Goal: Task Accomplishment & Management: Use online tool/utility

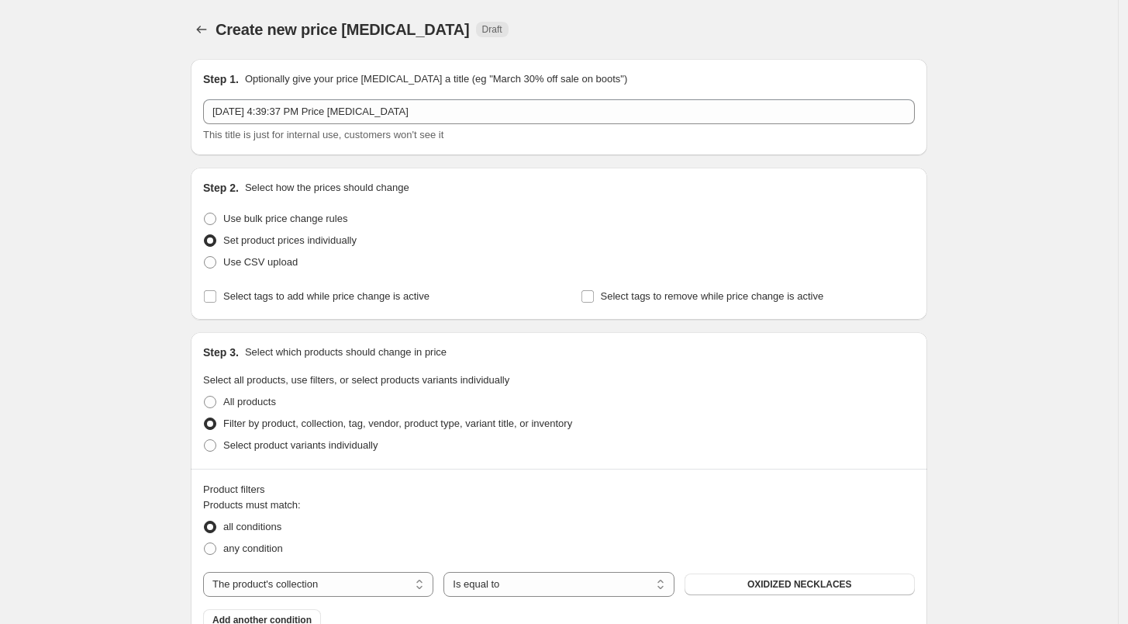
select select "collection"
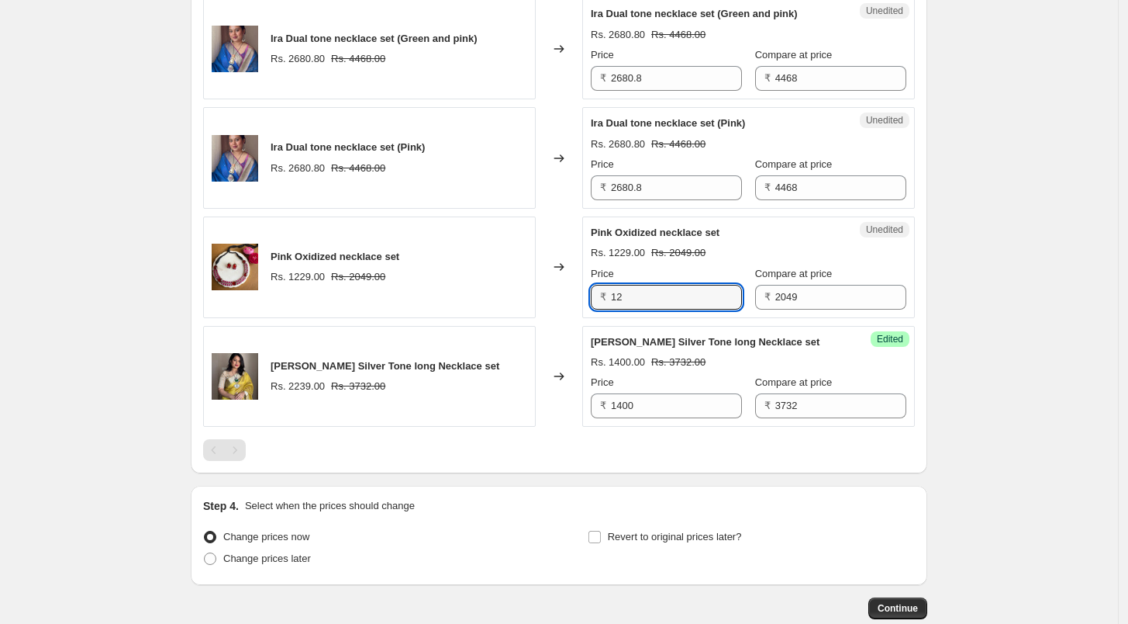
type input "1"
type input "750"
click at [667, 186] on input "2680.8" at bounding box center [676, 187] width 131 height 25
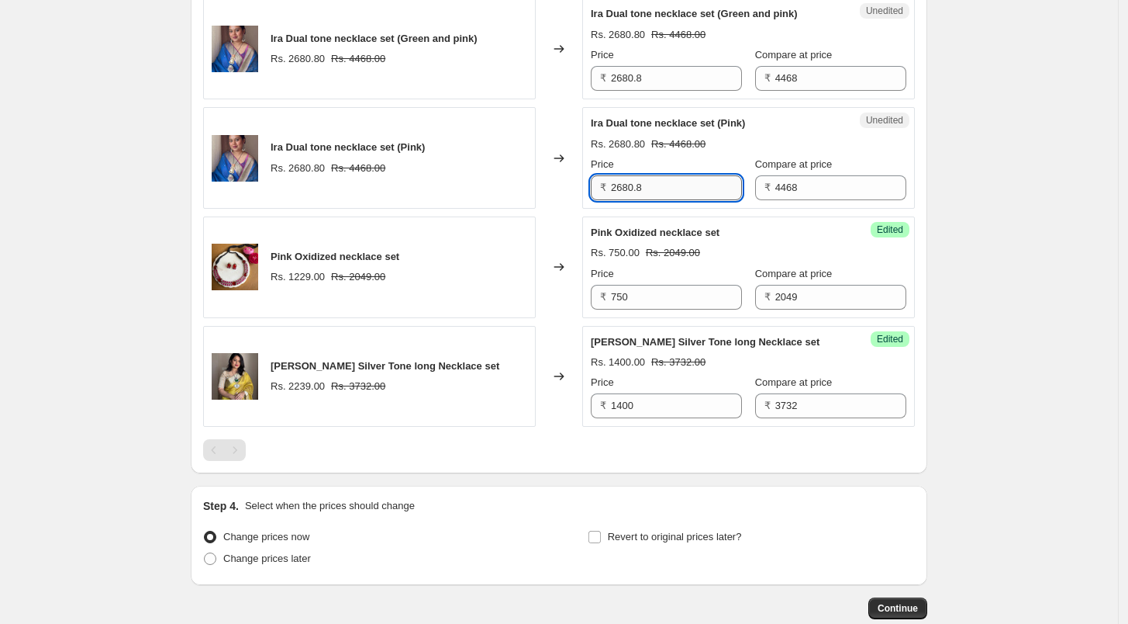
click at [667, 181] on input "2680.8" at bounding box center [676, 187] width 131 height 25
type input "1500"
click at [670, 80] on input "2680.8" at bounding box center [676, 78] width 131 height 25
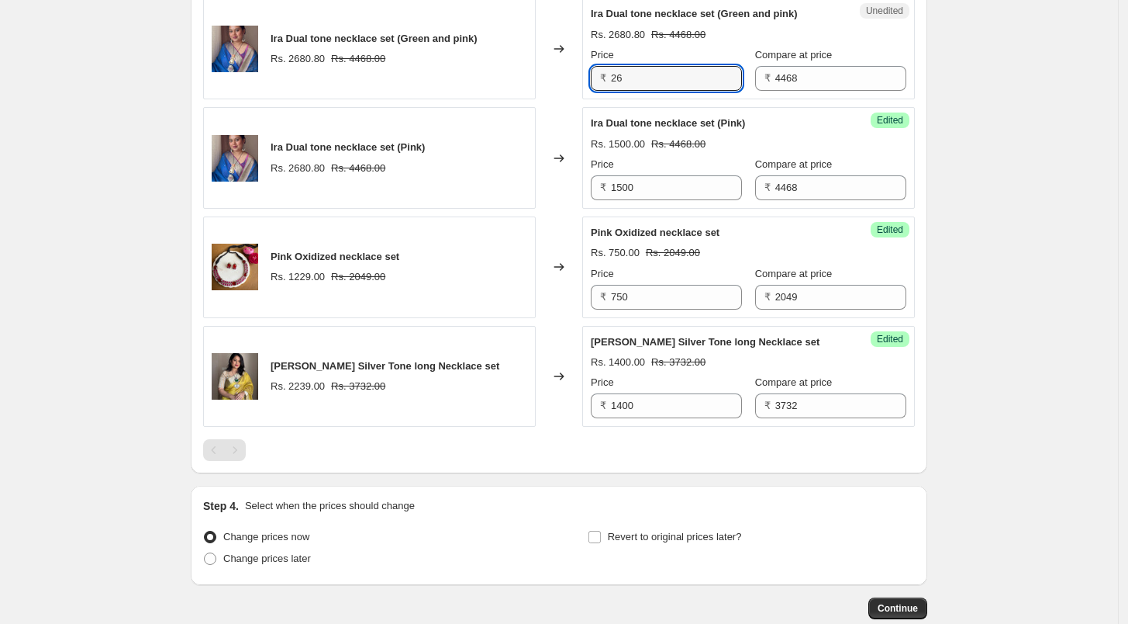
type input "2"
type input "0"
type input "1500"
click at [729, 49] on div "Price" at bounding box center [666, 55] width 151 height 16
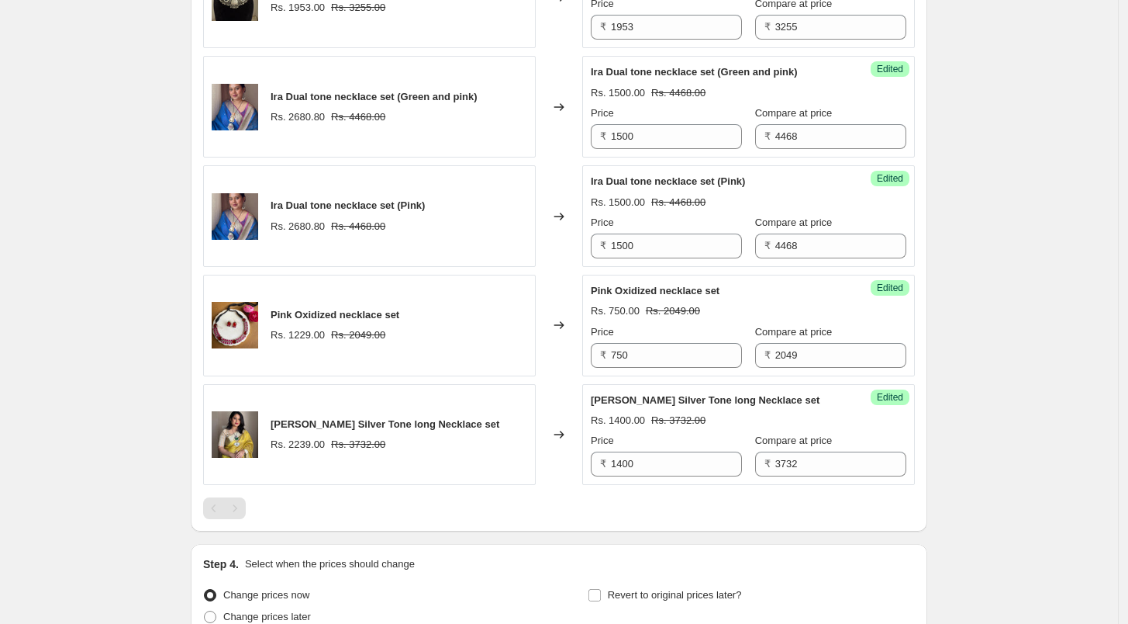
scroll to position [2140, 0]
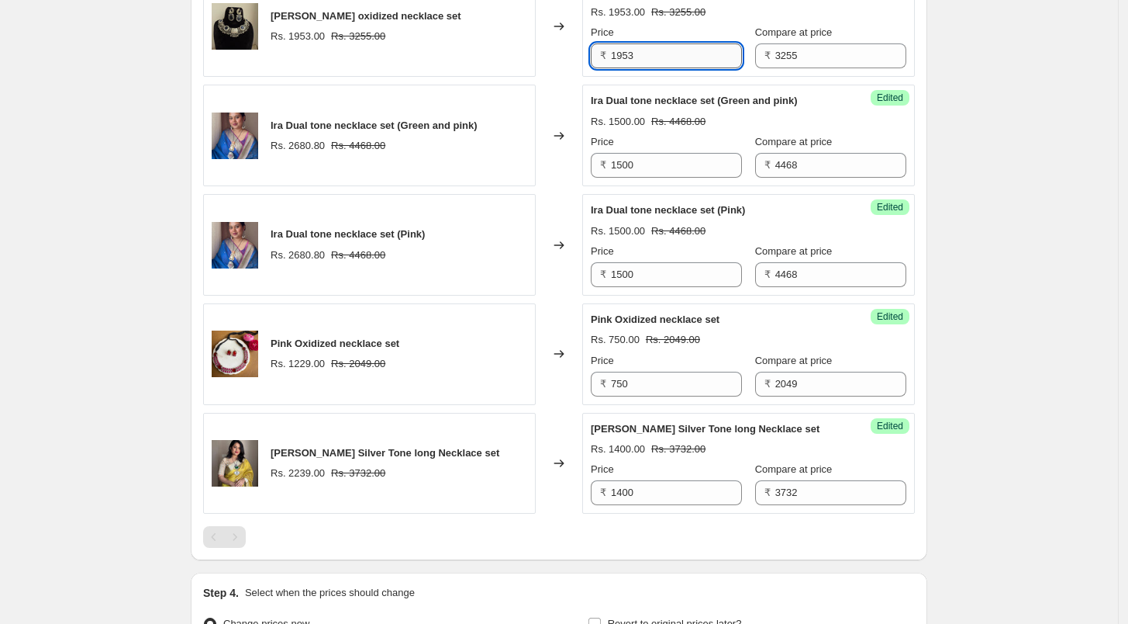
click at [704, 55] on input "1953" at bounding box center [676, 55] width 131 height 25
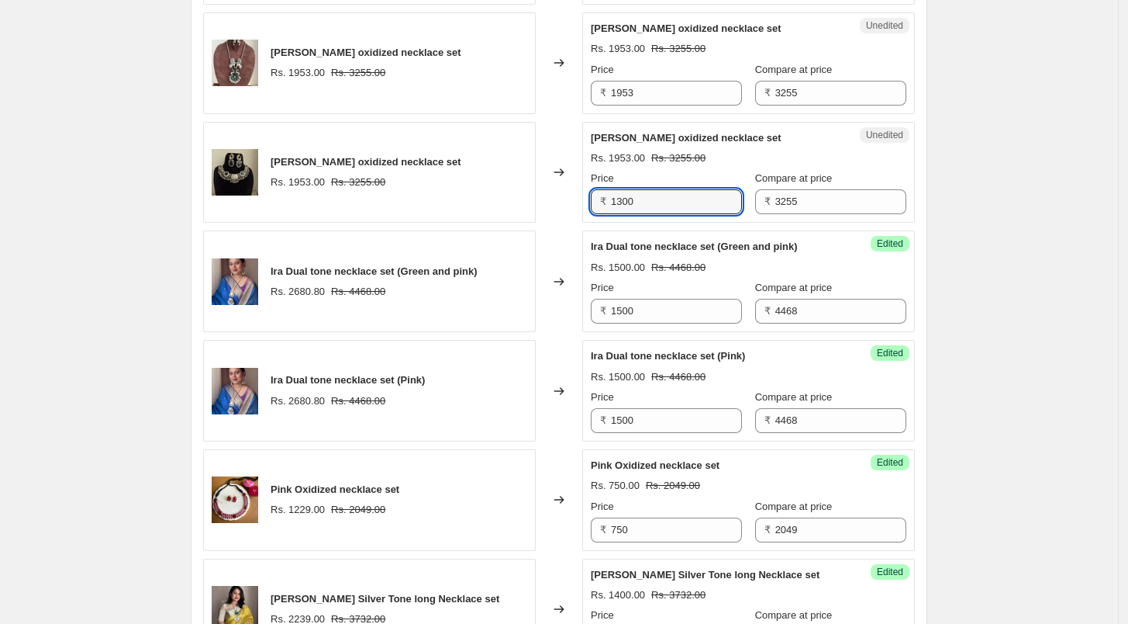
scroll to position [1968, 0]
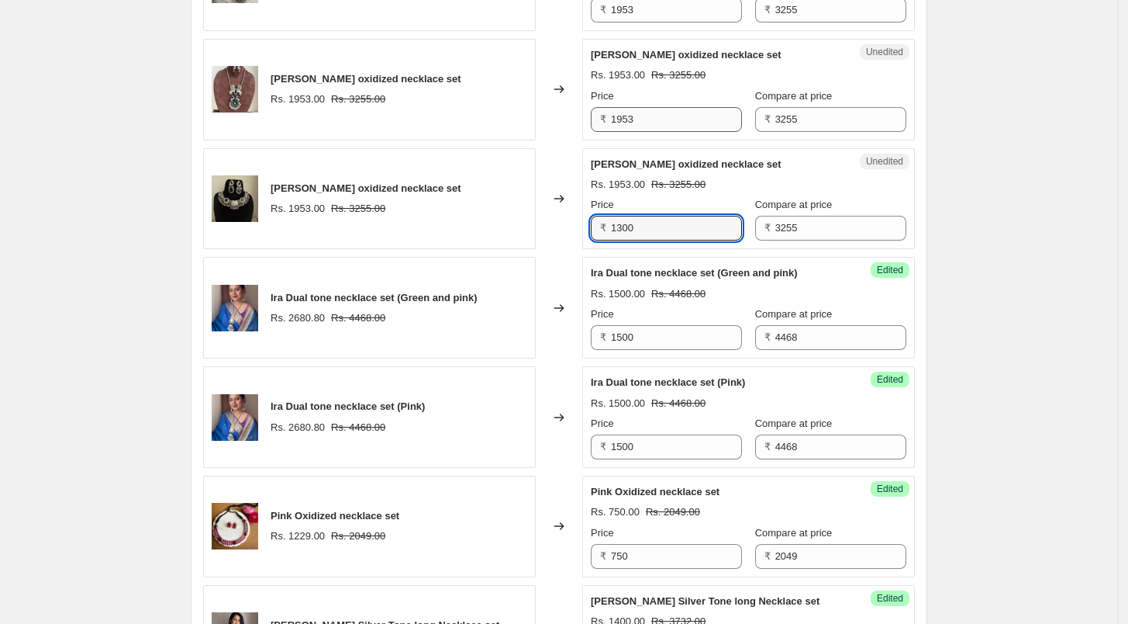
type input "1300"
click at [681, 119] on input "1953" at bounding box center [676, 119] width 131 height 25
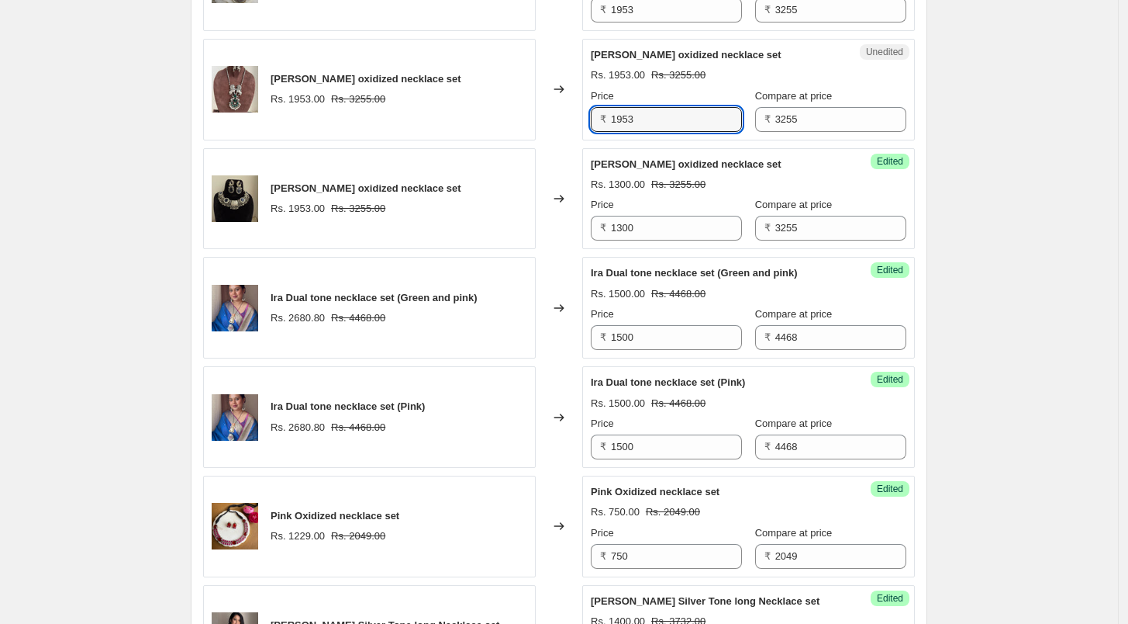
drag, startPoint x: 681, startPoint y: 119, endPoint x: 607, endPoint y: 123, distance: 73.7
click at [607, 123] on div "₹ 1953" at bounding box center [666, 119] width 151 height 25
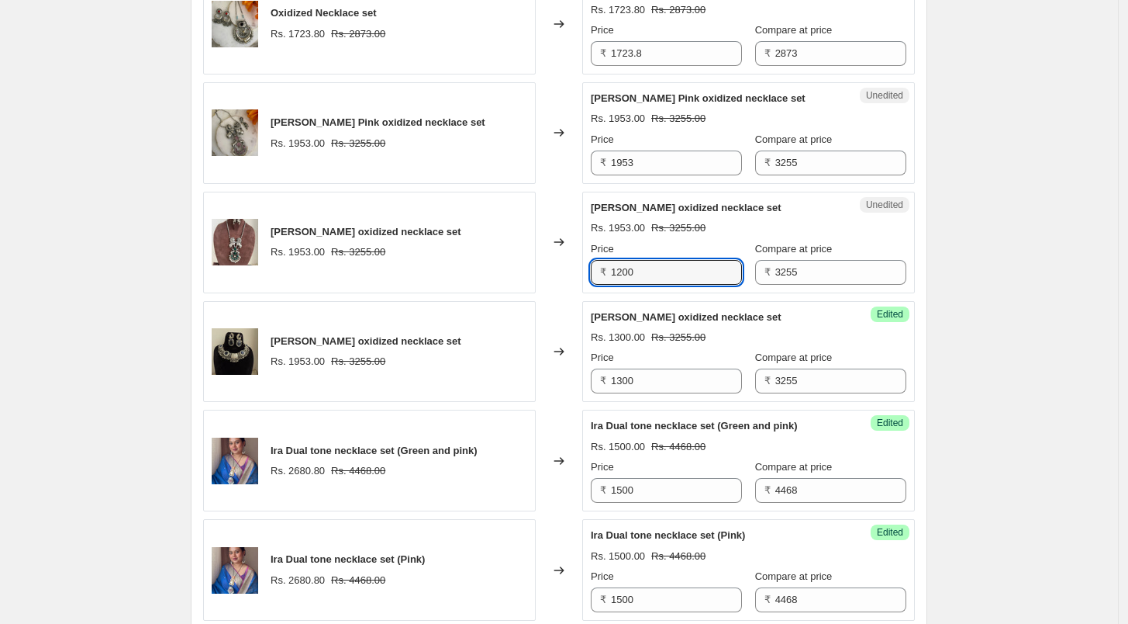
scroll to position [1796, 0]
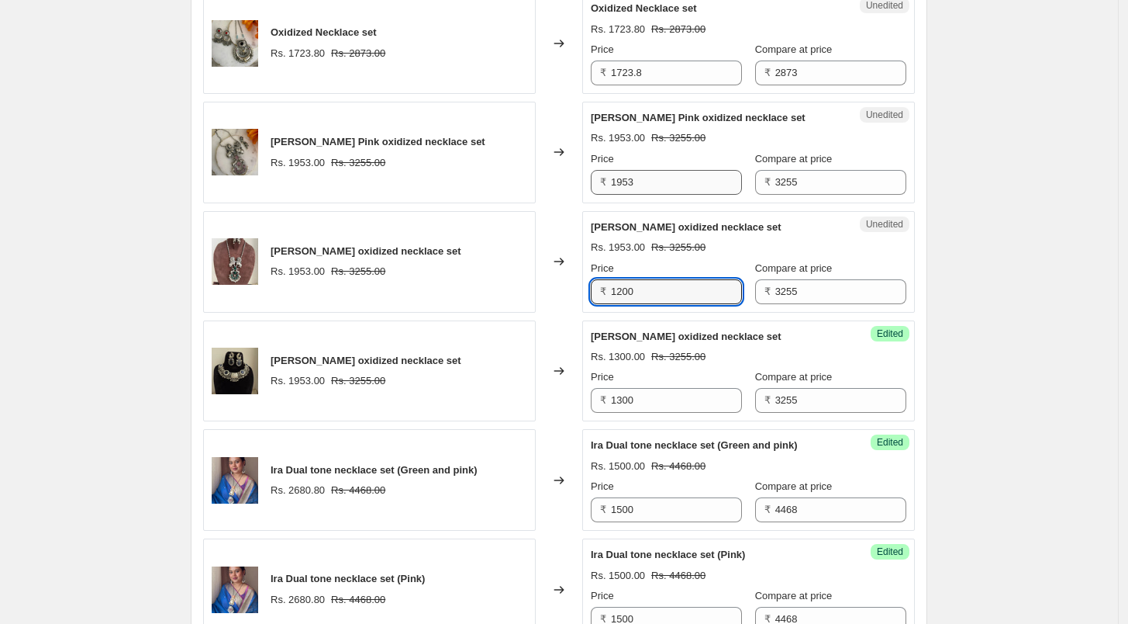
type input "1200"
click at [658, 176] on input "1953" at bounding box center [676, 182] width 131 height 25
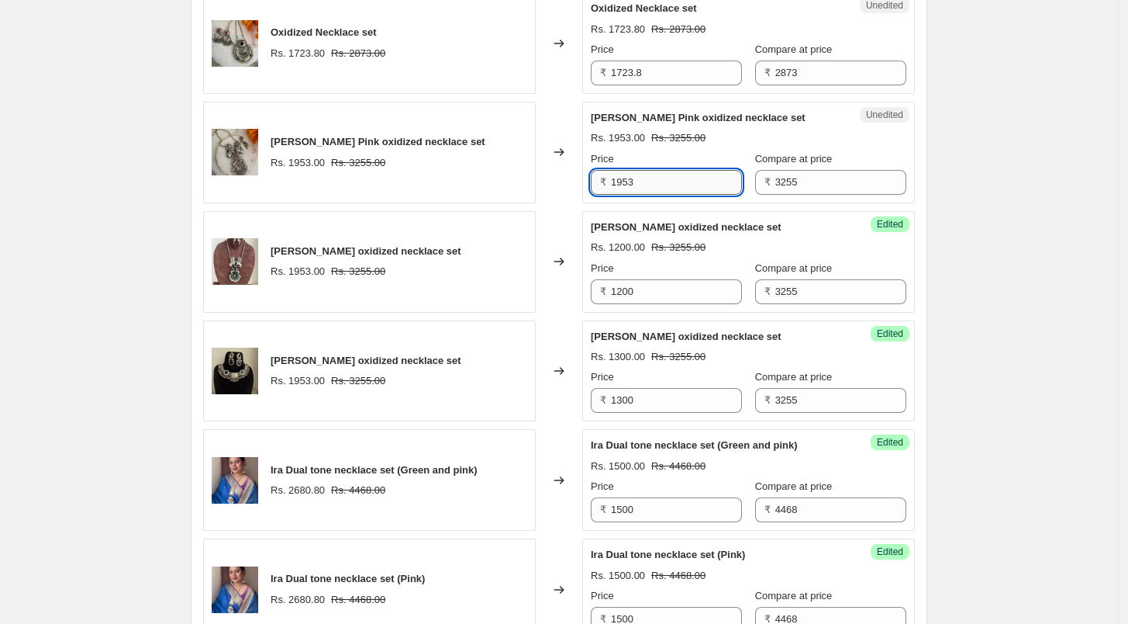
click at [658, 176] on input "1953" at bounding box center [676, 182] width 131 height 25
type input "1200"
click at [673, 71] on input "1723.8" at bounding box center [676, 72] width 131 height 25
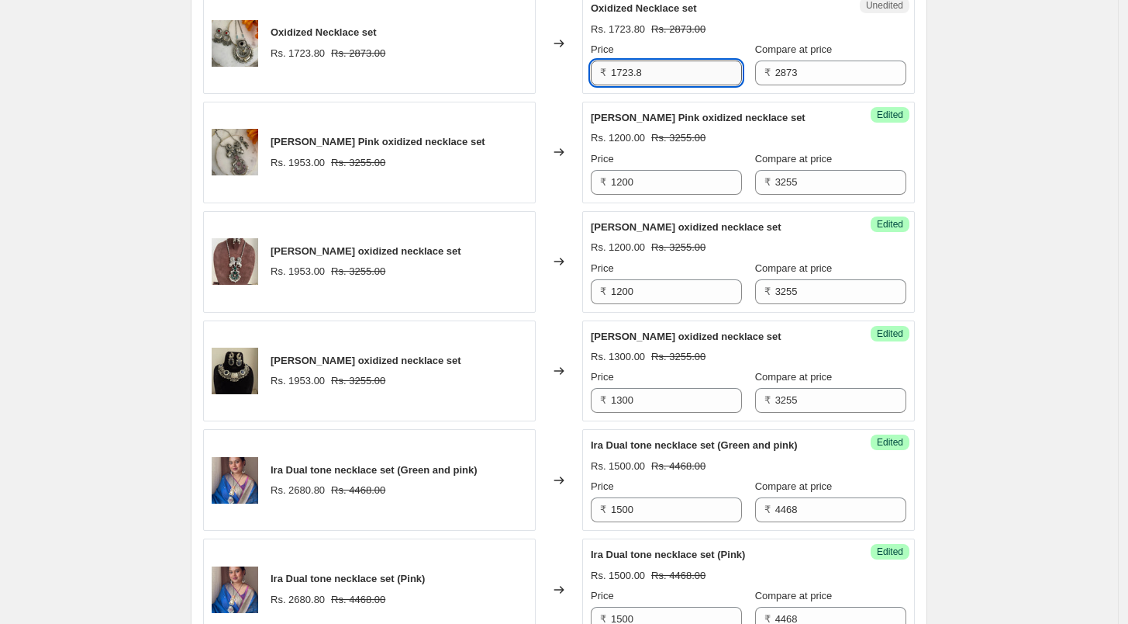
click at [673, 71] on input "1723.8" at bounding box center [676, 72] width 131 height 25
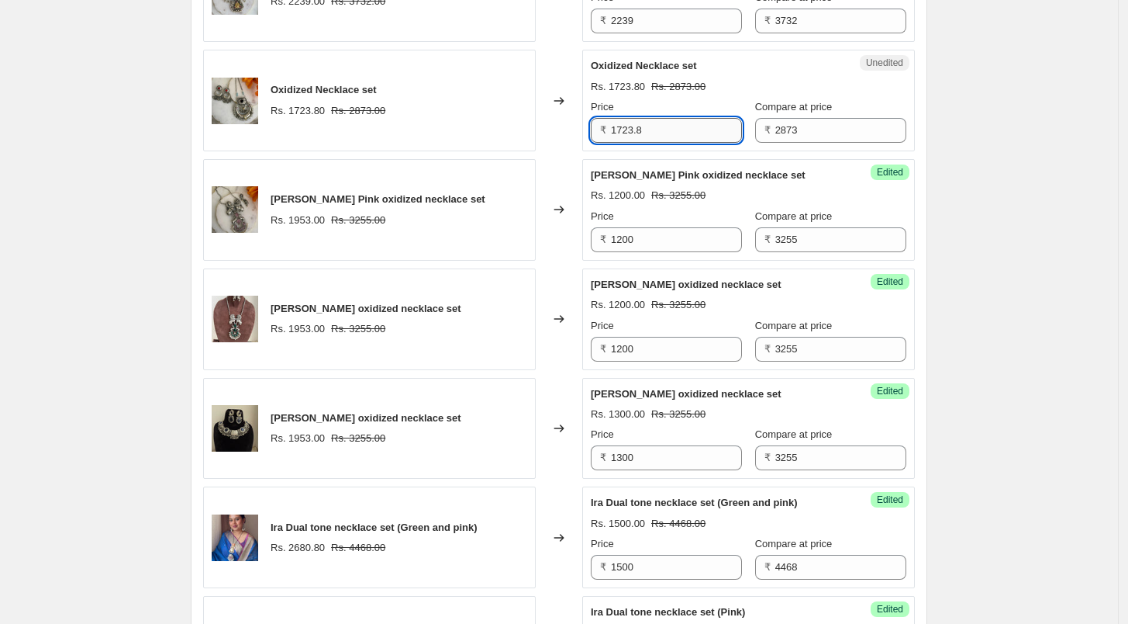
scroll to position [1710, 0]
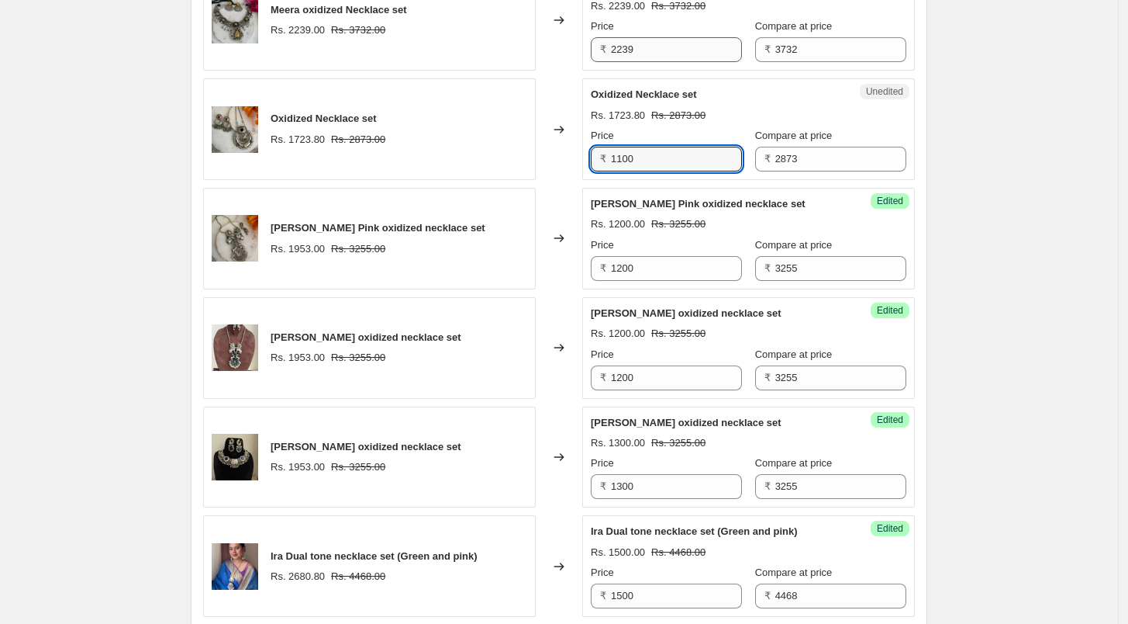
type input "1100"
click at [662, 41] on input "2239" at bounding box center [676, 49] width 131 height 25
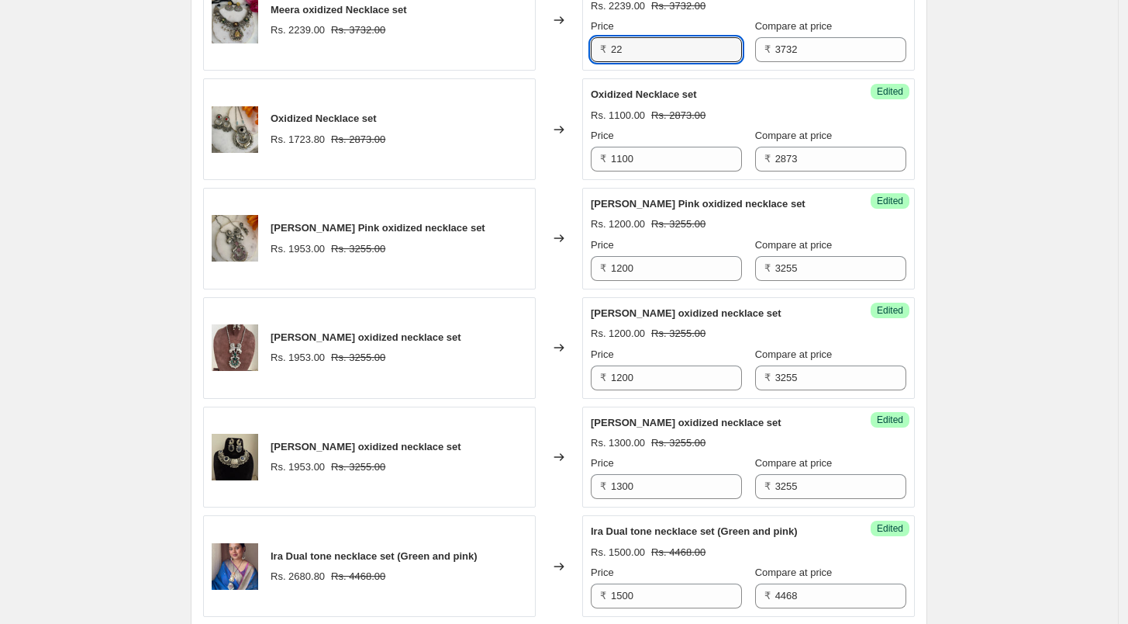
type input "2"
type input "1400"
click at [634, 87] on div "Oxidized Necklace set" at bounding box center [718, 95] width 254 height 16
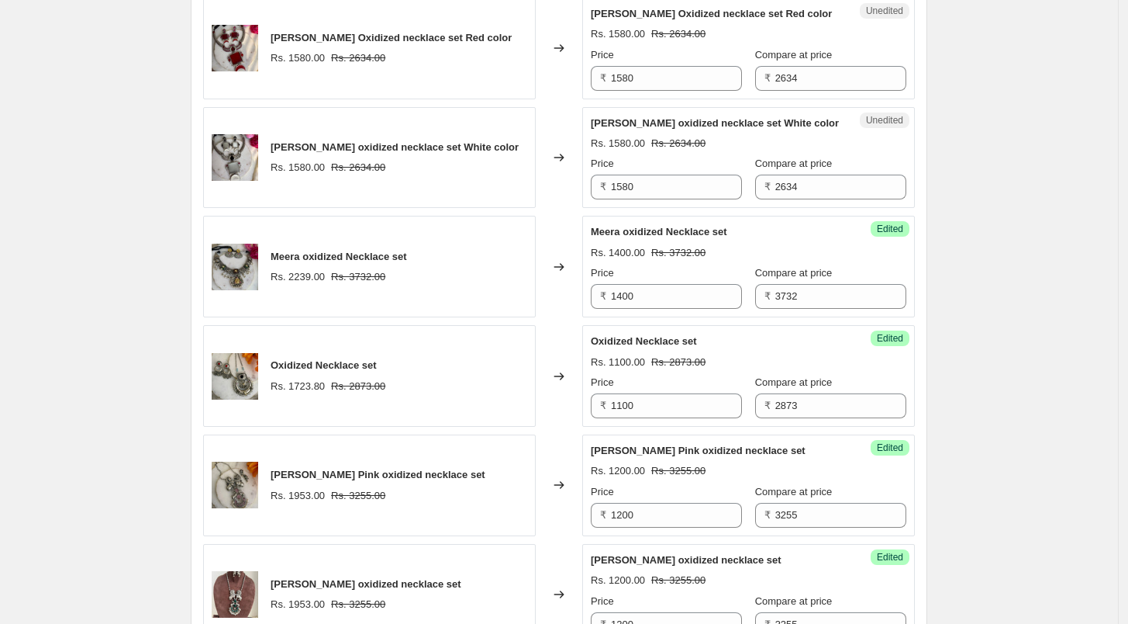
scroll to position [1452, 0]
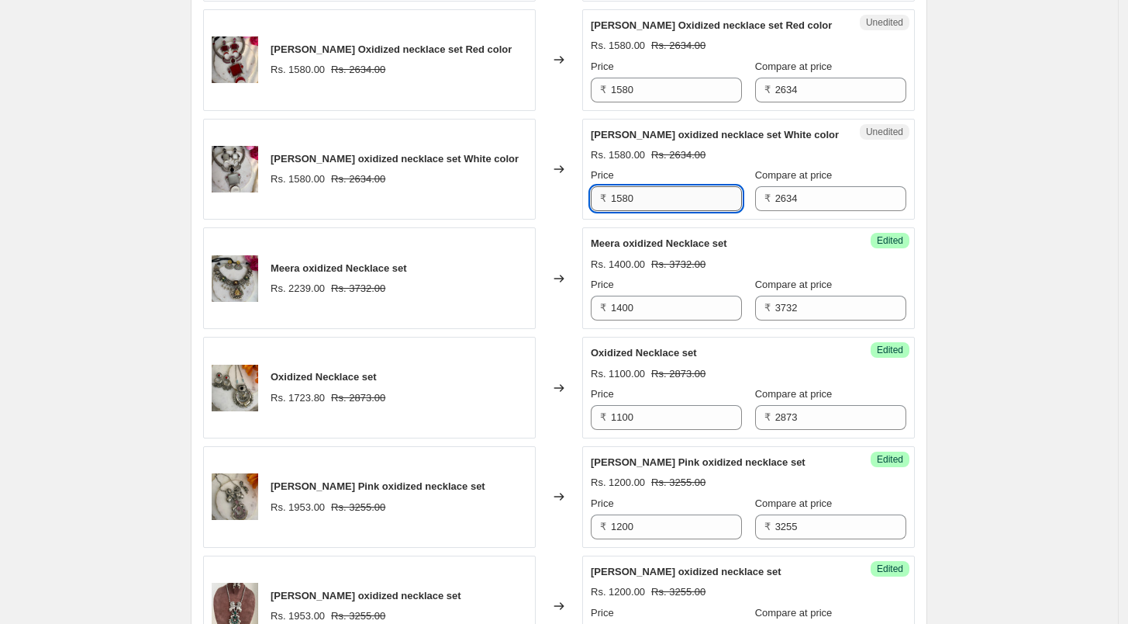
click at [633, 200] on input "1580" at bounding box center [676, 198] width 131 height 25
type input "1000"
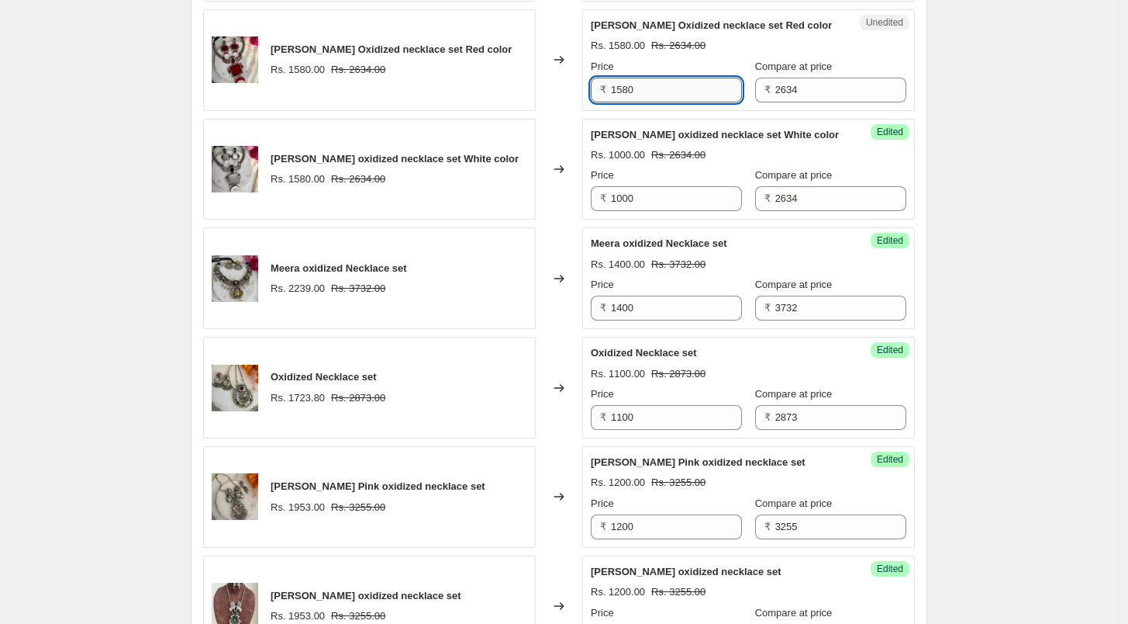
click at [662, 95] on input "1580" at bounding box center [676, 90] width 131 height 25
type input "1000"
click at [58, 144] on div "Create new price [MEDICAL_DATA]. This page is ready Create new price [MEDICAL_D…" at bounding box center [559, 18] width 1118 height 2941
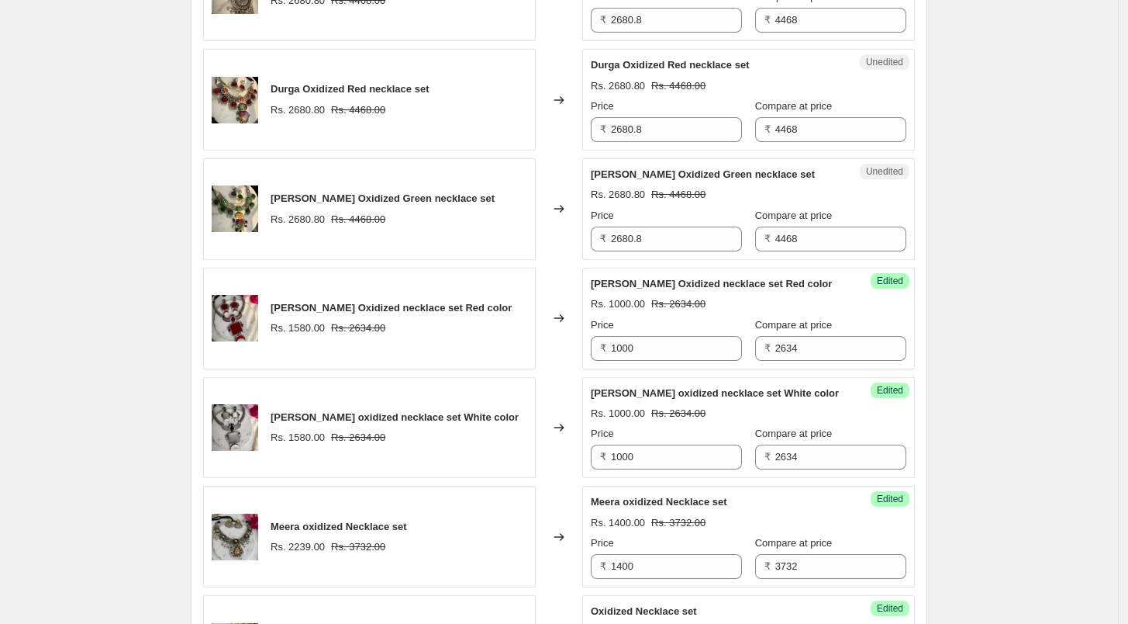
scroll to position [1193, 0]
click at [648, 232] on input "2680.8" at bounding box center [676, 239] width 131 height 25
type input "1"
type input "1700"
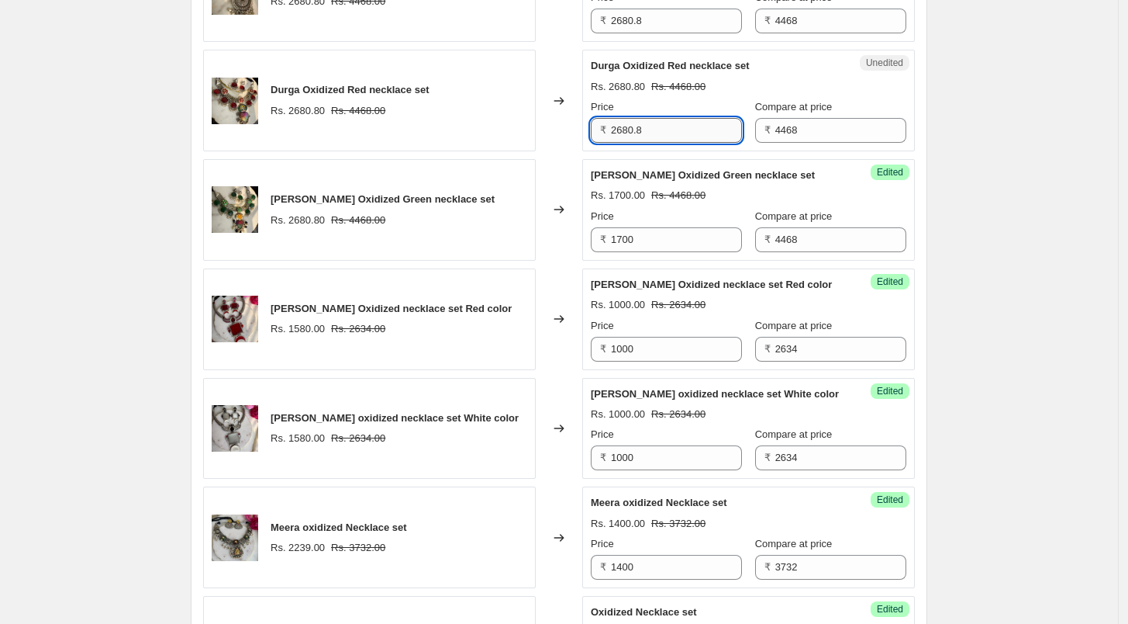
click at [662, 124] on input "2680.8" at bounding box center [676, 130] width 131 height 25
type input "1700"
click at [678, 50] on div "Success Edited Durga Oxidized Red necklace set Rs. 1700.00 Rs. 4468.00 Price ₹ …" at bounding box center [748, 101] width 333 height 102
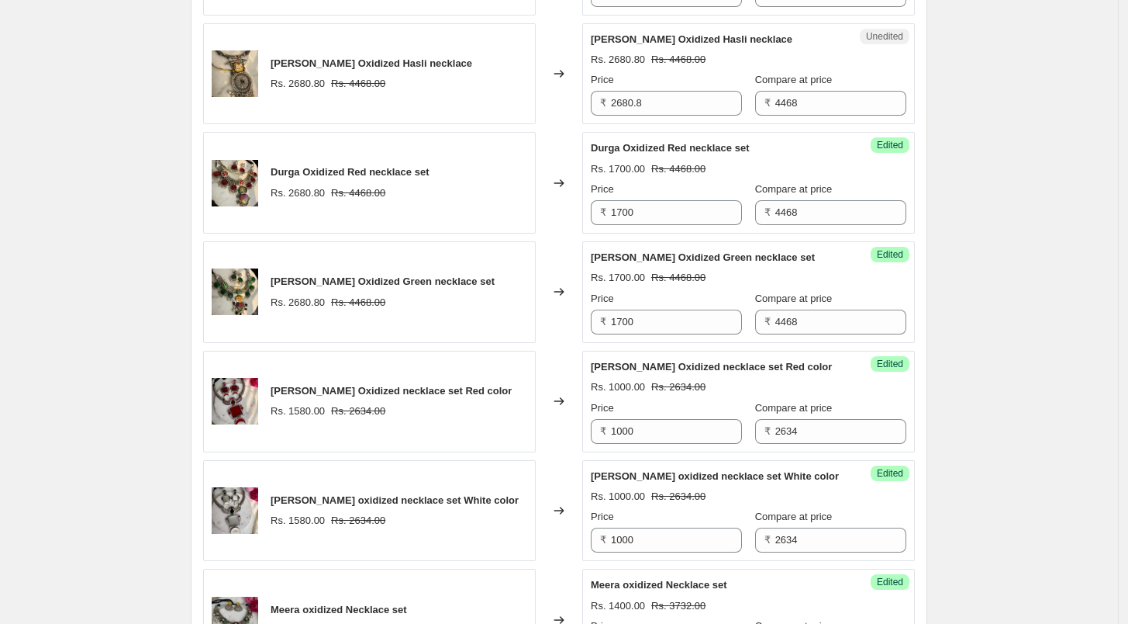
scroll to position [1021, 0]
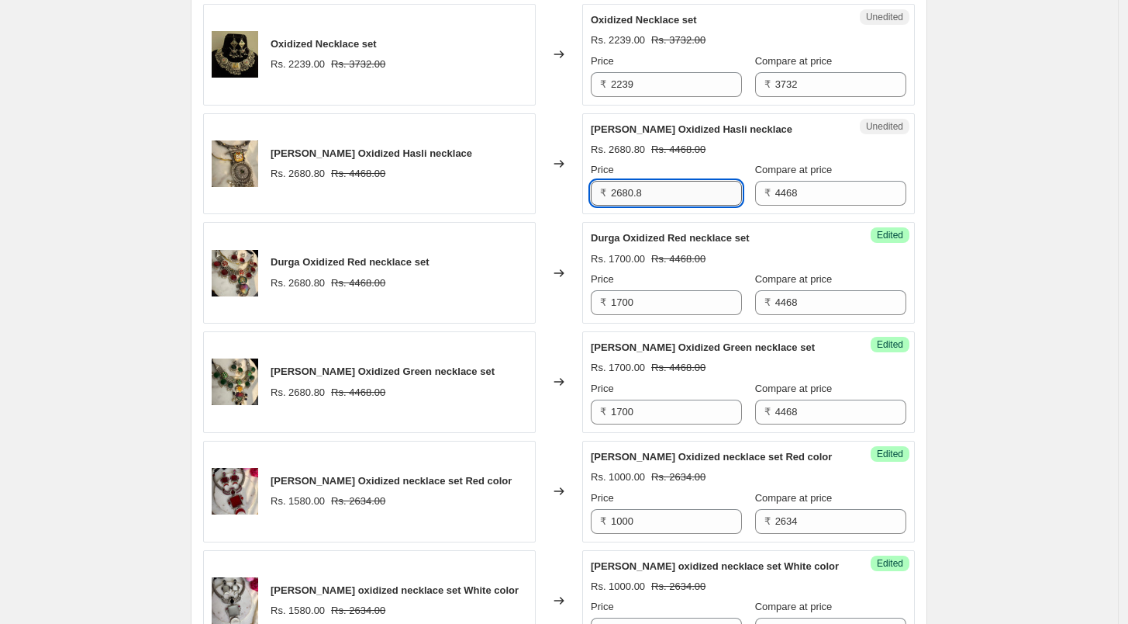
click at [672, 201] on input "2680.8" at bounding box center [676, 193] width 131 height 25
type input "1500"
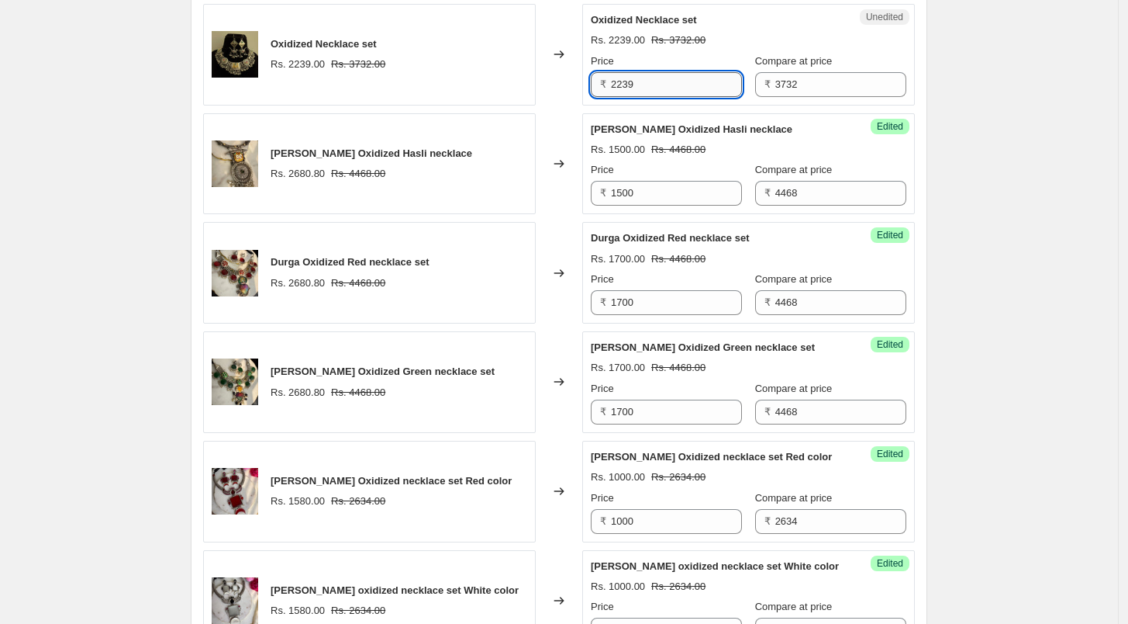
click at [661, 82] on input "2239" at bounding box center [676, 84] width 131 height 25
type input "1400"
click at [1022, 71] on div "Create new price [MEDICAL_DATA]. This page is ready Create new price [MEDICAL_D…" at bounding box center [559, 449] width 1118 height 2941
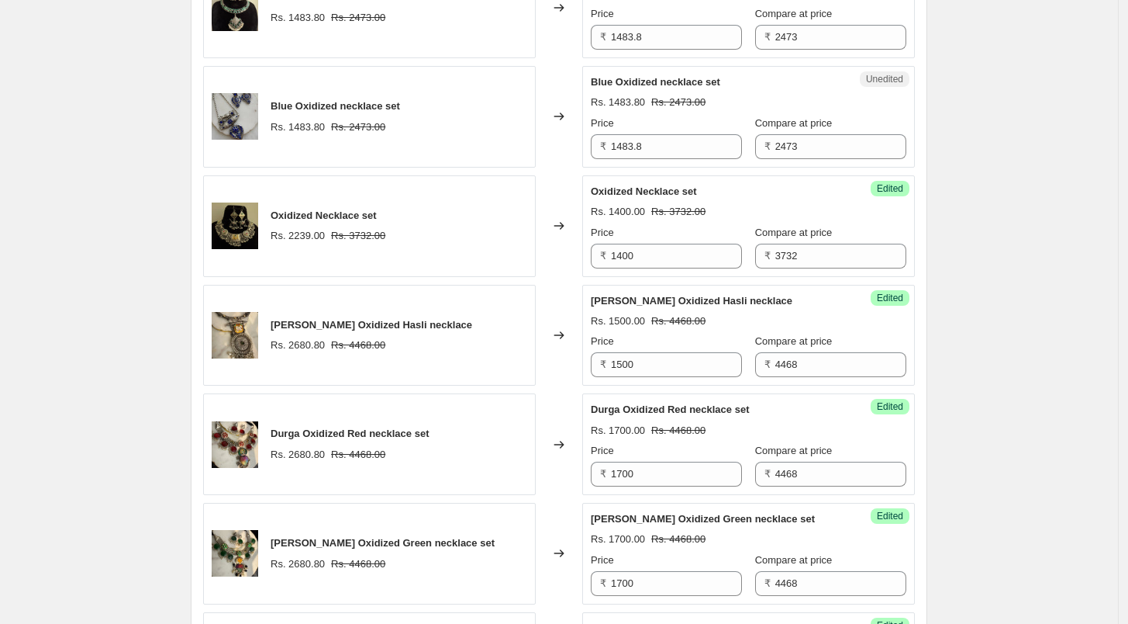
scroll to position [848, 0]
click at [636, 148] on input "1483.8" at bounding box center [676, 147] width 131 height 25
click at [647, 147] on input "1483.8" at bounding box center [676, 147] width 131 height 25
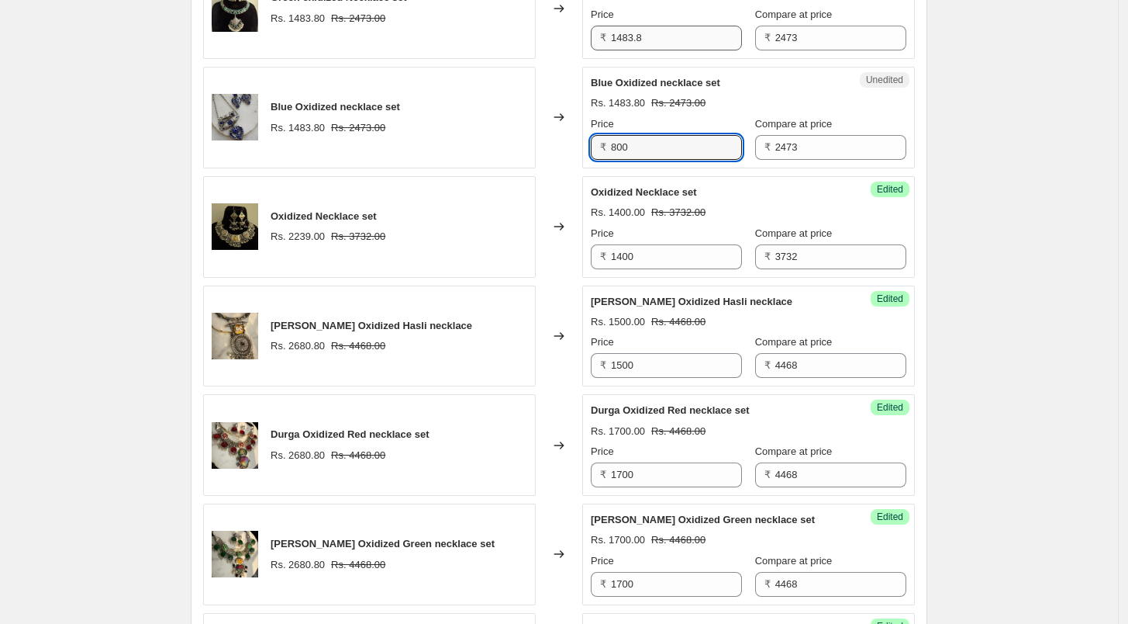
type input "800"
click at [677, 40] on input "1483.8" at bounding box center [676, 38] width 131 height 25
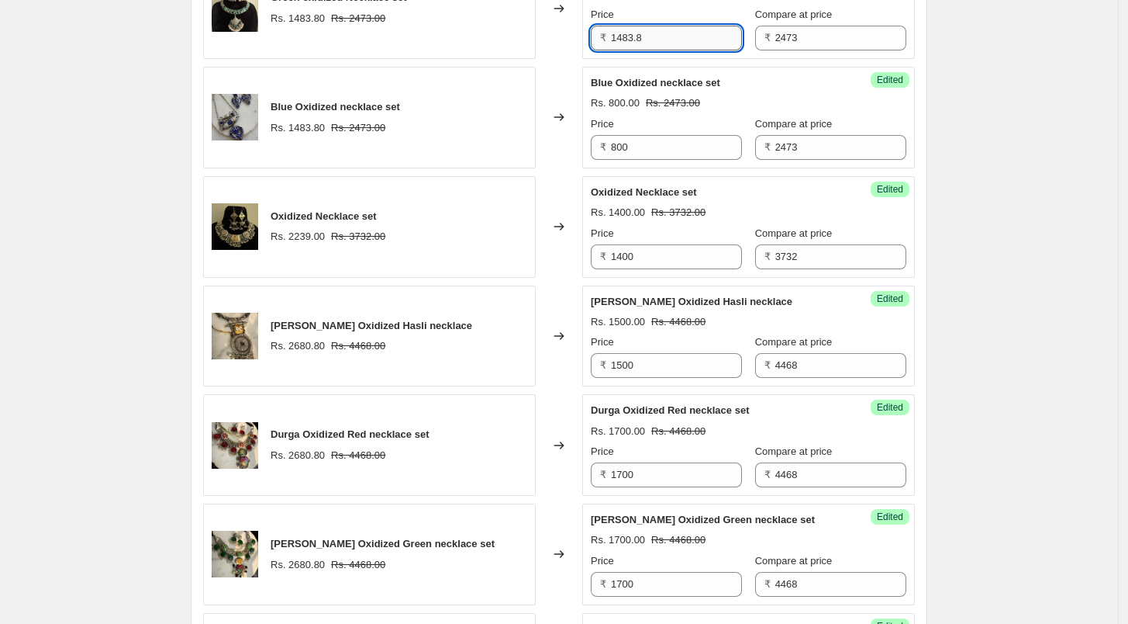
click at [677, 40] on input "1483.8" at bounding box center [676, 38] width 131 height 25
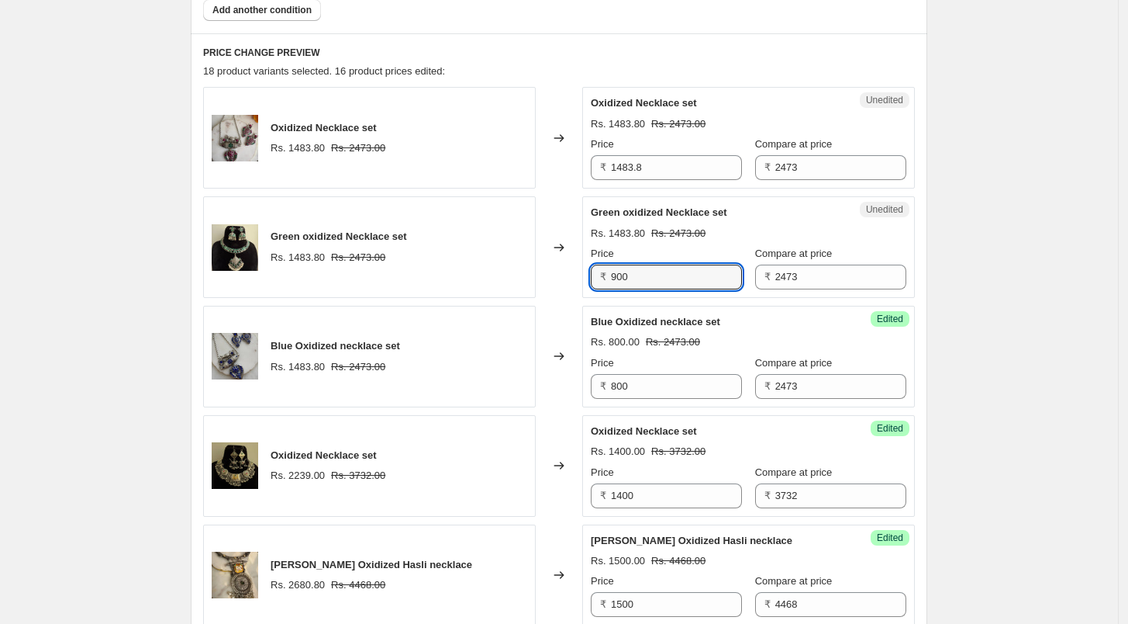
scroll to position [589, 0]
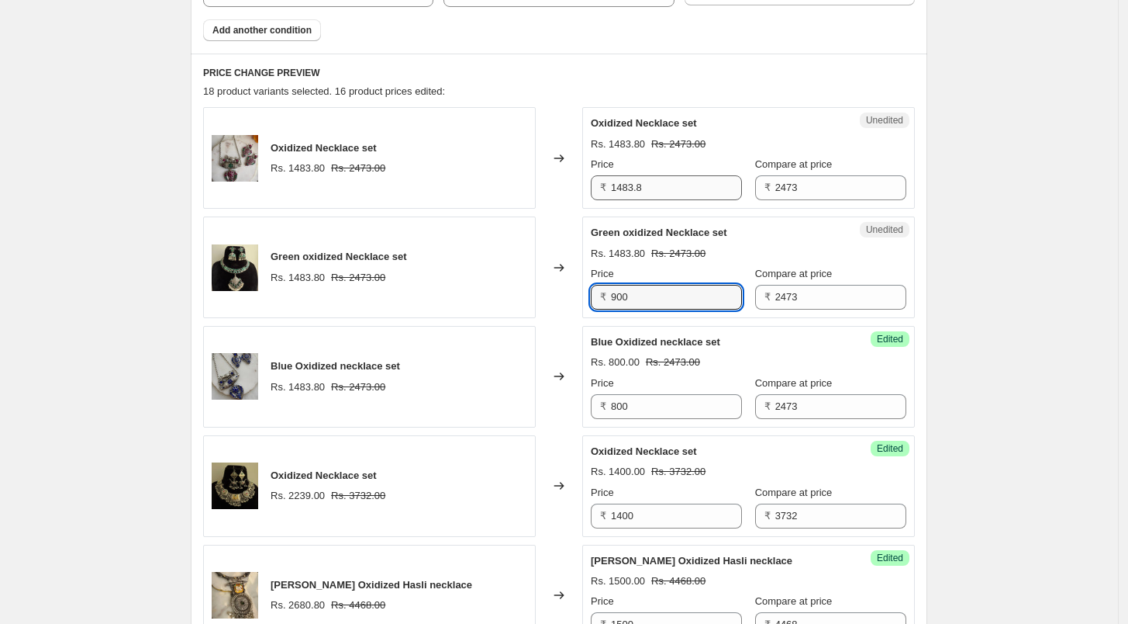
type input "900"
click at [669, 192] on input "1483.8" at bounding box center [676, 187] width 131 height 25
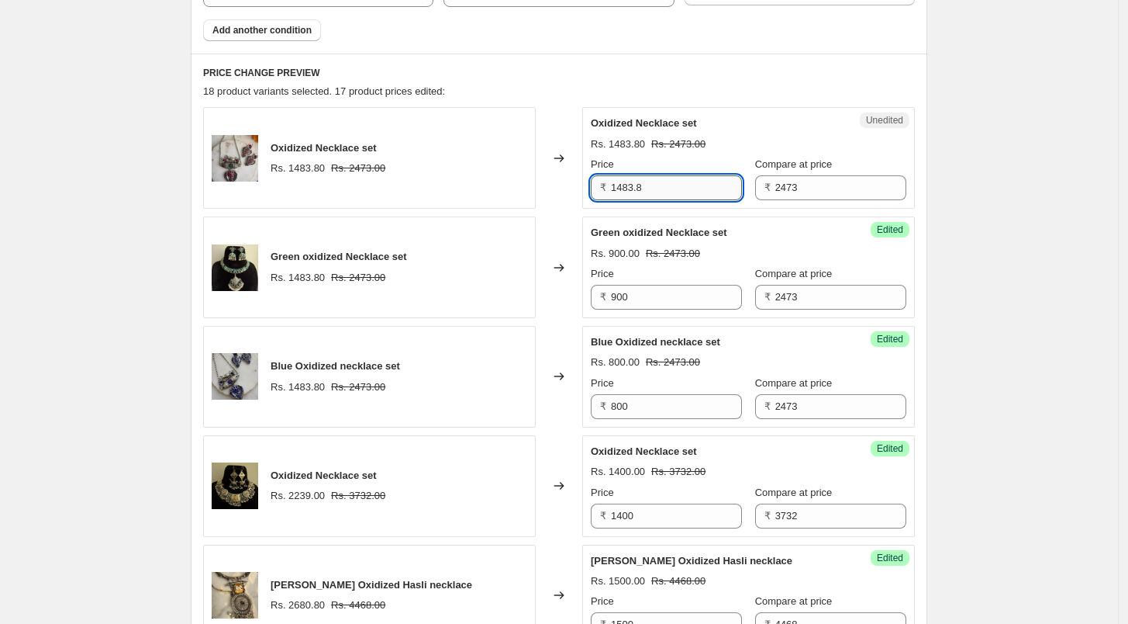
click at [669, 192] on input "1483.8" at bounding box center [676, 187] width 131 height 25
type input "800"
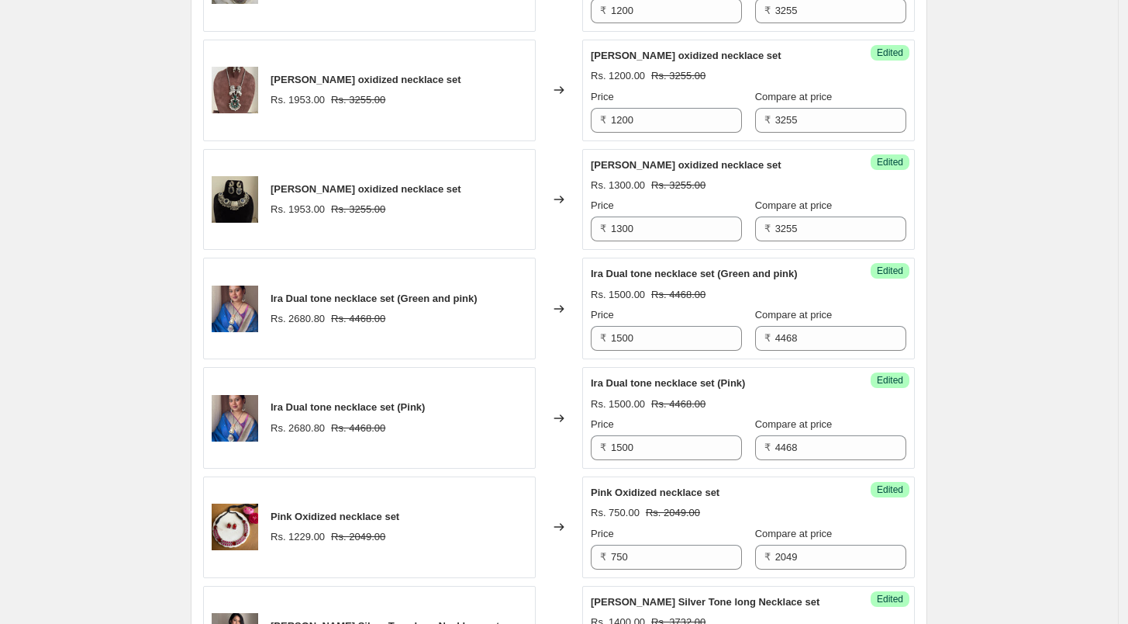
scroll to position [2068, 0]
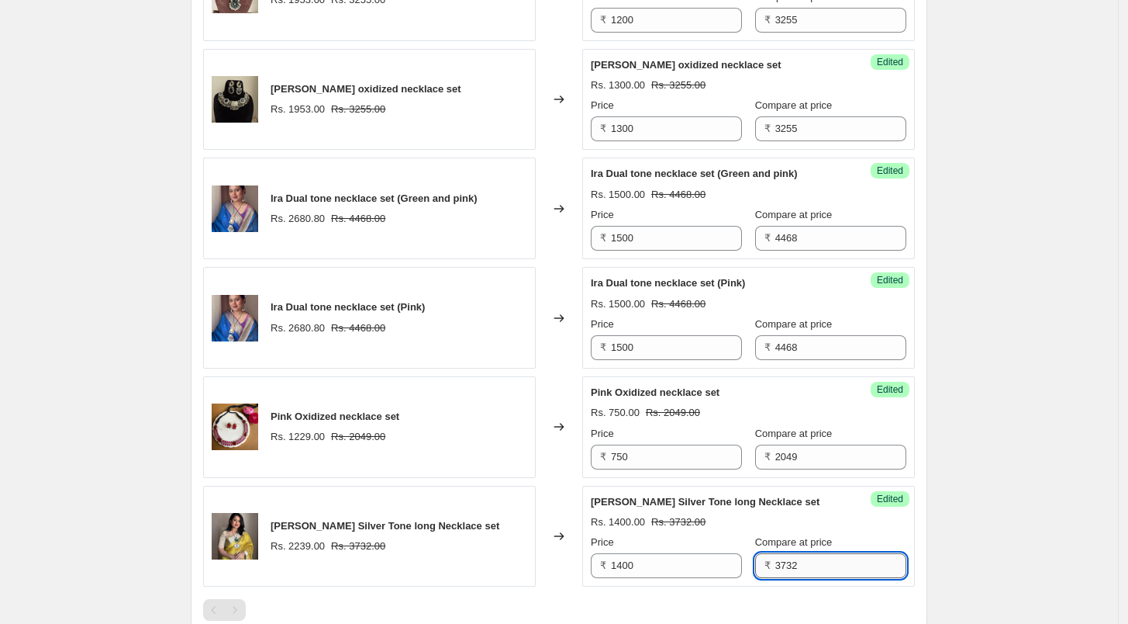
click at [786, 554] on input "3732" at bounding box center [841, 565] width 131 height 25
click at [788, 555] on input "3732" at bounding box center [841, 565] width 131 height 25
click at [796, 555] on input "3732" at bounding box center [841, 565] width 131 height 25
type input "2800"
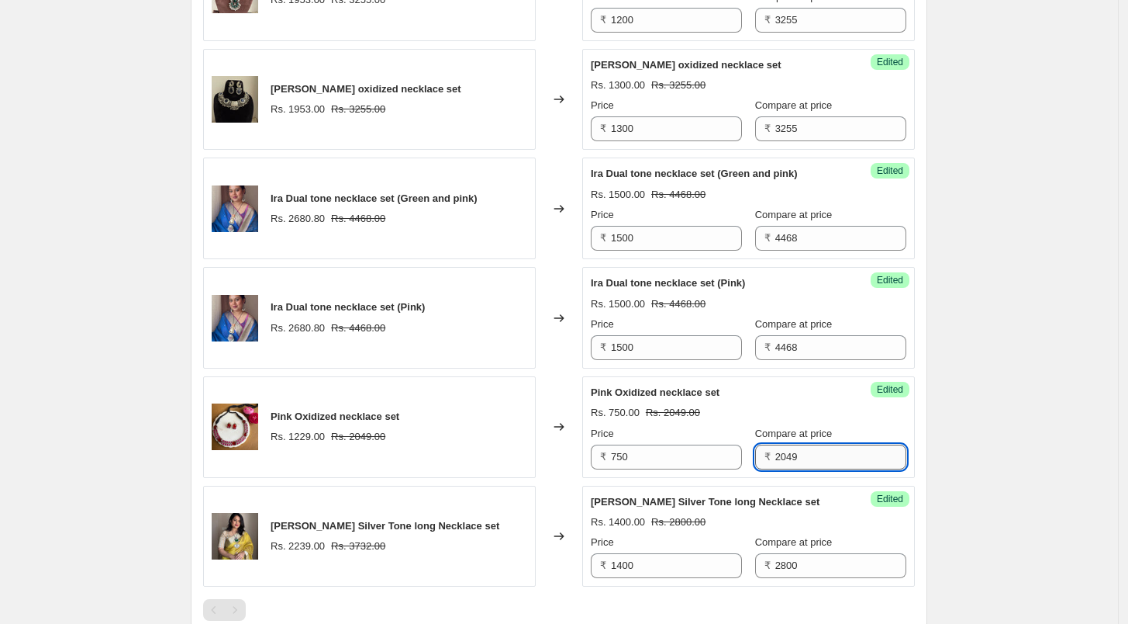
click at [795, 453] on input "2049" at bounding box center [841, 456] width 131 height 25
type input "1500"
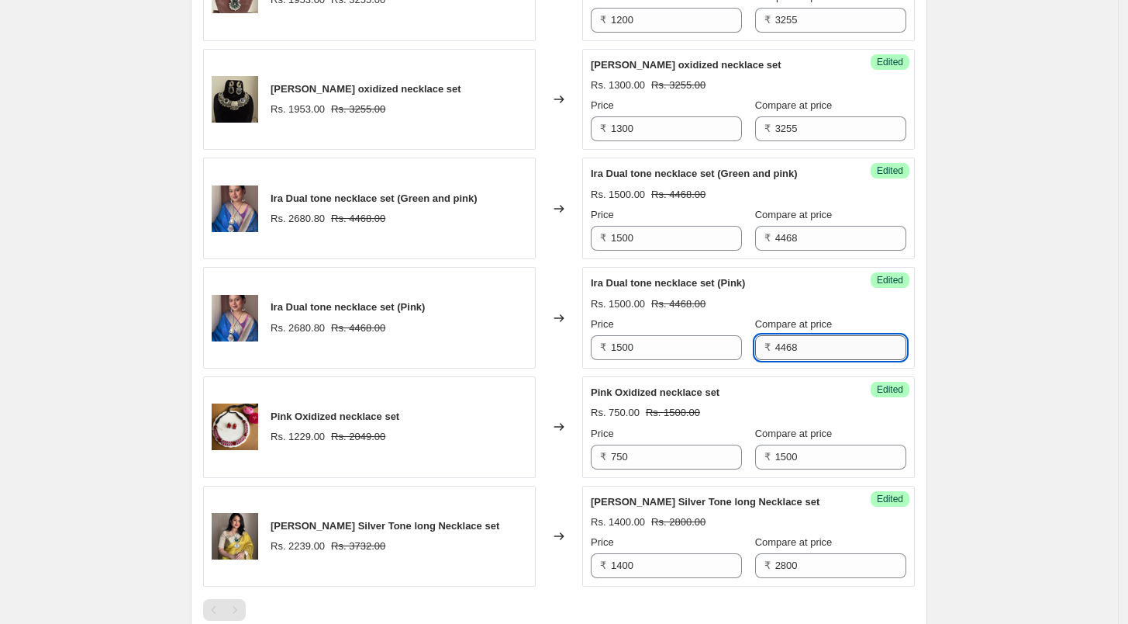
click at [803, 345] on input "4468" at bounding box center [841, 347] width 131 height 25
type input "3000"
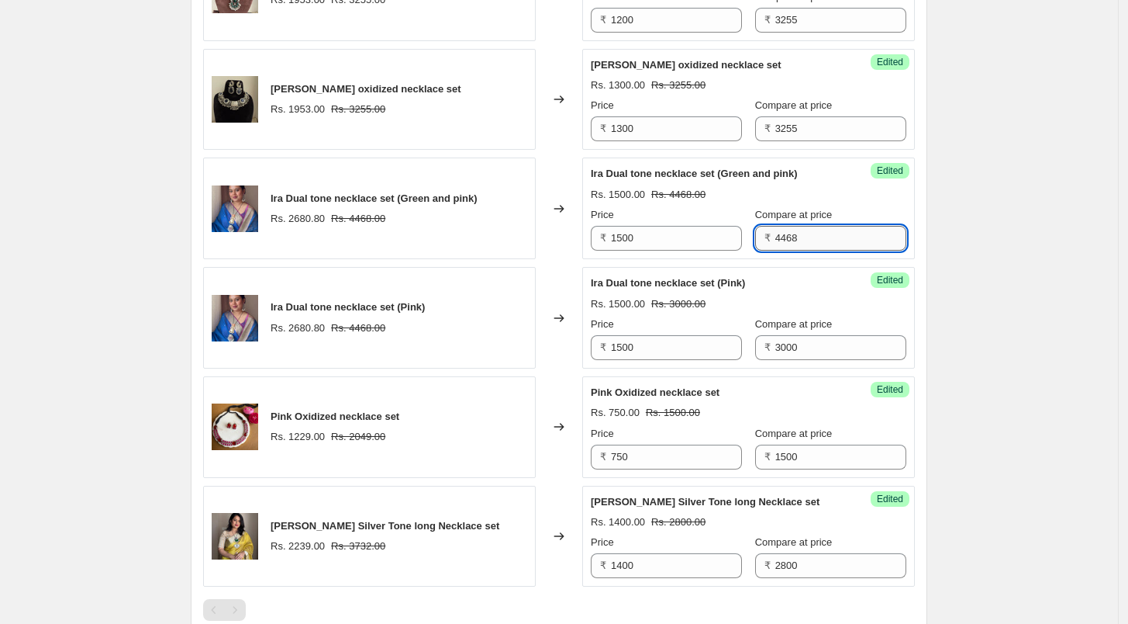
click at [831, 231] on input "4468" at bounding box center [841, 238] width 131 height 25
type input "3000"
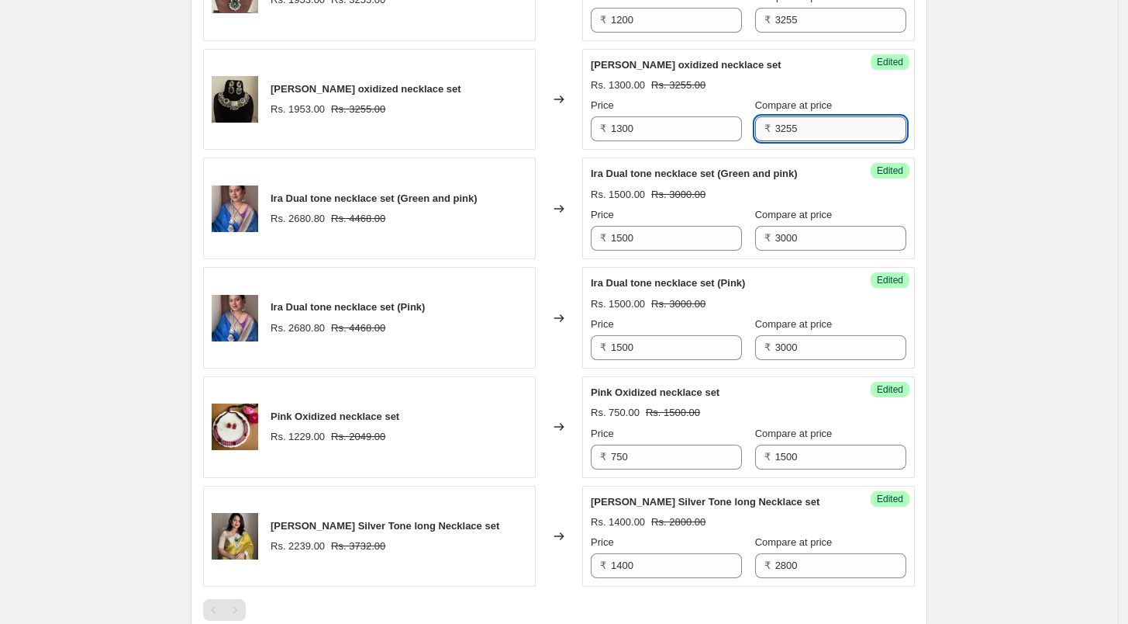
click at [799, 126] on input "3255" at bounding box center [841, 128] width 131 height 25
type input "2600"
click at [795, 25] on input "3255" at bounding box center [841, 20] width 131 height 25
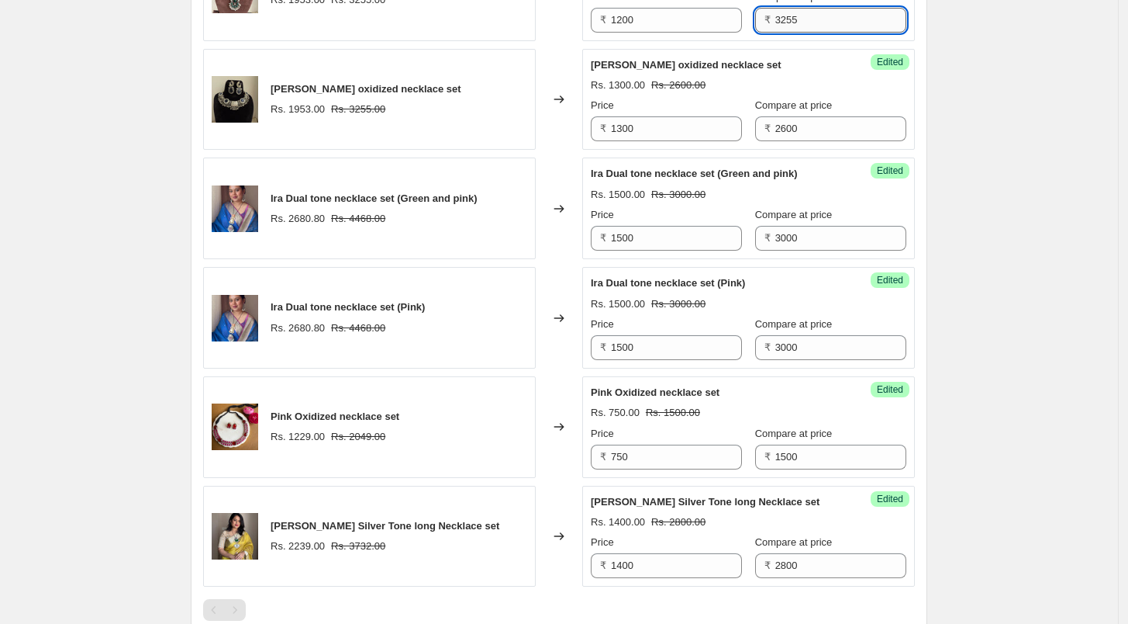
click at [795, 25] on input "3255" at bounding box center [841, 20] width 131 height 25
type input "2400"
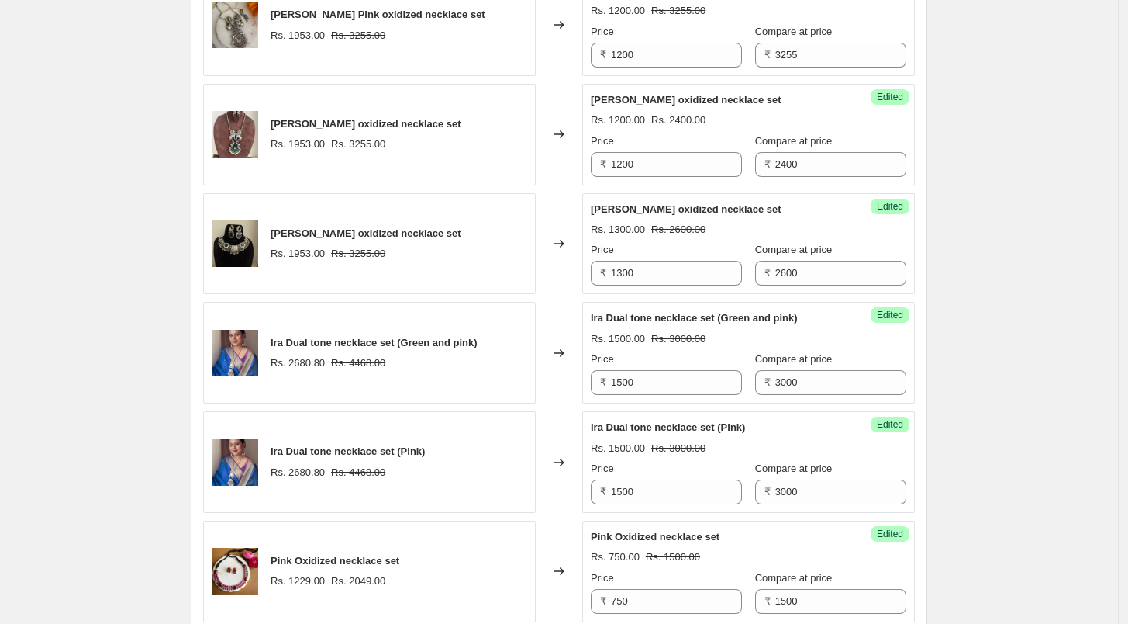
scroll to position [1895, 0]
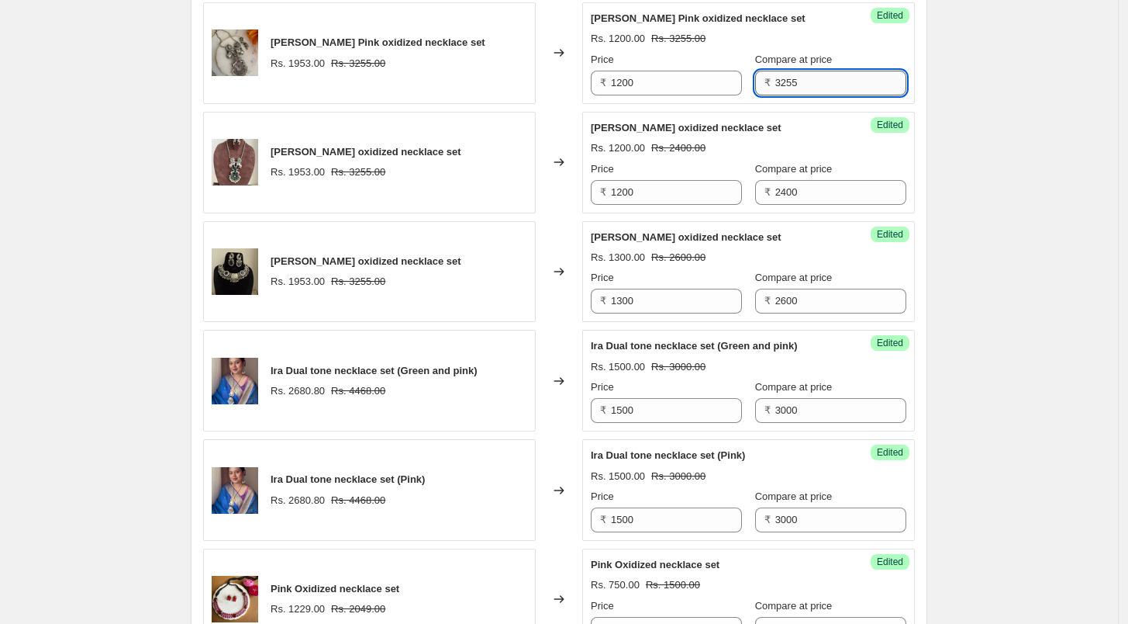
click at [815, 80] on input "3255" at bounding box center [841, 83] width 131 height 25
type input "2400"
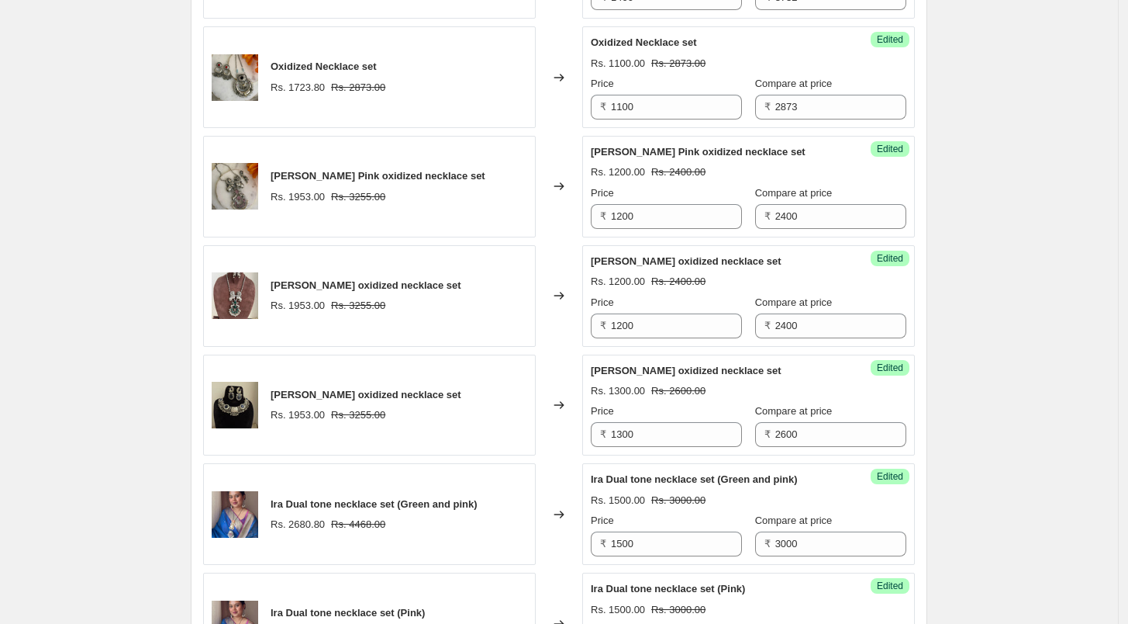
scroll to position [1723, 0]
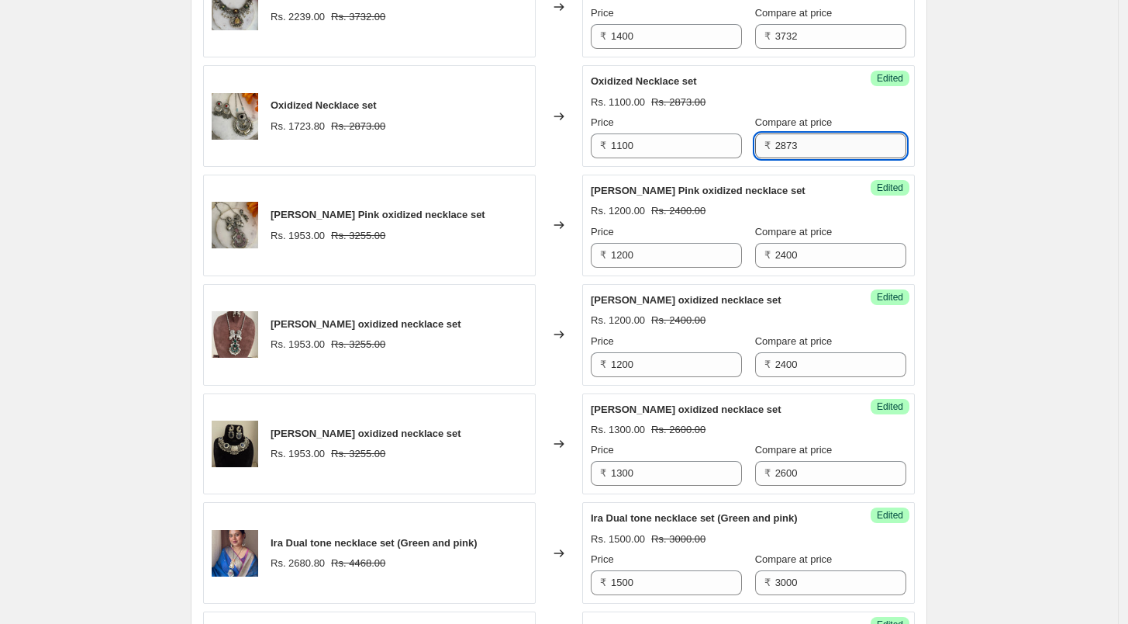
click at [785, 143] on input "2873" at bounding box center [841, 145] width 131 height 25
click at [662, 140] on input "1100" at bounding box center [676, 145] width 131 height 25
type input "7"
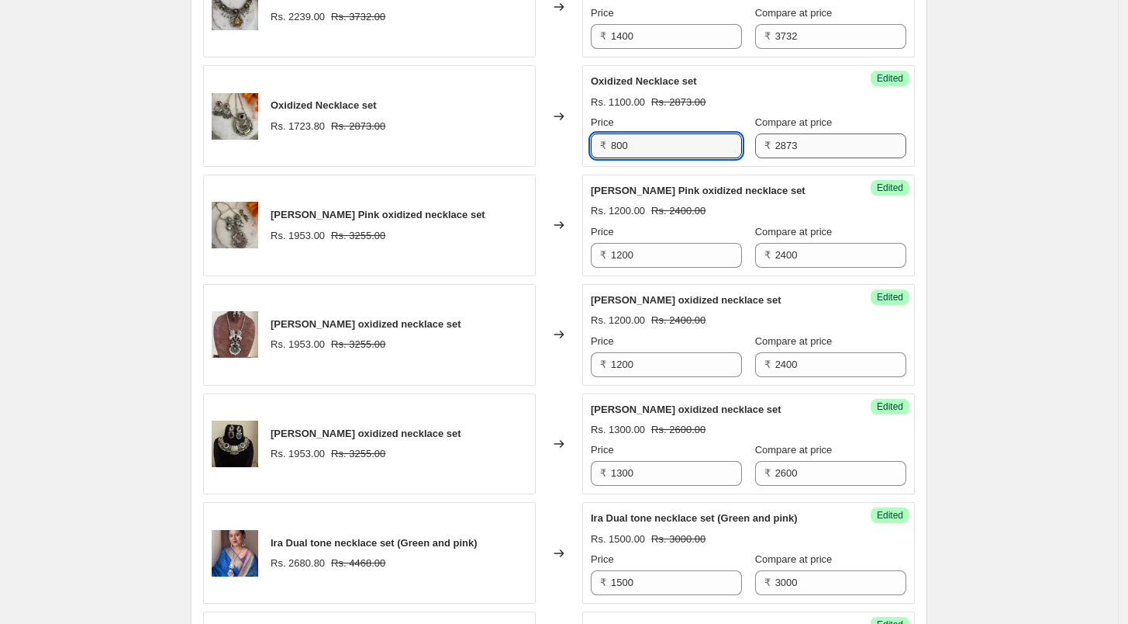
type input "800"
click at [805, 139] on input "2873" at bounding box center [841, 145] width 131 height 25
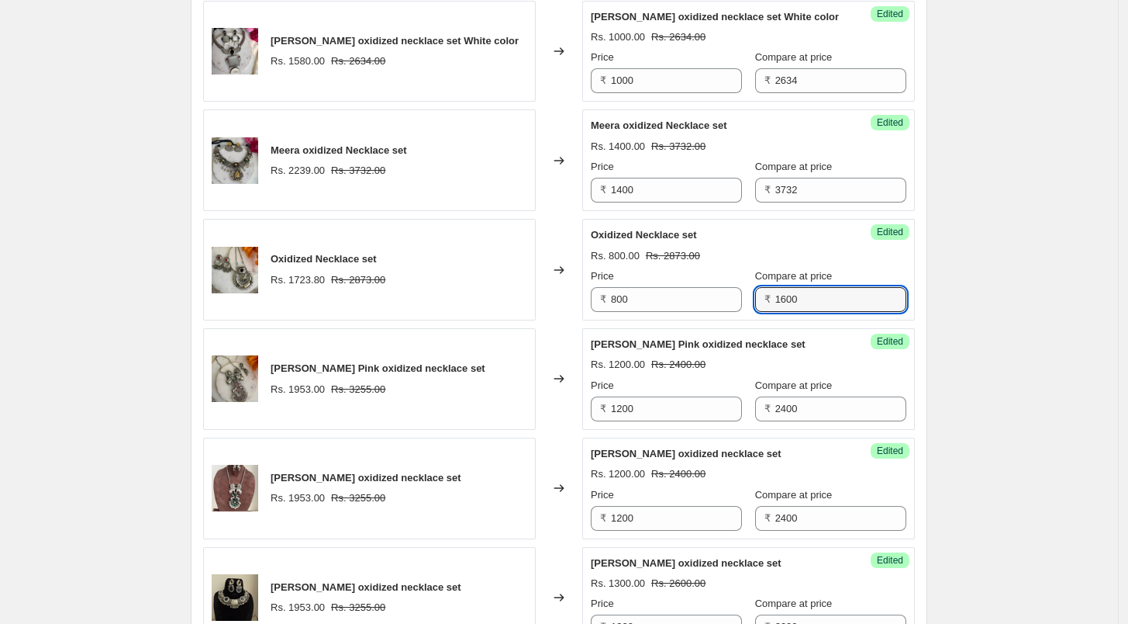
scroll to position [1551, 0]
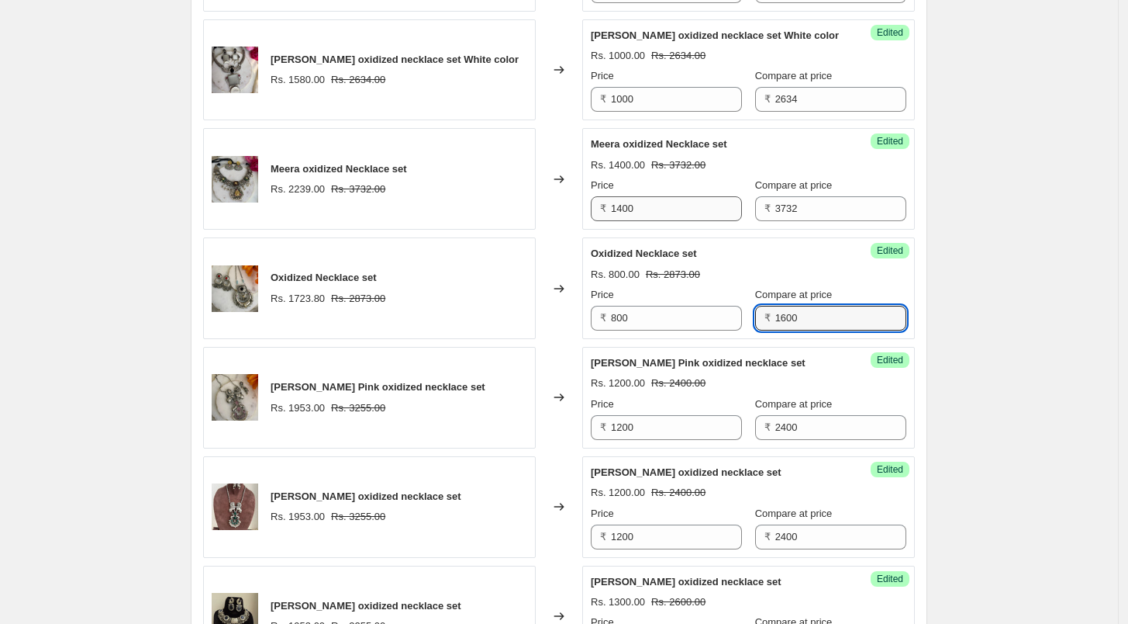
type input "1600"
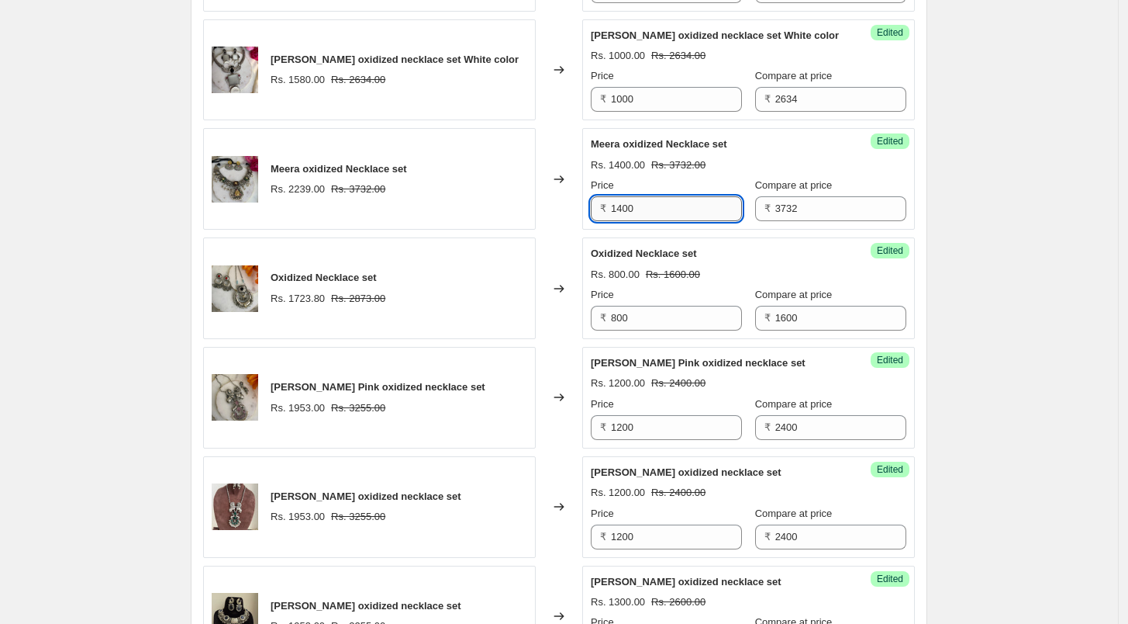
click at [645, 197] on input "1400" at bounding box center [676, 208] width 131 height 25
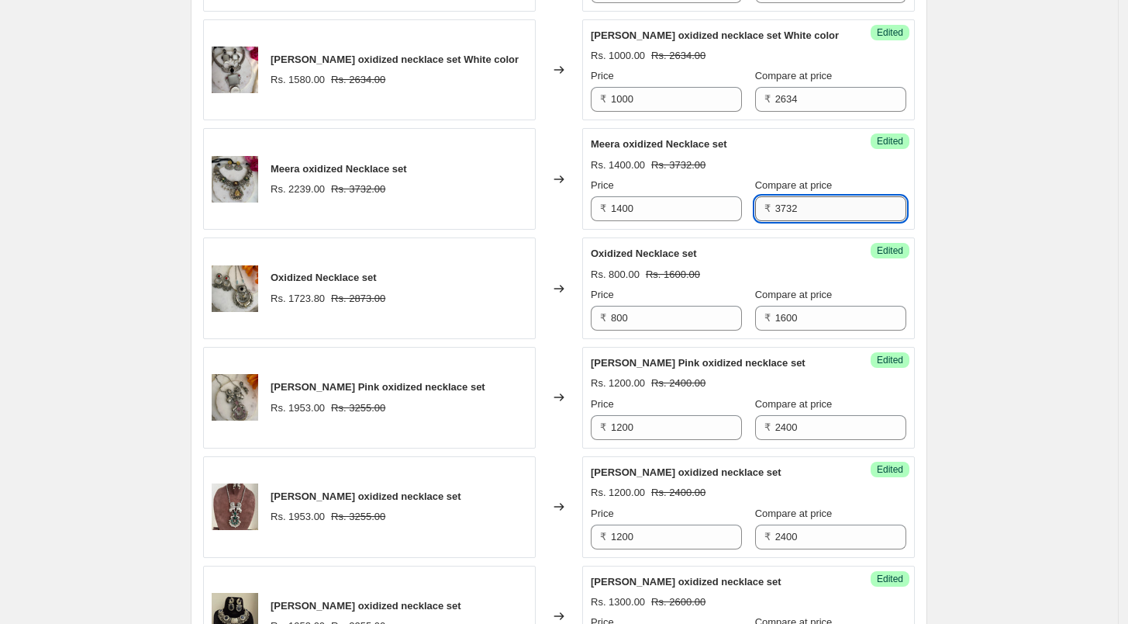
click at [803, 209] on input "3732" at bounding box center [841, 208] width 131 height 25
click at [800, 204] on input "3732" at bounding box center [841, 208] width 131 height 25
type input "2800"
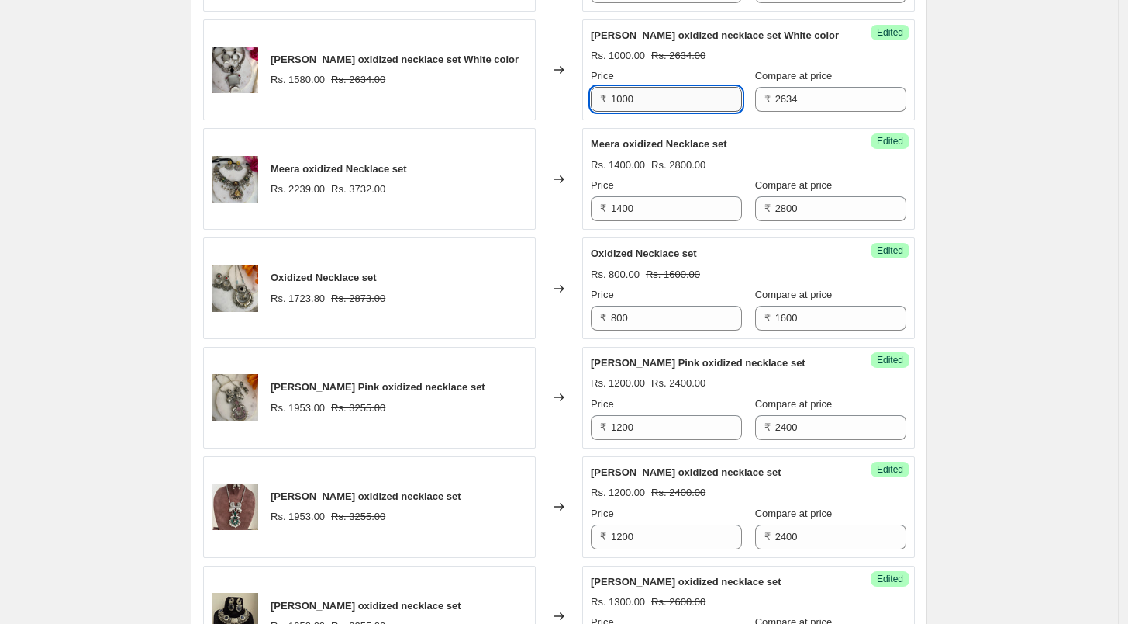
click at [661, 88] on input "1000" at bounding box center [676, 99] width 131 height 25
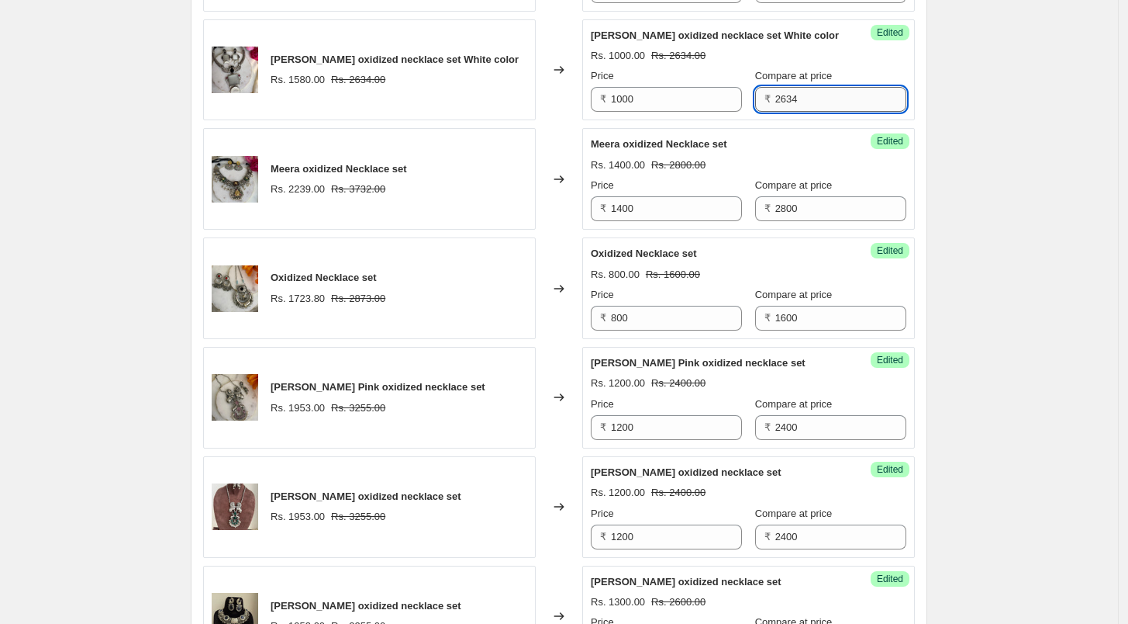
click at [802, 103] on input "2634" at bounding box center [841, 99] width 131 height 25
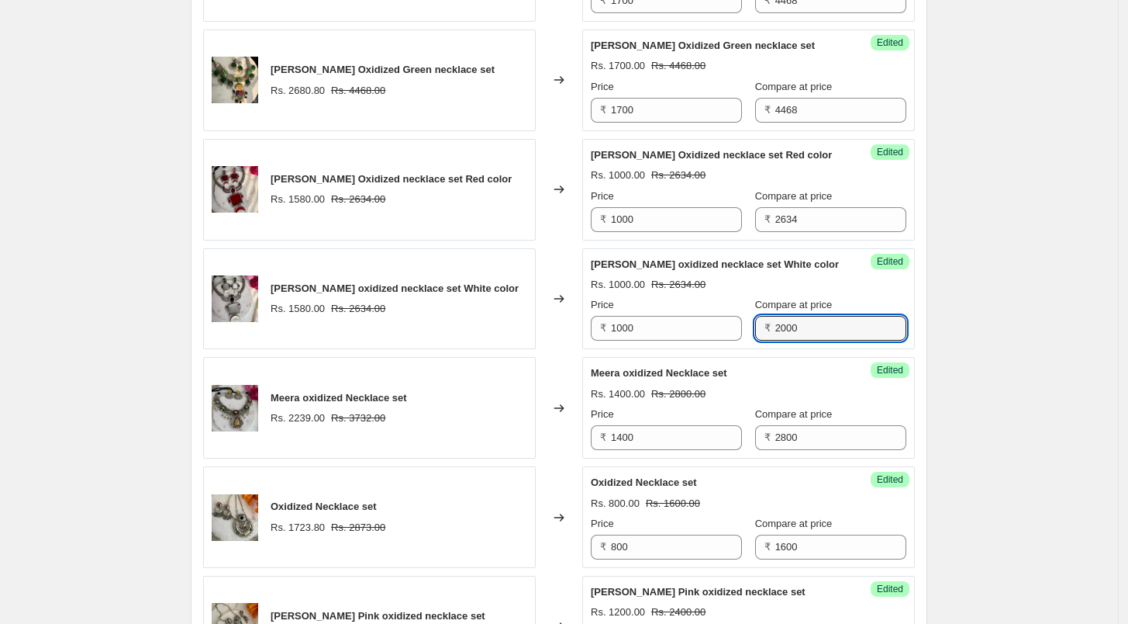
scroll to position [1292, 0]
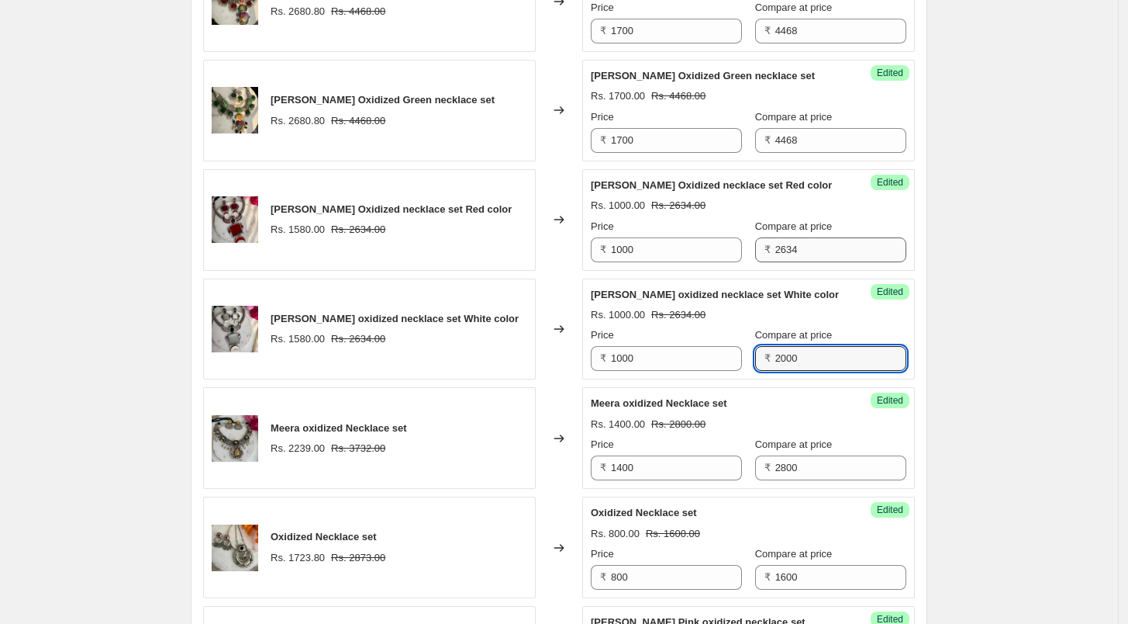
type input "2000"
click at [807, 240] on input "2634" at bounding box center [841, 249] width 131 height 25
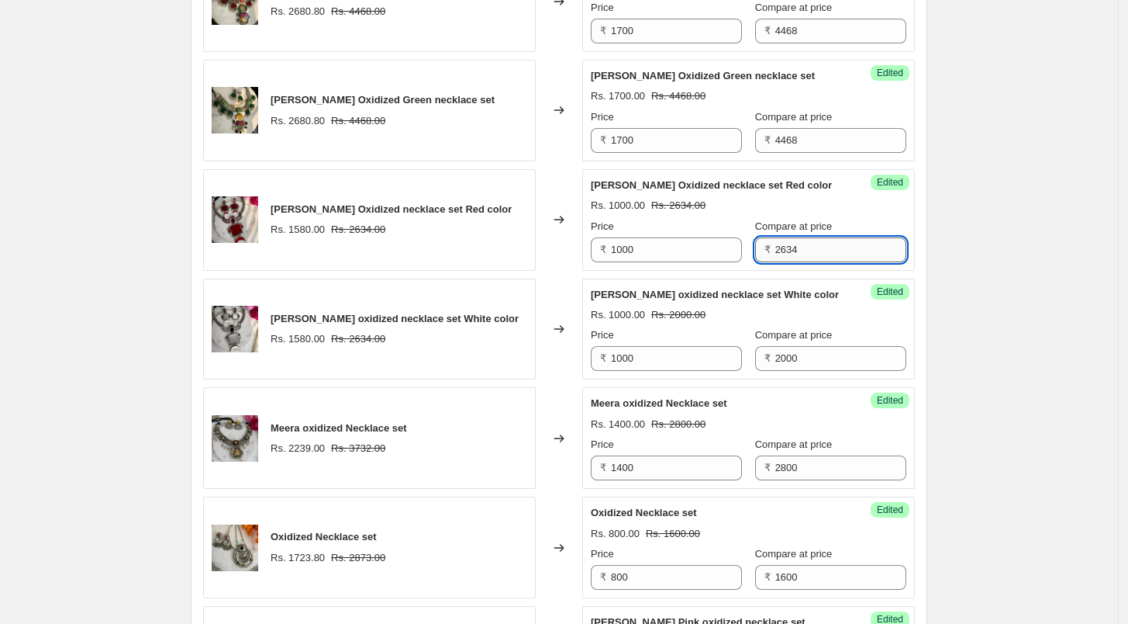
click at [807, 240] on input "2634" at bounding box center [841, 249] width 131 height 25
type input "2000"
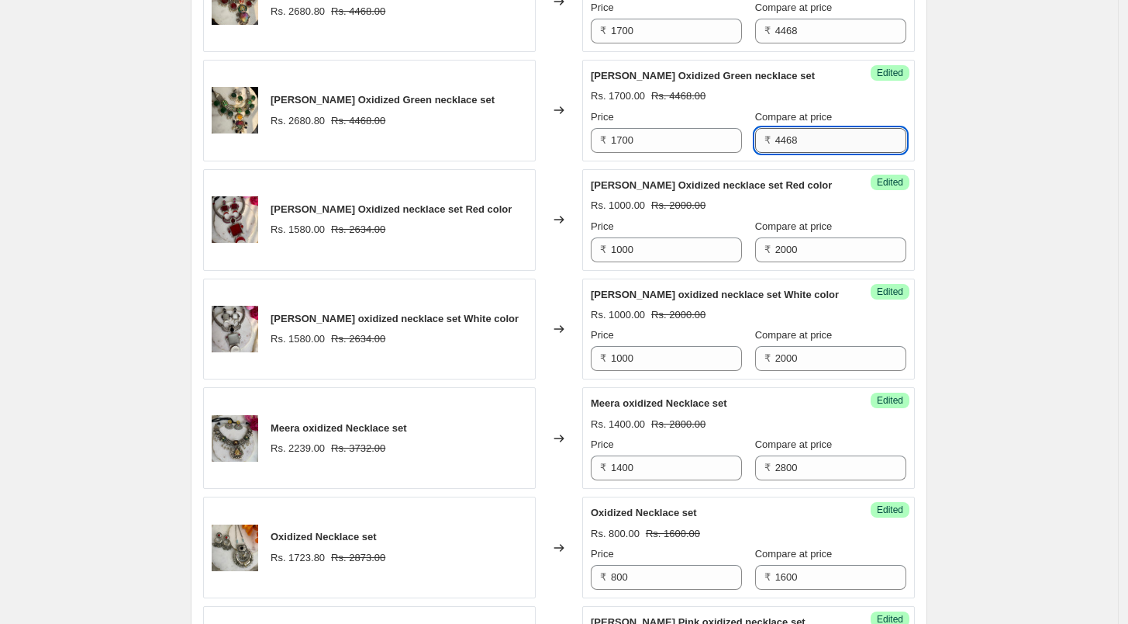
click at [807, 147] on input "4468" at bounding box center [841, 140] width 131 height 25
type input "3400"
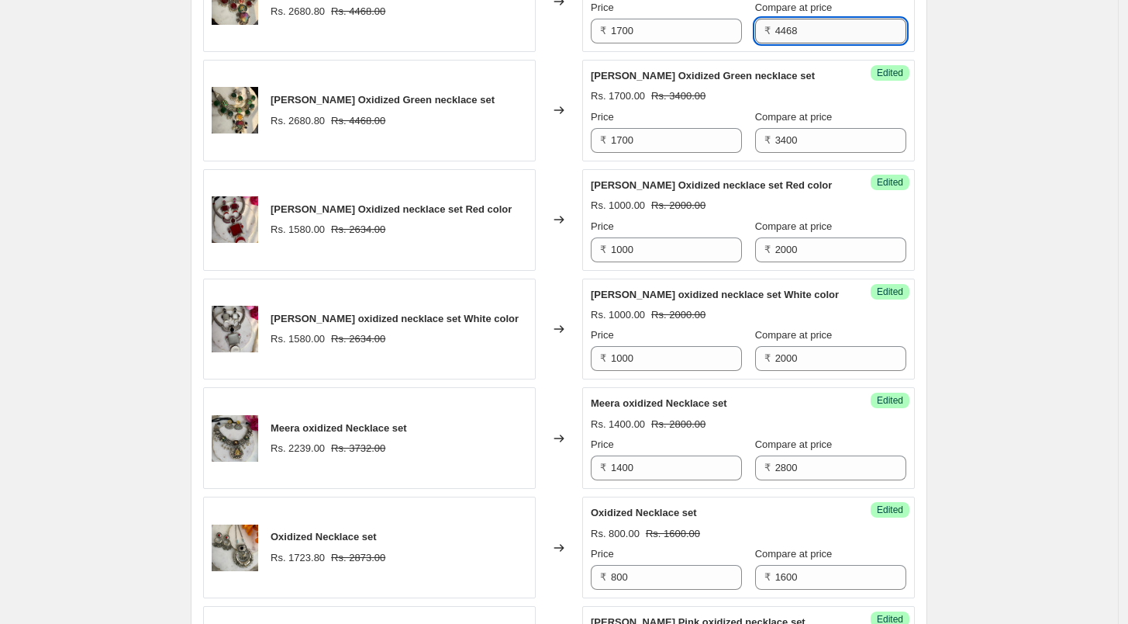
click at [791, 19] on input "4468" at bounding box center [841, 31] width 131 height 25
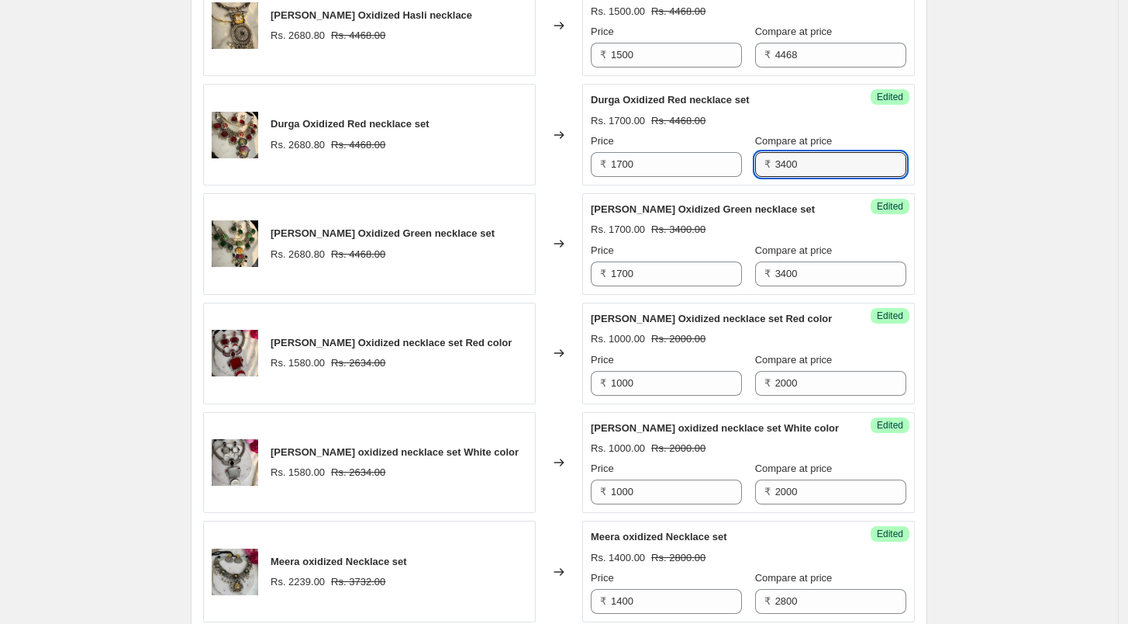
scroll to position [1120, 0]
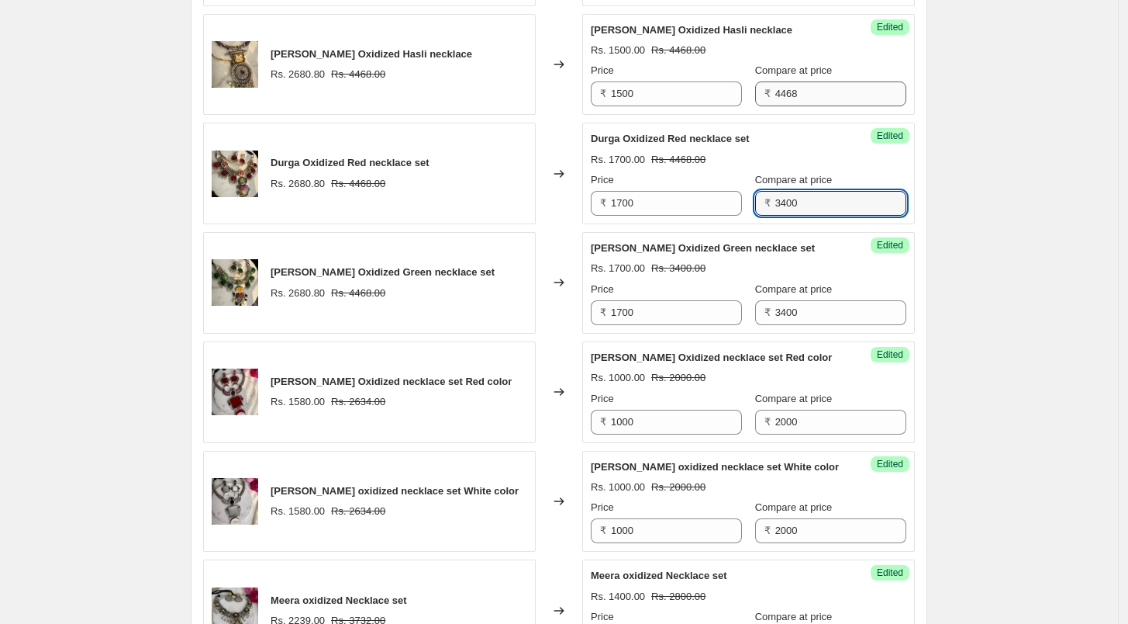
type input "3400"
click at [798, 92] on input "4468" at bounding box center [841, 93] width 131 height 25
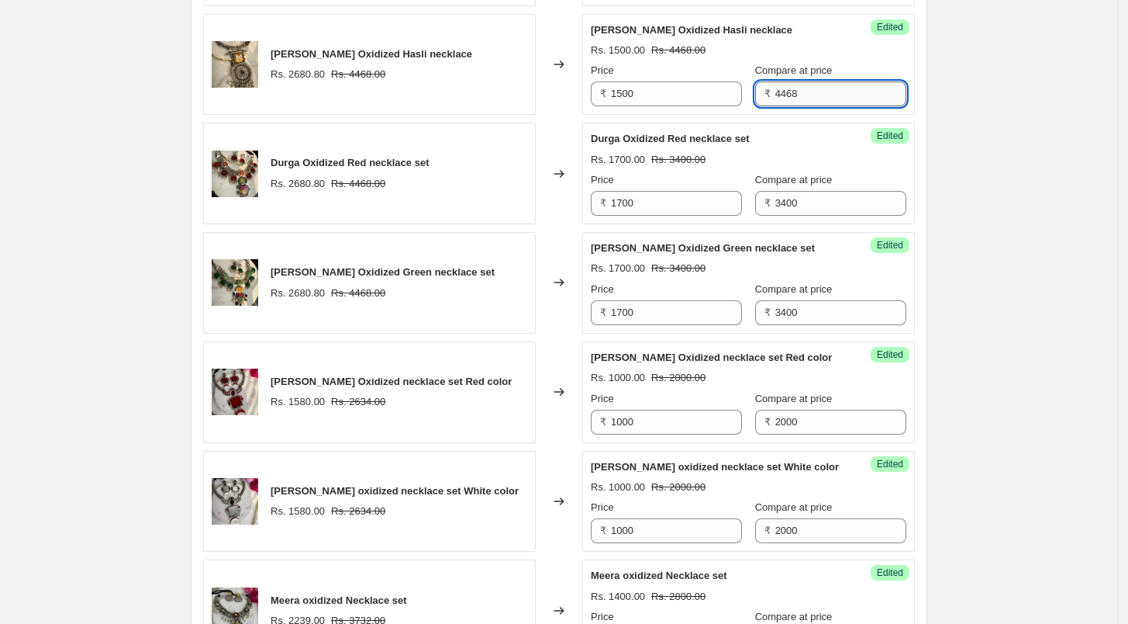
click at [798, 92] on input "4468" at bounding box center [841, 93] width 131 height 25
type input "3000"
click at [1030, 191] on div "Create new price [MEDICAL_DATA]. This page is ready Create new price [MEDICAL_D…" at bounding box center [559, 350] width 1118 height 2941
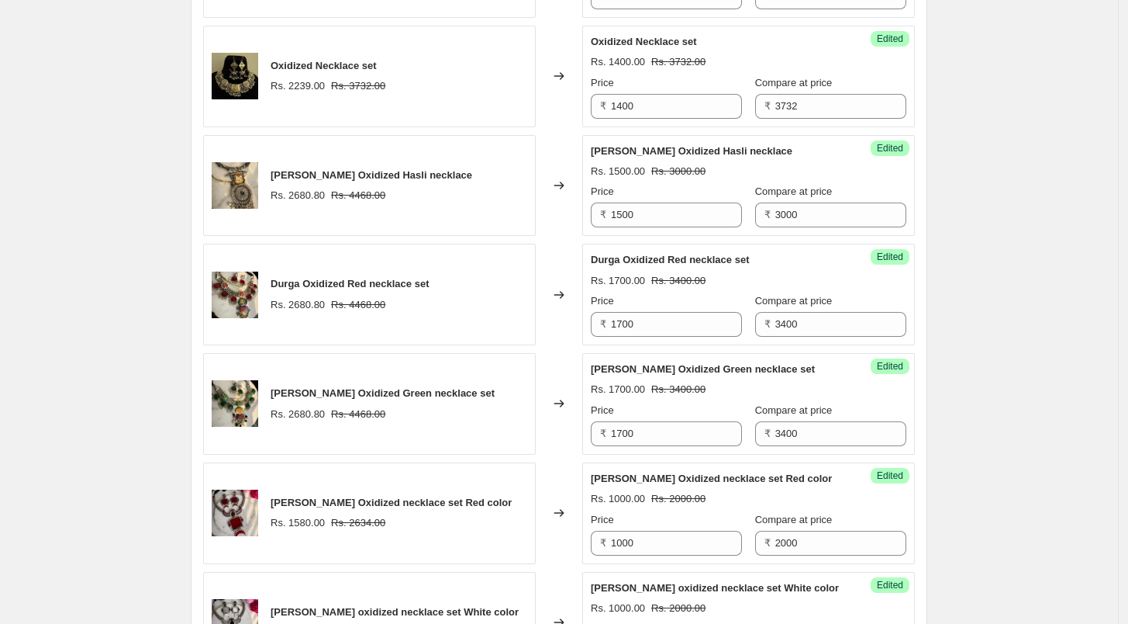
scroll to position [862, 0]
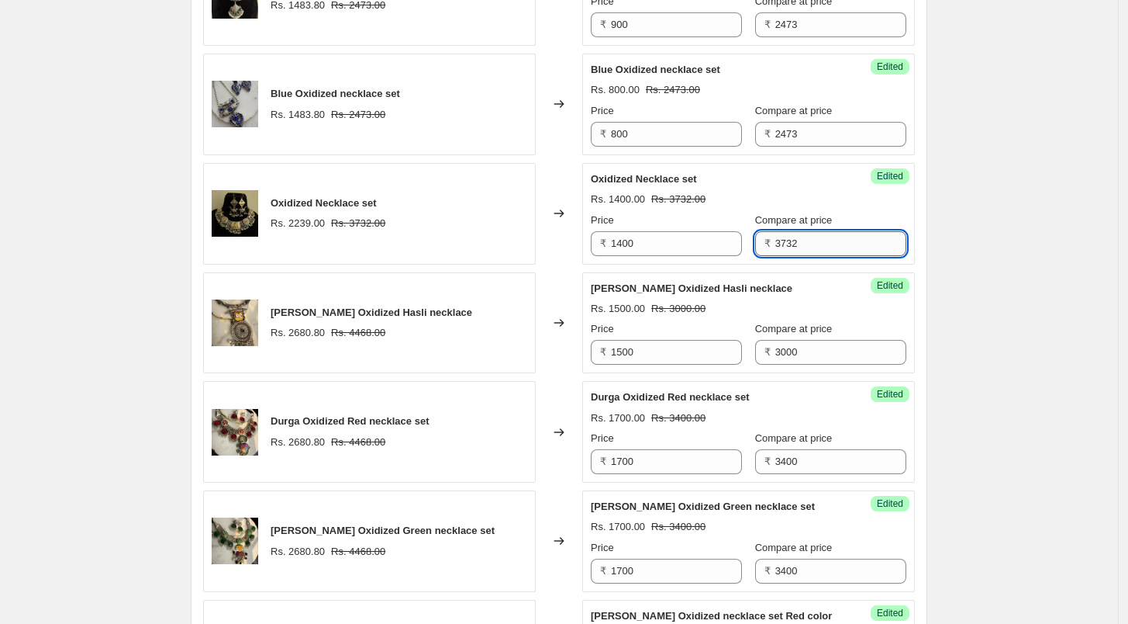
click at [807, 246] on input "3732" at bounding box center [841, 243] width 131 height 25
type input "2800"
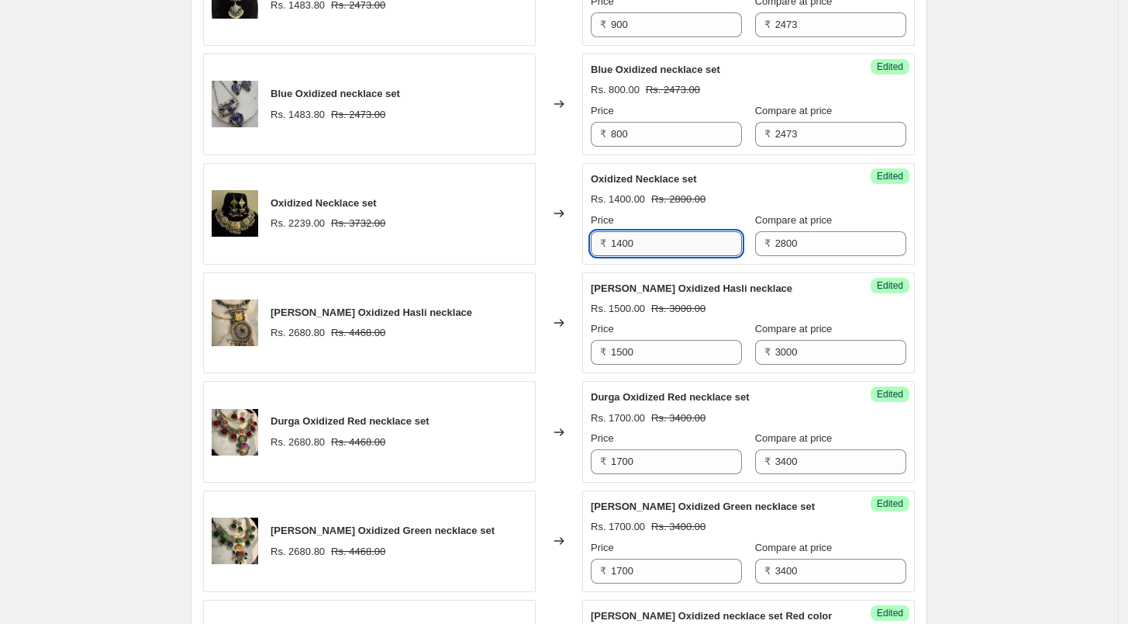
click at [651, 237] on input "1400" at bounding box center [676, 243] width 131 height 25
type input "1500"
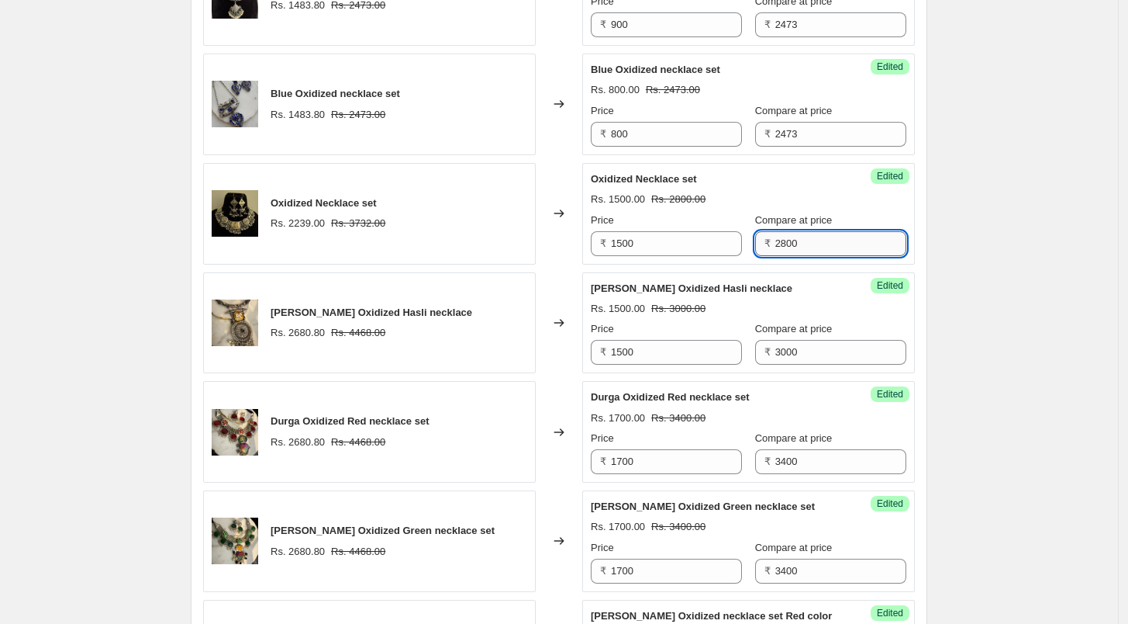
click at [776, 244] on input "2800" at bounding box center [841, 243] width 131 height 25
click at [777, 244] on input "2800" at bounding box center [841, 243] width 131 height 25
type input "3000"
click at [841, 197] on div "Rs. 1500.00 Rs. 3000.00" at bounding box center [749, 200] width 316 height 16
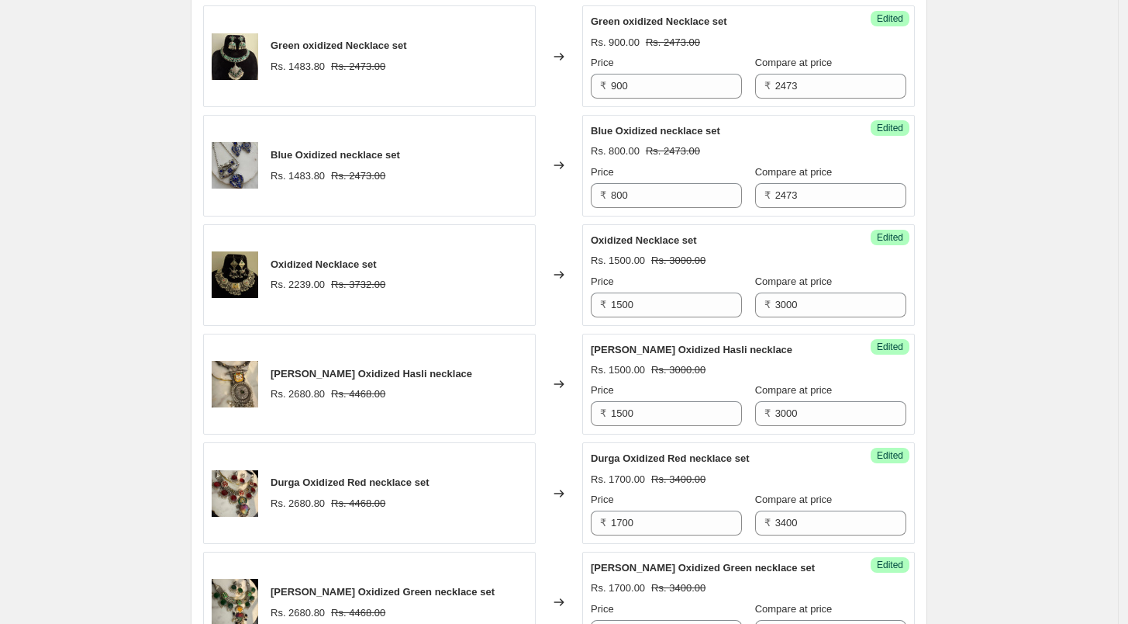
scroll to position [776, 0]
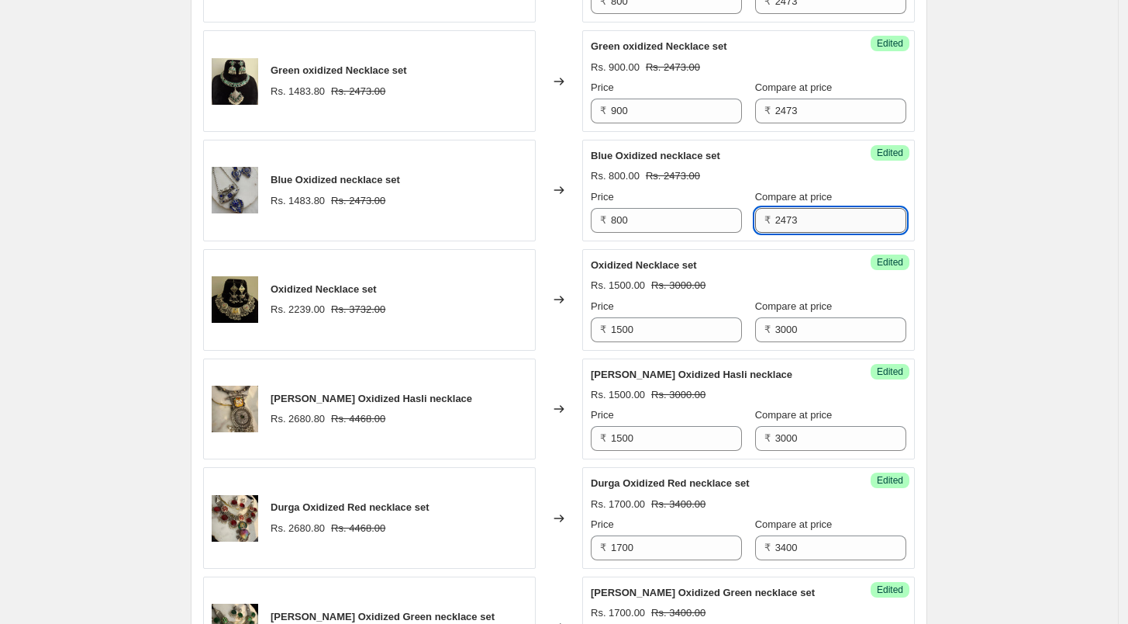
click at [799, 222] on input "2473" at bounding box center [841, 220] width 131 height 25
type input "1600"
click at [807, 109] on input "2473" at bounding box center [841, 110] width 131 height 25
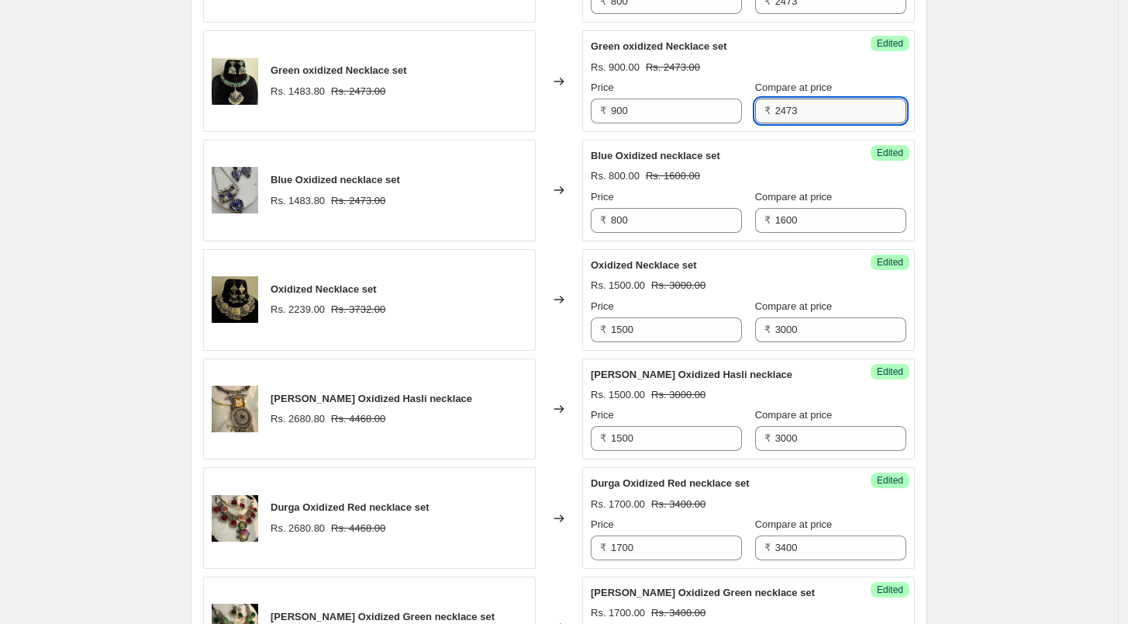
click at [807, 109] on input "2473" at bounding box center [841, 110] width 131 height 25
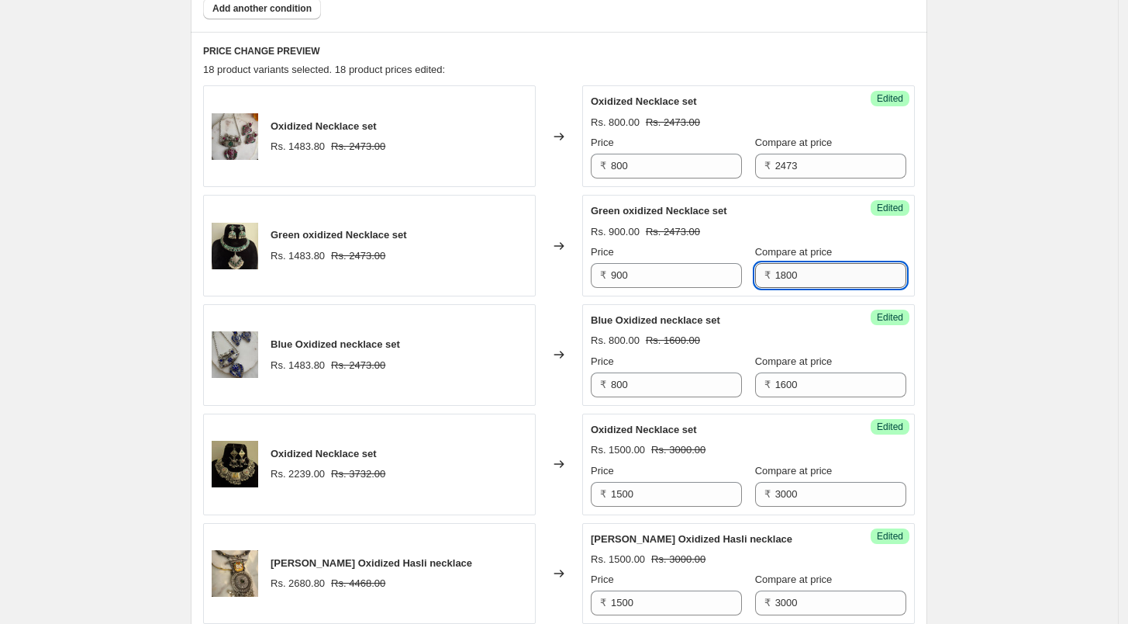
scroll to position [603, 0]
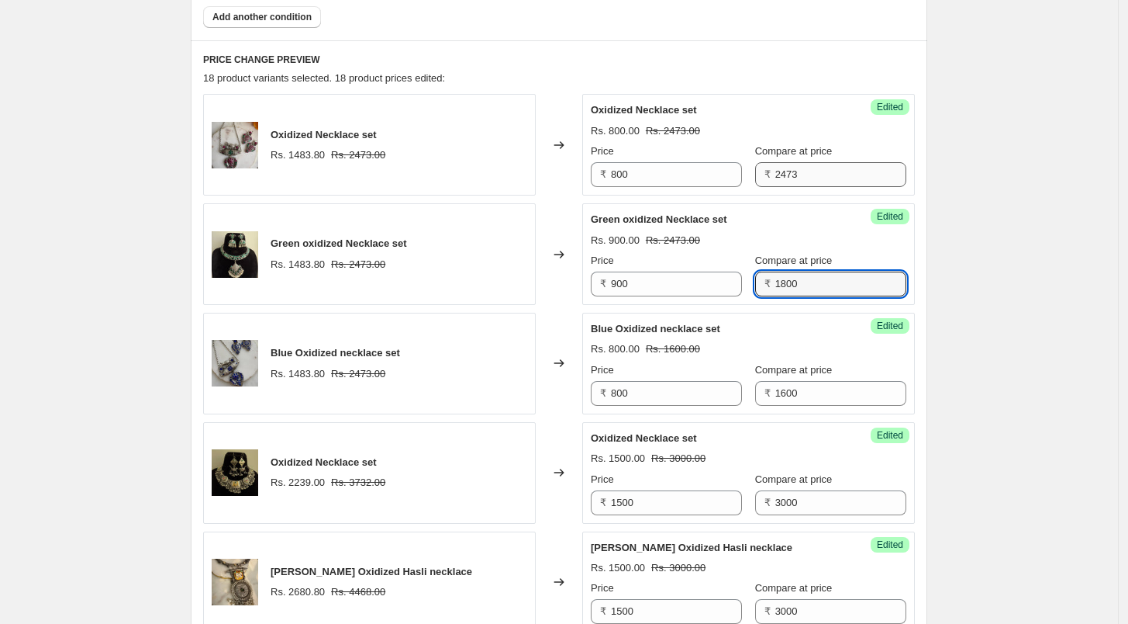
type input "1800"
click at [807, 175] on input "2473" at bounding box center [841, 174] width 131 height 25
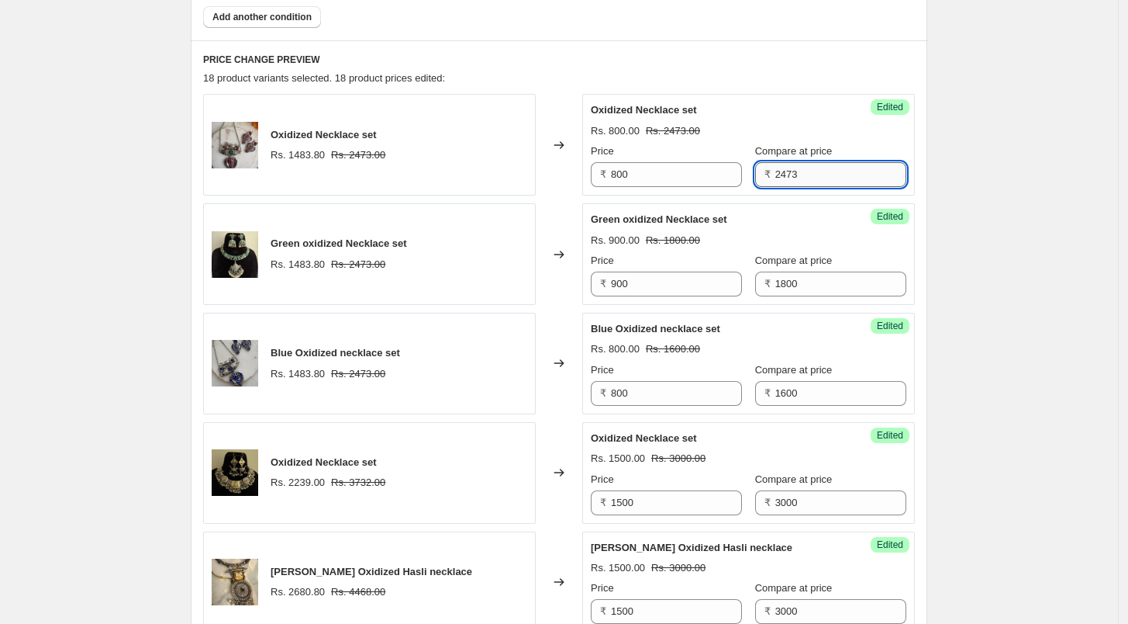
click at [807, 175] on input "2473" at bounding box center [841, 174] width 131 height 25
type input "1600"
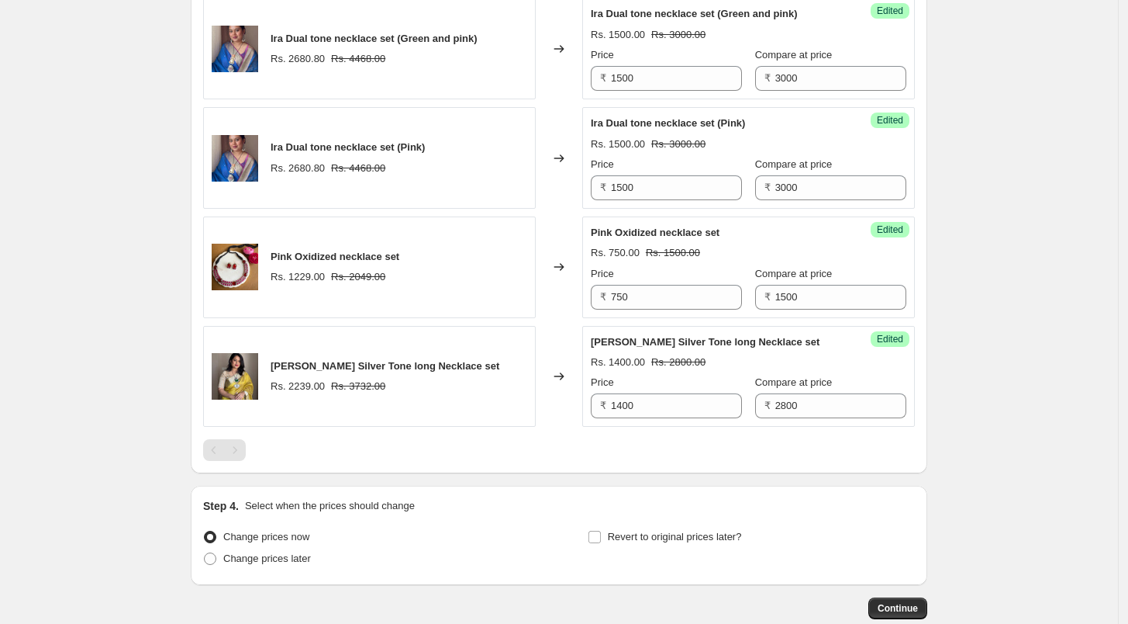
scroll to position [2313, 0]
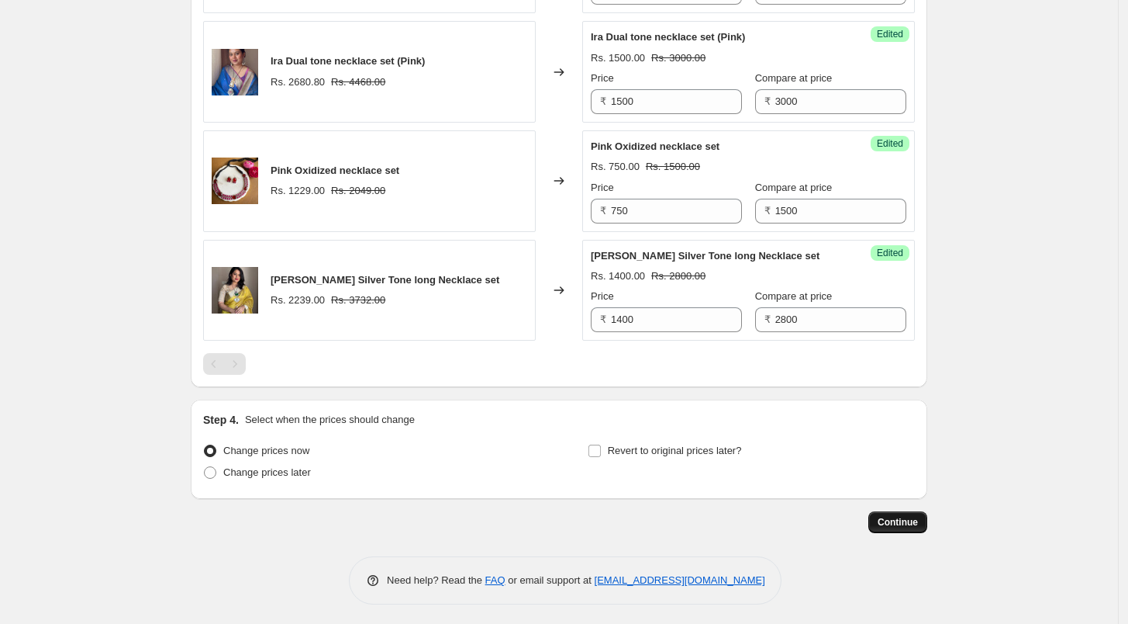
click at [888, 512] on button "Continue" at bounding box center [898, 522] width 59 height 22
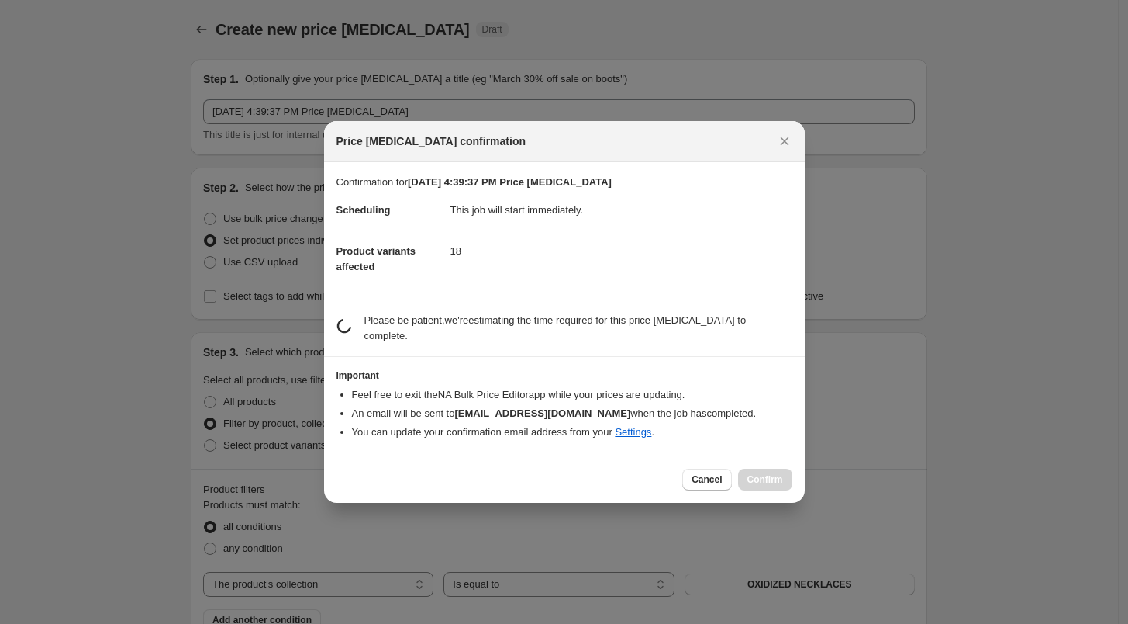
scroll to position [0, 0]
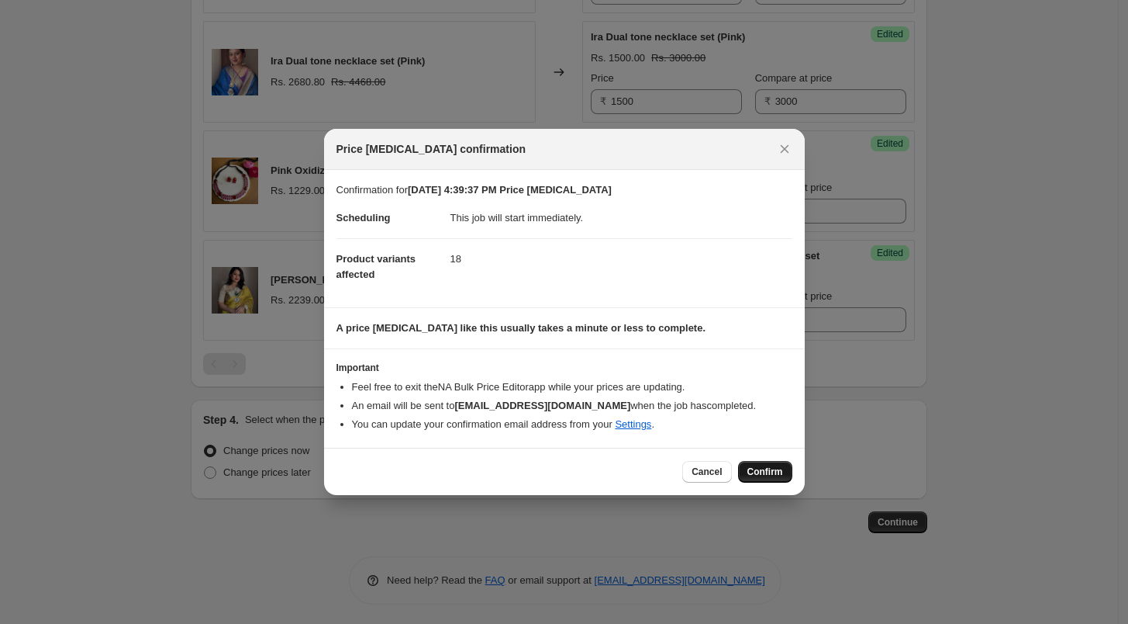
click at [753, 472] on span "Confirm" at bounding box center [766, 471] width 36 height 12
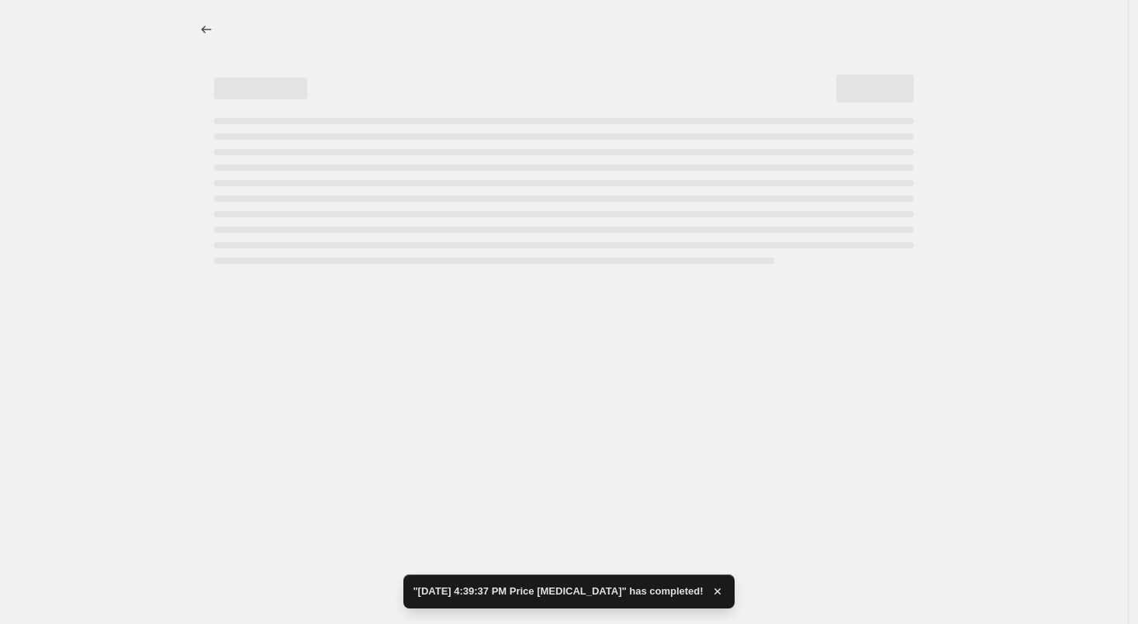
select select "collection"
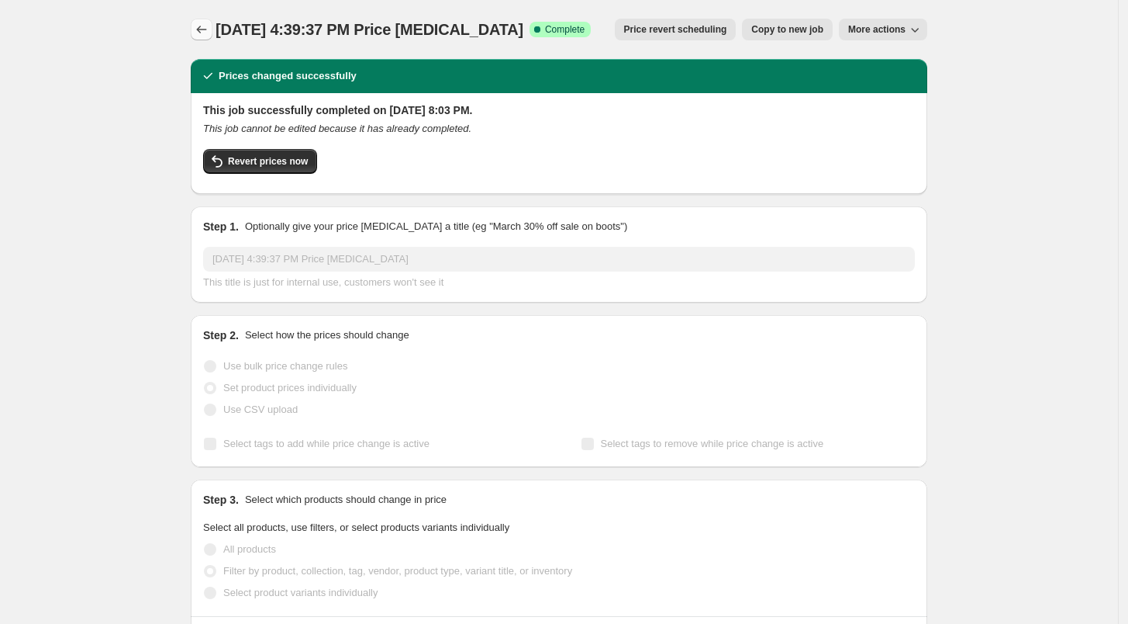
click at [209, 27] on icon "Price change jobs" at bounding box center [202, 30] width 16 height 16
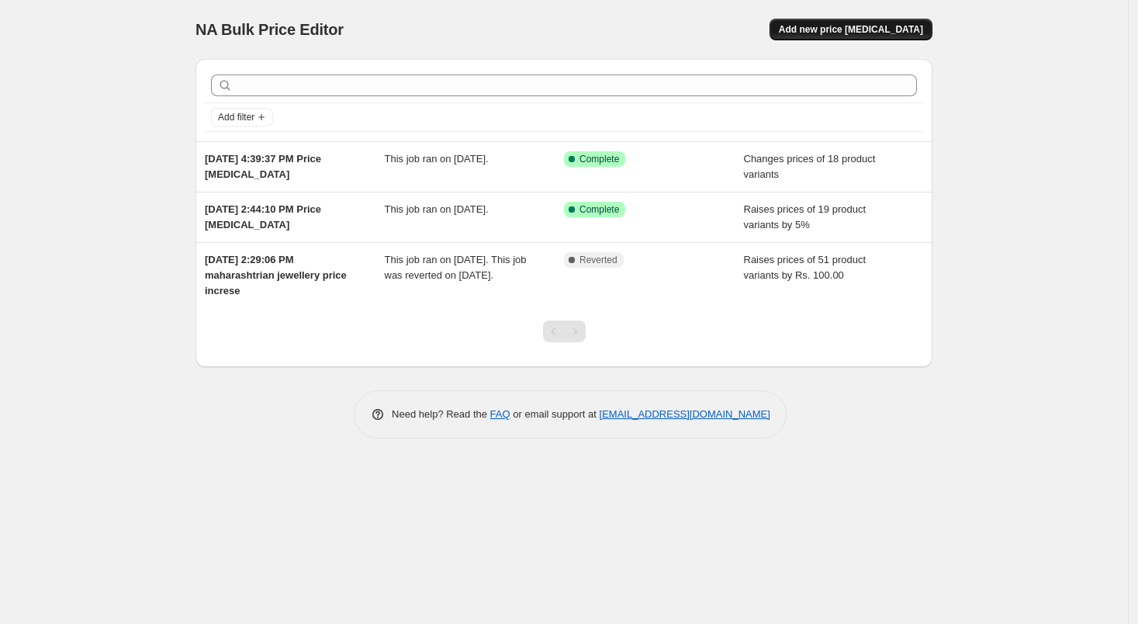
click at [846, 33] on span "Add new price [MEDICAL_DATA]" at bounding box center [851, 29] width 144 height 12
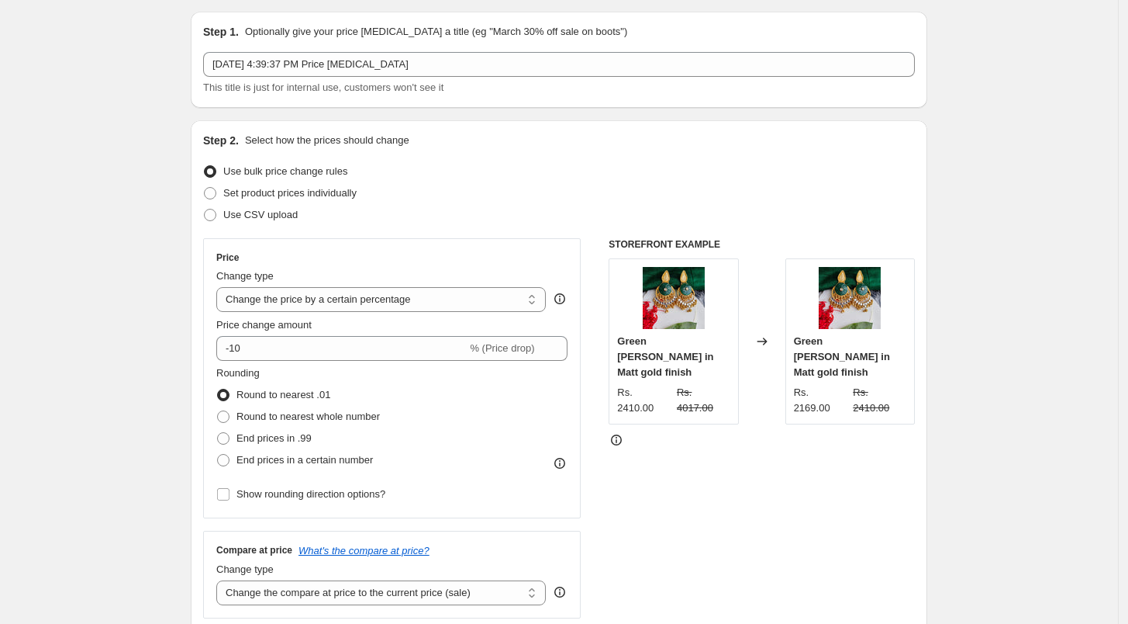
scroll to position [86, 0]
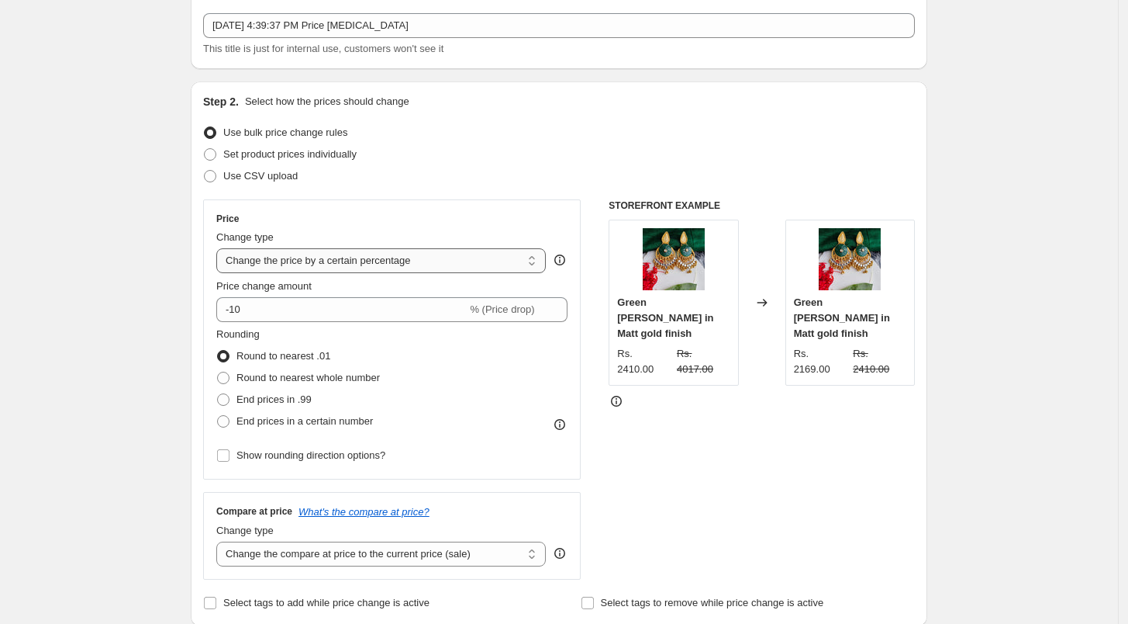
click at [316, 266] on select "Change the price to a certain amount Change the price by a certain amount Chang…" at bounding box center [381, 260] width 330 height 25
select select "to"
click at [220, 248] on select "Change the price to a certain amount Change the price by a certain amount Chang…" at bounding box center [381, 260] width 330 height 25
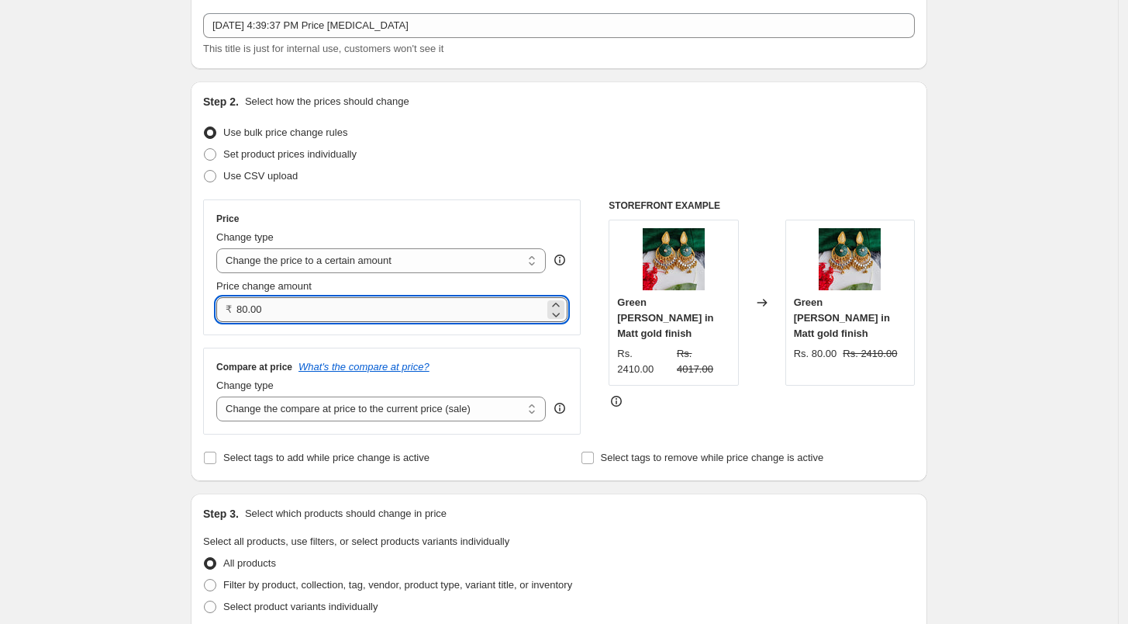
click at [303, 316] on input "80.00" at bounding box center [391, 309] width 308 height 25
type input "150.00"
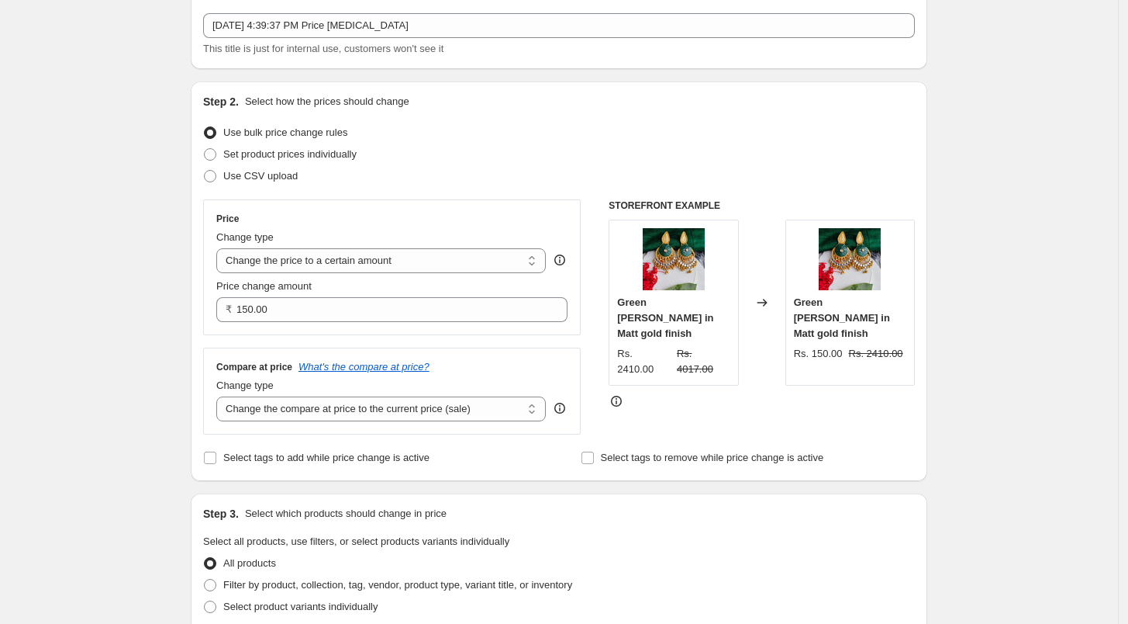
click at [172, 410] on div "Create new price [MEDICAL_DATA]. This page is ready Create new price [MEDICAL_D…" at bounding box center [559, 617] width 1118 height 1406
click at [342, 406] on select "Change the compare at price to the current price (sale) Change the compare at p…" at bounding box center [381, 408] width 330 height 25
click at [159, 381] on div "Create new price [MEDICAL_DATA]. This page is ready Create new price [MEDICAL_D…" at bounding box center [559, 617] width 1118 height 1406
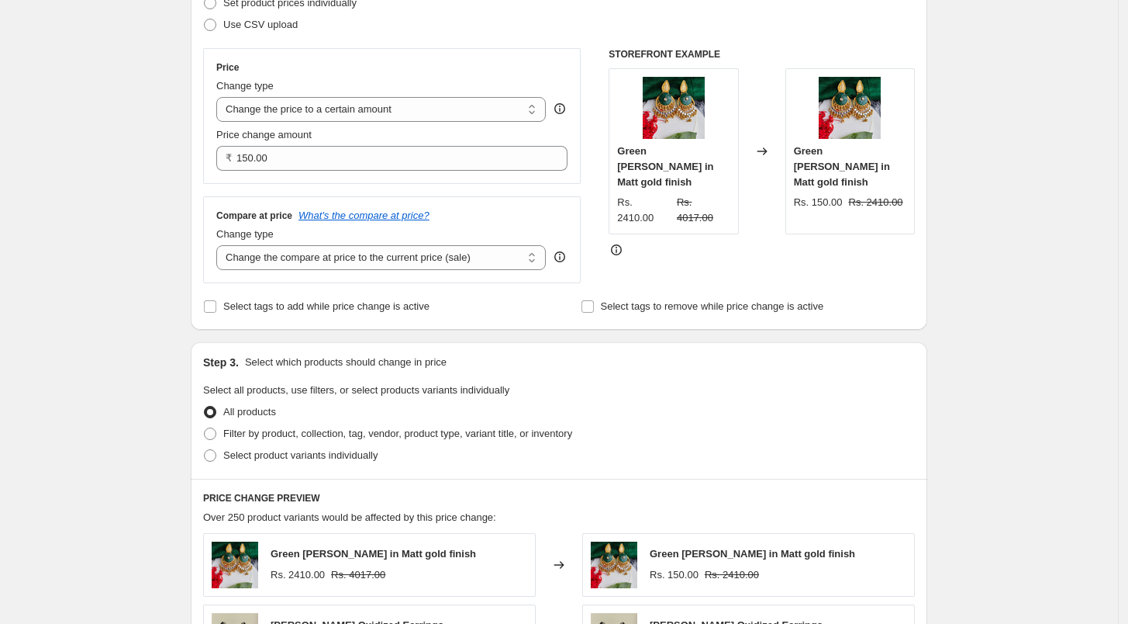
scroll to position [258, 0]
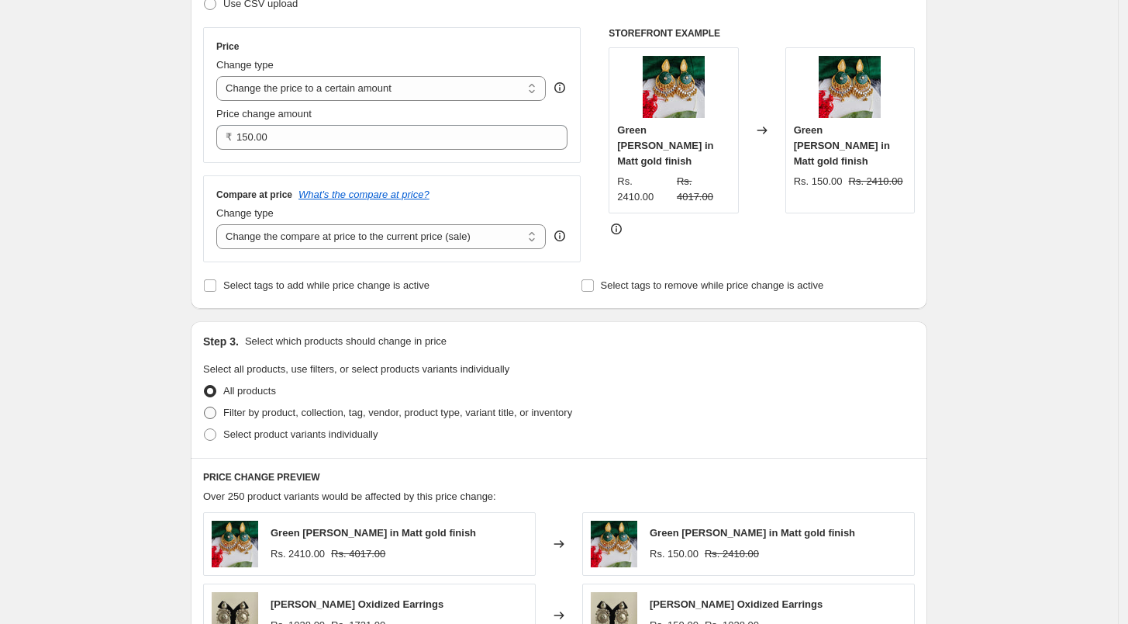
click at [214, 412] on span at bounding box center [210, 412] width 12 height 12
click at [205, 407] on input "Filter by product, collection, tag, vendor, product type, variant title, or inv…" at bounding box center [204, 406] width 1 height 1
radio input "true"
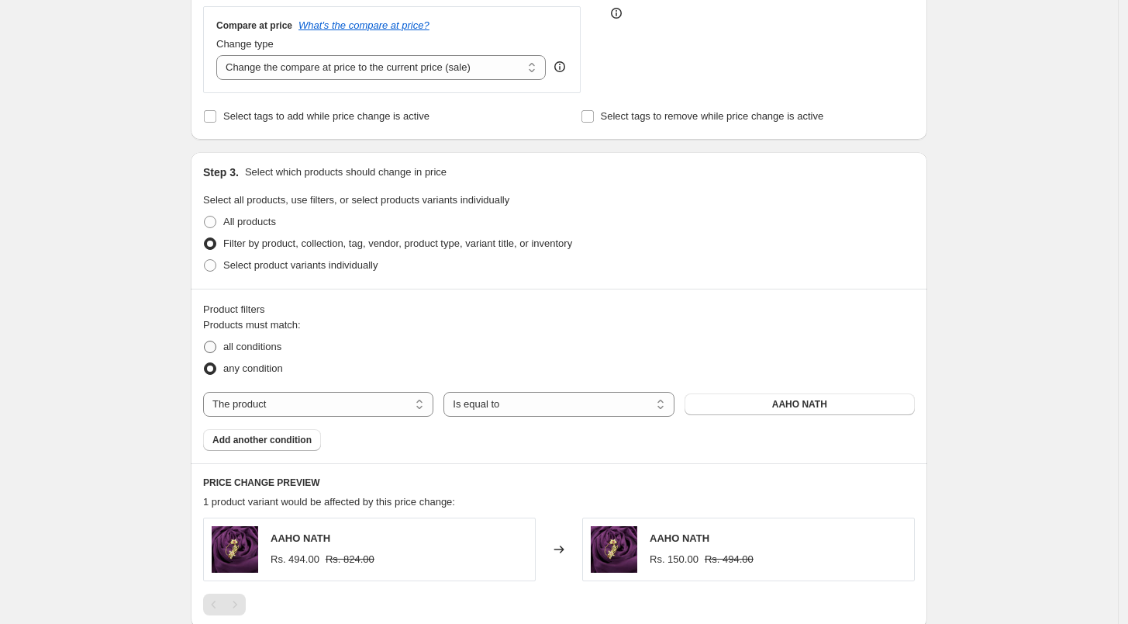
scroll to position [430, 0]
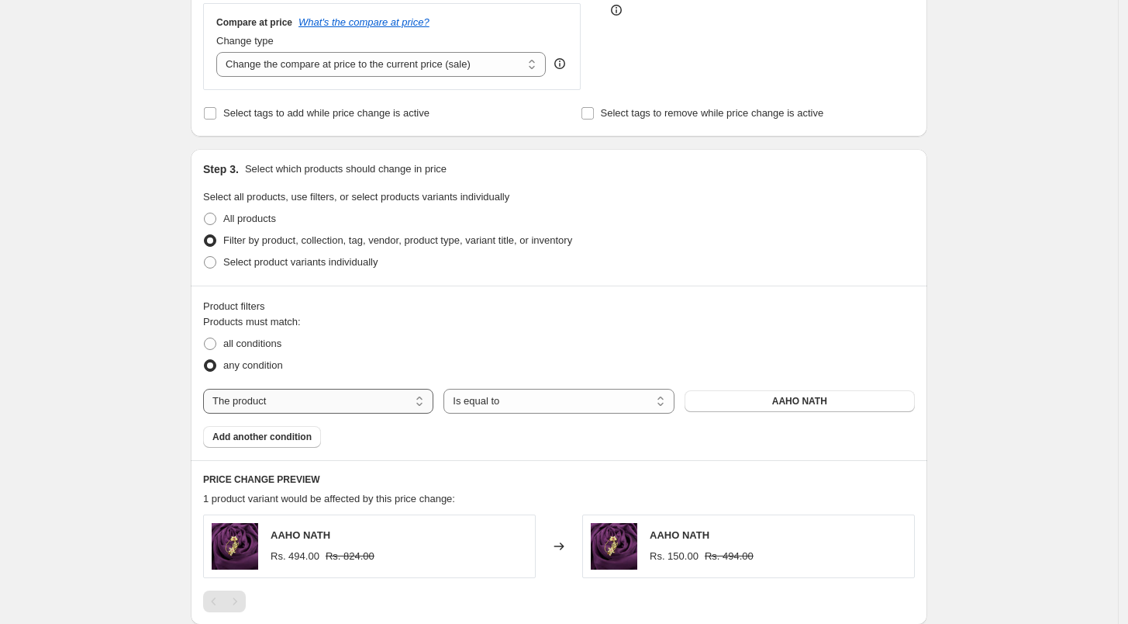
click at [304, 396] on select "The product The product's collection The product's tag The product's vendor The…" at bounding box center [318, 401] width 230 height 25
select select "collection"
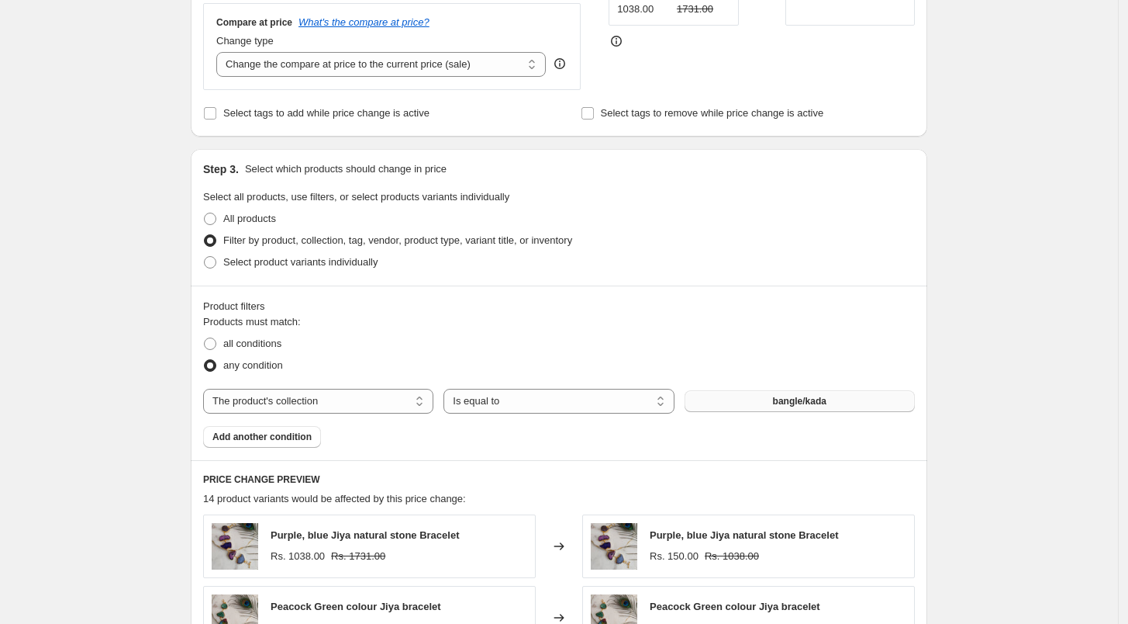
click at [858, 401] on button "bangle/kada" at bounding box center [800, 401] width 230 height 22
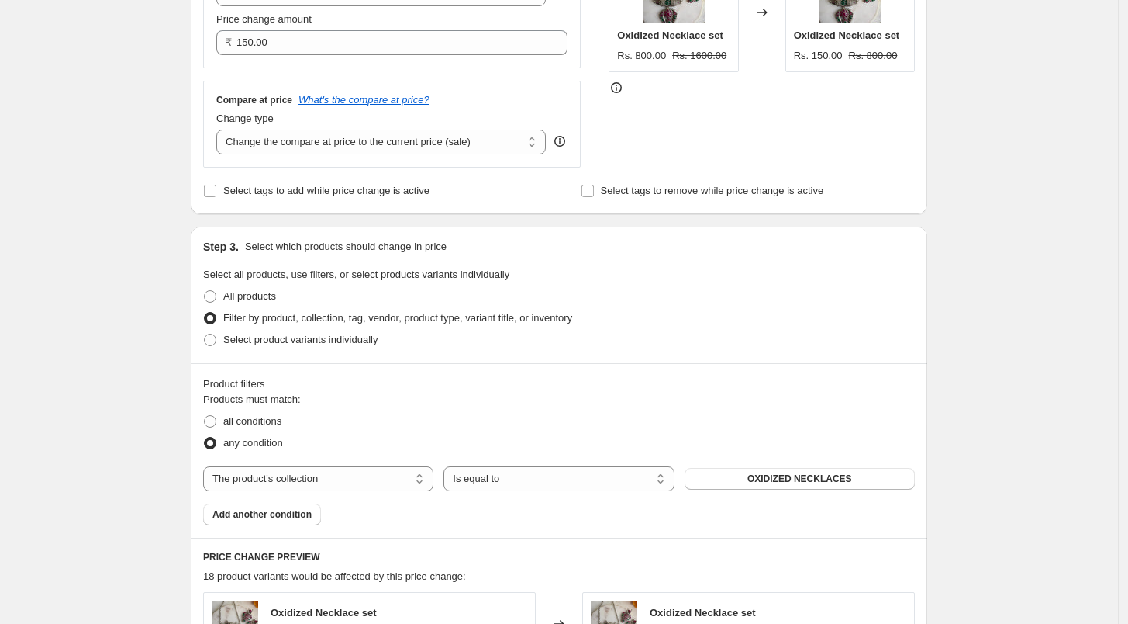
scroll to position [267, 0]
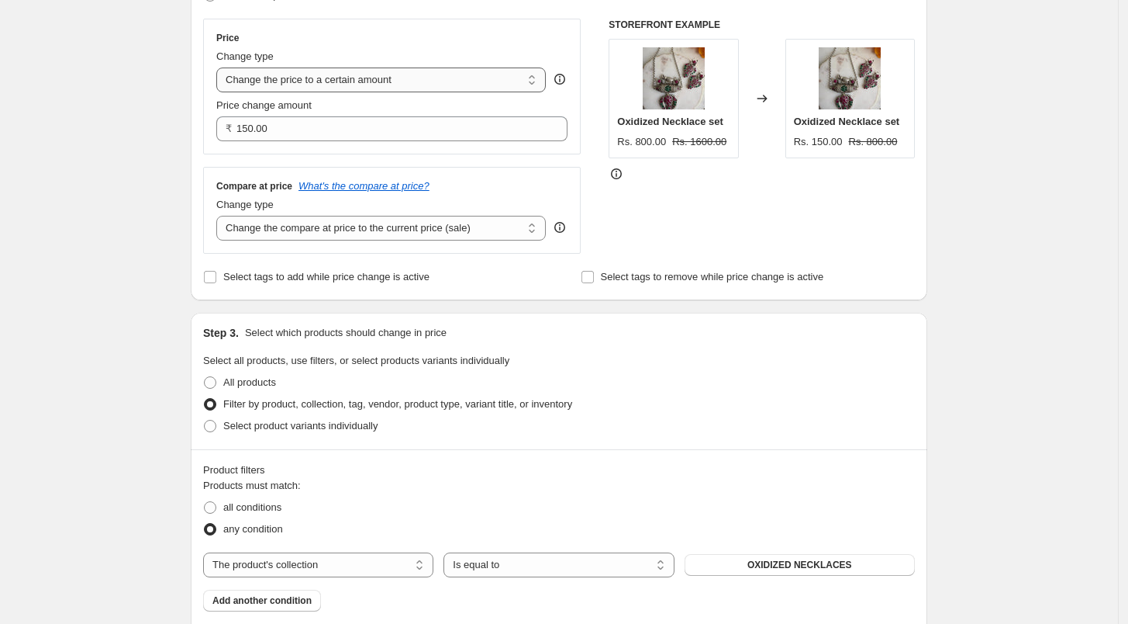
click at [258, 80] on select "Change the price to a certain amount Change the price by a certain amount Chang…" at bounding box center [381, 79] width 330 height 25
select select "by"
click at [220, 67] on select "Change the price to a certain amount Change the price by a certain amount Chang…" at bounding box center [381, 79] width 330 height 25
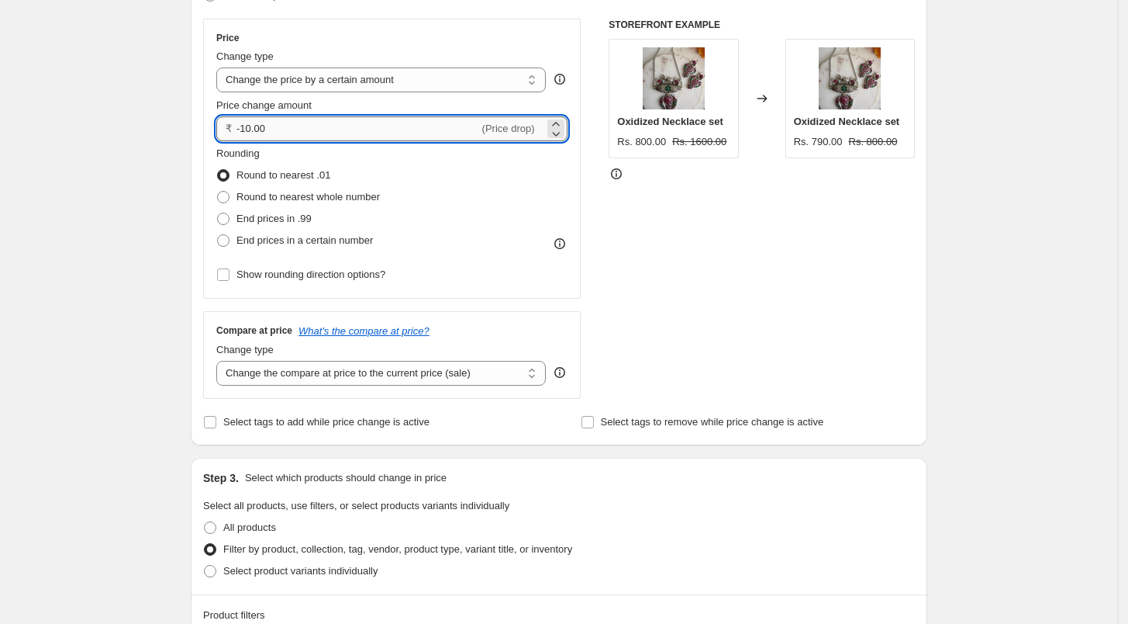
click at [263, 119] on input "-10.00" at bounding box center [358, 128] width 243 height 25
click at [564, 123] on icon at bounding box center [556, 124] width 16 height 16
click at [563, 131] on icon at bounding box center [556, 134] width 16 height 16
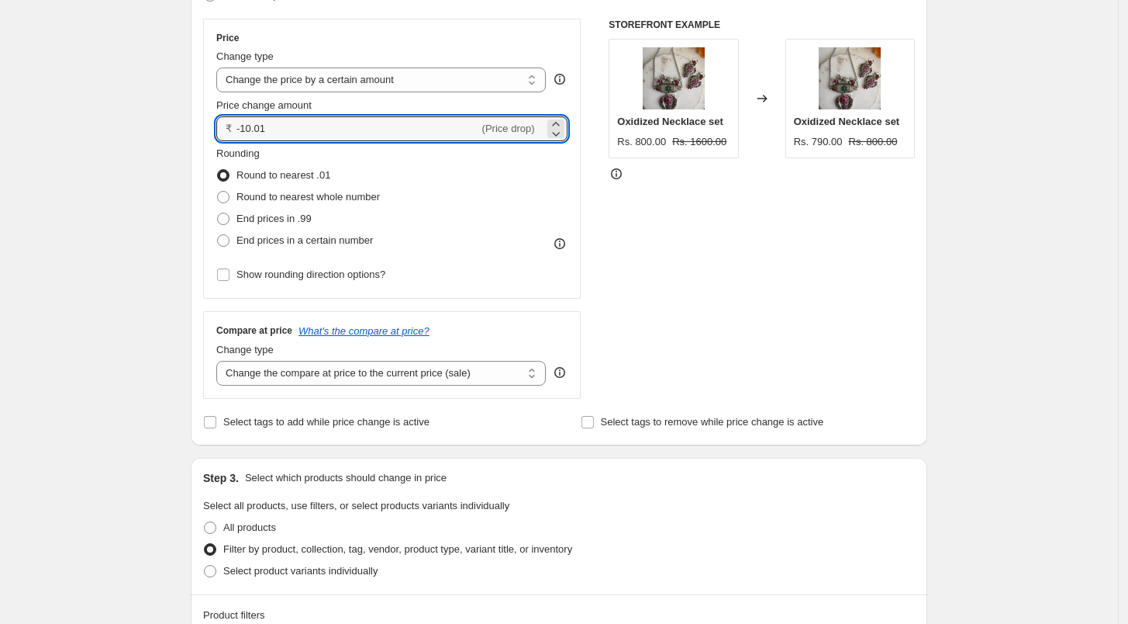
click at [511, 127] on span "(Price drop)" at bounding box center [508, 129] width 53 height 12
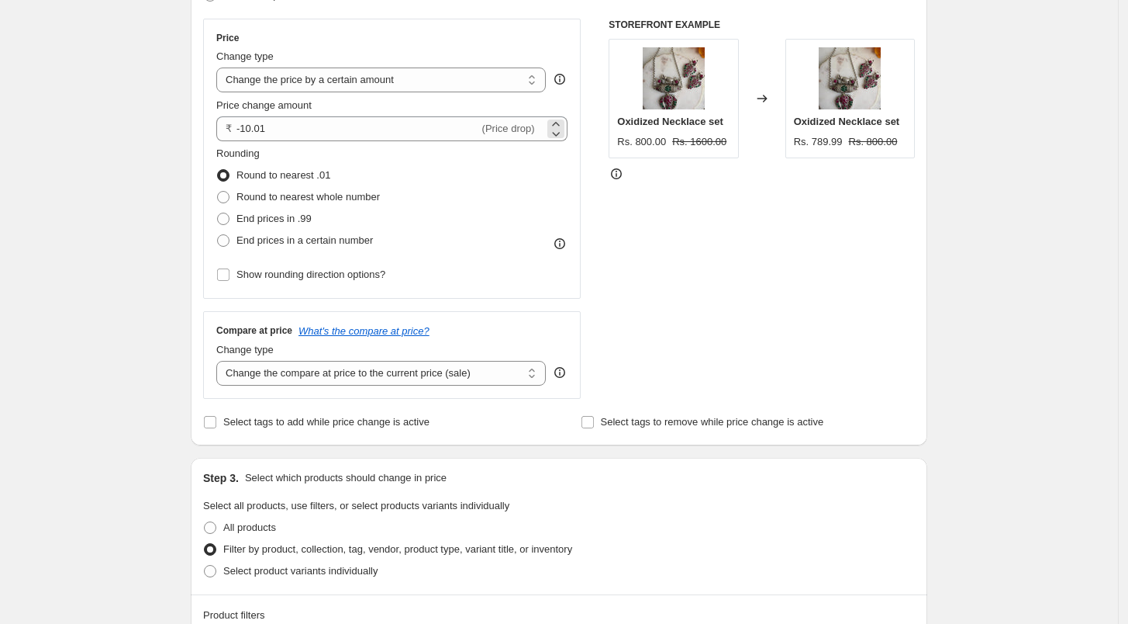
click at [511, 127] on span "(Price drop)" at bounding box center [508, 129] width 53 height 12
click at [515, 127] on span "(Price drop)" at bounding box center [508, 129] width 53 height 12
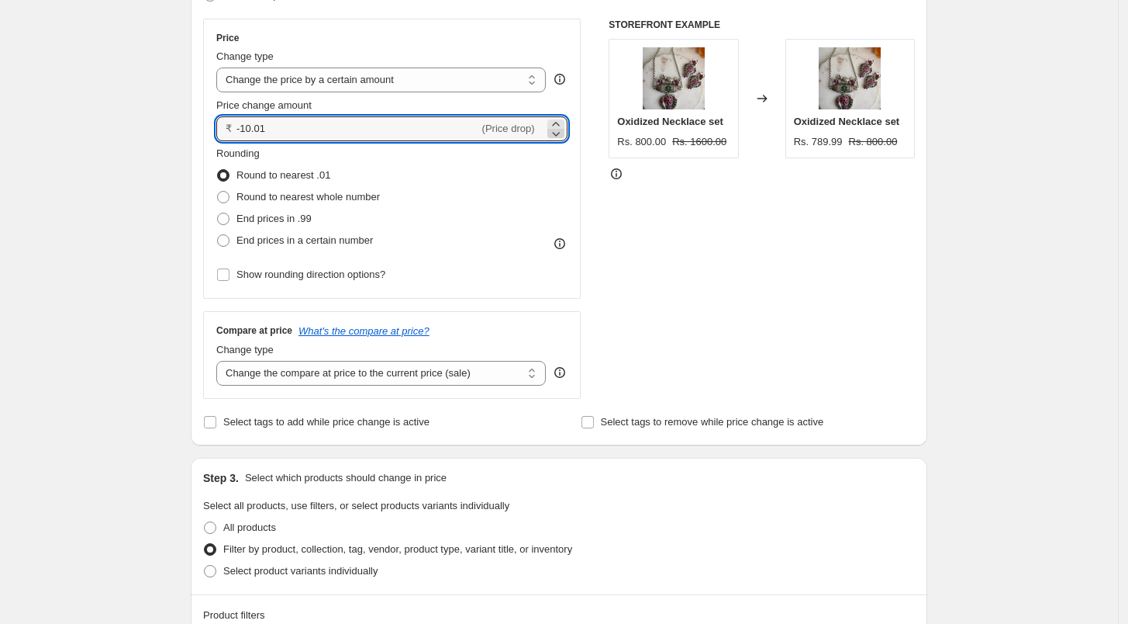
click at [564, 137] on icon at bounding box center [556, 134] width 16 height 16
click at [562, 121] on icon at bounding box center [556, 124] width 16 height 16
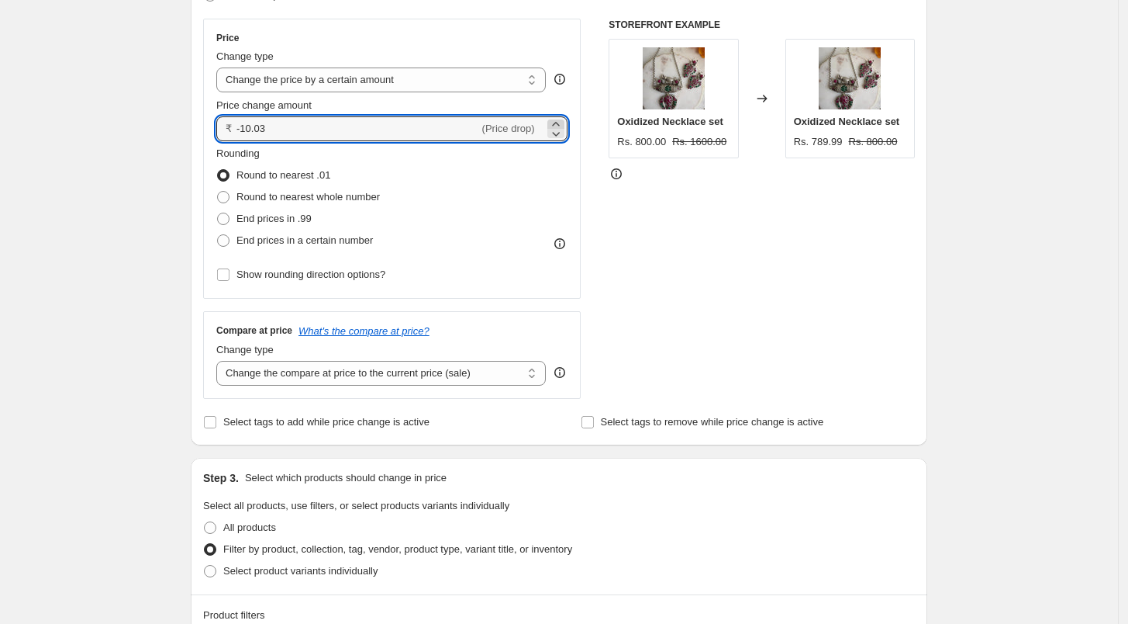
click at [562, 119] on icon at bounding box center [556, 124] width 16 height 16
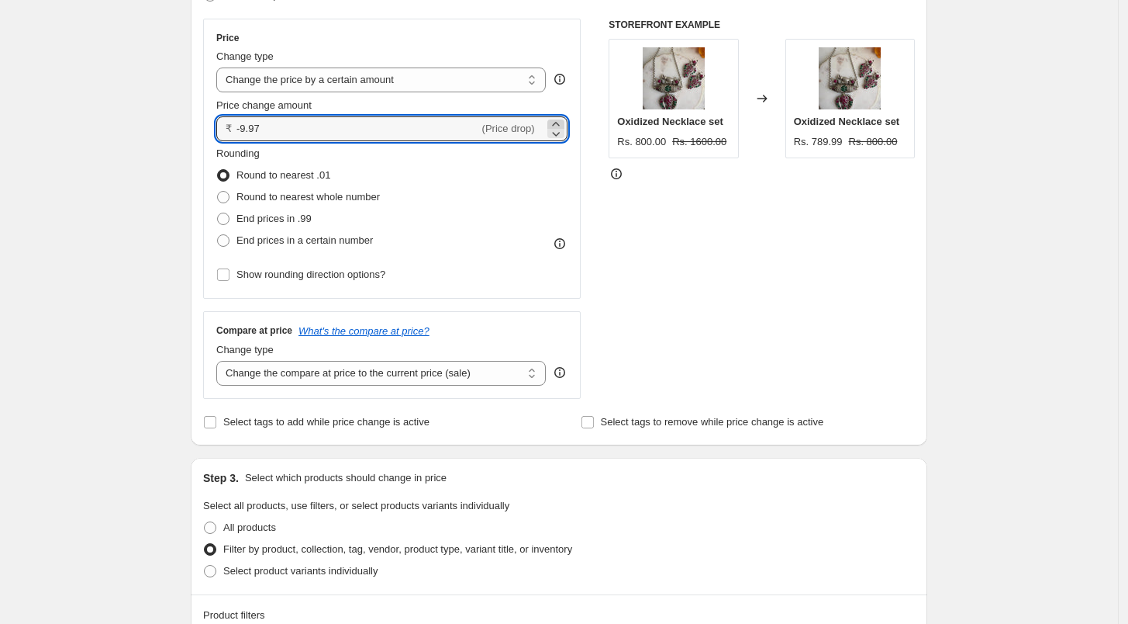
click at [562, 119] on icon at bounding box center [556, 124] width 16 height 16
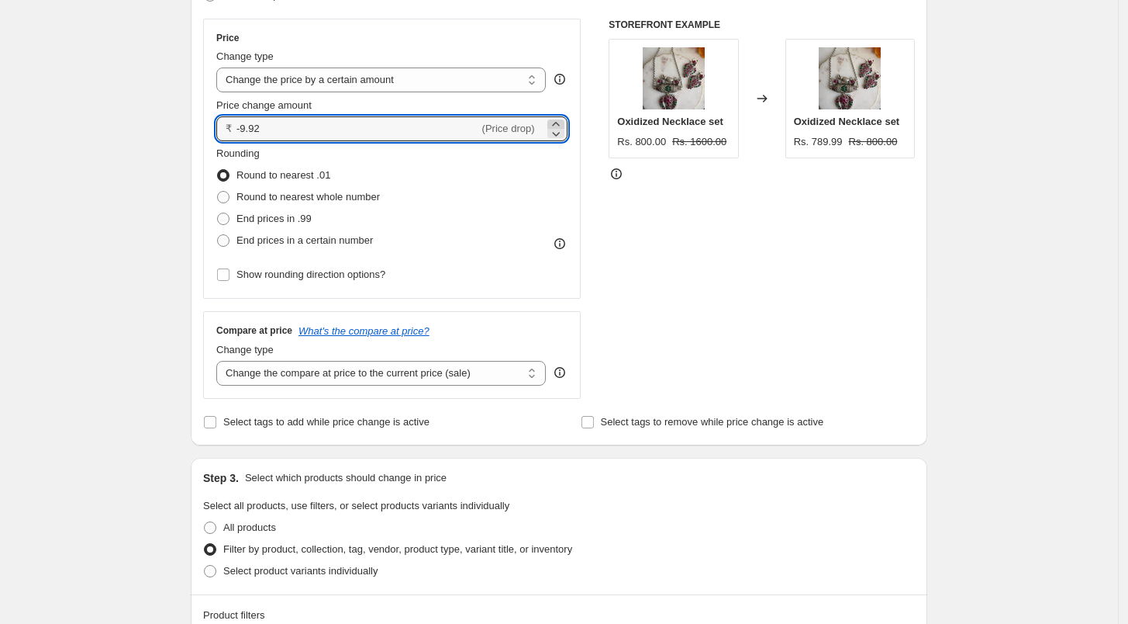
click at [562, 119] on icon at bounding box center [556, 124] width 16 height 16
drag, startPoint x: 335, startPoint y: 116, endPoint x: 211, endPoint y: 119, distance: 124.1
click at [211, 119] on div "Price Change type Change the price to a certain amount Change the price by a ce…" at bounding box center [392, 159] width 378 height 280
type input "150.00"
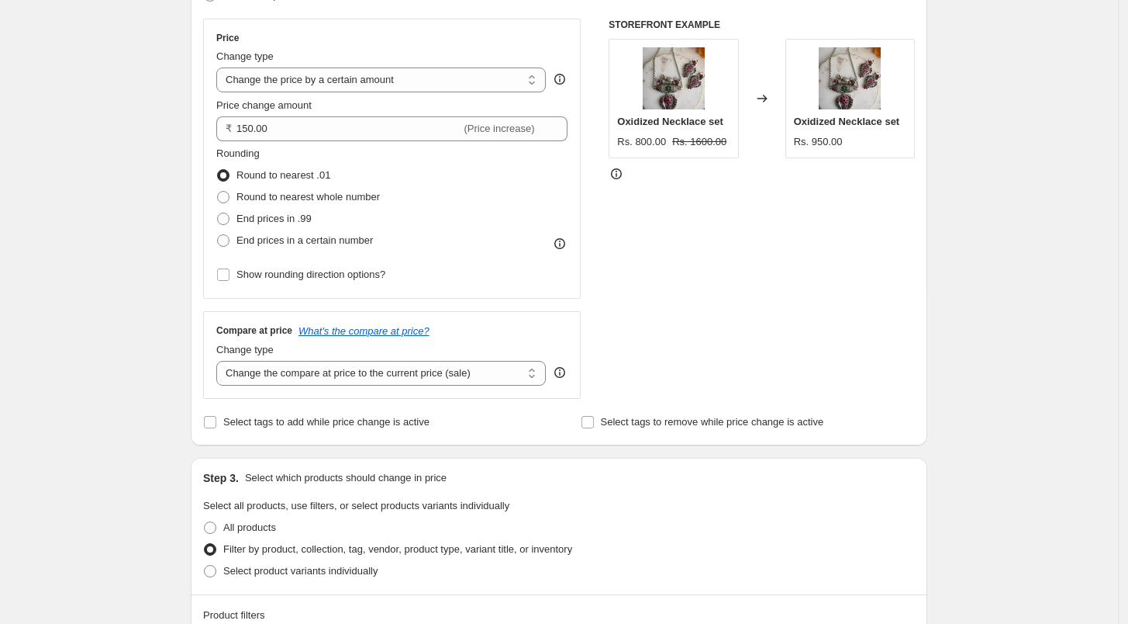
click at [701, 242] on div "STOREFRONT EXAMPLE Oxidized Necklace set Rs. 800.00 Rs. 1600.00 Changed to Oxid…" at bounding box center [762, 209] width 306 height 380
click at [406, 374] on select "Change the compare at price to the current price (sale) Change the compare at p…" at bounding box center [381, 373] width 330 height 25
select select "no_change"
click at [220, 361] on select "Change the compare at price to the current price (sale) Change the compare at p…" at bounding box center [381, 373] width 330 height 25
click at [796, 377] on div "STOREFRONT EXAMPLE Oxidized Necklace set Rs. 800.00 Rs. 1600.00 Changed to Oxid…" at bounding box center [762, 209] width 306 height 380
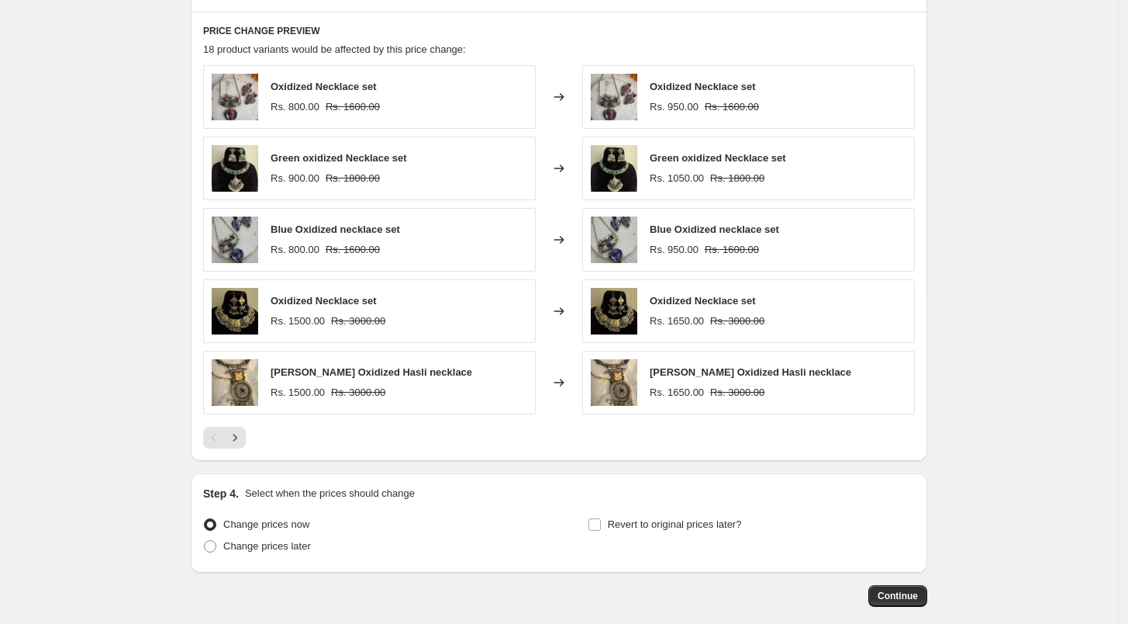
scroll to position [1042, 0]
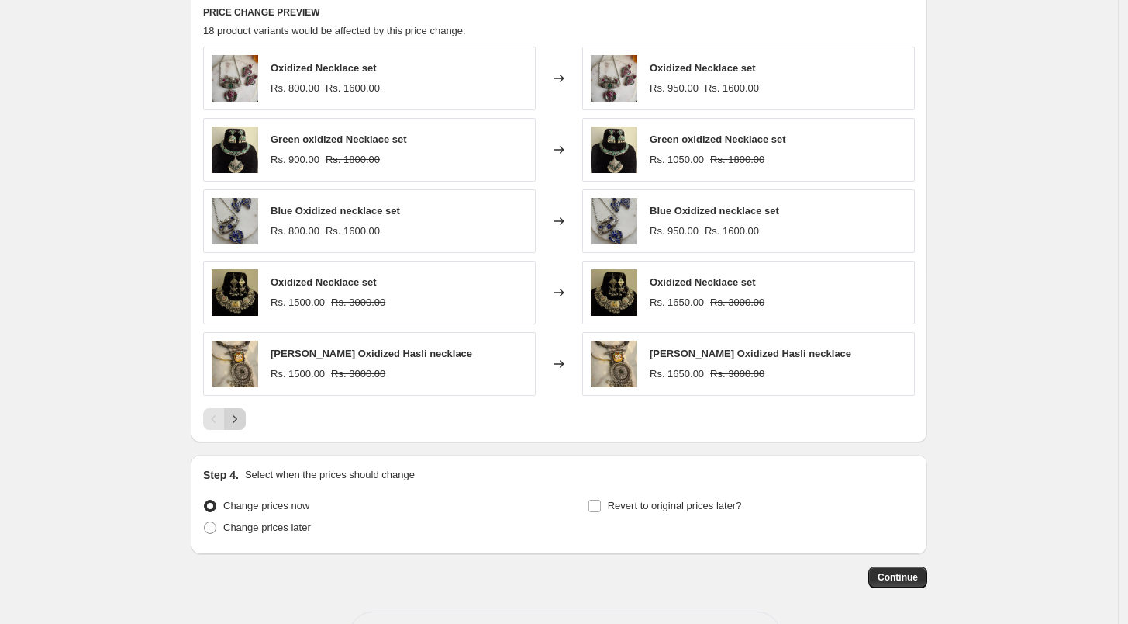
click at [233, 416] on icon "Next" at bounding box center [235, 419] width 16 height 16
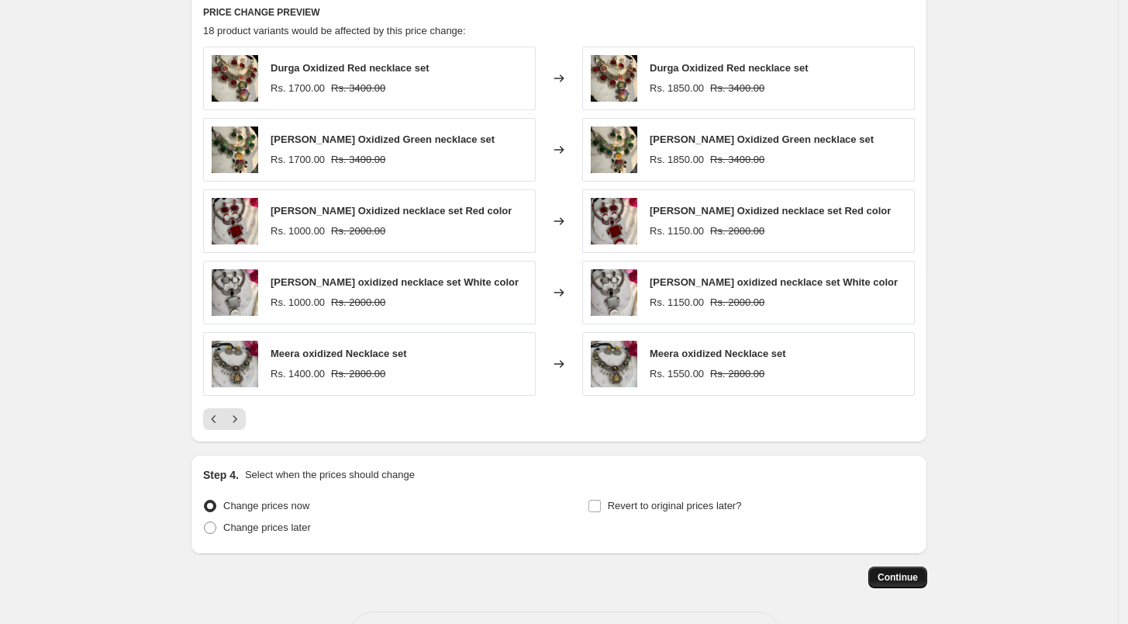
click at [903, 580] on span "Continue" at bounding box center [898, 577] width 40 height 12
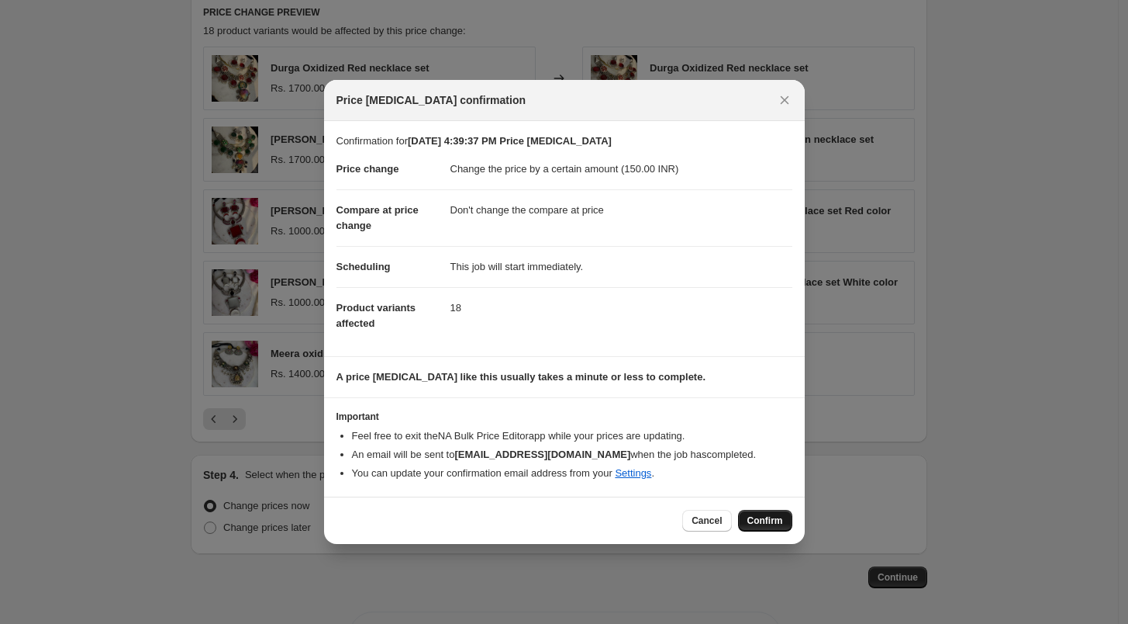
click at [769, 513] on button "Confirm" at bounding box center [765, 521] width 54 height 22
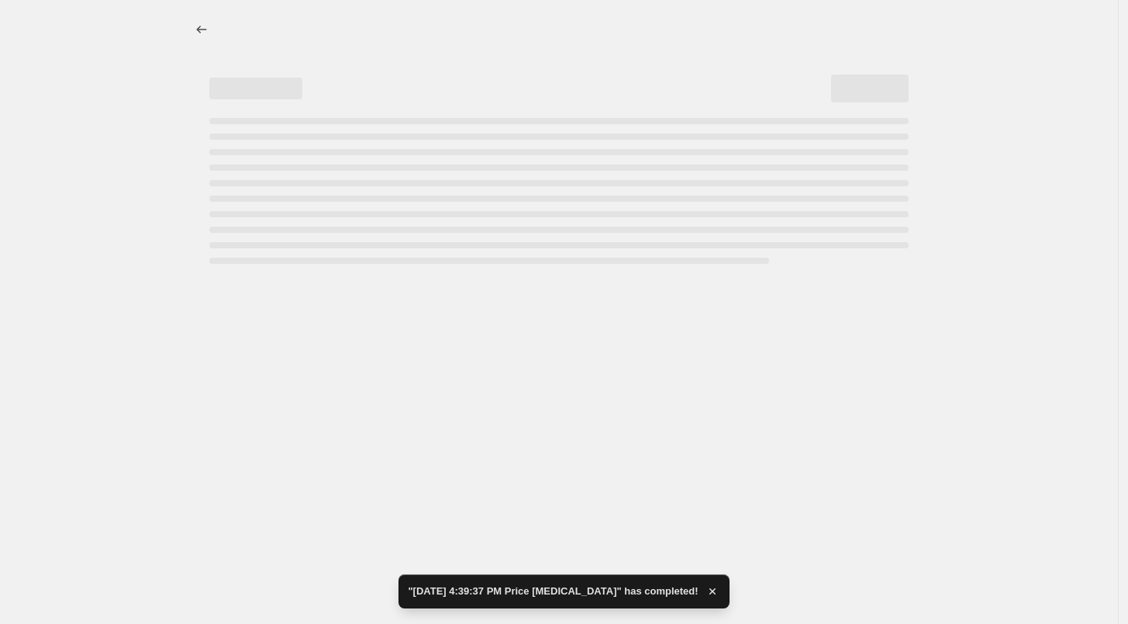
select select "by"
select select "no_change"
select select "collection"
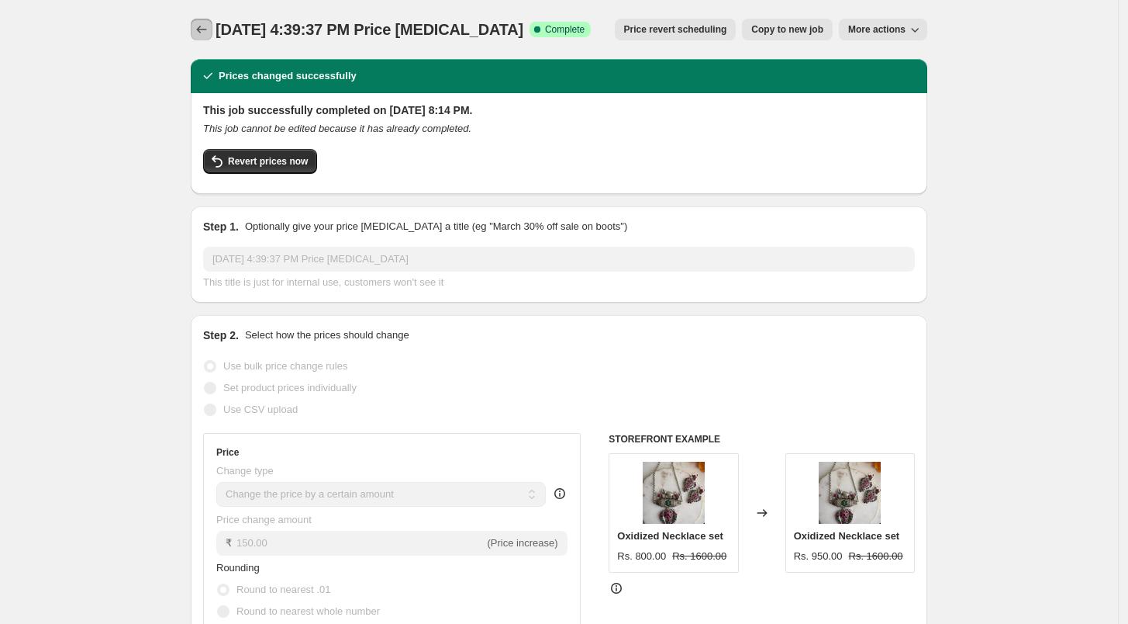
click at [209, 30] on icon "Price change jobs" at bounding box center [202, 30] width 16 height 16
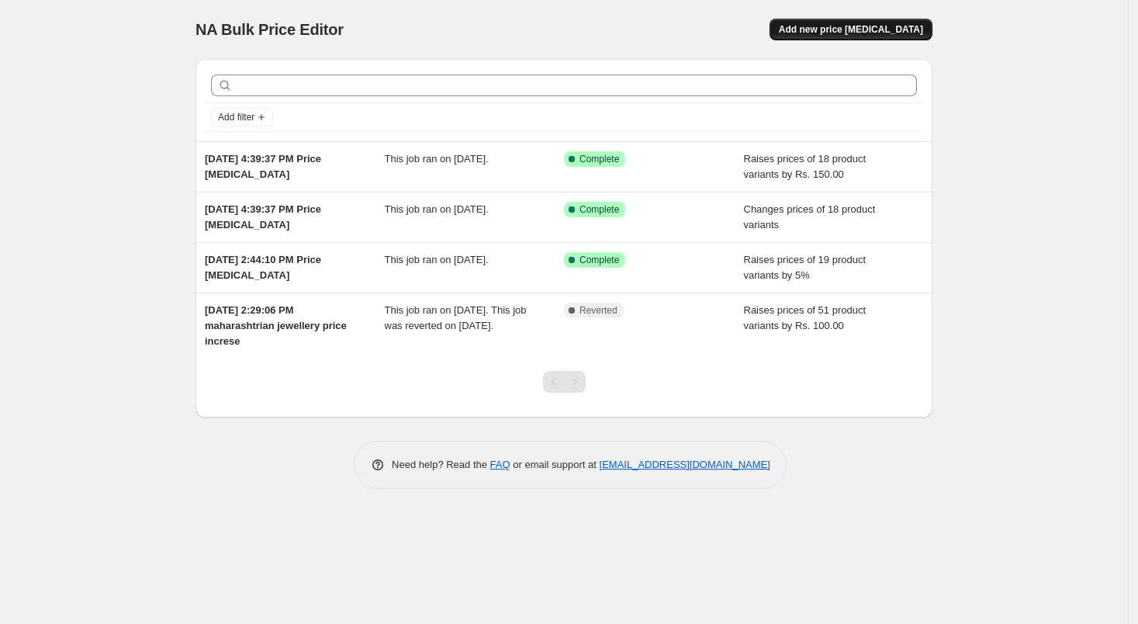
click at [862, 34] on span "Add new price [MEDICAL_DATA]" at bounding box center [851, 29] width 144 height 12
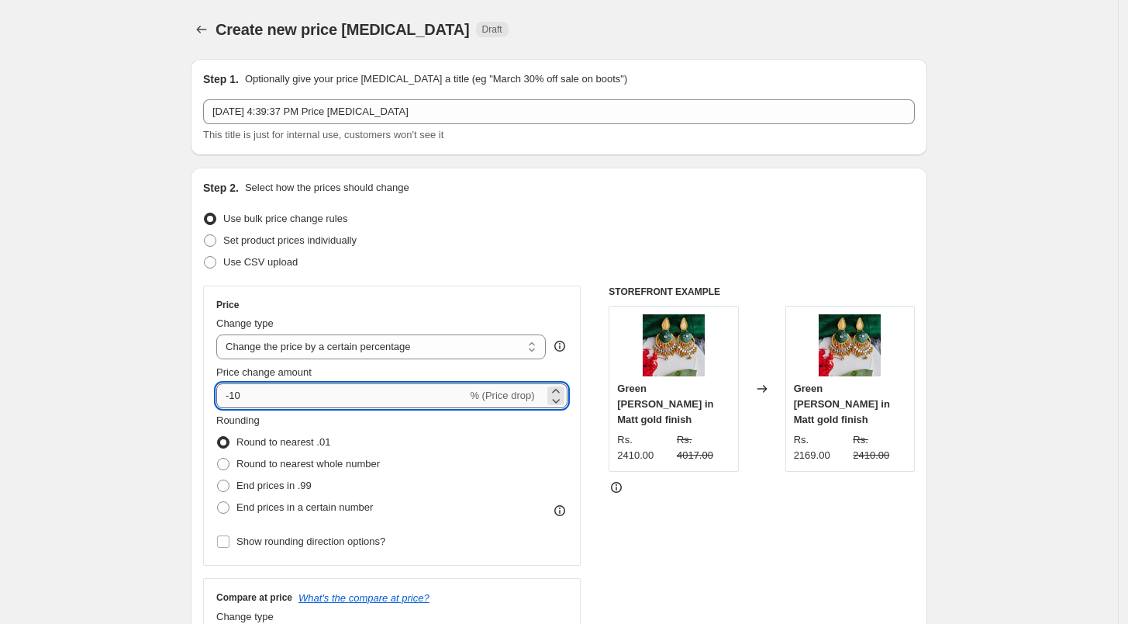
click at [250, 407] on input "-10" at bounding box center [341, 395] width 250 height 25
click at [252, 406] on input "-10" at bounding box center [341, 395] width 250 height 25
click at [377, 337] on select "Change the price to a certain amount Change the price by a certain amount Chang…" at bounding box center [381, 346] width 330 height 25
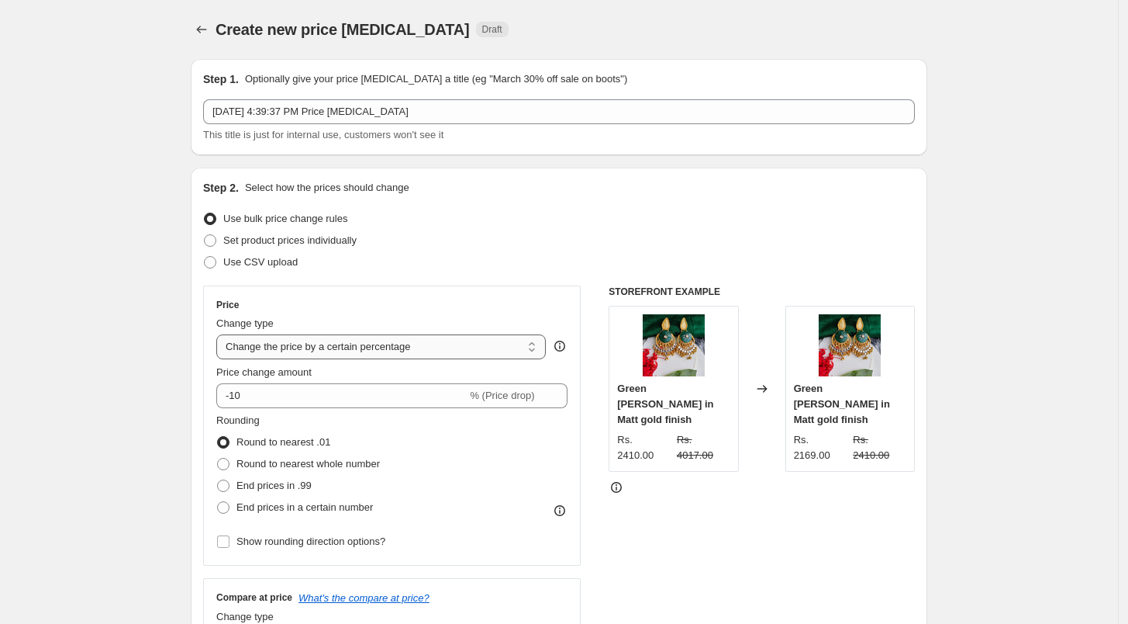
select select "by"
click at [220, 334] on select "Change the price to a certain amount Change the price by a certain amount Chang…" at bounding box center [381, 346] width 330 height 25
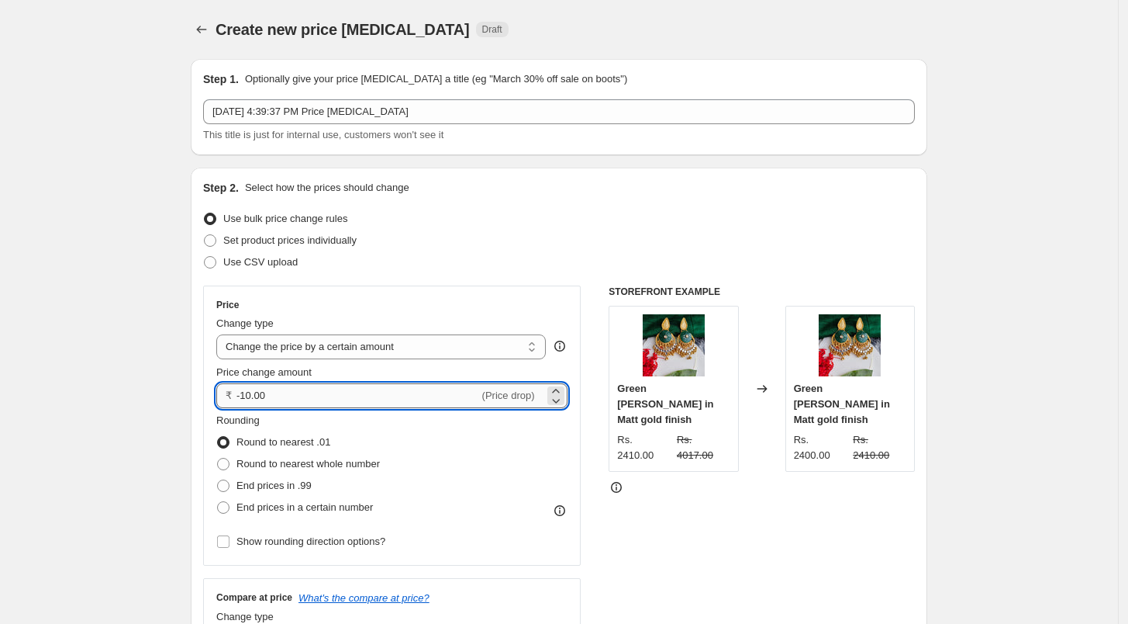
click at [321, 390] on input "-10.00" at bounding box center [358, 395] width 243 height 25
type input "150.00"
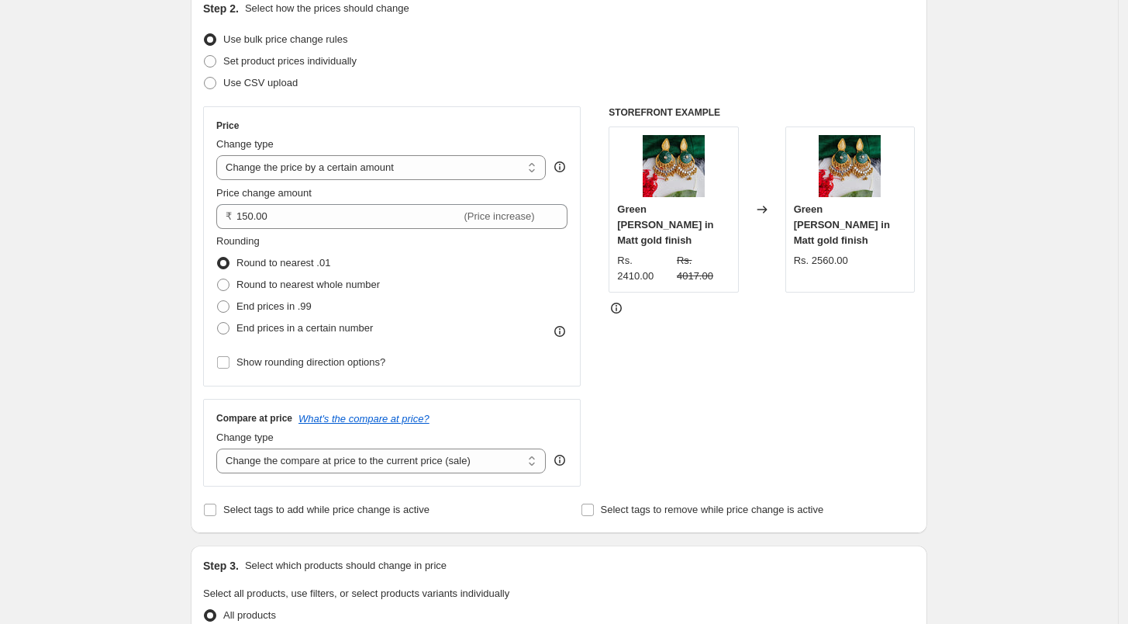
scroll to position [258, 0]
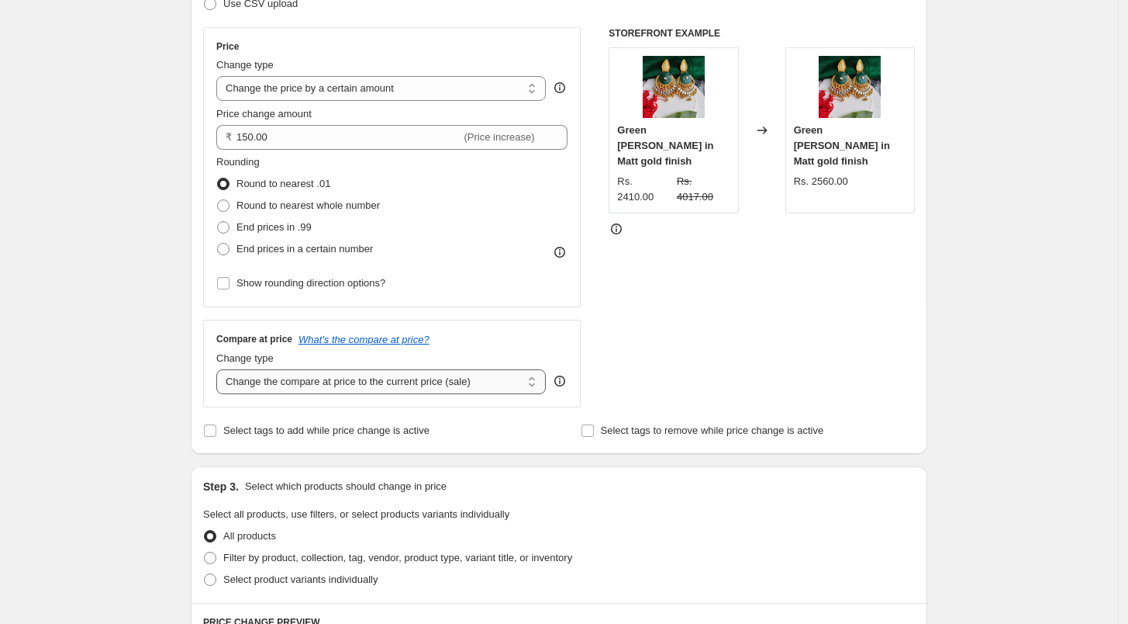
click at [298, 385] on select "Change the compare at price to the current price (sale) Change the compare at p…" at bounding box center [381, 381] width 330 height 25
select select "by"
click at [220, 369] on select "Change the compare at price to the current price (sale) Change the compare at p…" at bounding box center [381, 381] width 330 height 25
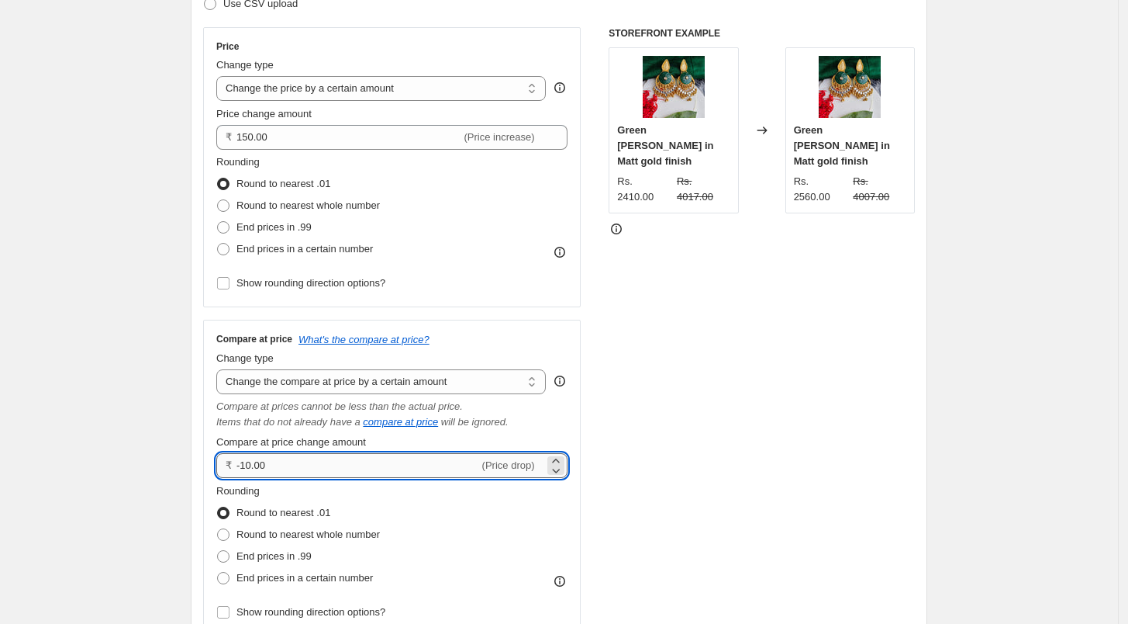
click at [274, 465] on input "-10.00" at bounding box center [358, 465] width 243 height 25
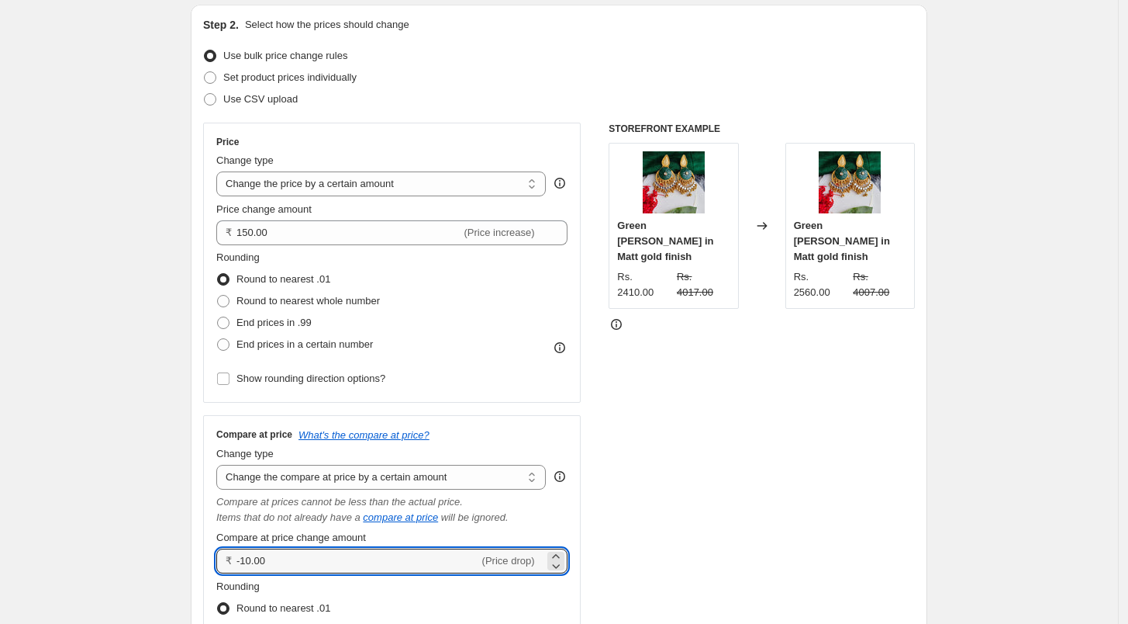
scroll to position [0, 0]
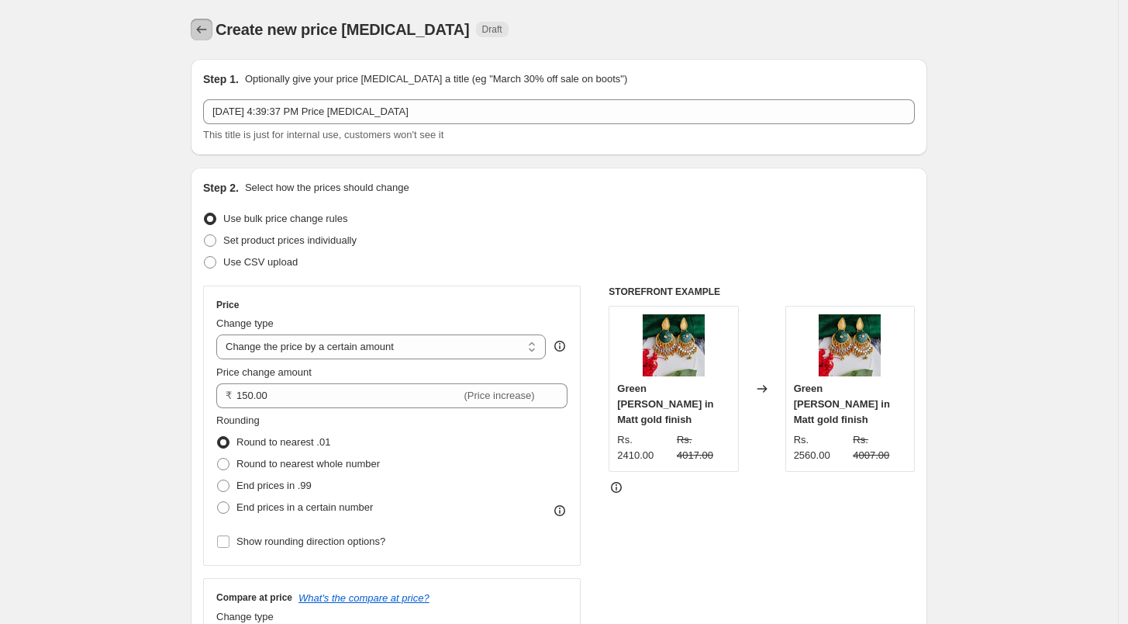
click at [202, 30] on icon "Price change jobs" at bounding box center [202, 30] width 10 height 8
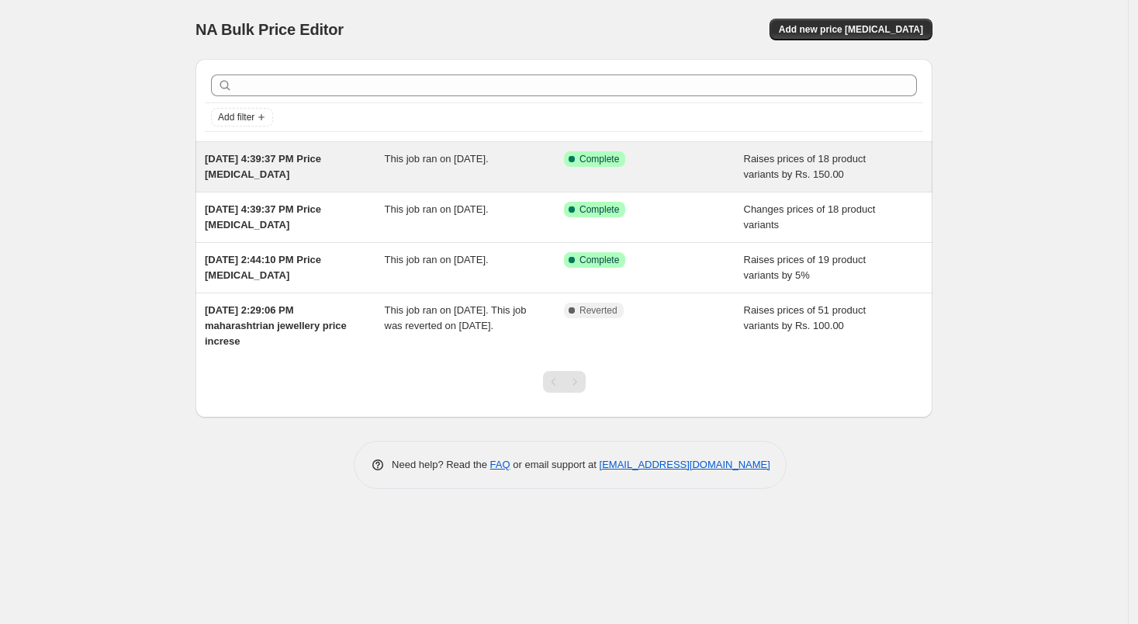
click at [744, 150] on div "[DATE] 4:39:37 PM Price [MEDICAL_DATA] This job ran on [DATE]. Success Complete…" at bounding box center [563, 167] width 737 height 50
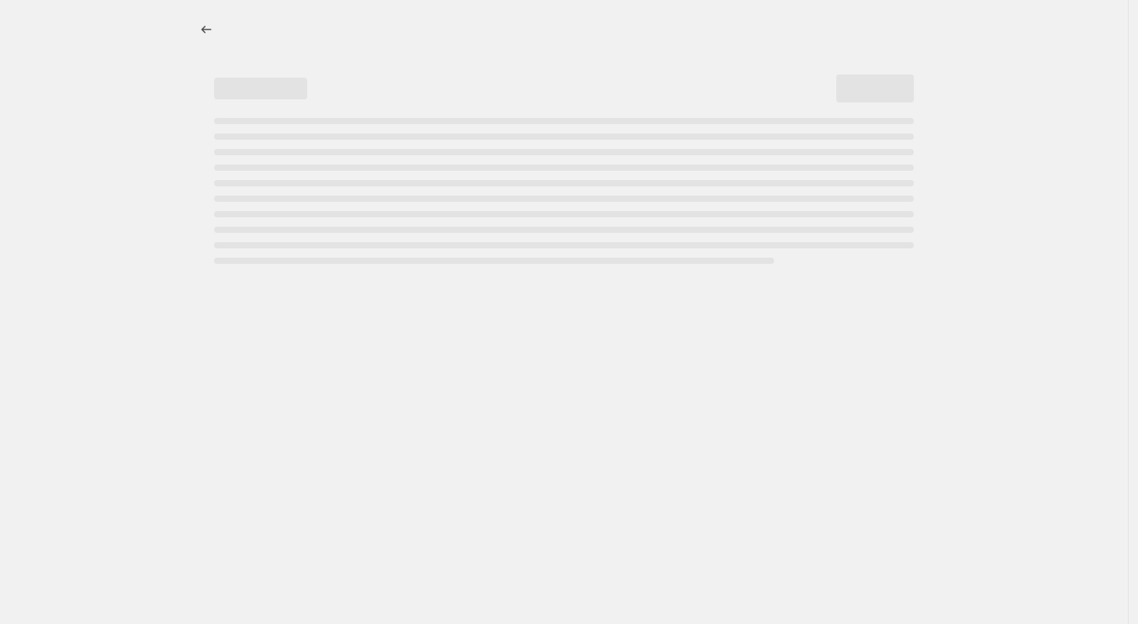
select select "by"
select select "no_change"
select select "collection"
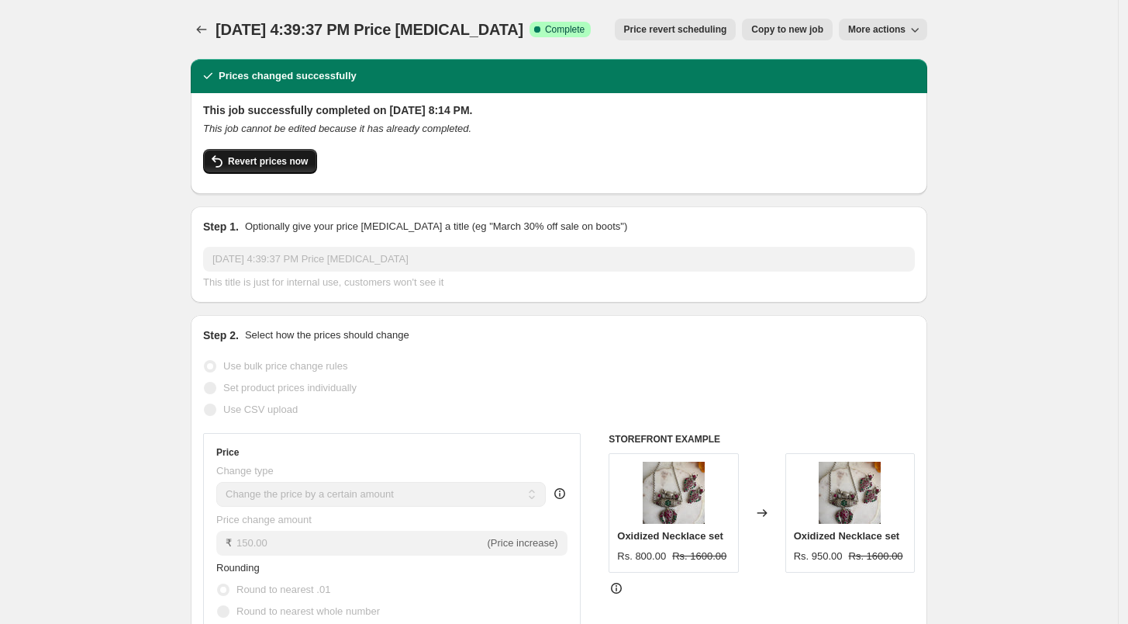
click at [250, 158] on span "Revert prices now" at bounding box center [268, 161] width 80 height 12
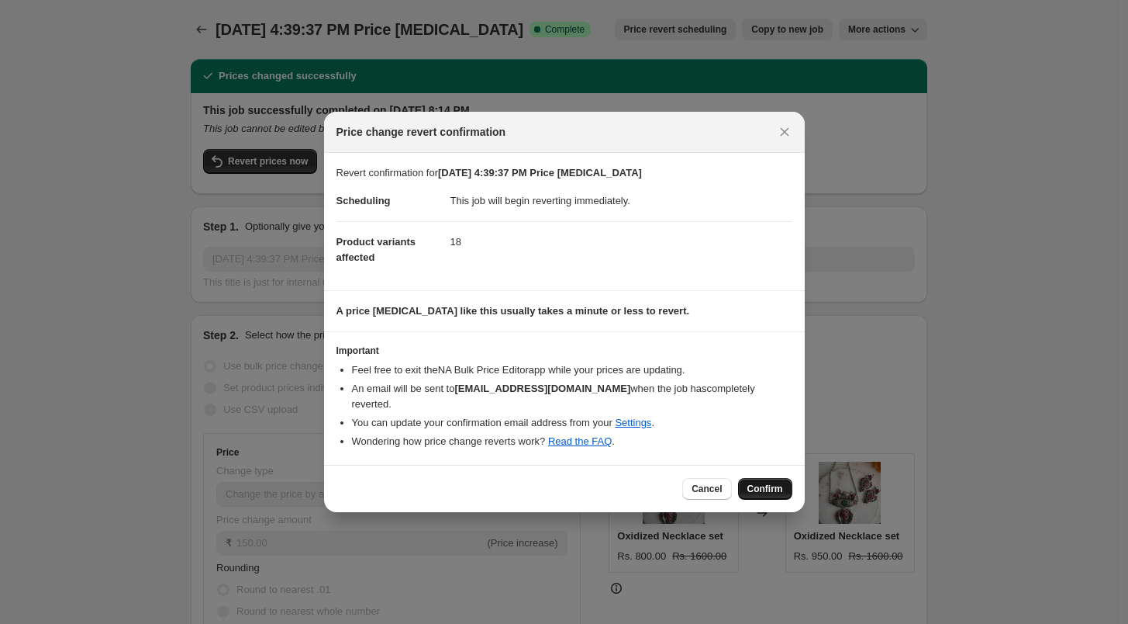
click at [773, 482] on span "Confirm" at bounding box center [766, 488] width 36 height 12
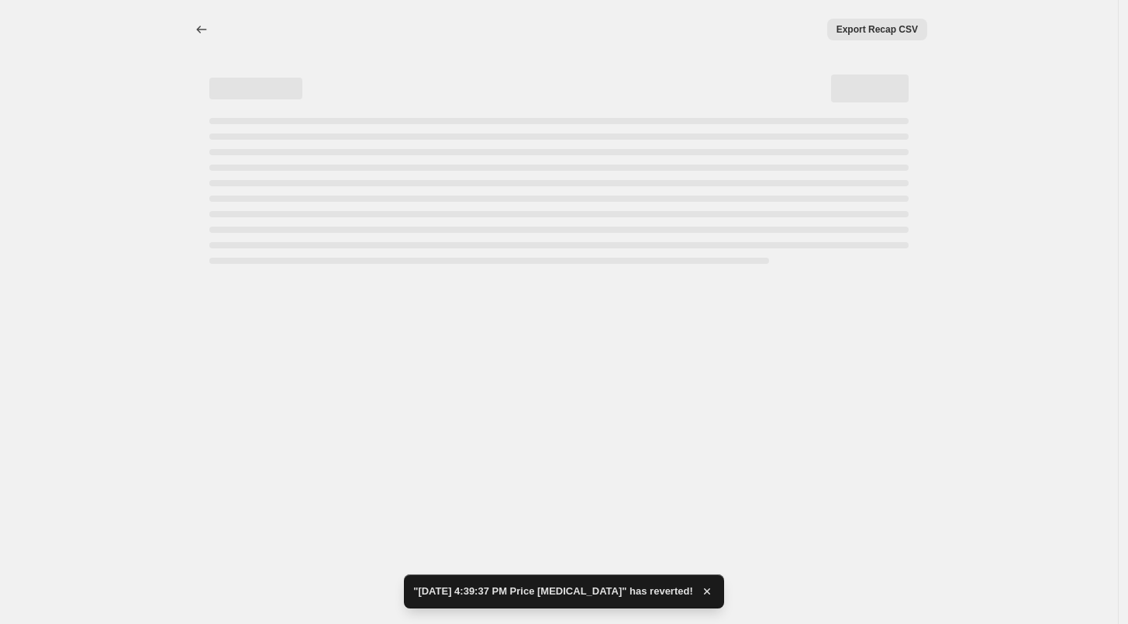
select select "by"
select select "no_change"
select select "collection"
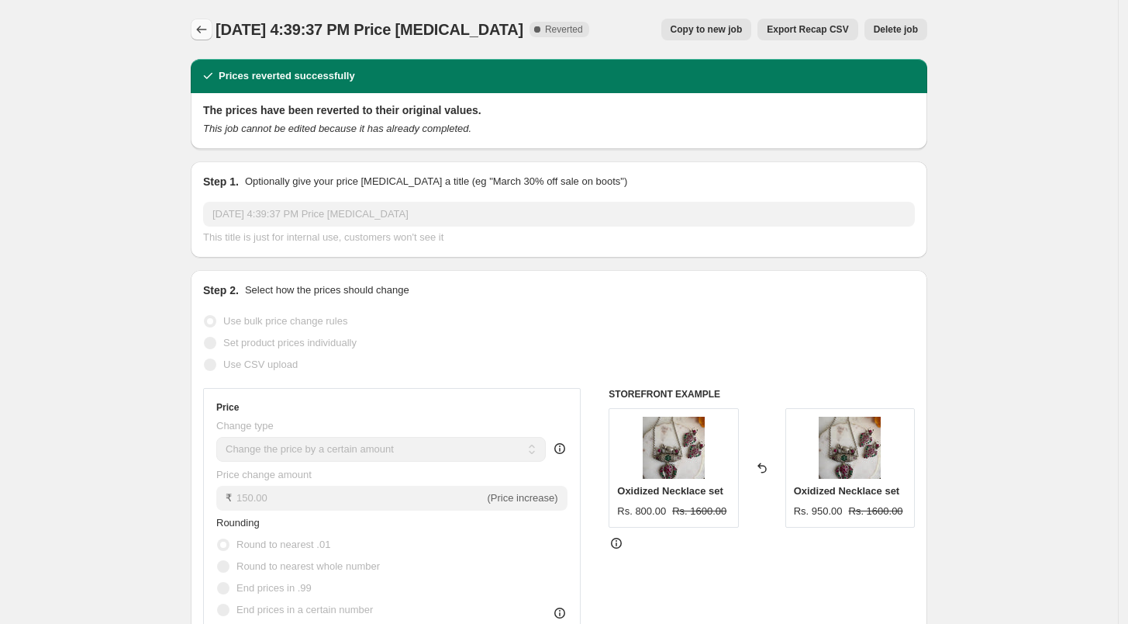
click at [202, 32] on icon "Price change jobs" at bounding box center [202, 30] width 16 height 16
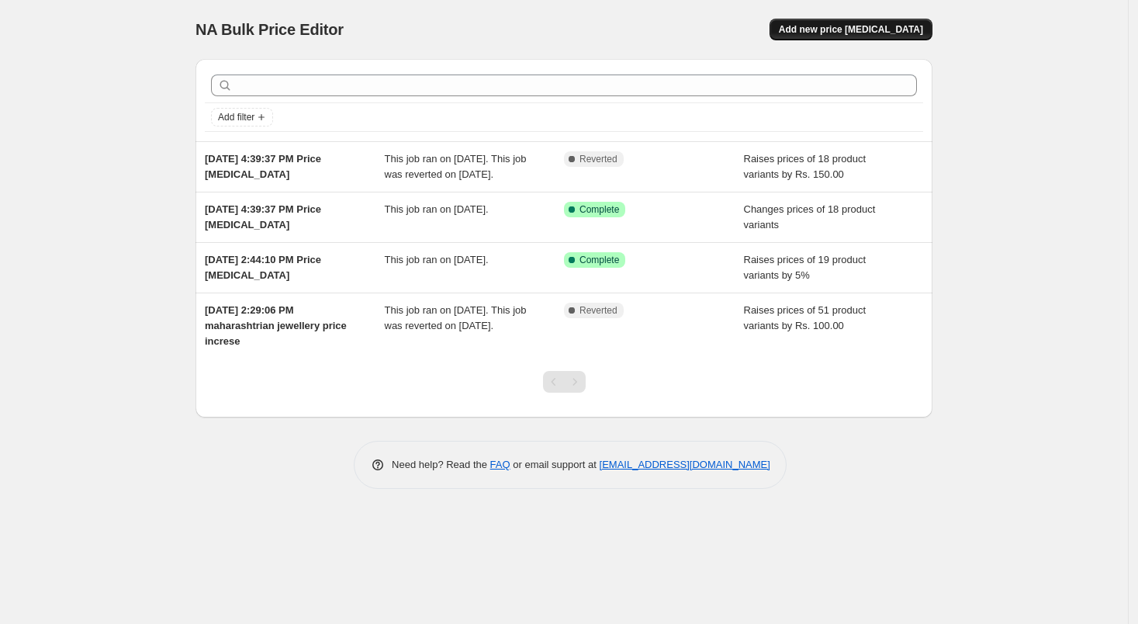
click at [834, 31] on span "Add new price [MEDICAL_DATA]" at bounding box center [851, 29] width 144 height 12
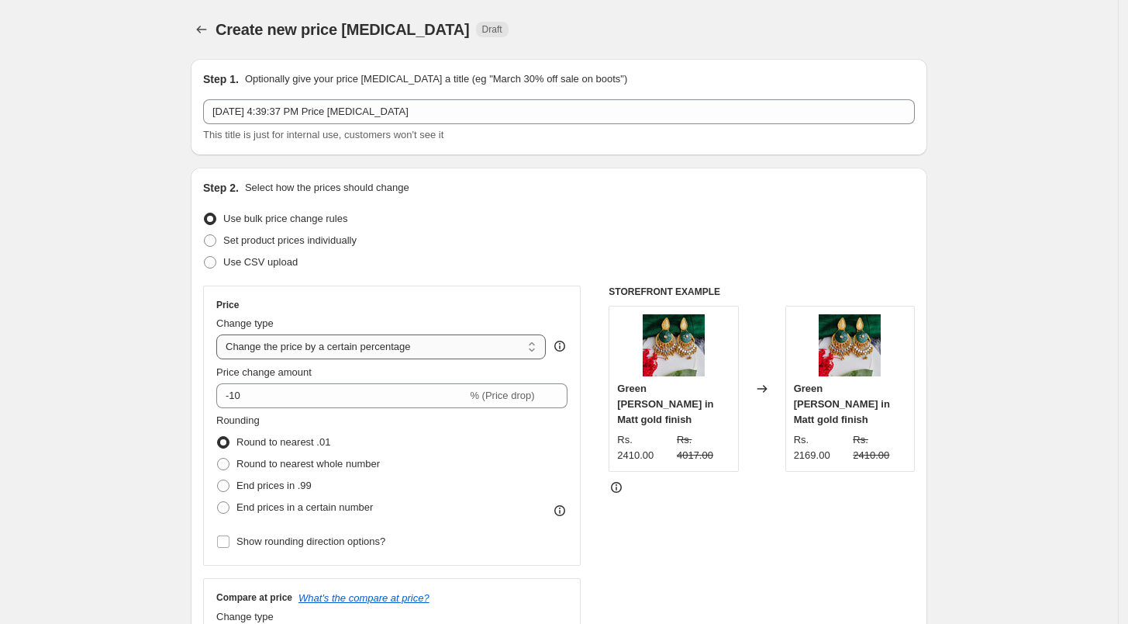
click at [361, 344] on select "Change the price to a certain amount Change the price by a certain amount Chang…" at bounding box center [381, 346] width 330 height 25
select select "by"
click at [220, 334] on select "Change the price to a certain amount Change the price by a certain amount Chang…" at bounding box center [381, 346] width 330 height 25
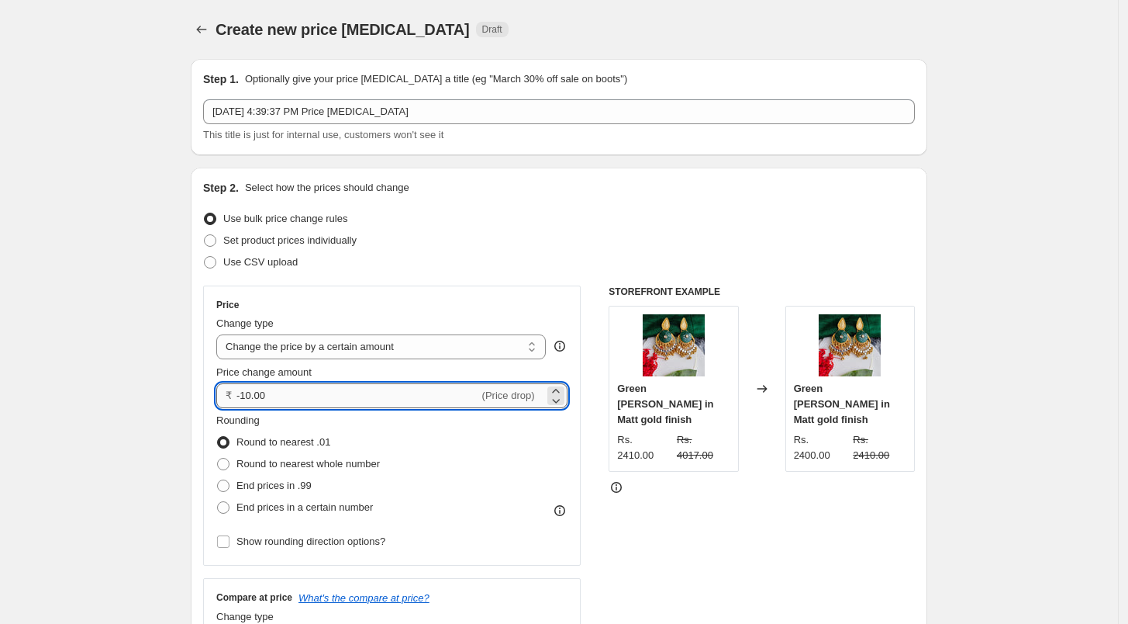
click at [352, 390] on input "-10.00" at bounding box center [358, 395] width 243 height 25
type input "150.00"
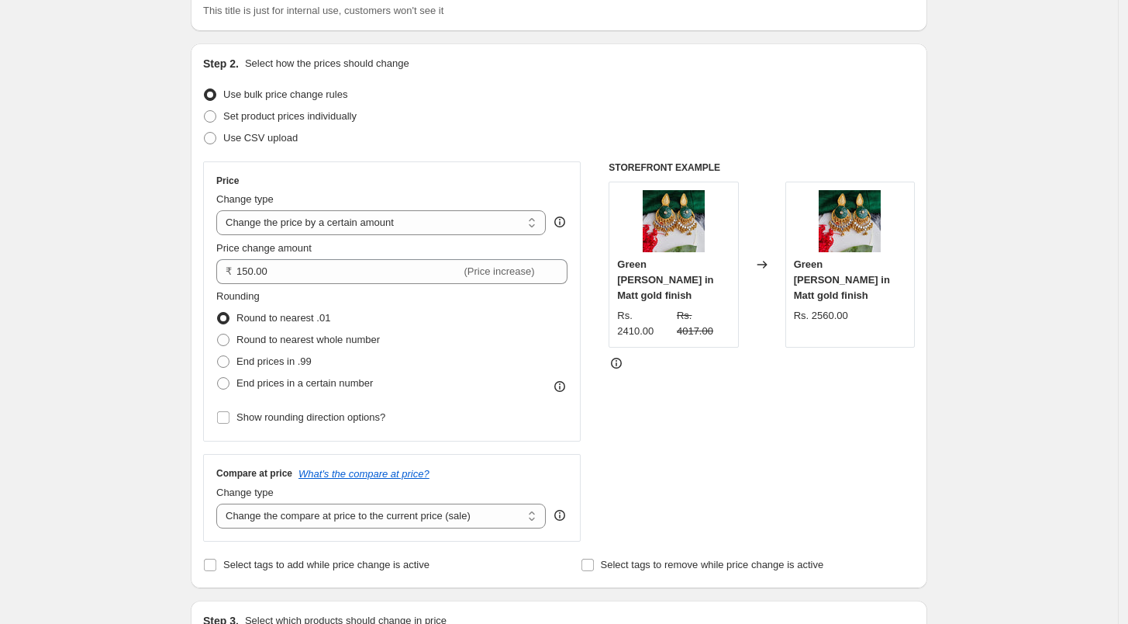
scroll to position [172, 0]
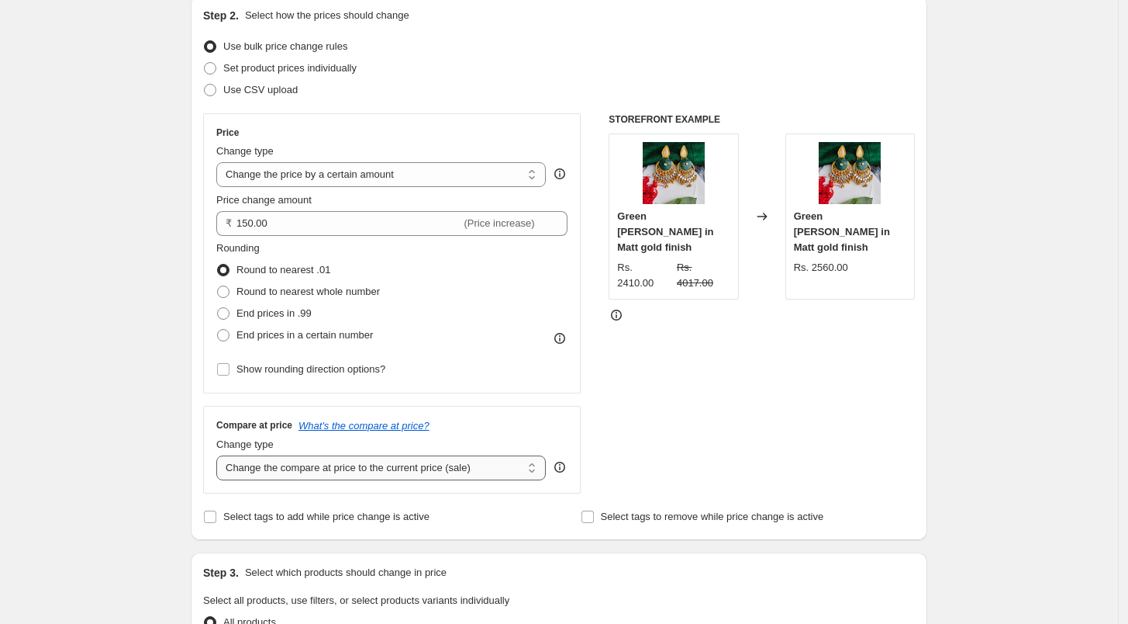
click at [269, 465] on select "Change the compare at price to the current price (sale) Change the compare at p…" at bounding box center [381, 467] width 330 height 25
select select "by"
click at [220, 455] on select "Change the compare at price to the current price (sale) Change the compare at p…" at bounding box center [381, 467] width 330 height 25
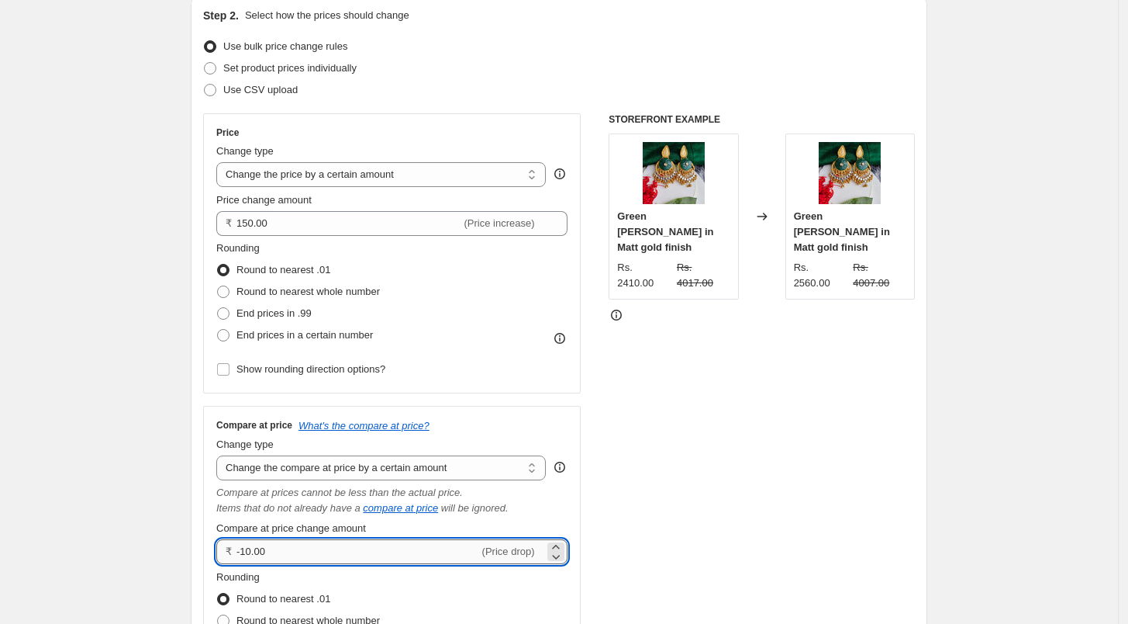
click at [387, 551] on input "-10.00" at bounding box center [358, 551] width 243 height 25
click at [385, 551] on input "-10.00" at bounding box center [358, 551] width 243 height 25
type input "150.00"
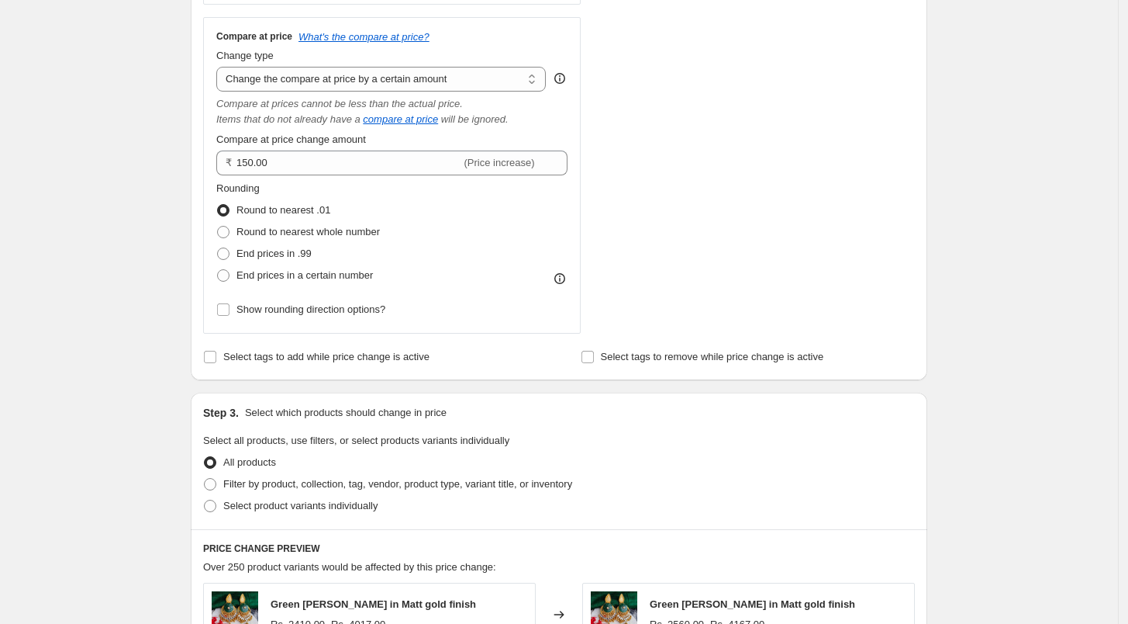
scroll to position [603, 0]
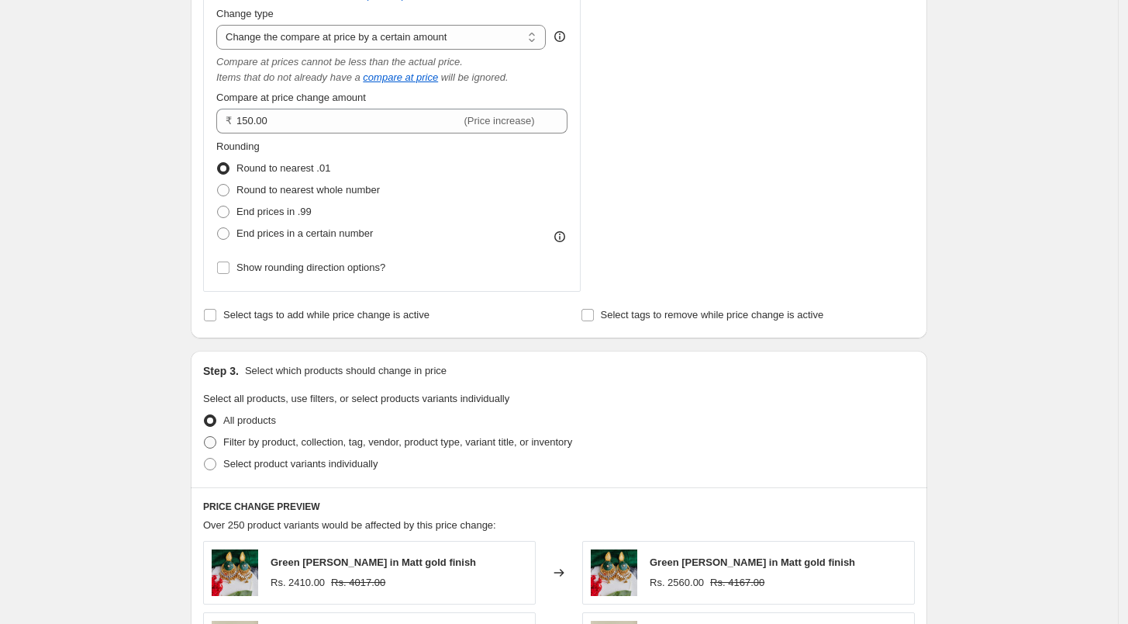
click at [232, 443] on span "Filter by product, collection, tag, vendor, product type, variant title, or inv…" at bounding box center [397, 442] width 349 height 12
click at [205, 437] on input "Filter by product, collection, tag, vendor, product type, variant title, or inv…" at bounding box center [204, 436] width 1 height 1
radio input "true"
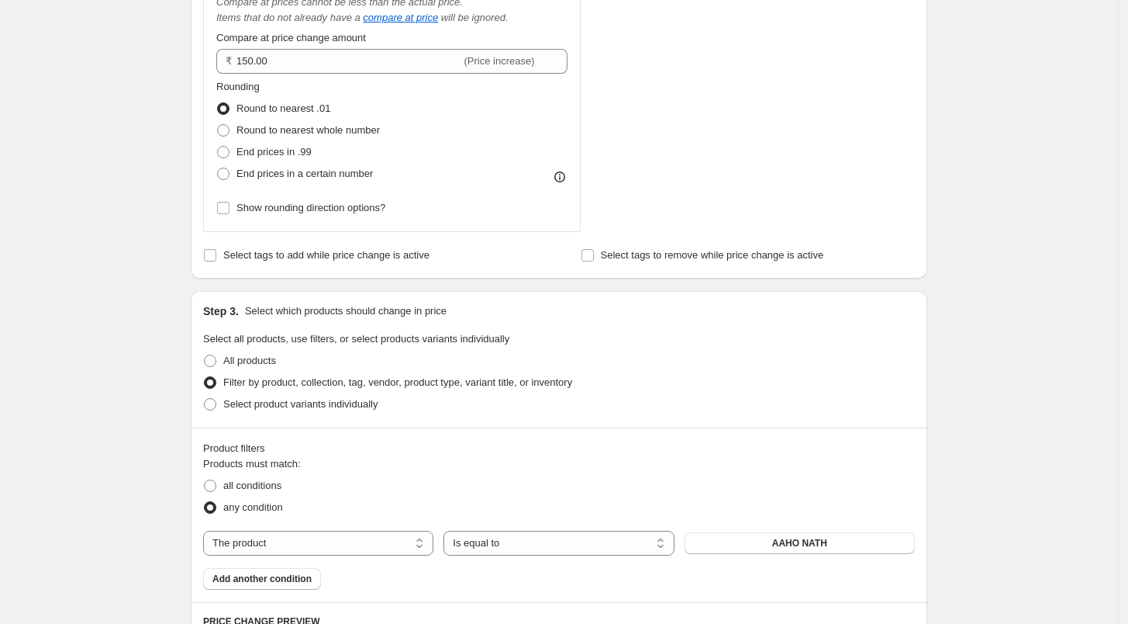
scroll to position [689, 0]
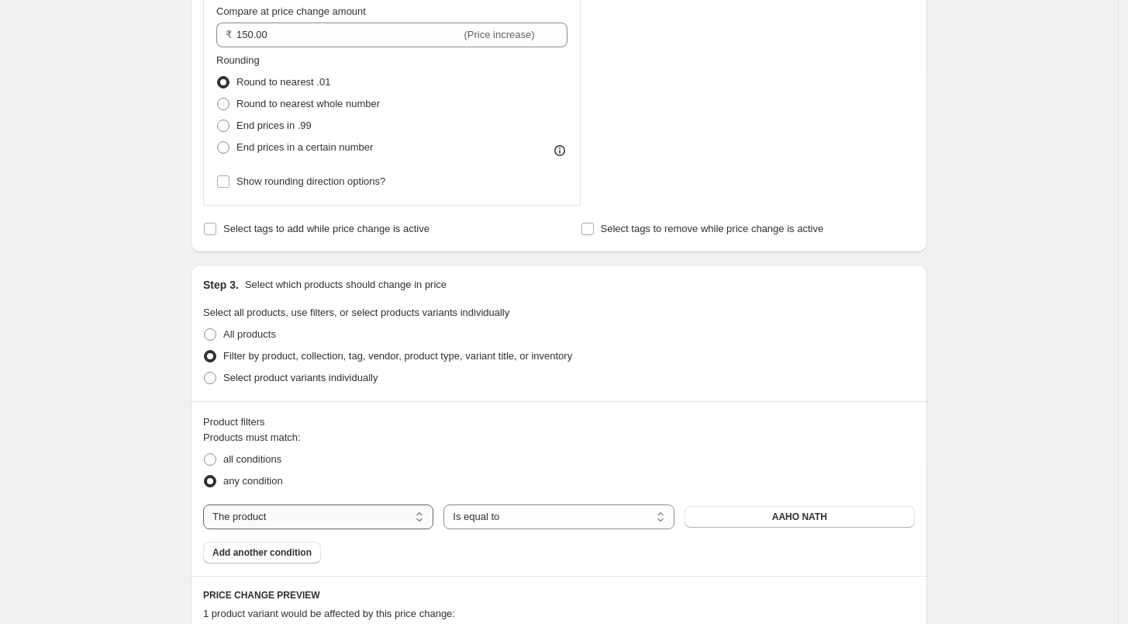
click at [381, 513] on select "The product The product's collection The product's tag The product's vendor The…" at bounding box center [318, 516] width 230 height 25
select select "collection"
click at [772, 523] on button "bangle/kada" at bounding box center [800, 517] width 230 height 22
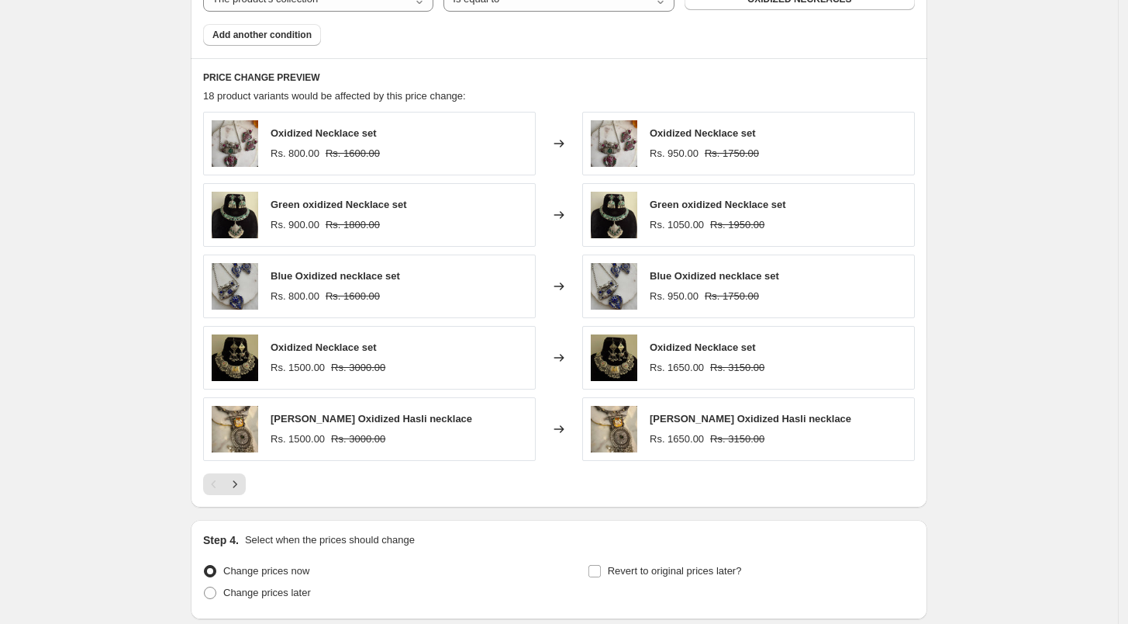
scroll to position [1292, 0]
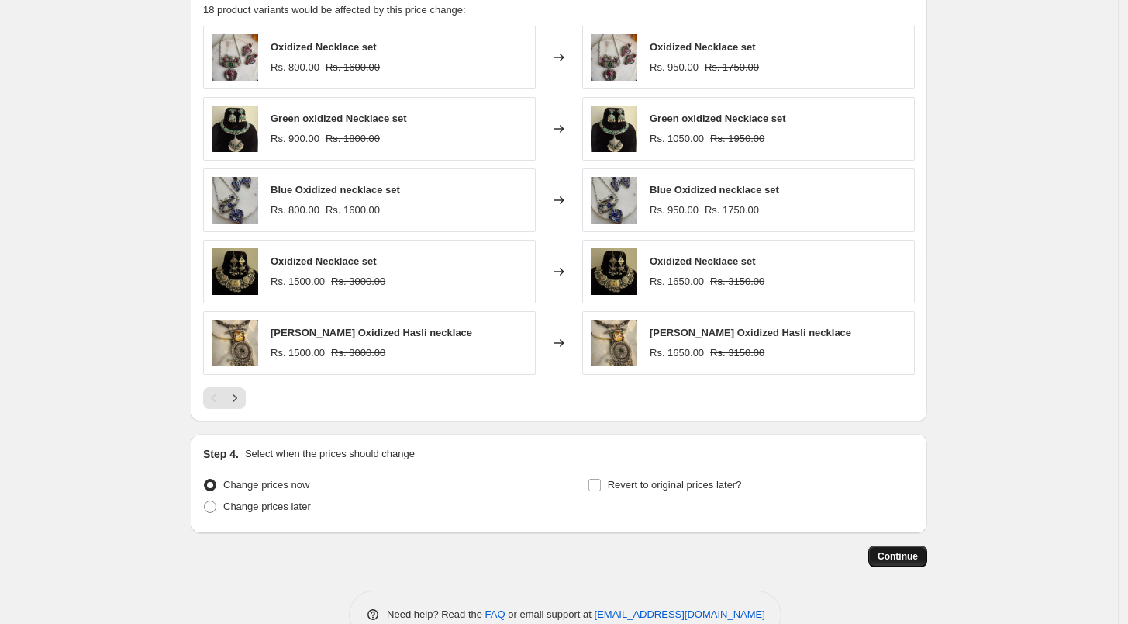
click at [912, 556] on span "Continue" at bounding box center [898, 556] width 40 height 12
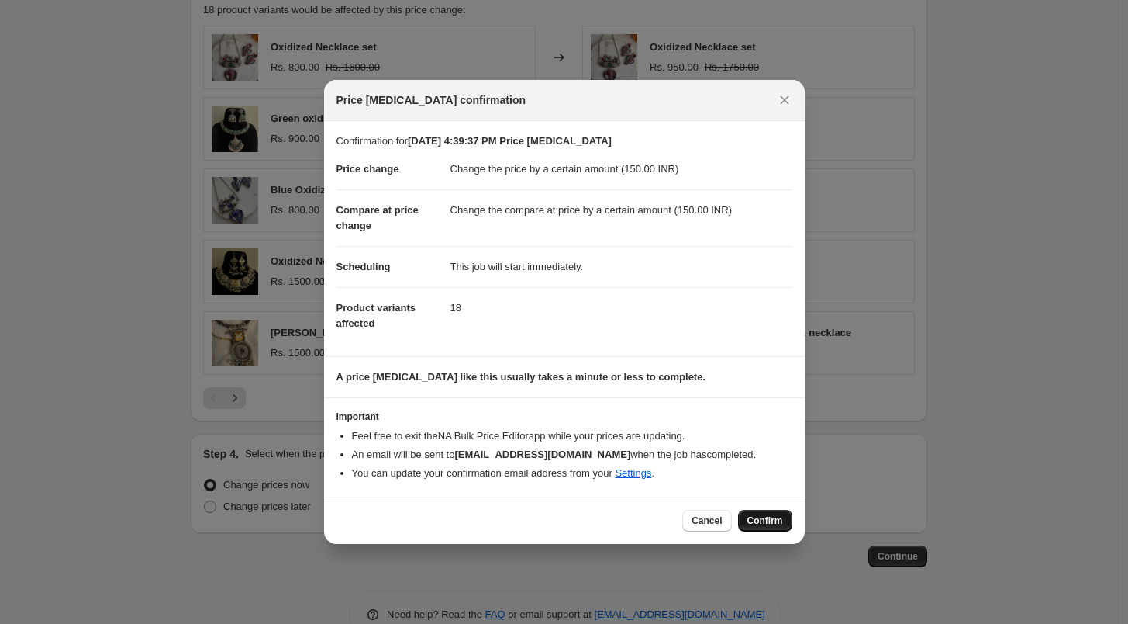
click at [757, 520] on span "Confirm" at bounding box center [766, 520] width 36 height 12
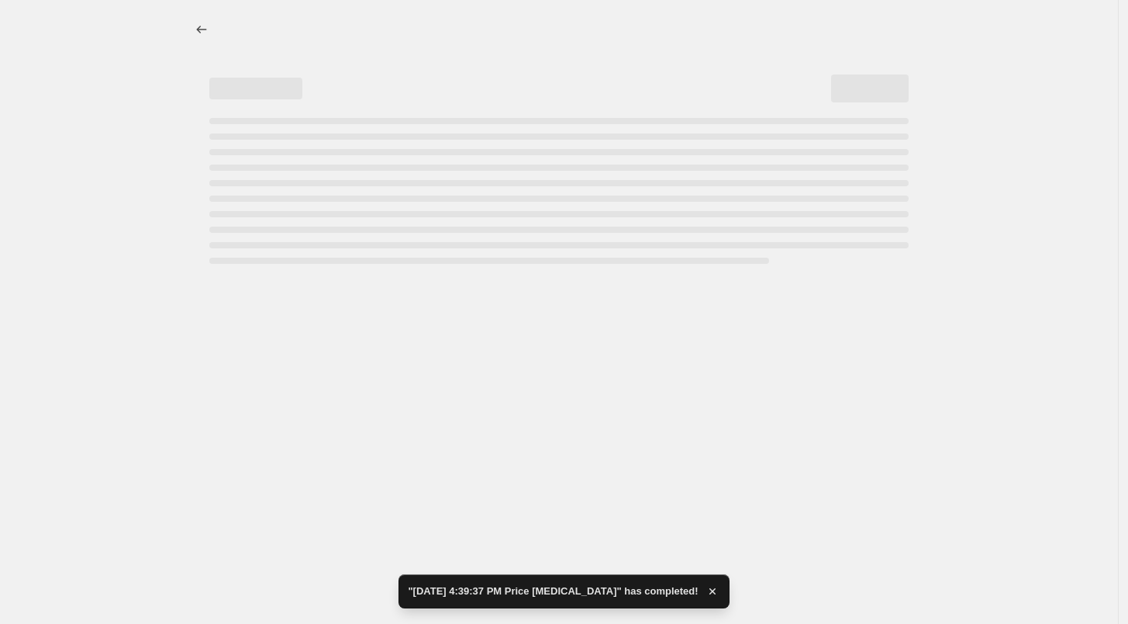
select select "by"
select select "collection"
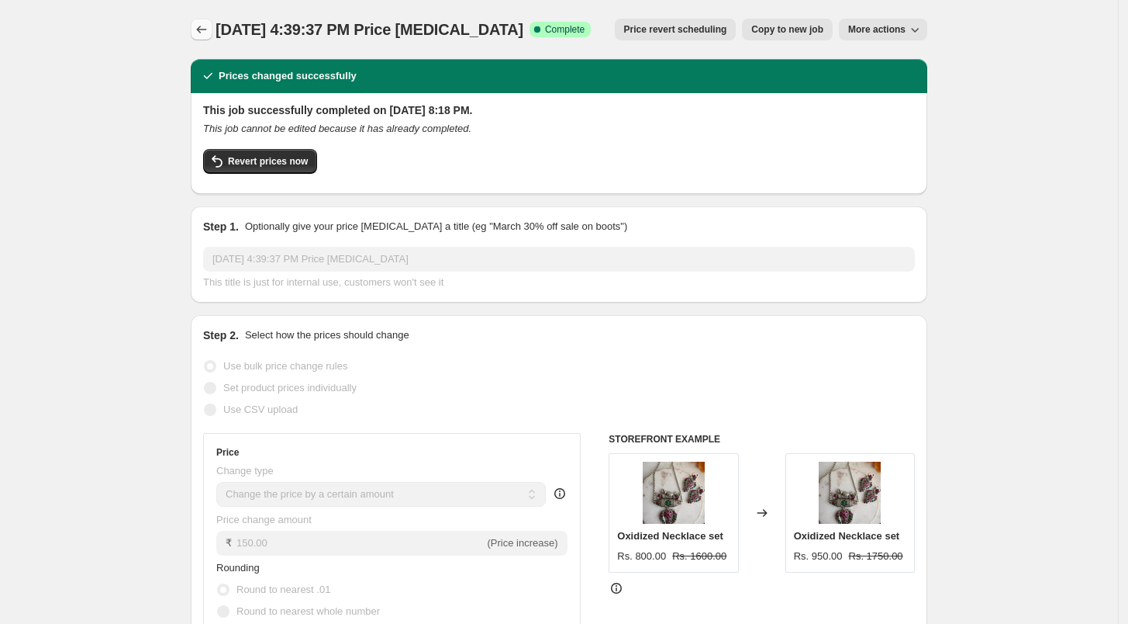
click at [196, 32] on button "Price change jobs" at bounding box center [202, 30] width 22 height 22
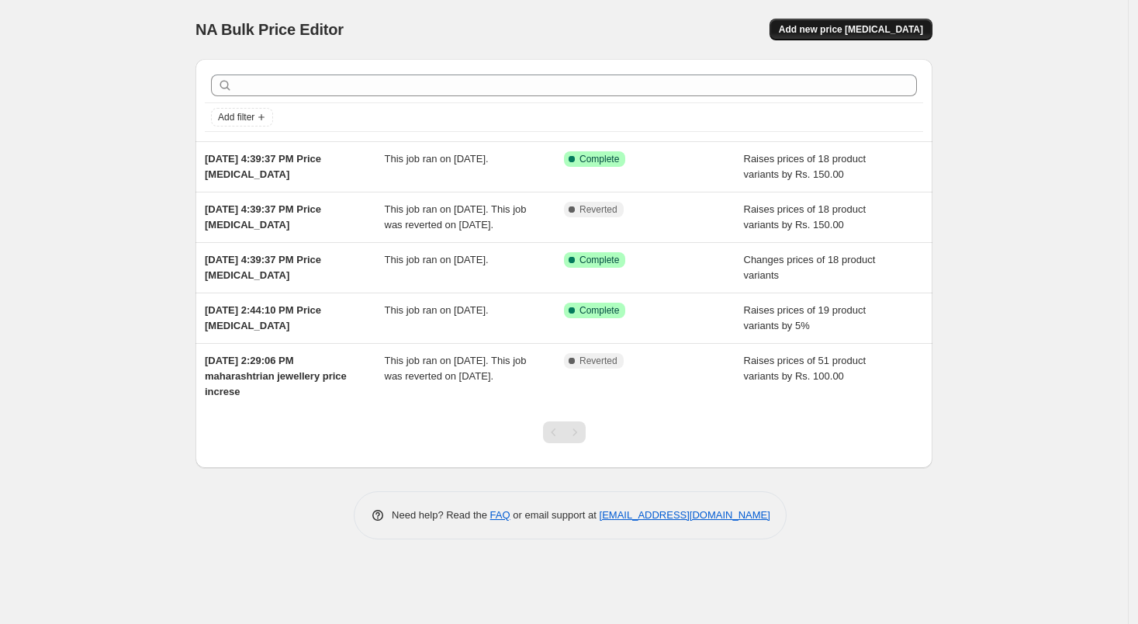
click at [838, 22] on button "Add new price [MEDICAL_DATA]" at bounding box center [850, 30] width 163 height 22
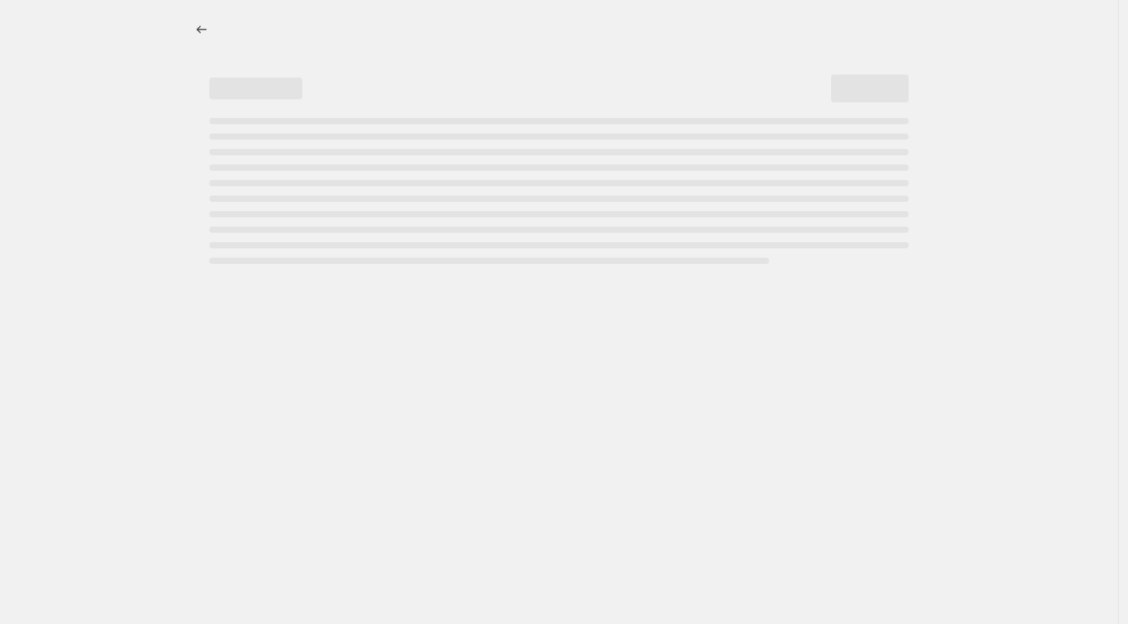
select select "percentage"
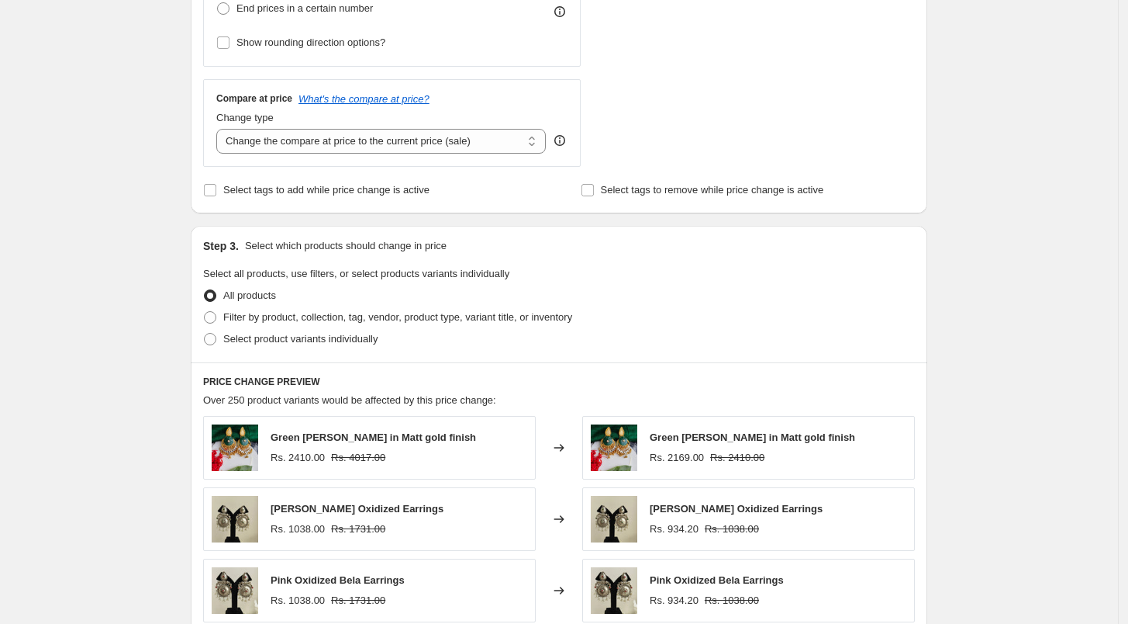
scroll to position [496, 0]
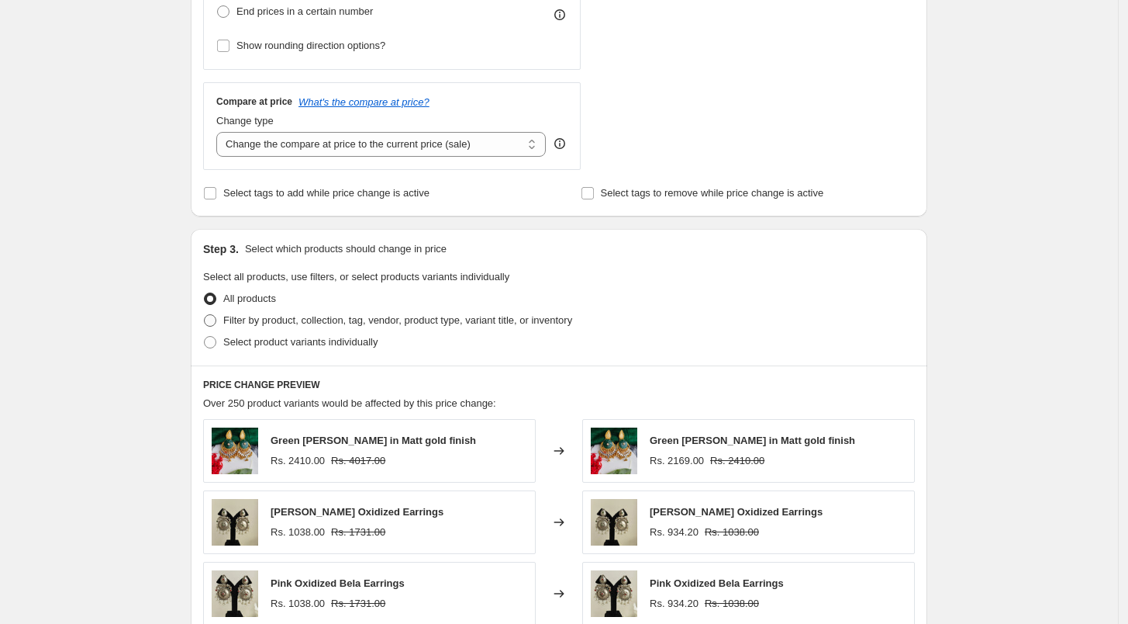
click at [254, 314] on span "Filter by product, collection, tag, vendor, product type, variant title, or inv…" at bounding box center [397, 320] width 349 height 12
click at [205, 314] on input "Filter by product, collection, tag, vendor, product type, variant title, or inv…" at bounding box center [204, 314] width 1 height 1
radio input "true"
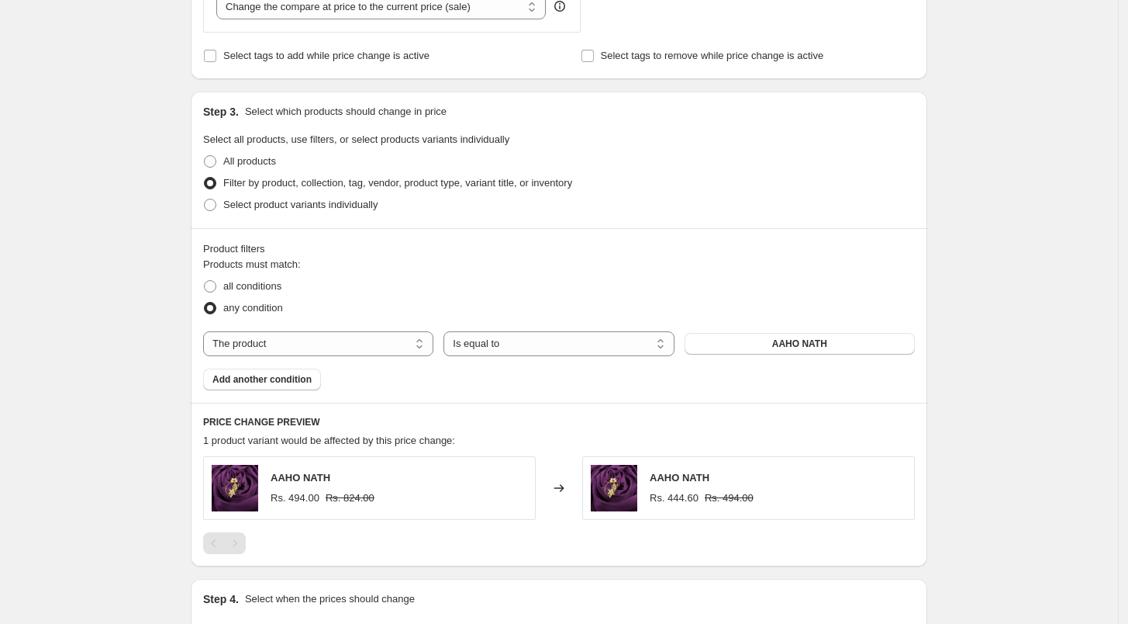
scroll to position [816, 0]
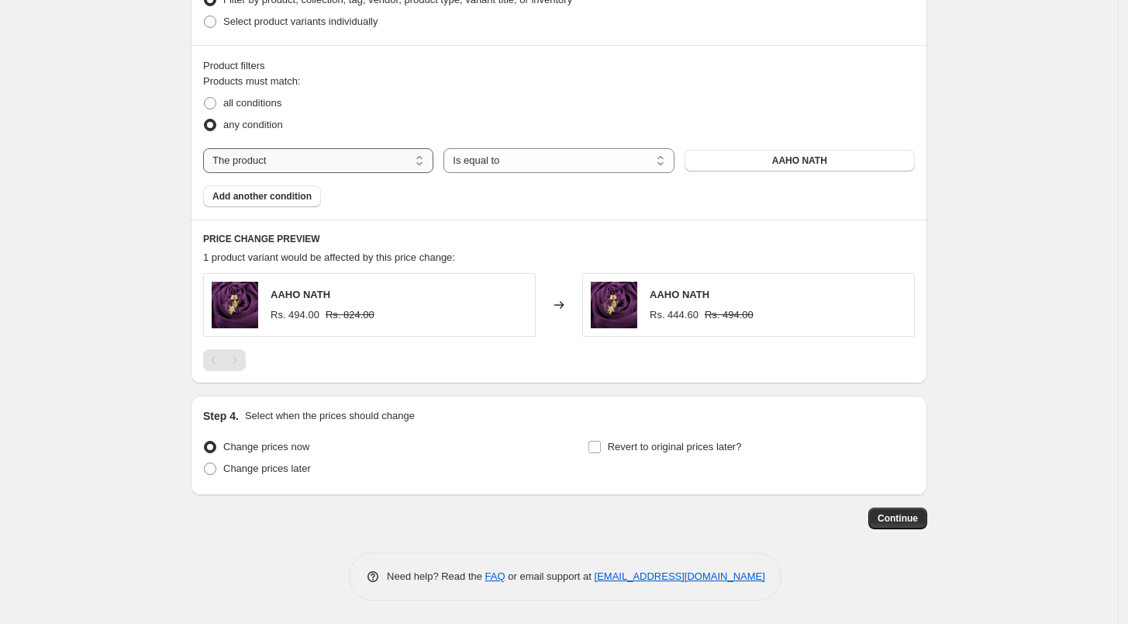
click at [327, 156] on select "The product The product's collection The product's tag The product's vendor The…" at bounding box center [318, 160] width 230 height 25
select select "collection"
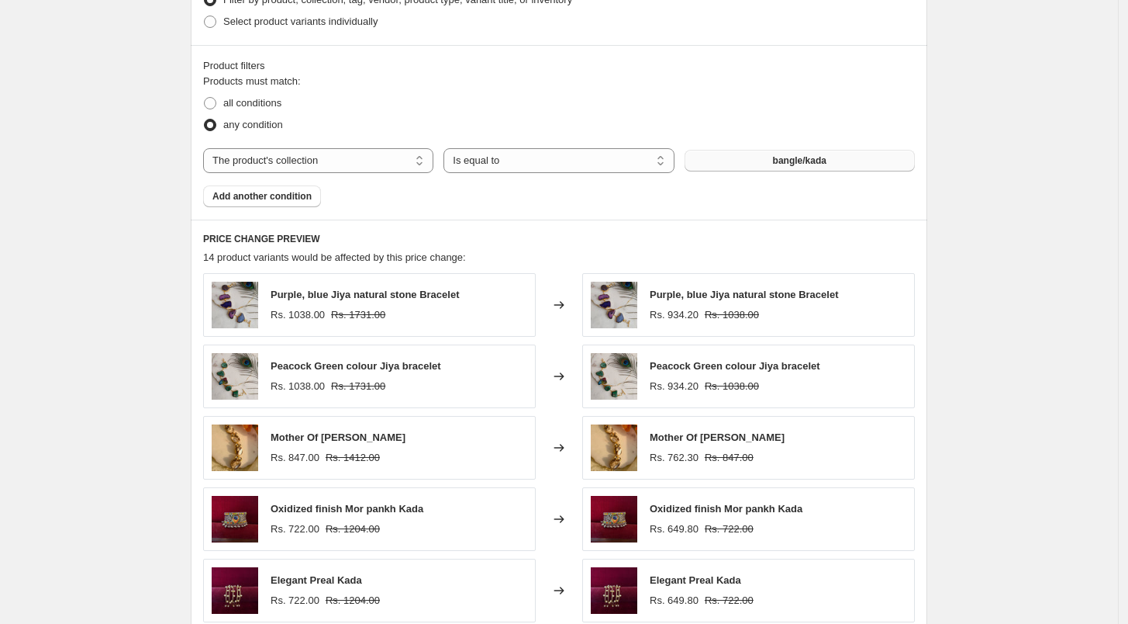
click at [729, 163] on button "bangle/kada" at bounding box center [800, 161] width 230 height 22
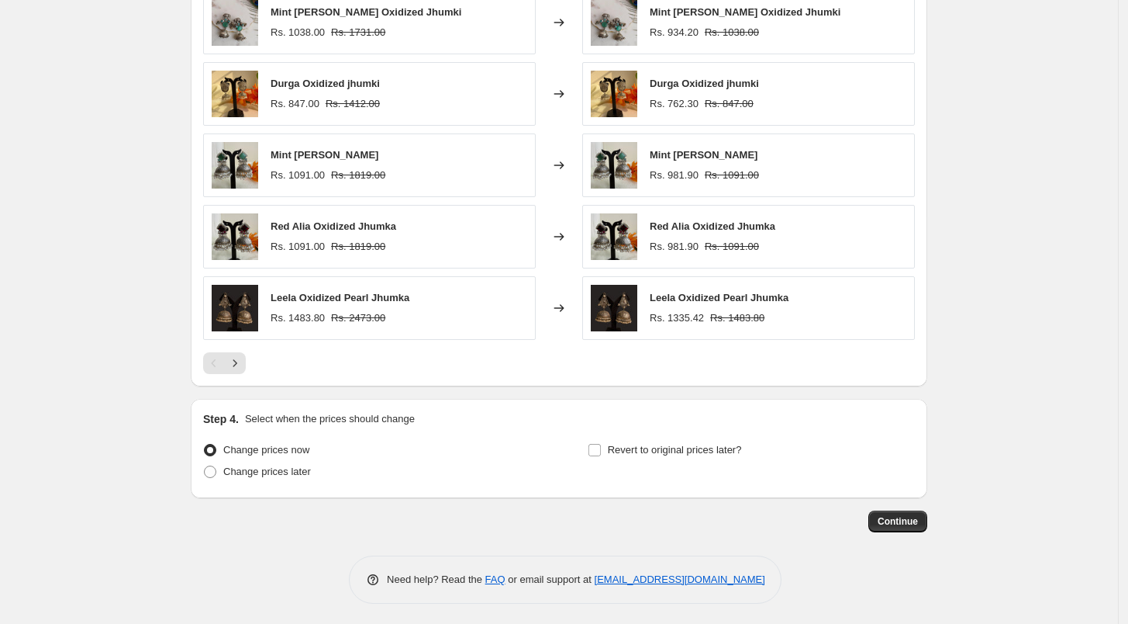
scroll to position [1100, 0]
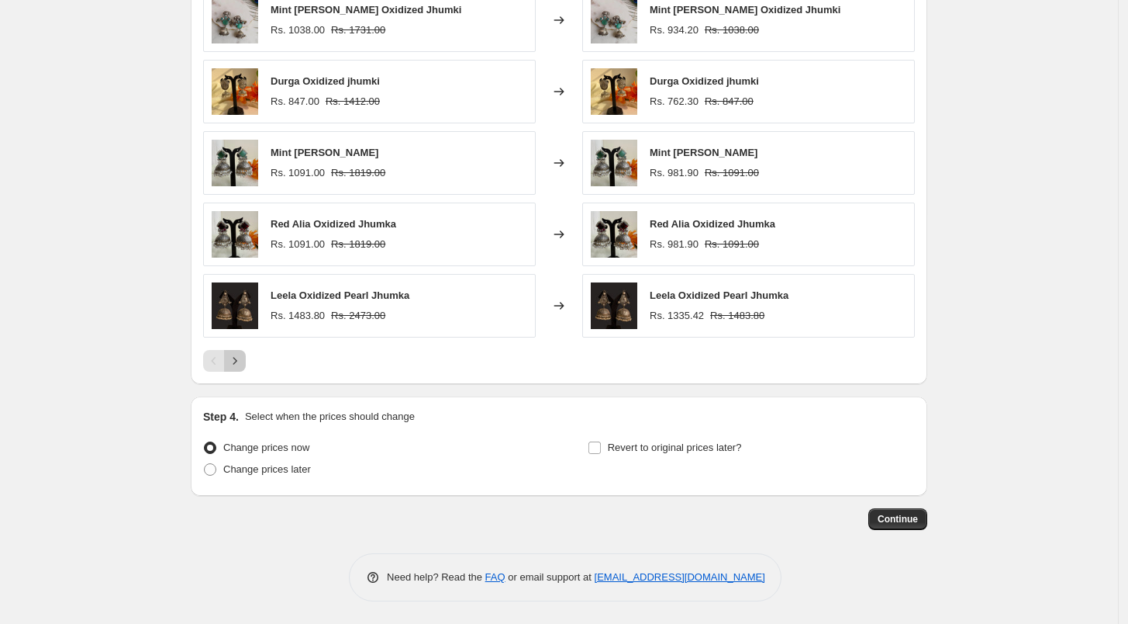
click at [239, 359] on icon "Next" at bounding box center [235, 361] width 16 height 16
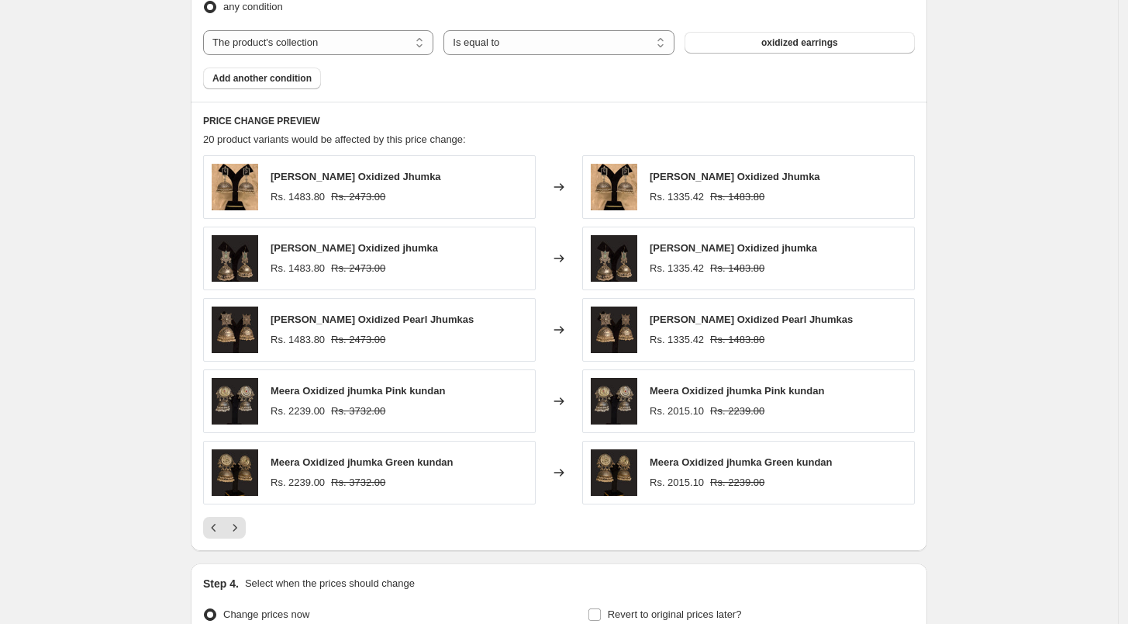
scroll to position [928, 0]
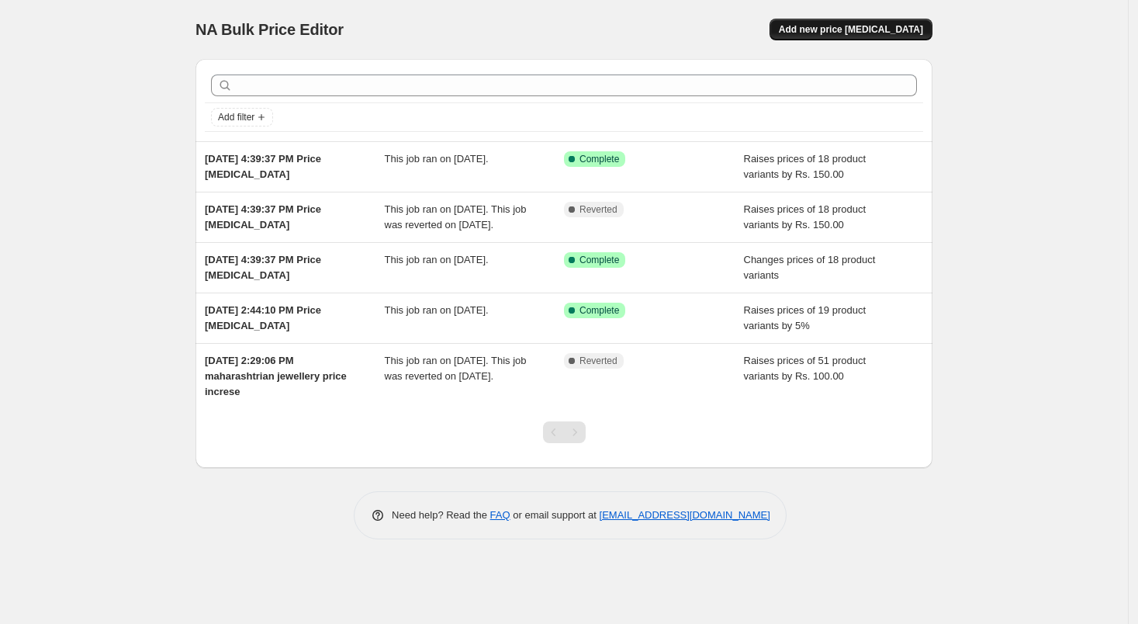
click at [858, 29] on span "Add new price [MEDICAL_DATA]" at bounding box center [851, 29] width 144 height 12
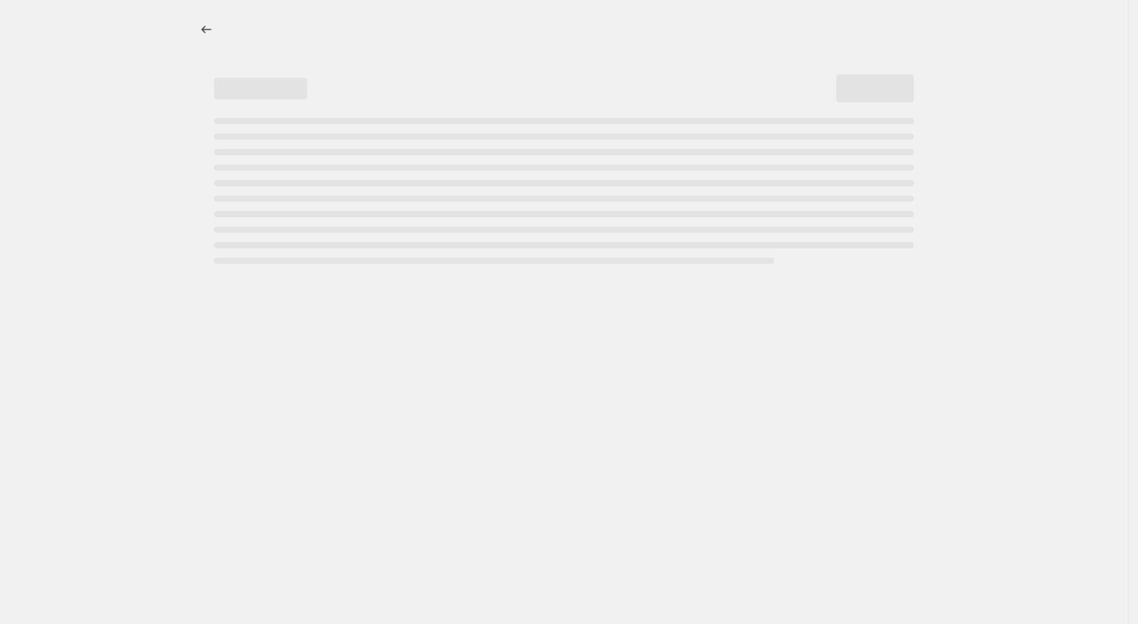
select select "percentage"
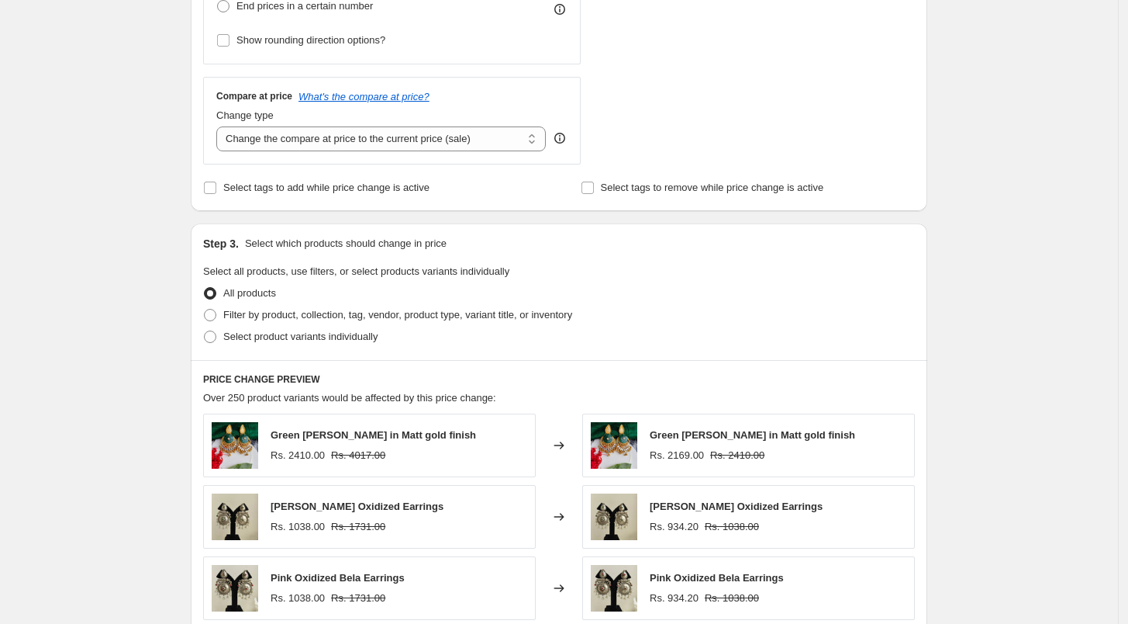
scroll to position [496, 0]
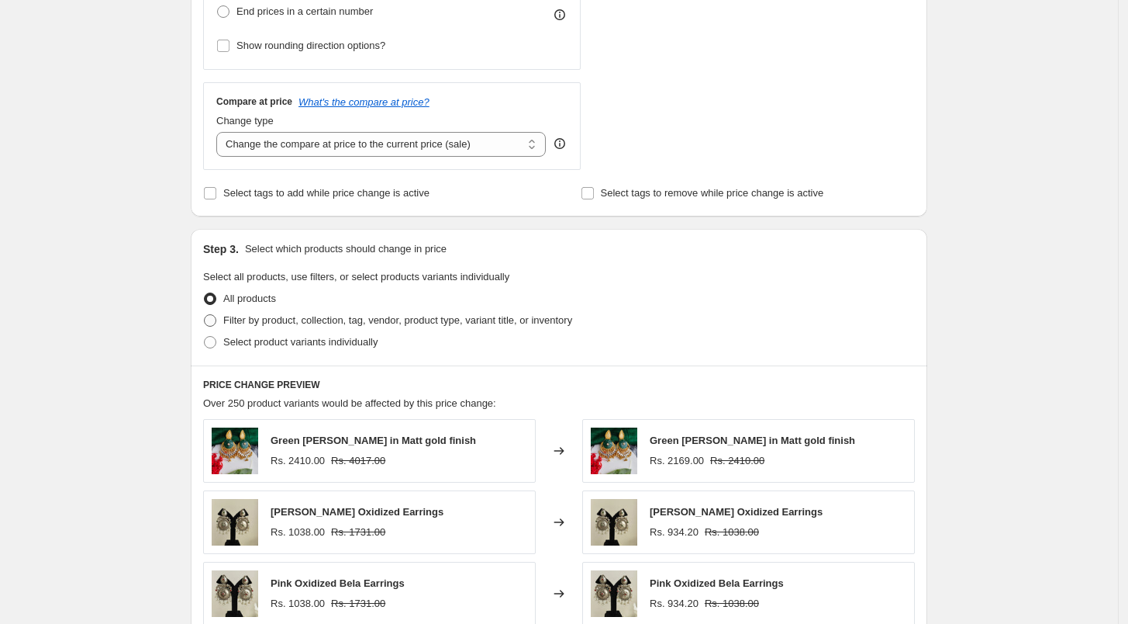
click at [228, 324] on span "Filter by product, collection, tag, vendor, product type, variant title, or inv…" at bounding box center [397, 320] width 349 height 12
click at [205, 315] on input "Filter by product, collection, tag, vendor, product type, variant title, or inv…" at bounding box center [204, 314] width 1 height 1
radio input "true"
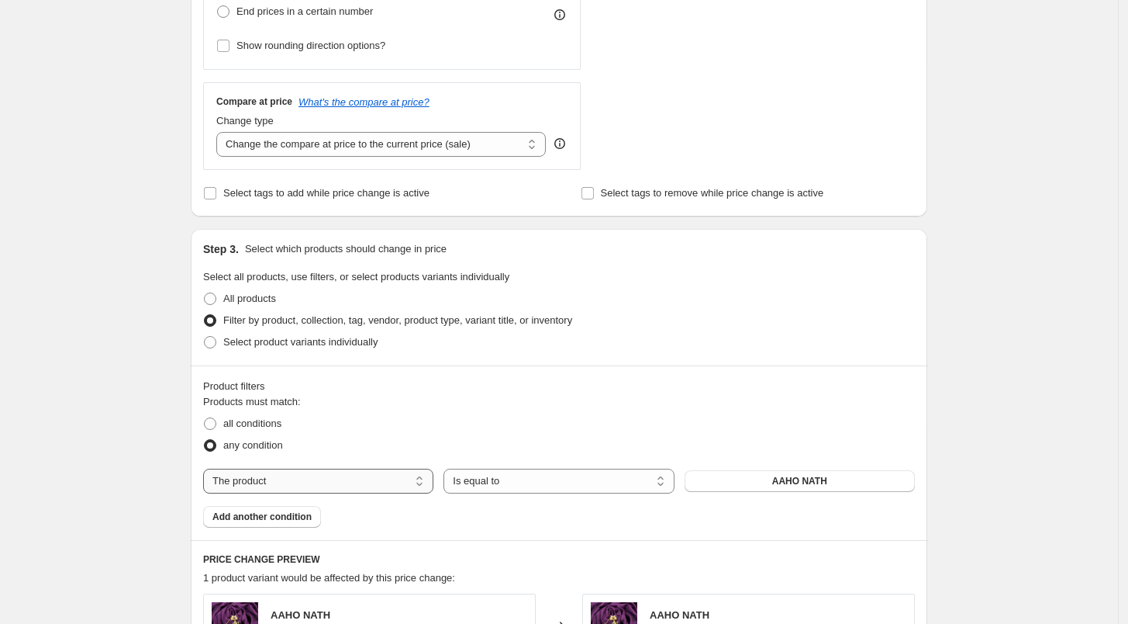
click at [321, 476] on select "The product The product's collection The product's tag The product's vendor The…" at bounding box center [318, 480] width 230 height 25
select select "collection"
click at [751, 478] on button "bangle/kada" at bounding box center [800, 481] width 230 height 22
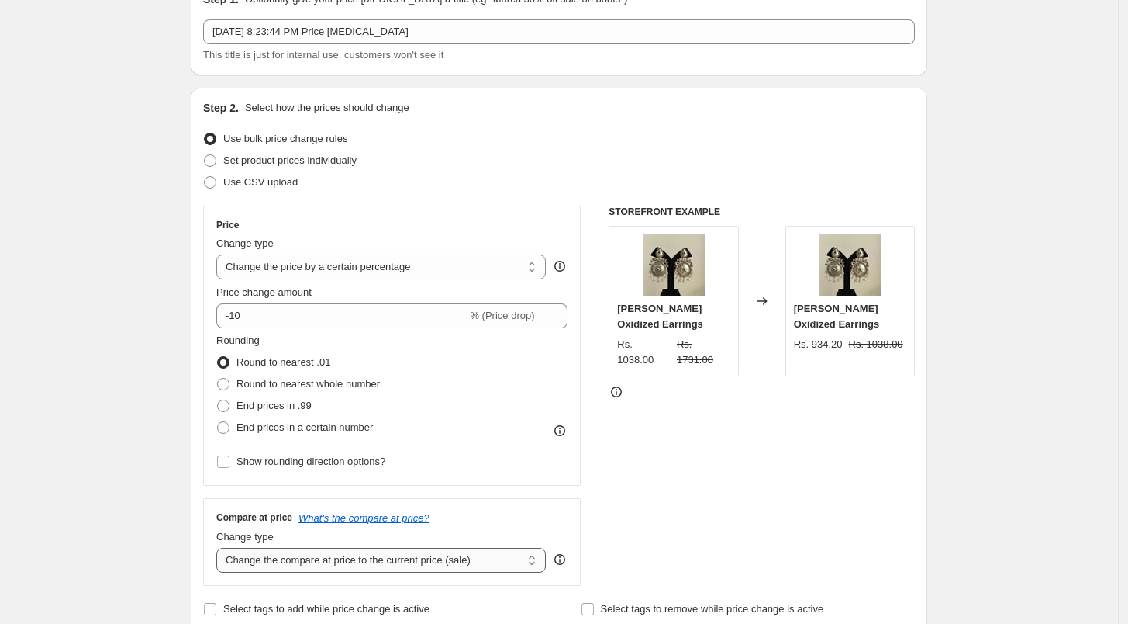
scroll to position [0, 0]
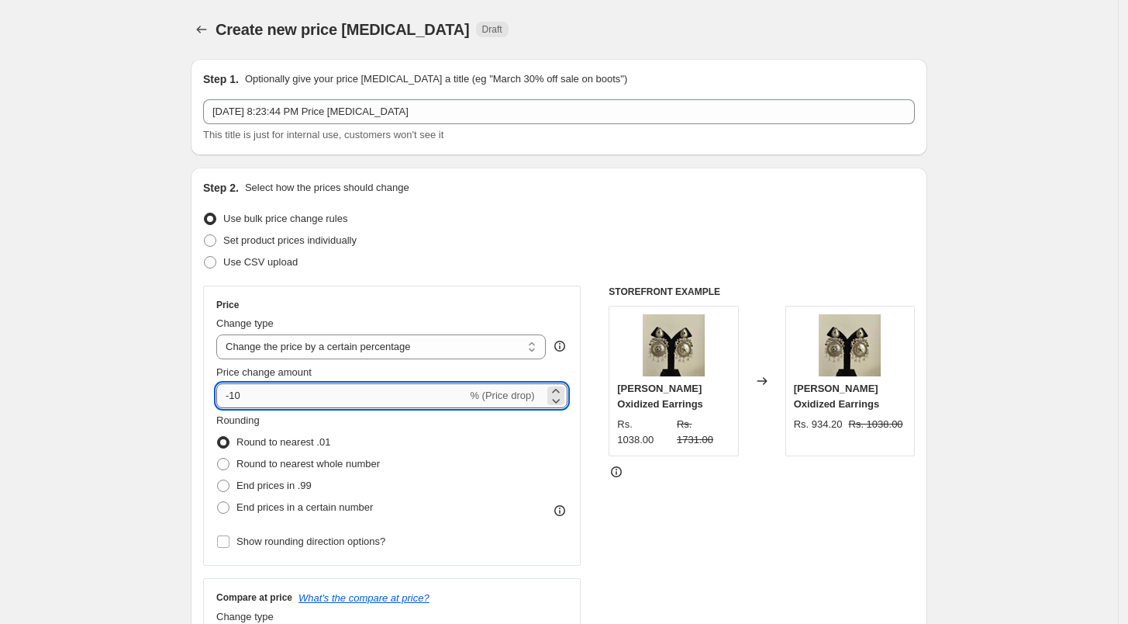
click at [258, 387] on input "-10" at bounding box center [341, 395] width 250 height 25
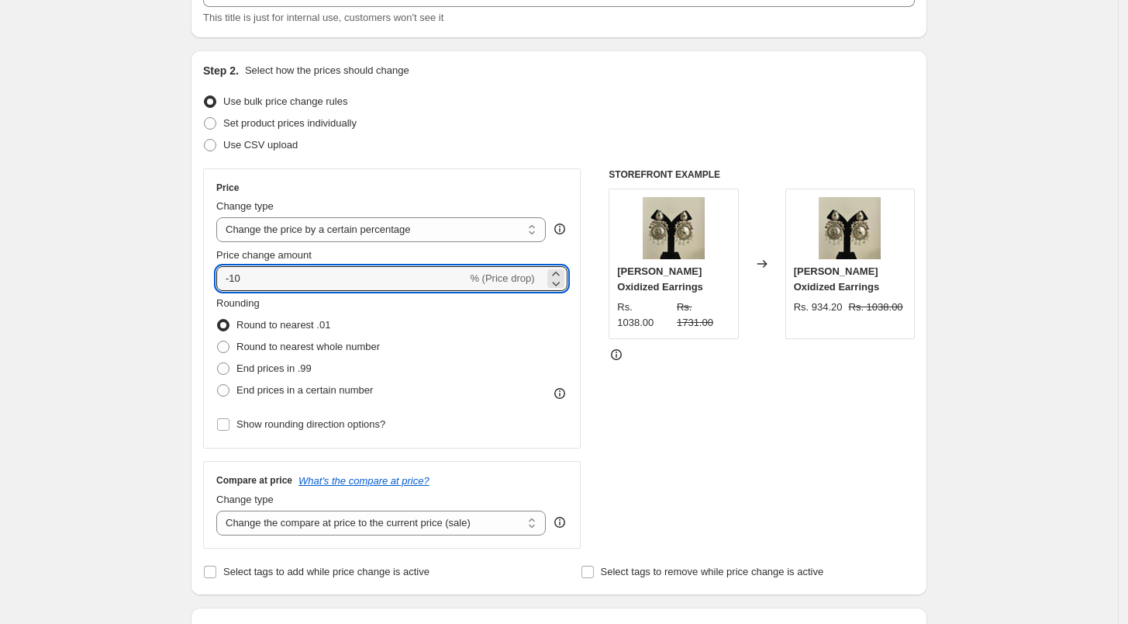
scroll to position [86, 0]
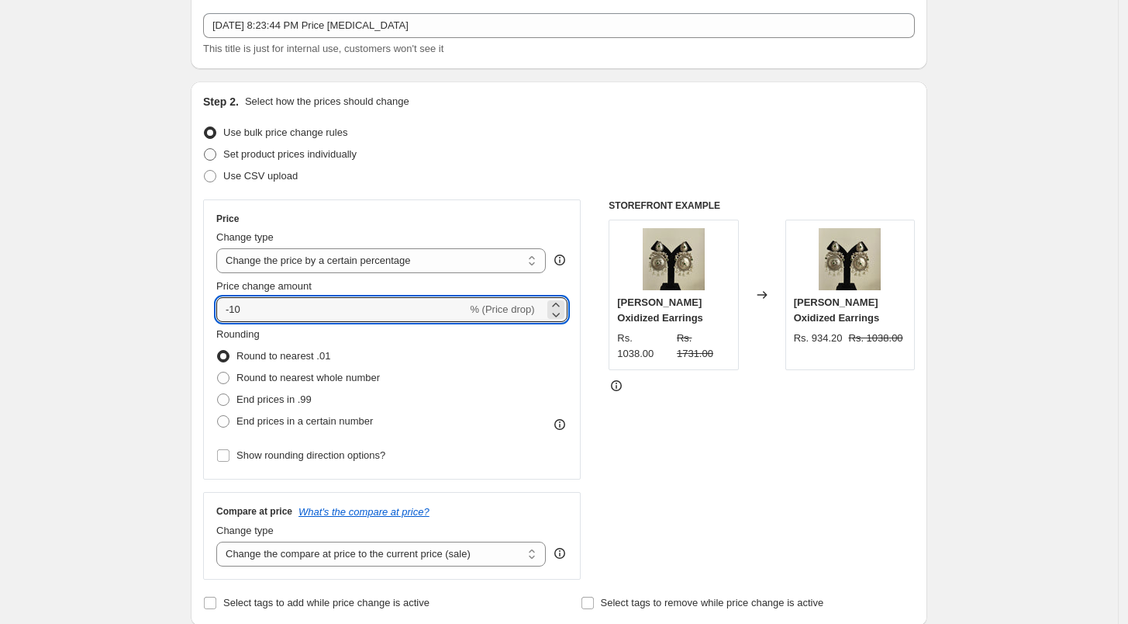
click at [212, 157] on span at bounding box center [210, 154] width 12 height 12
click at [205, 149] on input "Set product prices individually" at bounding box center [204, 148] width 1 height 1
radio input "true"
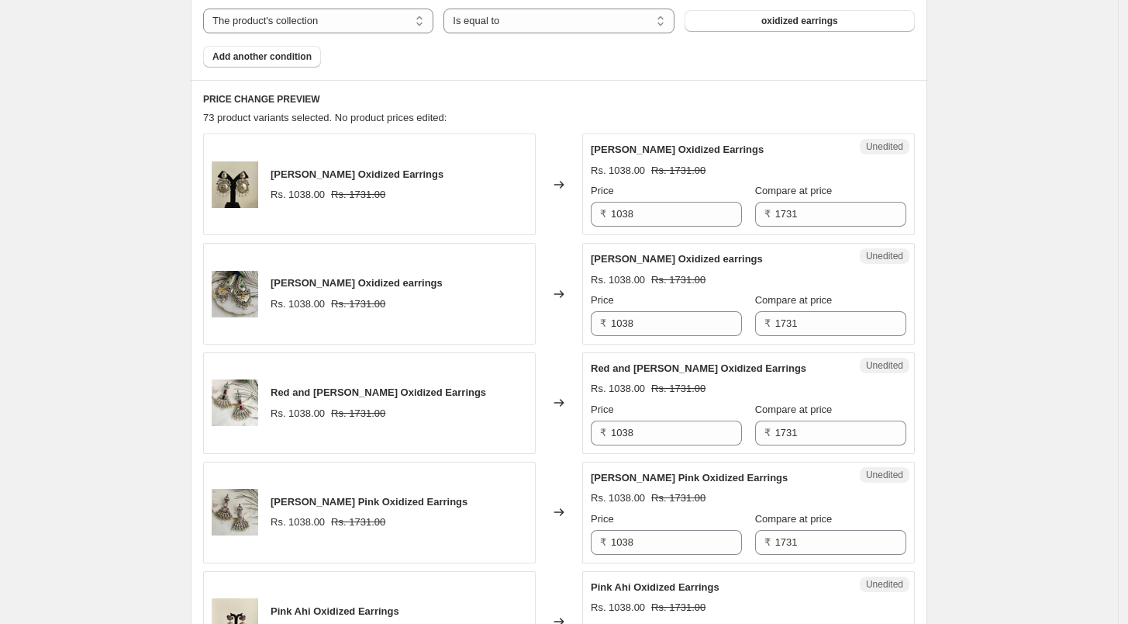
scroll to position [430, 0]
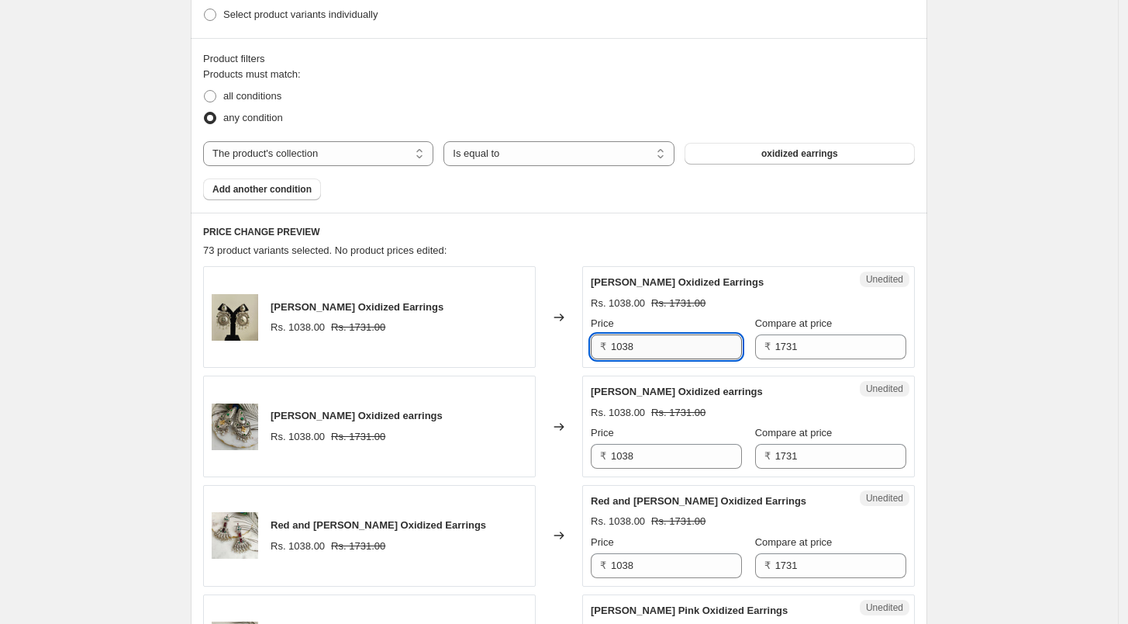
click at [640, 343] on input "1038" at bounding box center [676, 346] width 131 height 25
click at [639, 343] on input "1038" at bounding box center [676, 346] width 131 height 25
type input "700"
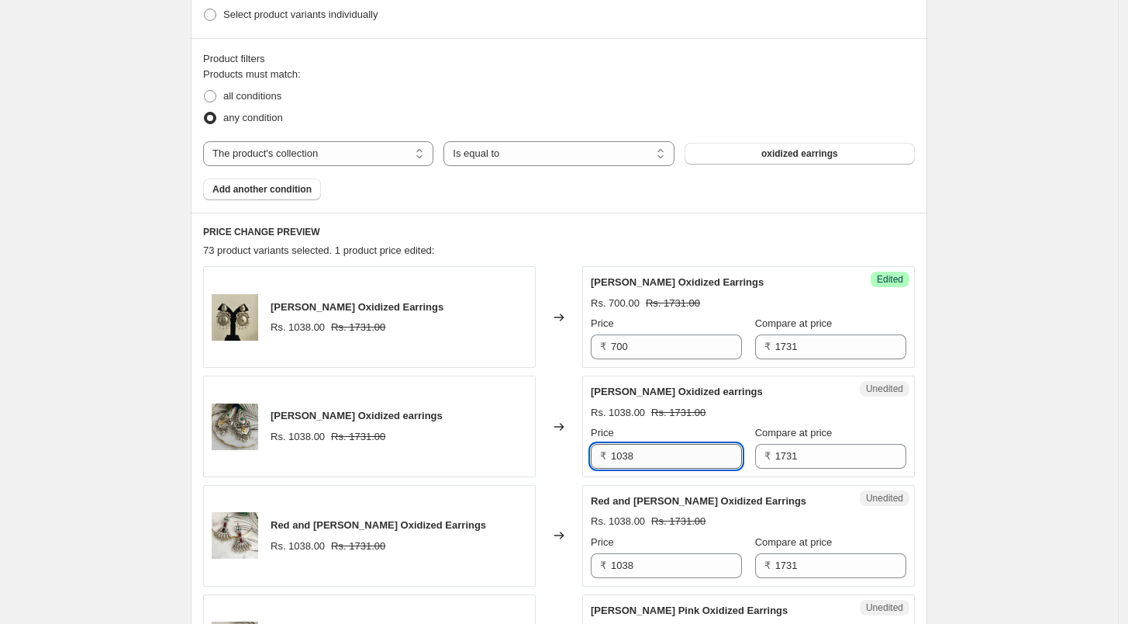
click at [666, 457] on input "1038" at bounding box center [676, 456] width 131 height 25
type input "700"
click at [658, 562] on input "1038" at bounding box center [676, 565] width 131 height 25
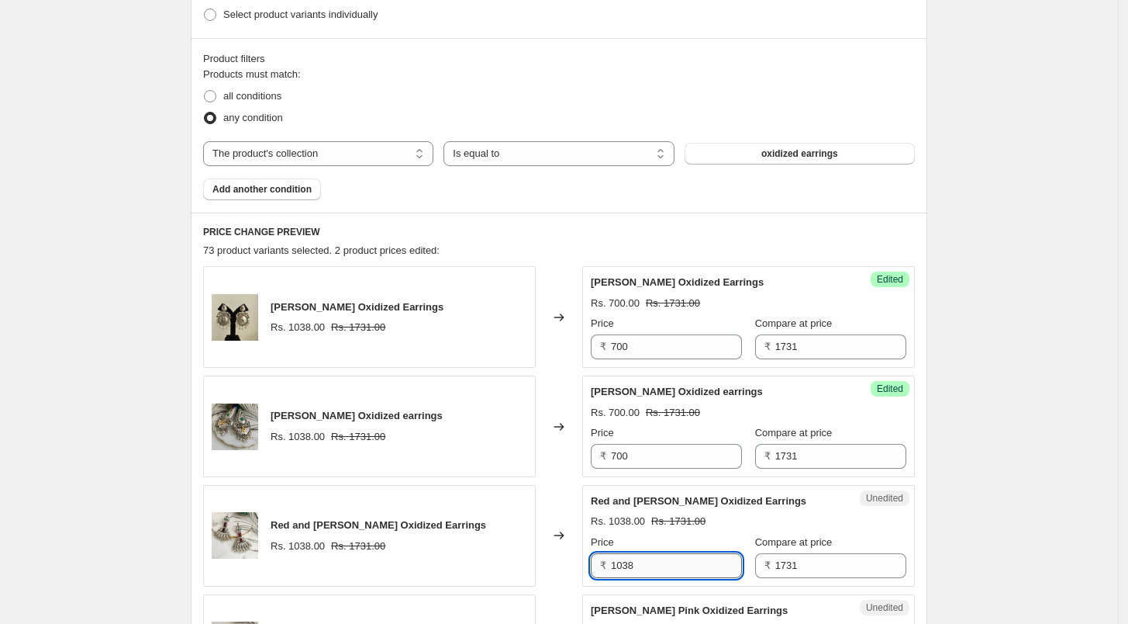
click at [658, 562] on input "1038" at bounding box center [676, 565] width 131 height 25
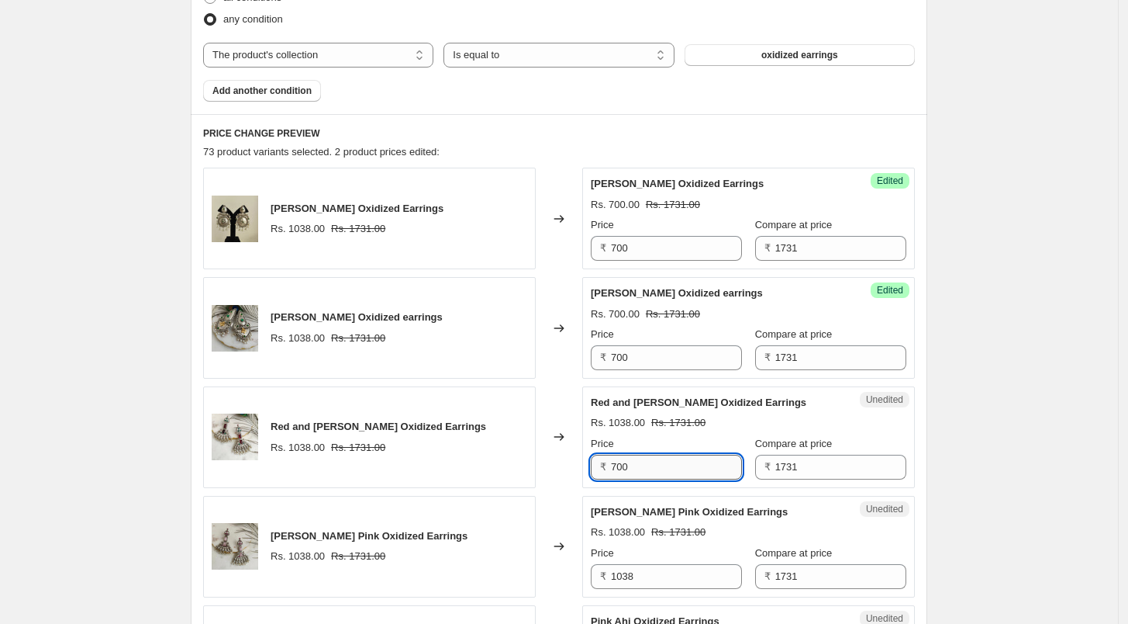
scroll to position [603, 0]
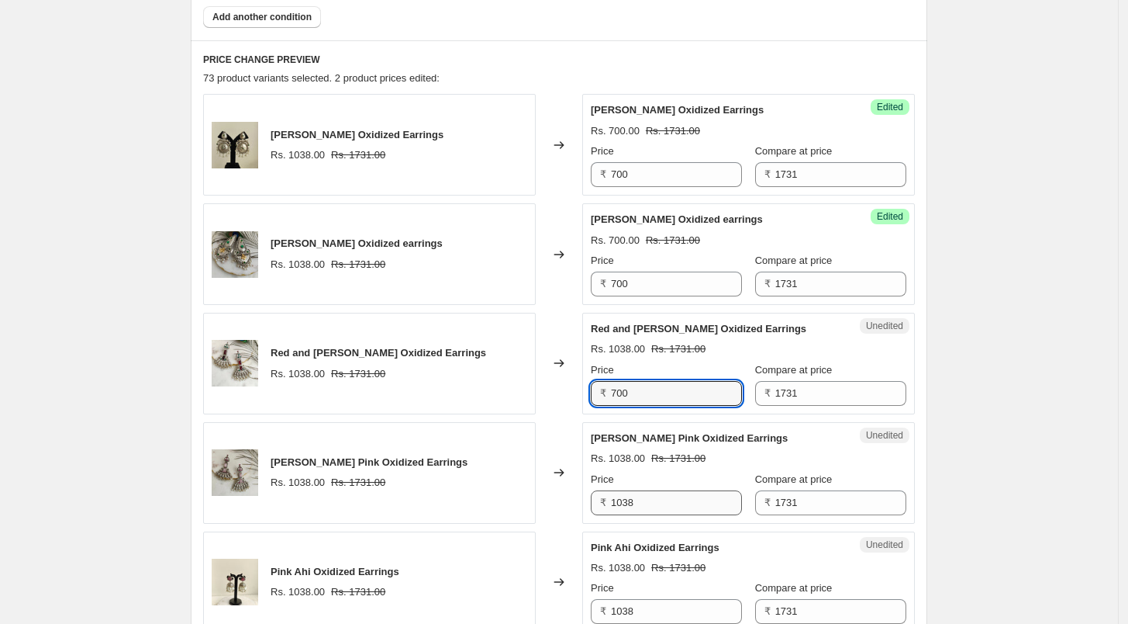
type input "700"
click at [656, 502] on input "1038" at bounding box center [676, 502] width 131 height 25
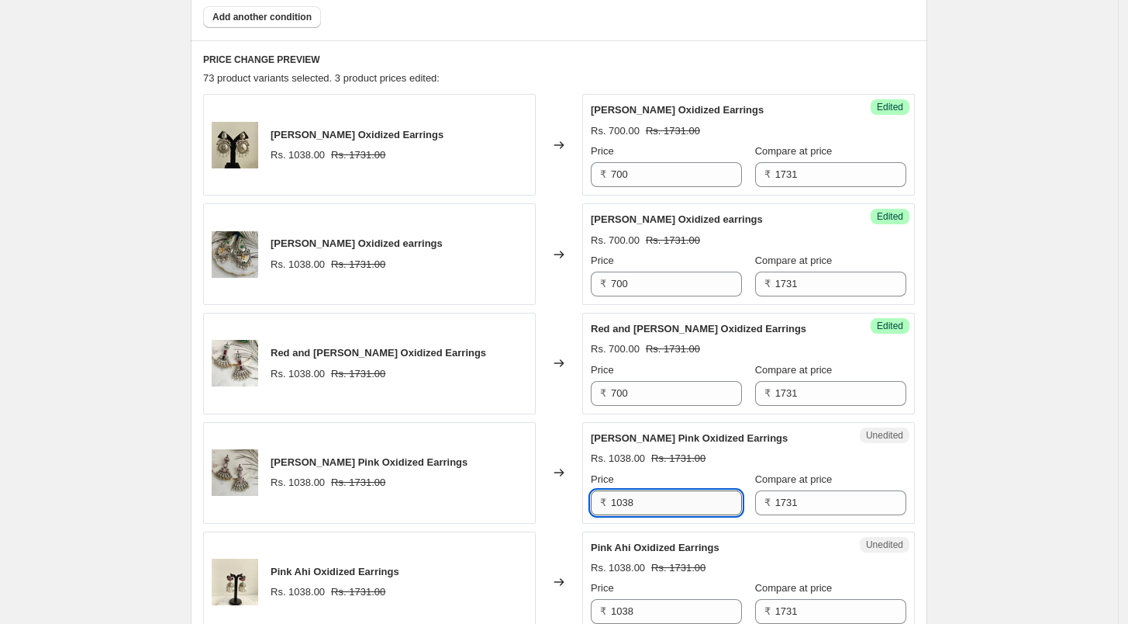
click at [656, 502] on input "1038" at bounding box center [676, 502] width 131 height 25
type input "700"
click at [637, 613] on input "1038" at bounding box center [676, 611] width 131 height 25
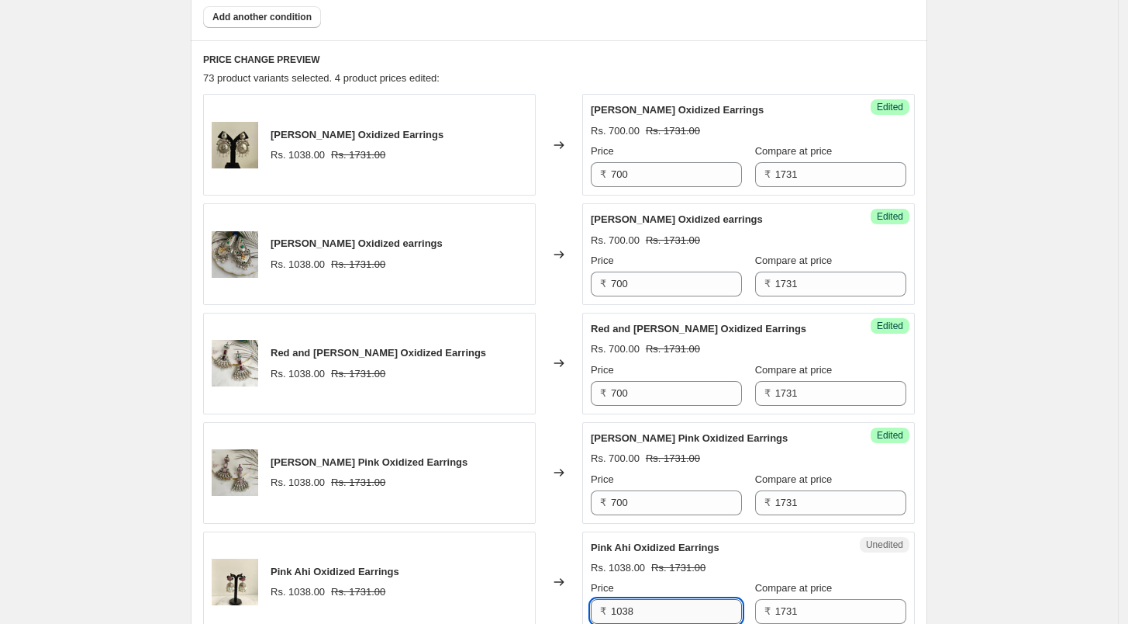
click at [637, 613] on input "1038" at bounding box center [676, 611] width 131 height 25
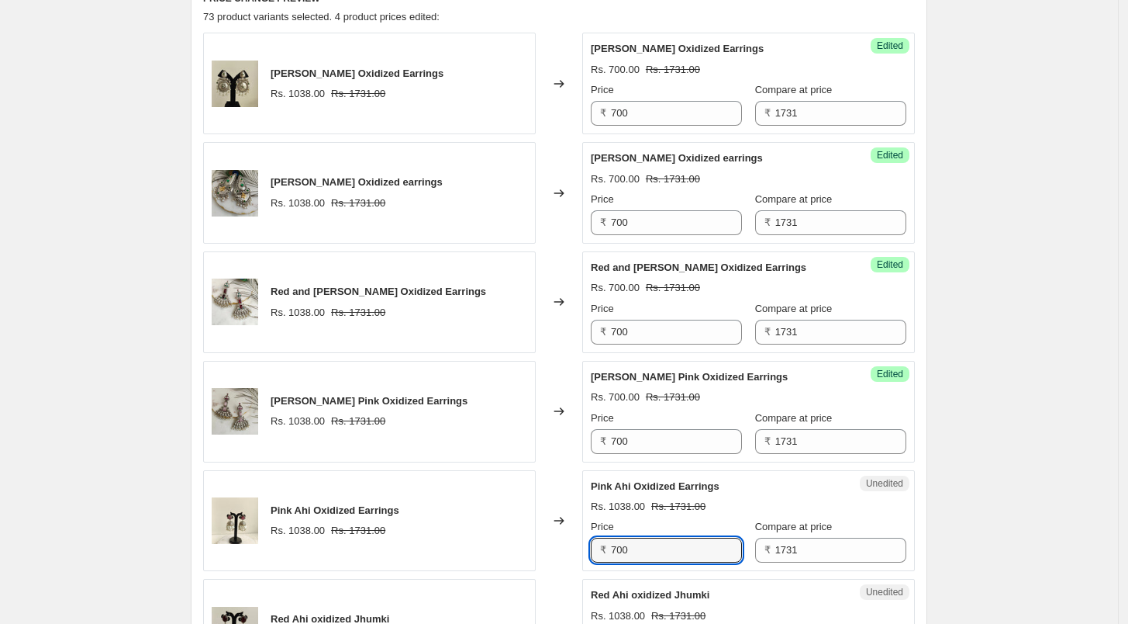
scroll to position [776, 0]
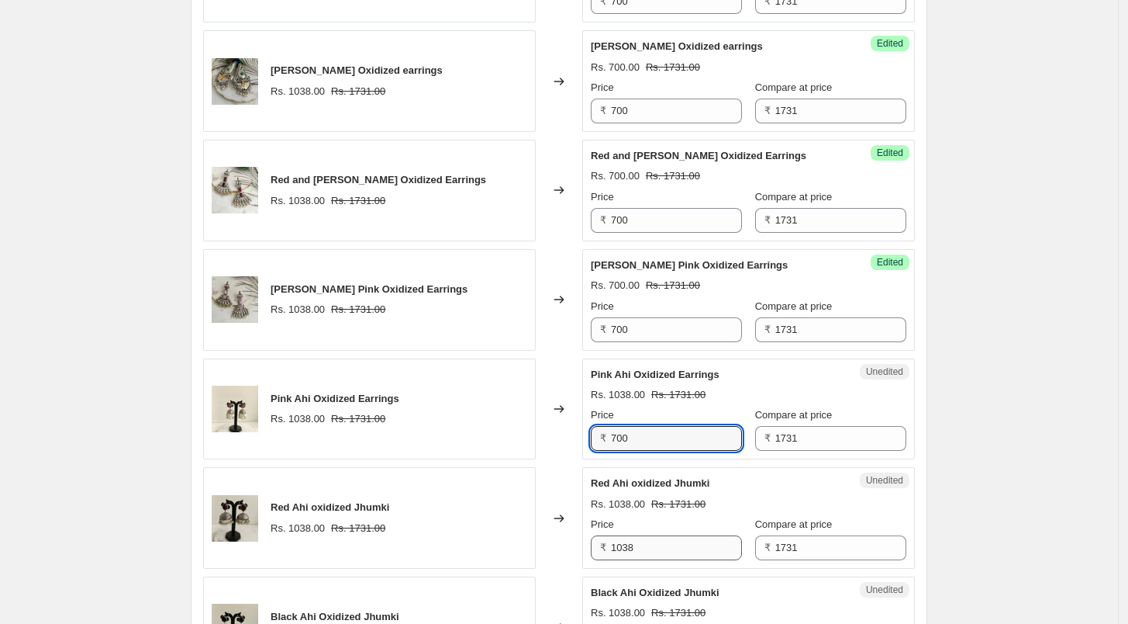
type input "700"
click at [639, 541] on input "1038" at bounding box center [676, 547] width 131 height 25
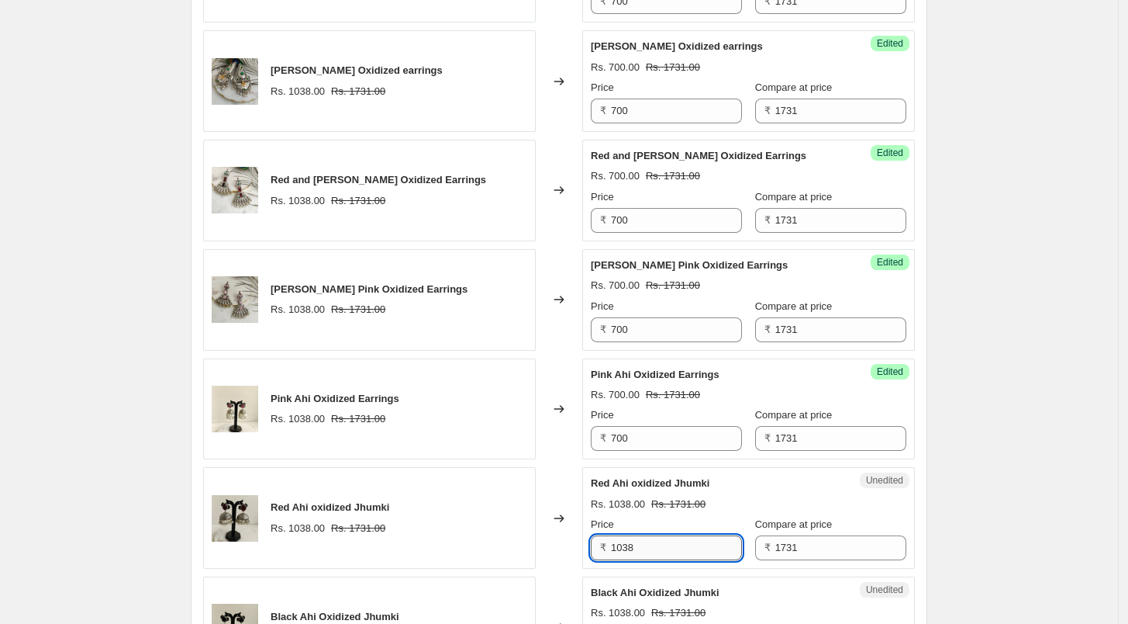
click at [639, 541] on input "1038" at bounding box center [676, 547] width 131 height 25
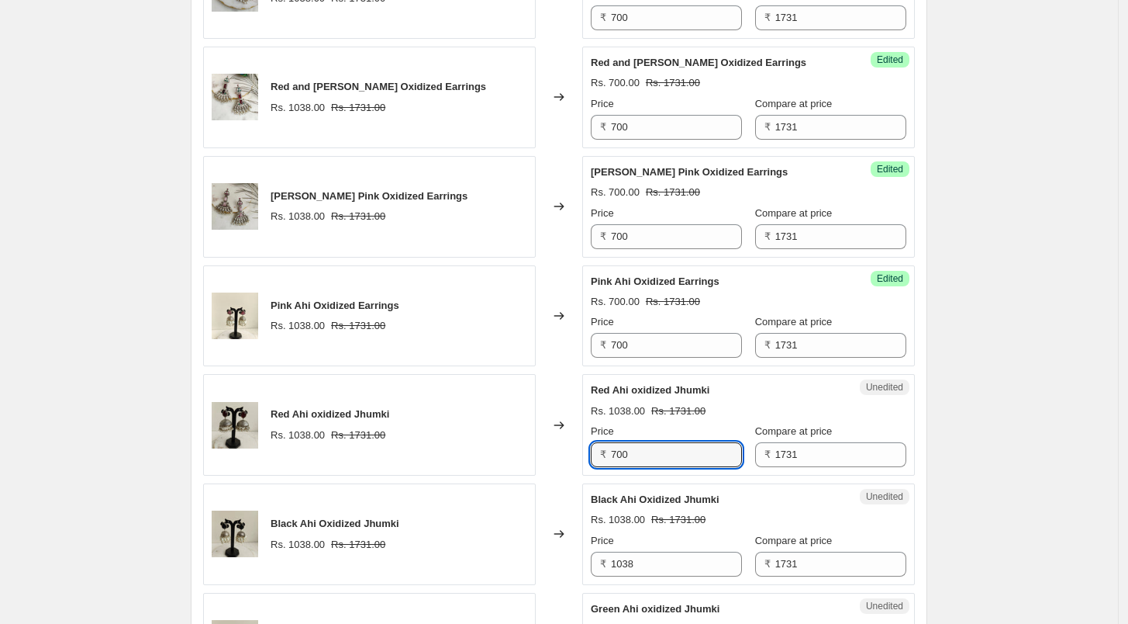
scroll to position [948, 0]
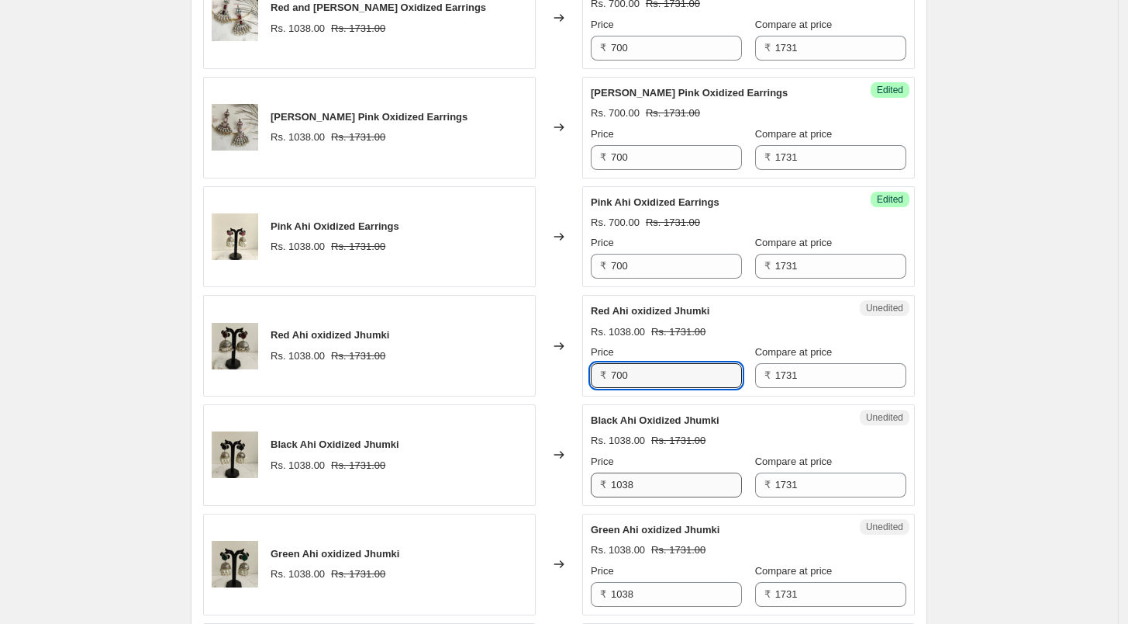
type input "700"
click at [644, 483] on input "1038" at bounding box center [676, 484] width 131 height 25
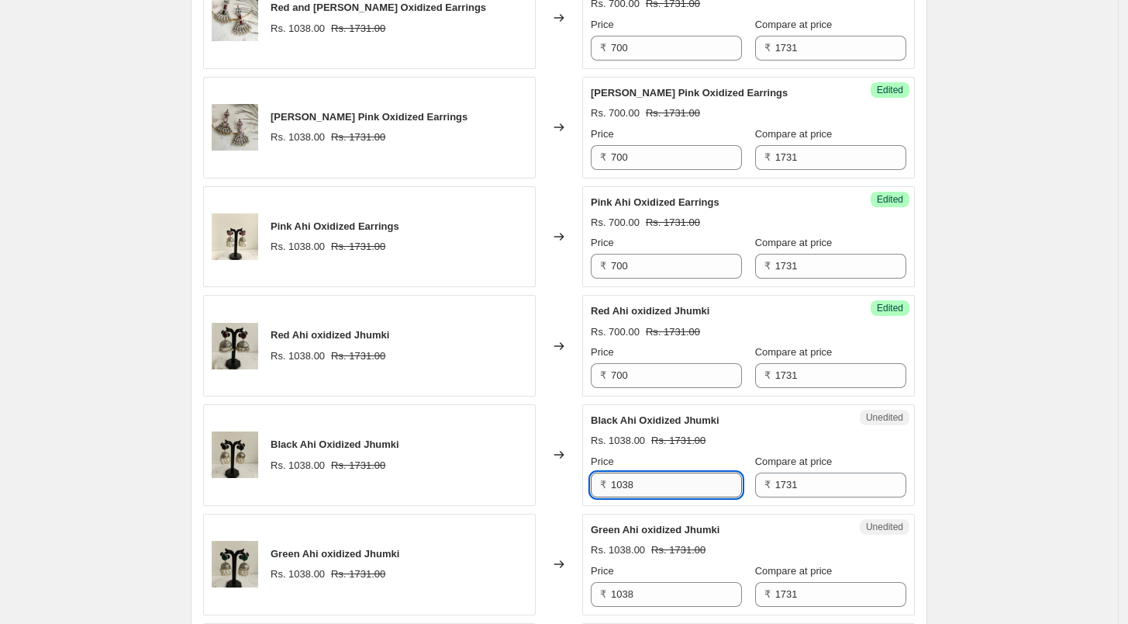
click at [644, 483] on input "1038" at bounding box center [676, 484] width 131 height 25
type input "700"
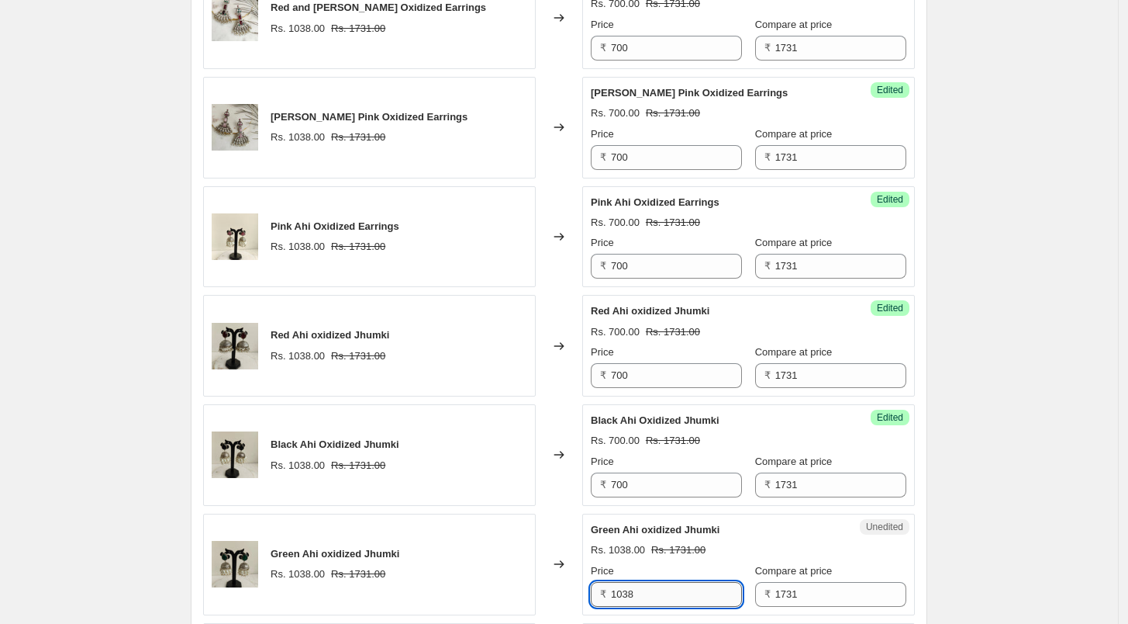
click at [656, 597] on input "1038" at bounding box center [676, 594] width 131 height 25
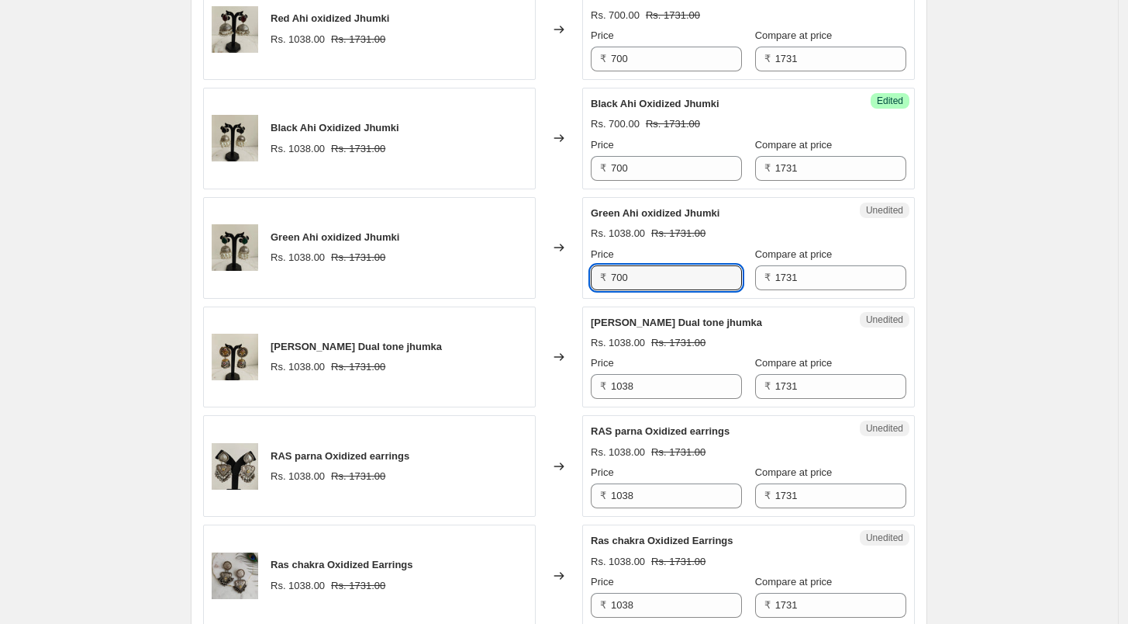
scroll to position [1292, 0]
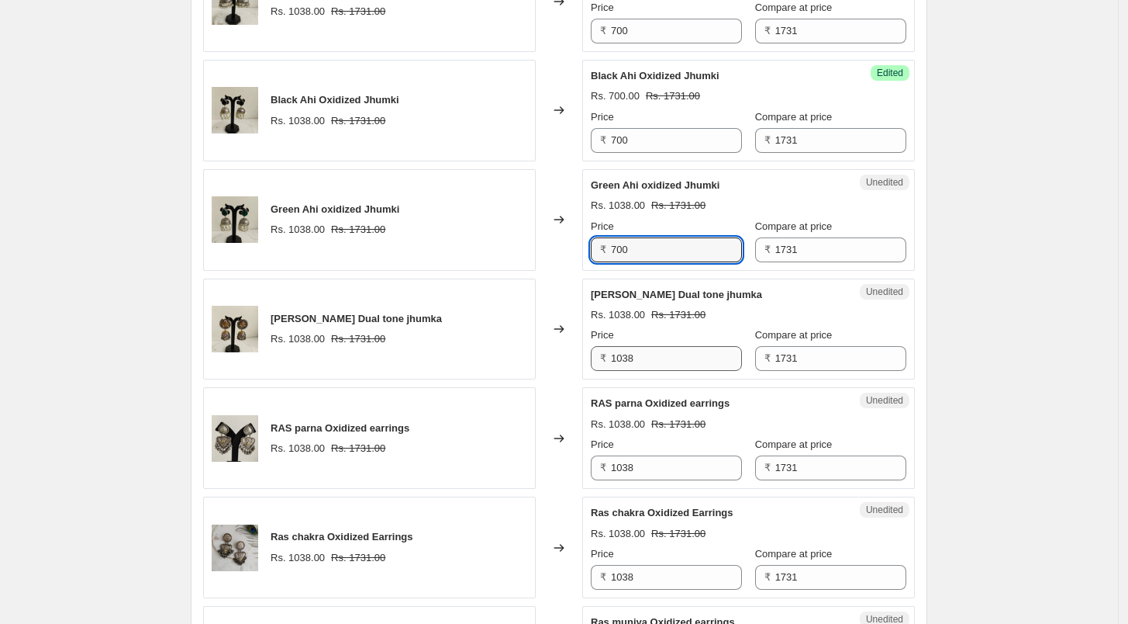
type input "700"
click at [665, 351] on input "1038" at bounding box center [676, 358] width 131 height 25
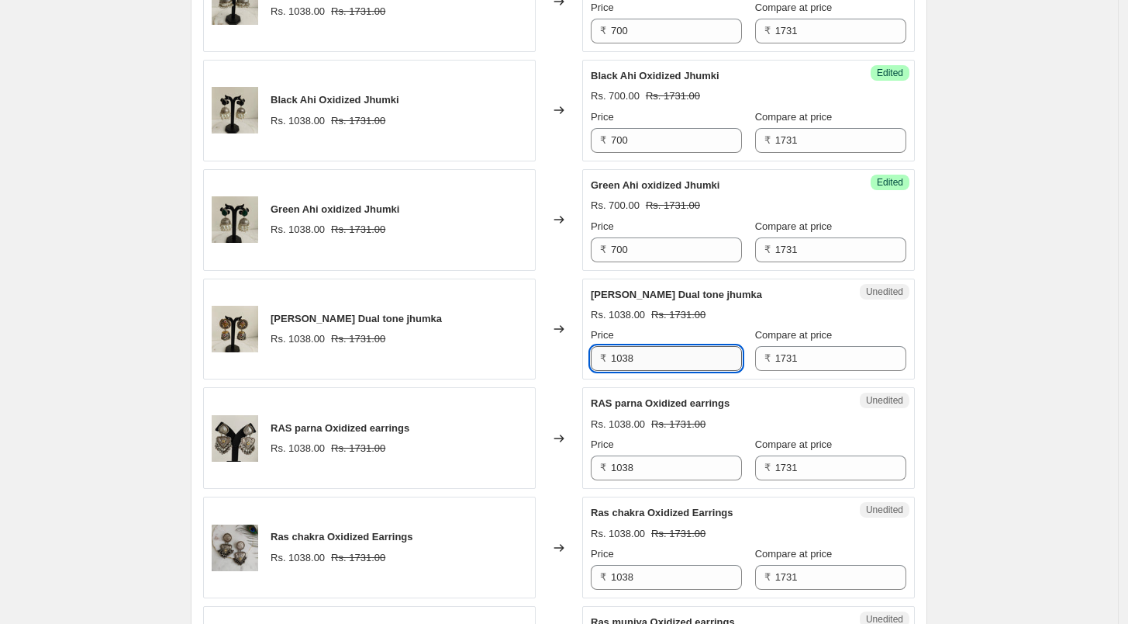
click at [665, 351] on input "1038" at bounding box center [676, 358] width 131 height 25
type input "700"
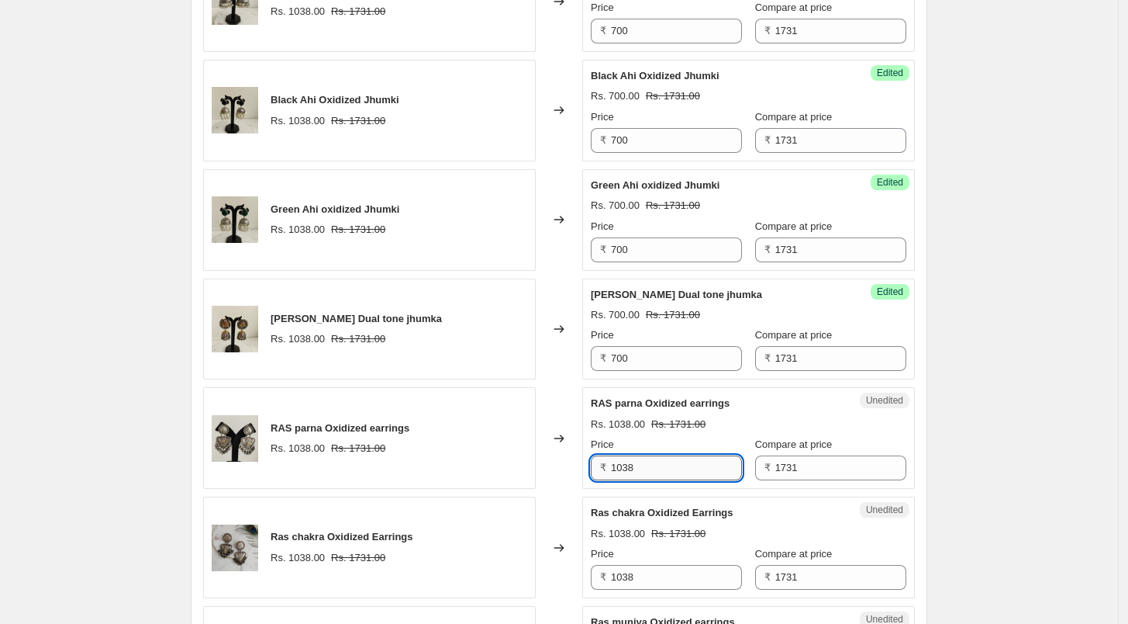
click at [657, 472] on input "1038" at bounding box center [676, 467] width 131 height 25
type input "700"
click at [660, 570] on input "1038" at bounding box center [676, 577] width 131 height 25
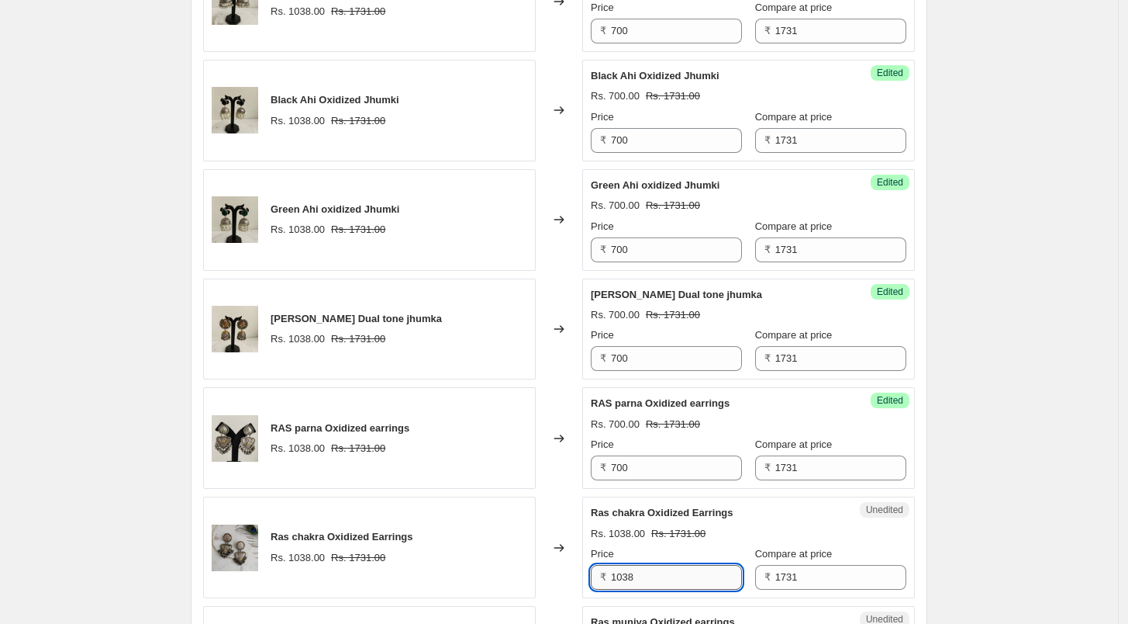
click at [660, 570] on input "1038" at bounding box center [676, 577] width 131 height 25
type input "700"
click at [720, 531] on div "Rs. 700.00 Rs. 1731.00" at bounding box center [749, 534] width 316 height 16
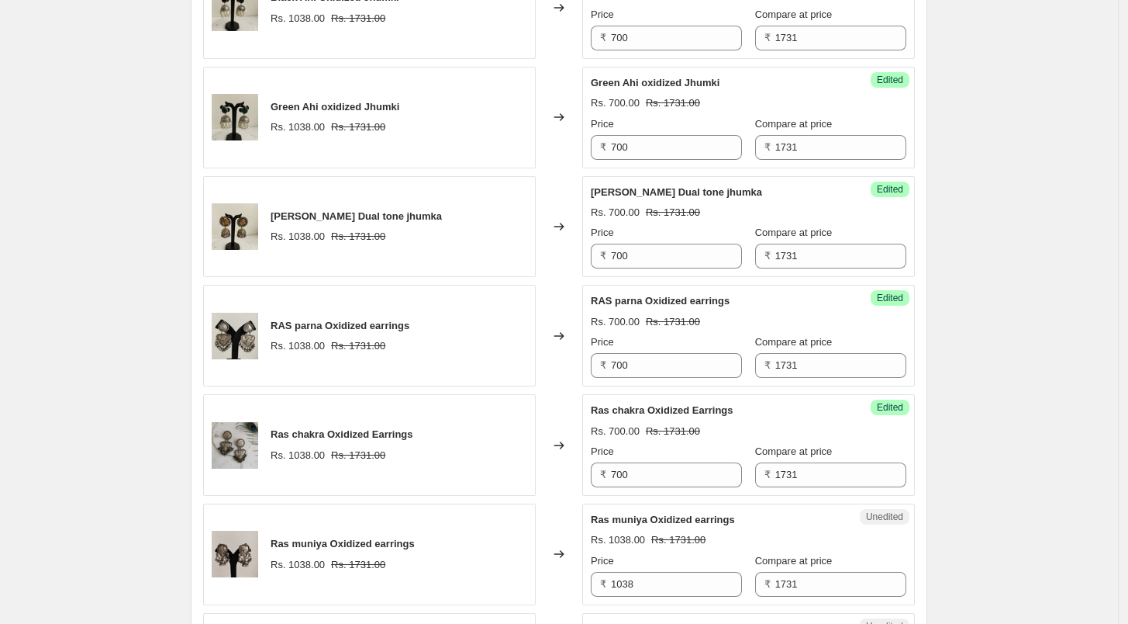
scroll to position [1464, 0]
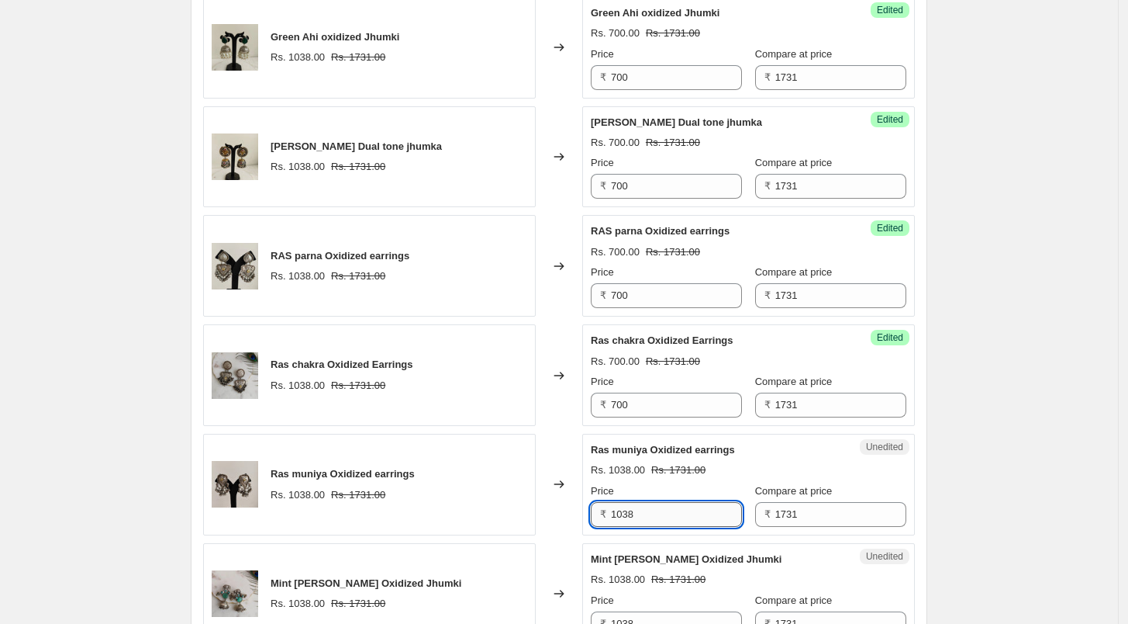
click at [657, 510] on input "1038" at bounding box center [676, 514] width 131 height 25
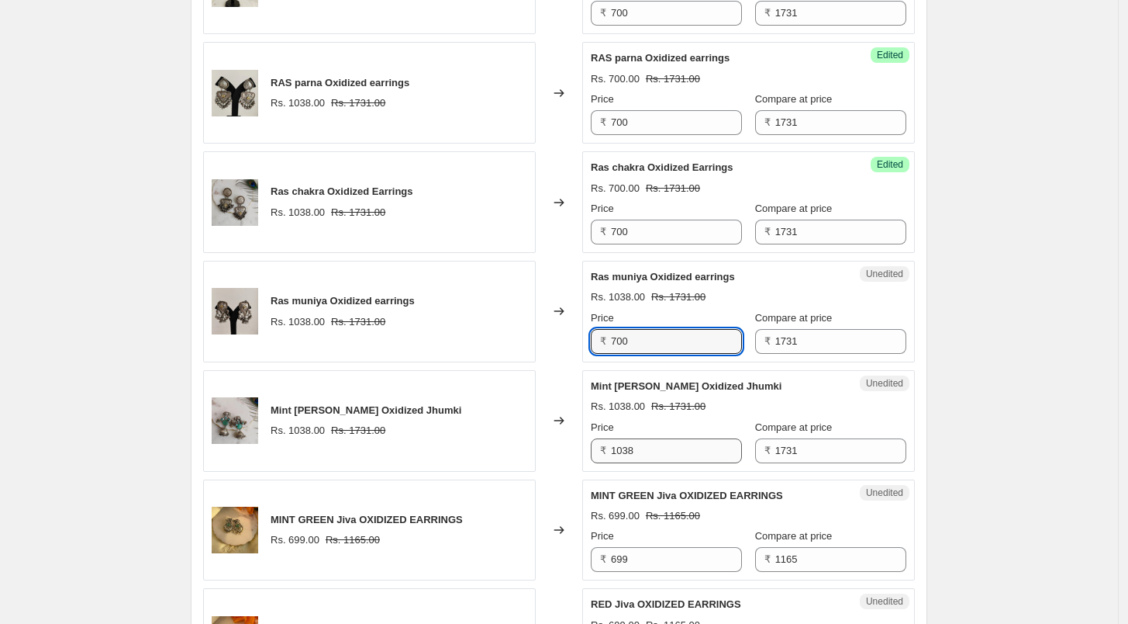
type input "700"
click at [662, 452] on input "1038" at bounding box center [676, 450] width 131 height 25
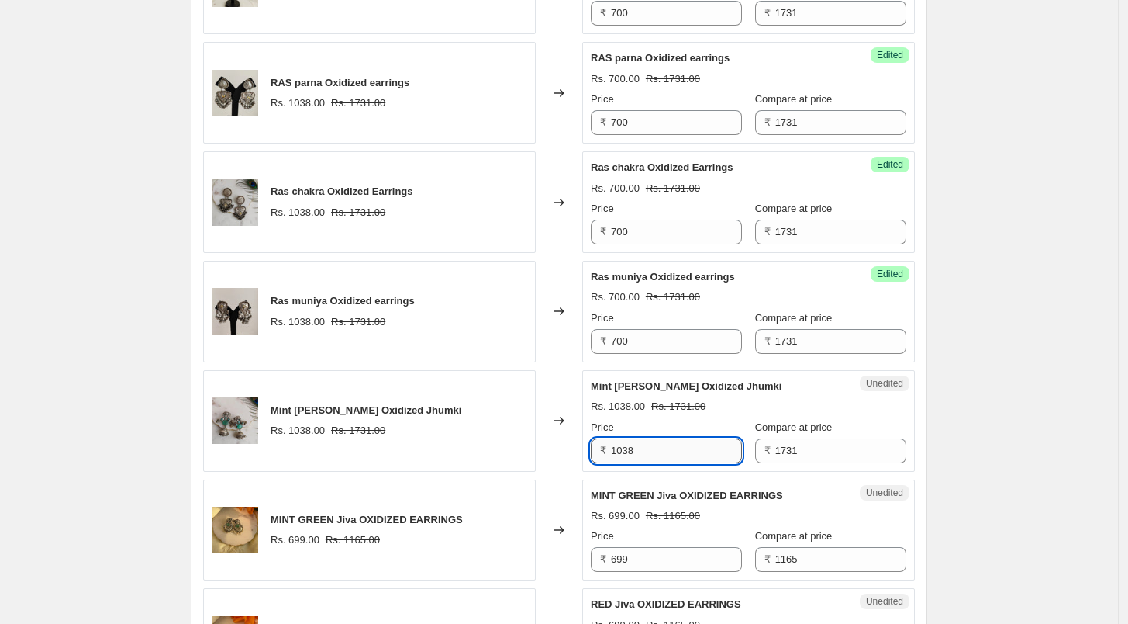
click at [662, 452] on input "1038" at bounding box center [676, 450] width 131 height 25
click at [701, 481] on div "Unedited MINT GREEN Jiva OXIDIZED EARRINGS Rs. 699.00 Rs. 1165.00 Price ₹ 699 C…" at bounding box center [748, 530] width 333 height 102
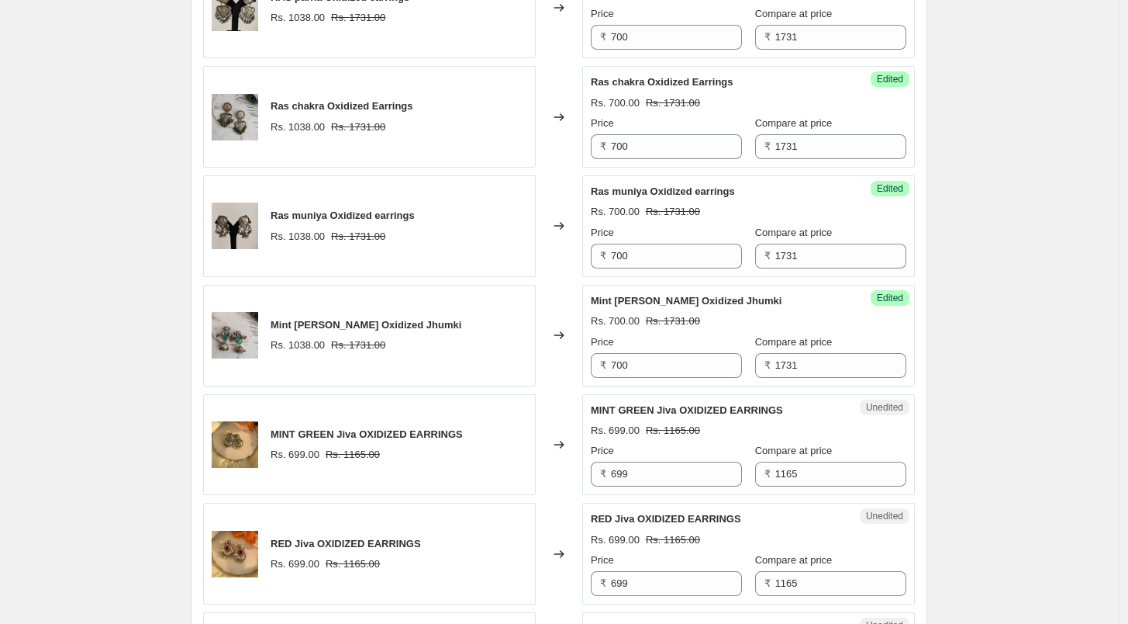
scroll to position [1723, 0]
click at [831, 352] on input "1731" at bounding box center [841, 364] width 131 height 25
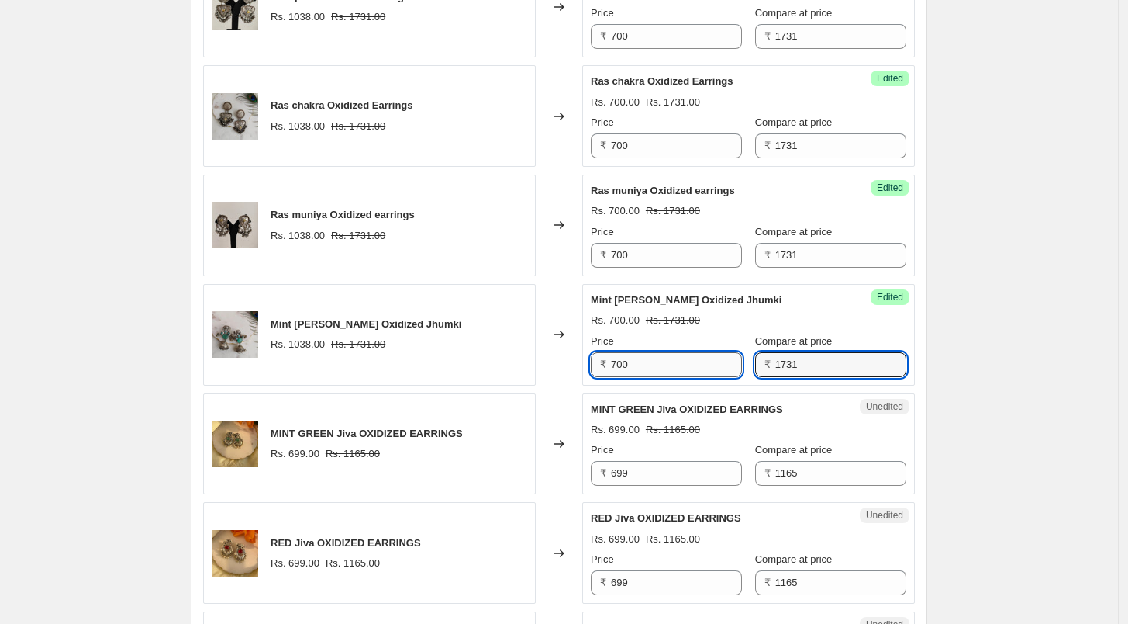
click at [656, 366] on input "700" at bounding box center [676, 364] width 131 height 25
type input "800"
click at [798, 361] on input "1731" at bounding box center [841, 364] width 131 height 25
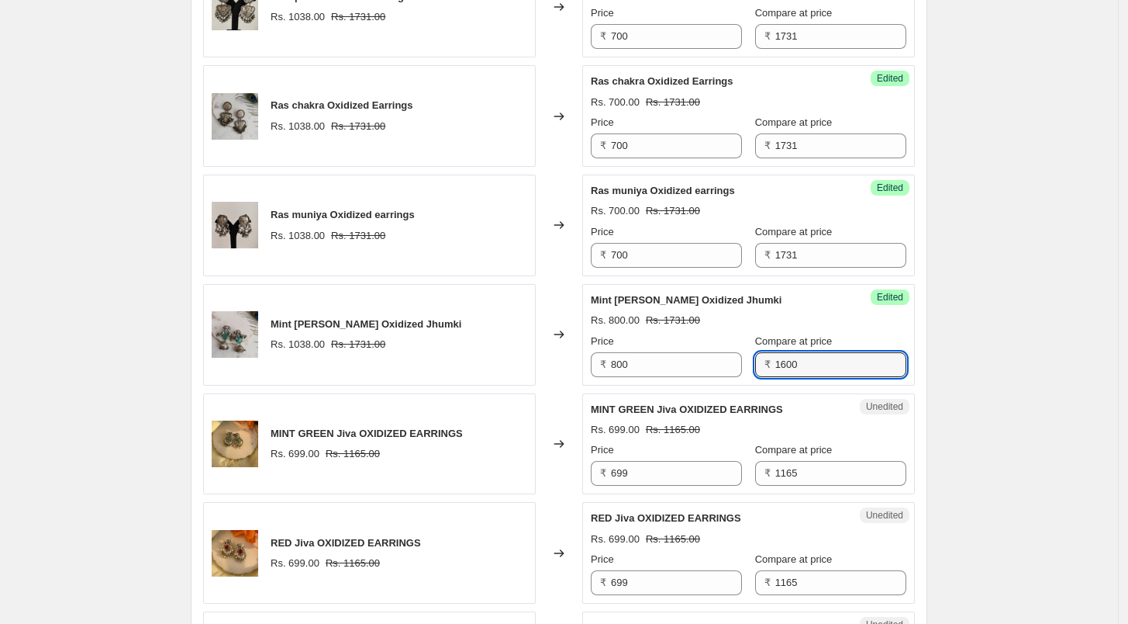
type input "1600"
click at [826, 322] on div "Rs. 800.00 Rs. 1600.00" at bounding box center [749, 321] width 316 height 16
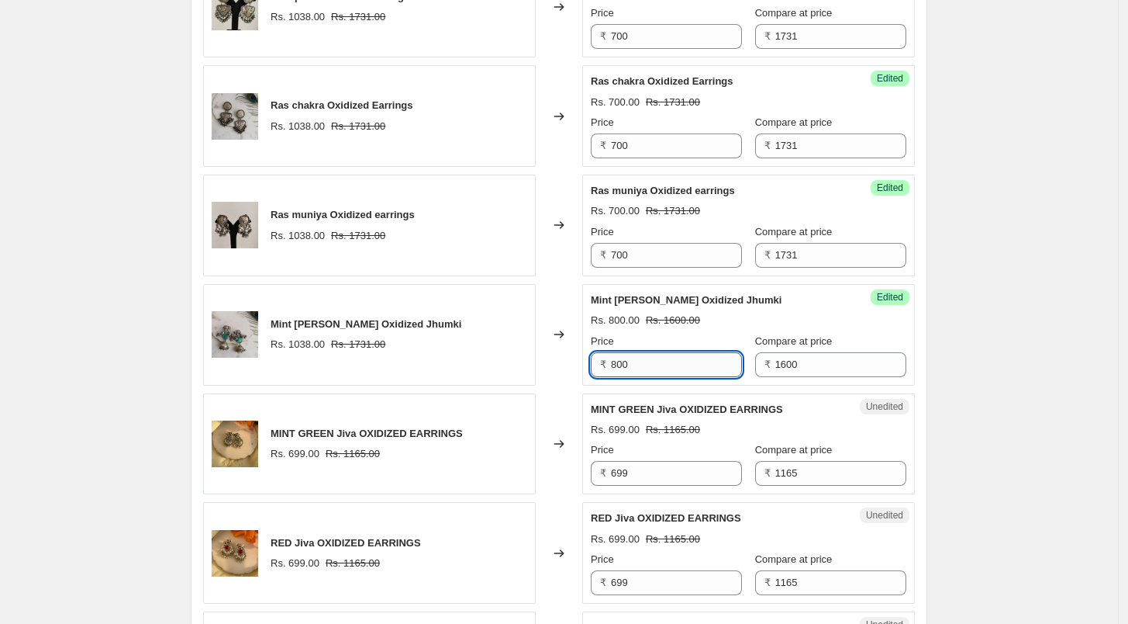
click at [651, 361] on input "800" at bounding box center [676, 364] width 131 height 25
type input "750"
click at [806, 368] on input "1600" at bounding box center [841, 364] width 131 height 25
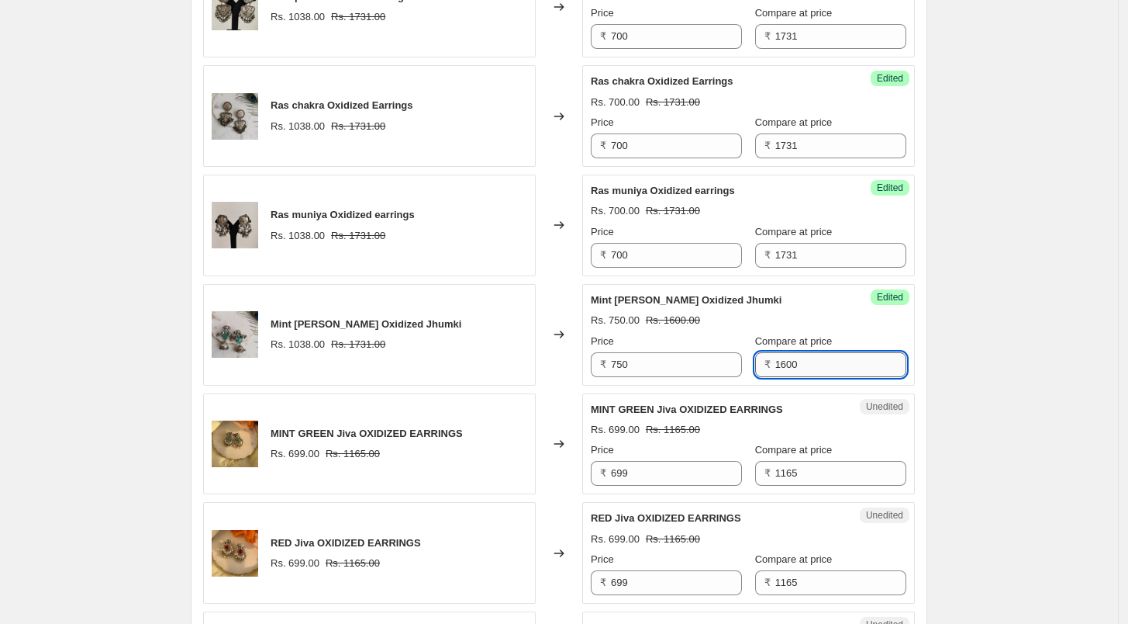
click at [806, 368] on input "1600" at bounding box center [841, 364] width 131 height 25
type input "1500"
click at [817, 254] on input "1731" at bounding box center [841, 255] width 131 height 25
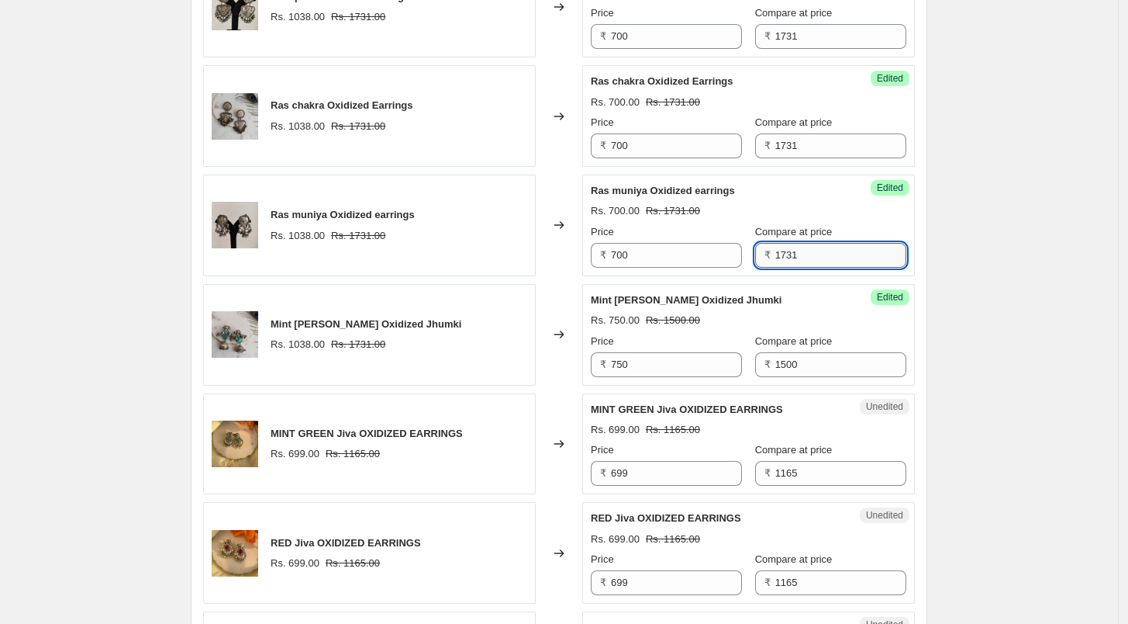
click at [817, 254] on input "1731" at bounding box center [841, 255] width 131 height 25
type input "1400"
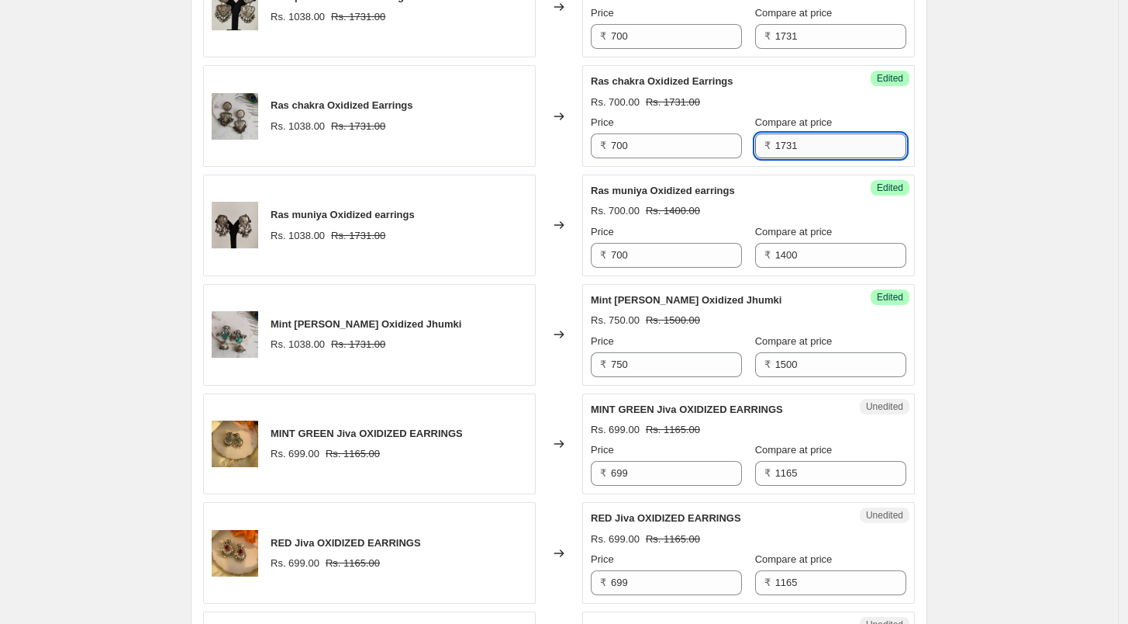
click at [822, 150] on input "1731" at bounding box center [841, 145] width 131 height 25
type input "1400"
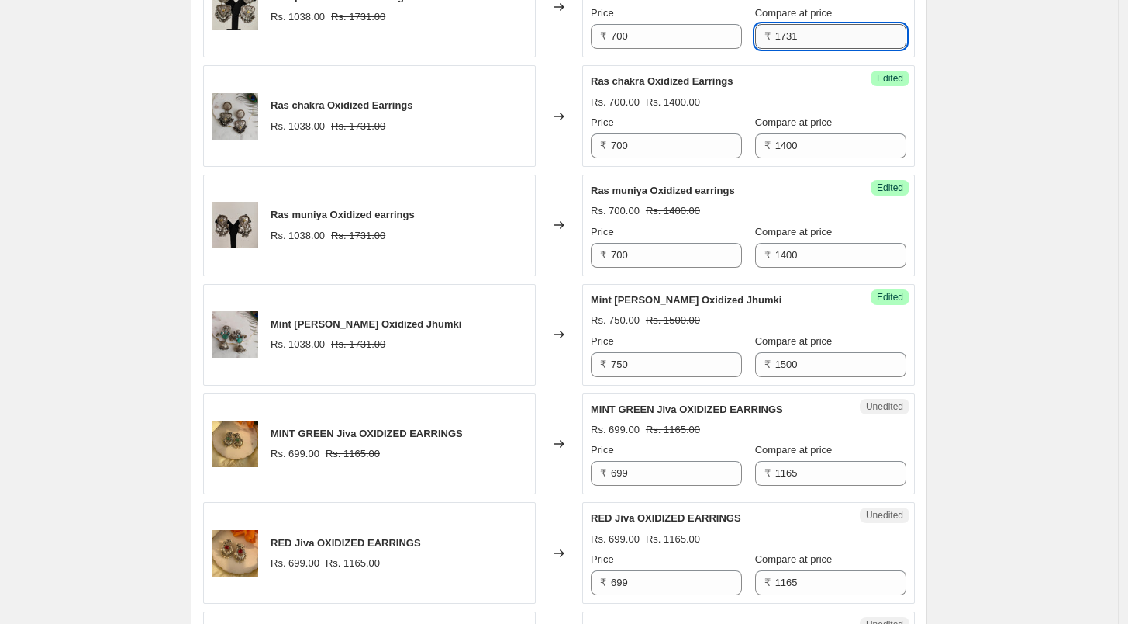
click at [792, 26] on input "1731" at bounding box center [841, 36] width 131 height 25
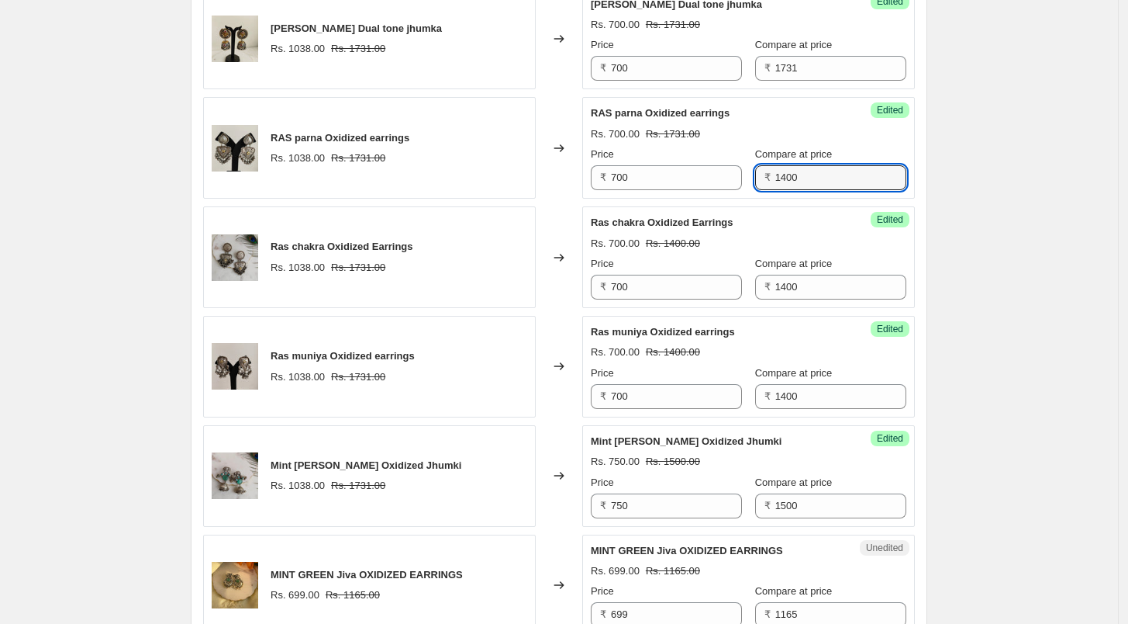
scroll to position [1551, 0]
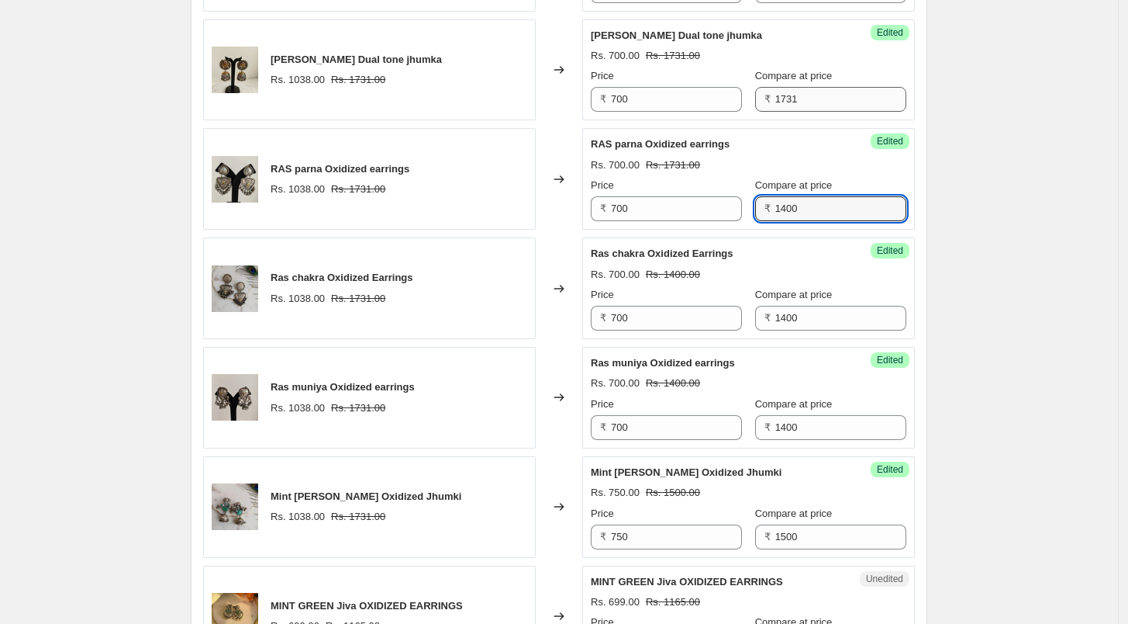
type input "1400"
click at [812, 104] on input "1731" at bounding box center [841, 99] width 131 height 25
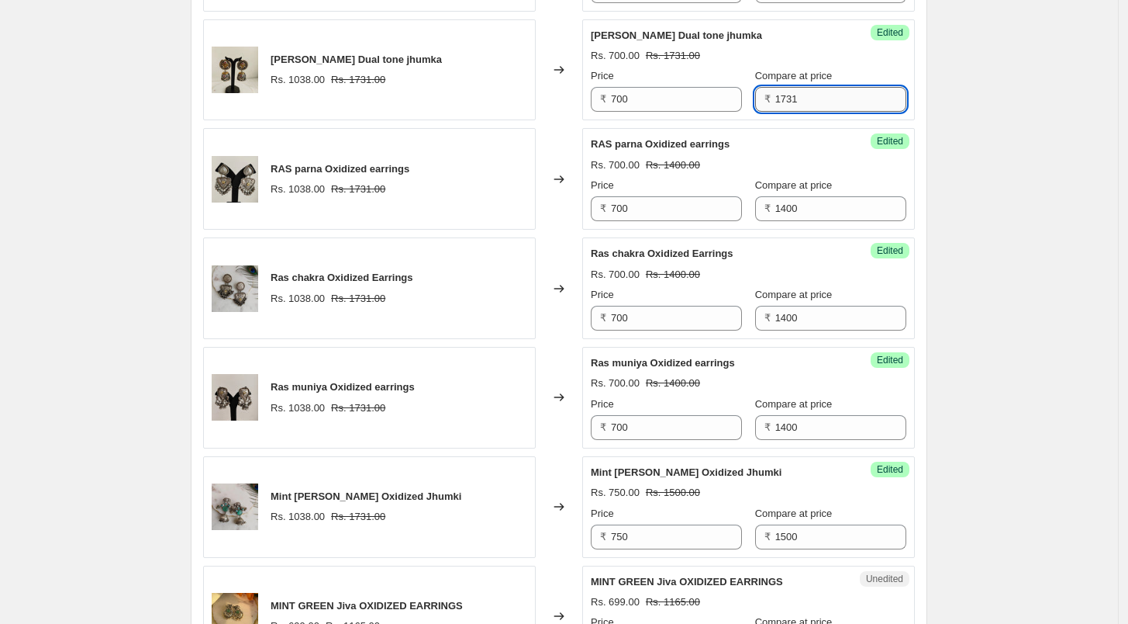
click at [812, 104] on input "1731" at bounding box center [841, 99] width 131 height 25
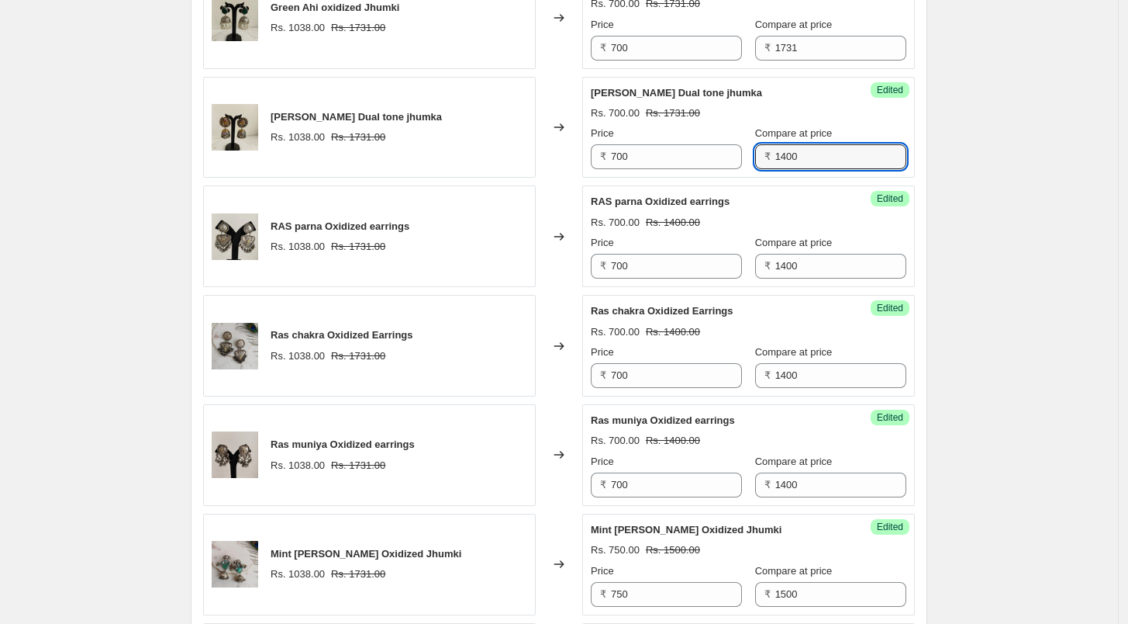
scroll to position [1464, 0]
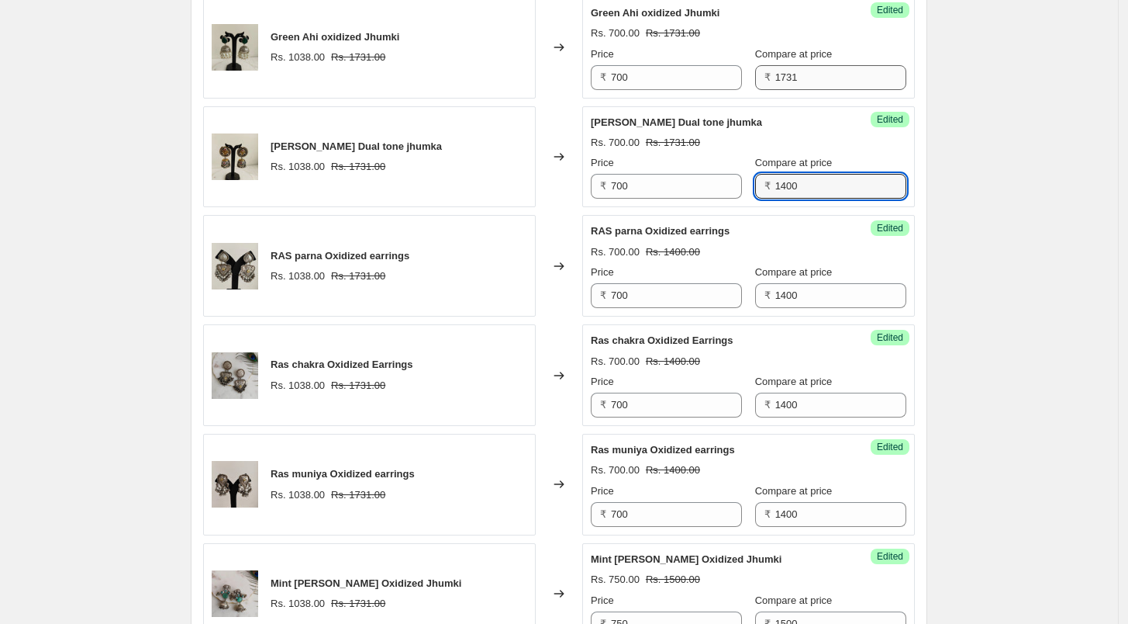
type input "1400"
click at [806, 77] on input "1731" at bounding box center [841, 77] width 131 height 25
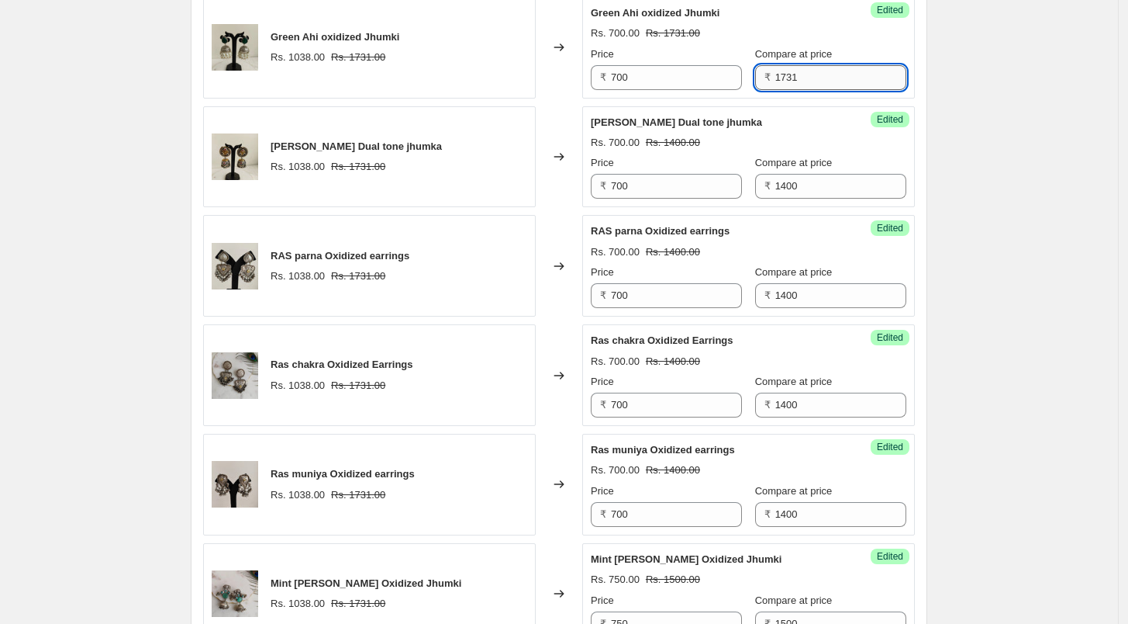
click at [806, 77] on input "1731" at bounding box center [841, 77] width 131 height 25
type input "1400"
click at [801, 18] on div "Green Ahi oxidized Jhumki" at bounding box center [718, 13] width 254 height 16
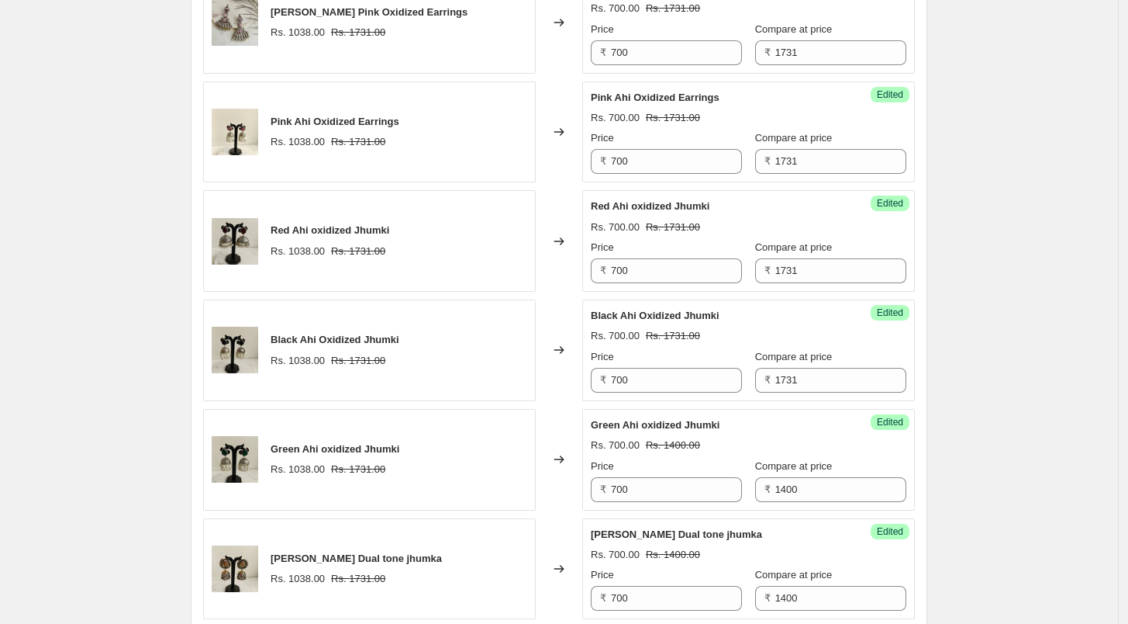
scroll to position [1034, 0]
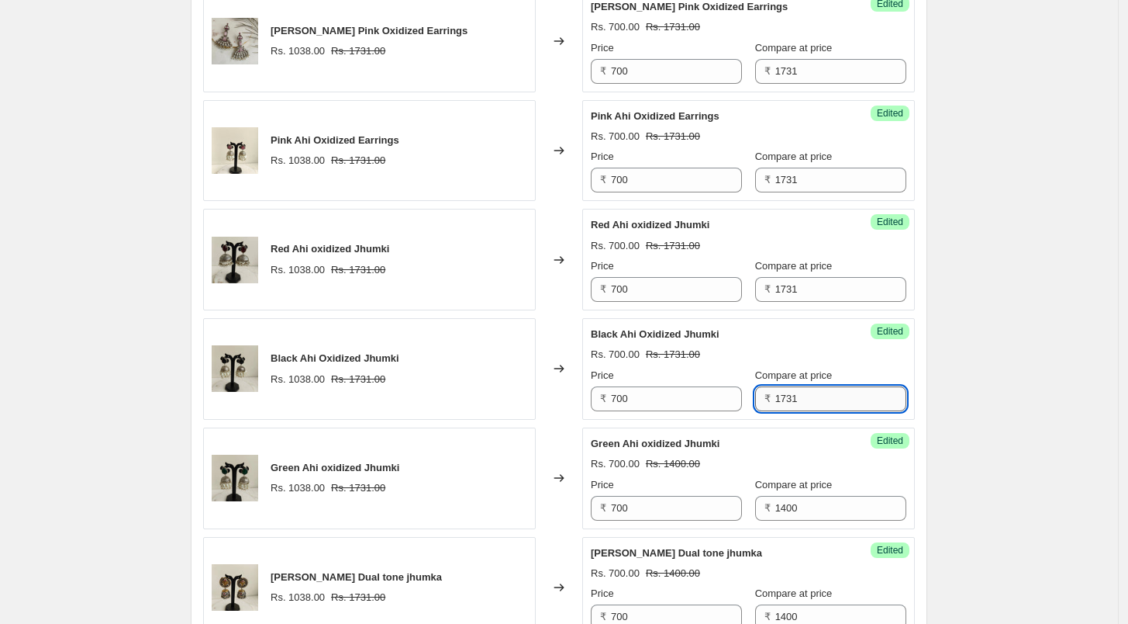
click at [823, 396] on input "1731" at bounding box center [841, 398] width 131 height 25
type input "1400"
click at [796, 288] on input "1731" at bounding box center [841, 289] width 131 height 25
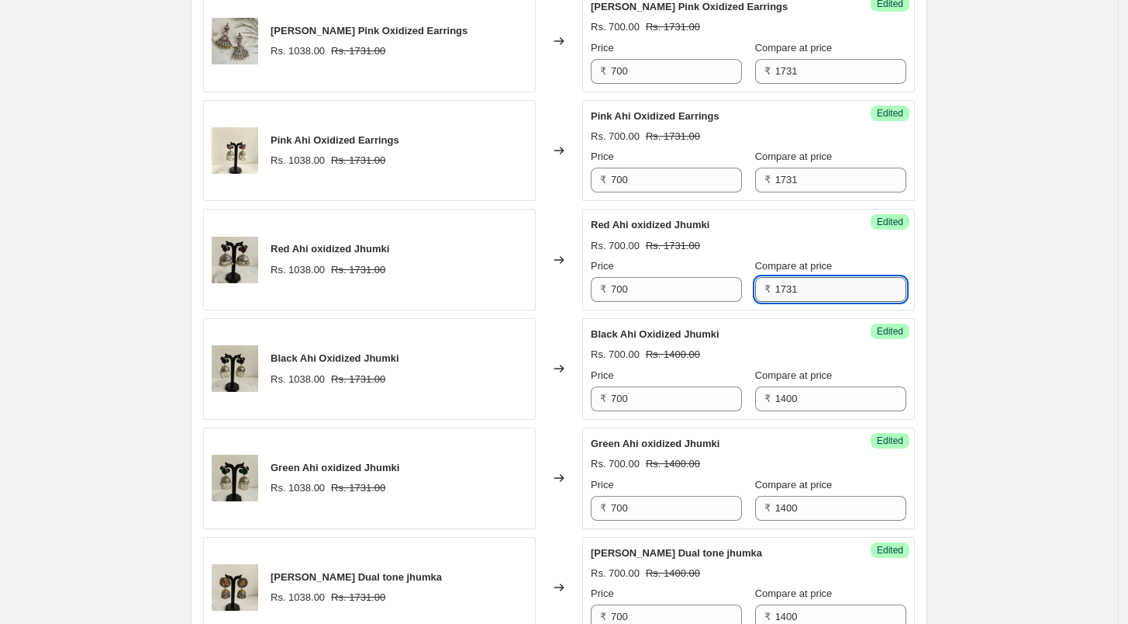
click at [796, 288] on input "1731" at bounding box center [841, 289] width 131 height 25
type input "1400"
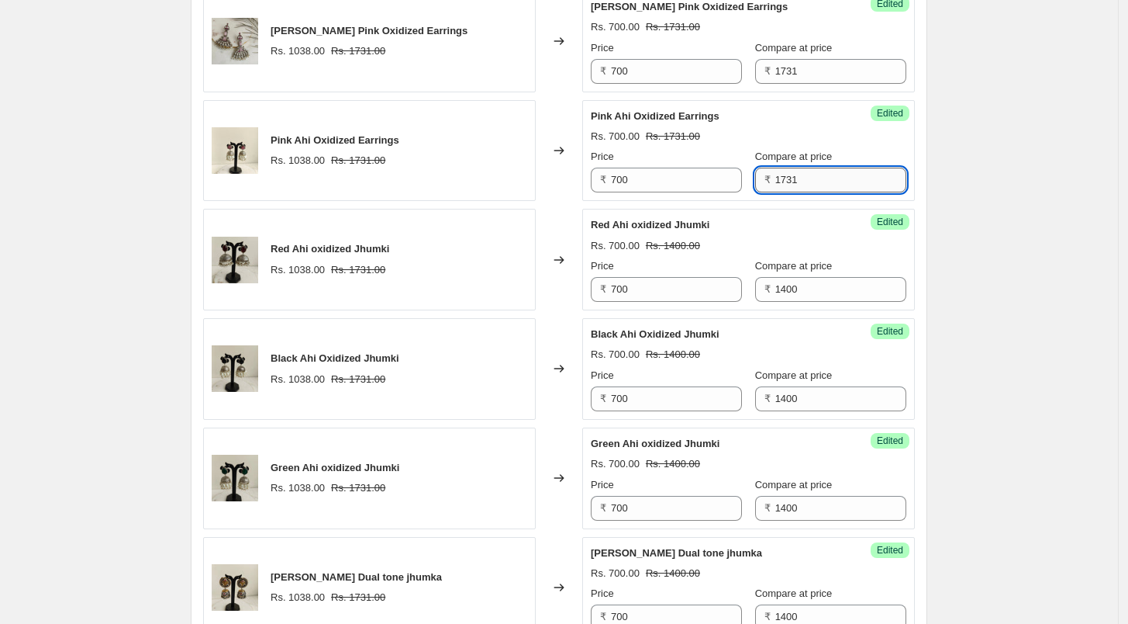
click at [803, 181] on input "1731" at bounding box center [841, 180] width 131 height 25
type input "1400"
click at [785, 62] on input "1731" at bounding box center [841, 71] width 131 height 25
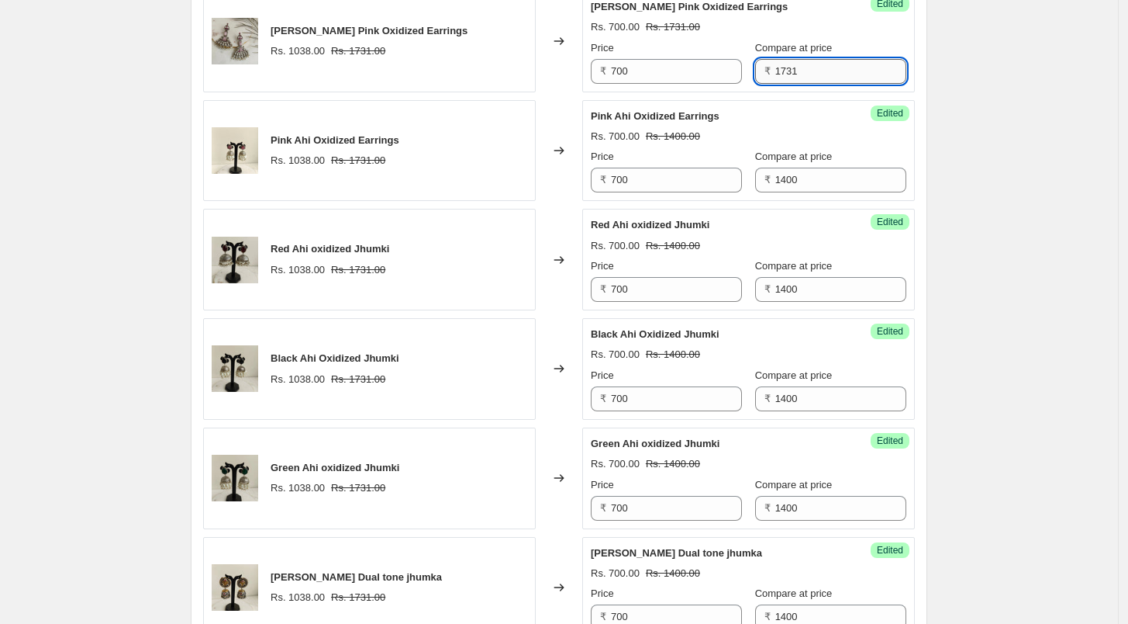
click at [785, 62] on input "1731" at bounding box center [841, 71] width 131 height 25
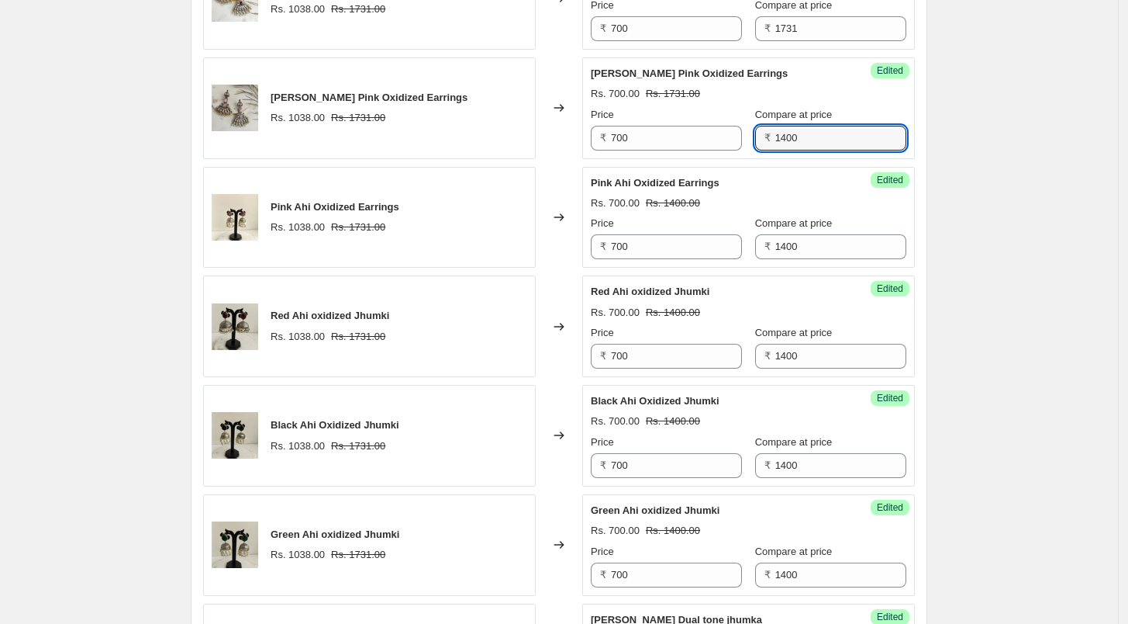
scroll to position [862, 0]
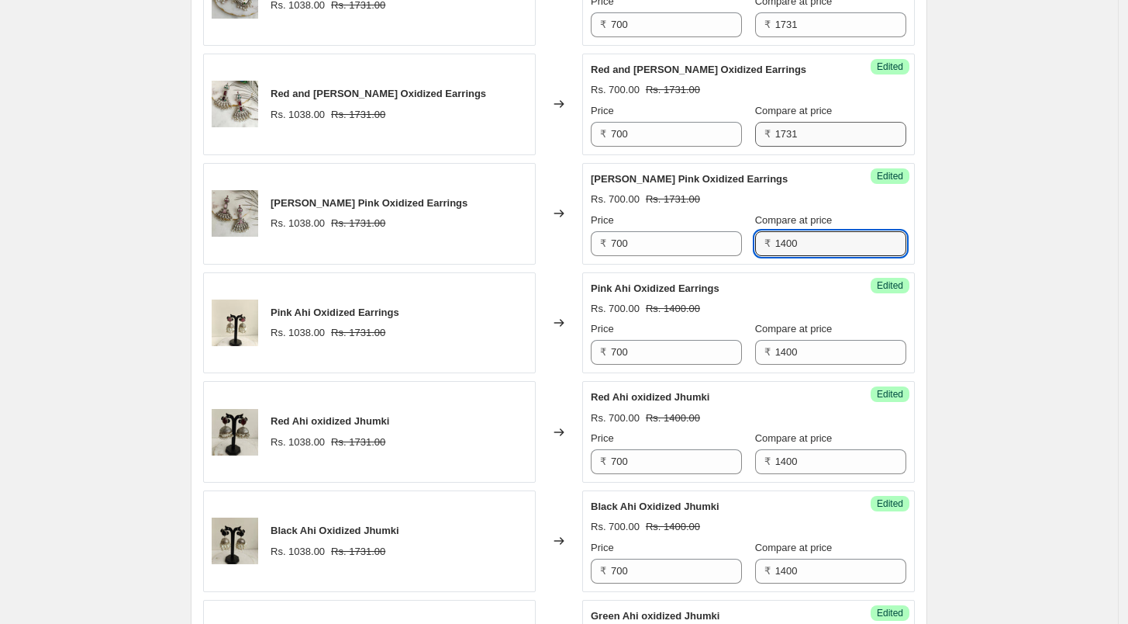
type input "1400"
click at [817, 124] on input "1731" at bounding box center [841, 134] width 131 height 25
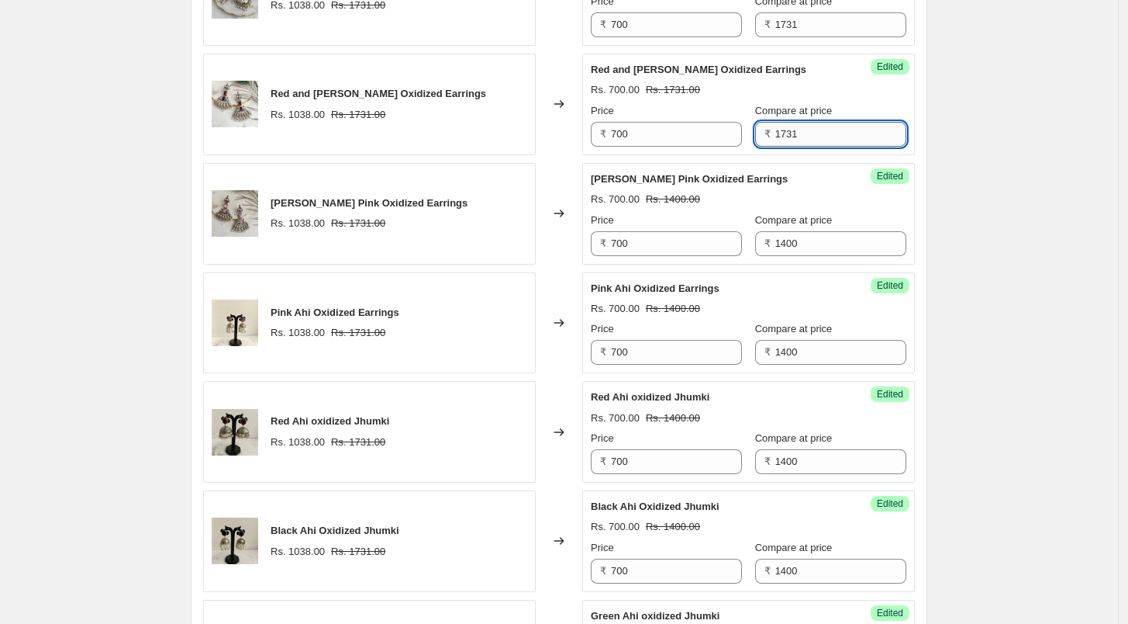
click at [817, 124] on input "1731" at bounding box center [841, 134] width 131 height 25
type input "1400"
click at [820, 30] on input "1731" at bounding box center [841, 24] width 131 height 25
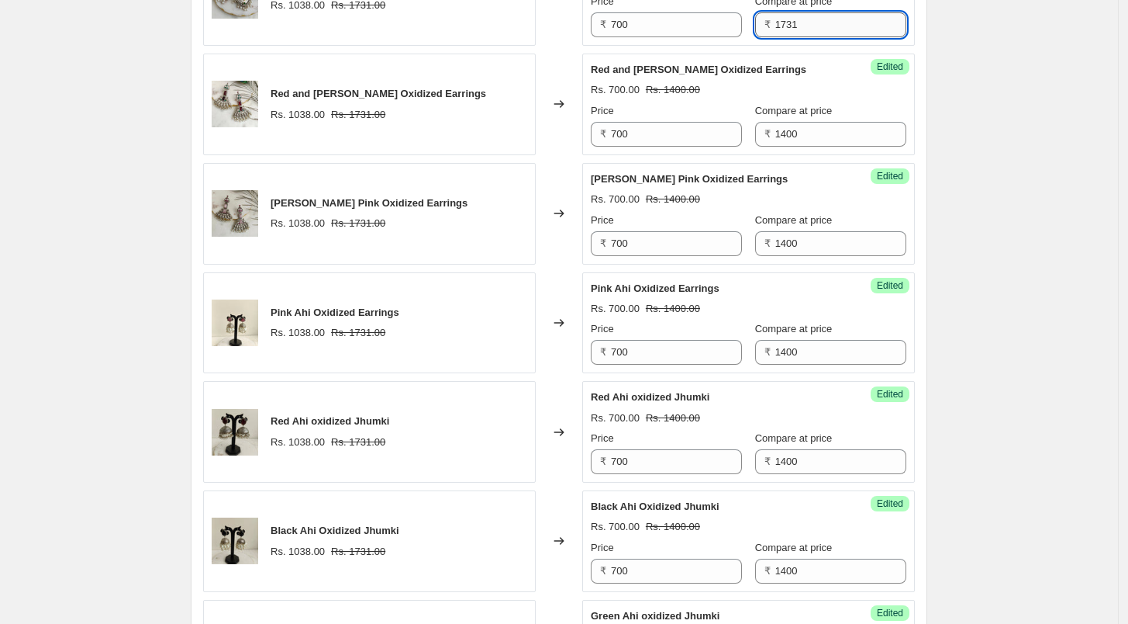
click at [820, 30] on input "1731" at bounding box center [841, 24] width 131 height 25
type input "1400"
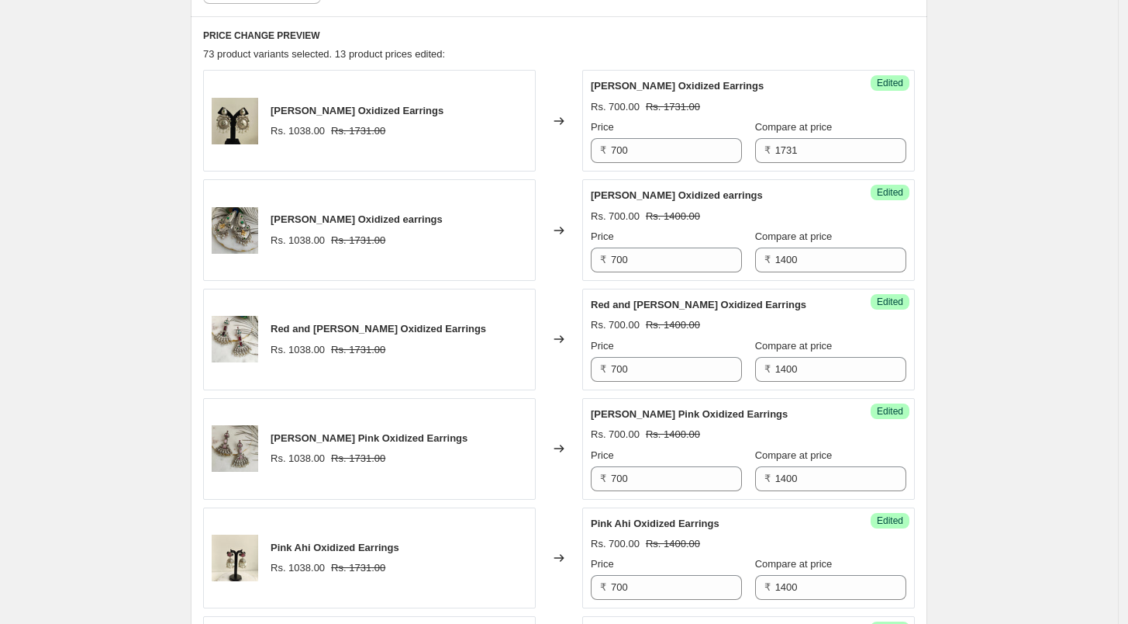
scroll to position [603, 0]
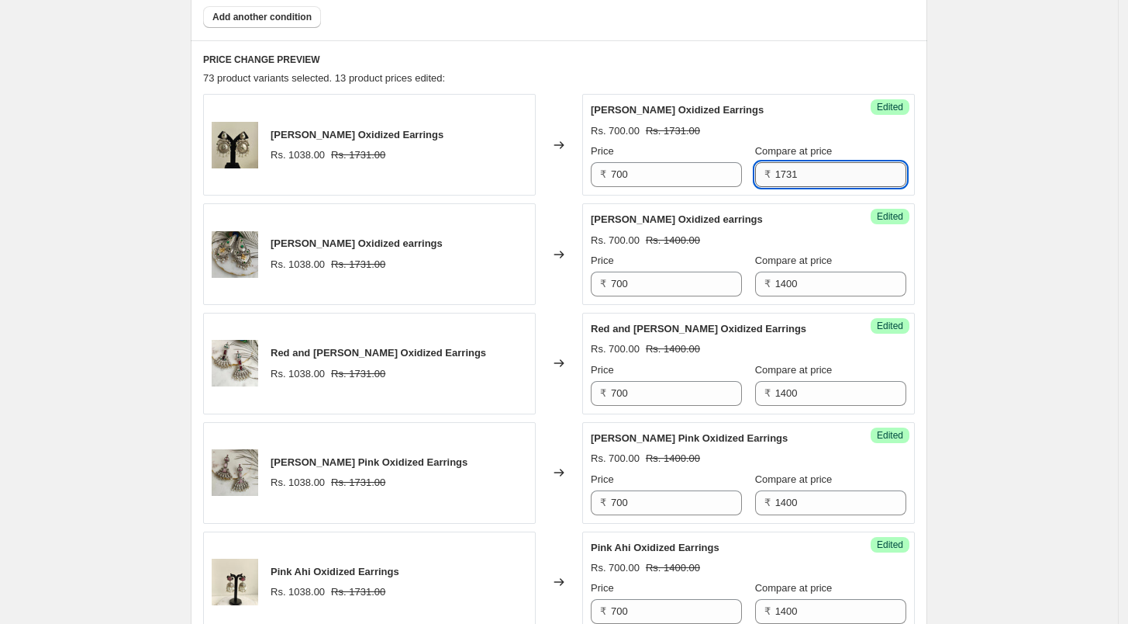
click at [827, 174] on input "1731" at bounding box center [841, 174] width 131 height 25
type input "1400"
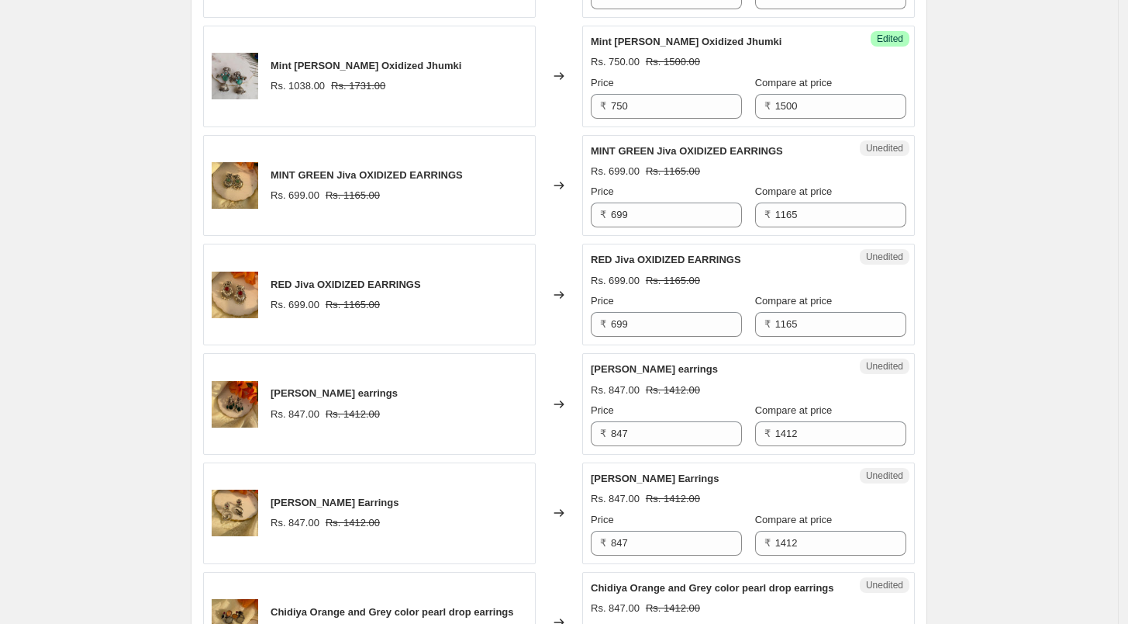
scroll to position [1895, 0]
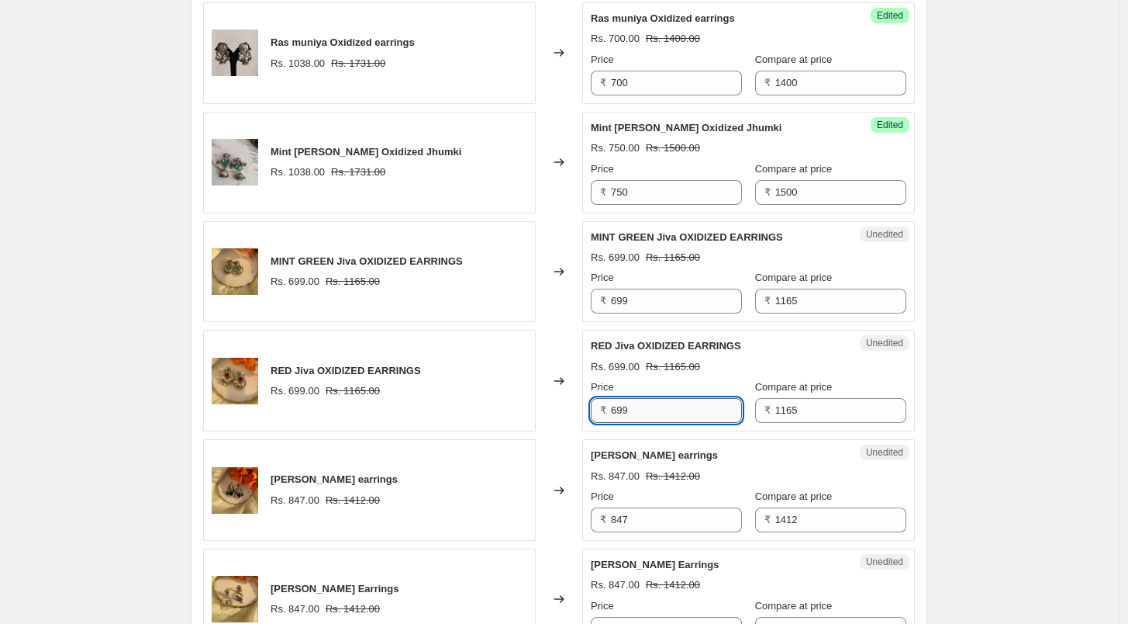
click at [646, 411] on input "699" at bounding box center [676, 410] width 131 height 25
type input "490"
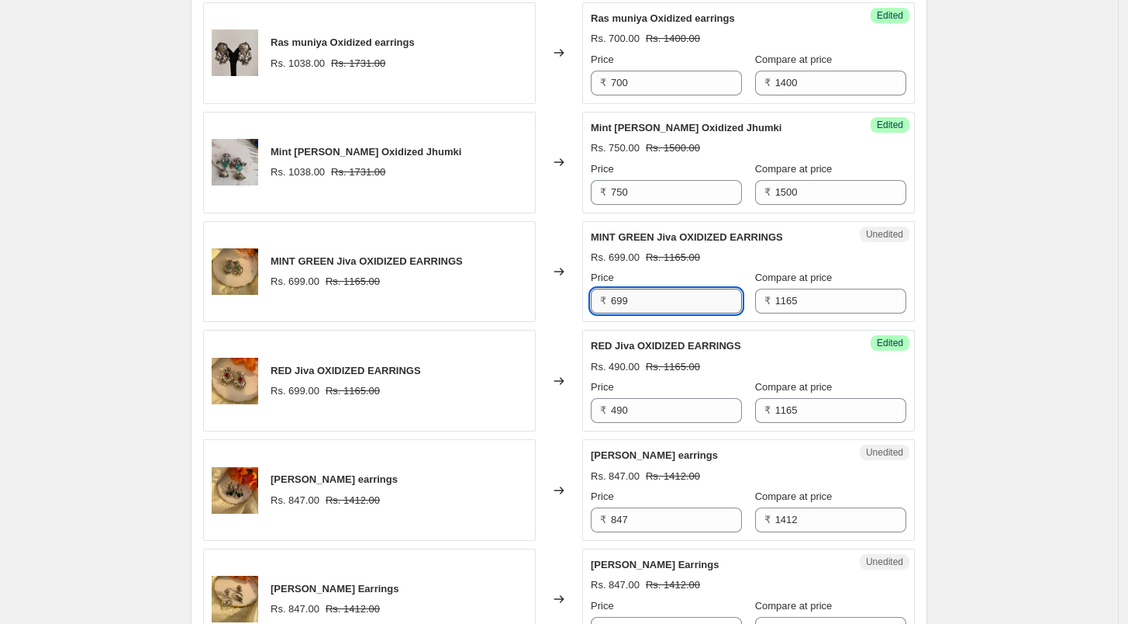
click at [641, 298] on input "699" at bounding box center [676, 300] width 131 height 25
type input "490"
click at [675, 514] on input "847" at bounding box center [676, 519] width 131 height 25
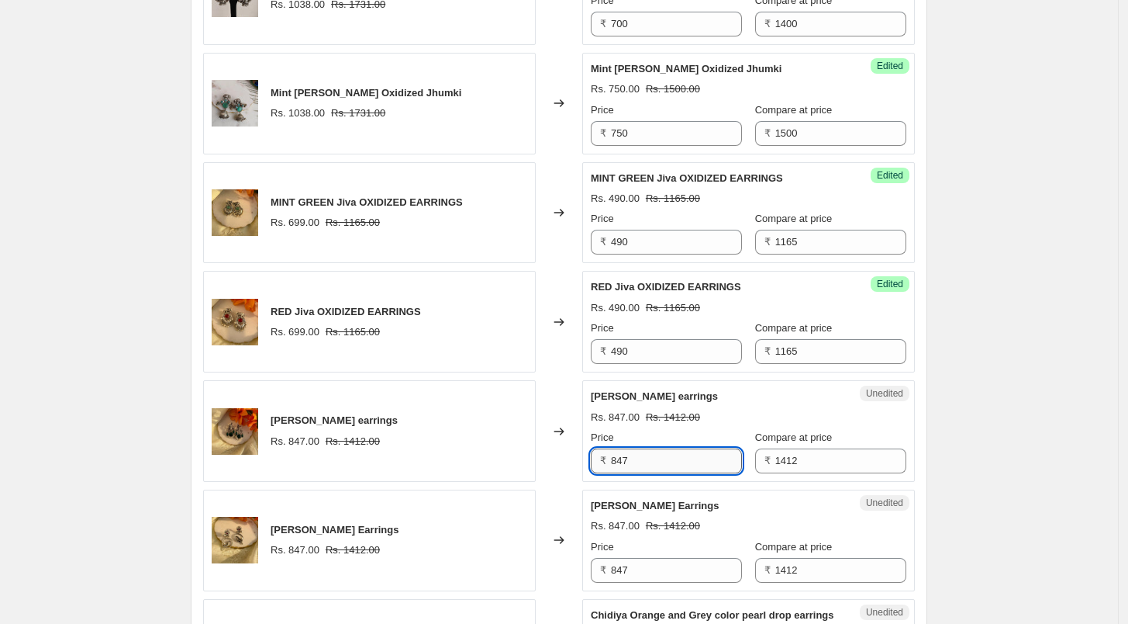
scroll to position [1981, 0]
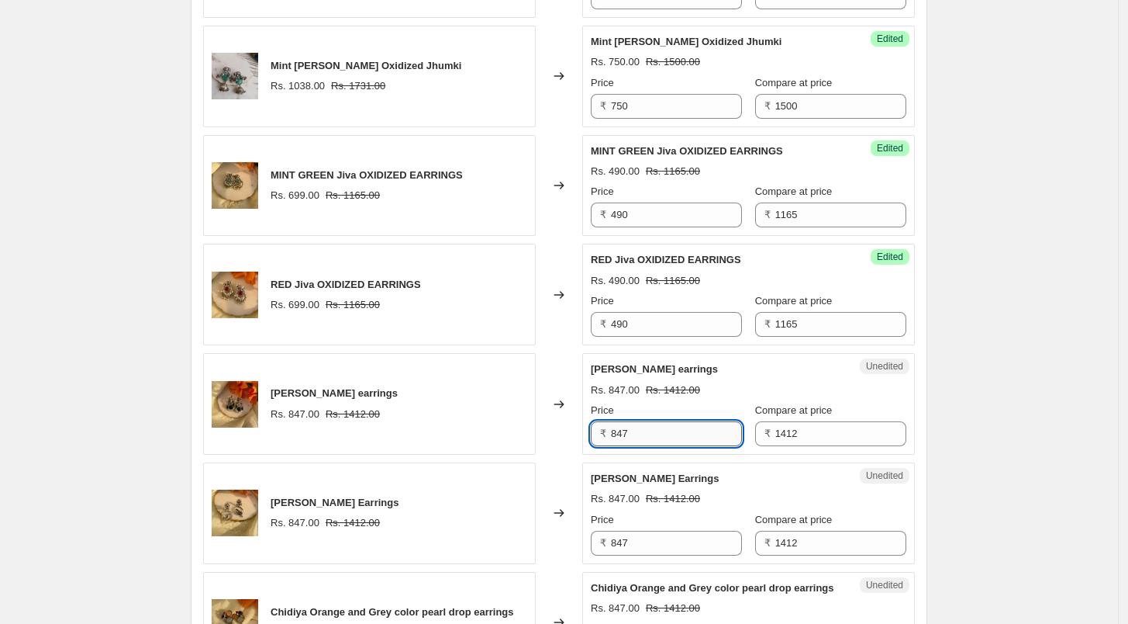
click at [671, 430] on input "847" at bounding box center [676, 433] width 131 height 25
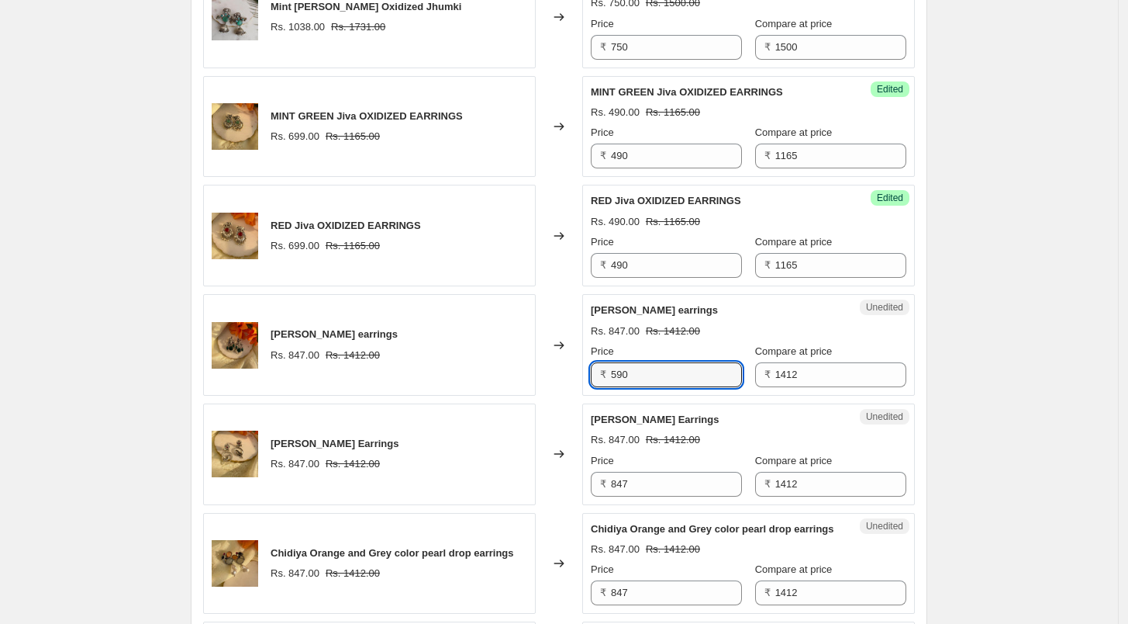
scroll to position [2068, 0]
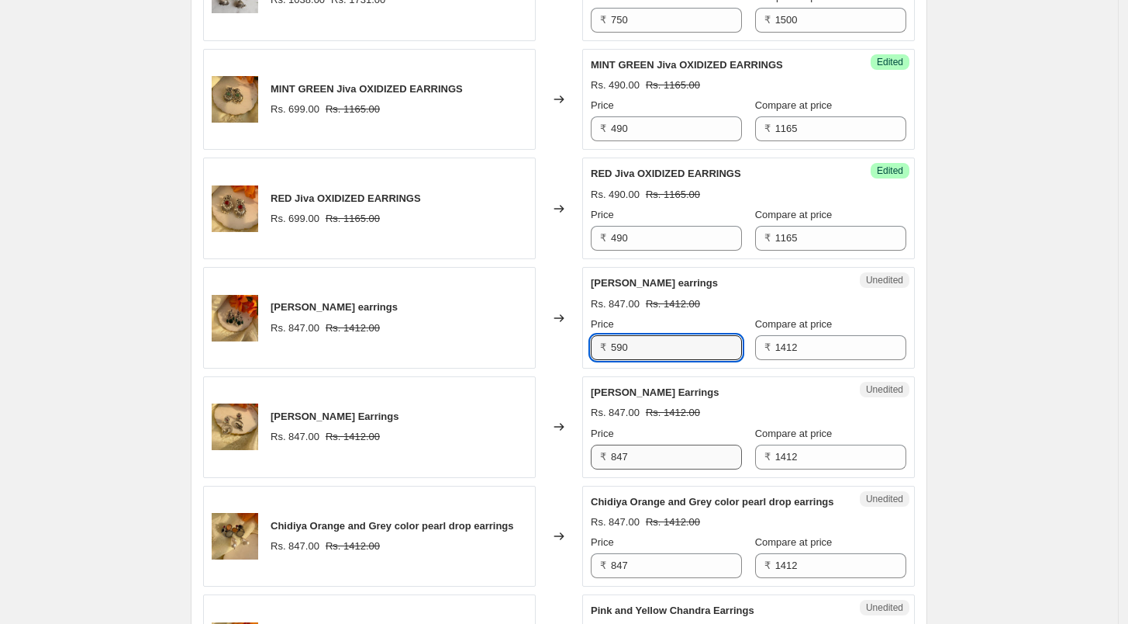
type input "590"
click at [681, 462] on input "847" at bounding box center [676, 456] width 131 height 25
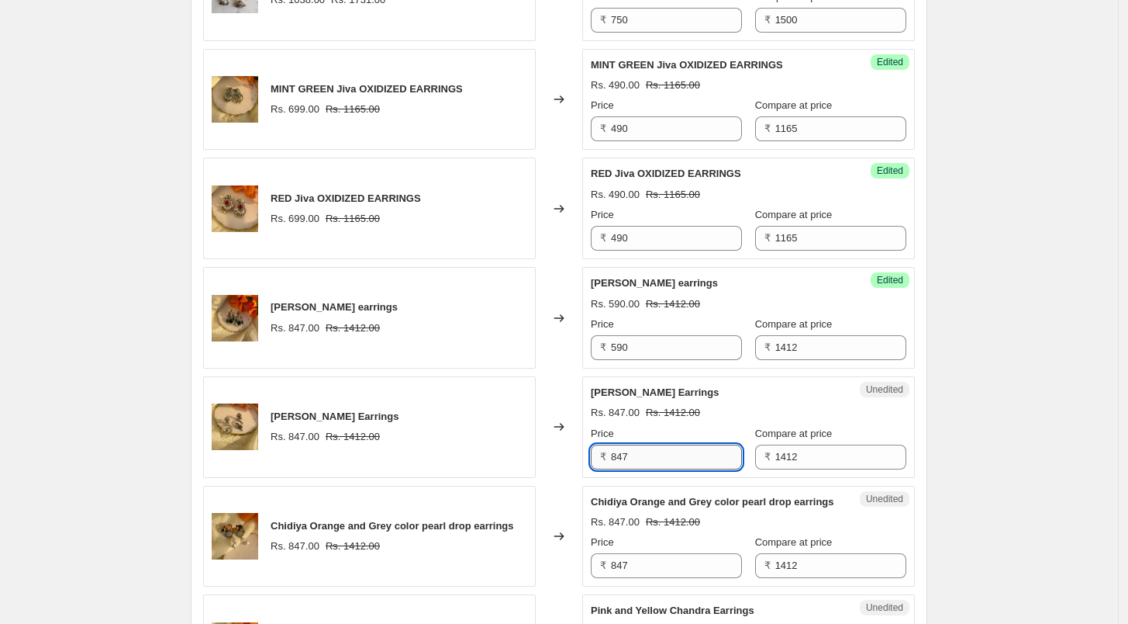
click at [681, 462] on input "847" at bounding box center [676, 456] width 131 height 25
type input "590"
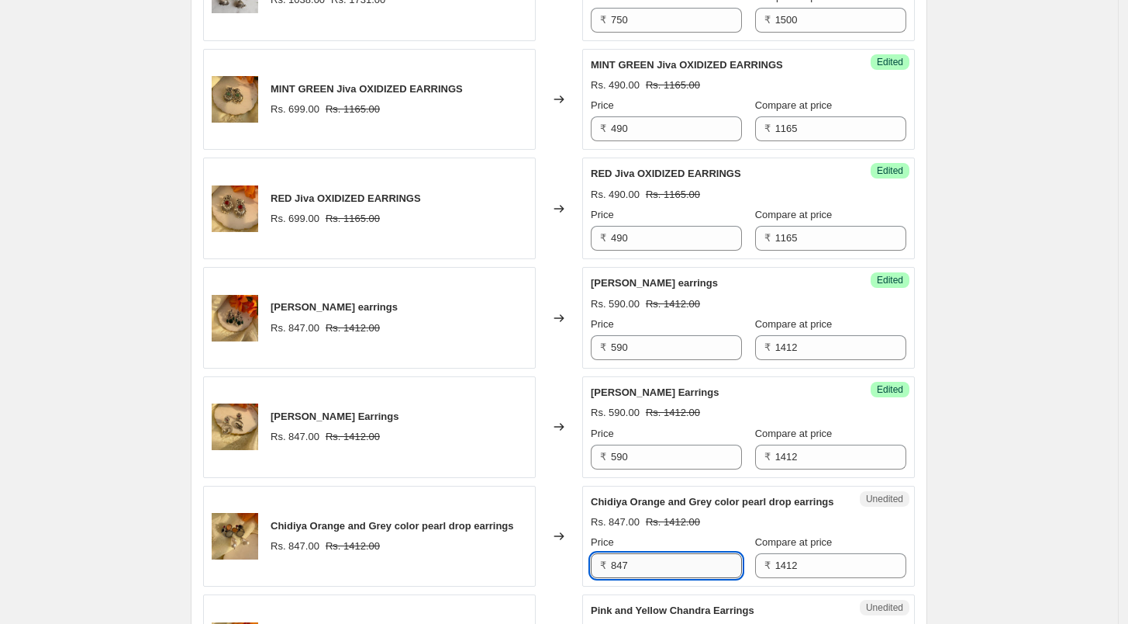
click at [648, 578] on input "847" at bounding box center [676, 565] width 131 height 25
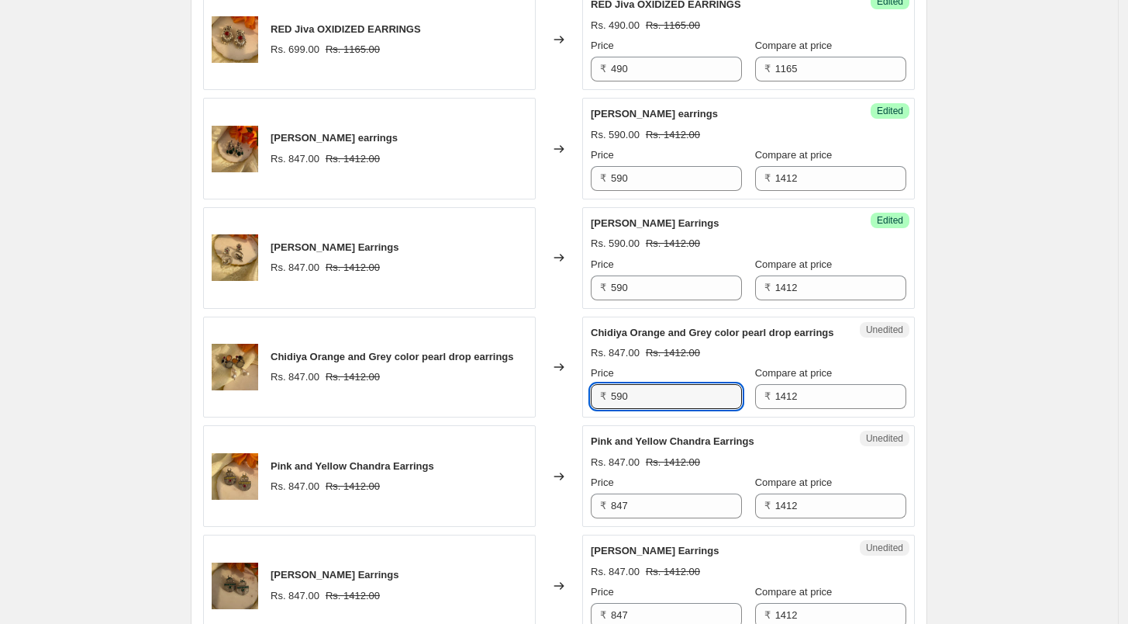
scroll to position [2240, 0]
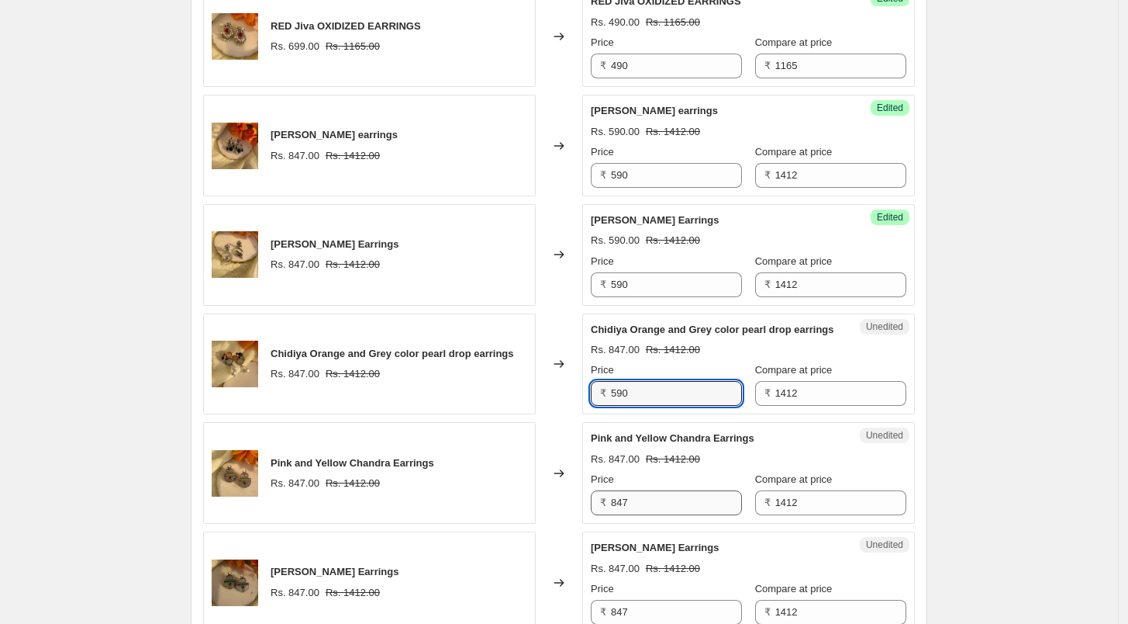
type input "590"
click at [660, 506] on input "847" at bounding box center [676, 502] width 131 height 25
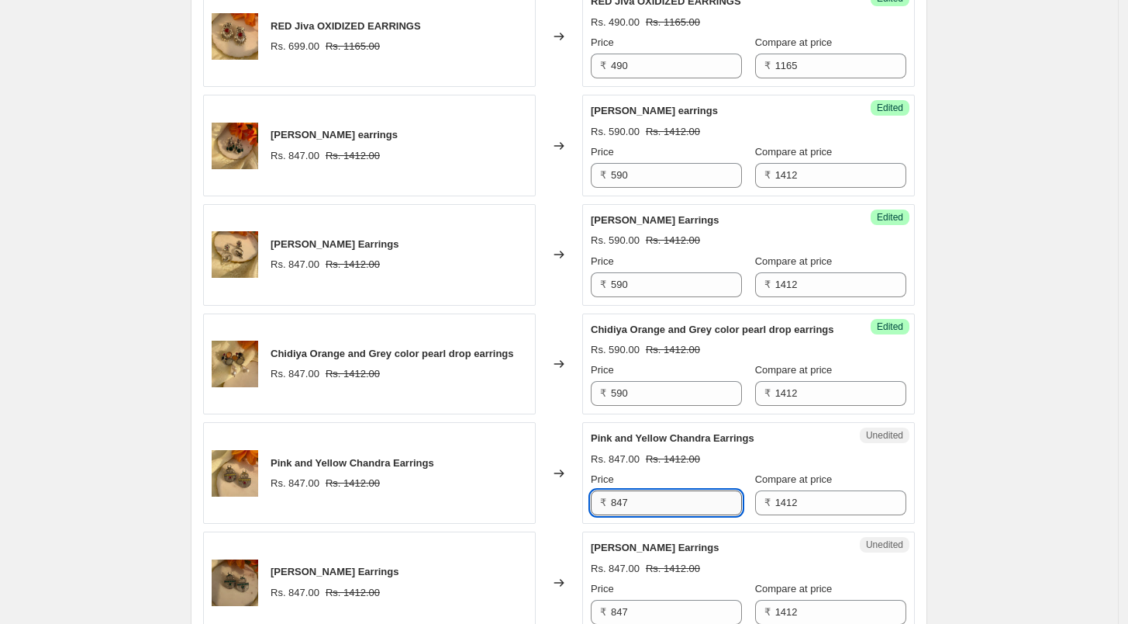
click at [660, 506] on input "847" at bounding box center [676, 502] width 131 height 25
type input "590"
click at [663, 553] on span "Green Chandra Earrings" at bounding box center [655, 547] width 128 height 12
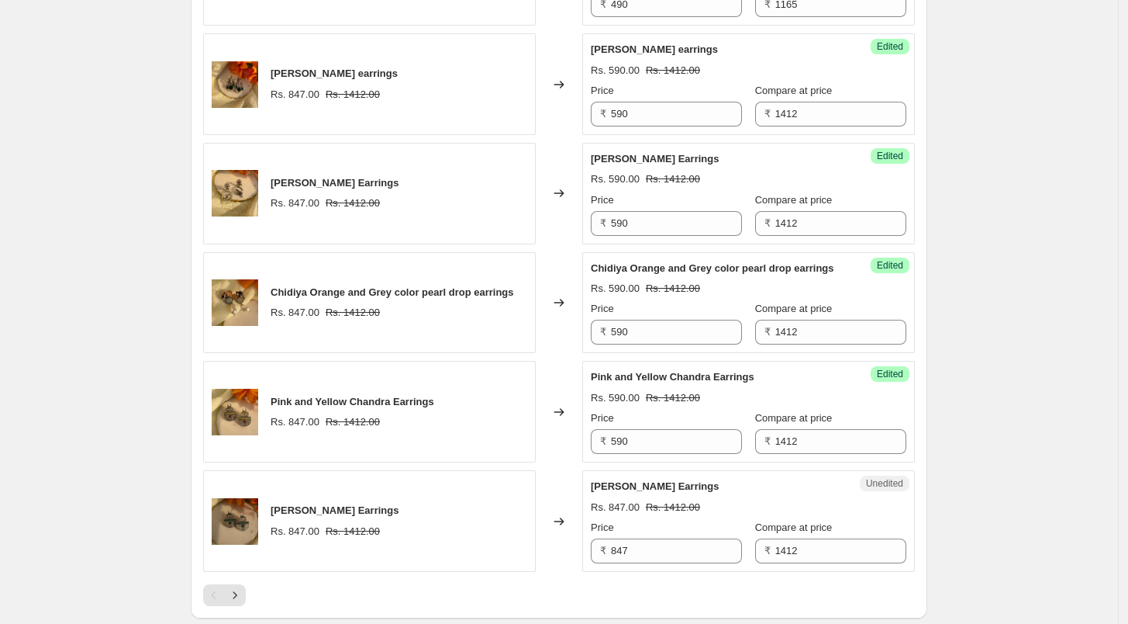
scroll to position [2327, 0]
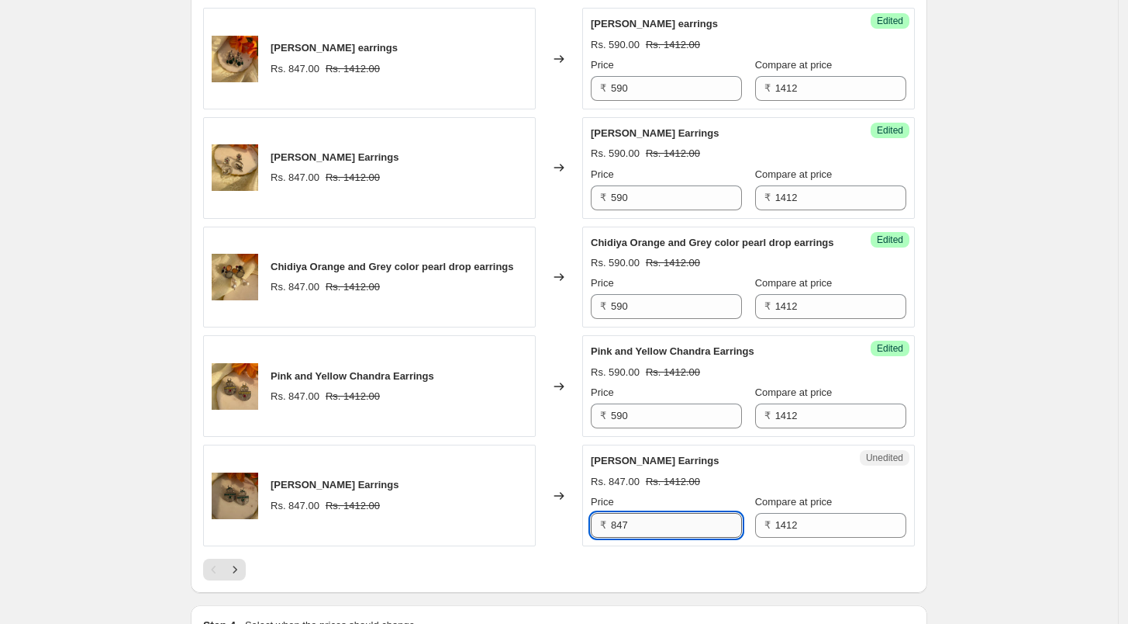
click at [661, 537] on input "847" at bounding box center [676, 525] width 131 height 25
type input "590"
click at [734, 510] on div "Price" at bounding box center [666, 502] width 151 height 16
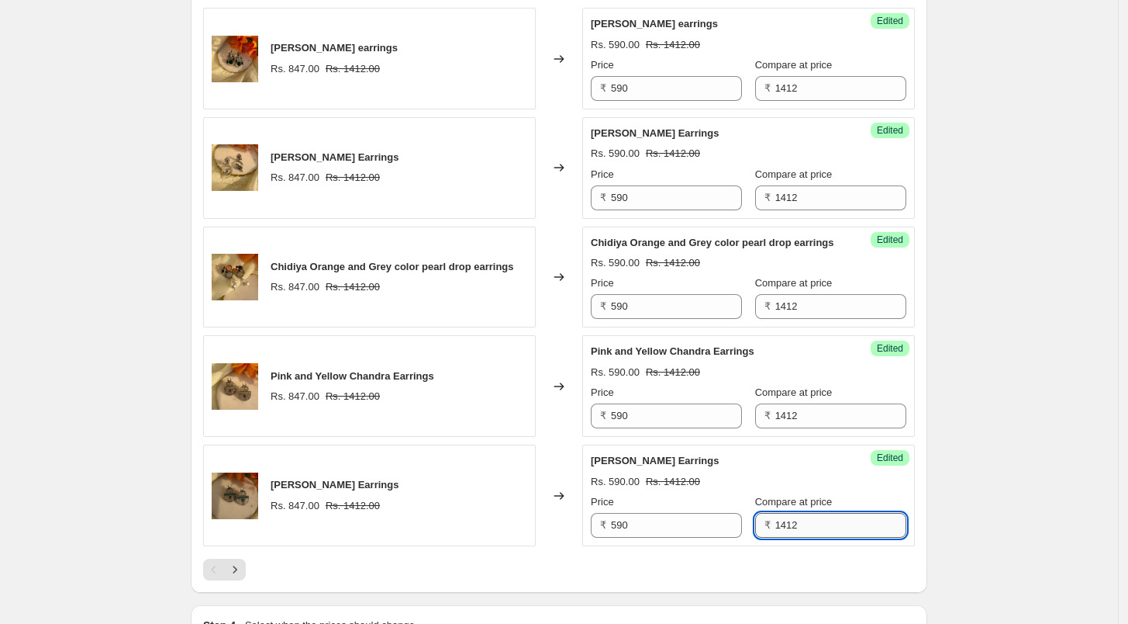
click at [825, 537] on input "1412" at bounding box center [841, 525] width 131 height 25
type input "1180"
click at [795, 428] on input "1412" at bounding box center [841, 415] width 131 height 25
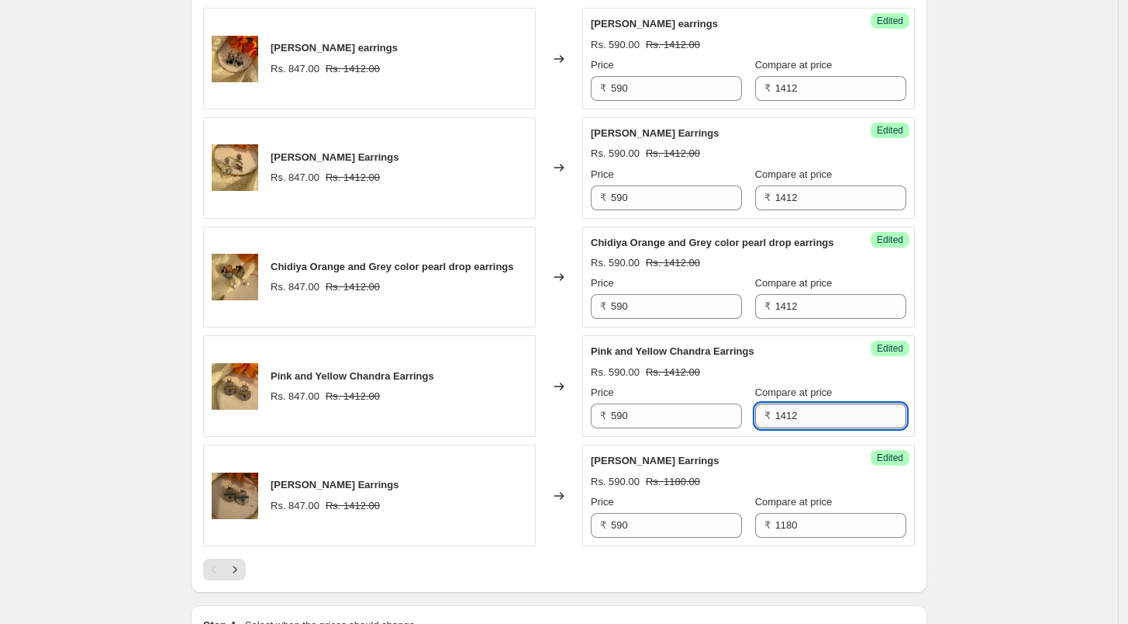
click at [795, 428] on input "1412" at bounding box center [841, 415] width 131 height 25
type input "1180"
click at [800, 313] on input "1412" at bounding box center [841, 306] width 131 height 25
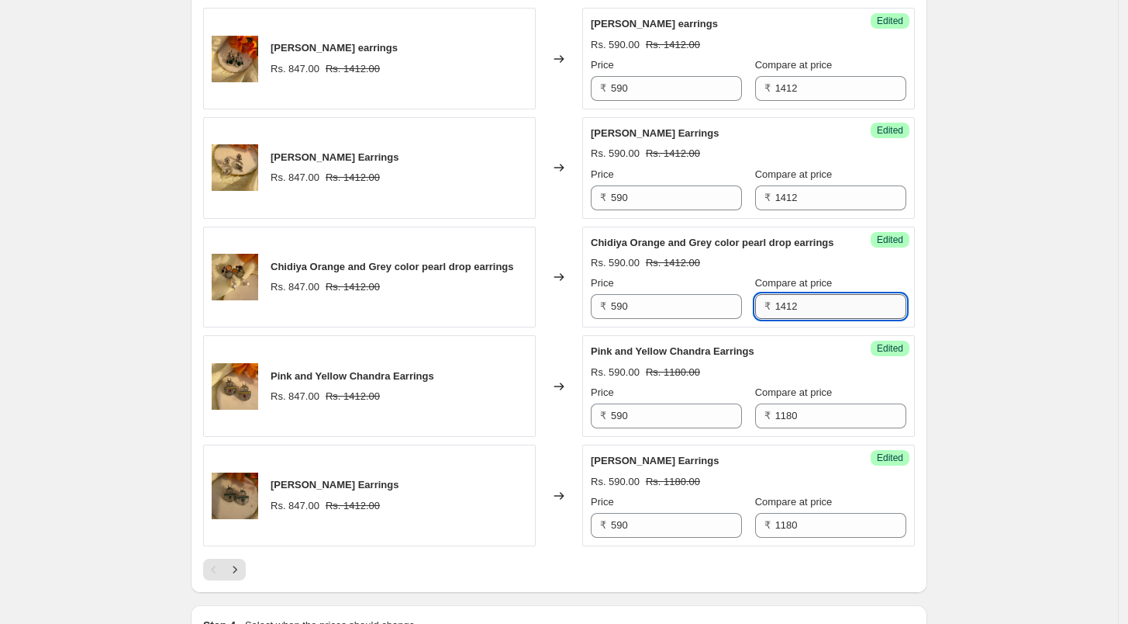
click at [800, 313] on input "1412" at bounding box center [841, 306] width 131 height 25
type input "1180"
click at [827, 187] on input "1412" at bounding box center [841, 197] width 131 height 25
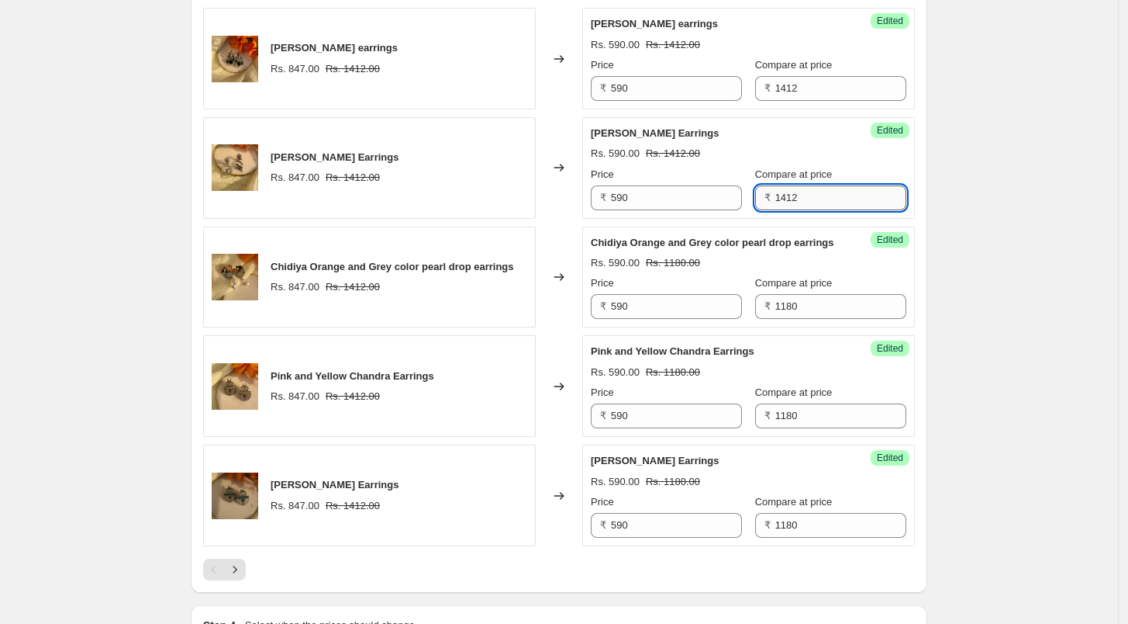
click at [827, 187] on input "1412" at bounding box center [841, 197] width 131 height 25
type input "1180"
click at [804, 85] on input "1412" at bounding box center [841, 88] width 131 height 25
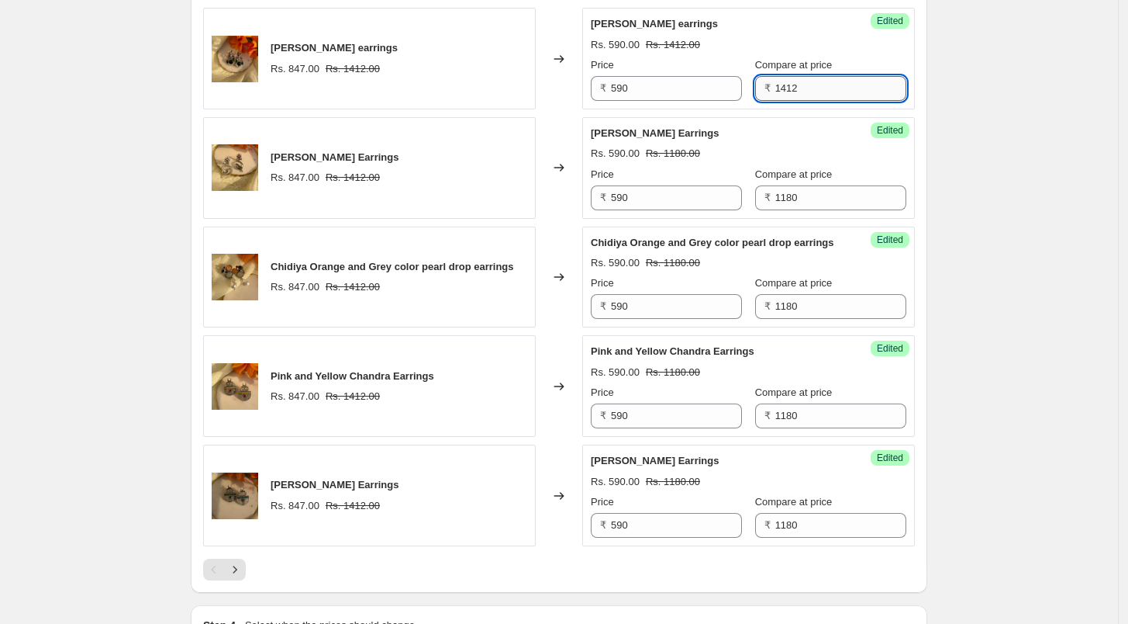
click at [804, 85] on input "1412" at bounding box center [841, 88] width 131 height 25
type input "1180"
click at [798, 38] on div "Rs. 590.00 Rs. 1412.00" at bounding box center [749, 45] width 316 height 16
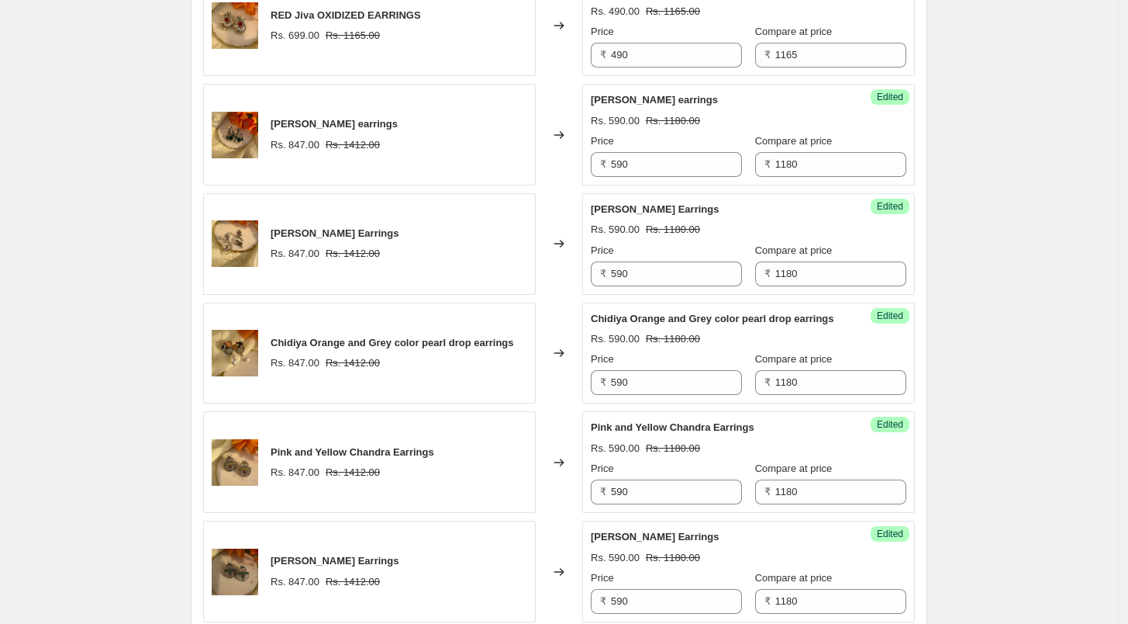
scroll to position [2154, 0]
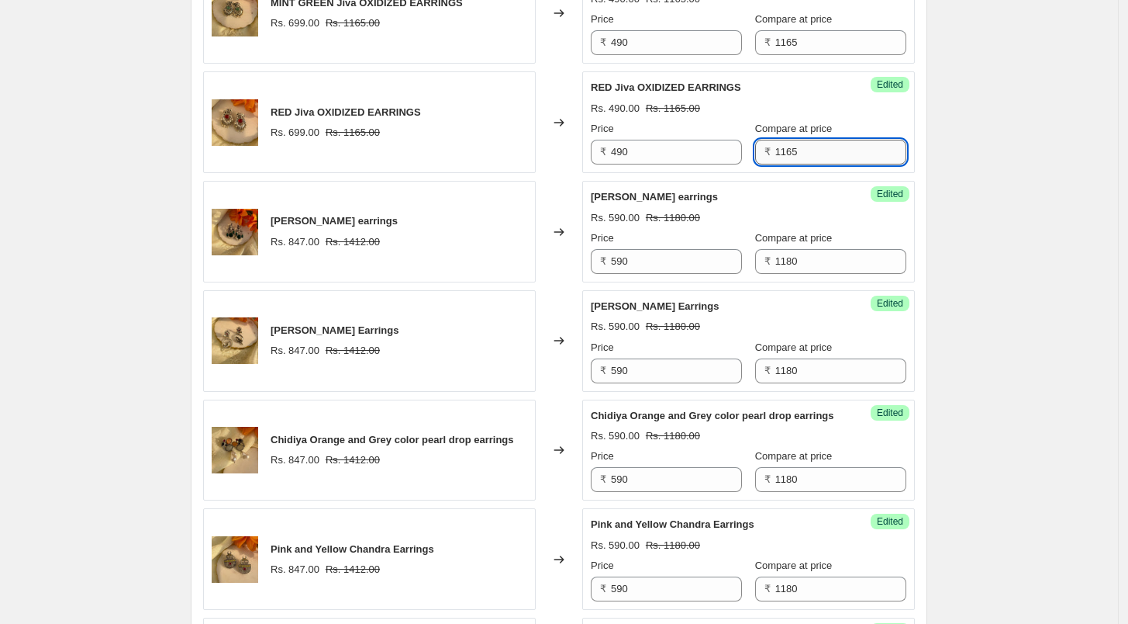
click at [802, 156] on input "1165" at bounding box center [841, 152] width 131 height 25
type input "980"
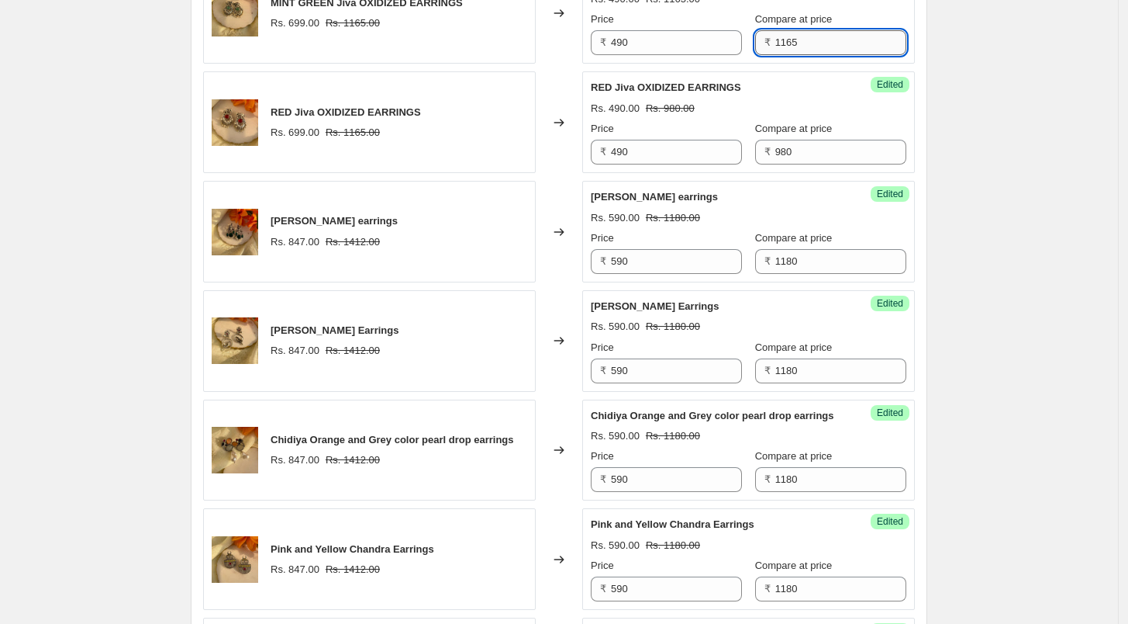
click at [789, 47] on input "1165" at bounding box center [841, 42] width 131 height 25
type input "980"
click at [811, 73] on div "Success Edited RED Jiva OXIDIZED EARRINGS Rs. 490.00 Rs. 980.00 Price ₹ 490 Com…" at bounding box center [748, 122] width 333 height 102
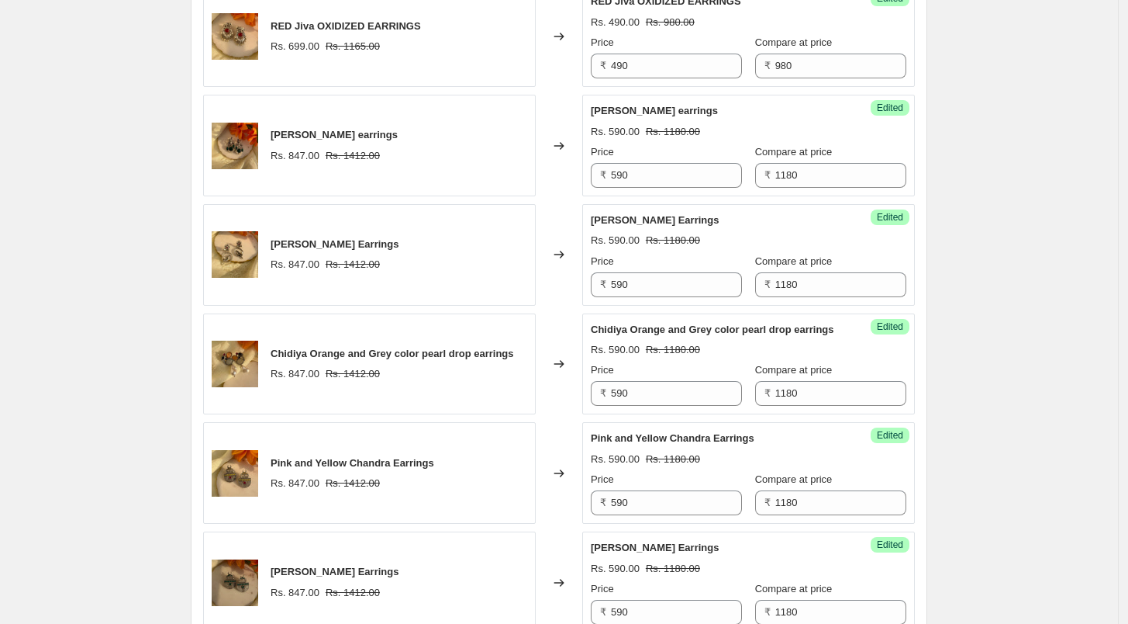
scroll to position [2499, 0]
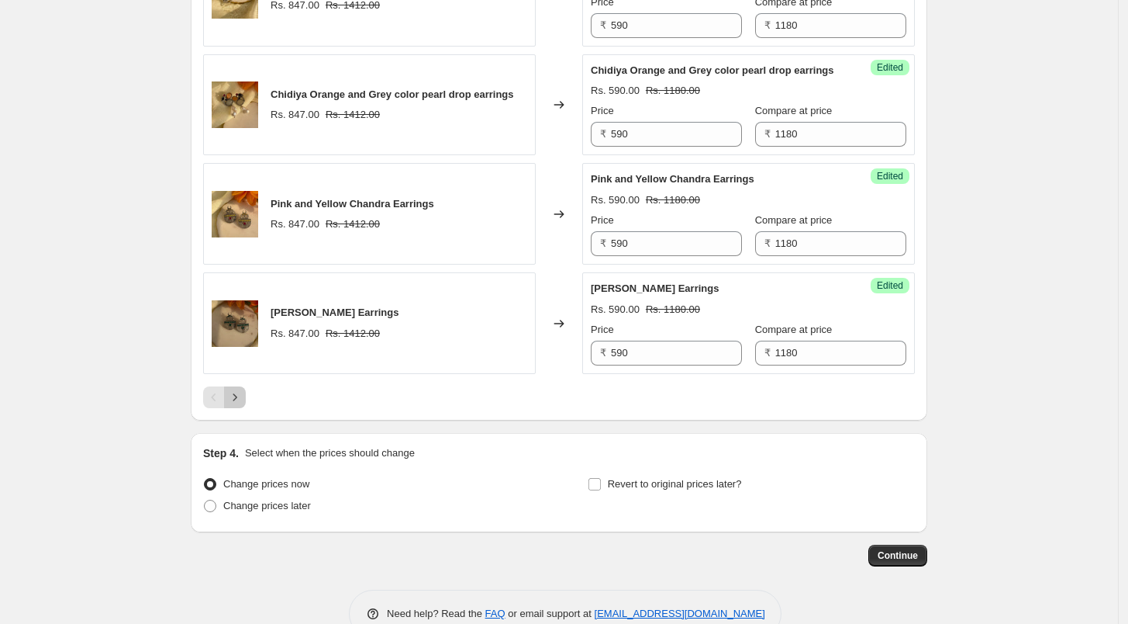
click at [243, 405] on icon "Next" at bounding box center [235, 397] width 16 height 16
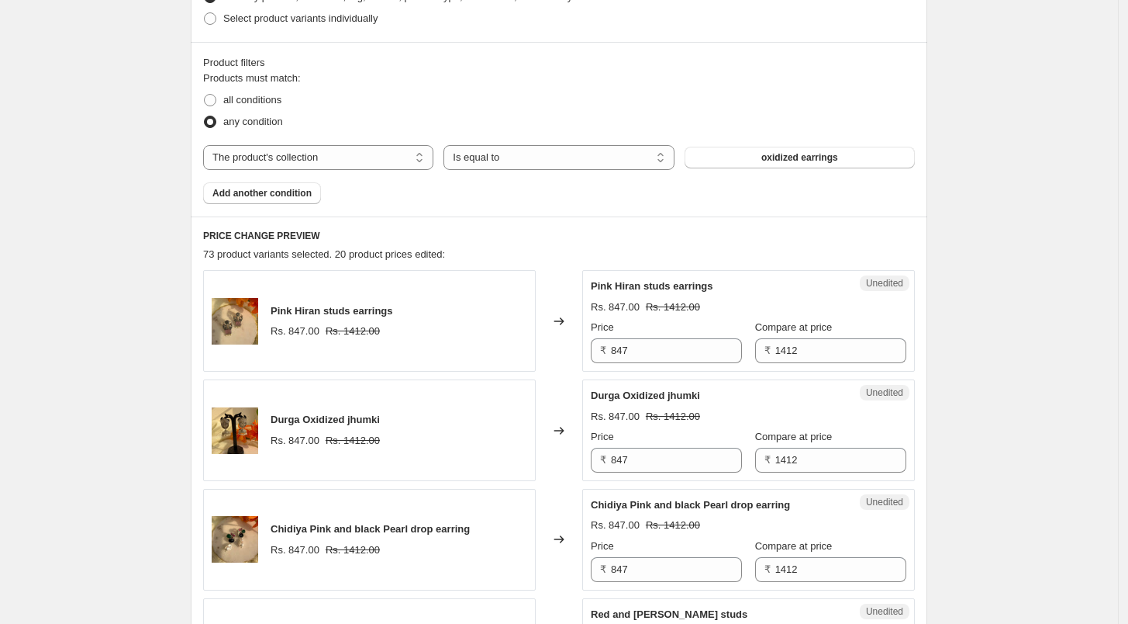
scroll to position [603, 0]
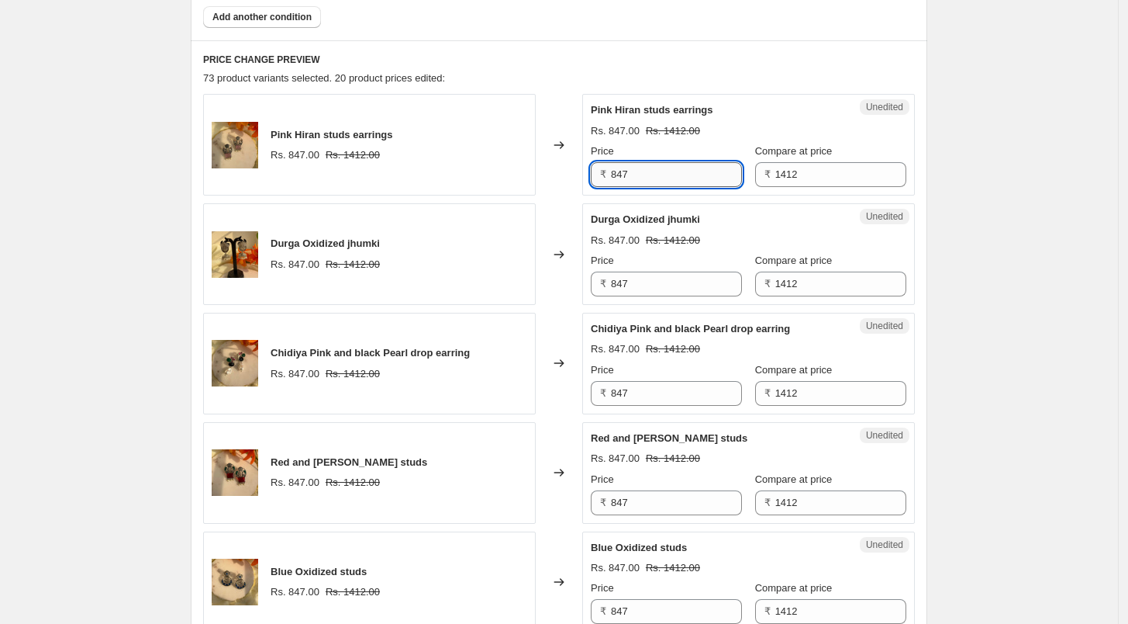
click at [657, 182] on input "847" at bounding box center [676, 174] width 131 height 25
type input "590"
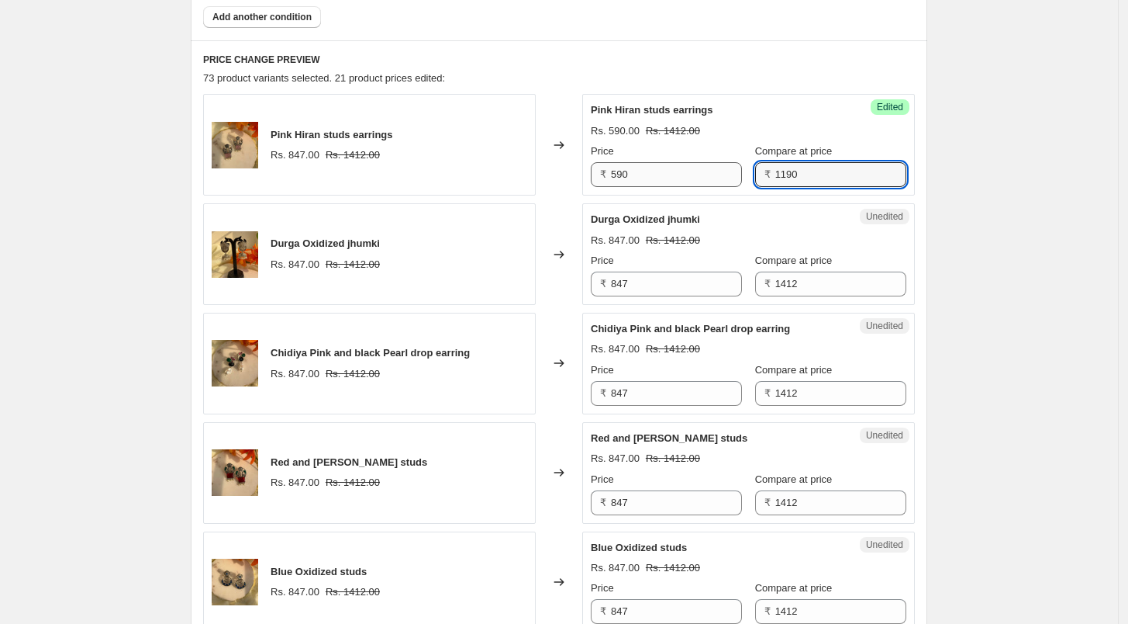
type input "1190"
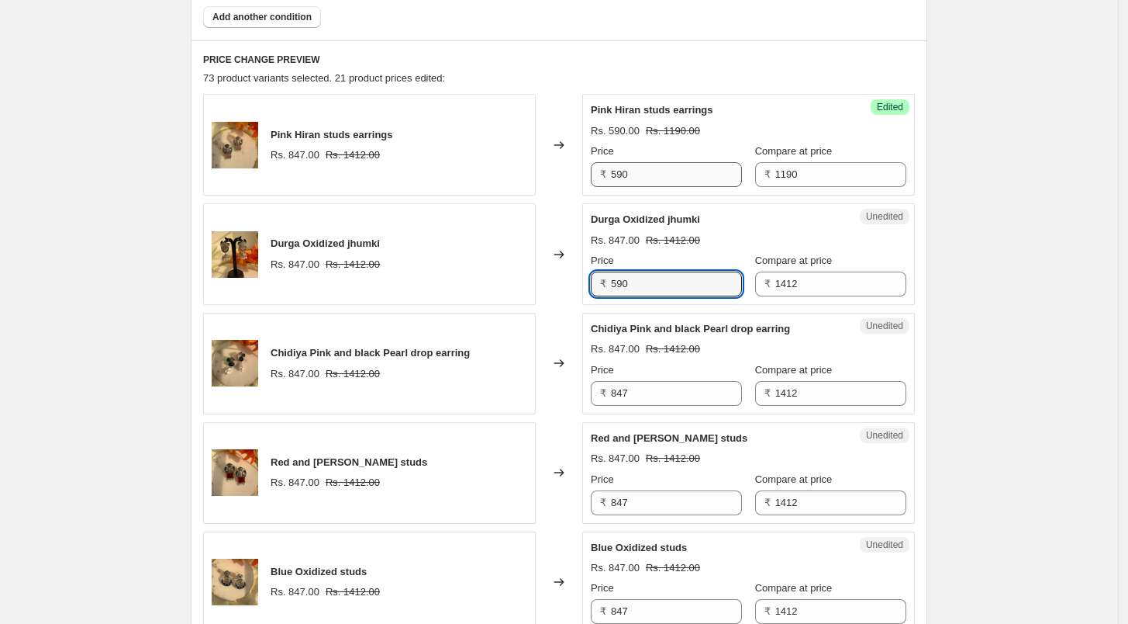
type input "590"
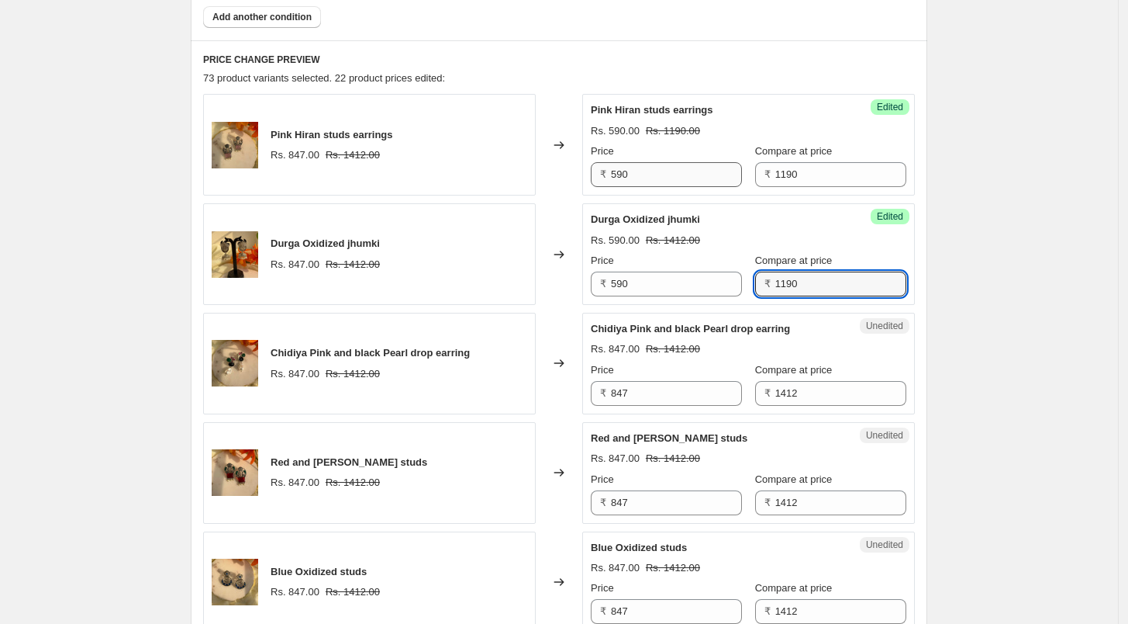
type input "1190"
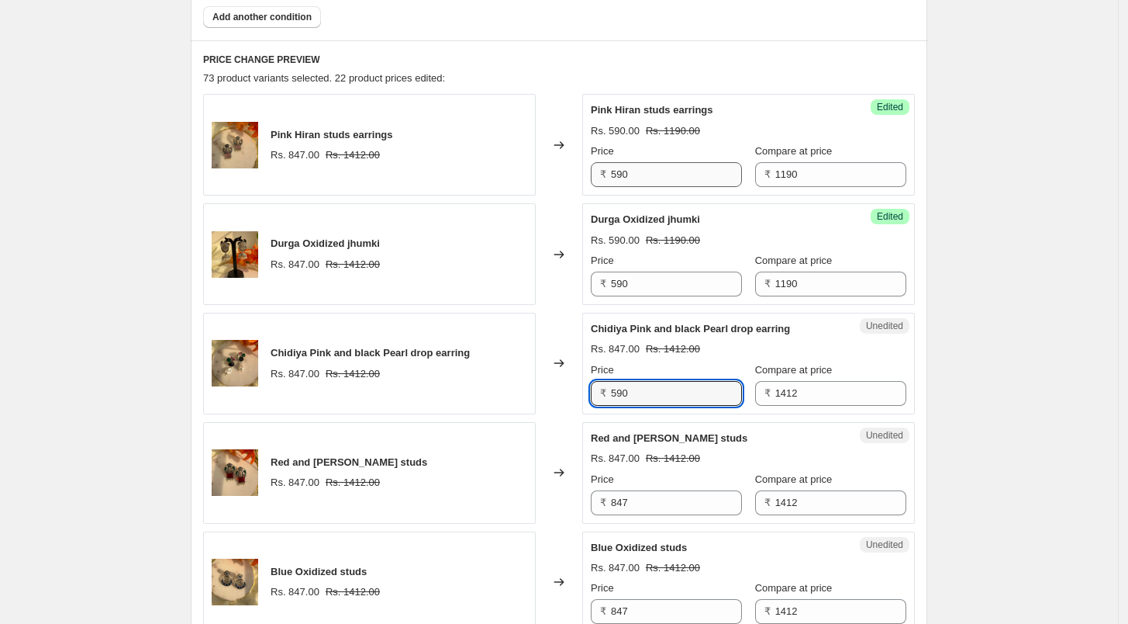
type input "590"
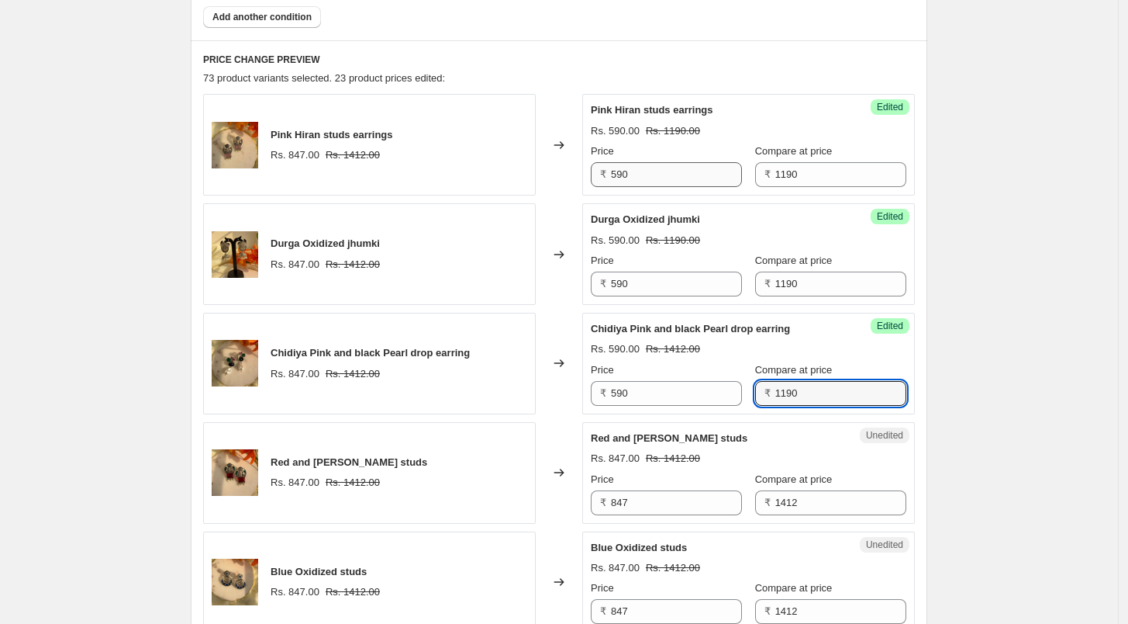
type input "1190"
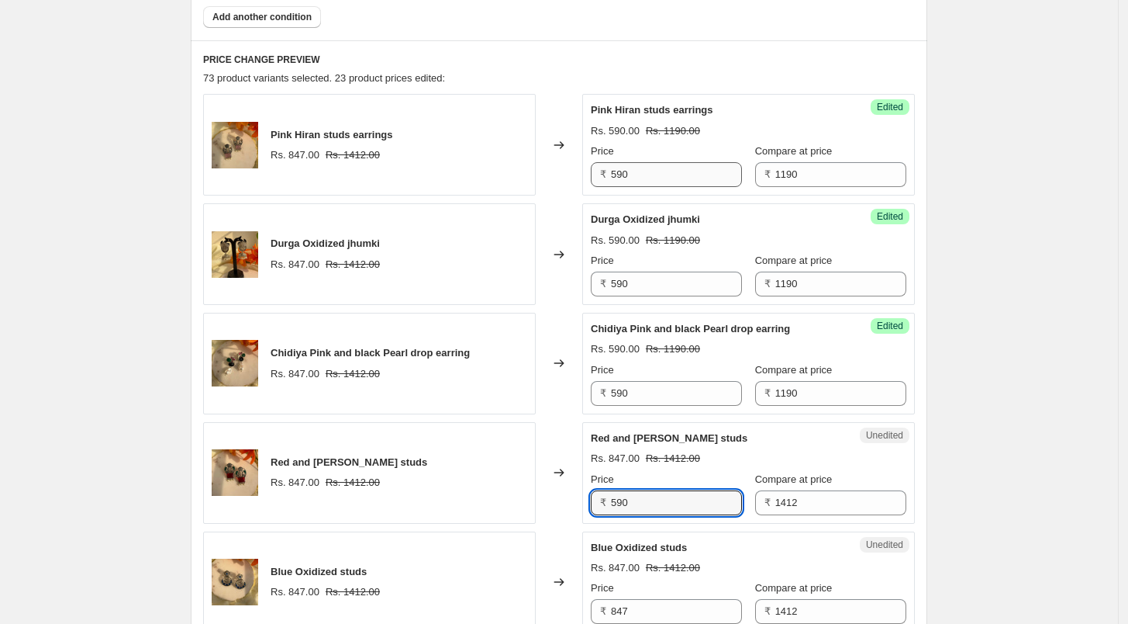
type input "590"
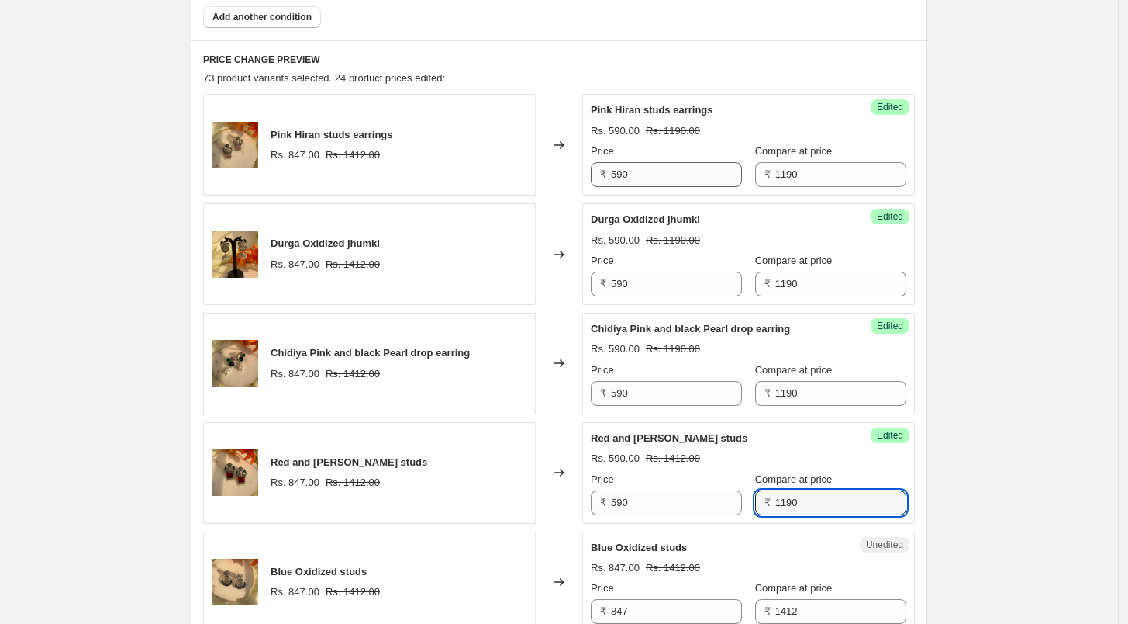
type input "1190"
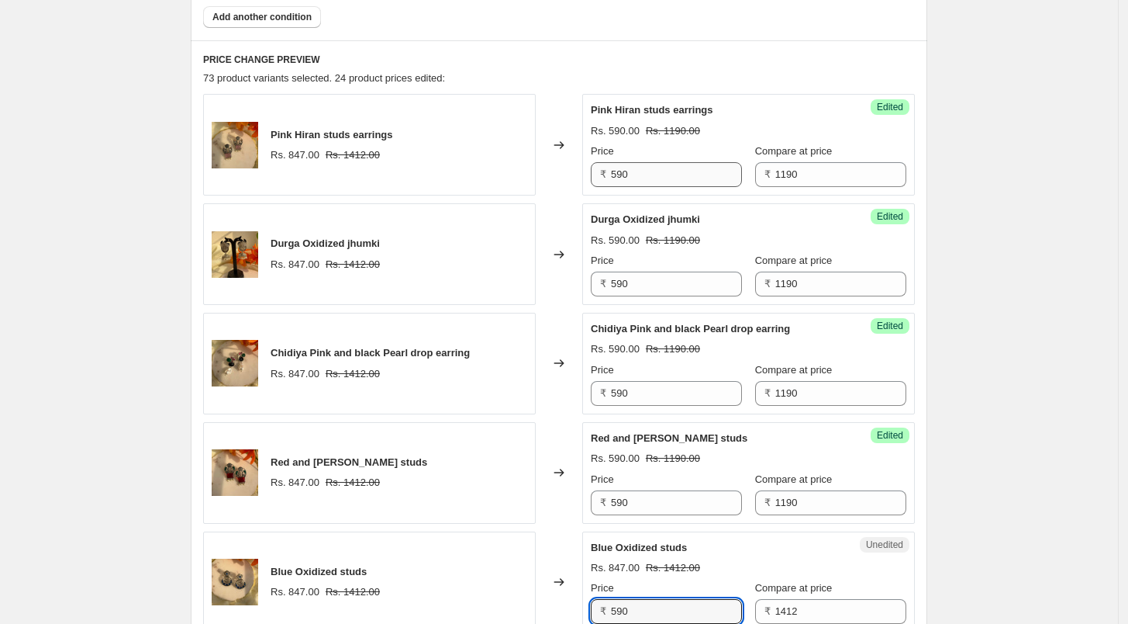
type input "590"
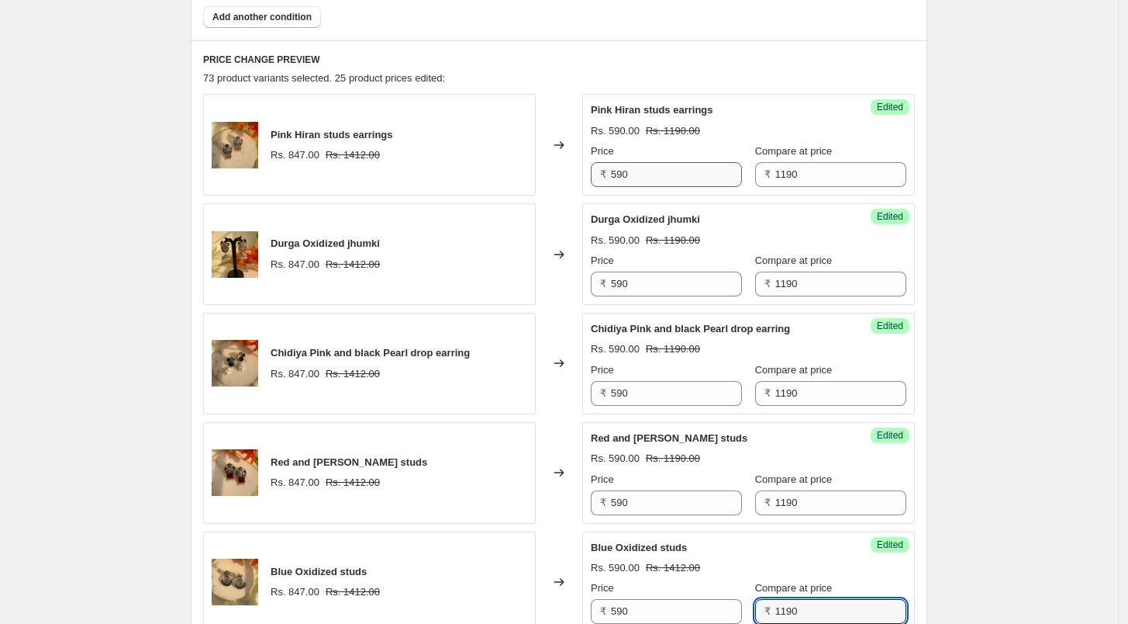
type input "1190"
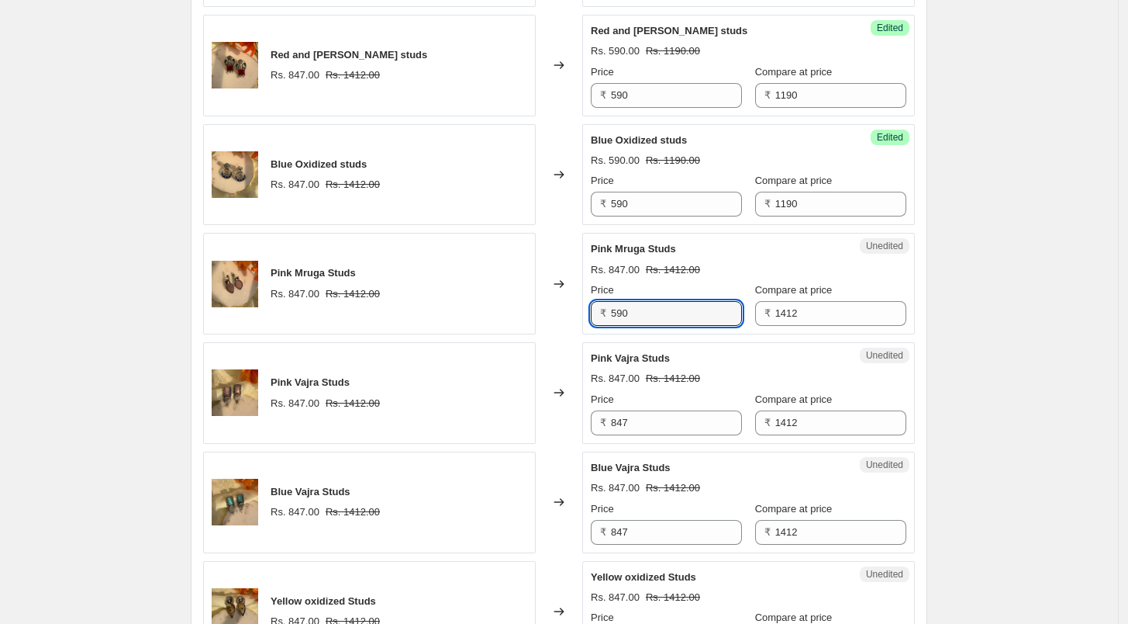
type input "590"
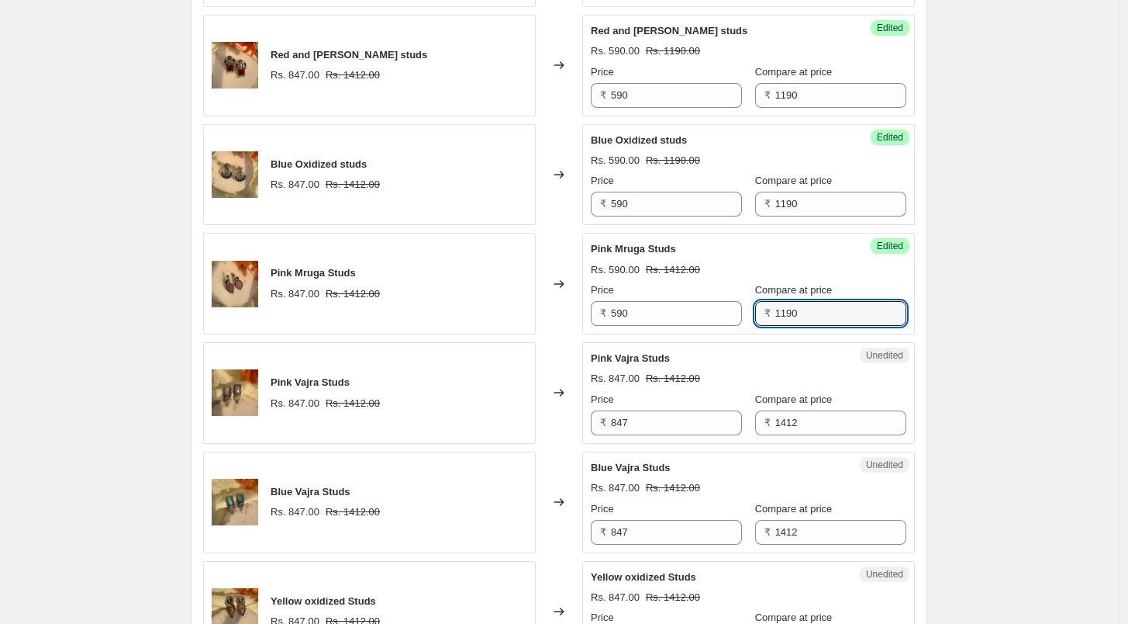
type input "1190"
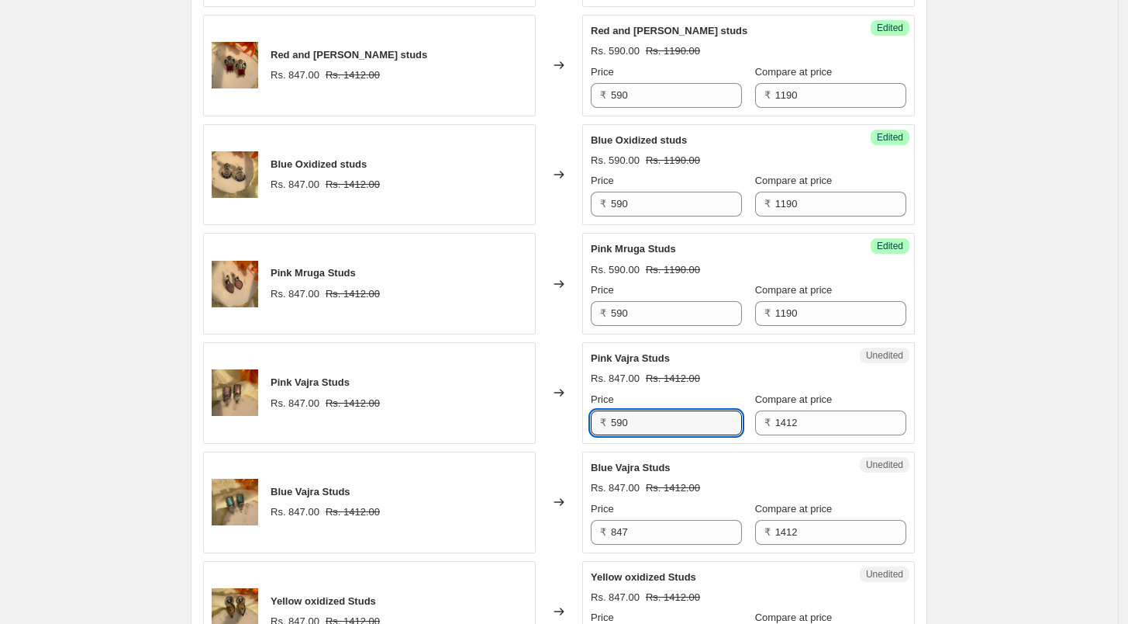
type input "590"
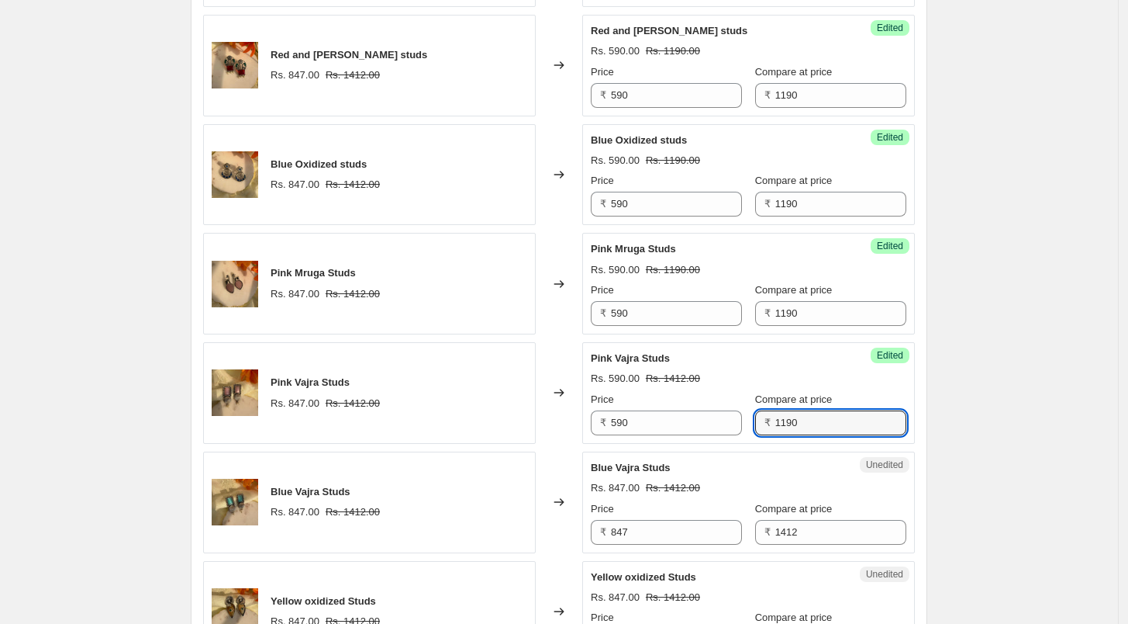
type input "1190"
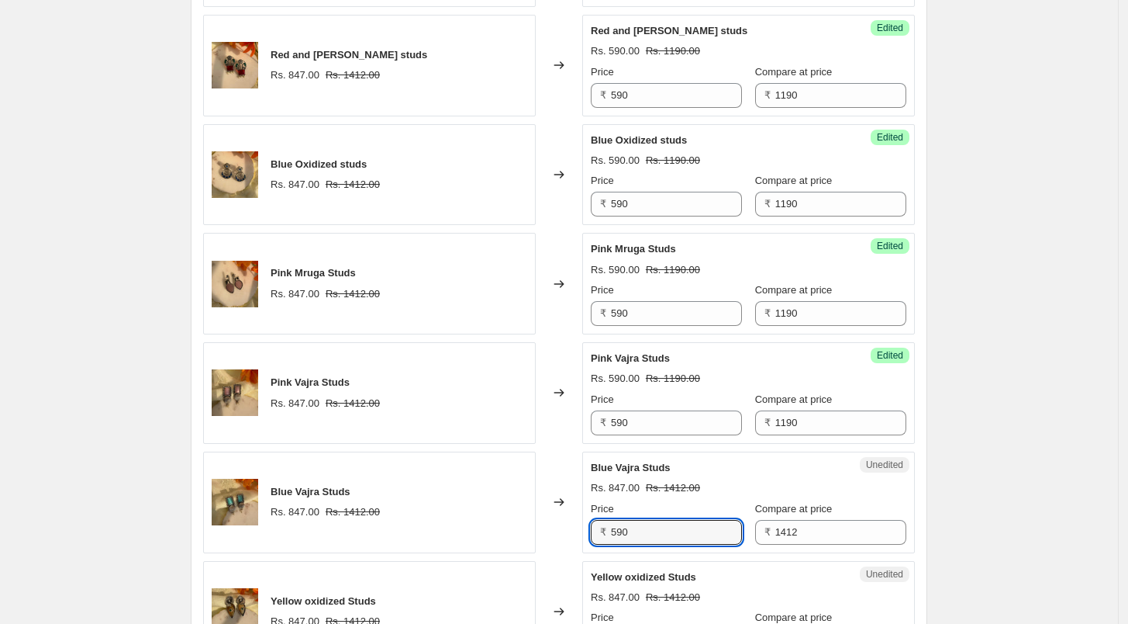
type input "590"
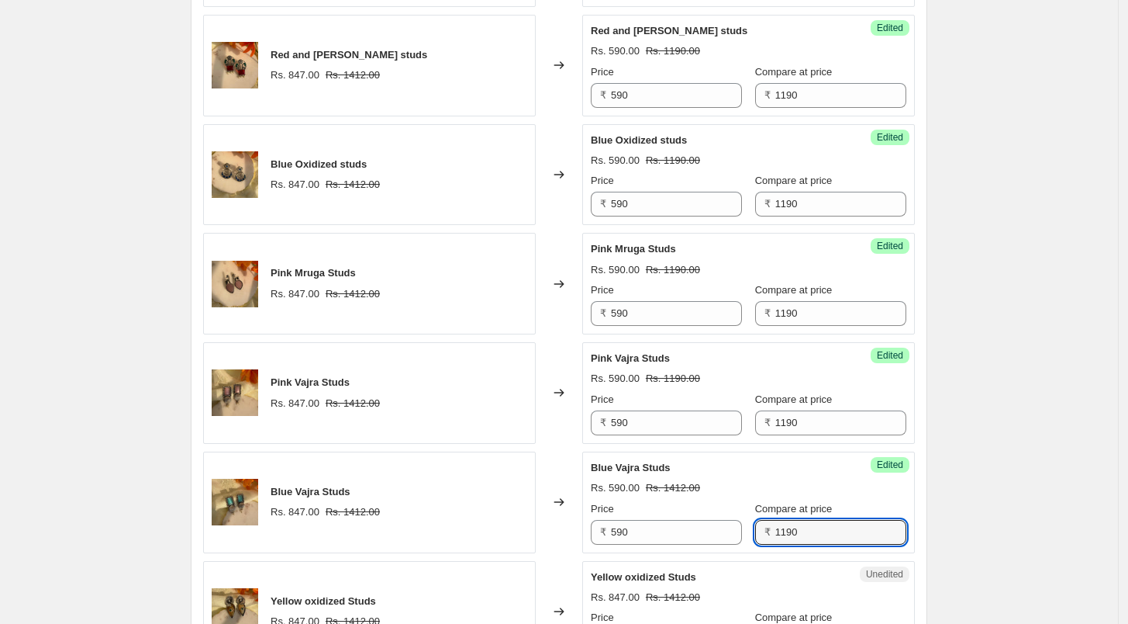
type input "1190"
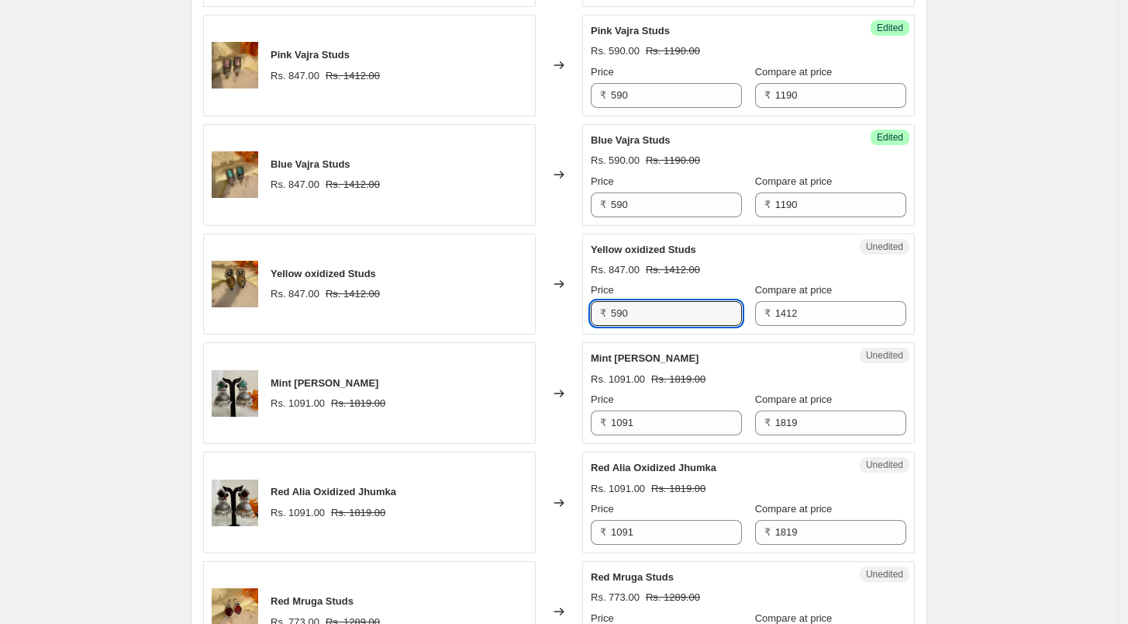
type input "590"
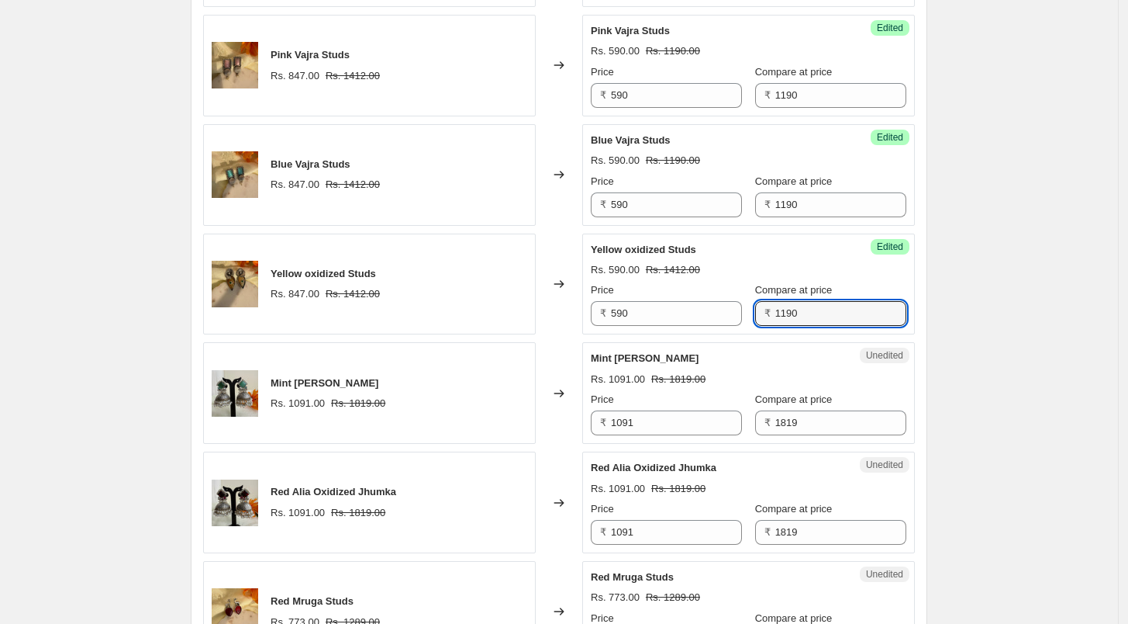
type input "1190"
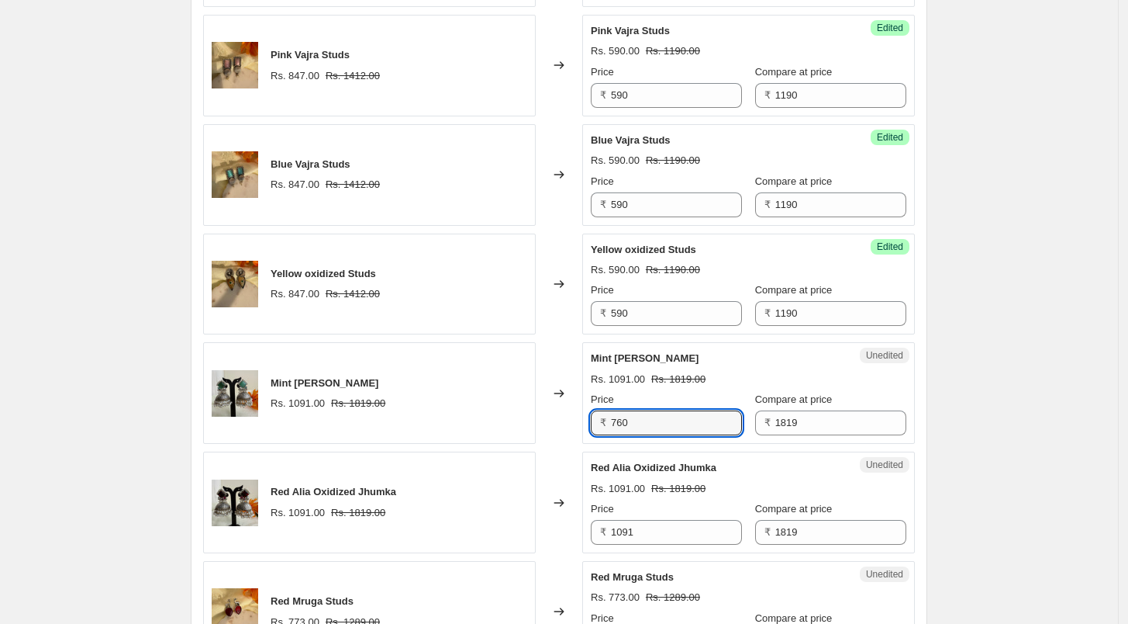
type input "760"
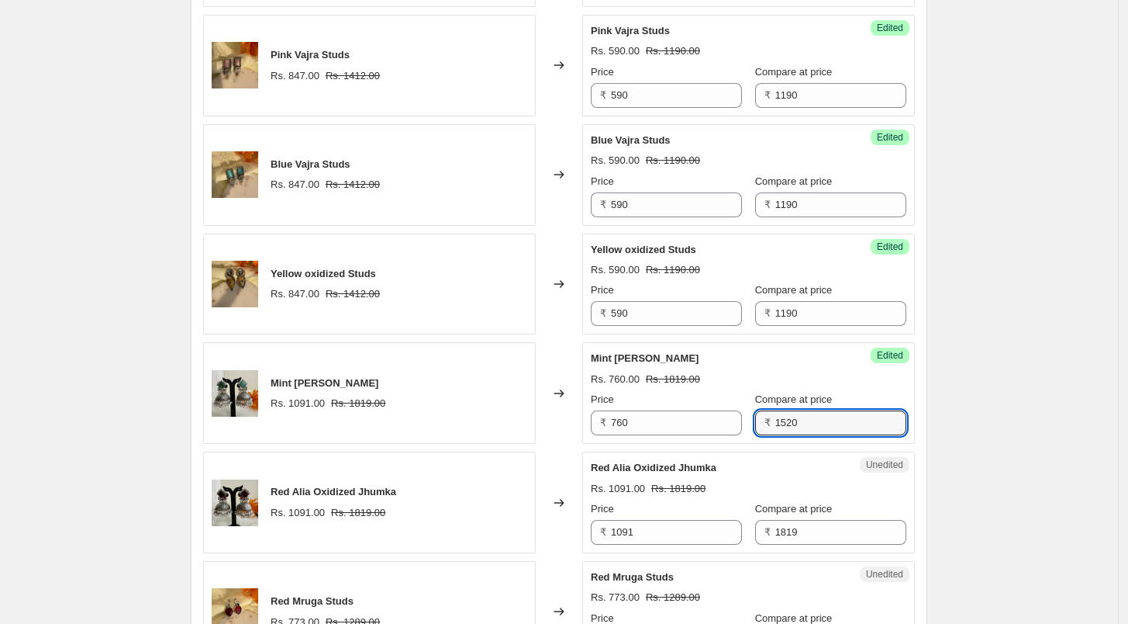
type input "1520"
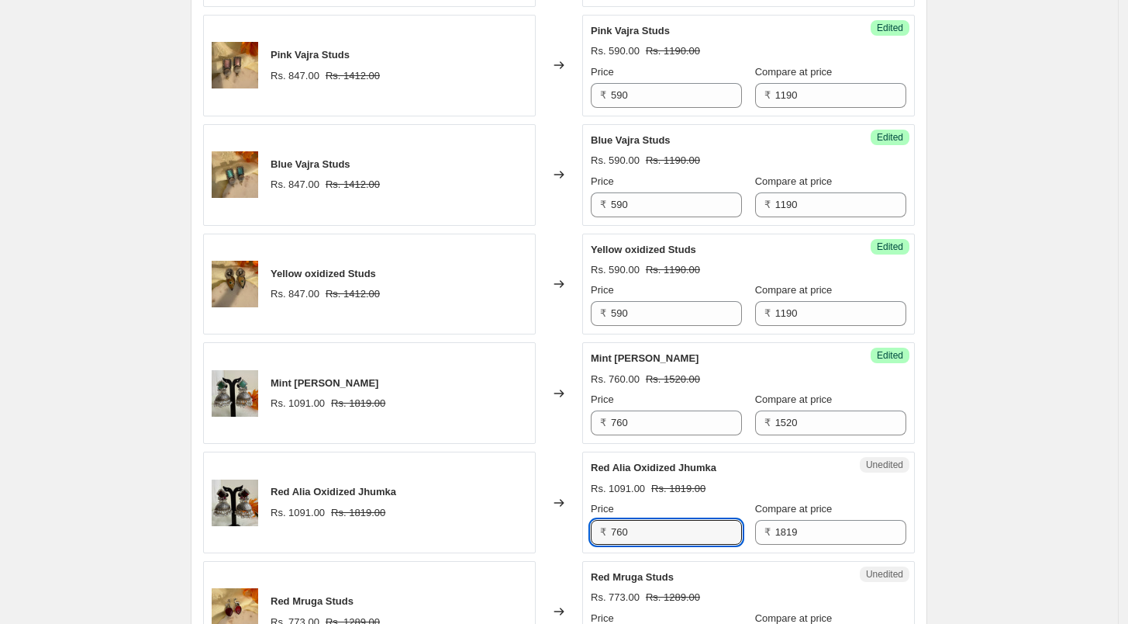
type input "760"
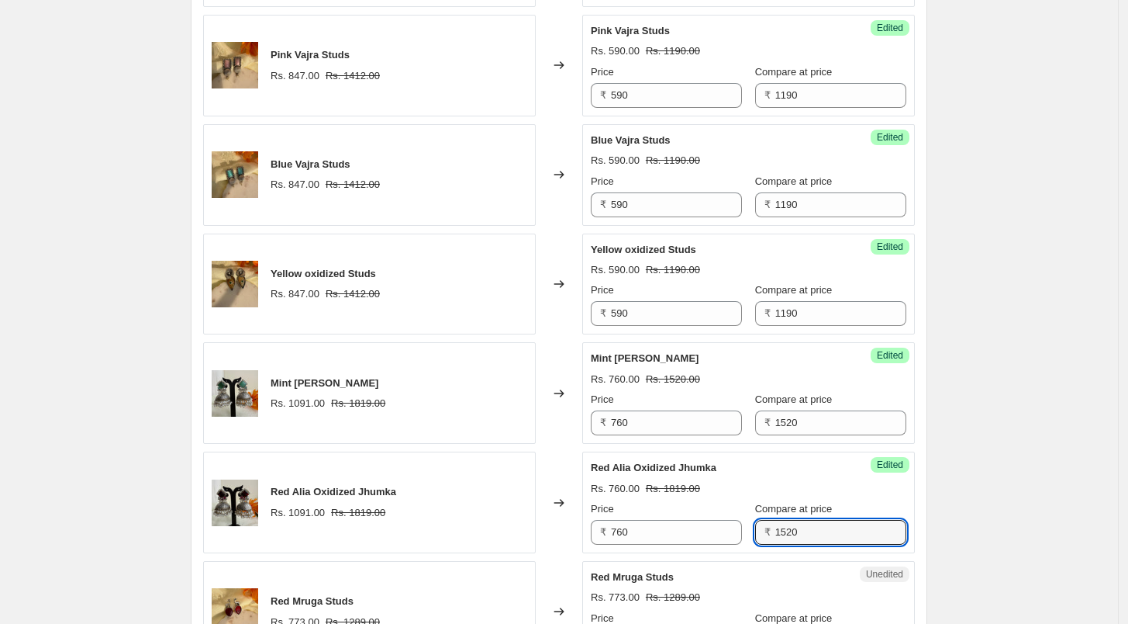
type input "1520"
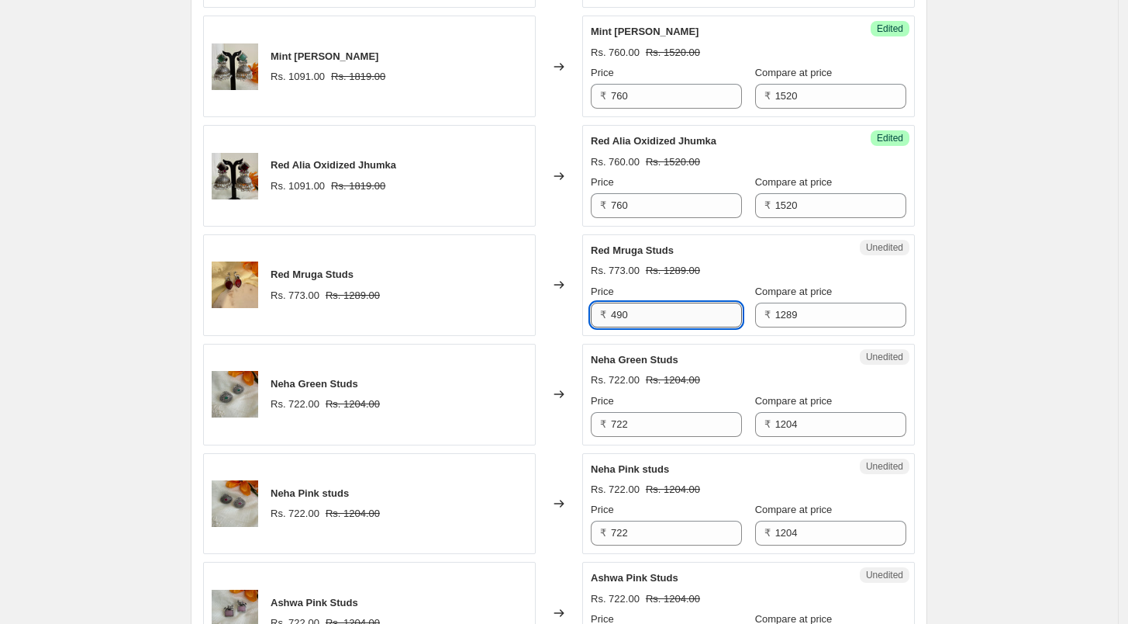
type input "490"
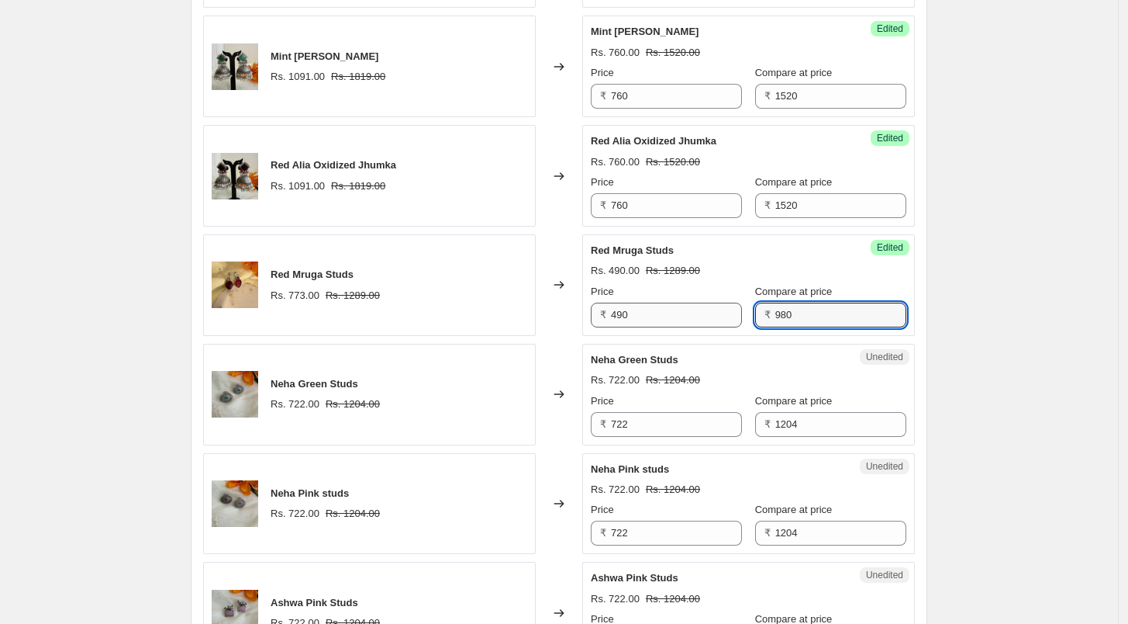
type input "980"
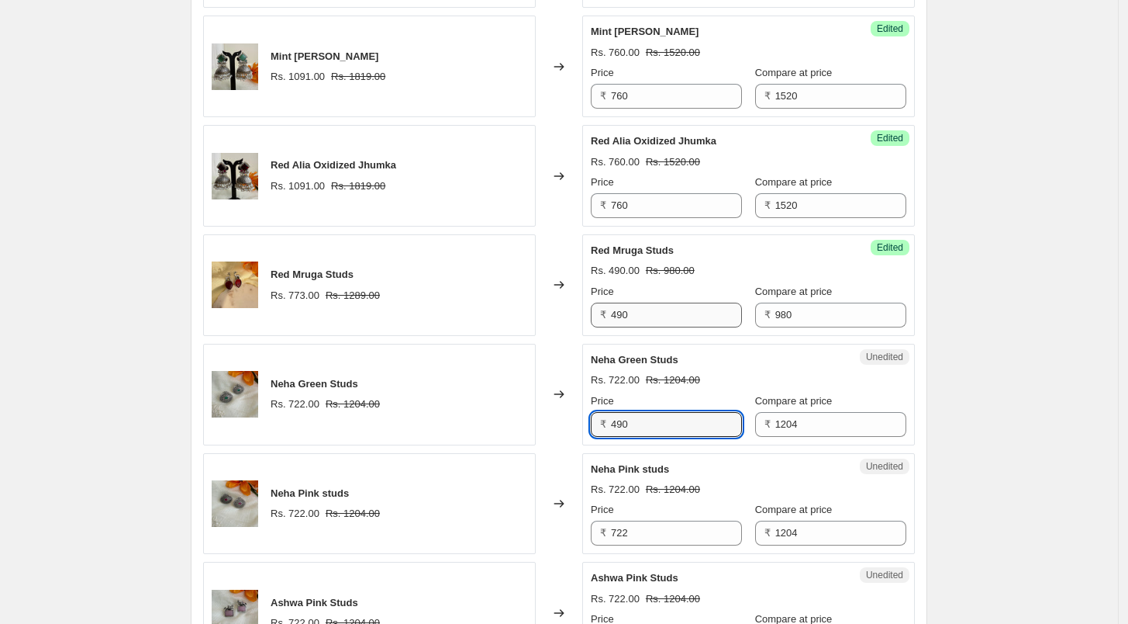
type input "490"
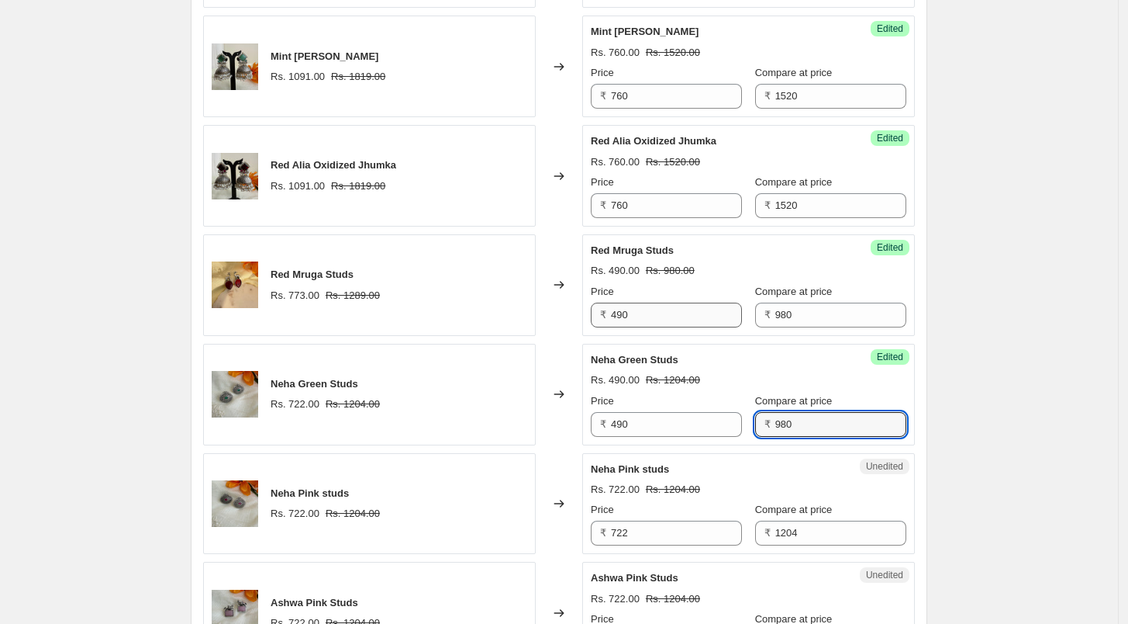
type input "980"
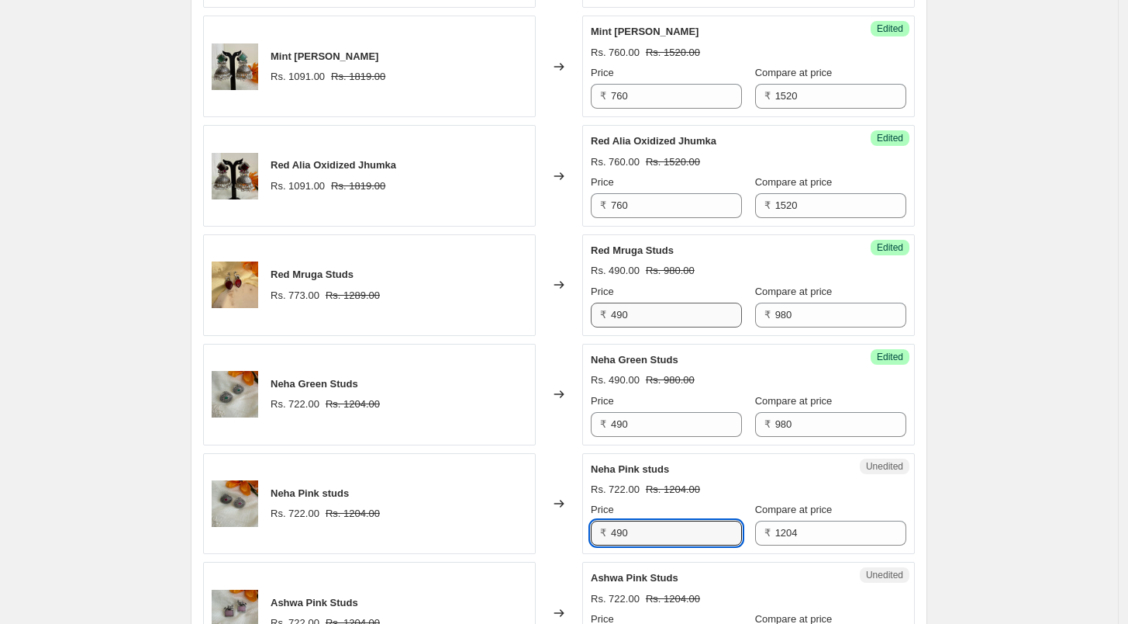
type input "490"
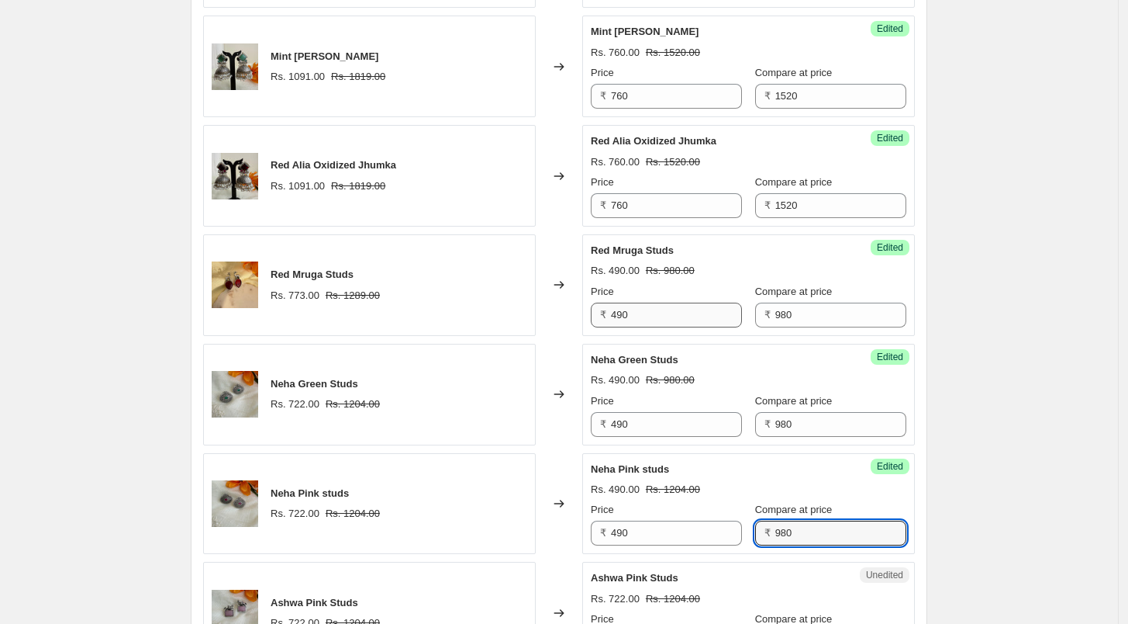
type input "980"
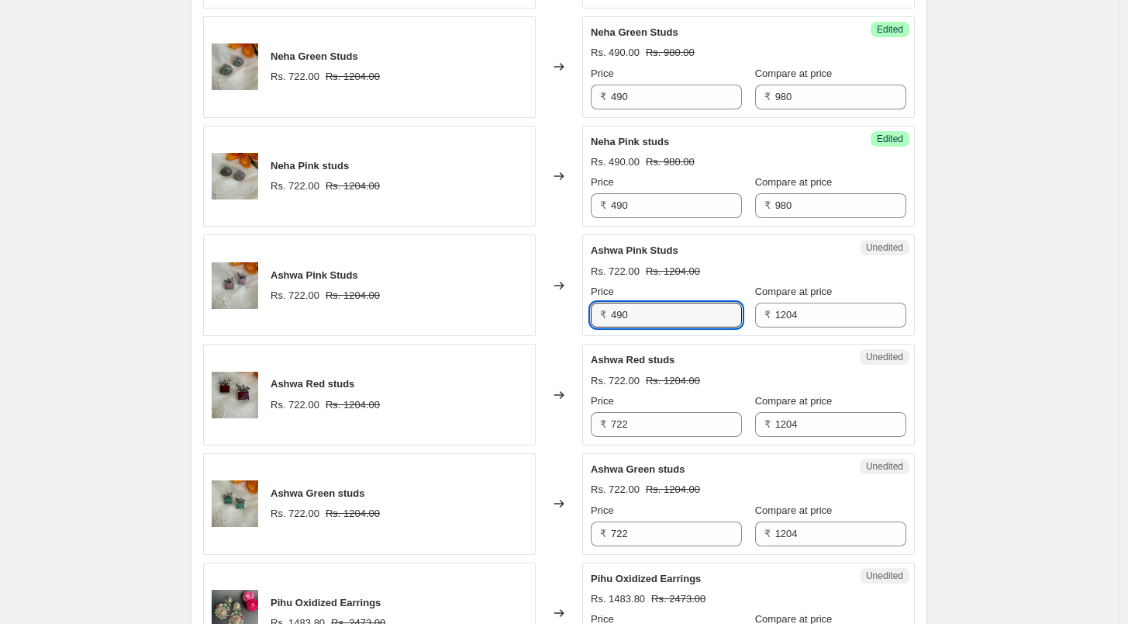
type input "490"
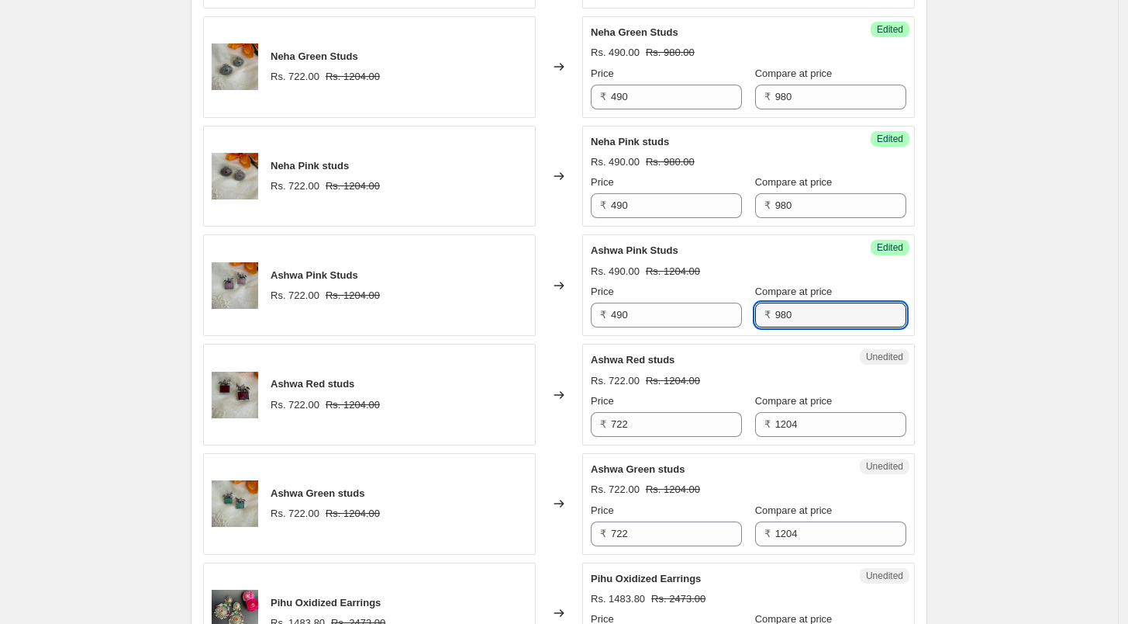
type input "980"
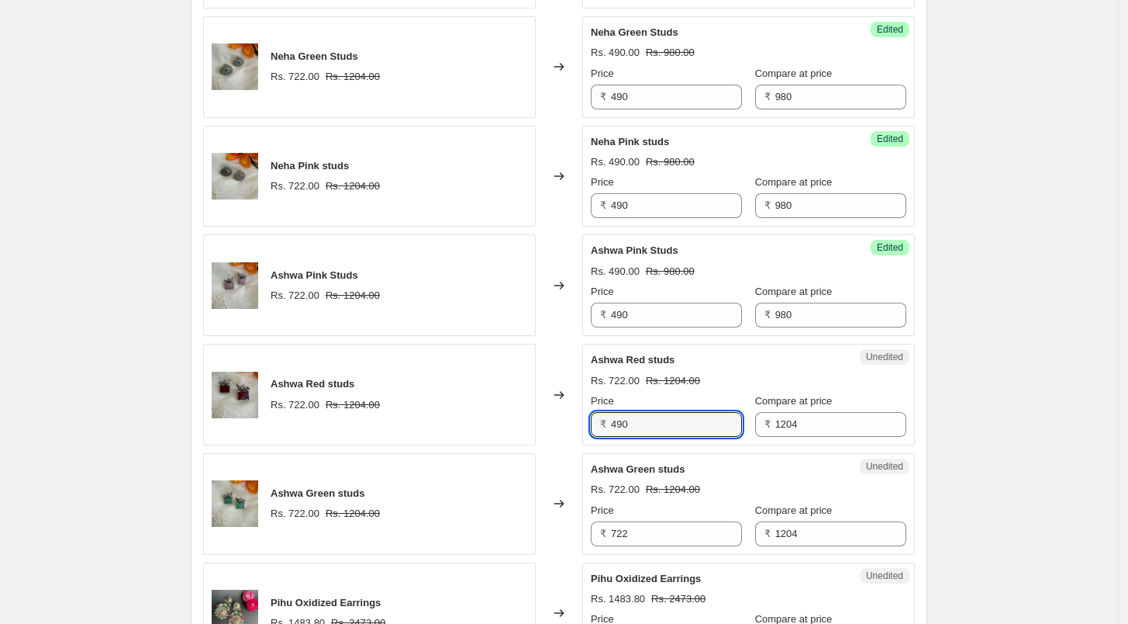
type input "490"
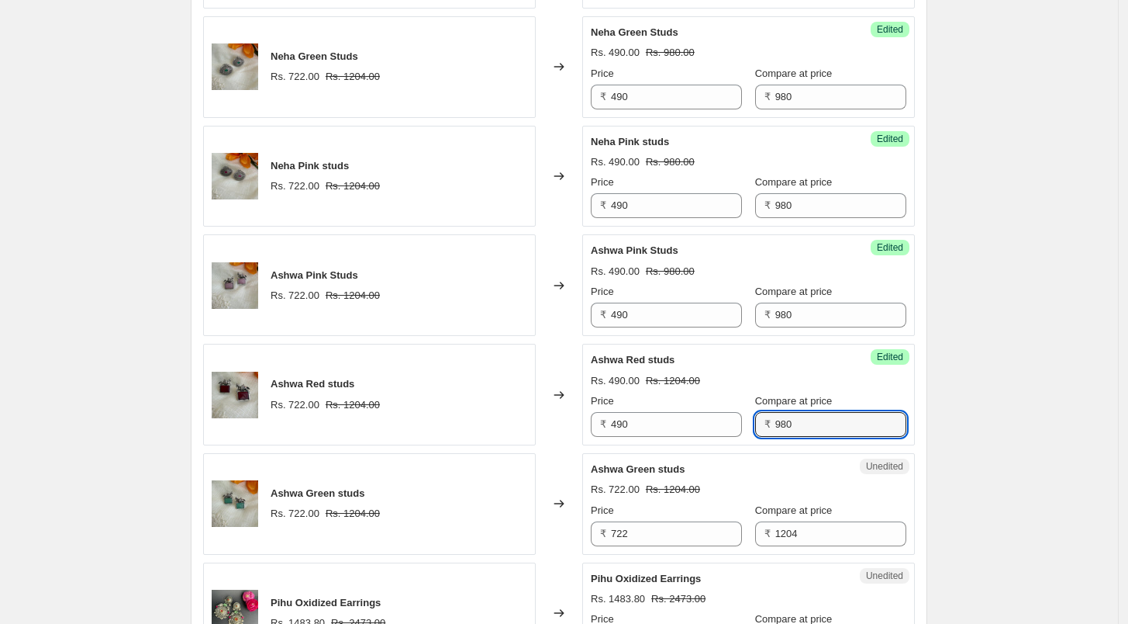
type input "980"
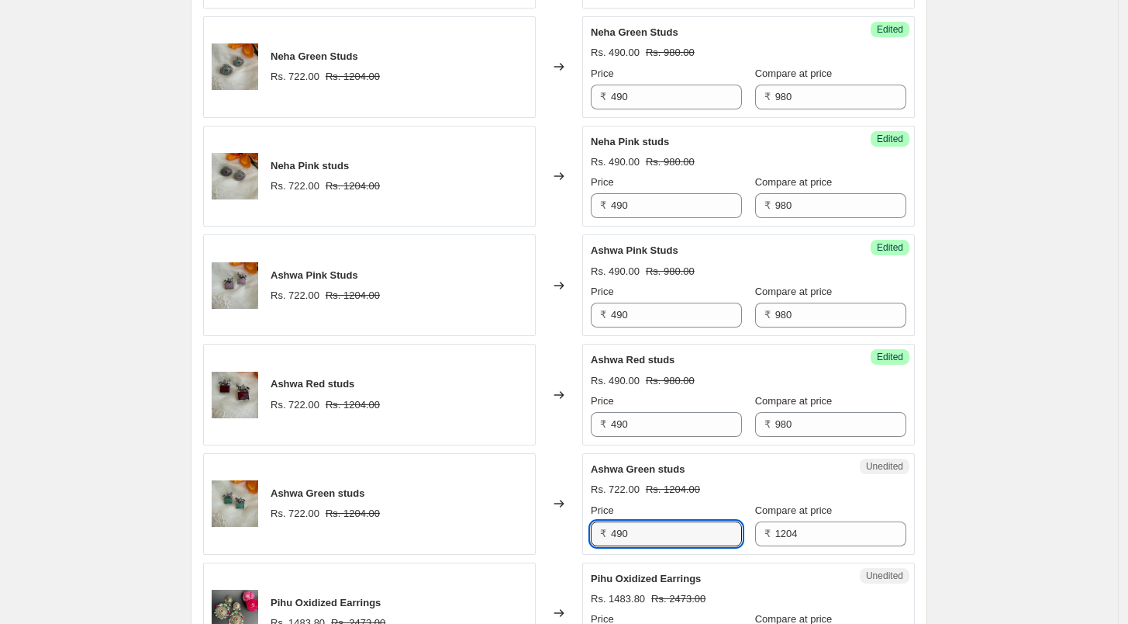
type input "490"
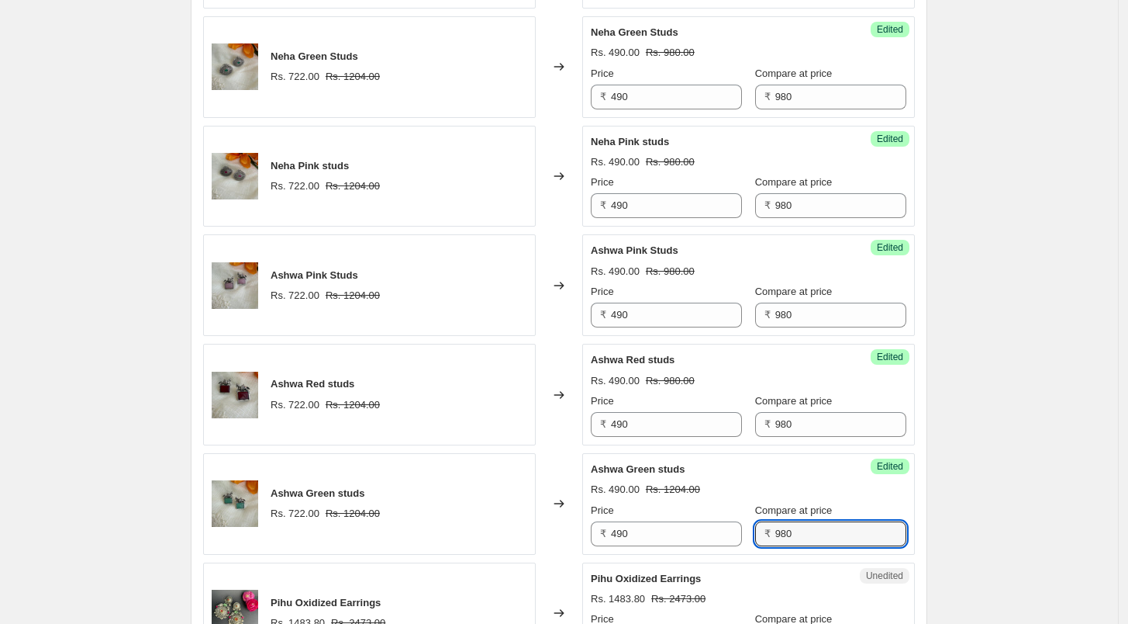
type input "980"
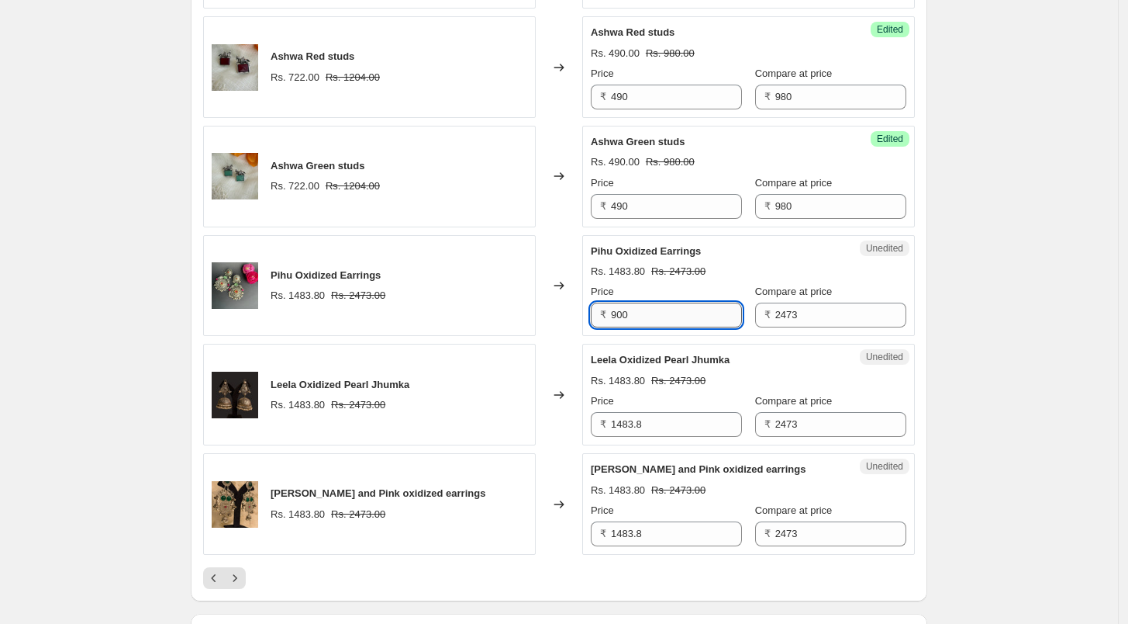
type input "900"
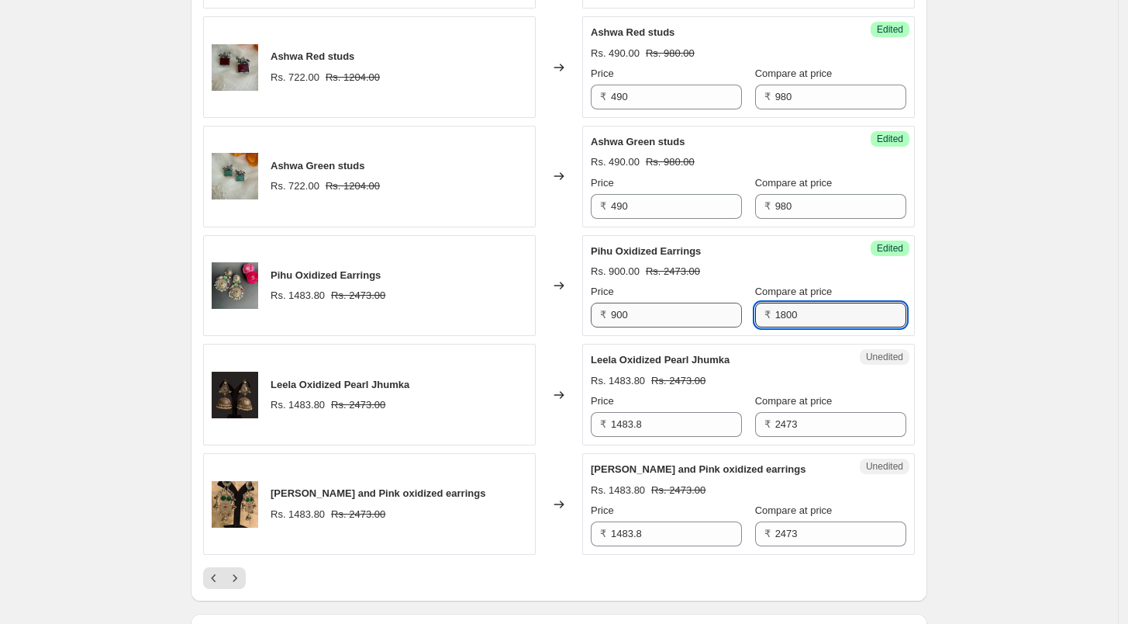
type input "1800"
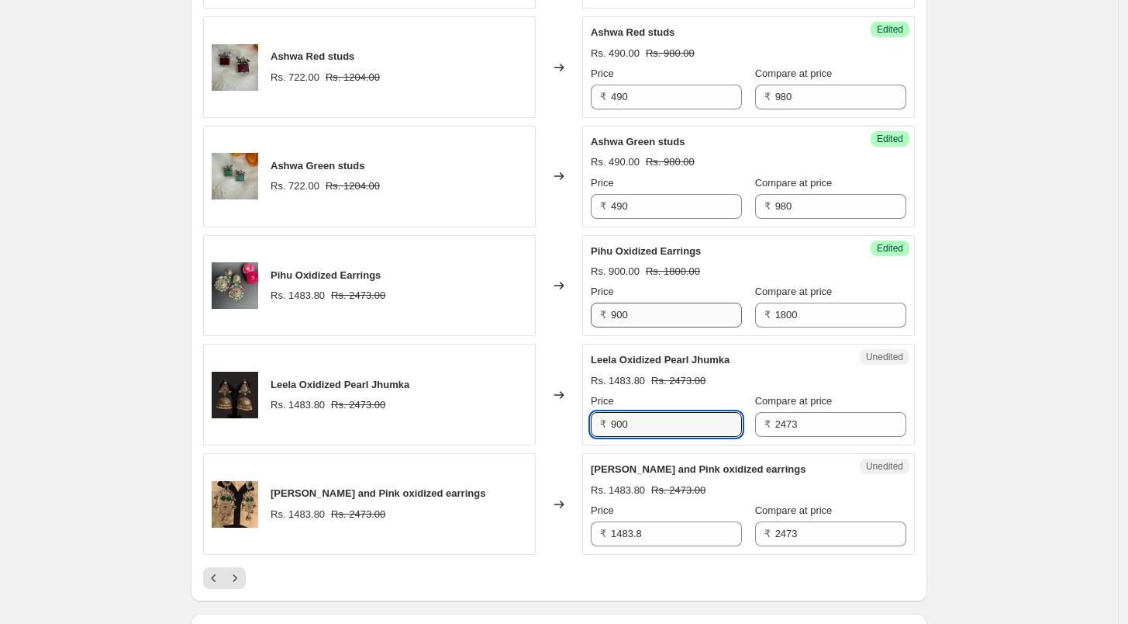
type input "900"
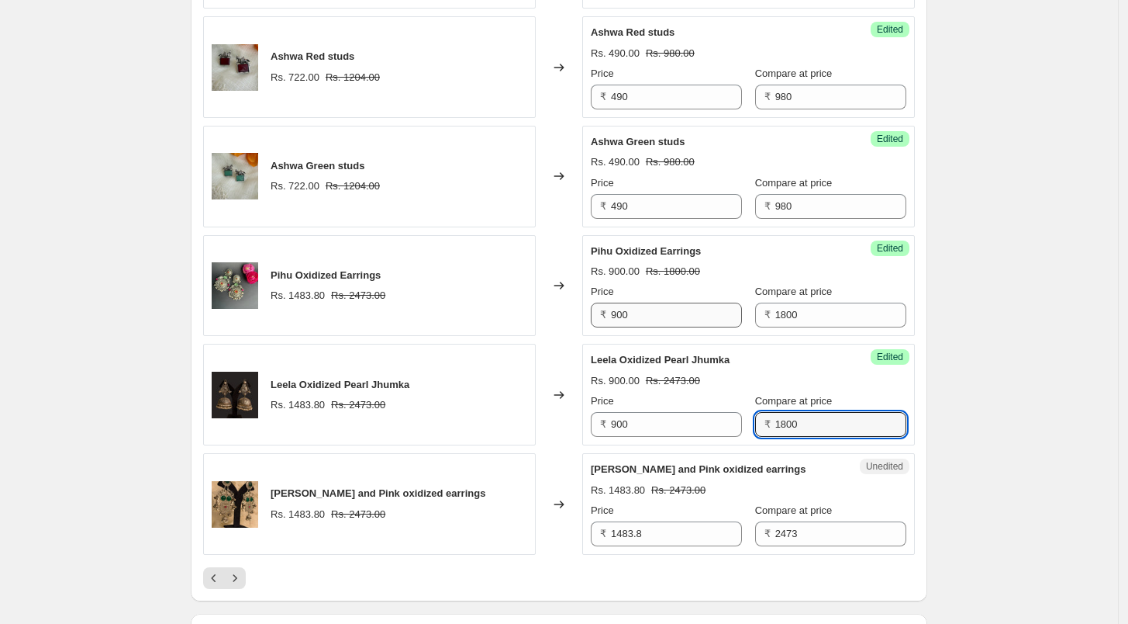
type input "1800"
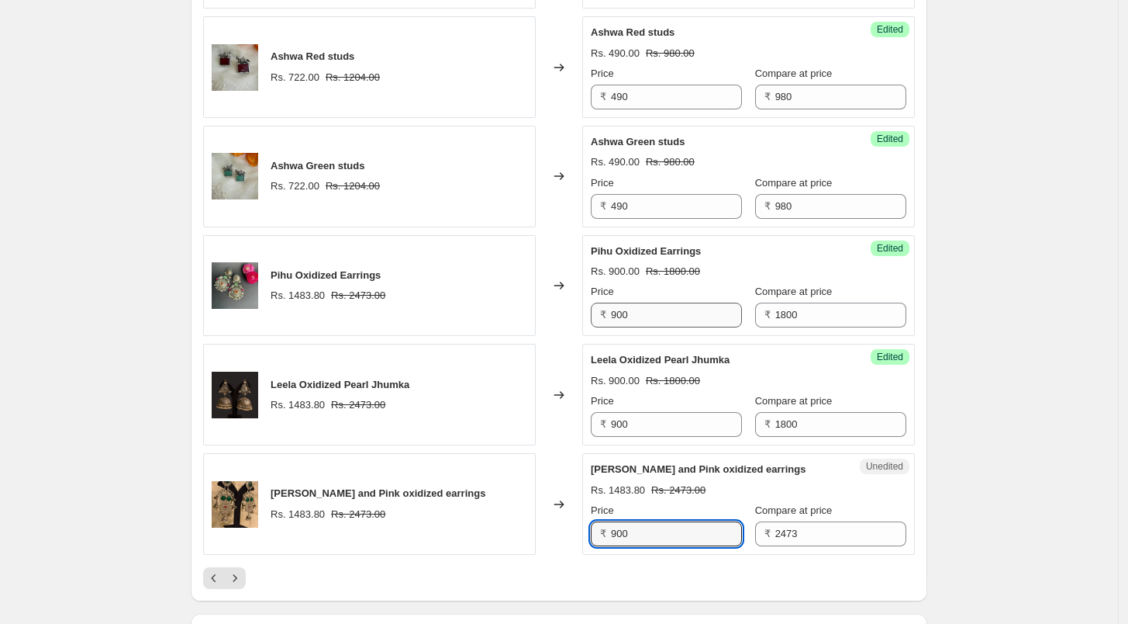
type input "900"
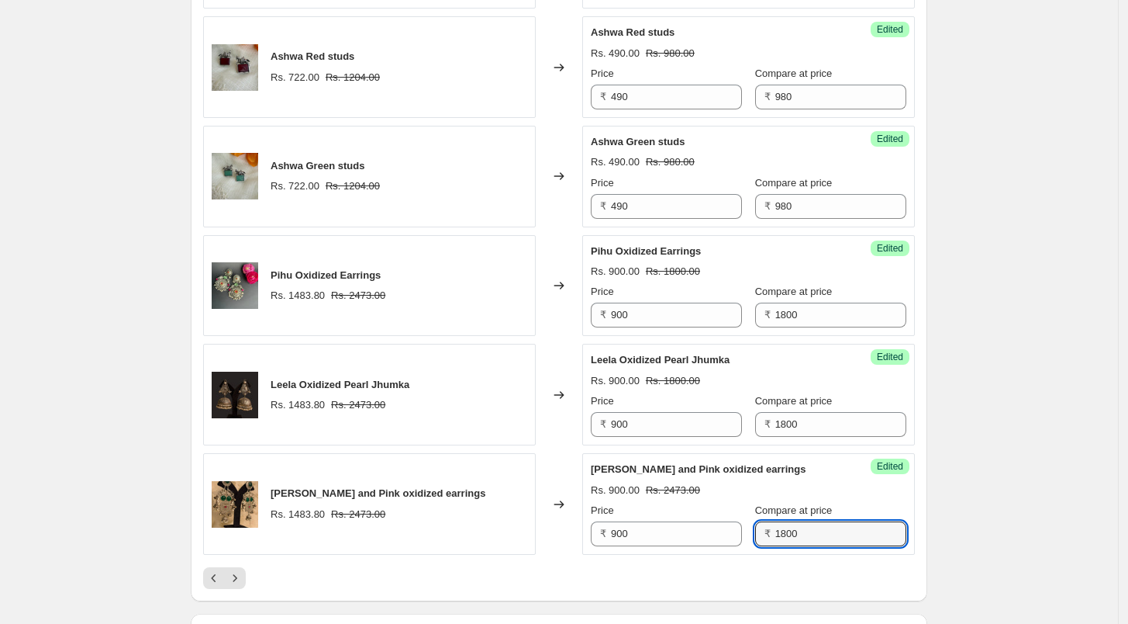
type input "1800"
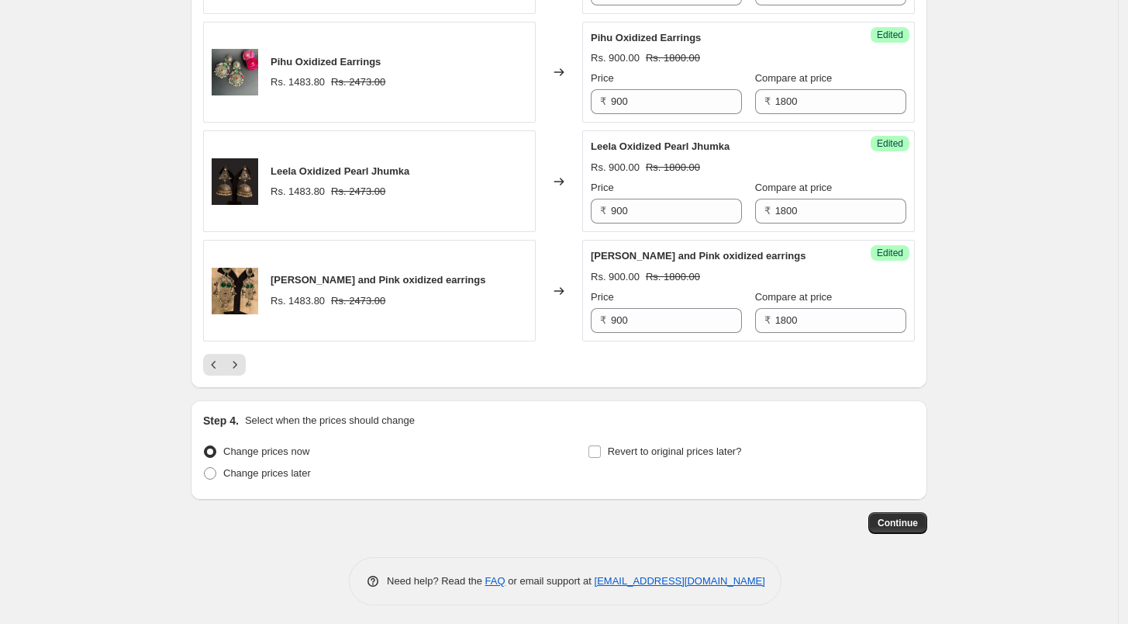
scroll to position [2531, 0]
click at [237, 358] on icon "Next" at bounding box center [235, 365] width 16 height 16
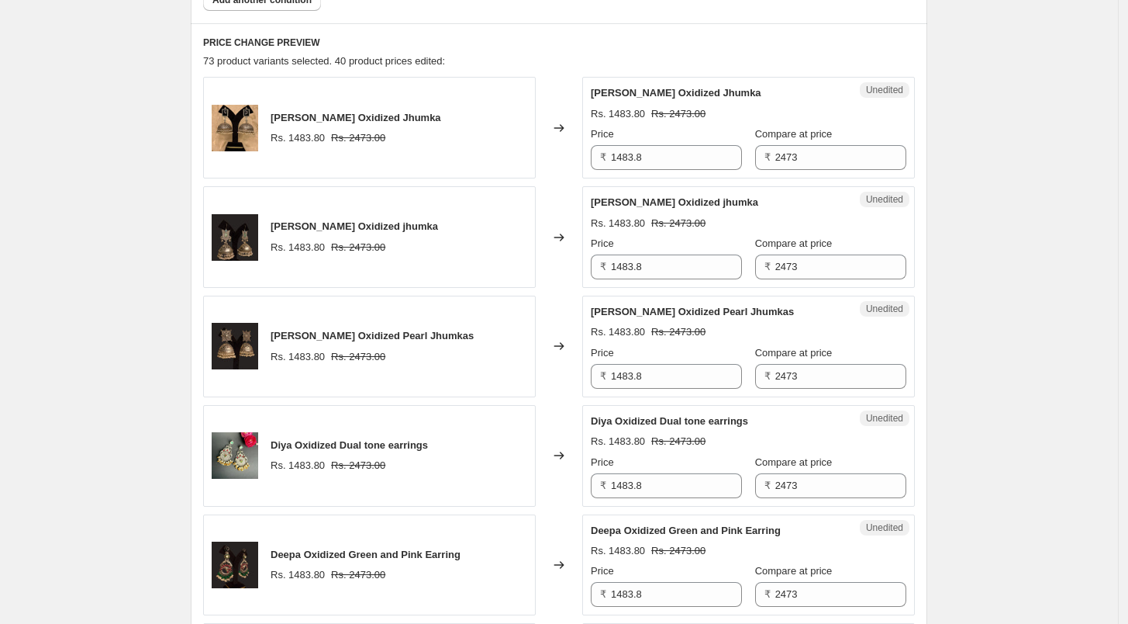
scroll to position [292, 0]
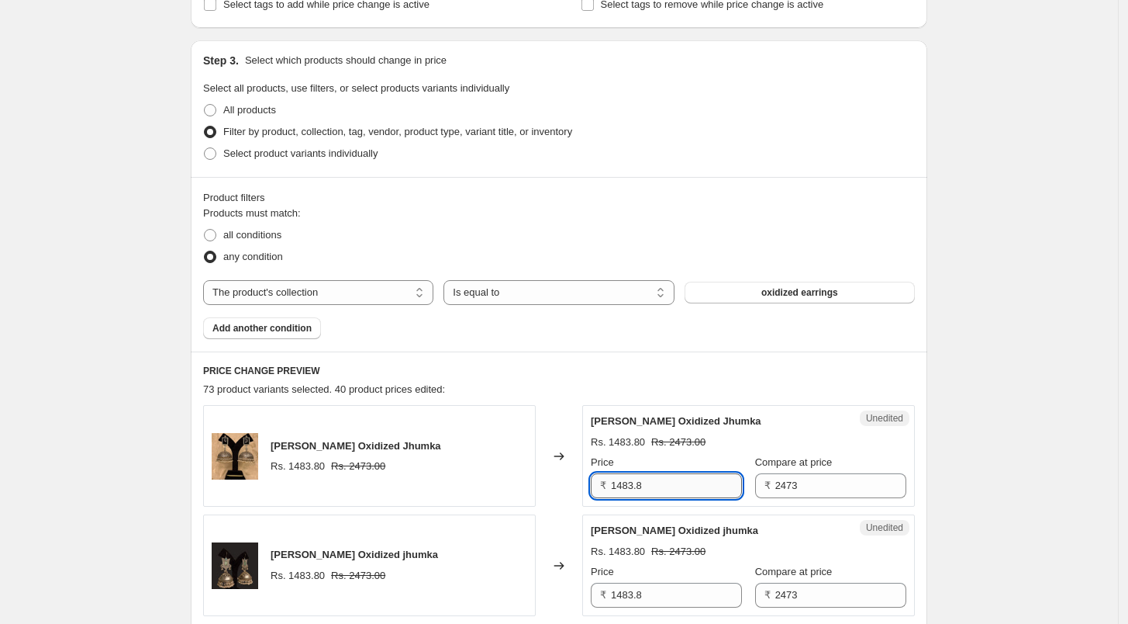
click at [706, 481] on input "1483.8" at bounding box center [676, 485] width 131 height 25
click at [704, 478] on input "1483.8" at bounding box center [676, 485] width 131 height 25
type input "990"
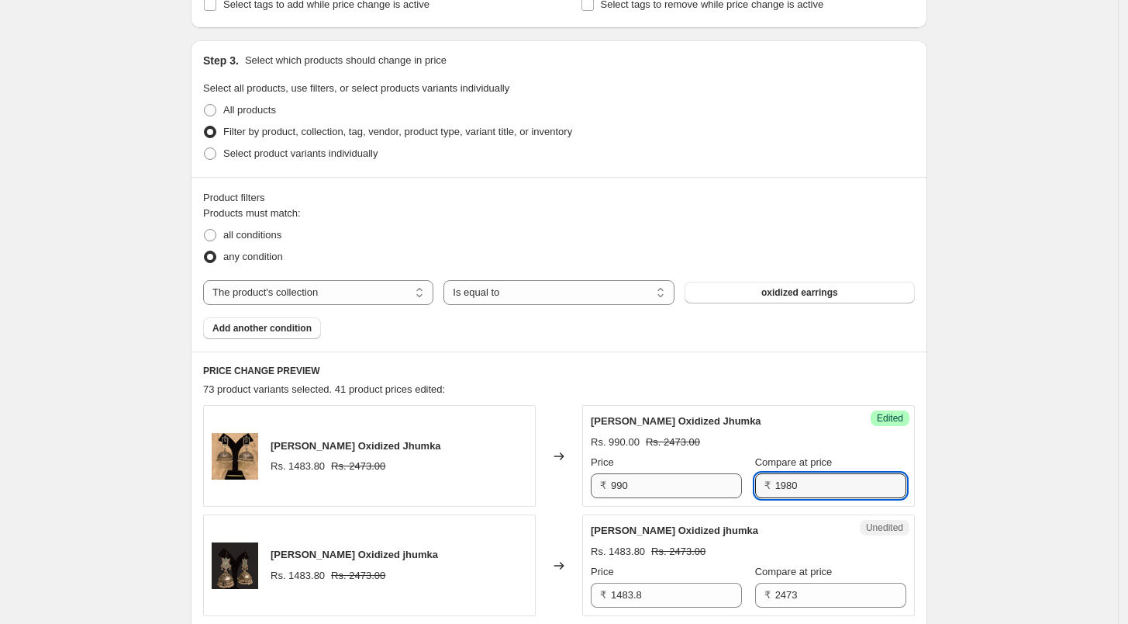
type input "1980"
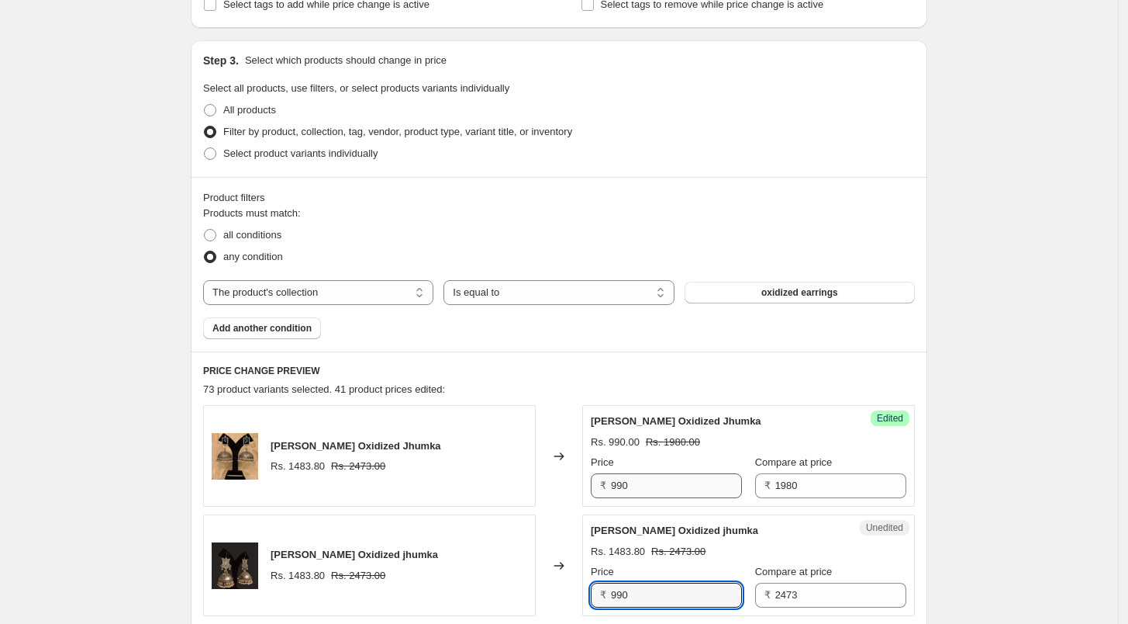
type input "990"
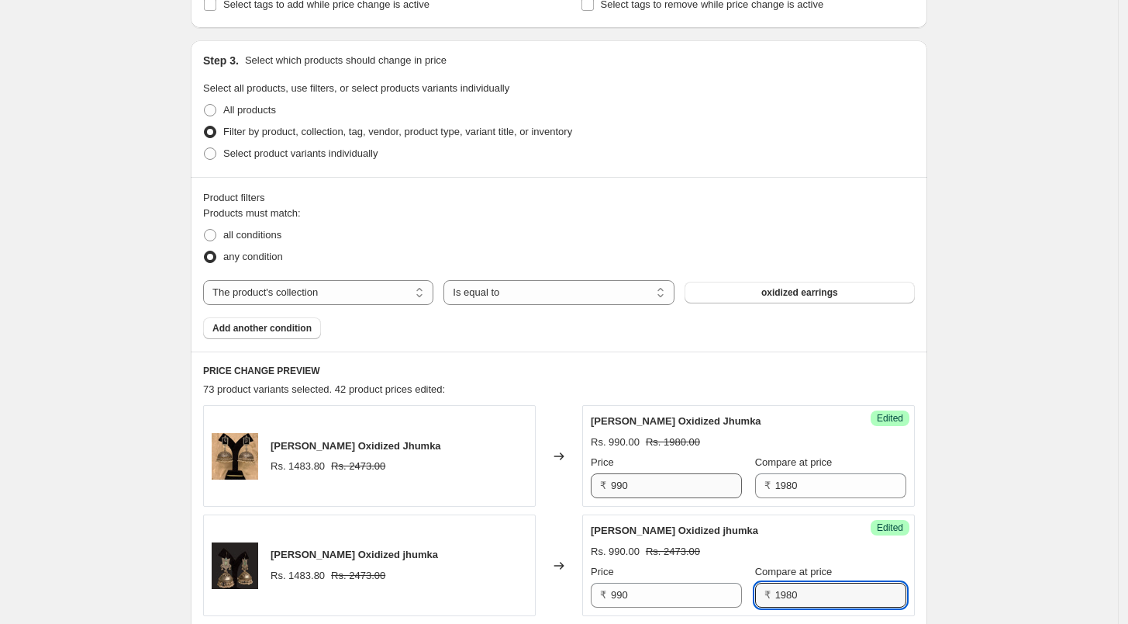
type input "1980"
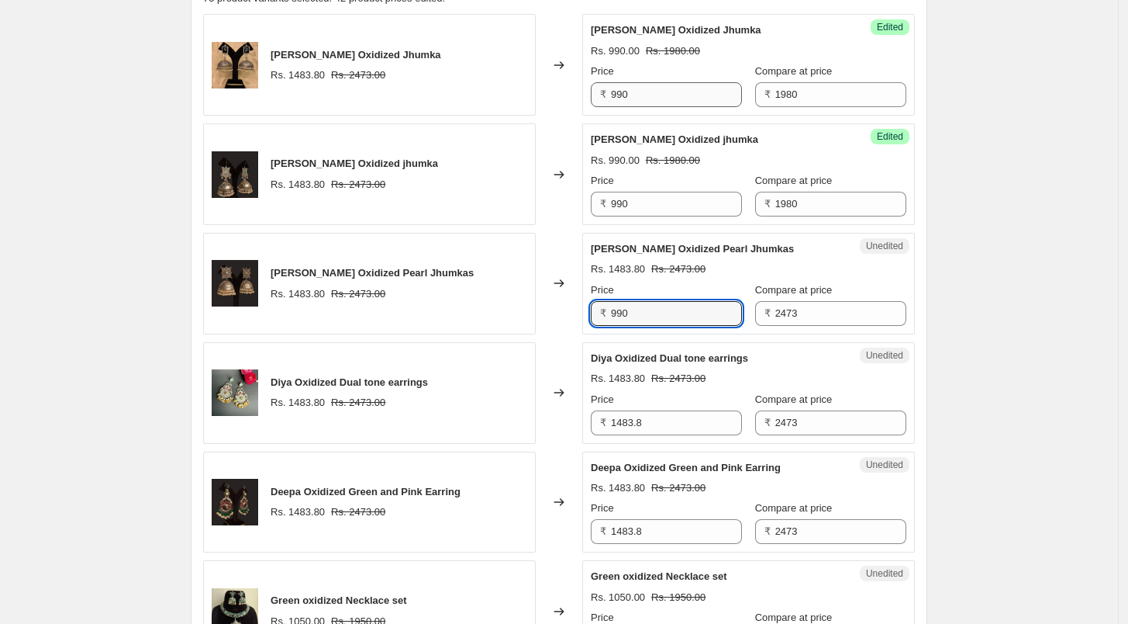
type input "990"
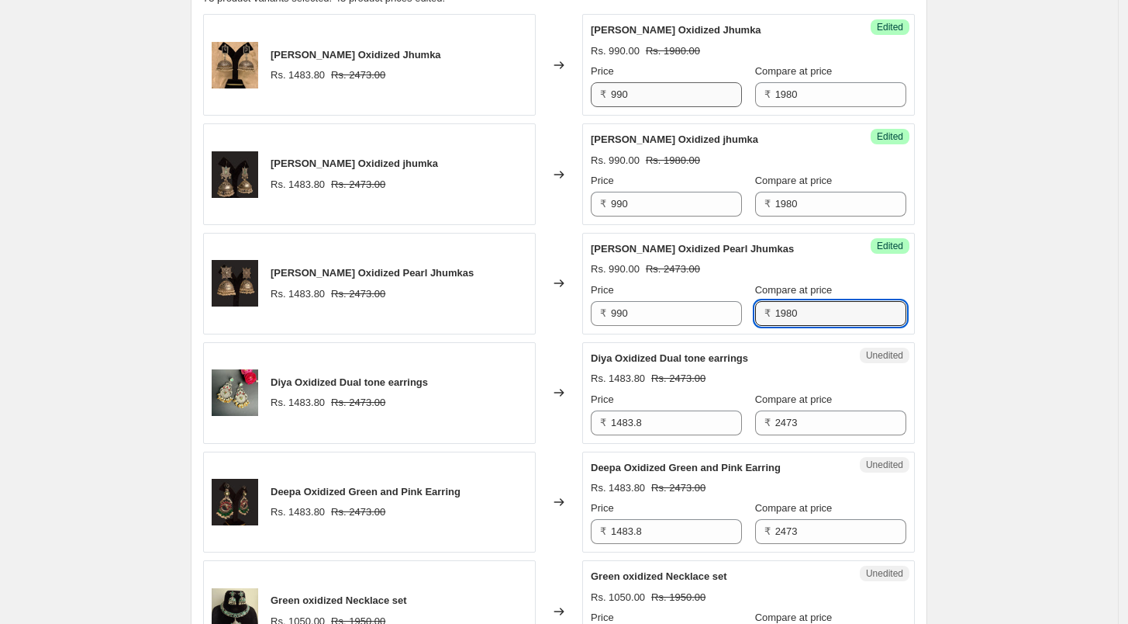
type input "1980"
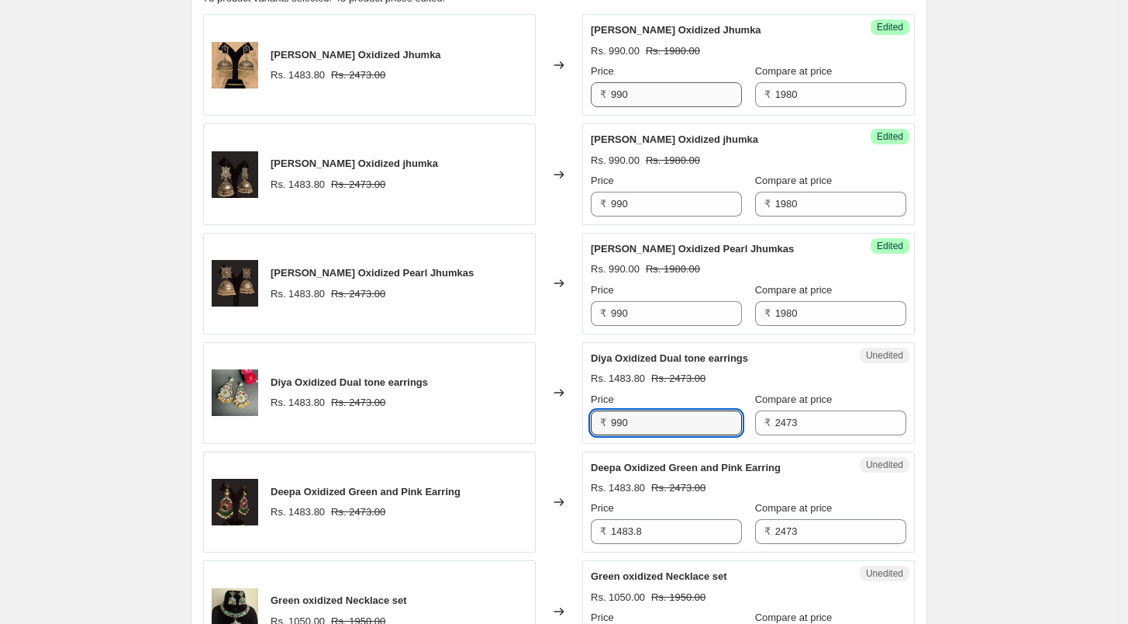
type input "990"
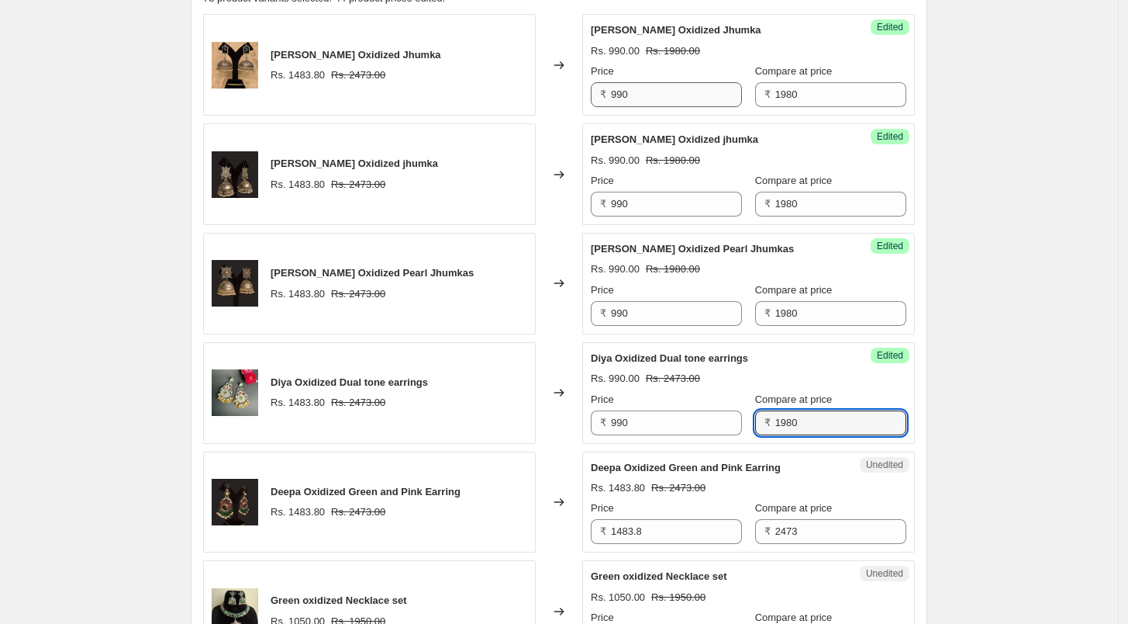
type input "1980"
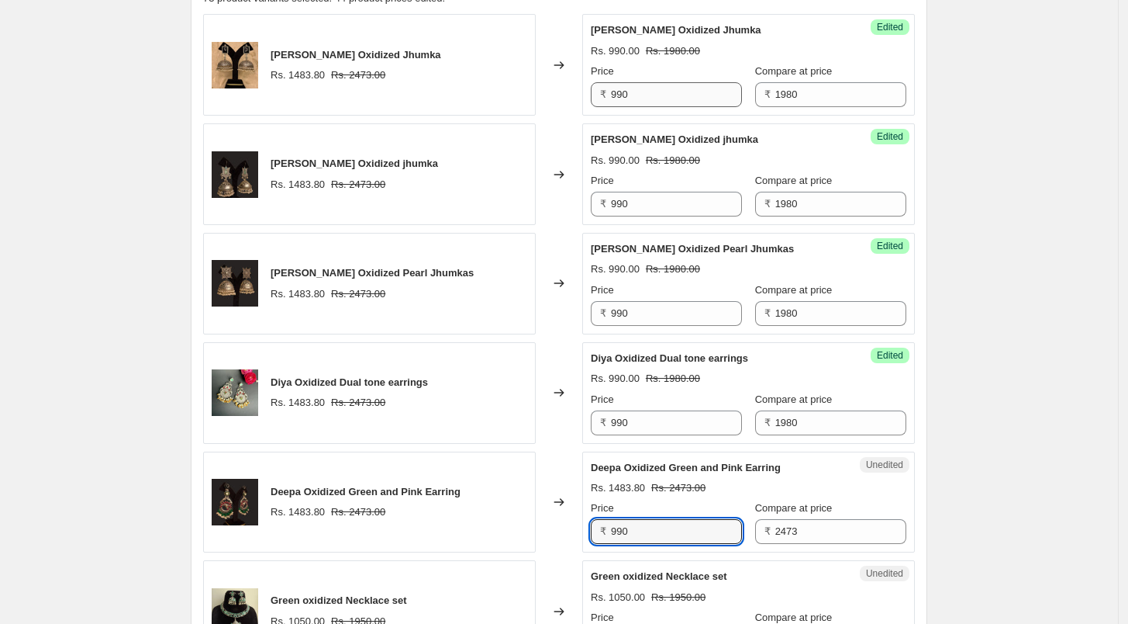
type input "990"
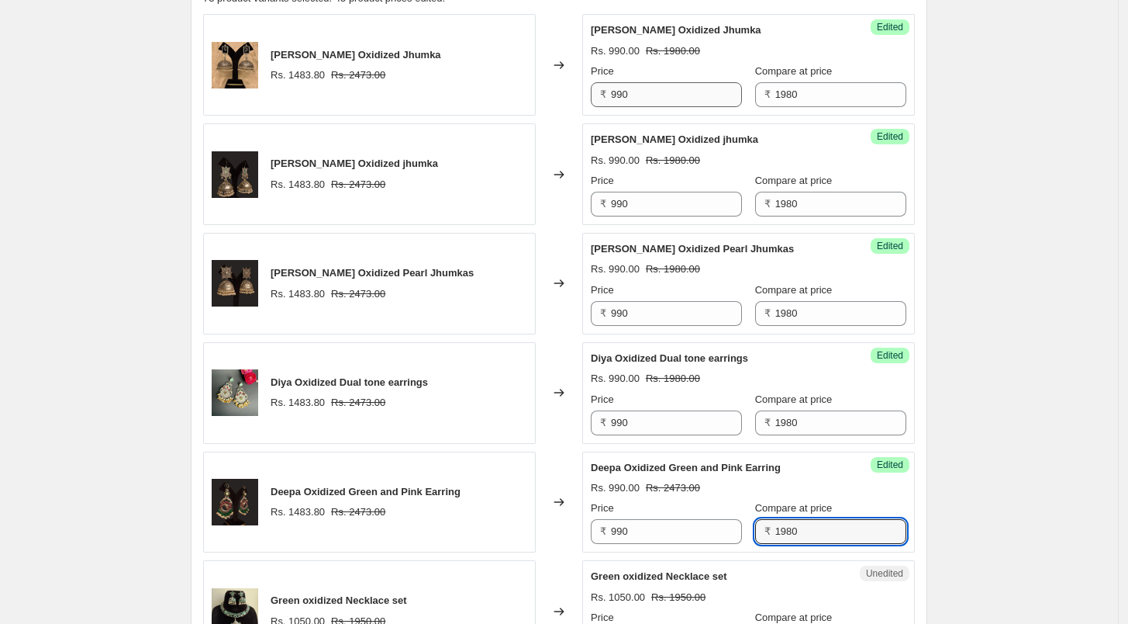
type input "1980"
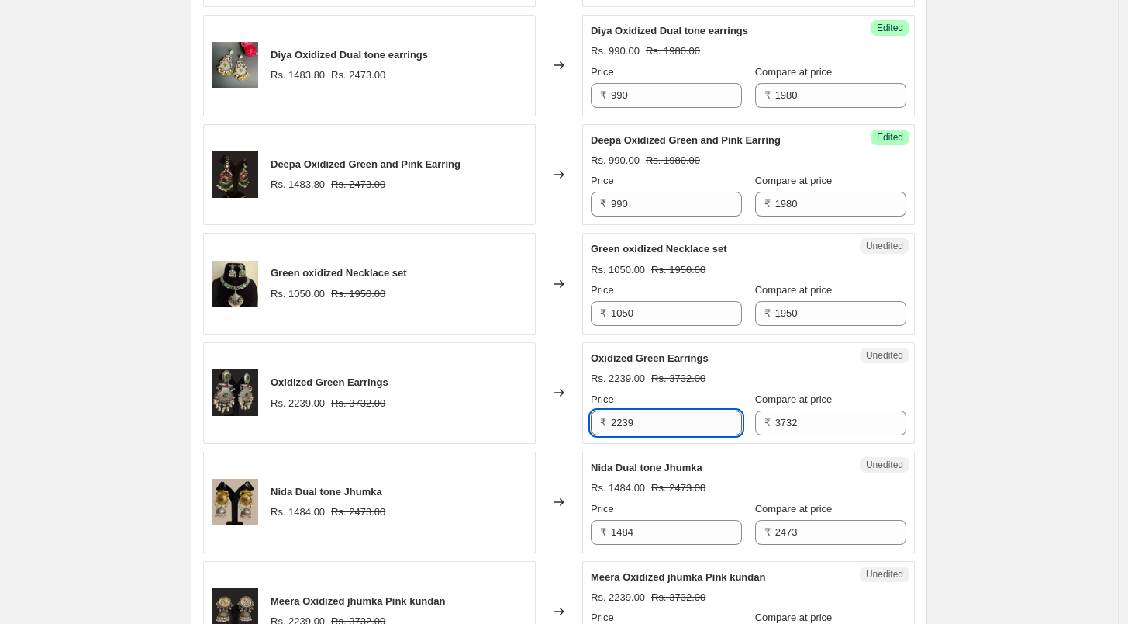
click at [658, 427] on input "2239" at bounding box center [676, 422] width 131 height 25
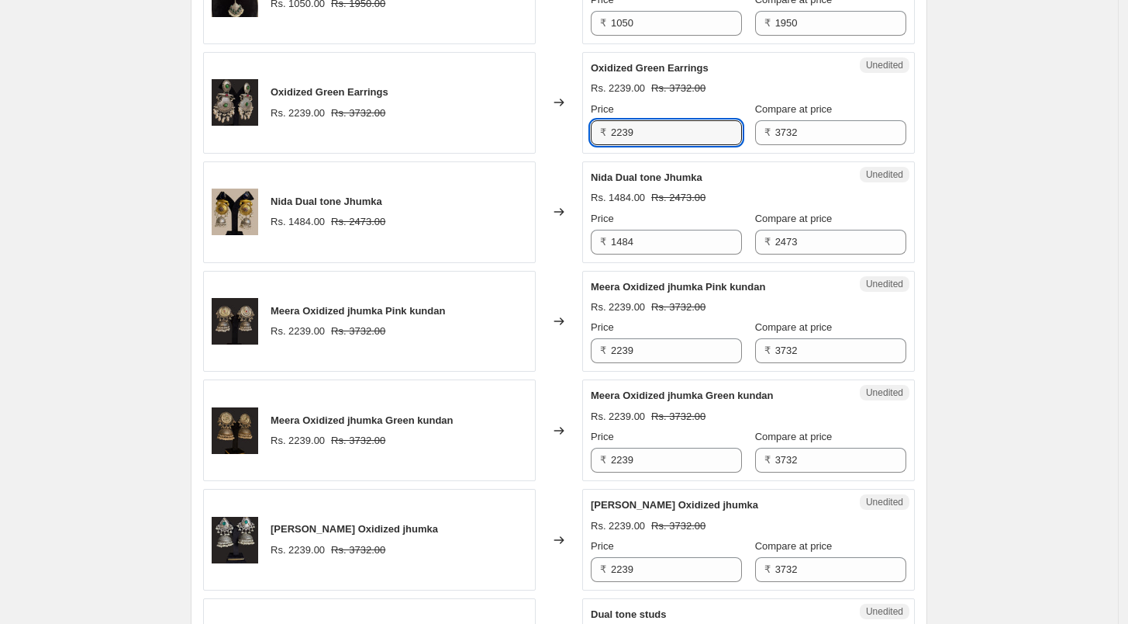
scroll to position [1268, 0]
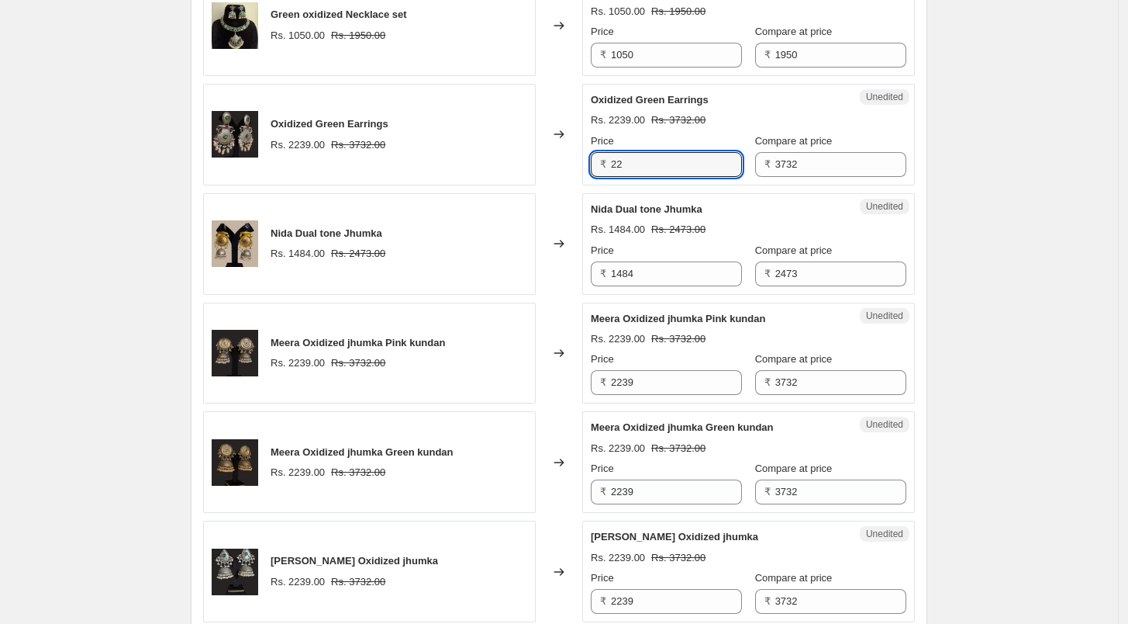
type input "2"
type input "1400"
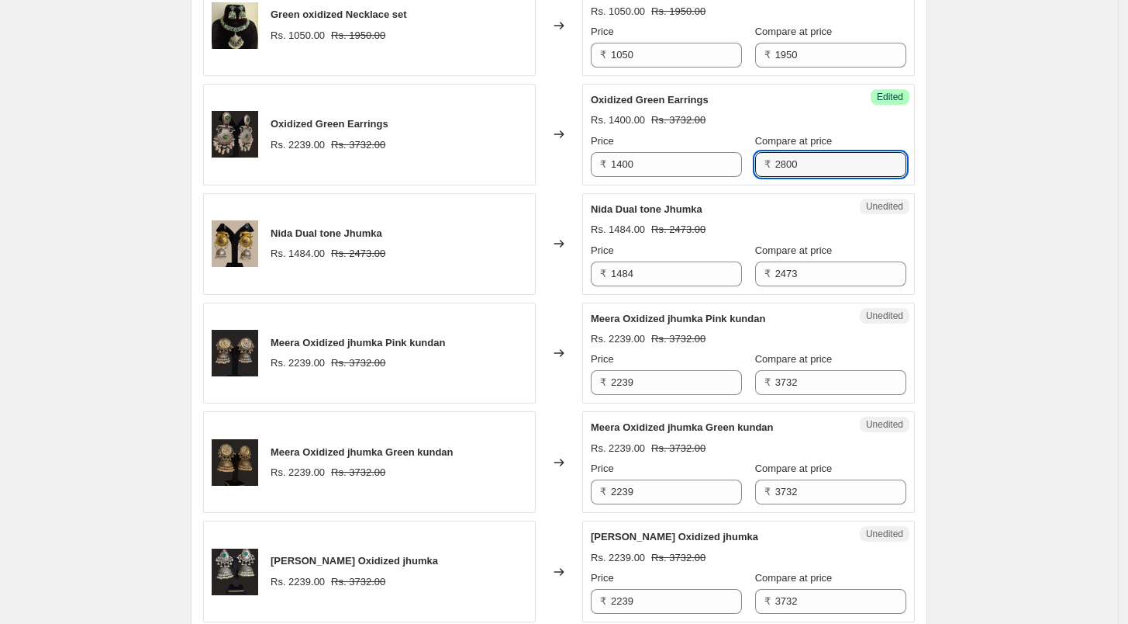
type input "2800"
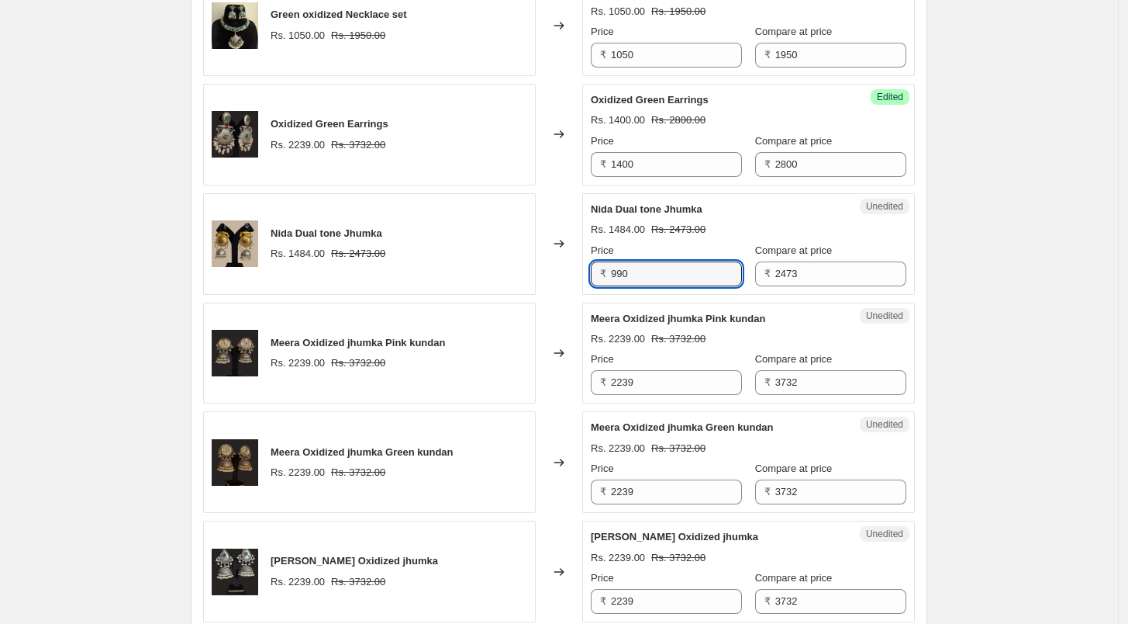
type input "990"
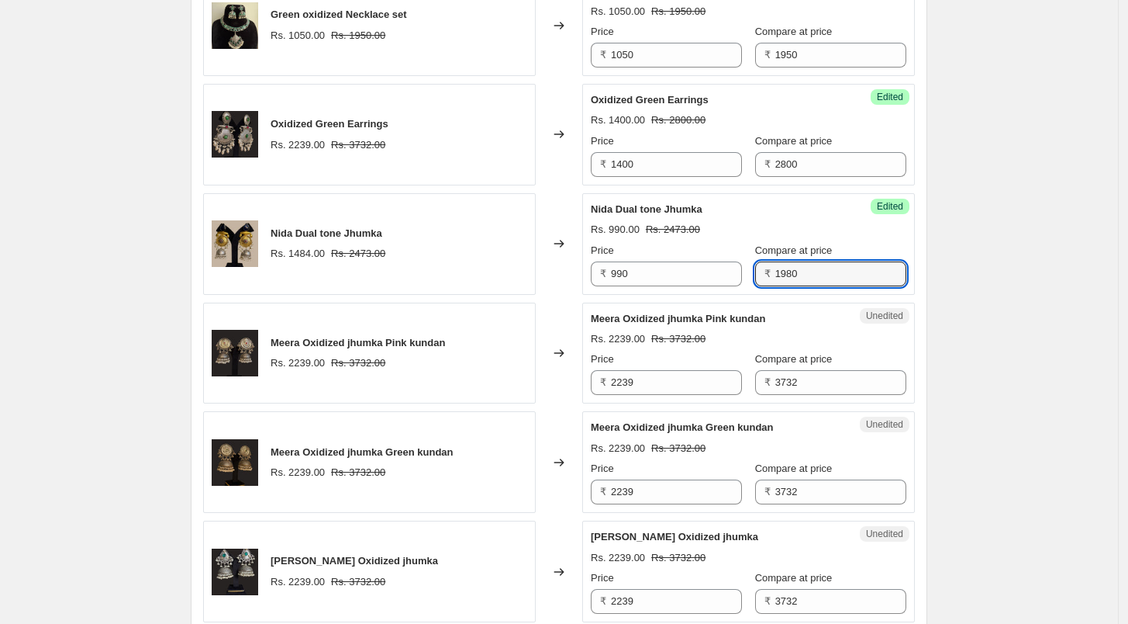
type input "1980"
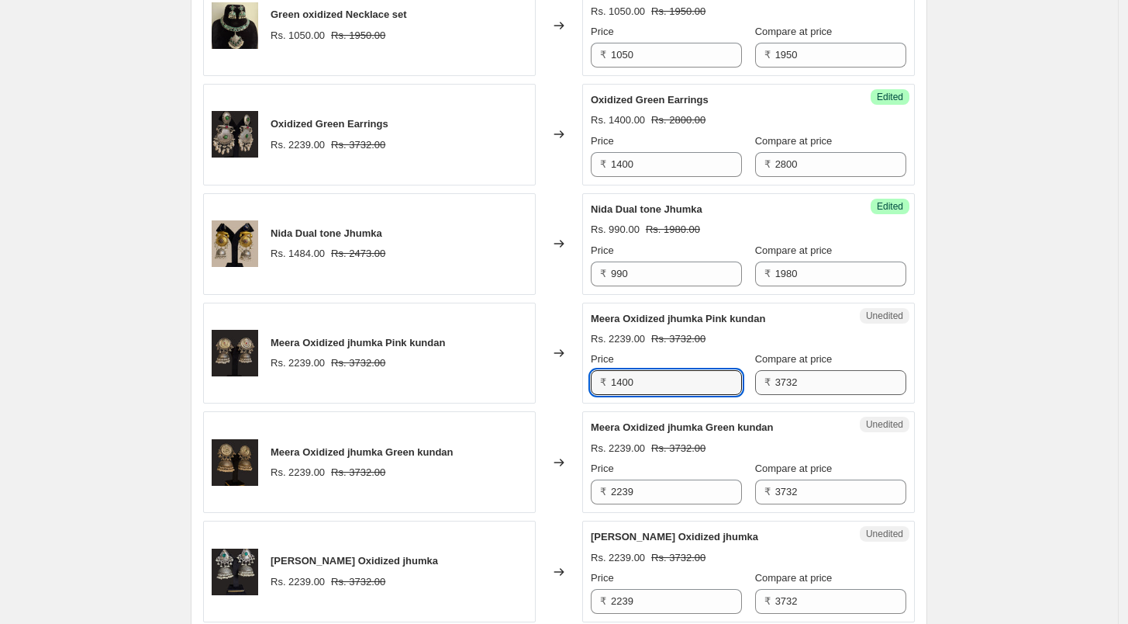
type input "1400"
click at [778, 381] on input "3732" at bounding box center [841, 382] width 131 height 25
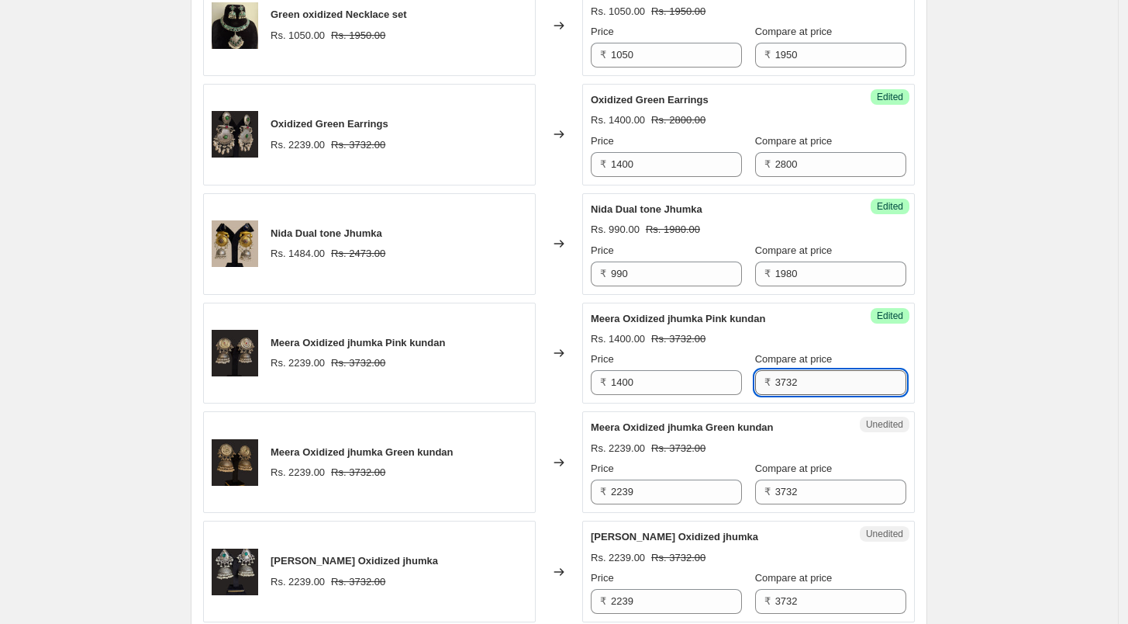
click at [778, 381] on input "3732" at bounding box center [841, 382] width 131 height 25
type input "2800"
click at [641, 484] on input "2239" at bounding box center [676, 491] width 131 height 25
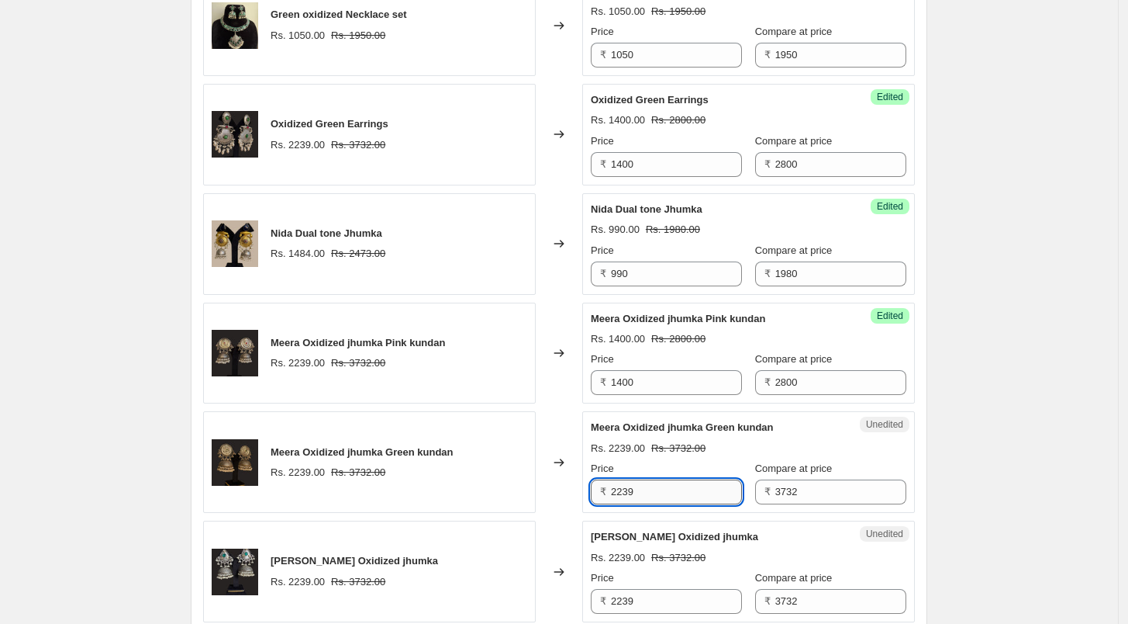
click at [641, 484] on input "2239" at bounding box center [676, 491] width 131 height 25
type input "1400"
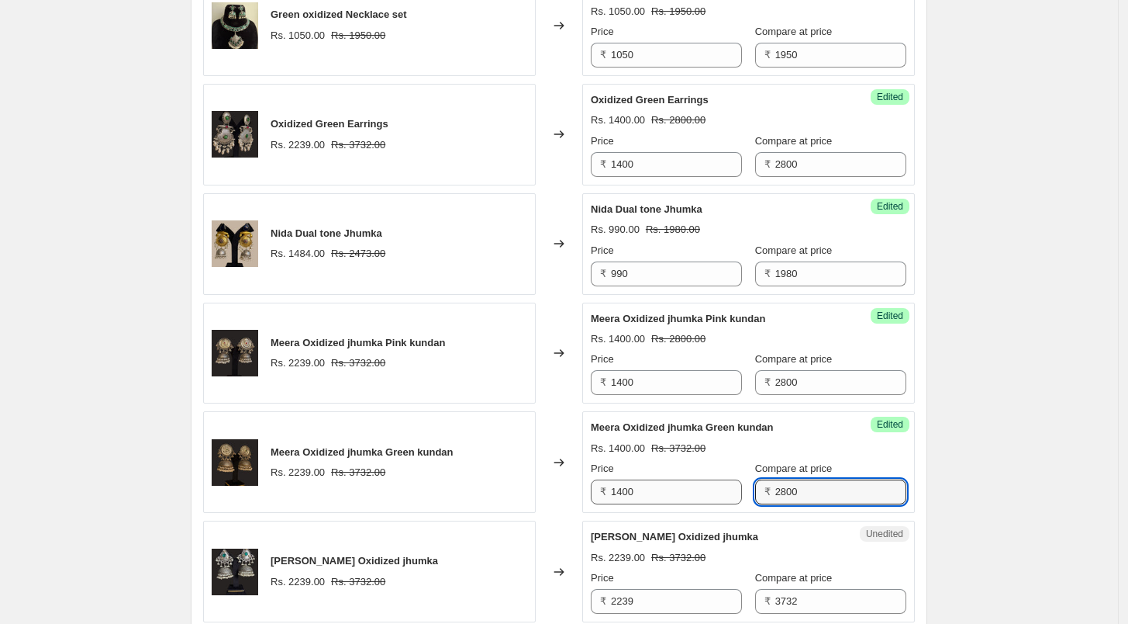
type input "2800"
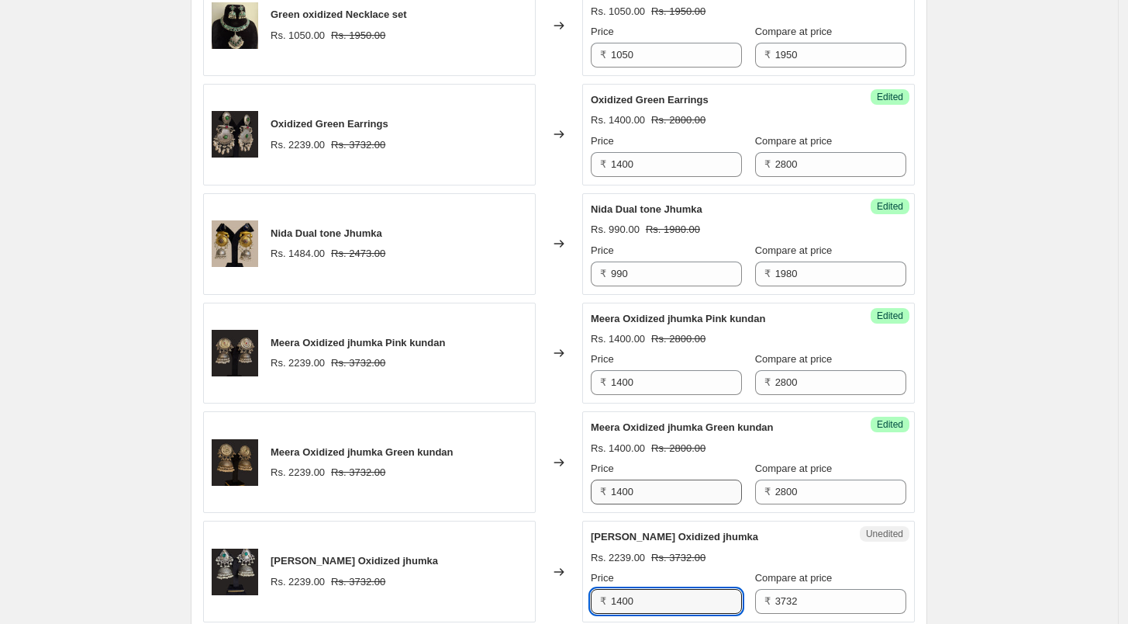
type input "1400"
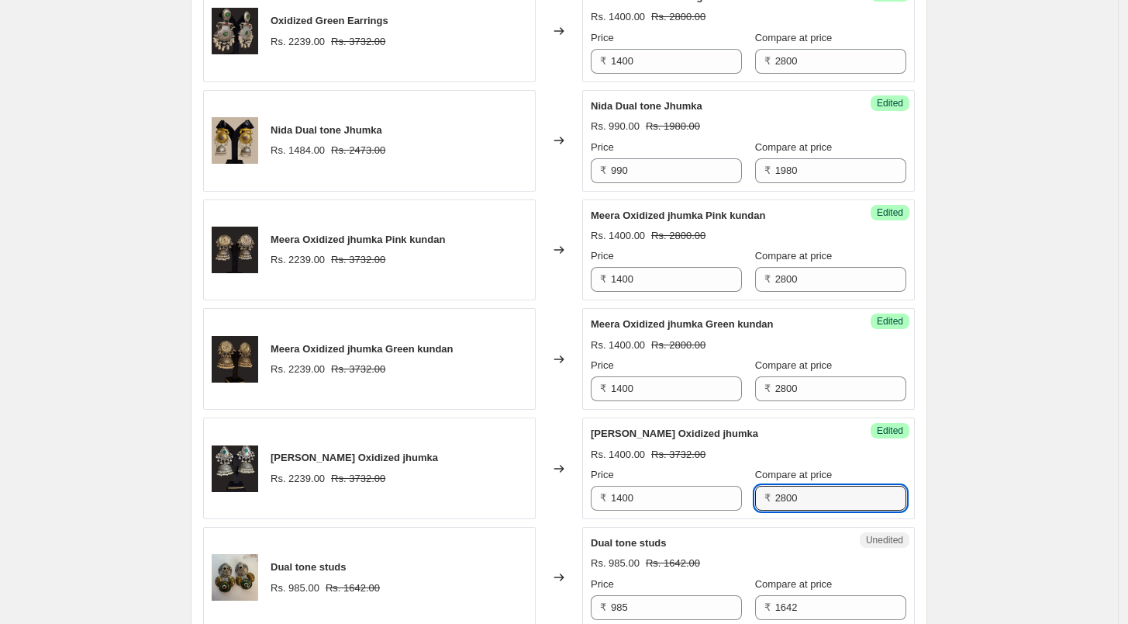
scroll to position [1440, 0]
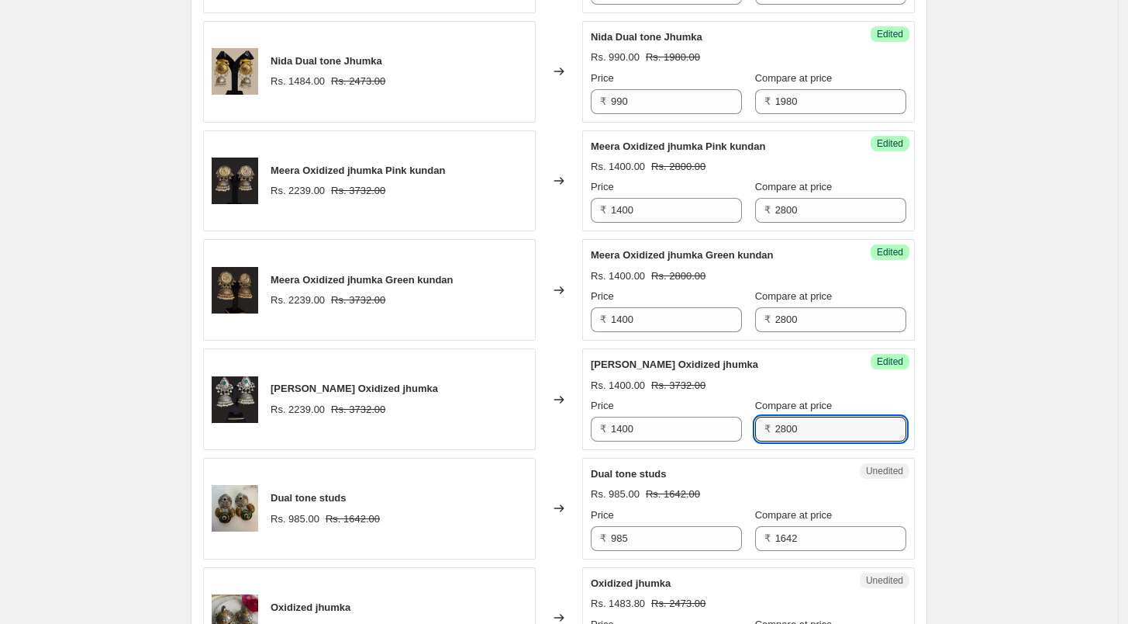
type input "2800"
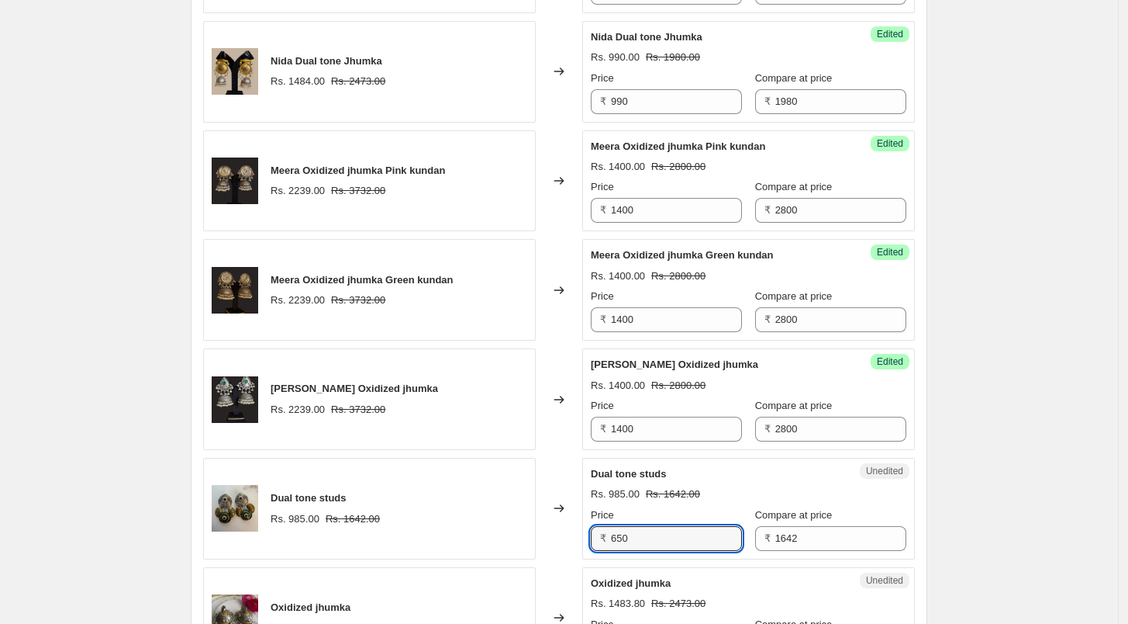
type input "650"
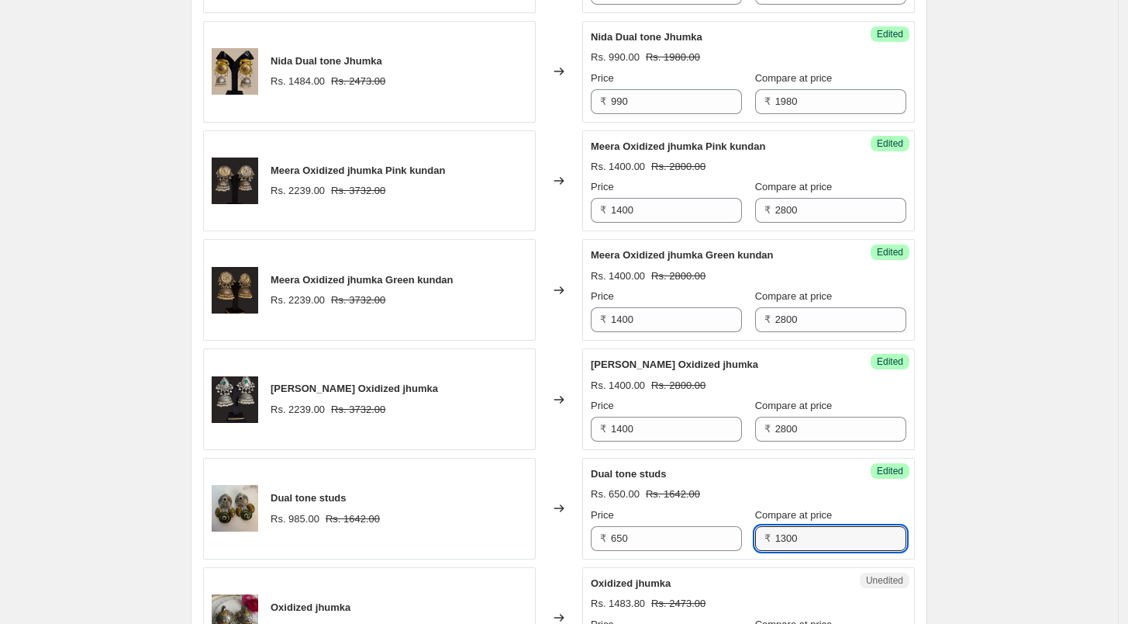
type input "1300"
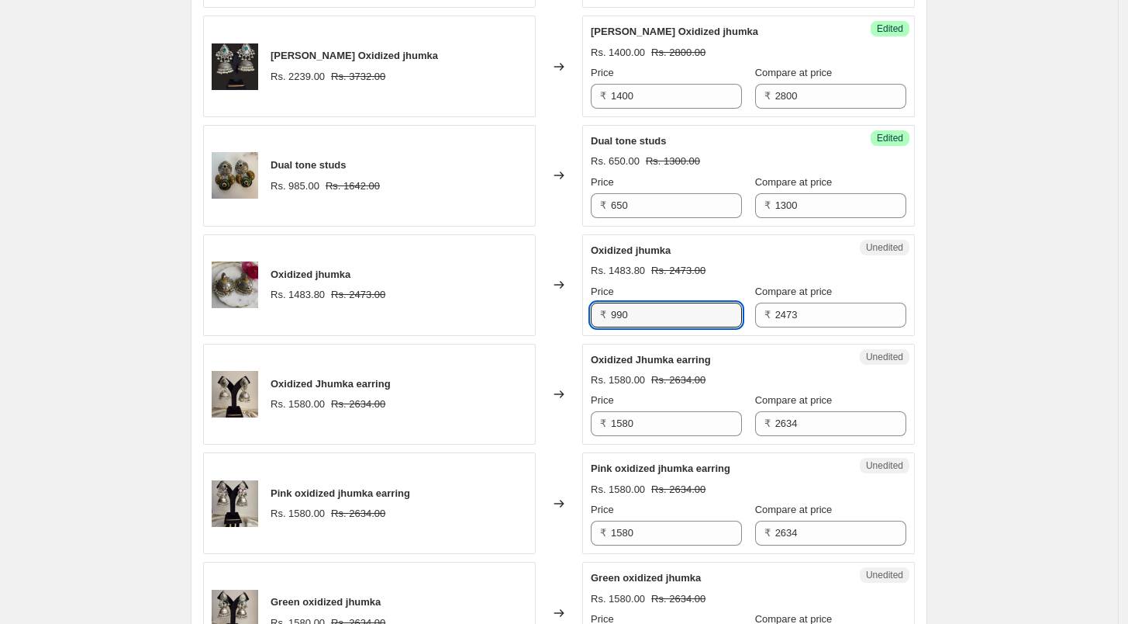
type input "990"
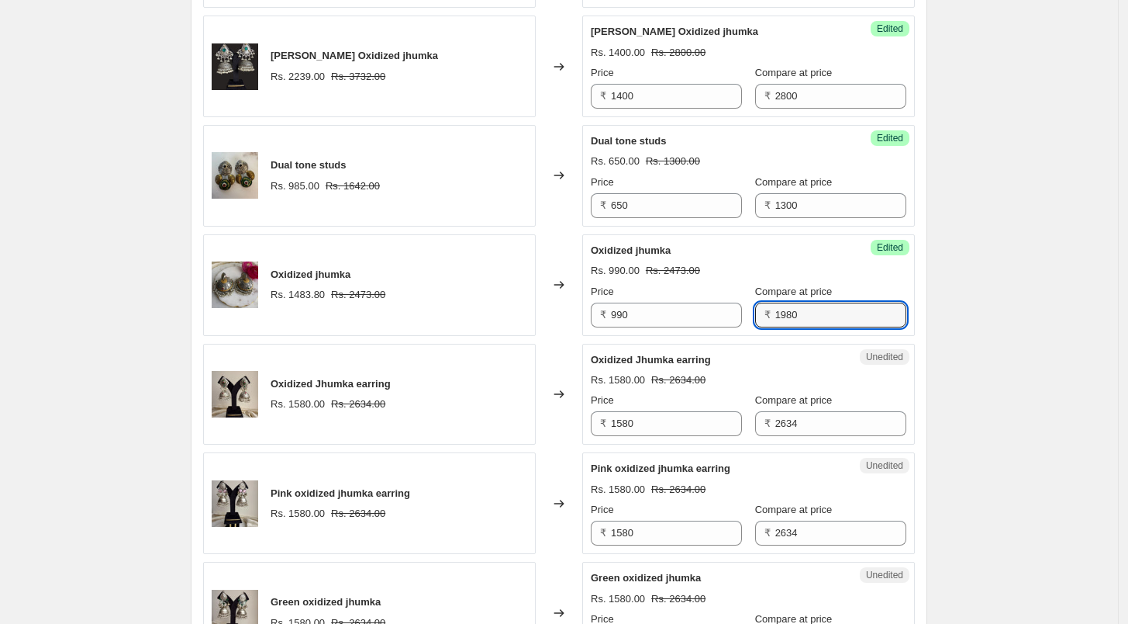
type input "1980"
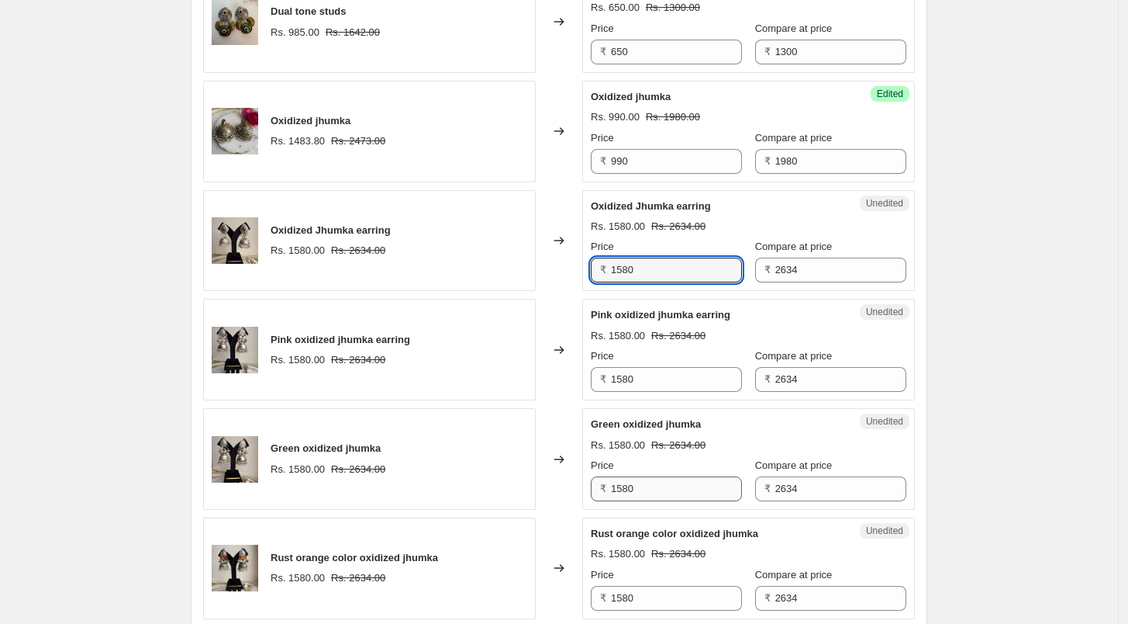
scroll to position [1945, 0]
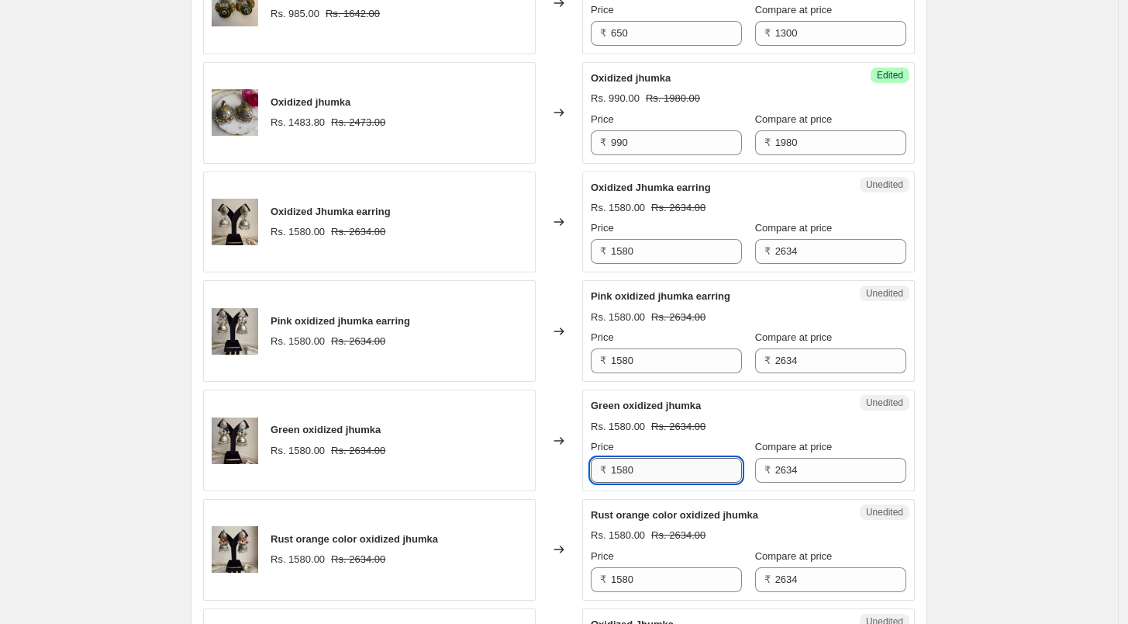
click at [642, 461] on input "1580" at bounding box center [676, 470] width 131 height 25
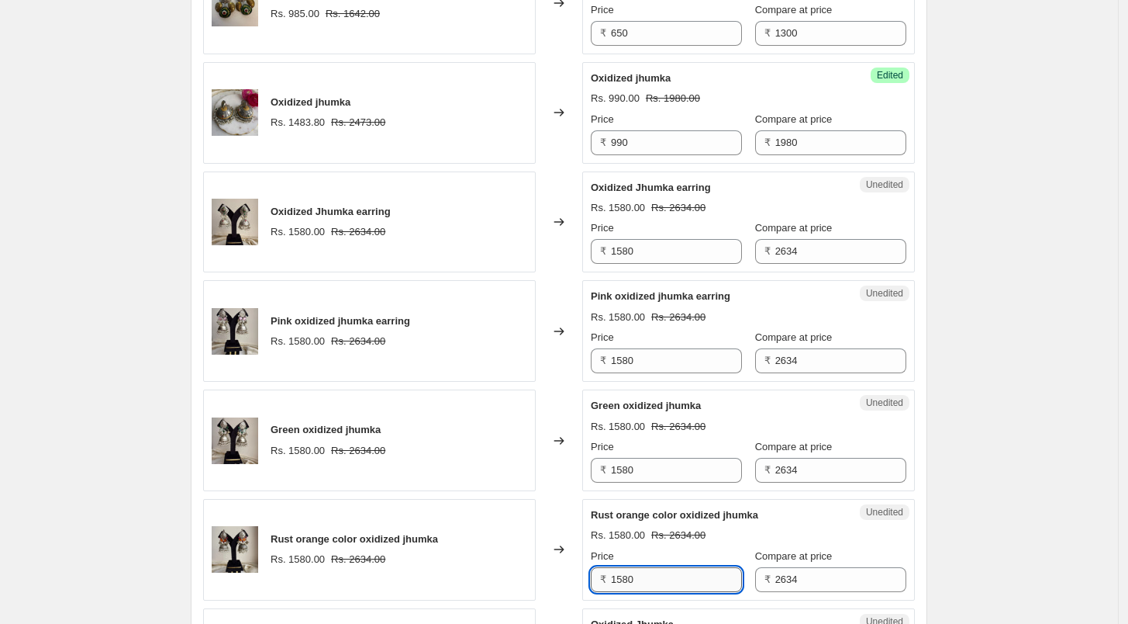
click at [646, 582] on input "1580" at bounding box center [676, 579] width 131 height 25
click at [646, 581] on input "1580" at bounding box center [676, 579] width 131 height 25
type input "1100"
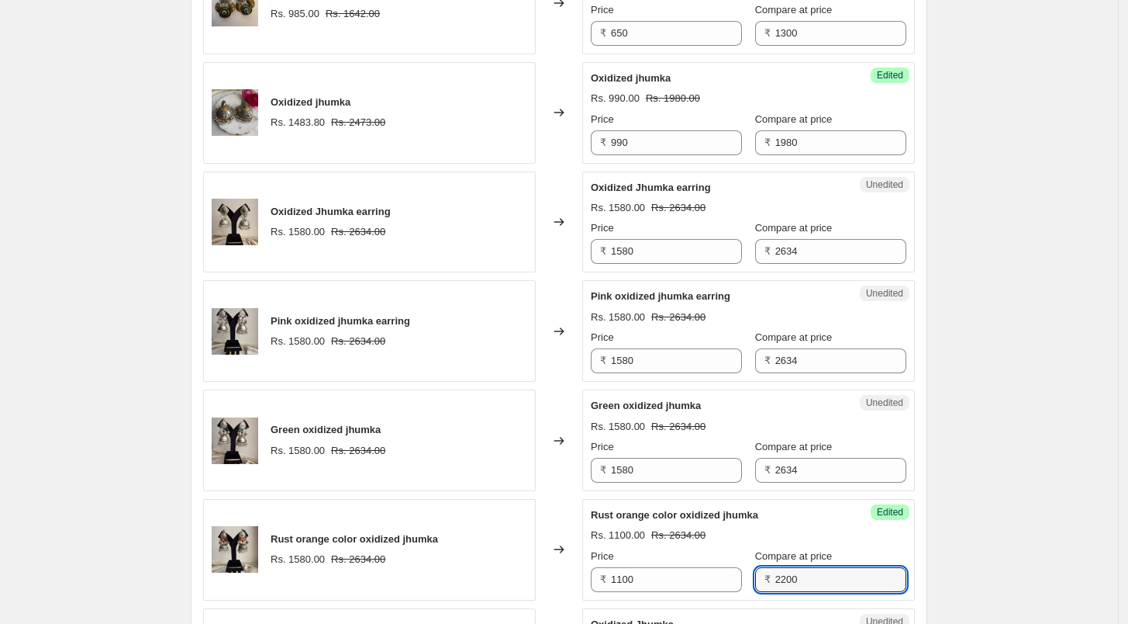
type input "2200"
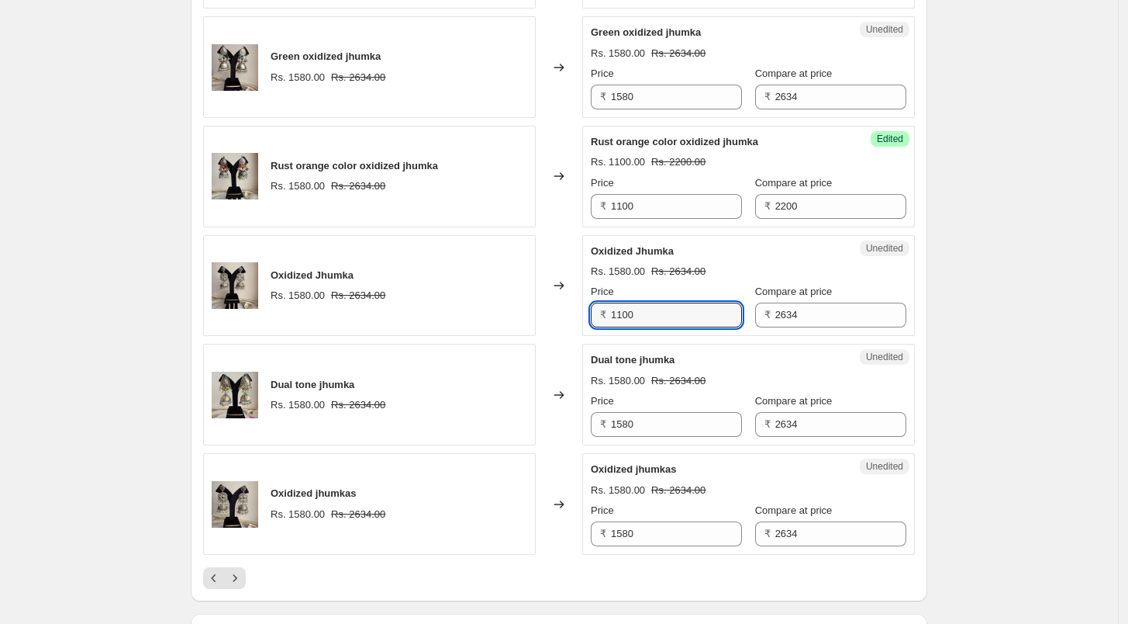
type input "1100"
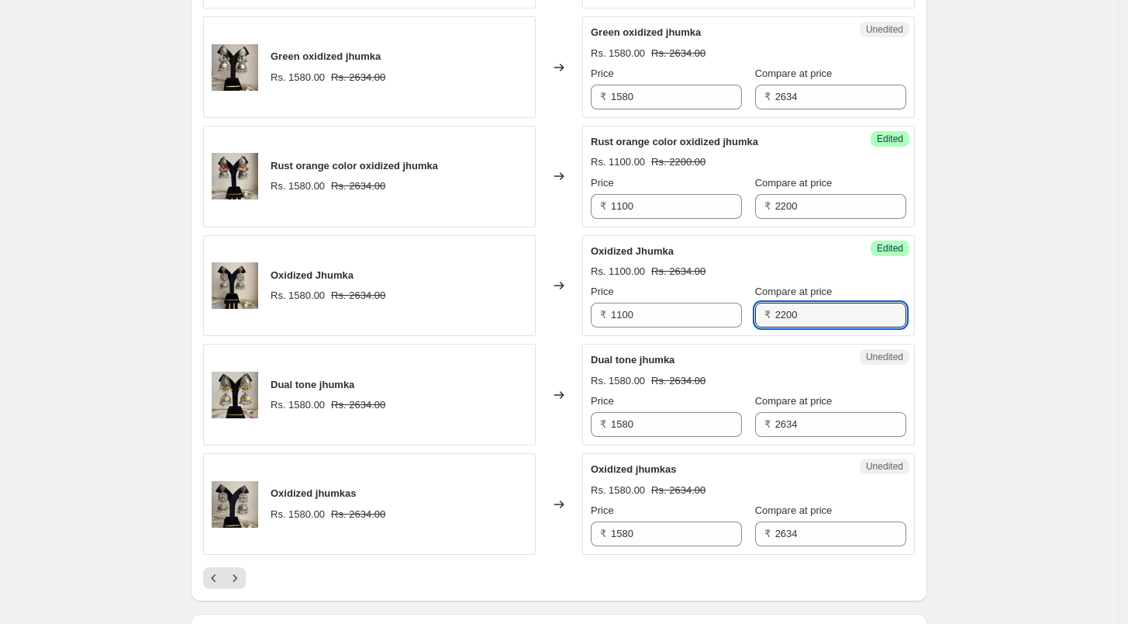
type input "2200"
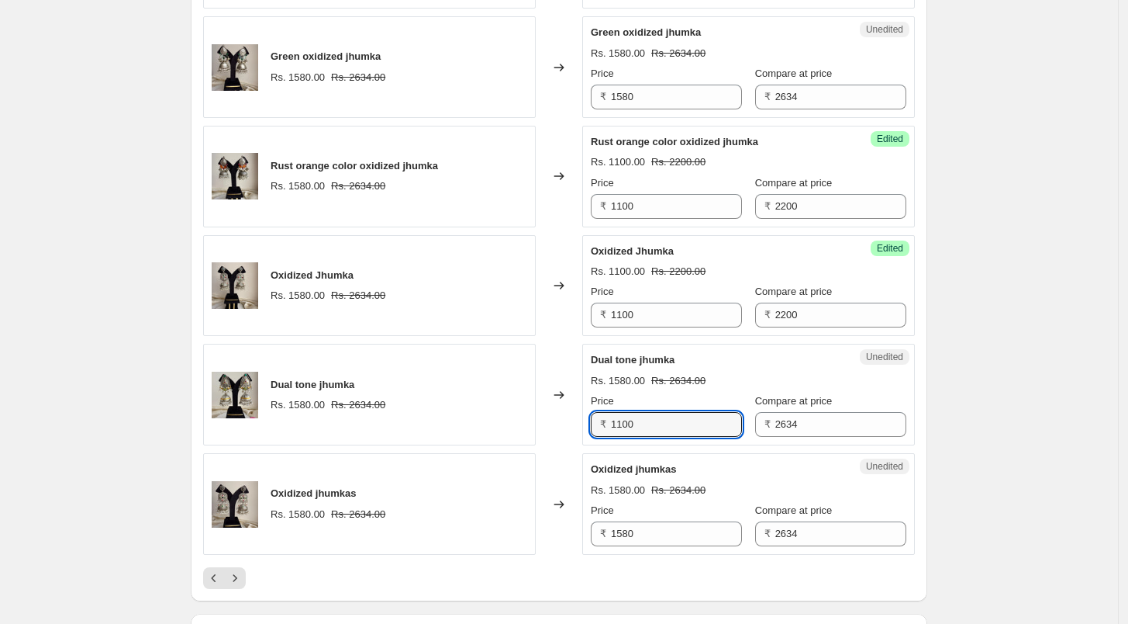
type input "1100"
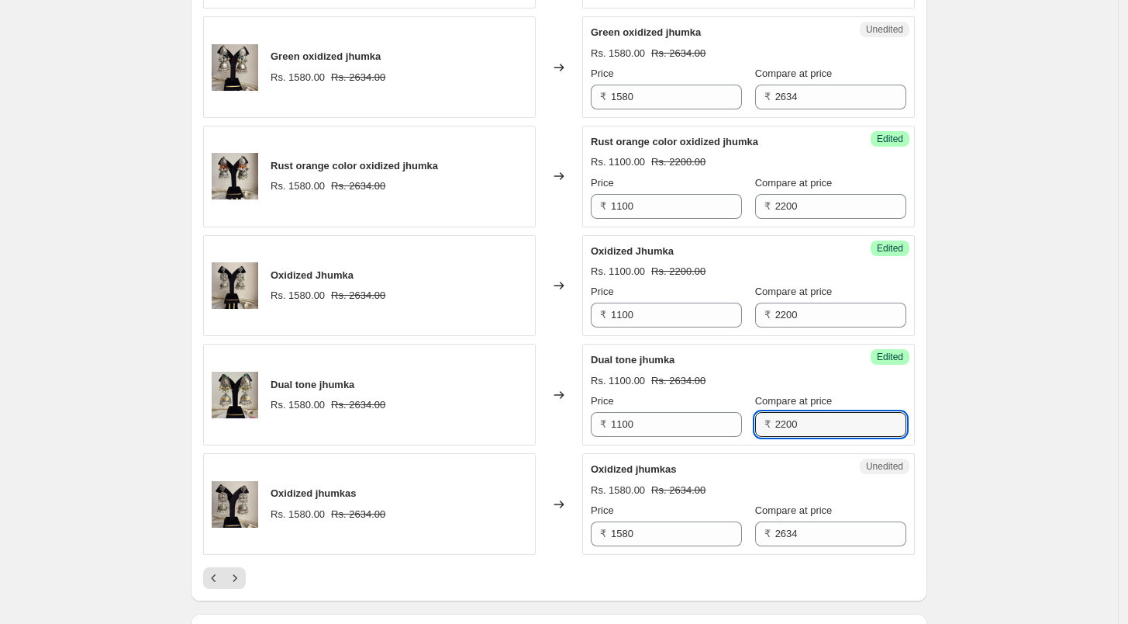
type input "2200"
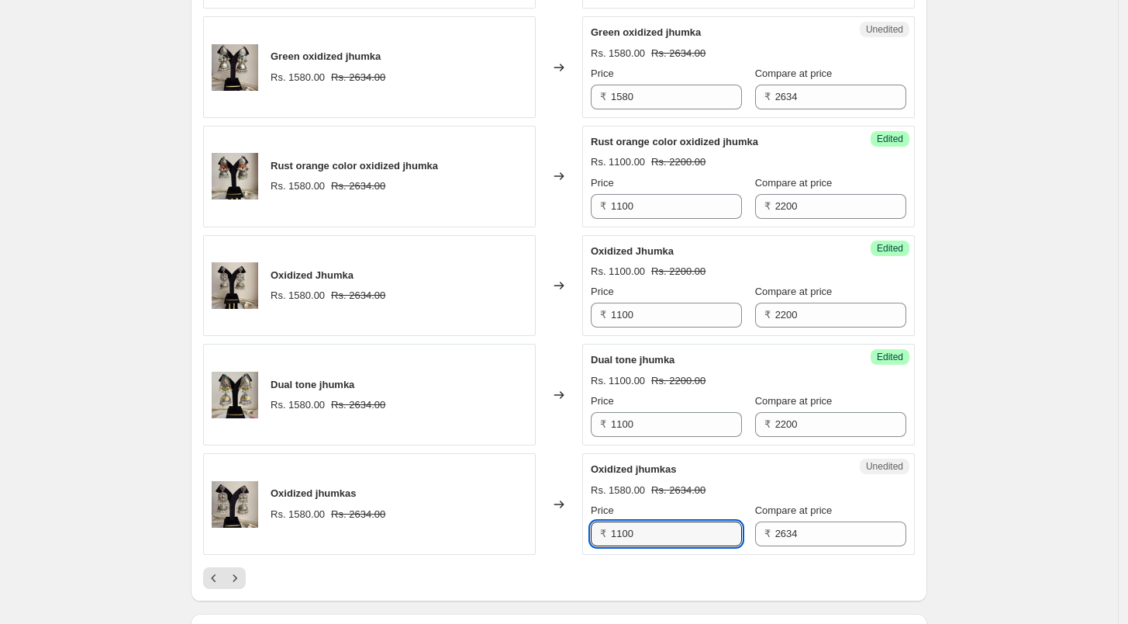
type input "1100"
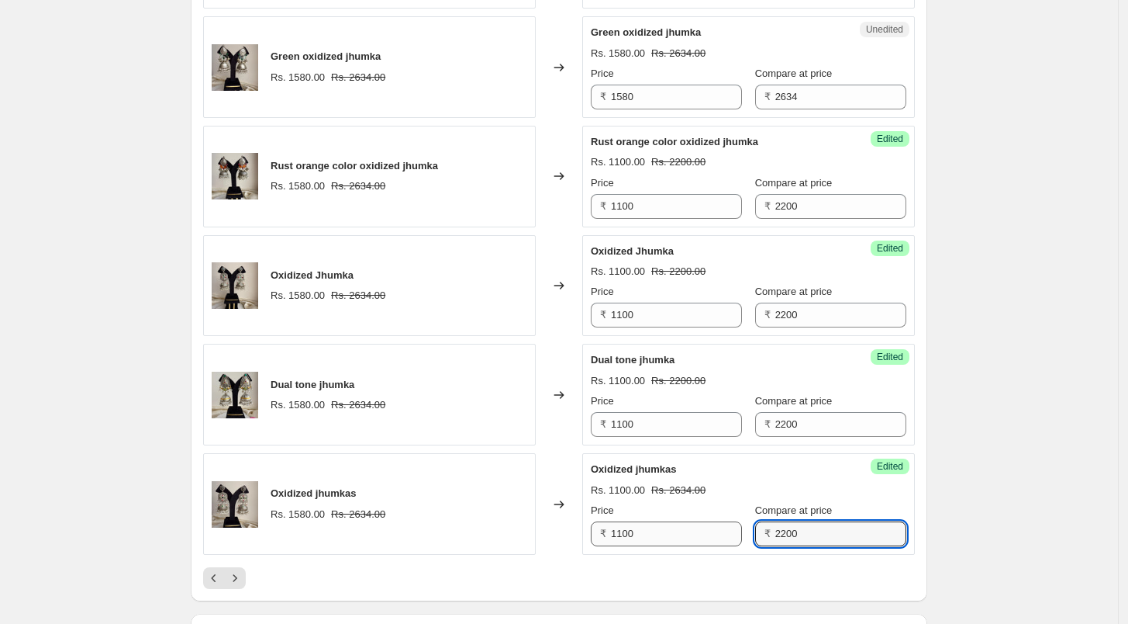
type input "2200"
click at [669, 535] on input "1100" at bounding box center [676, 533] width 131 height 25
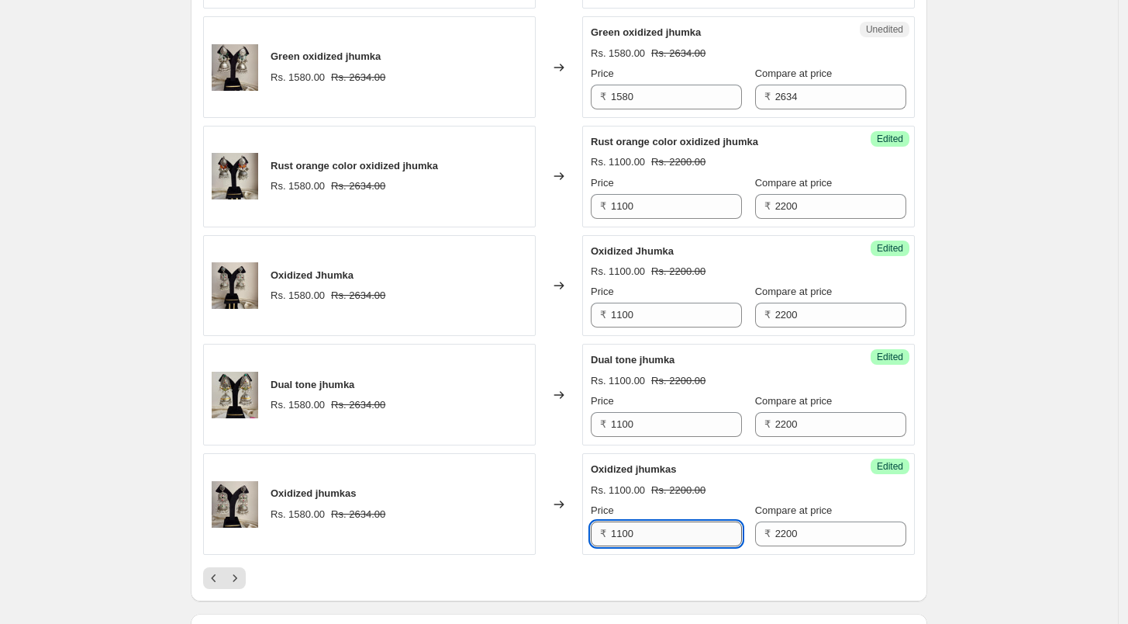
click at [669, 535] on input "1100" at bounding box center [676, 533] width 131 height 25
type input "990"
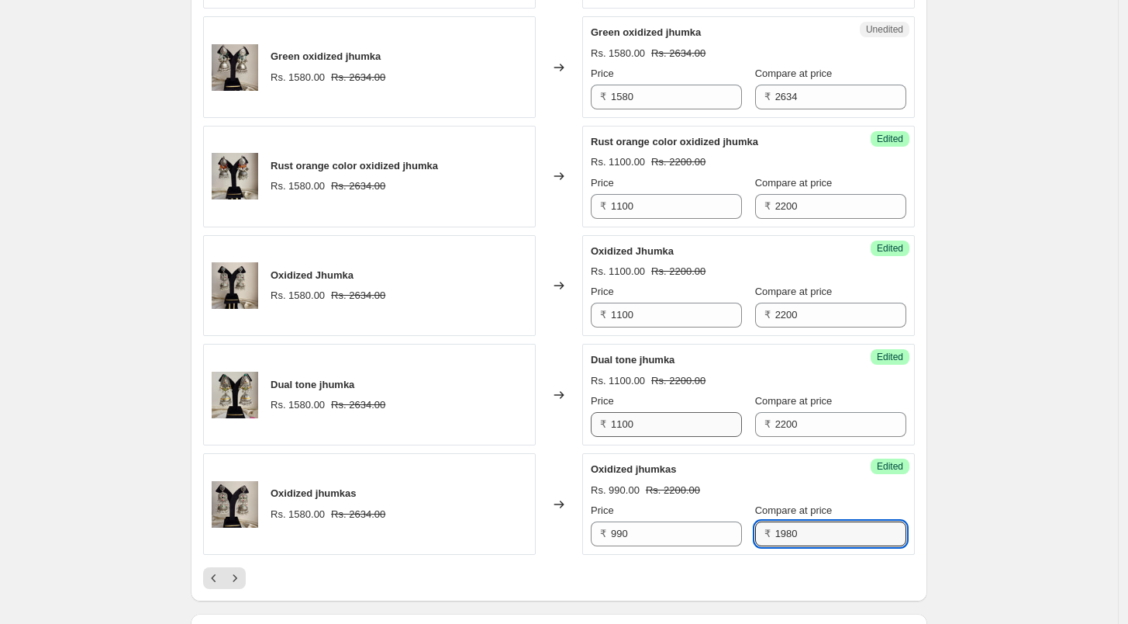
type input "1980"
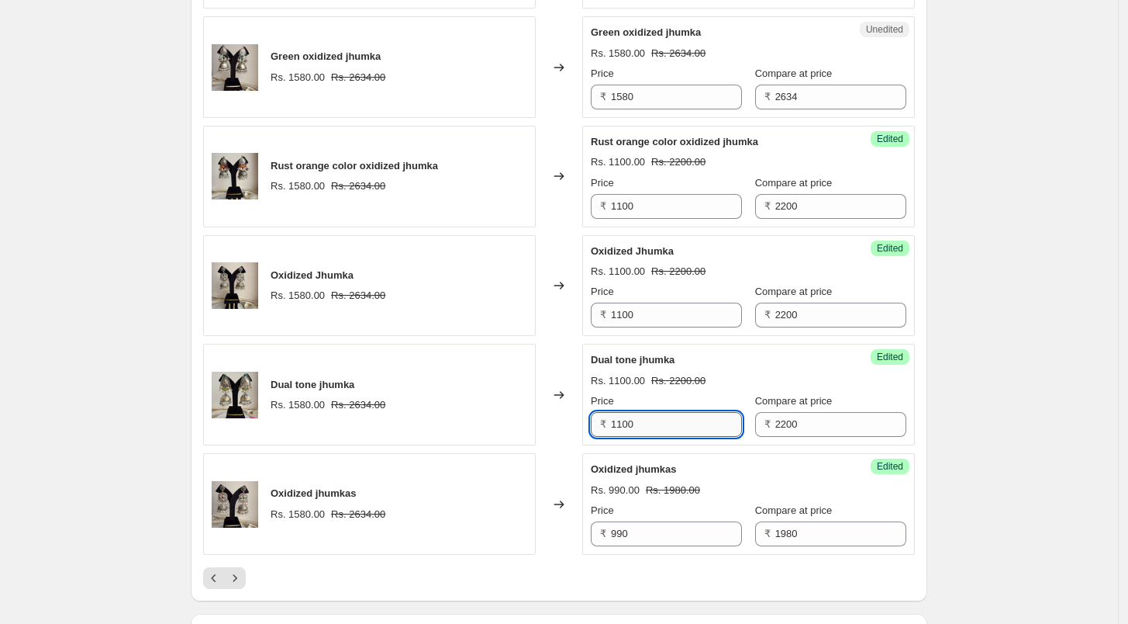
click at [682, 413] on input "1100" at bounding box center [676, 424] width 131 height 25
type input "990"
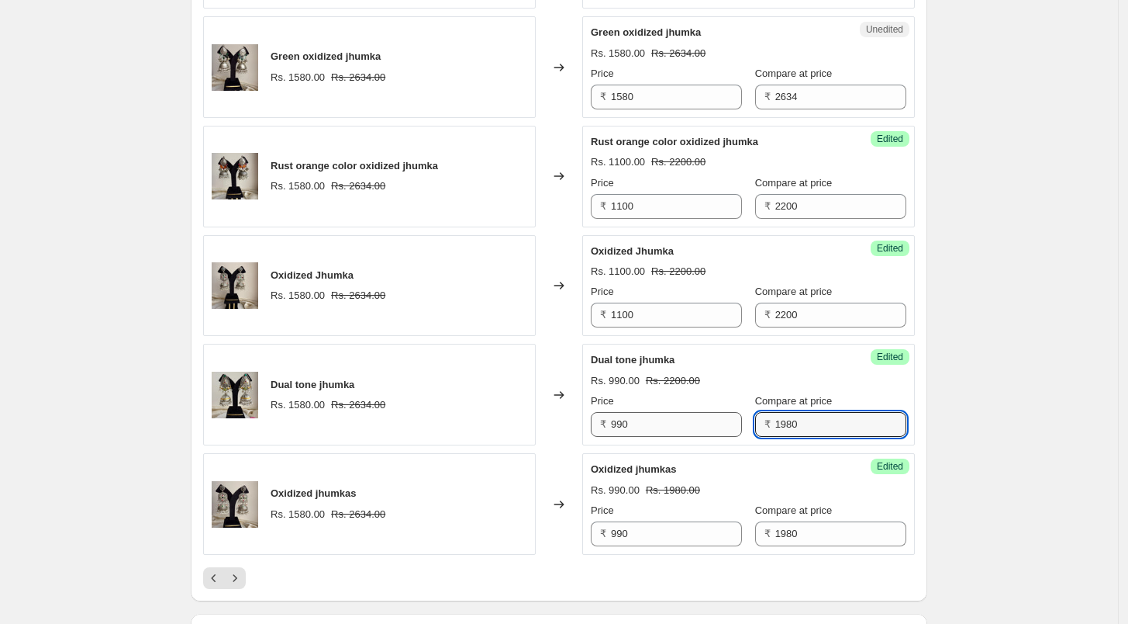
type input "1980"
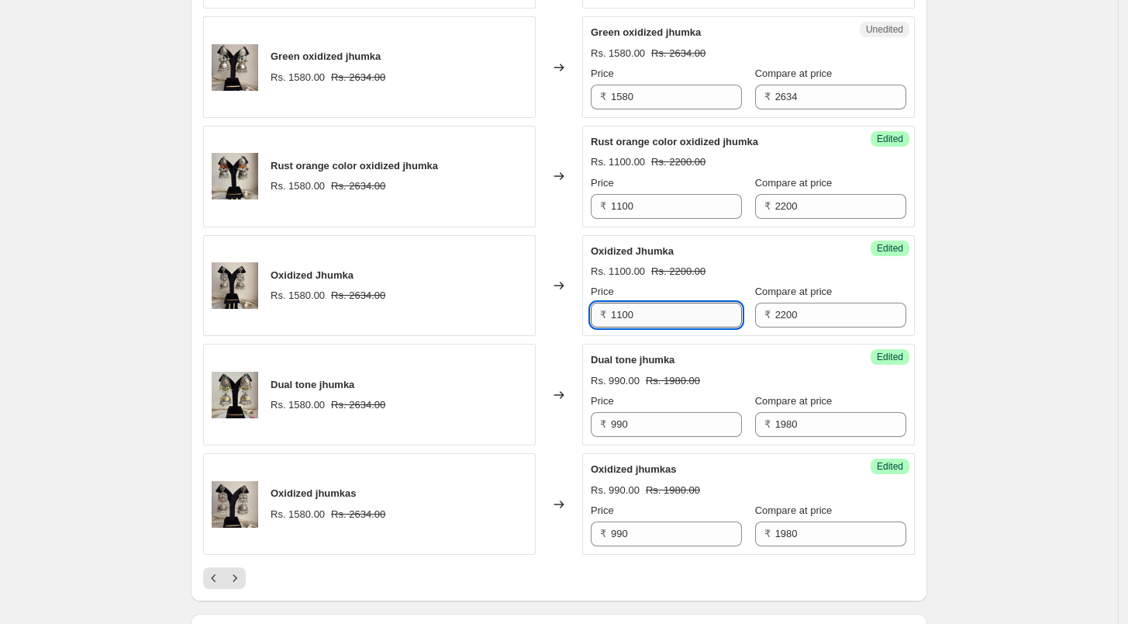
click at [662, 318] on input "1100" at bounding box center [676, 314] width 131 height 25
type input "990"
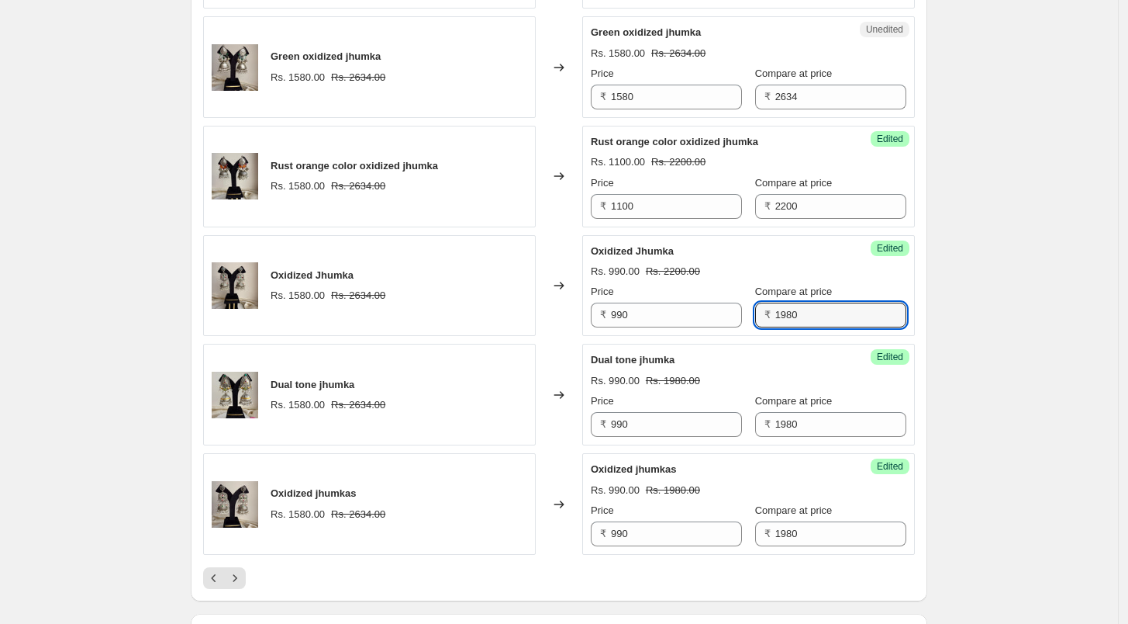
type input "1980"
click at [738, 235] on div "Success Edited Oxidized Jhumka Rs. 990.00 Rs. 2200.00 Price ₹ 990 Compare at pr…" at bounding box center [748, 286] width 333 height 102
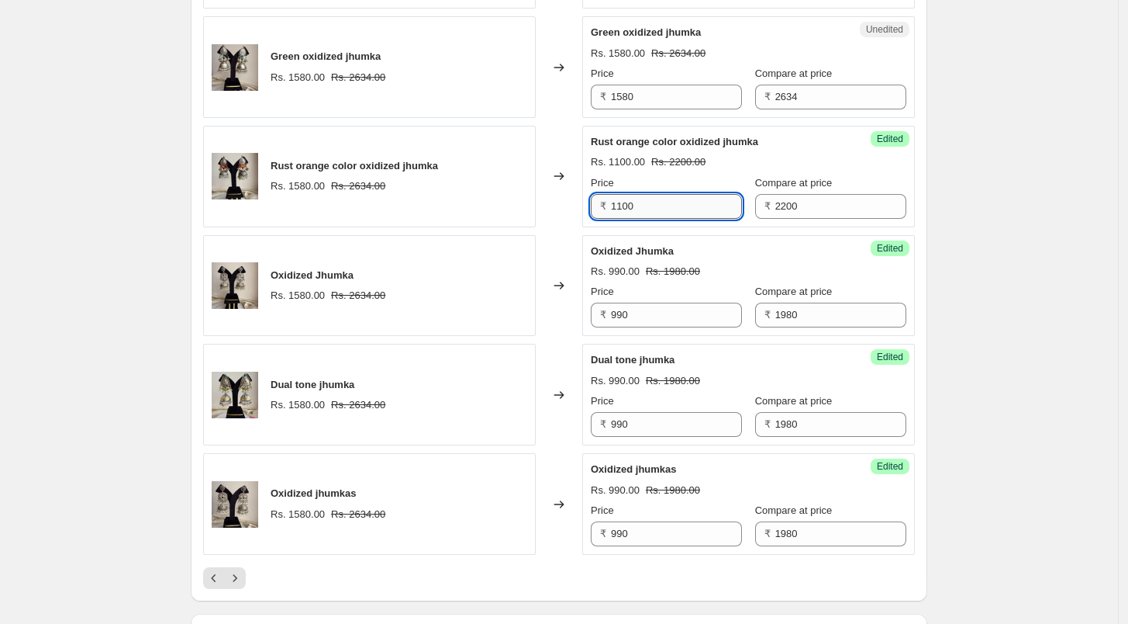
click at [692, 204] on input "1100" at bounding box center [676, 206] width 131 height 25
type input "990"
type input "1980"
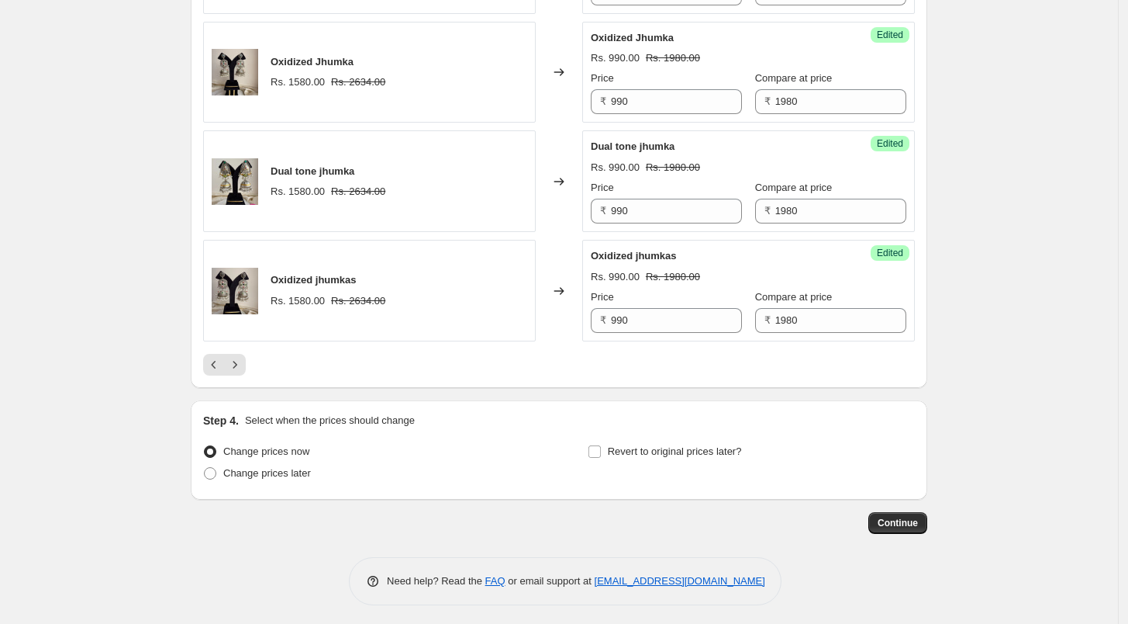
scroll to position [2531, 0]
click at [237, 358] on icon "Next" at bounding box center [235, 365] width 16 height 16
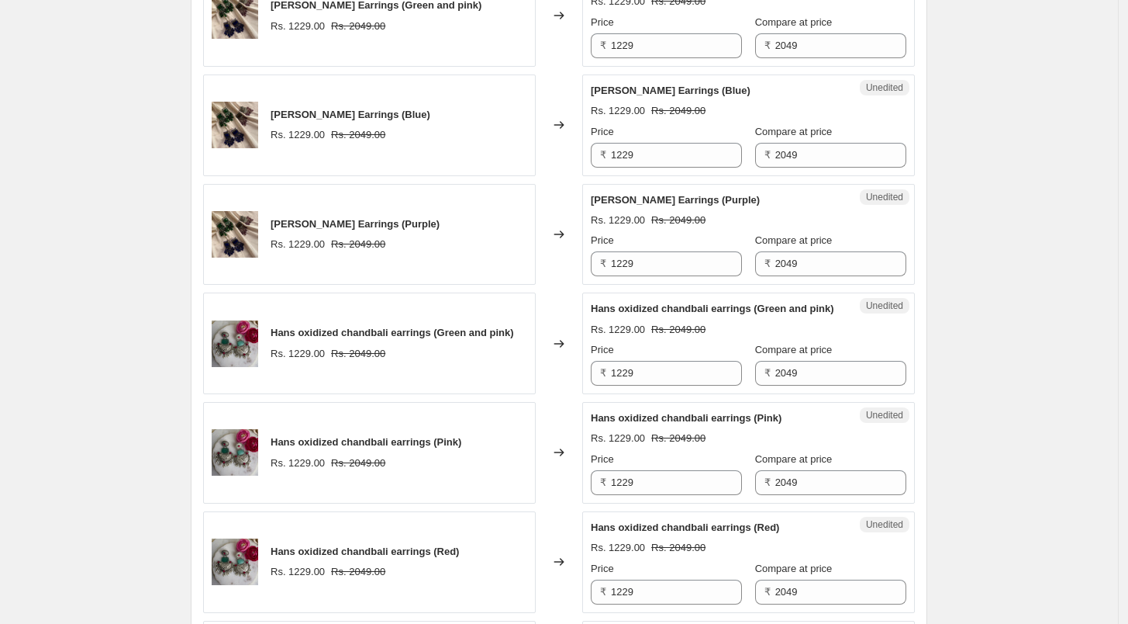
scroll to position [922, 0]
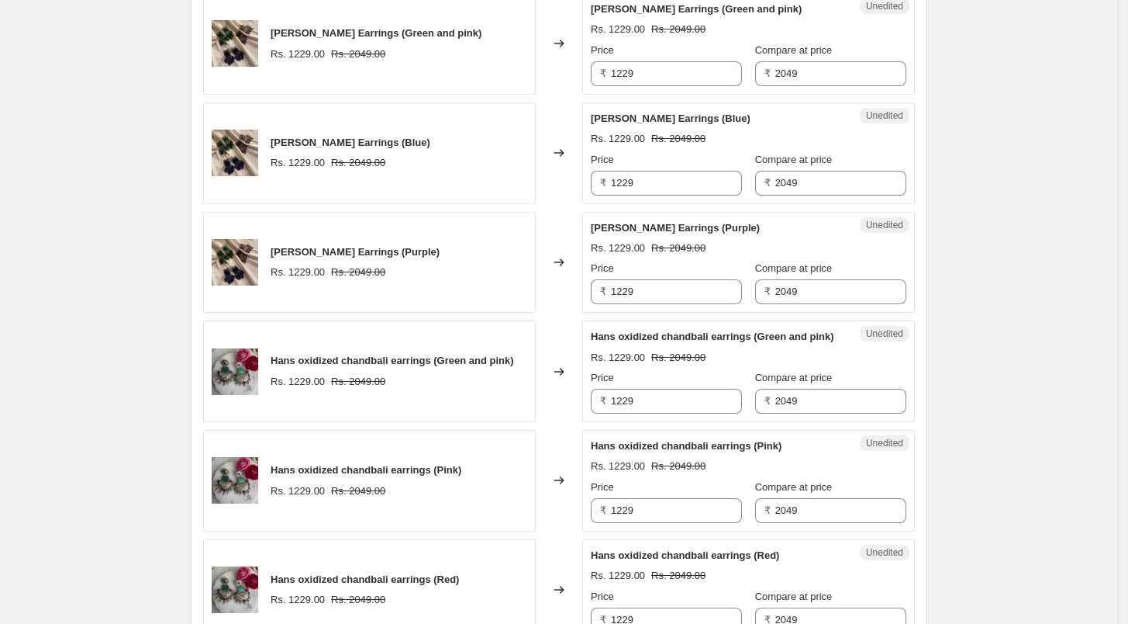
click at [1000, 359] on div "Create new price change job. This page is ready Create new price change job Dra…" at bounding box center [559, 276] width 1118 height 2396
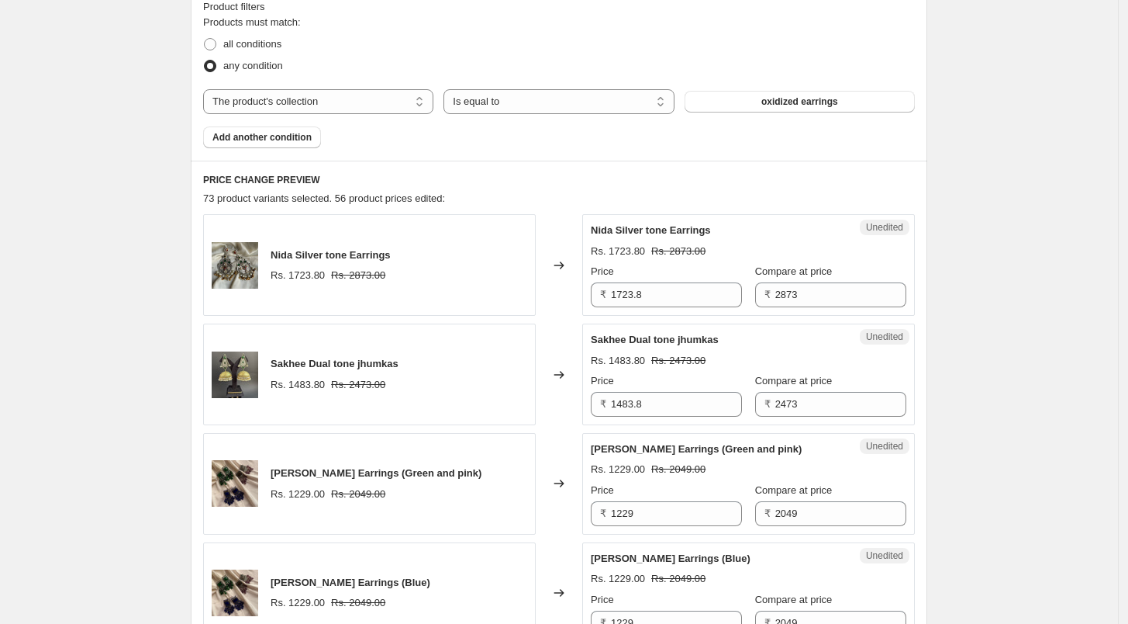
scroll to position [405, 0]
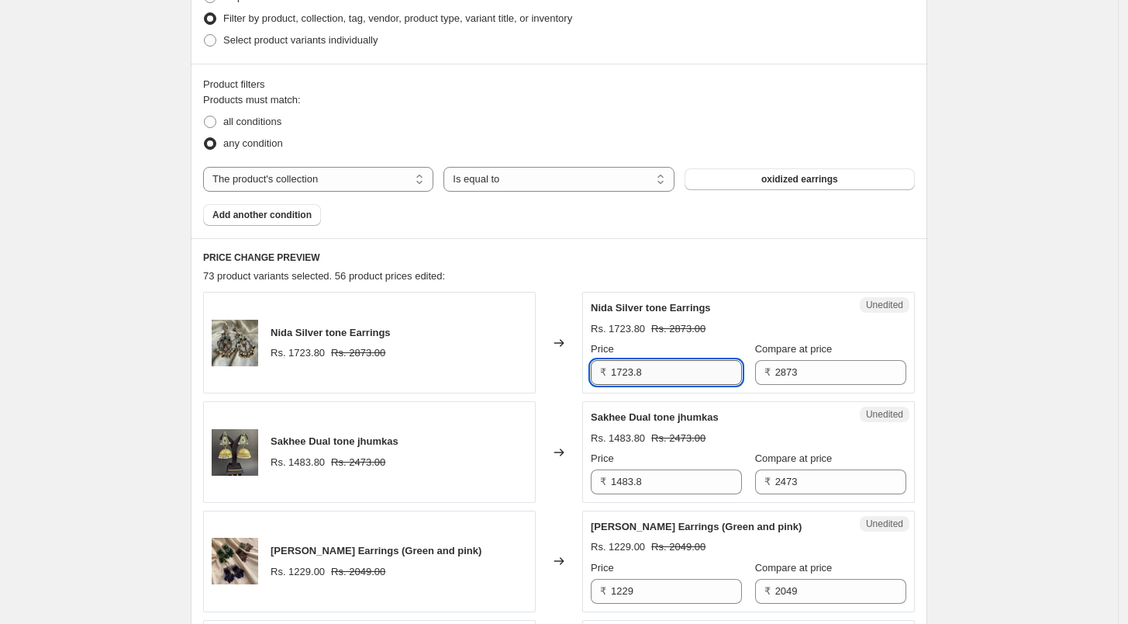
click at [673, 378] on input "1723.8" at bounding box center [676, 372] width 131 height 25
type input "1200"
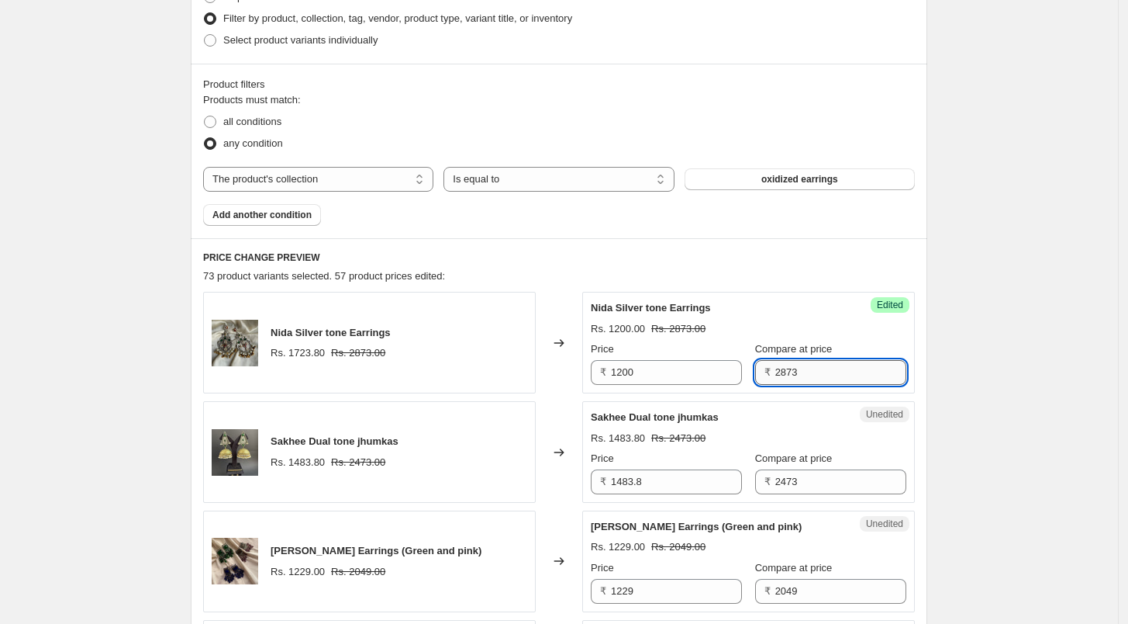
click at [820, 371] on input "2873" at bounding box center [841, 372] width 131 height 25
type input "2400"
click at [702, 481] on input "1483.8" at bounding box center [676, 481] width 131 height 25
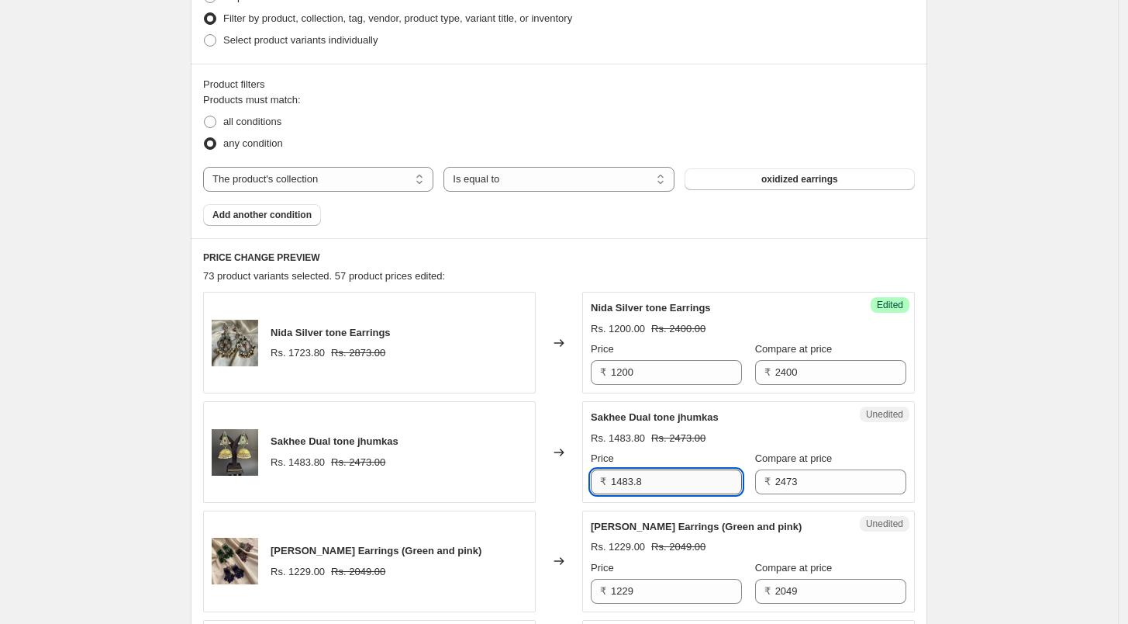
click at [702, 481] on input "1483.8" at bounding box center [676, 481] width 131 height 25
type input "1100"
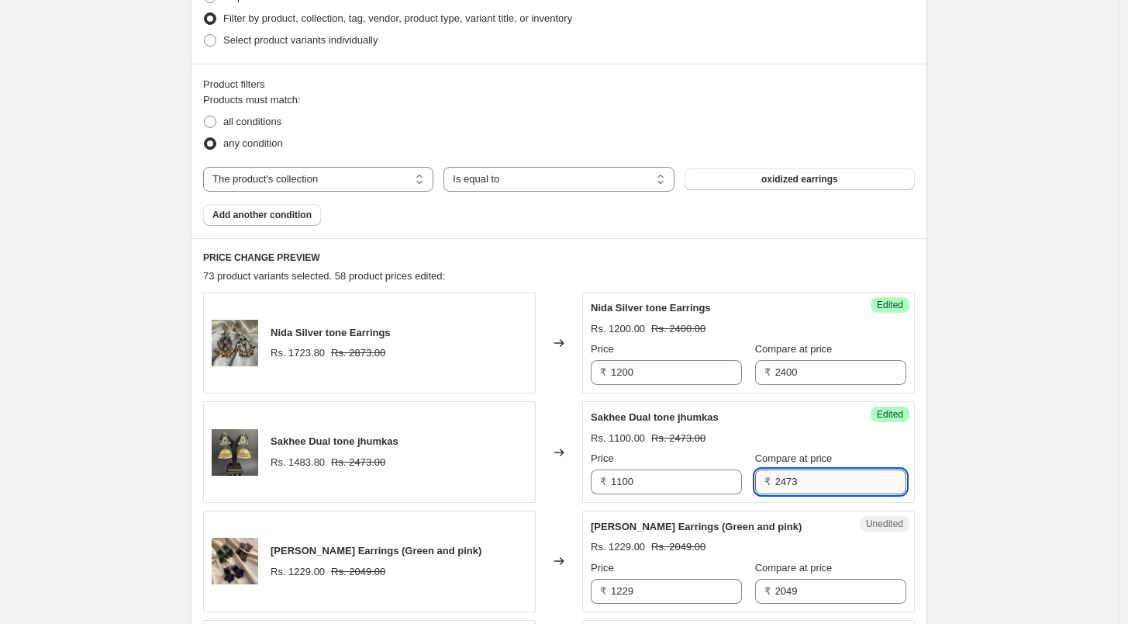
click at [790, 472] on input "2473" at bounding box center [841, 481] width 131 height 25
type input "2200"
click at [660, 579] on input "1229" at bounding box center [676, 591] width 131 height 25
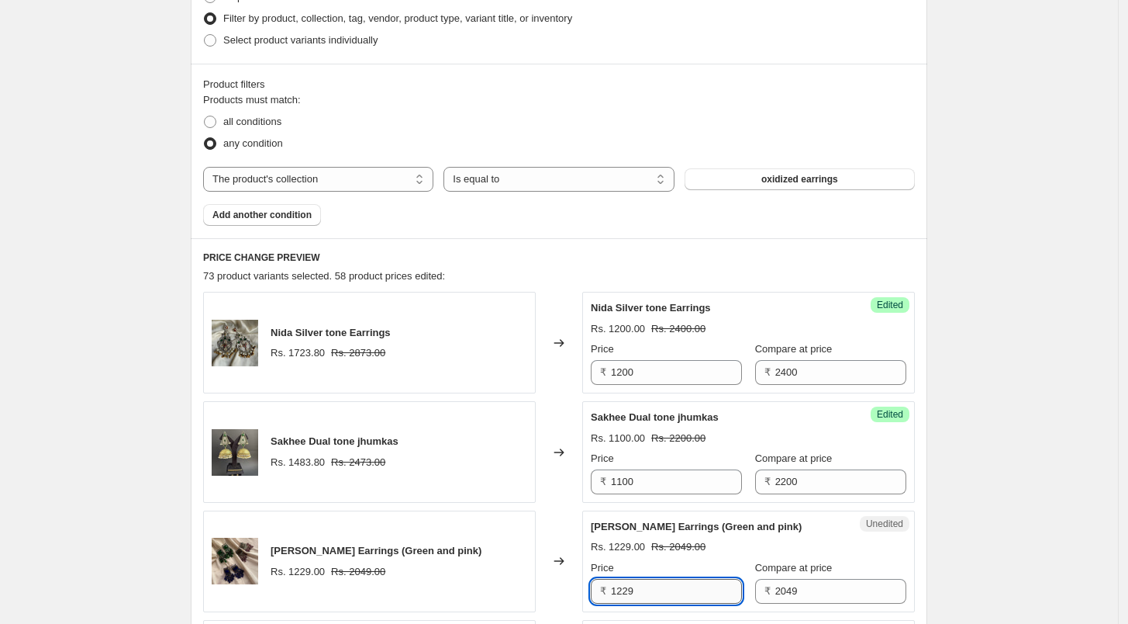
click at [660, 579] on input "1229" at bounding box center [676, 591] width 131 height 25
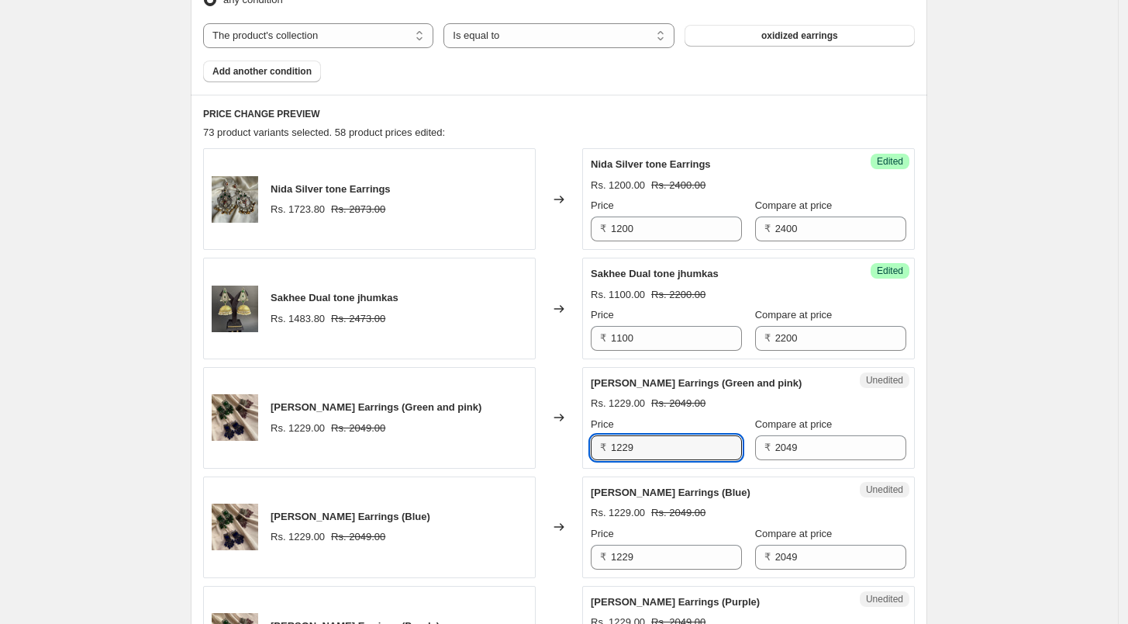
scroll to position [577, 0]
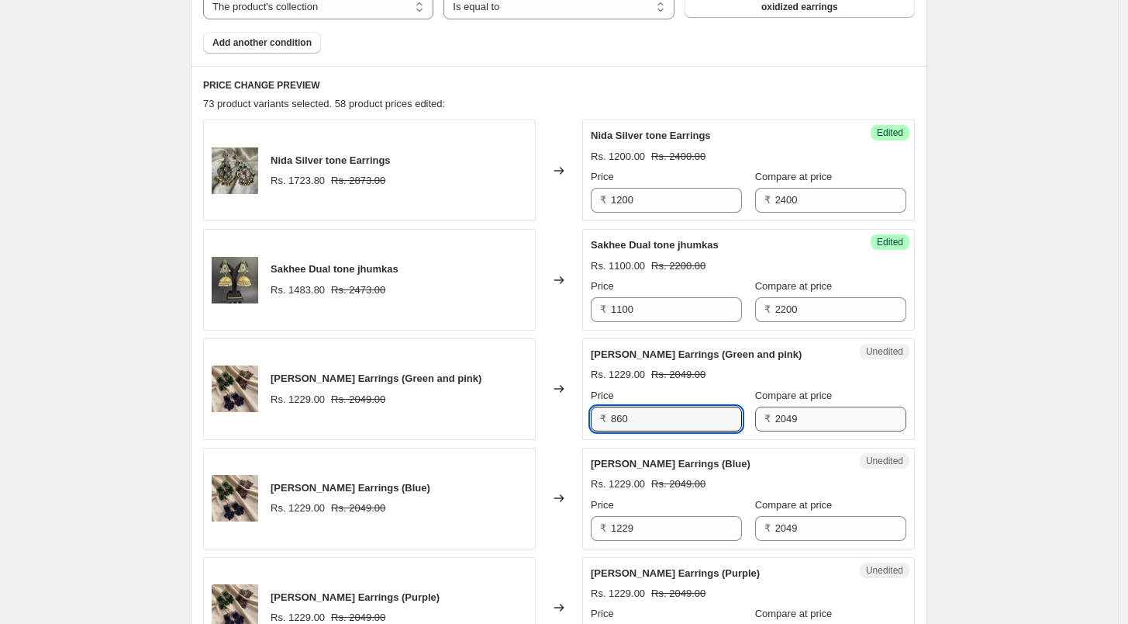
type input "860"
click at [811, 425] on input "2049" at bounding box center [841, 418] width 131 height 25
type input "1720"
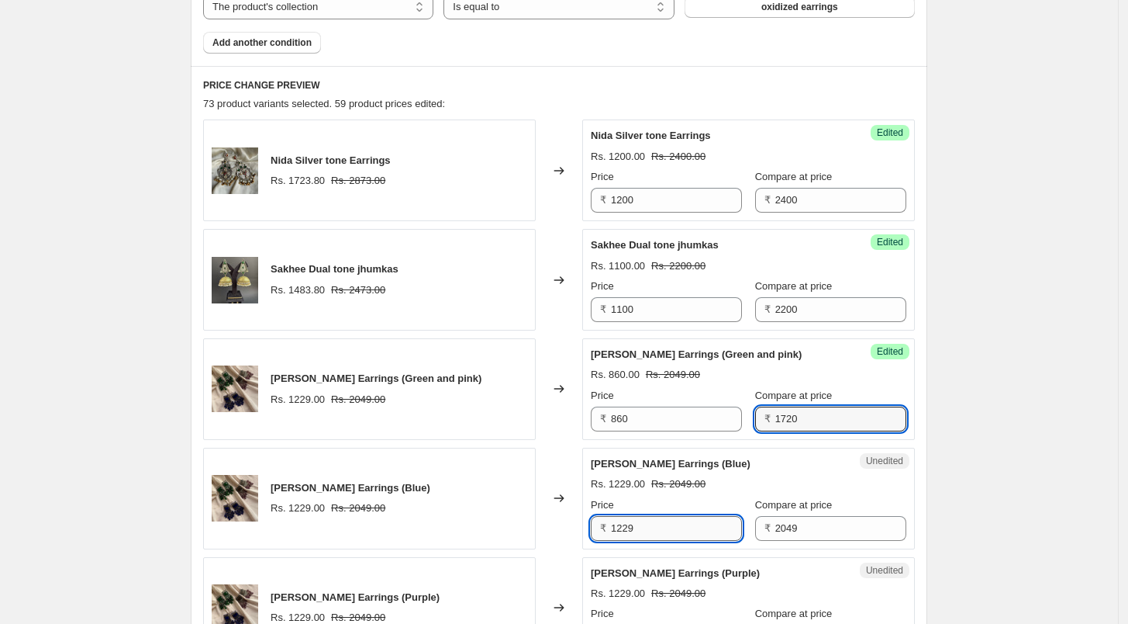
click at [695, 534] on input "1229" at bounding box center [676, 528] width 131 height 25
type input "860"
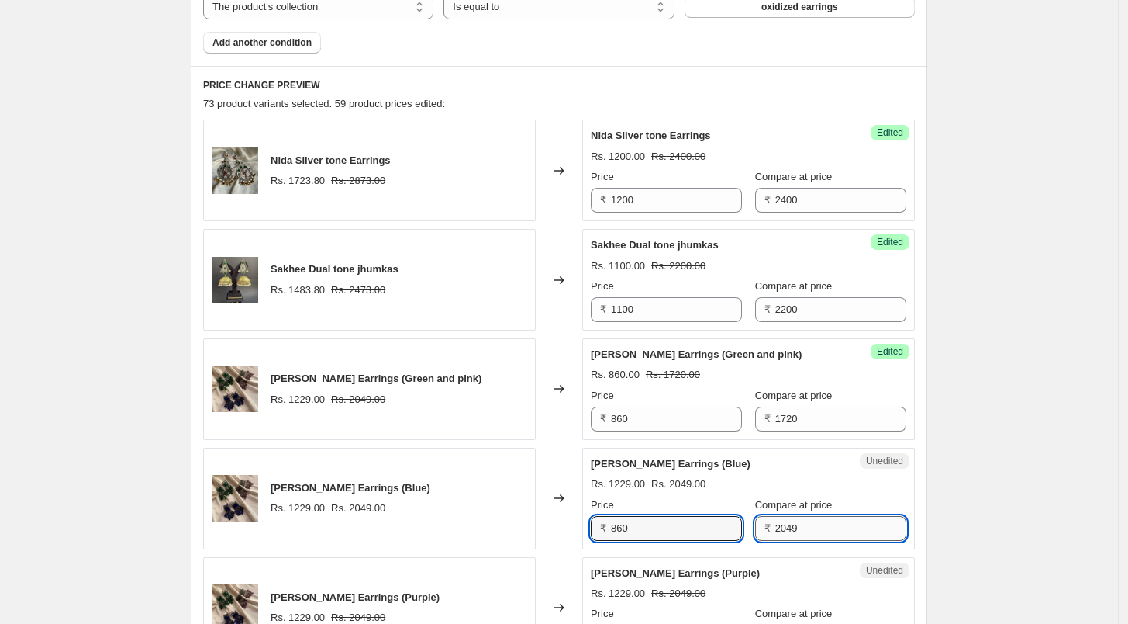
click at [807, 534] on input "2049" at bounding box center [841, 528] width 131 height 25
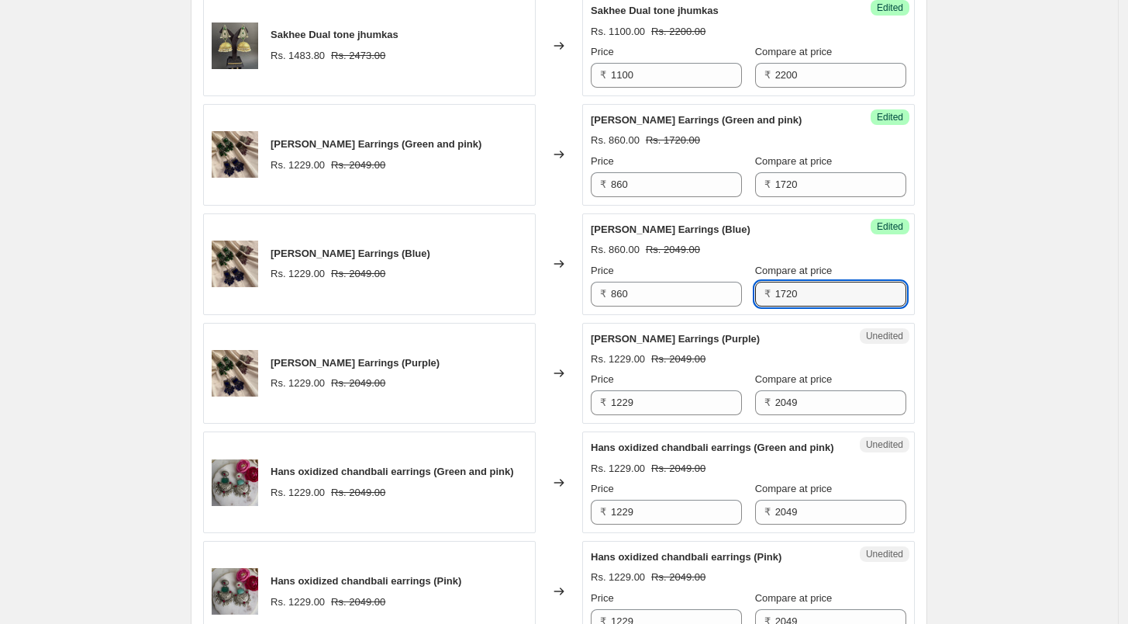
scroll to position [836, 0]
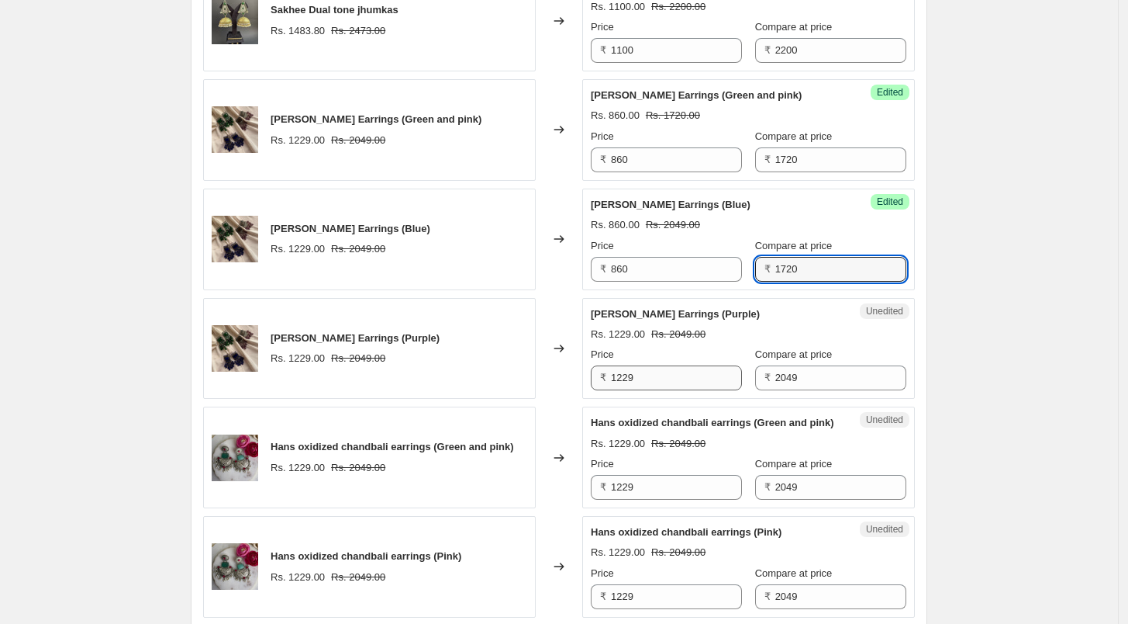
type input "1720"
click at [686, 368] on input "1229" at bounding box center [676, 377] width 131 height 25
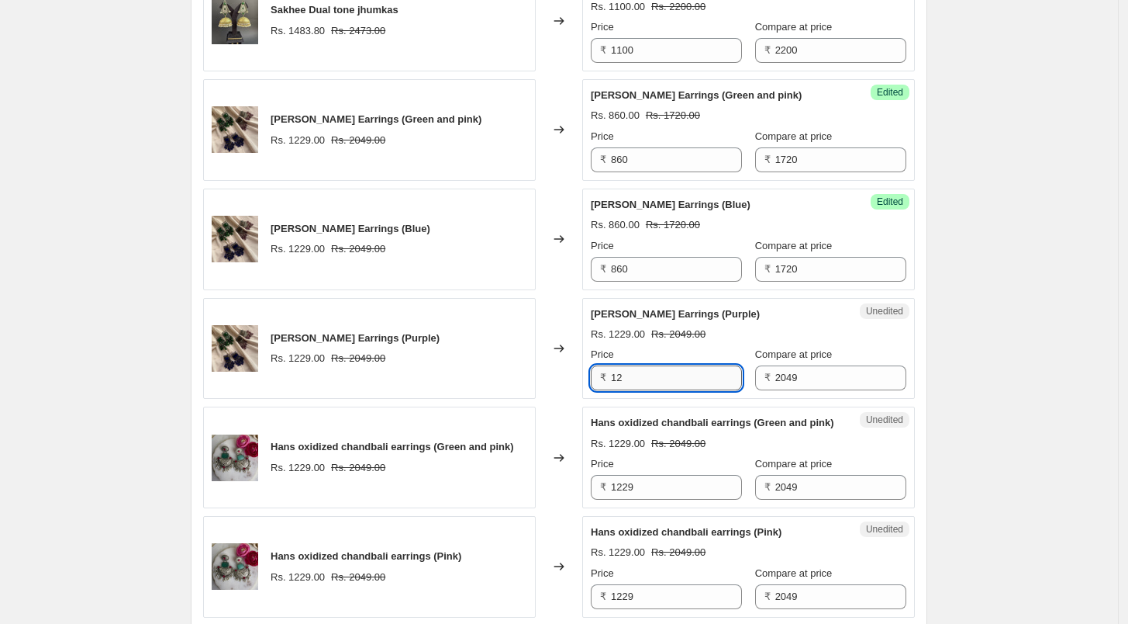
type input "1"
type input "860"
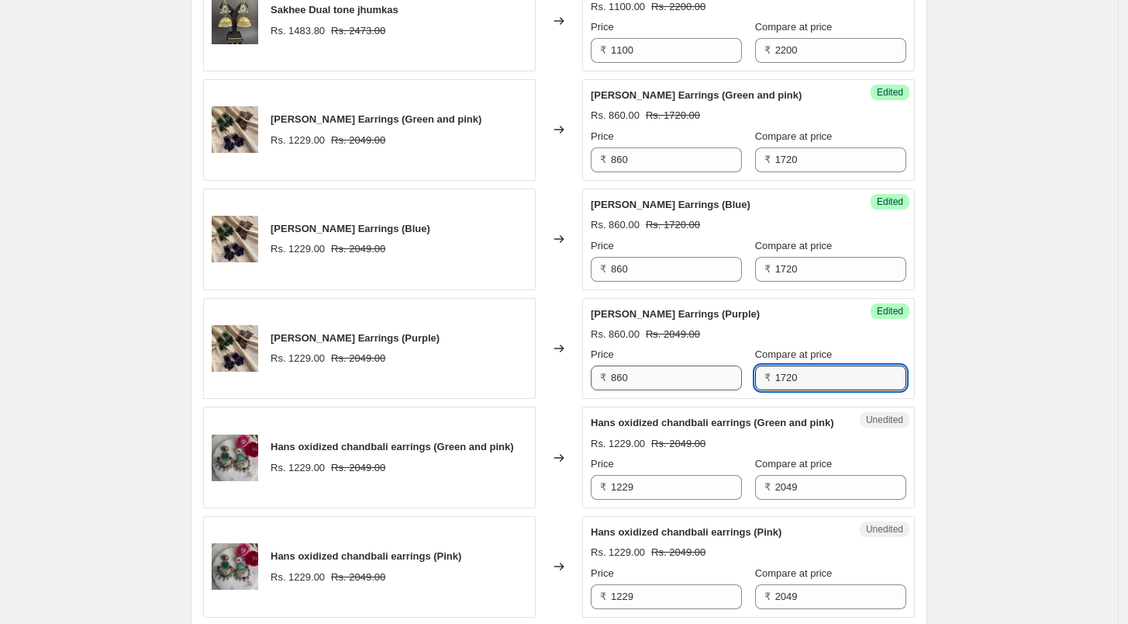
type input "1720"
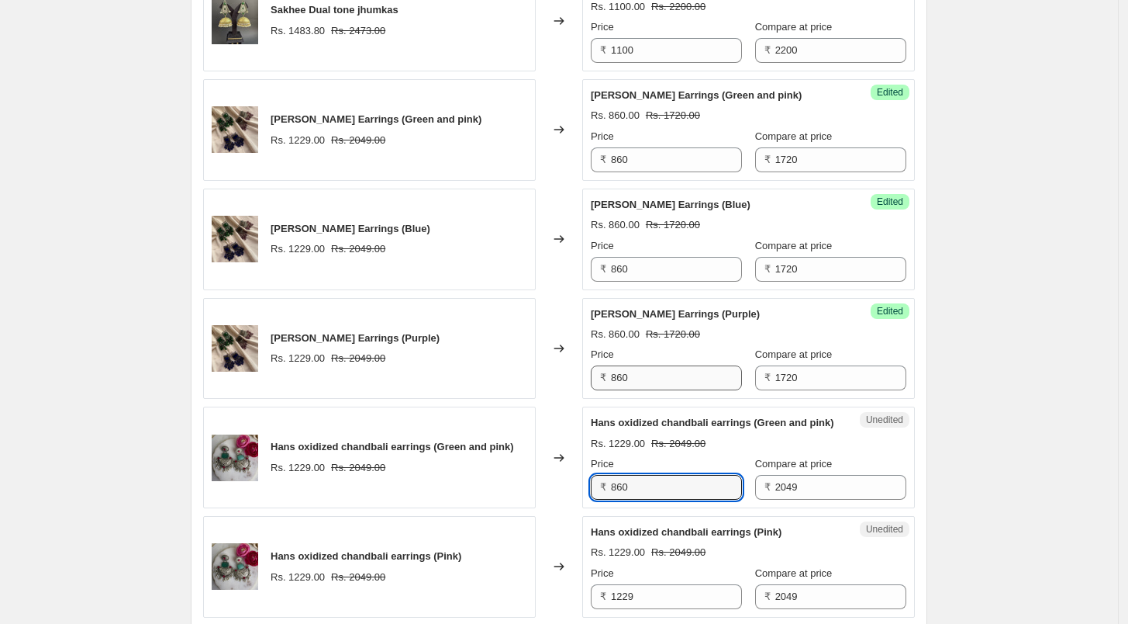
type input "860"
type input "1720"
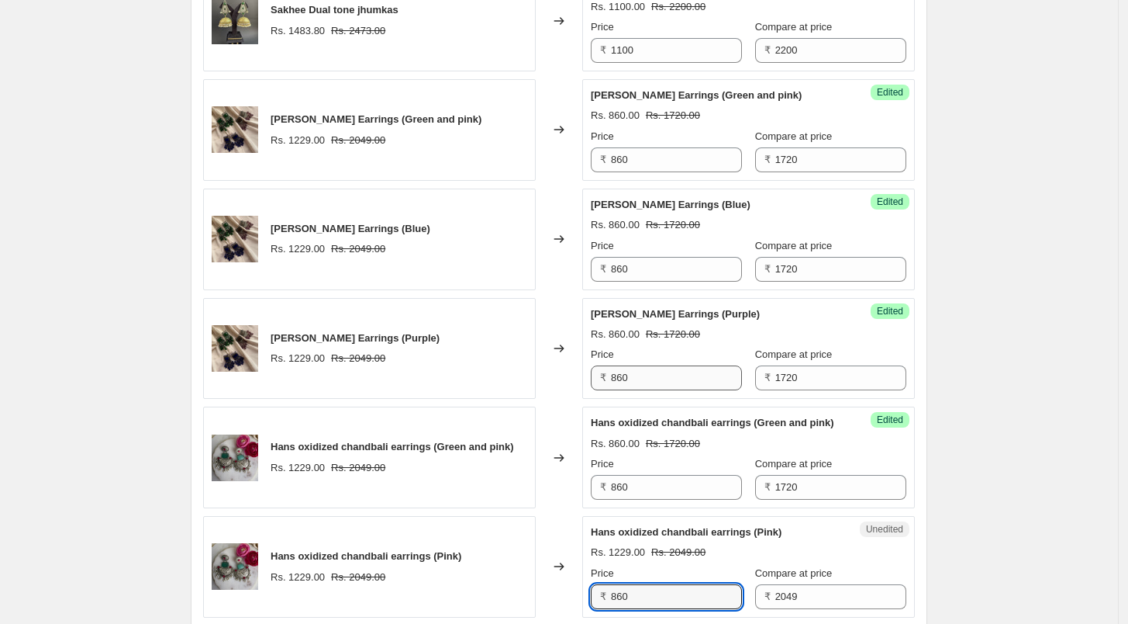
type input "860"
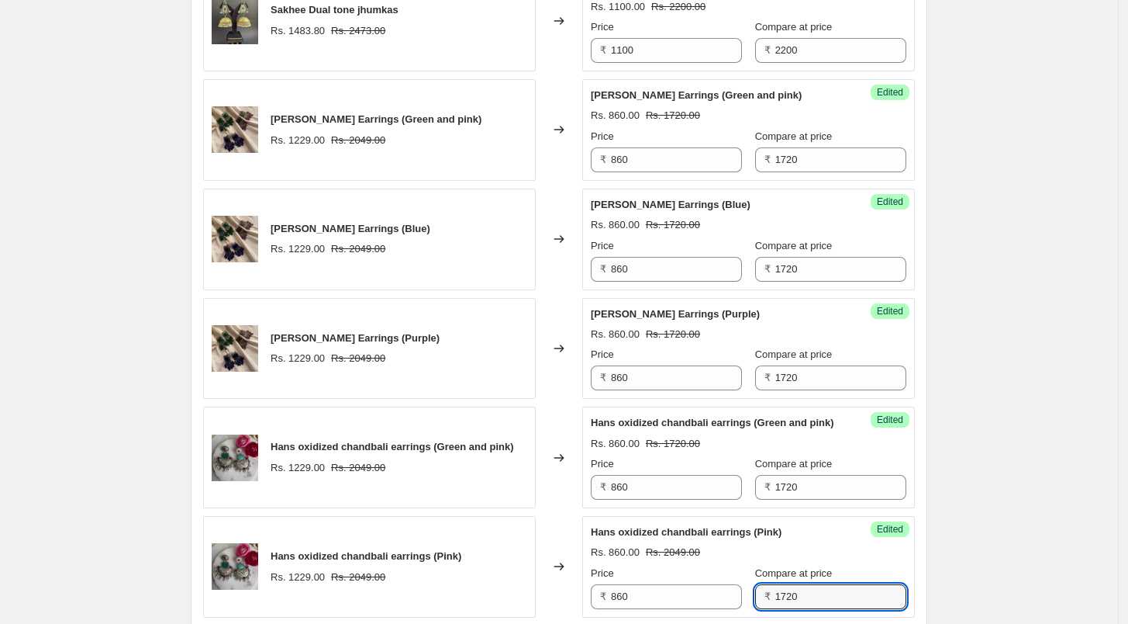
type input "1720"
click at [1115, 524] on div "Create new price change job. This page is ready Create new price change job Dra…" at bounding box center [559, 362] width 1118 height 2396
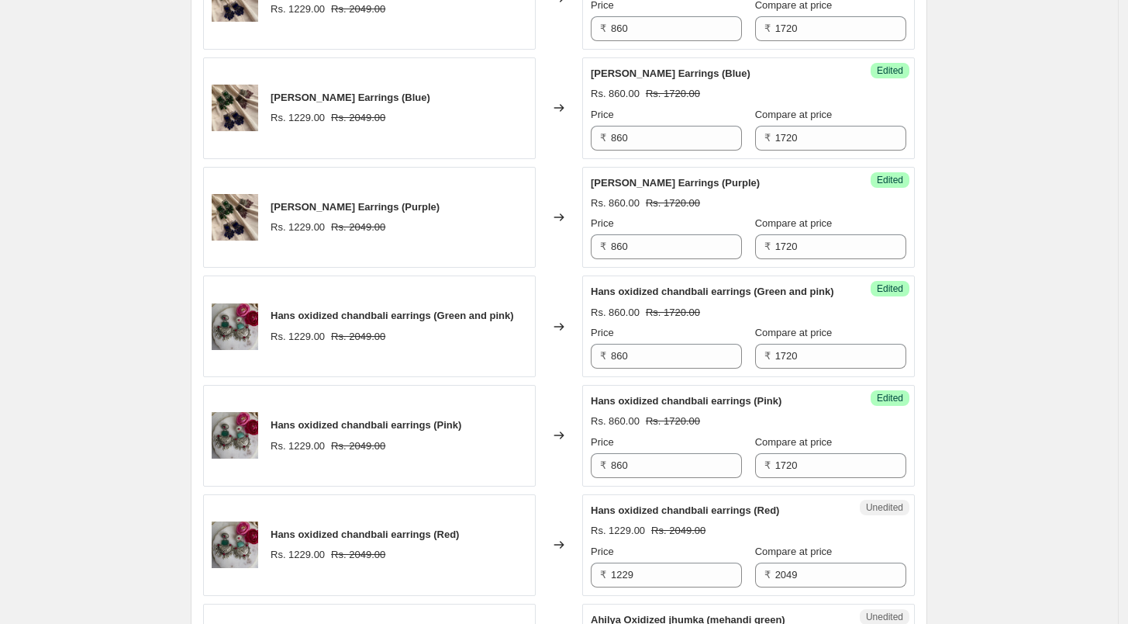
scroll to position [1008, 0]
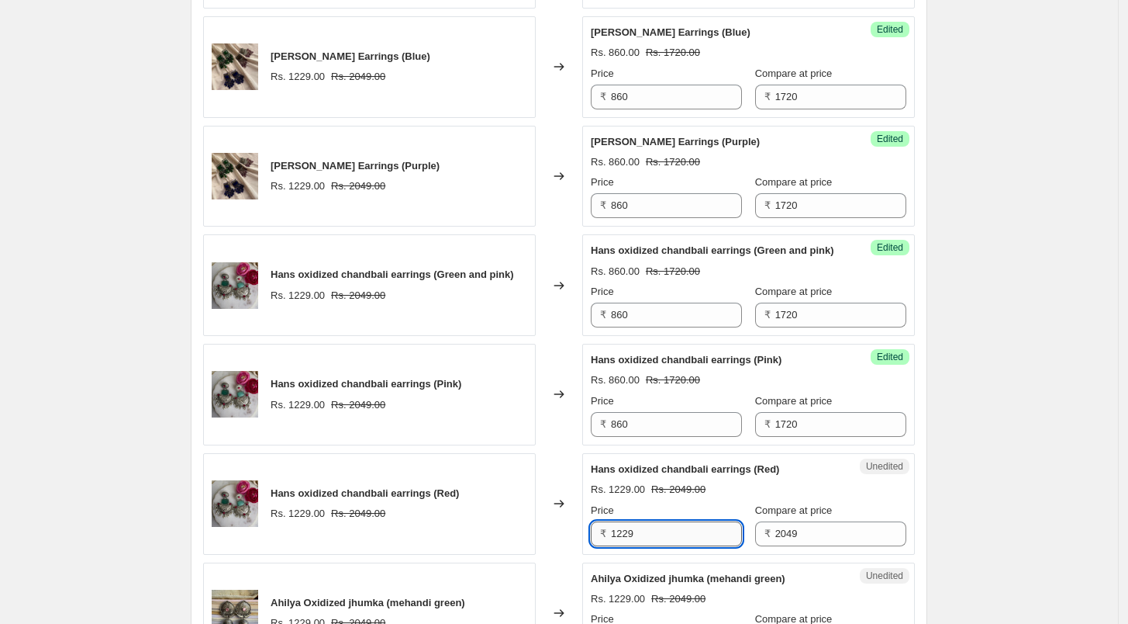
click at [701, 546] on input "1229" at bounding box center [676, 533] width 131 height 25
type input "860"
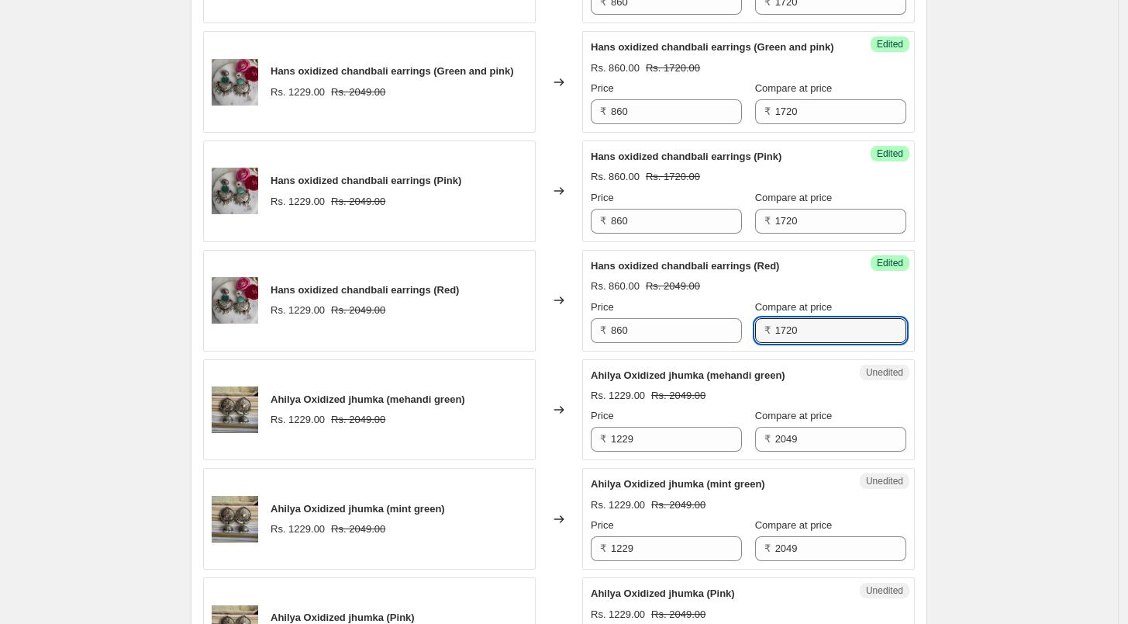
scroll to position [1266, 0]
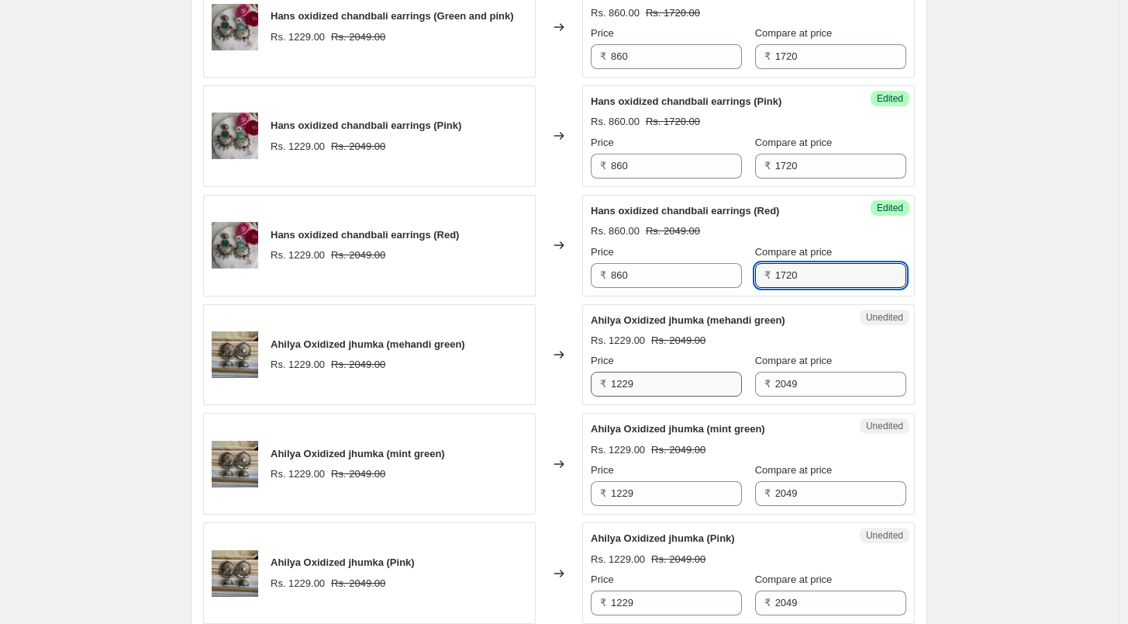
type input "1720"
click at [685, 396] on input "1229" at bounding box center [676, 383] width 131 height 25
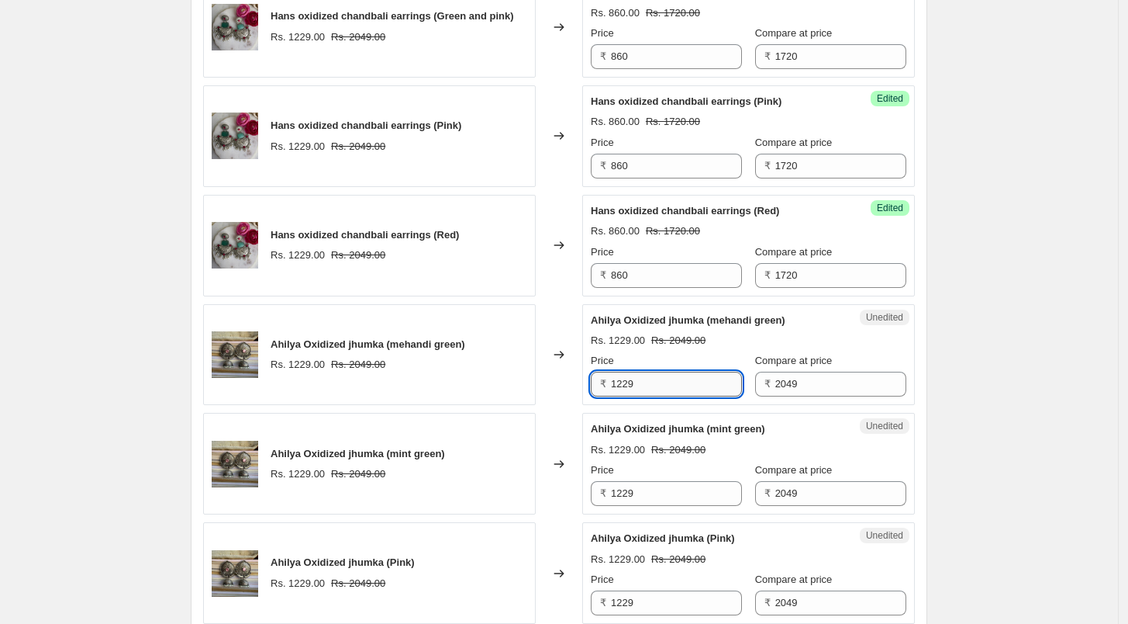
click at [685, 396] on input "1229" at bounding box center [676, 383] width 131 height 25
type input "860"
click at [799, 396] on input "2049" at bounding box center [841, 383] width 131 height 25
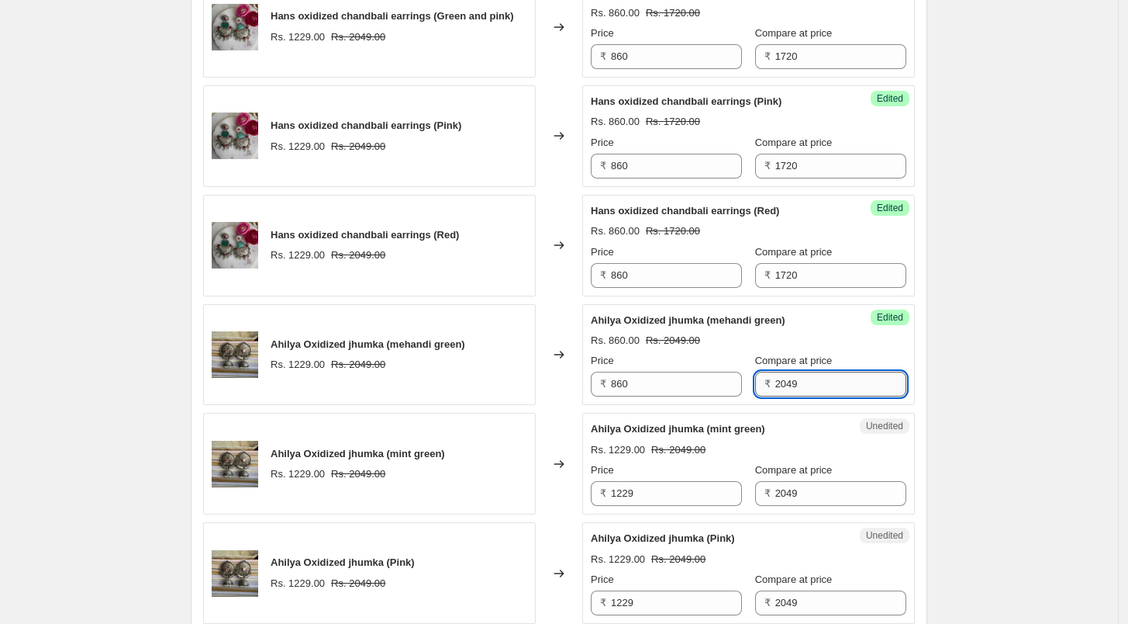
click at [799, 396] on input "2049" at bounding box center [841, 383] width 131 height 25
type input "1720"
click at [638, 506] on input "1229" at bounding box center [676, 493] width 131 height 25
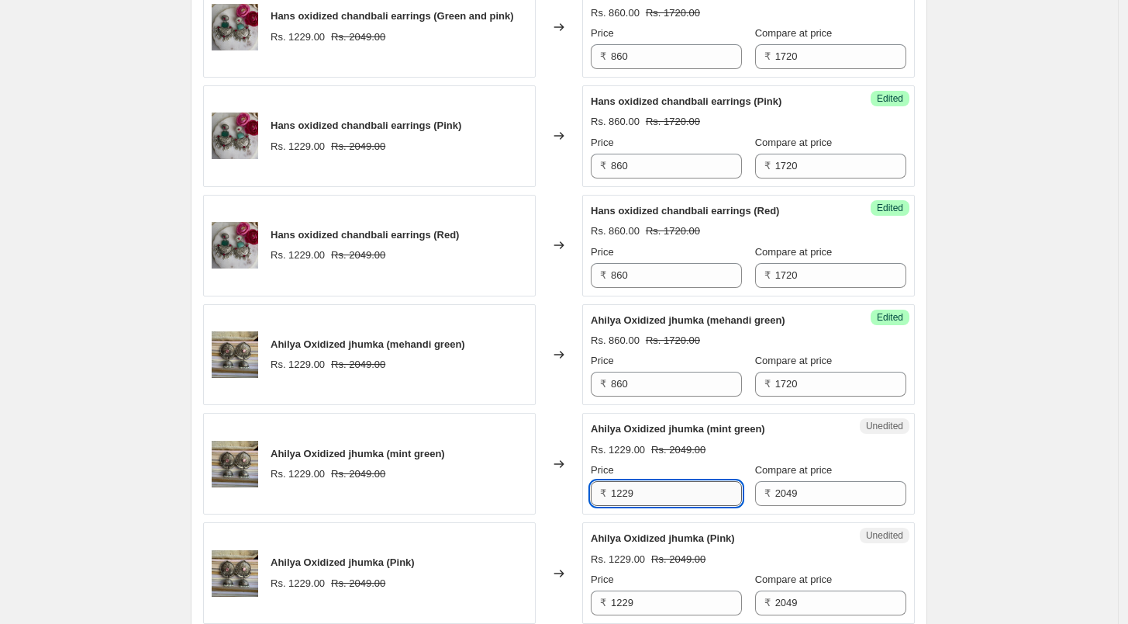
click at [638, 506] on input "1229" at bounding box center [676, 493] width 131 height 25
type input "860"
click at [802, 504] on input "2049" at bounding box center [841, 493] width 131 height 25
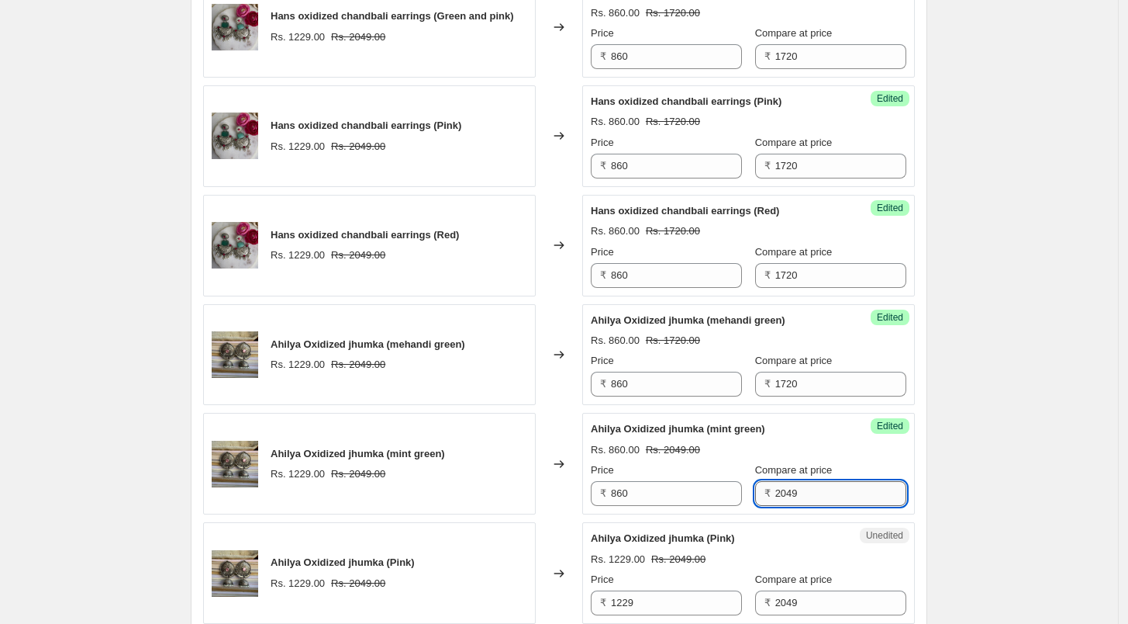
click at [802, 504] on input "2049" at bounding box center [841, 493] width 131 height 25
type input "1720"
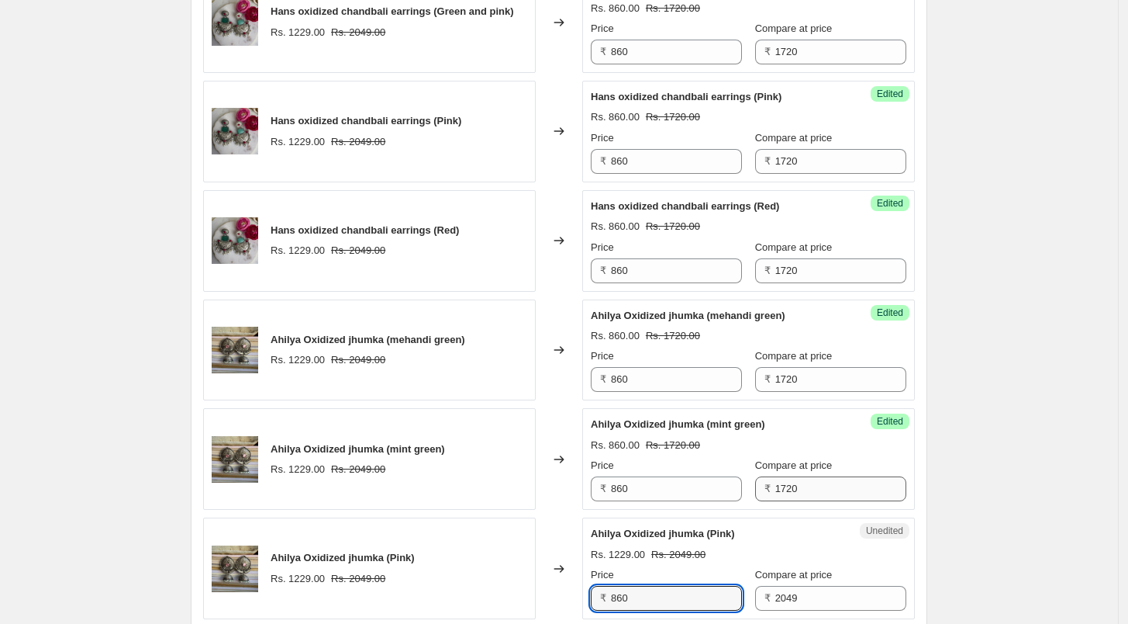
type input "860"
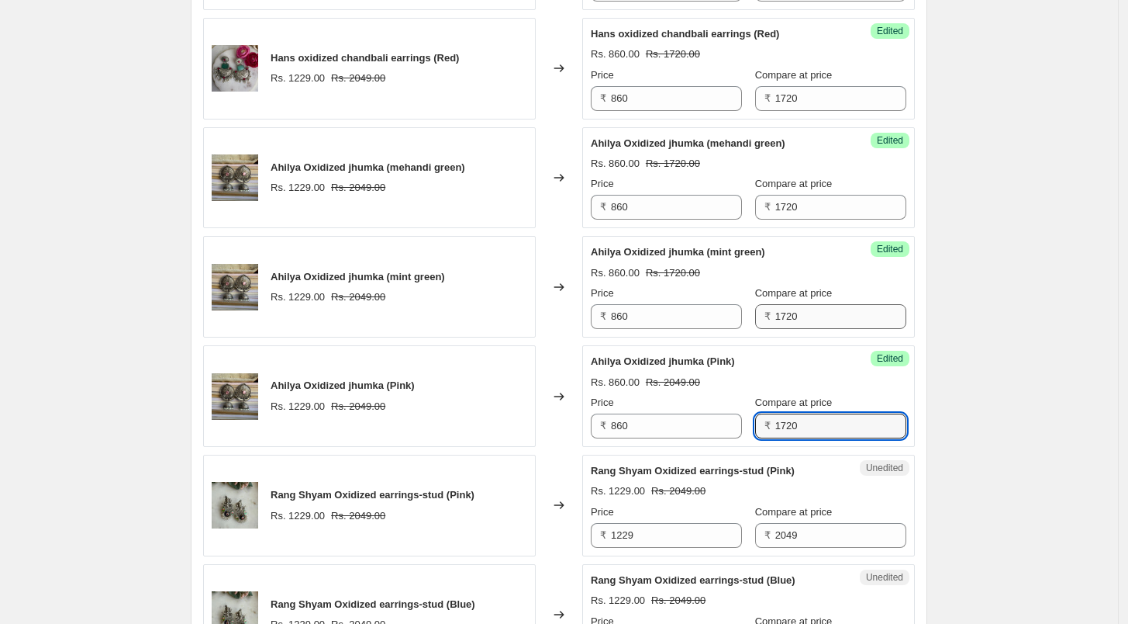
scroll to position [1529, 0]
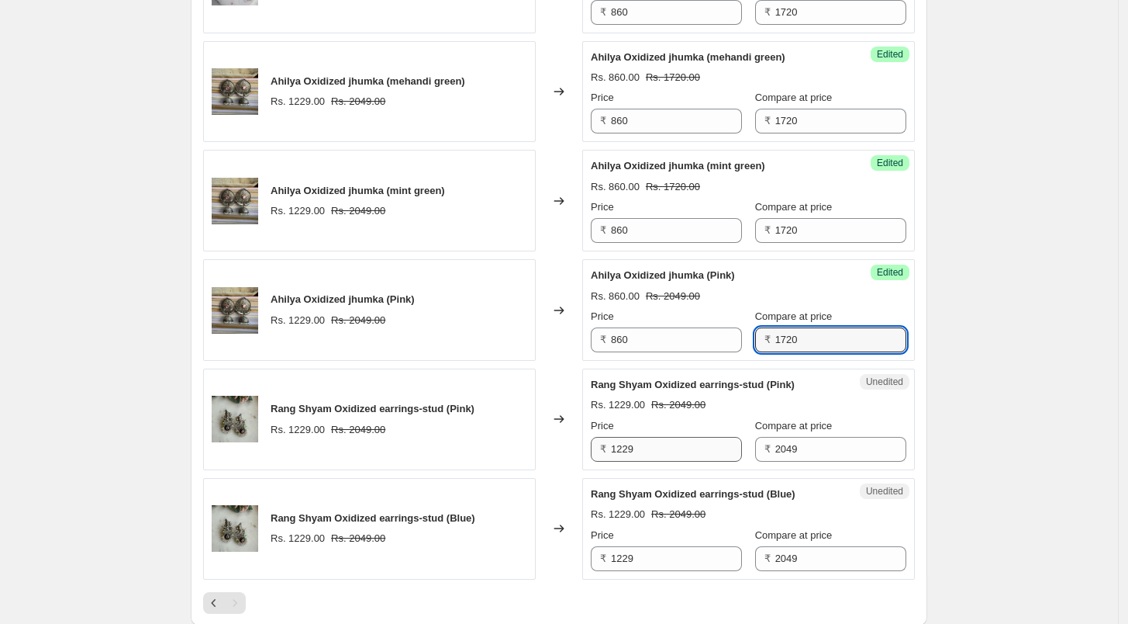
type input "1720"
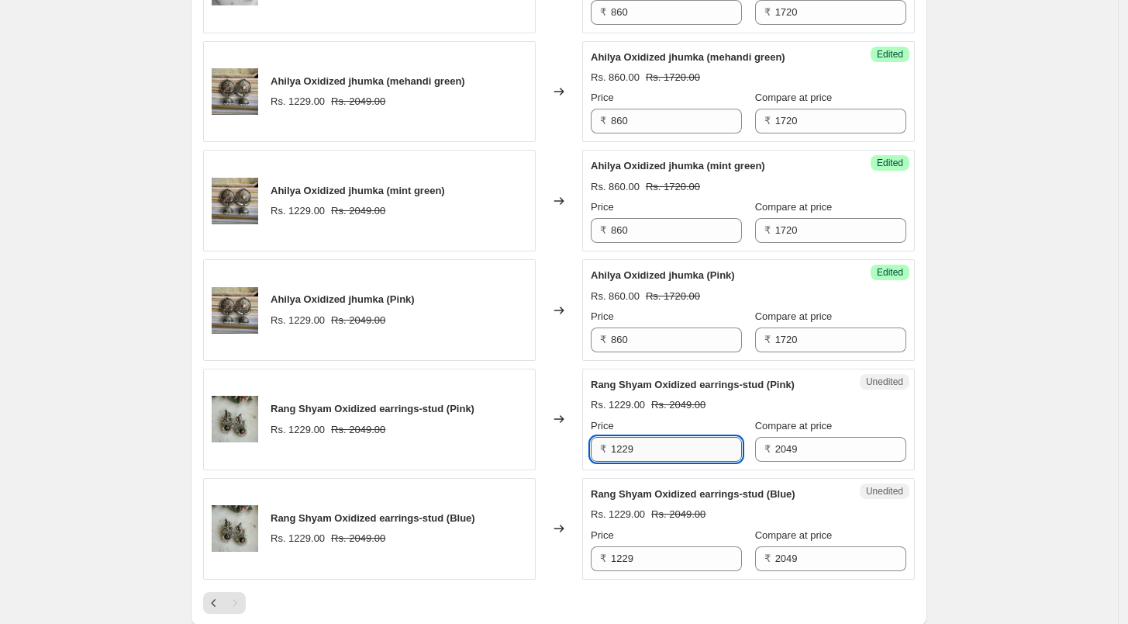
click at [670, 461] on input "1229" at bounding box center [676, 449] width 131 height 25
type input "860"
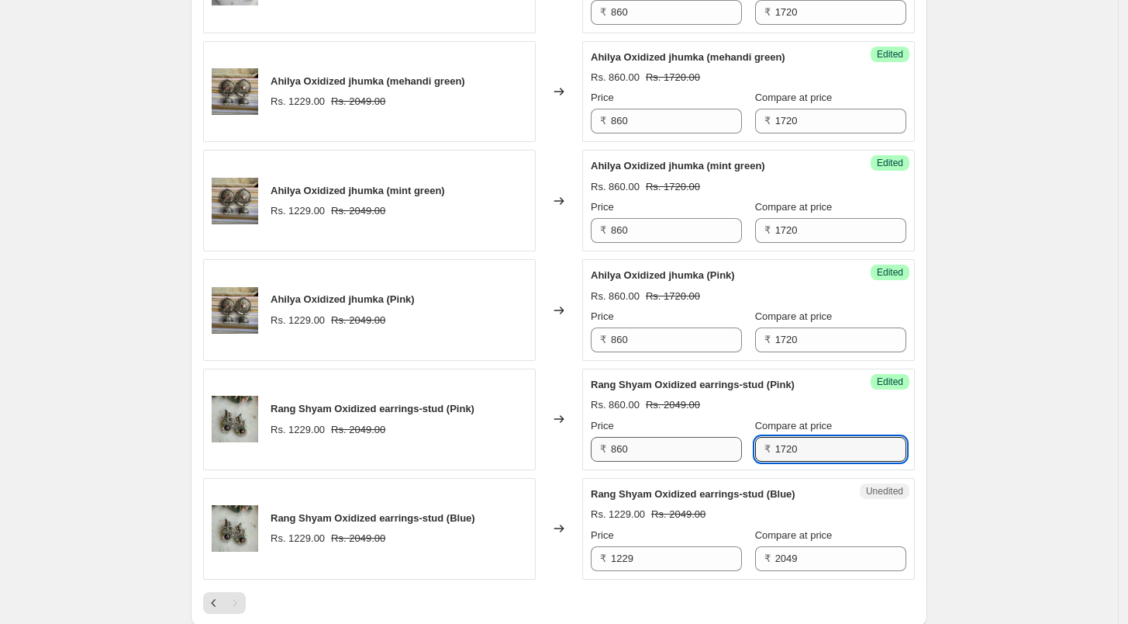
type input "1720"
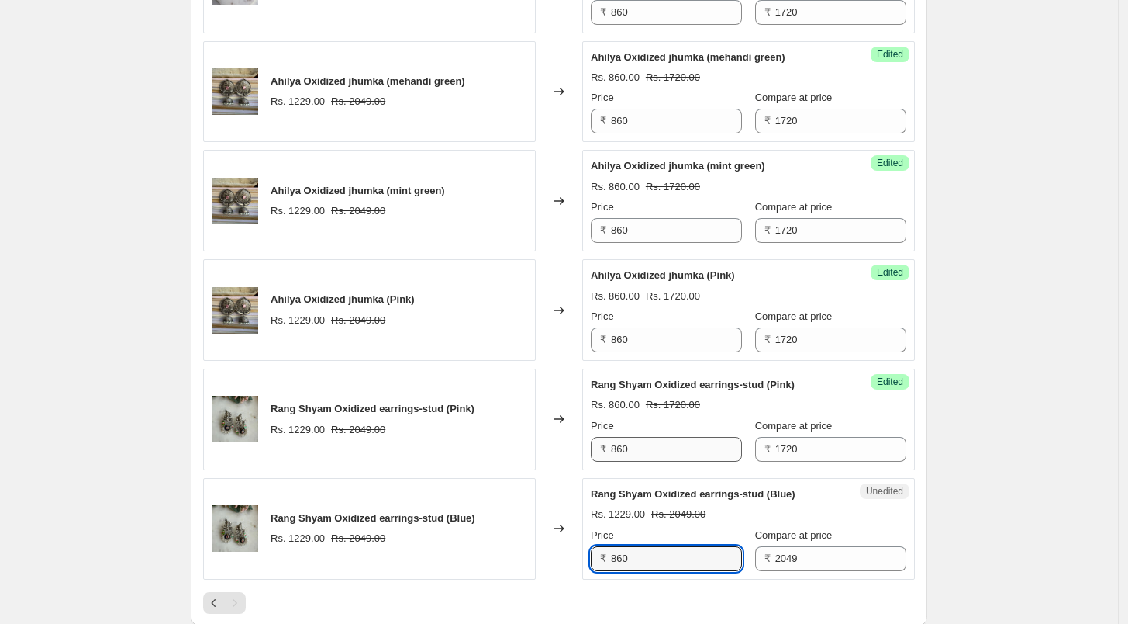
type input "860"
type input "1720"
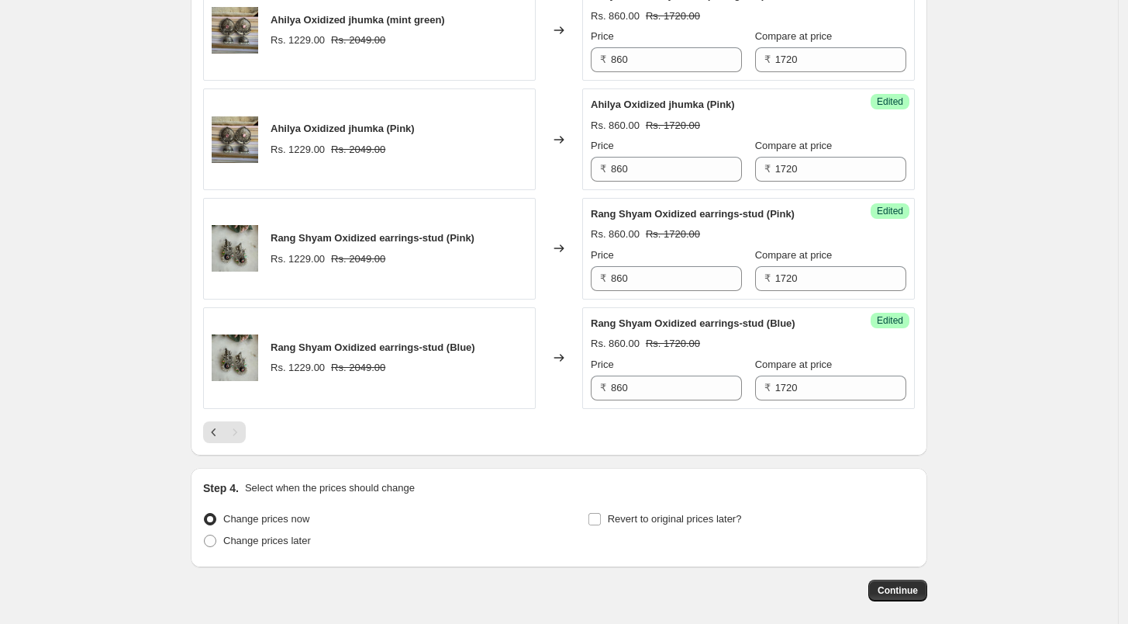
scroll to position [1701, 0]
click at [907, 595] on span "Continue" at bounding box center [898, 588] width 40 height 12
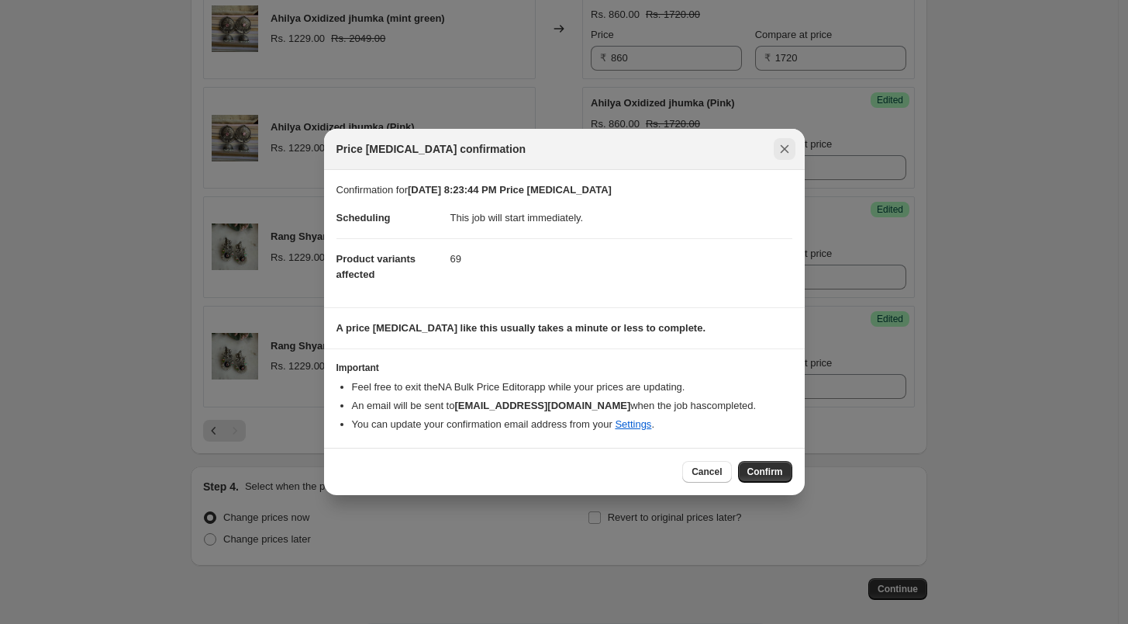
click at [786, 150] on icon "Close" at bounding box center [785, 149] width 16 height 16
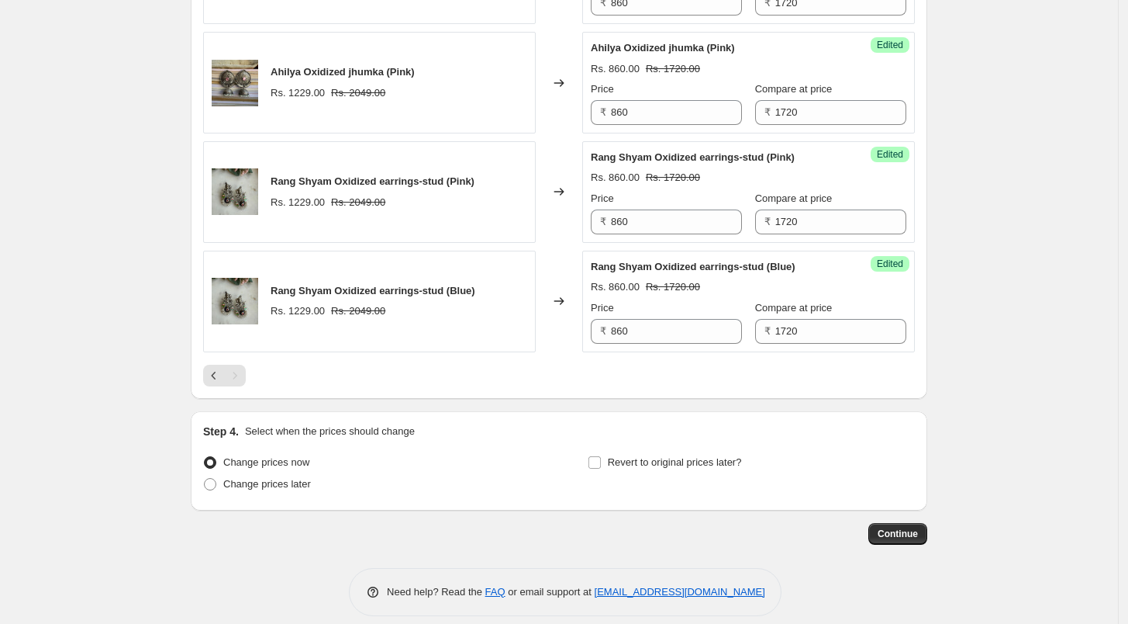
scroll to position [1784, 0]
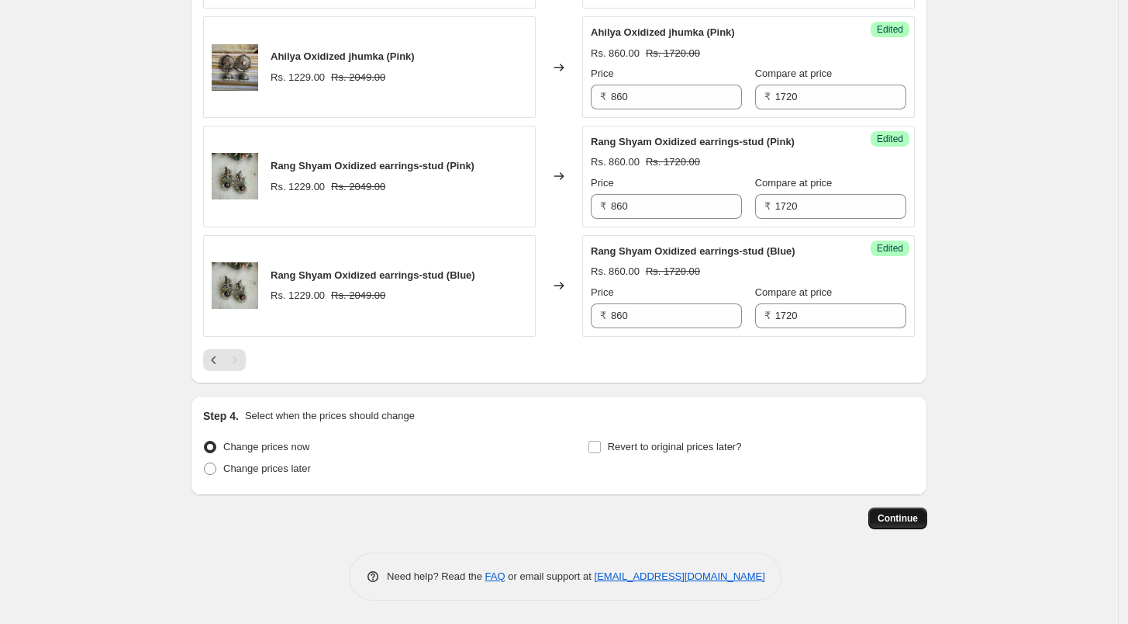
click at [903, 514] on span "Continue" at bounding box center [898, 518] width 40 height 12
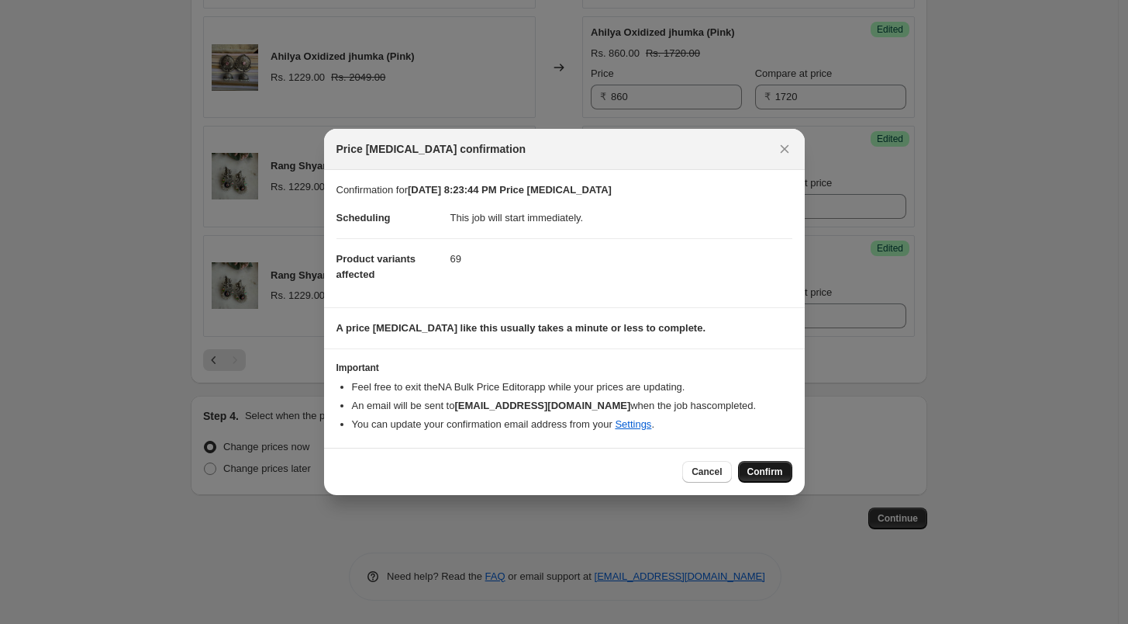
click at [760, 472] on span "Confirm" at bounding box center [766, 471] width 36 height 12
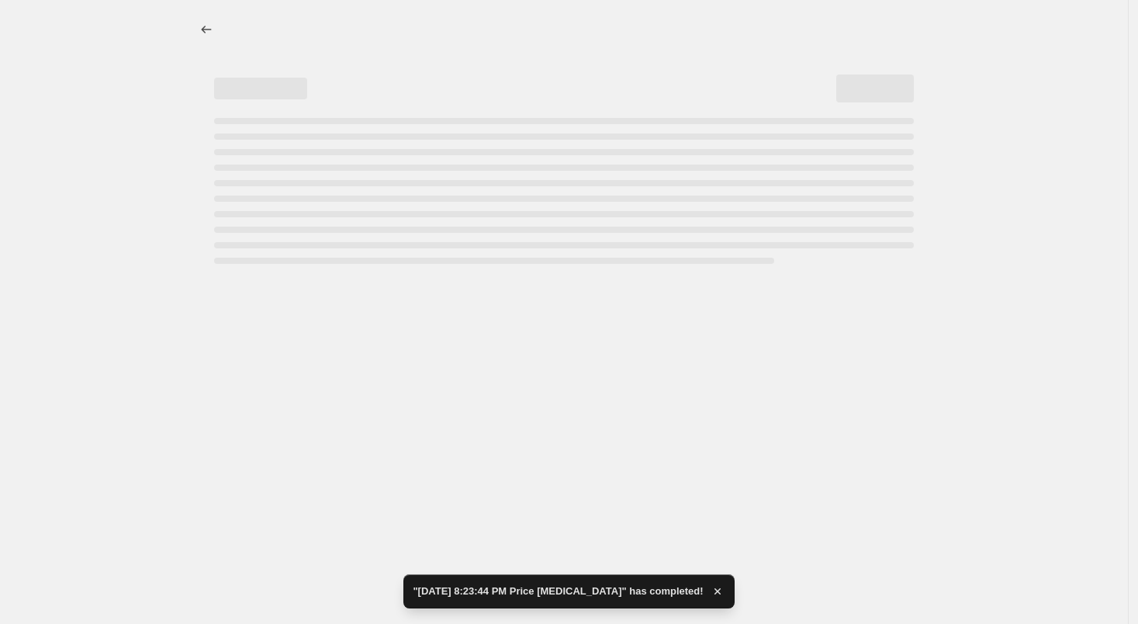
select select "collection"
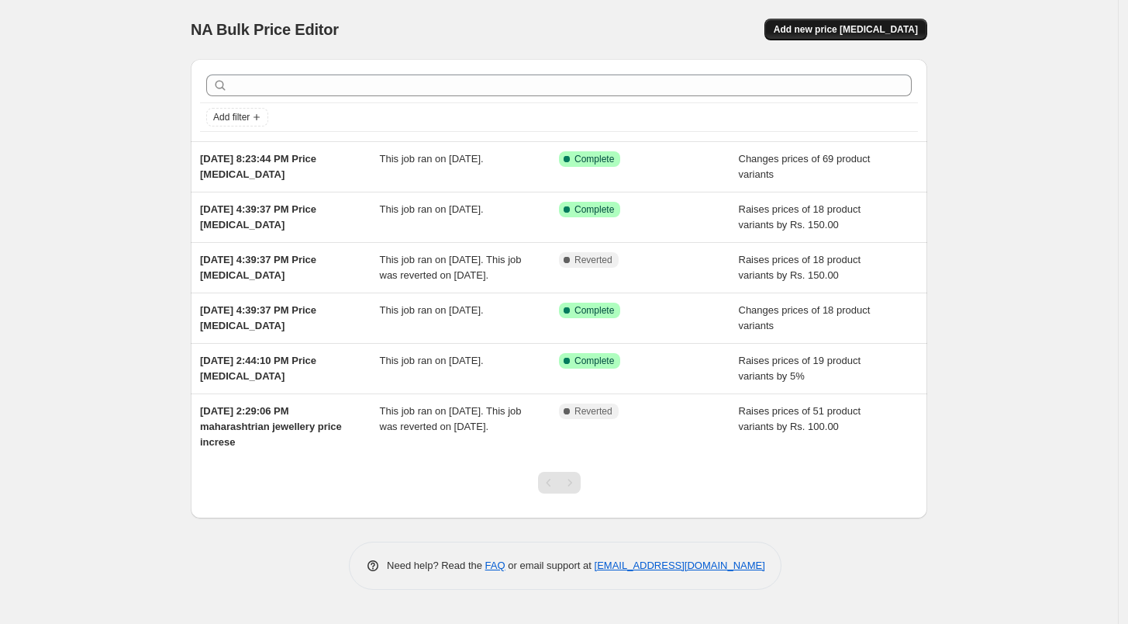
click at [844, 27] on span "Add new price [MEDICAL_DATA]" at bounding box center [846, 29] width 144 height 12
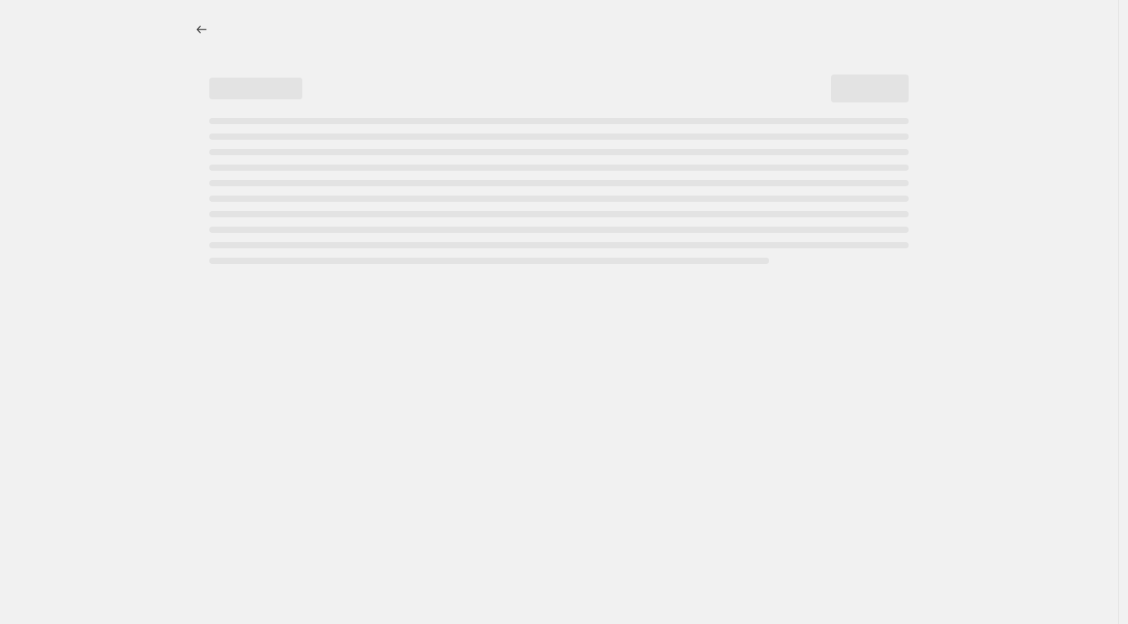
select select "percentage"
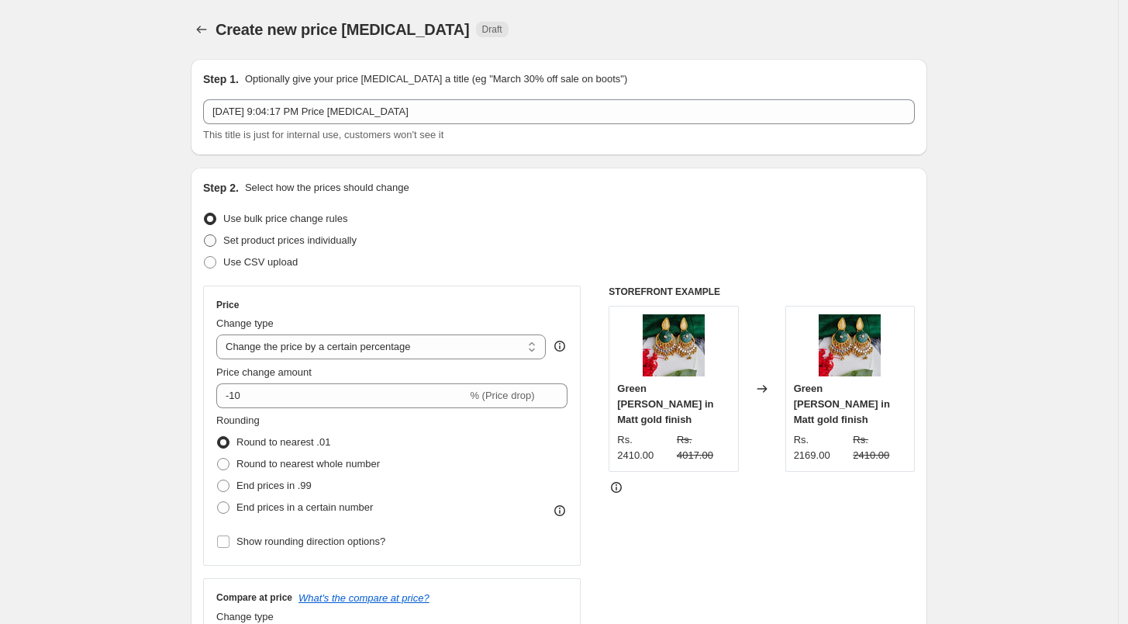
click at [216, 240] on span at bounding box center [210, 240] width 12 height 12
click at [205, 235] on input "Set product prices individually" at bounding box center [204, 234] width 1 height 1
radio input "true"
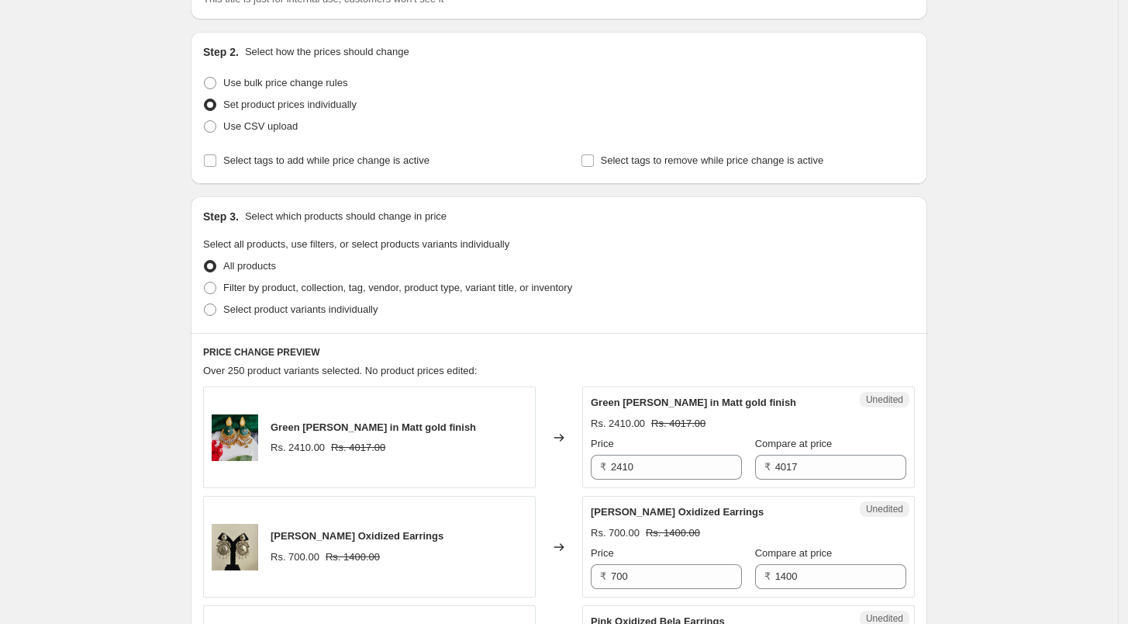
scroll to position [344, 0]
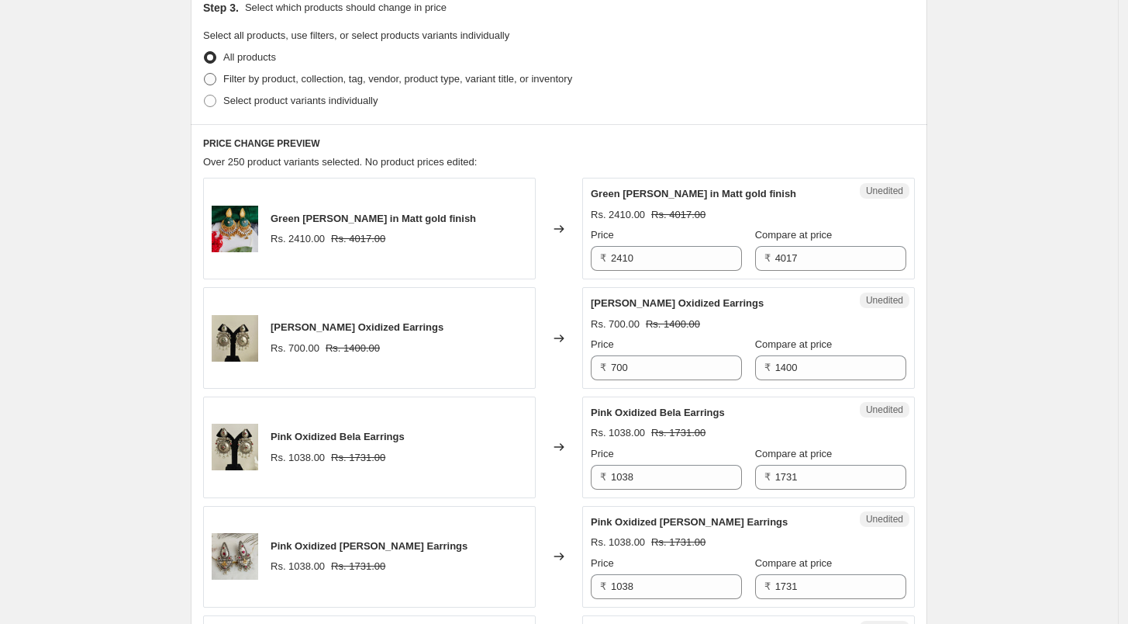
click at [216, 78] on span at bounding box center [210, 79] width 12 height 12
click at [205, 74] on input "Filter by product, collection, tag, vendor, product type, variant title, or inv…" at bounding box center [204, 73] width 1 height 1
radio input "true"
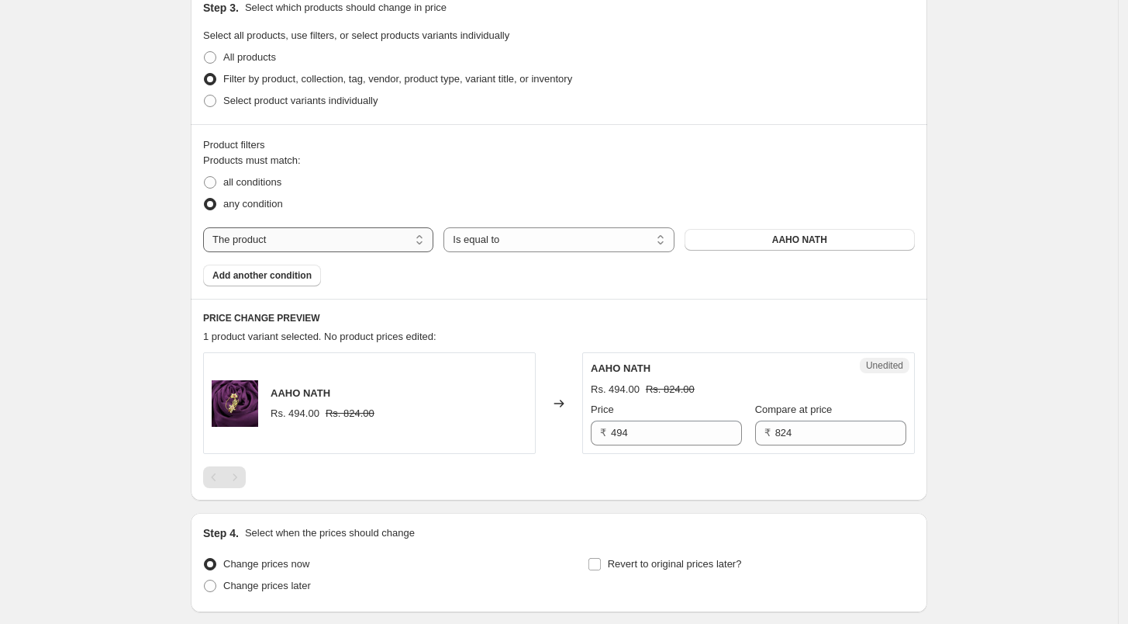
click at [351, 240] on select "The product The product's collection The product's tag The product's vendor The…" at bounding box center [318, 239] width 230 height 25
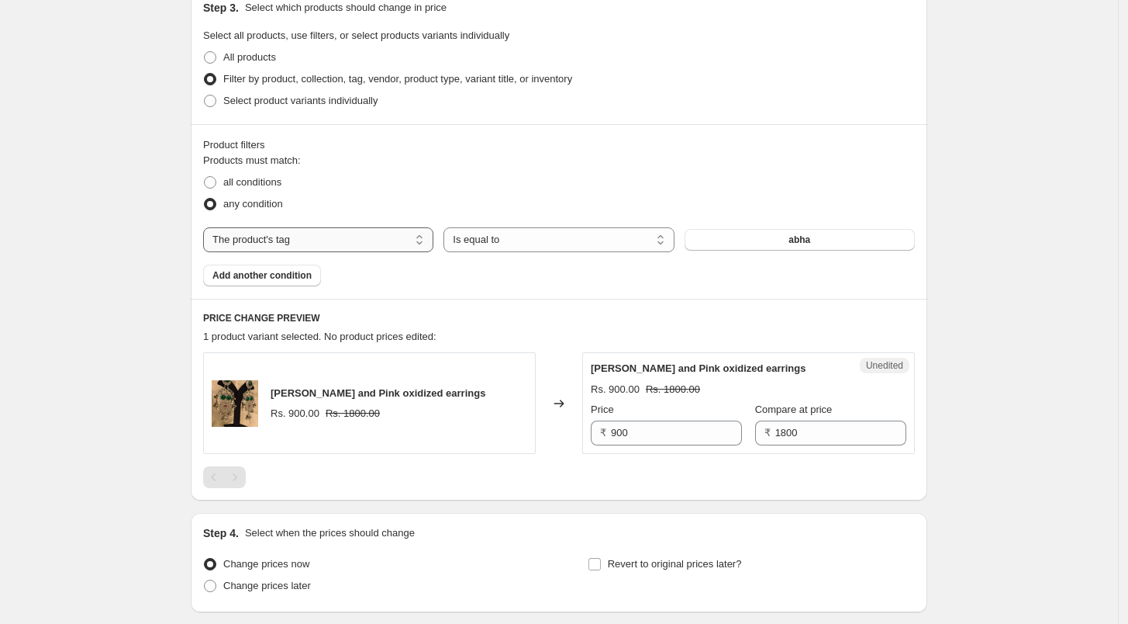
click at [301, 240] on select "The product The product's collection The product's tag The product's vendor The…" at bounding box center [318, 239] width 230 height 25
select select "collection"
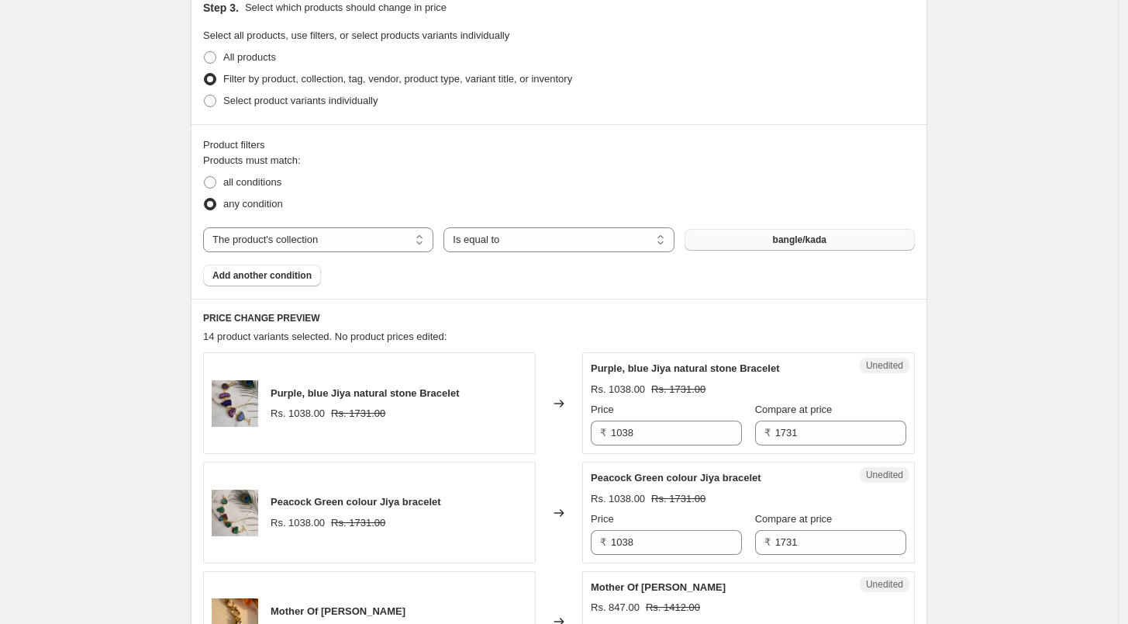
click at [758, 237] on button "bangle/kada" at bounding box center [800, 240] width 230 height 22
click at [752, 245] on button "bangle/kada" at bounding box center [800, 240] width 230 height 22
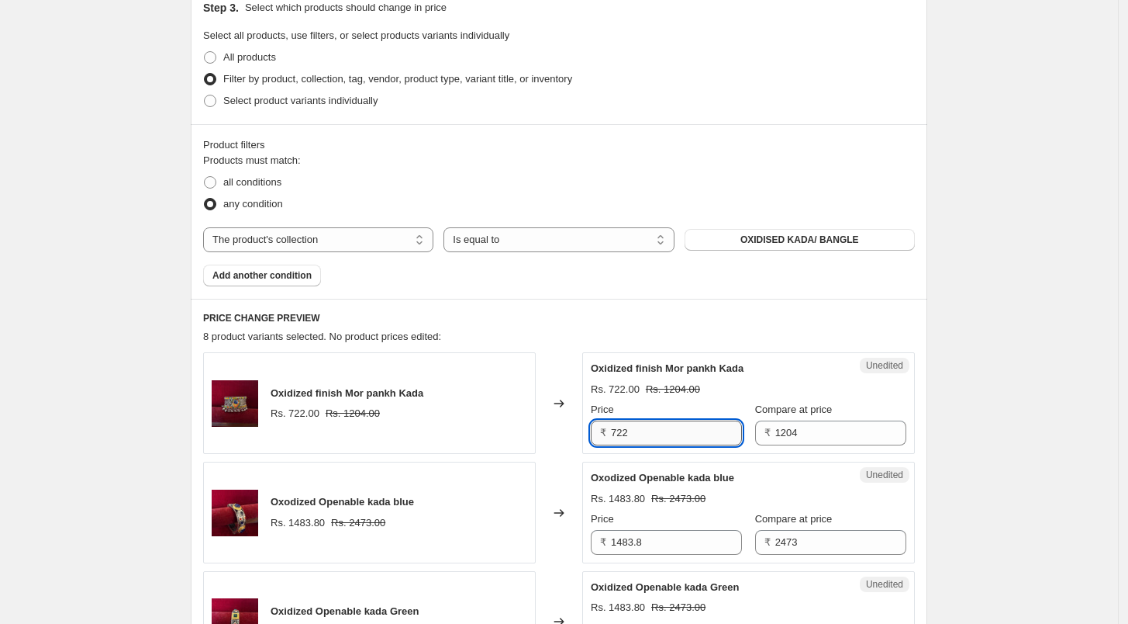
click at [662, 437] on input "722" at bounding box center [676, 432] width 131 height 25
type input "400"
click at [813, 431] on input "1204" at bounding box center [841, 432] width 131 height 25
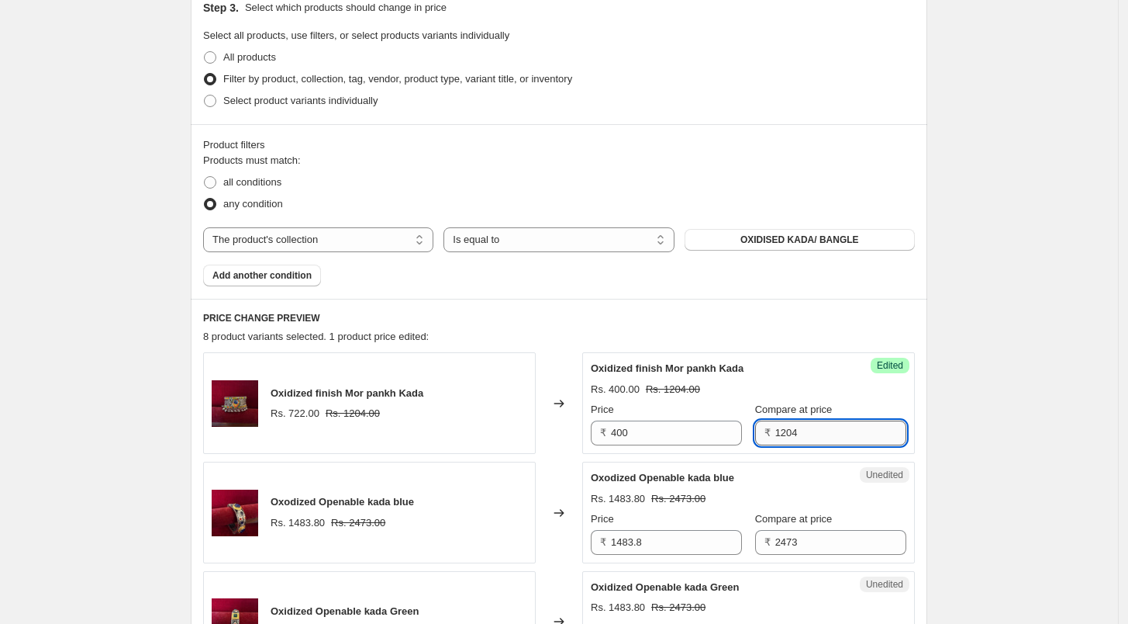
click at [813, 431] on input "1204" at bounding box center [841, 432] width 131 height 25
type input "800"
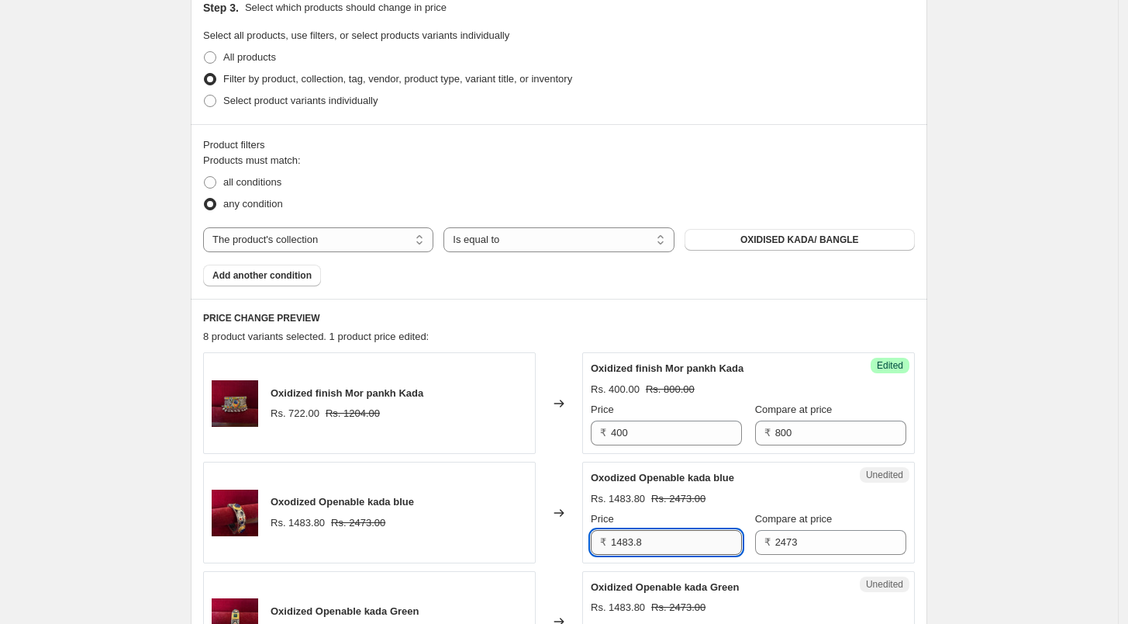
click at [658, 551] on input "1483.8" at bounding box center [676, 542] width 131 height 25
click at [660, 551] on input "1483.8" at bounding box center [676, 542] width 131 height 25
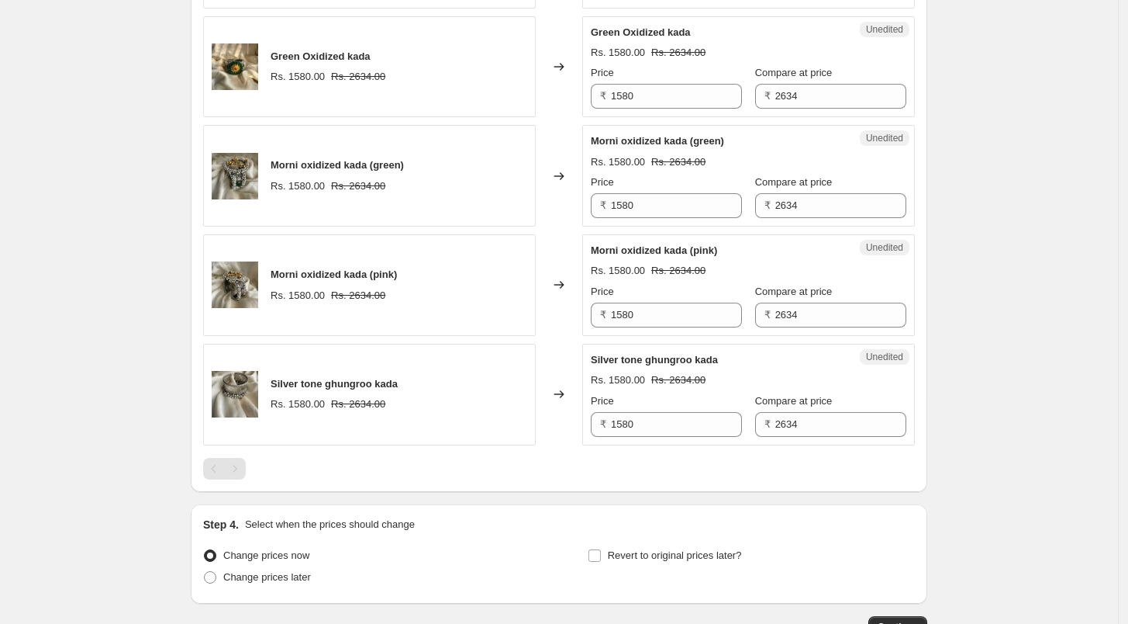
scroll to position [1120, 0]
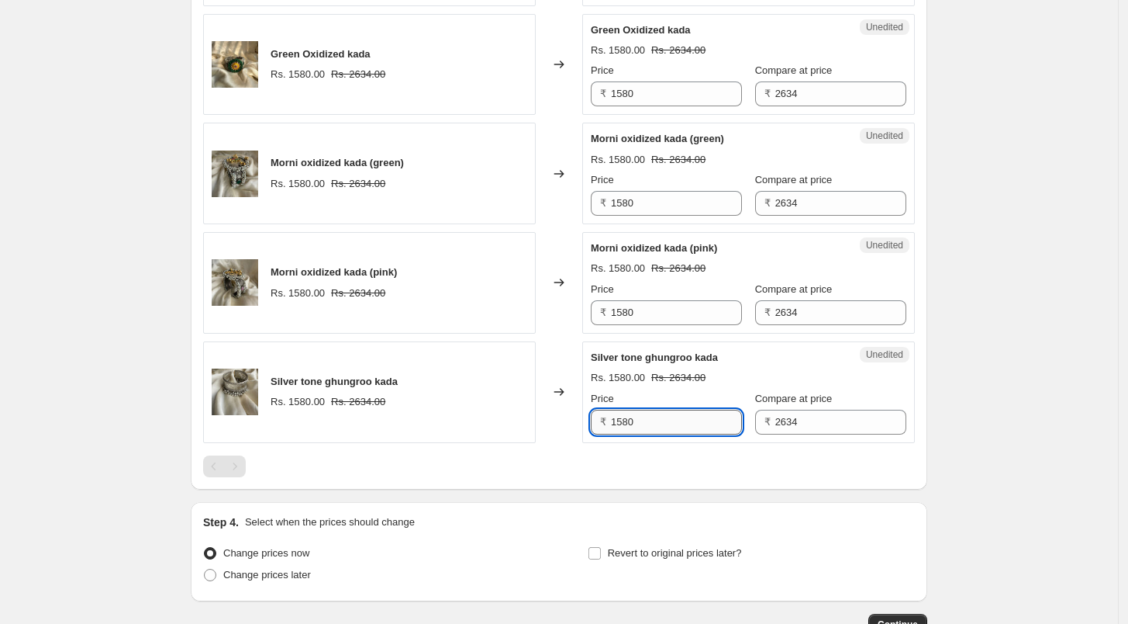
click at [695, 413] on input "1580" at bounding box center [676, 421] width 131 height 25
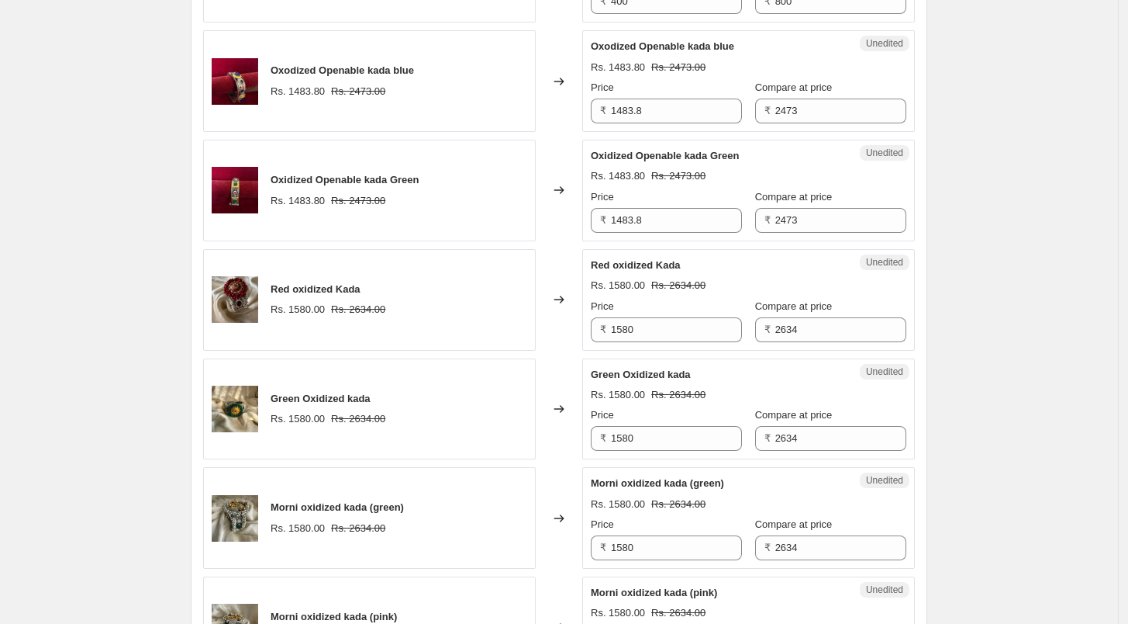
scroll to position [603, 0]
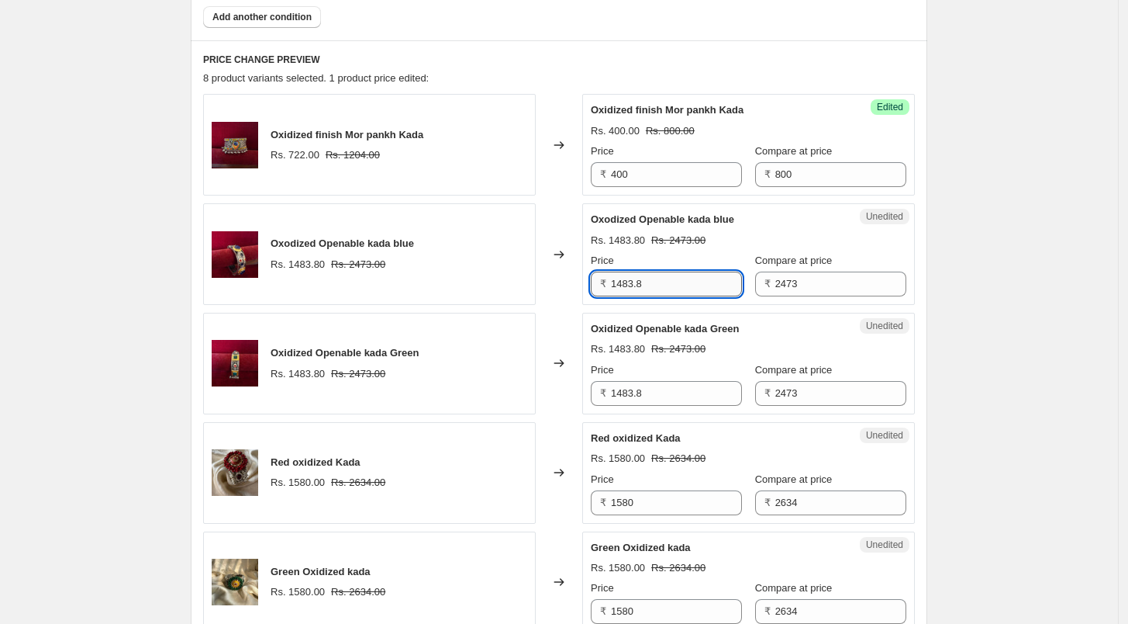
click at [657, 278] on input "1483.8" at bounding box center [676, 283] width 131 height 25
type input "750"
click at [674, 400] on input "1483.8" at bounding box center [676, 393] width 131 height 25
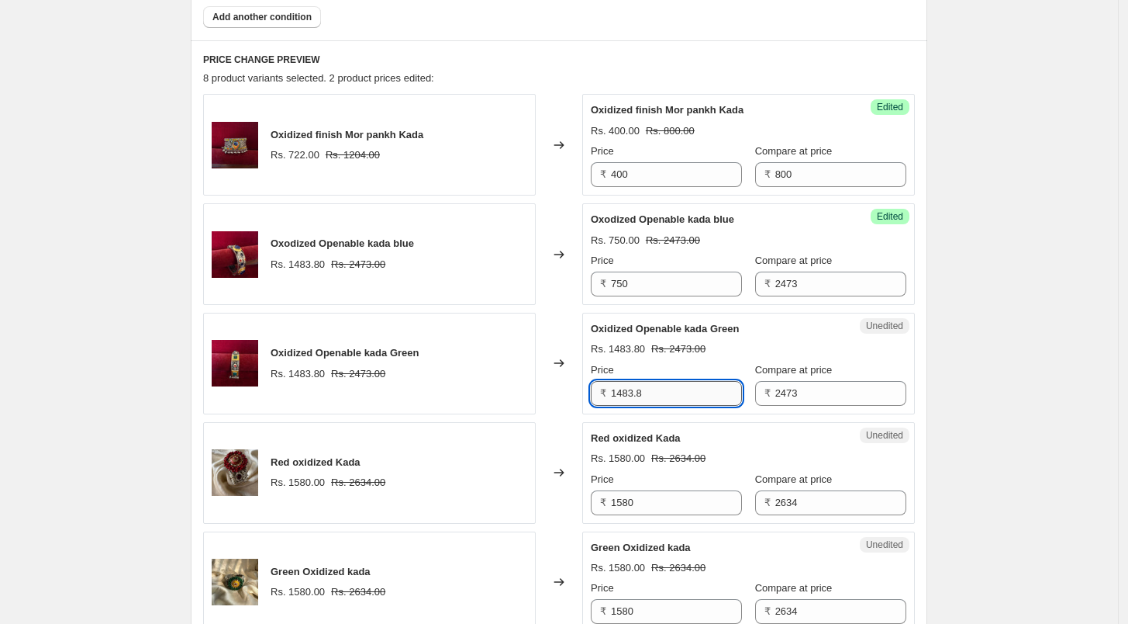
click at [674, 400] on input "1483.8" at bounding box center [676, 393] width 131 height 25
type input "750"
click at [701, 498] on input "1580" at bounding box center [676, 502] width 131 height 25
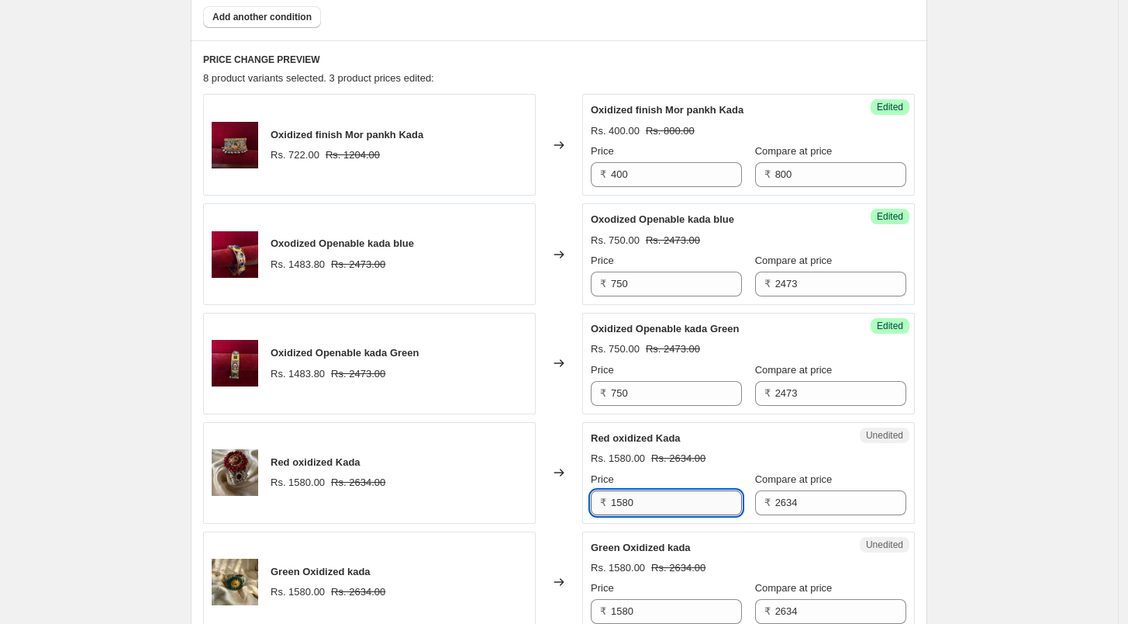
click at [701, 498] on input "1580" at bounding box center [676, 502] width 131 height 25
type input "900"
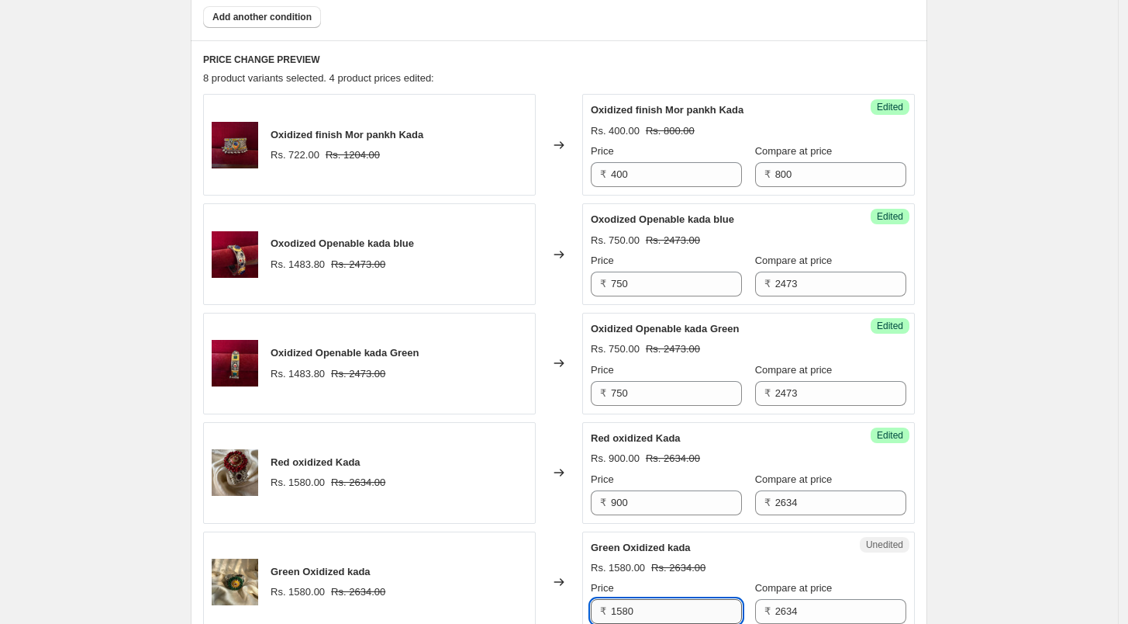
click at [639, 617] on input "1580" at bounding box center [676, 611] width 131 height 25
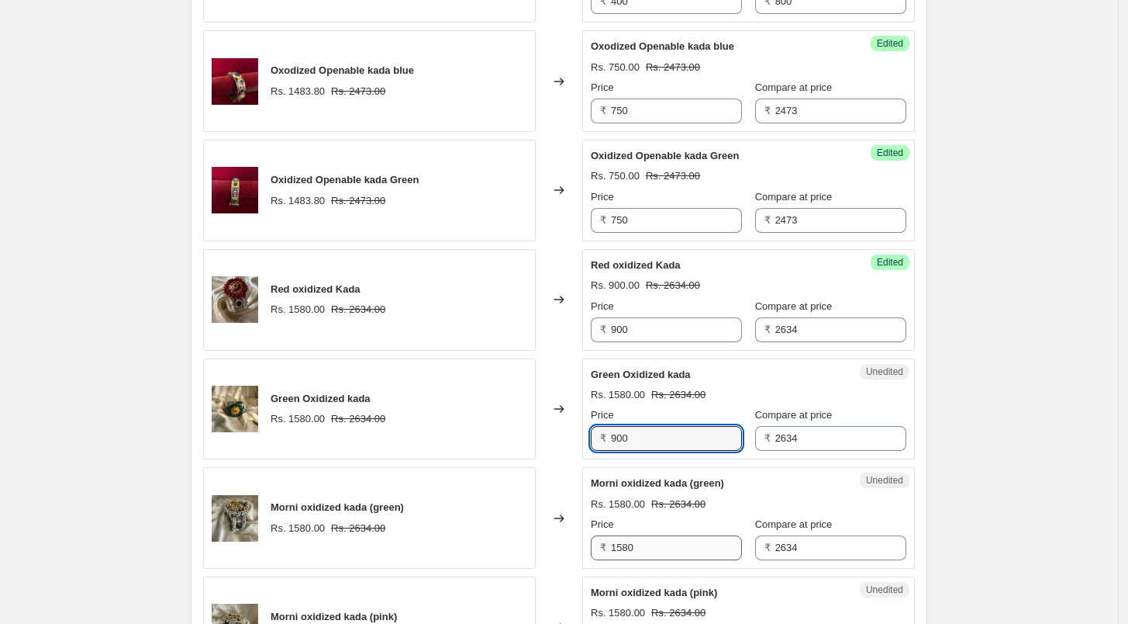
type input "900"
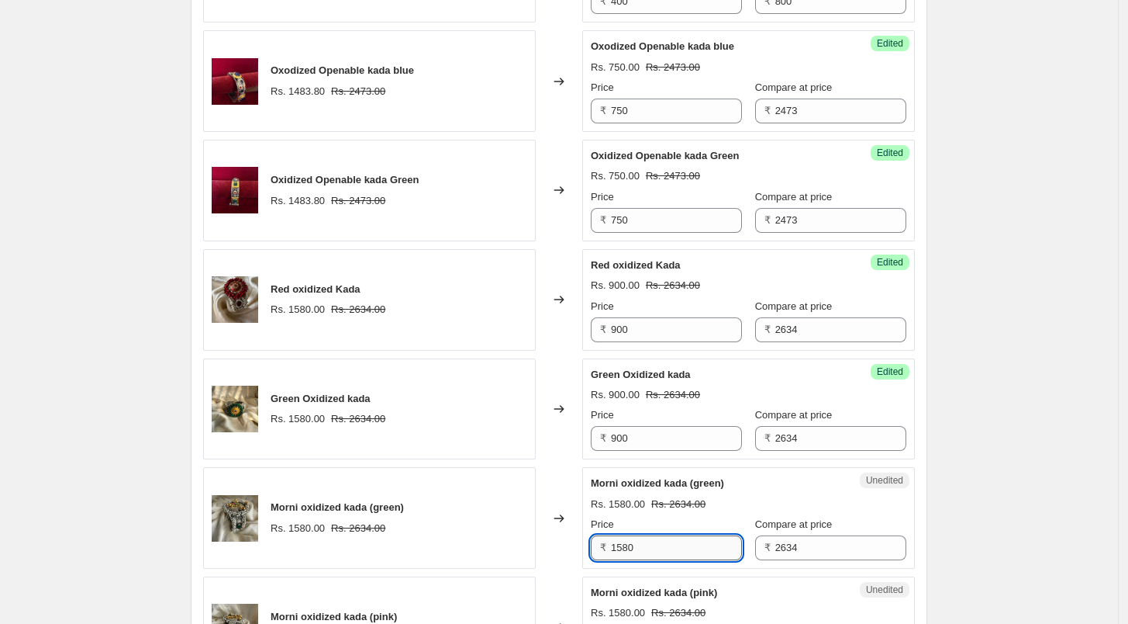
click at [663, 535] on input "1580" at bounding box center [676, 547] width 131 height 25
click at [662, 535] on input "1580" at bounding box center [676, 547] width 131 height 25
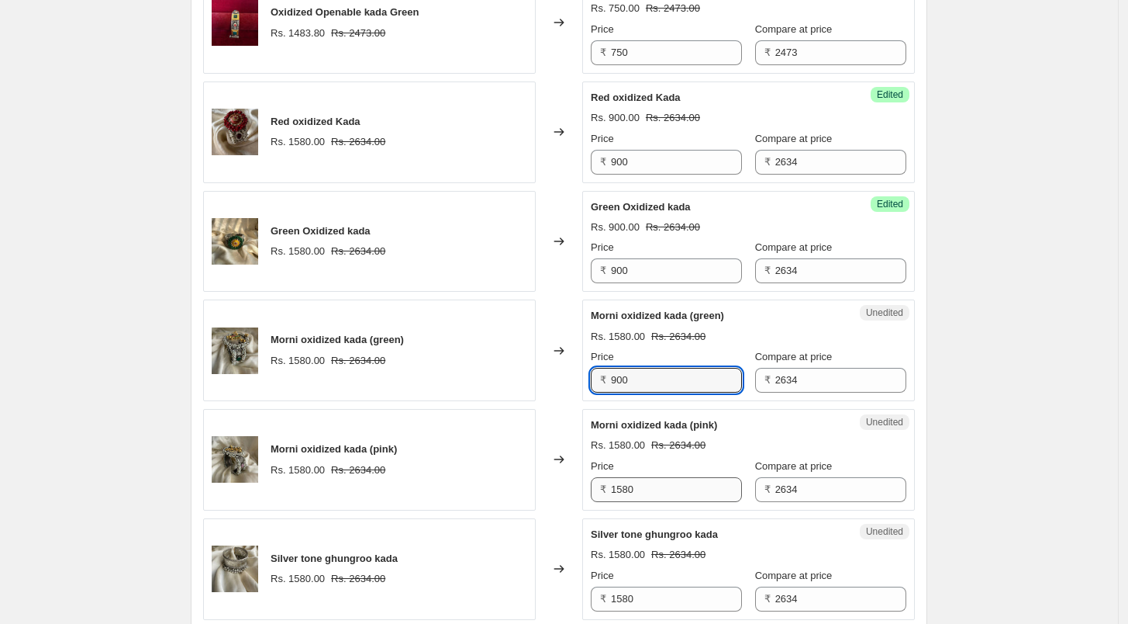
scroll to position [948, 0]
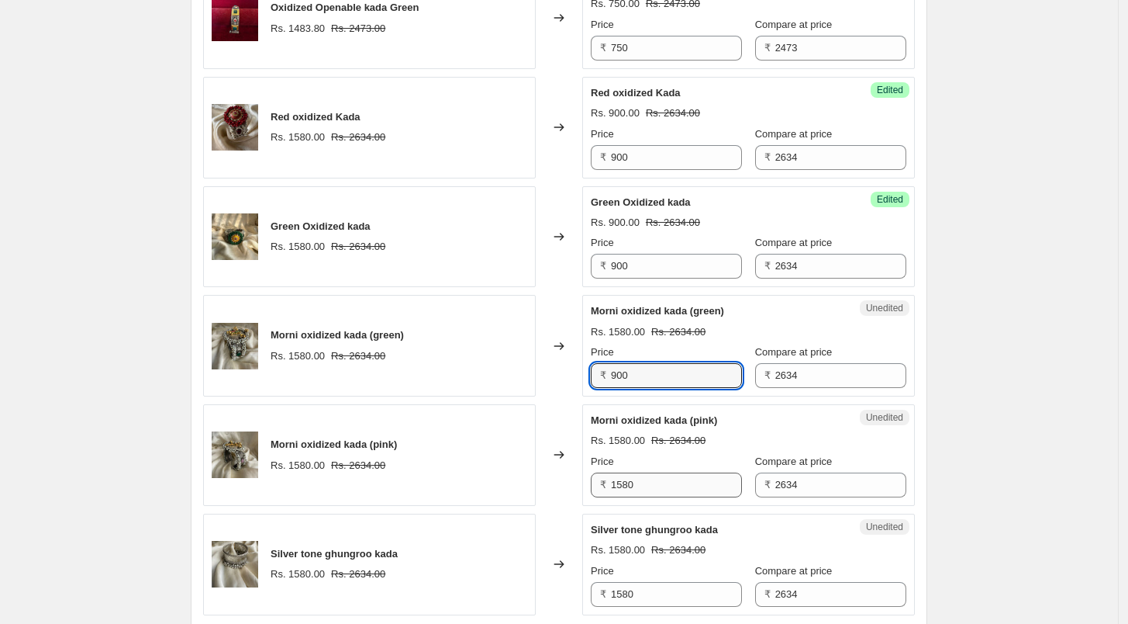
type input "900"
click at [670, 481] on input "1580" at bounding box center [676, 484] width 131 height 25
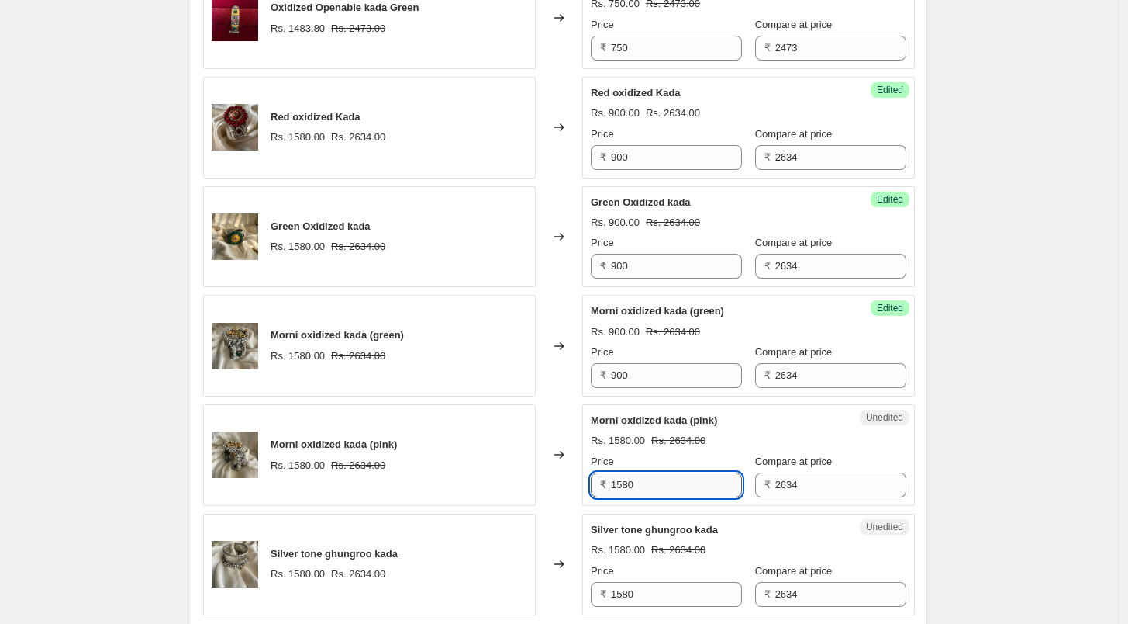
click at [670, 481] on input "1580" at bounding box center [676, 484] width 131 height 25
type input "900"
click at [650, 591] on input "1580" at bounding box center [676, 594] width 131 height 25
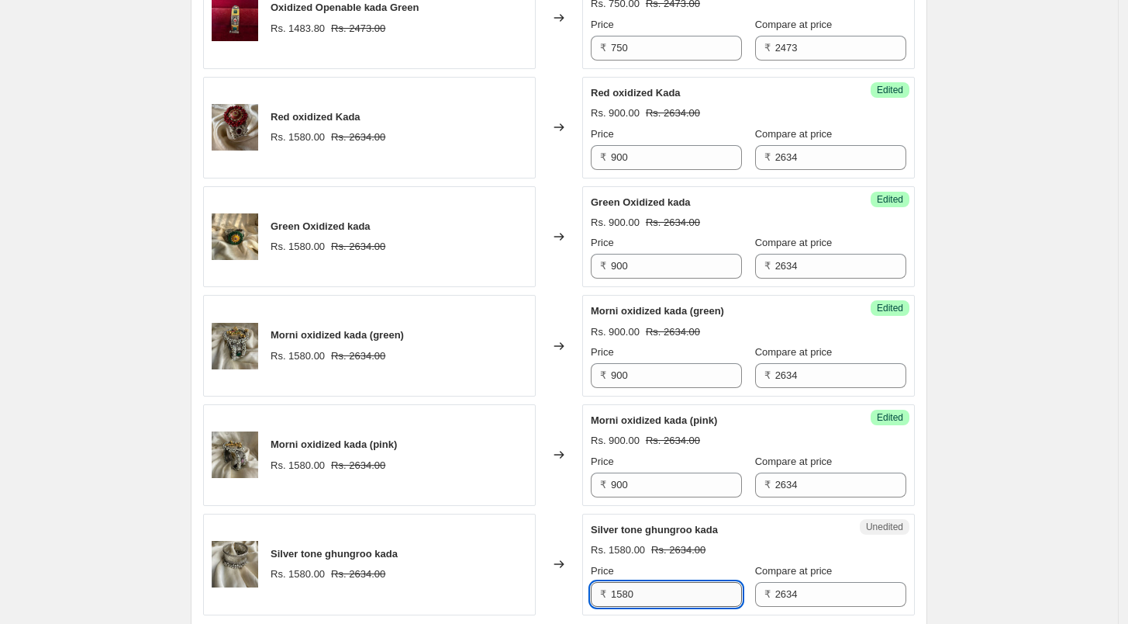
click at [650, 591] on input "1580" at bounding box center [676, 594] width 131 height 25
type input "900"
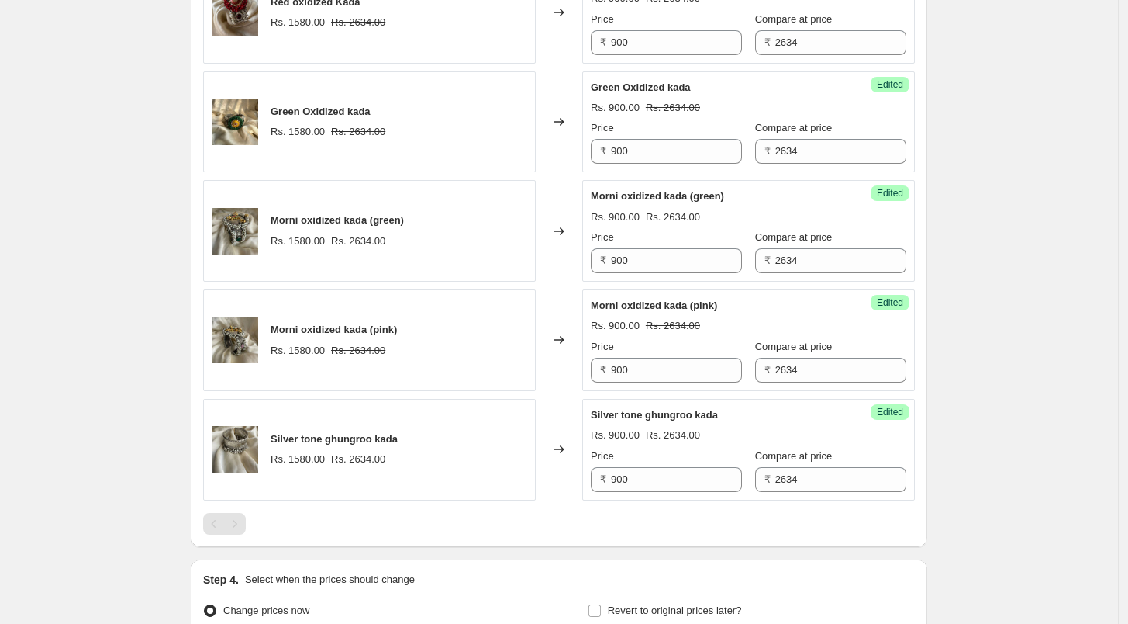
scroll to position [1206, 0]
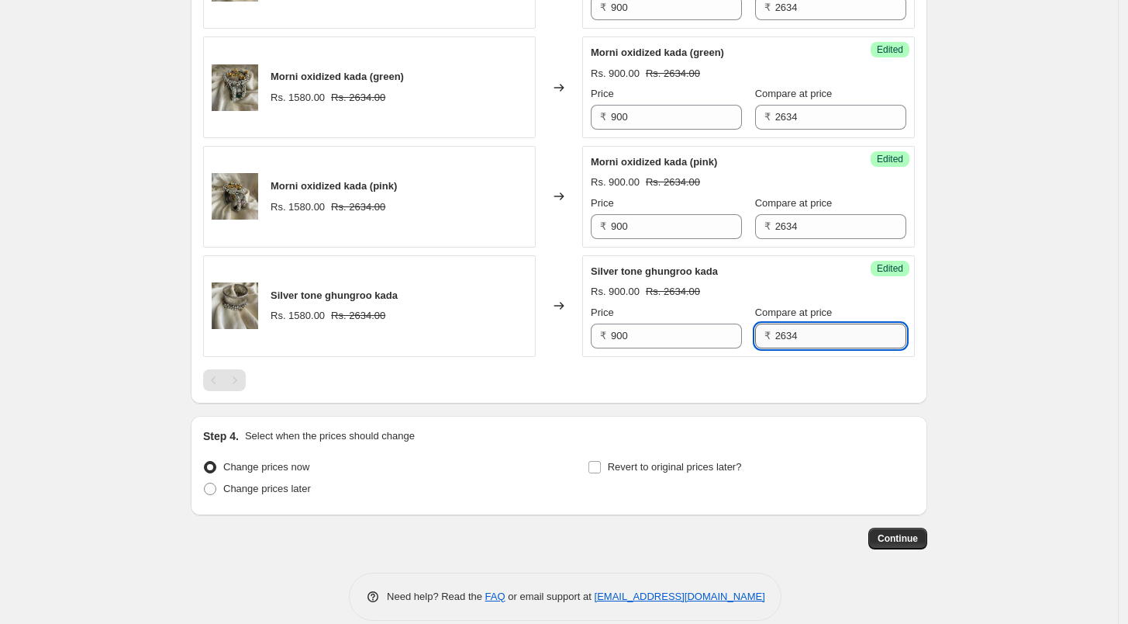
click at [807, 339] on input "2634" at bounding box center [841, 335] width 131 height 25
type input "1800"
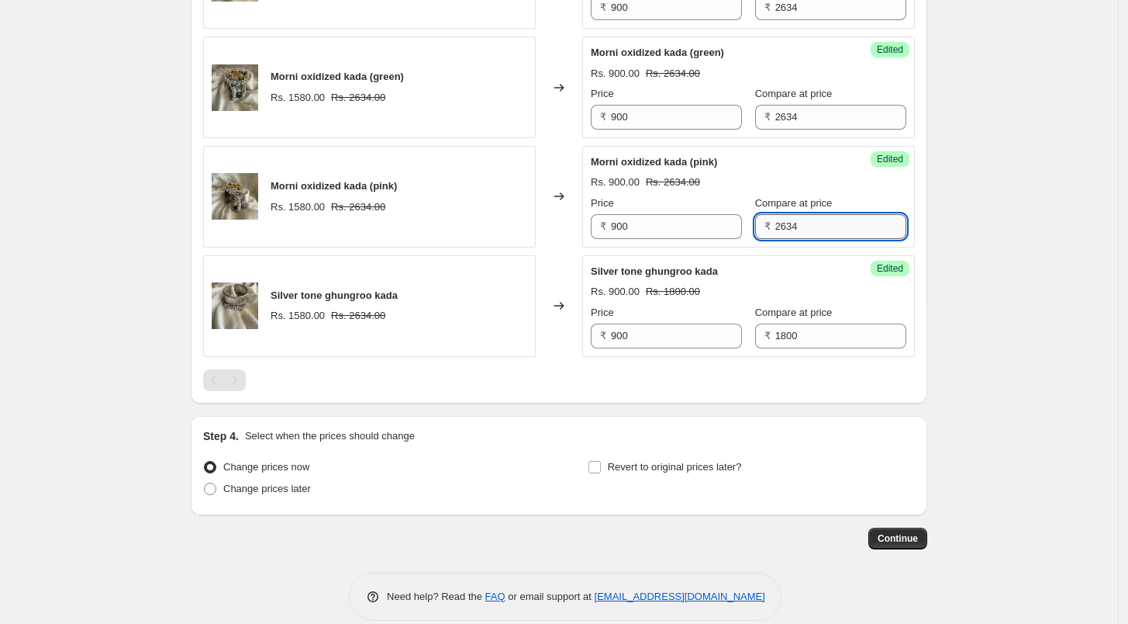
click at [792, 230] on input "2634" at bounding box center [841, 226] width 131 height 25
type input "1800"
click at [821, 113] on input "2634" at bounding box center [841, 117] width 131 height 25
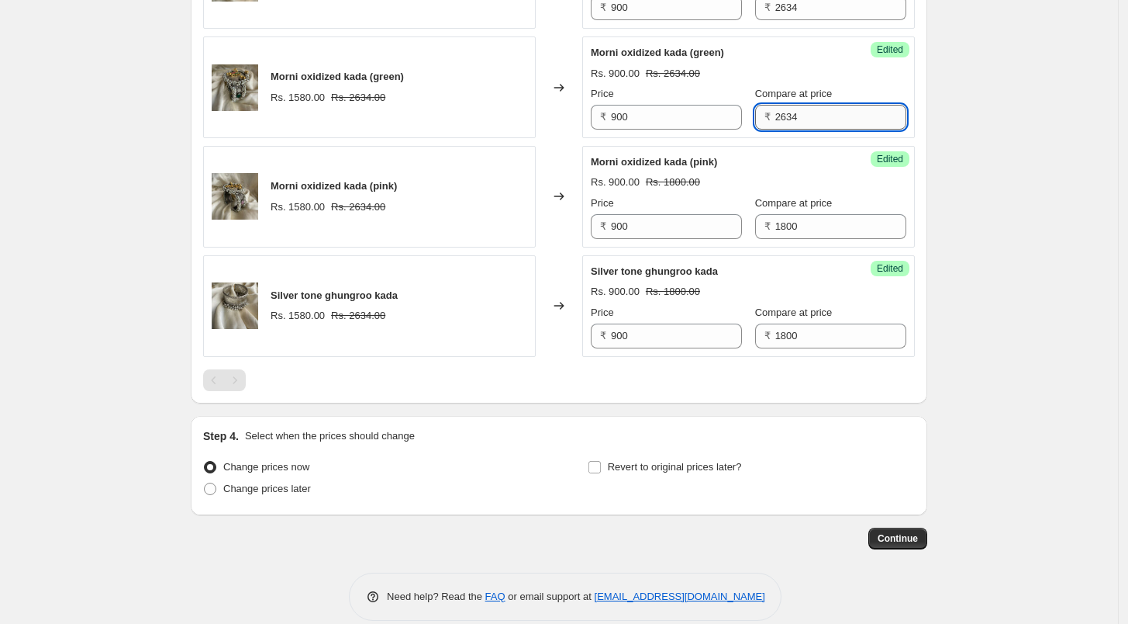
click at [821, 113] on input "2634" at bounding box center [841, 117] width 131 height 25
type input "1800"
click at [817, 45] on div "Morni oxidized kada (green)" at bounding box center [718, 53] width 254 height 16
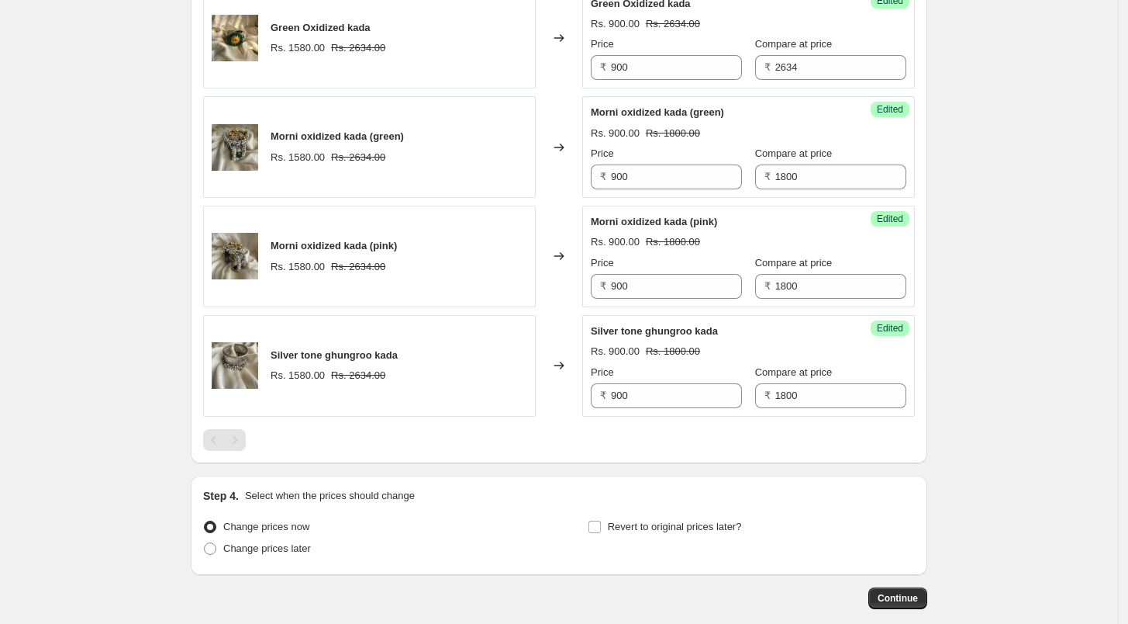
scroll to position [1120, 0]
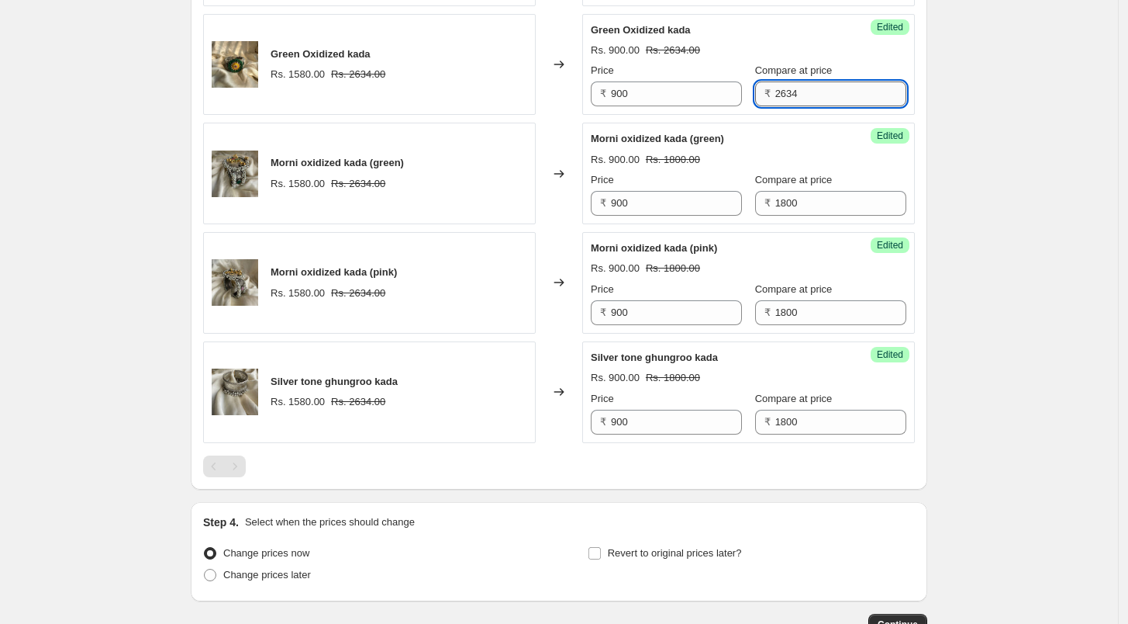
click at [798, 89] on input "2634" at bounding box center [841, 93] width 131 height 25
type input "1800"
click at [820, 38] on div "Green Oxidized kada Rs. 900.00 Rs. 2634.00 Price ₹ 900 Compare at price ₹ 1800" at bounding box center [749, 64] width 316 height 85
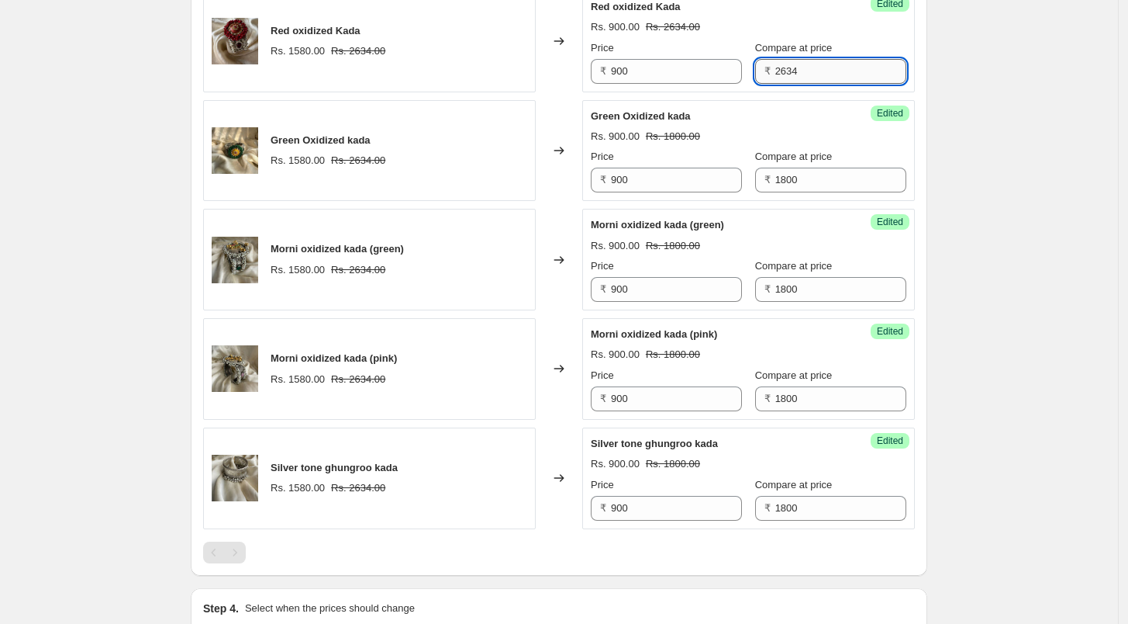
click at [821, 68] on input "2634" at bounding box center [841, 71] width 131 height 25
type input "1800"
click at [831, 27] on div "Rs. 900.00 Rs. 1800.00" at bounding box center [749, 27] width 316 height 16
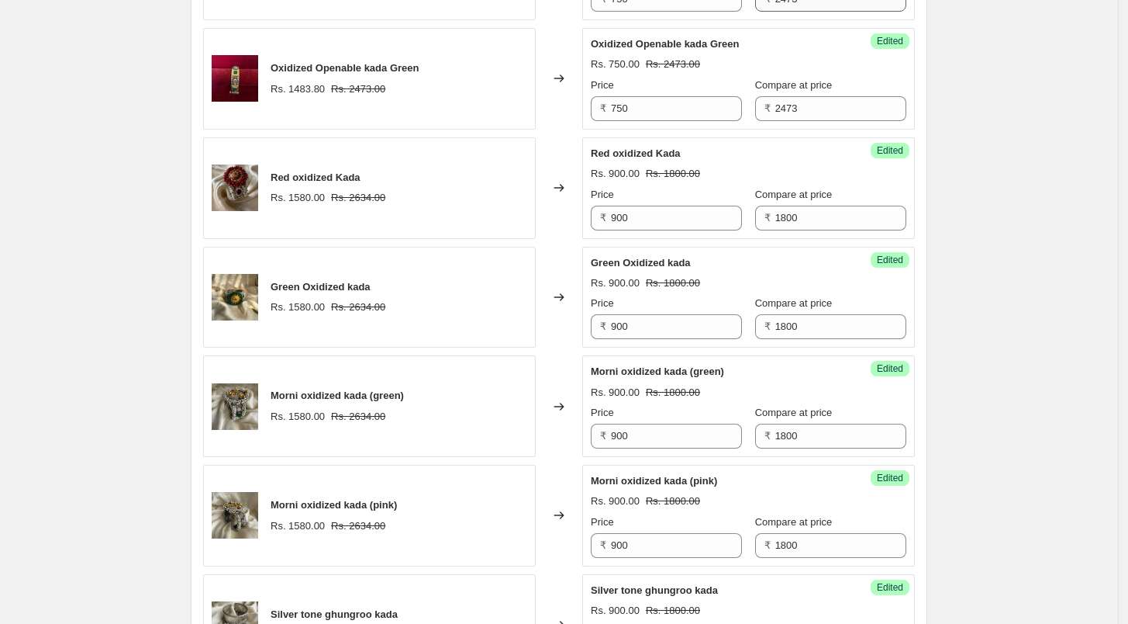
scroll to position [862, 0]
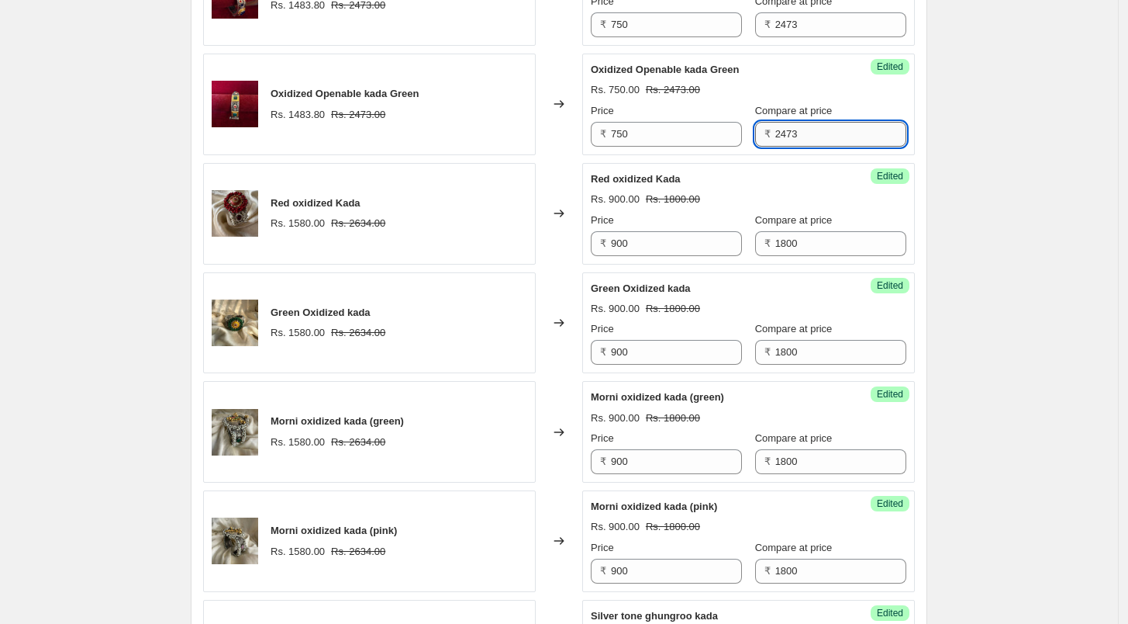
click at [810, 125] on input "2473" at bounding box center [841, 134] width 131 height 25
type input "1500"
click at [801, 9] on div "Compare at price ₹ 2473" at bounding box center [830, 15] width 151 height 43
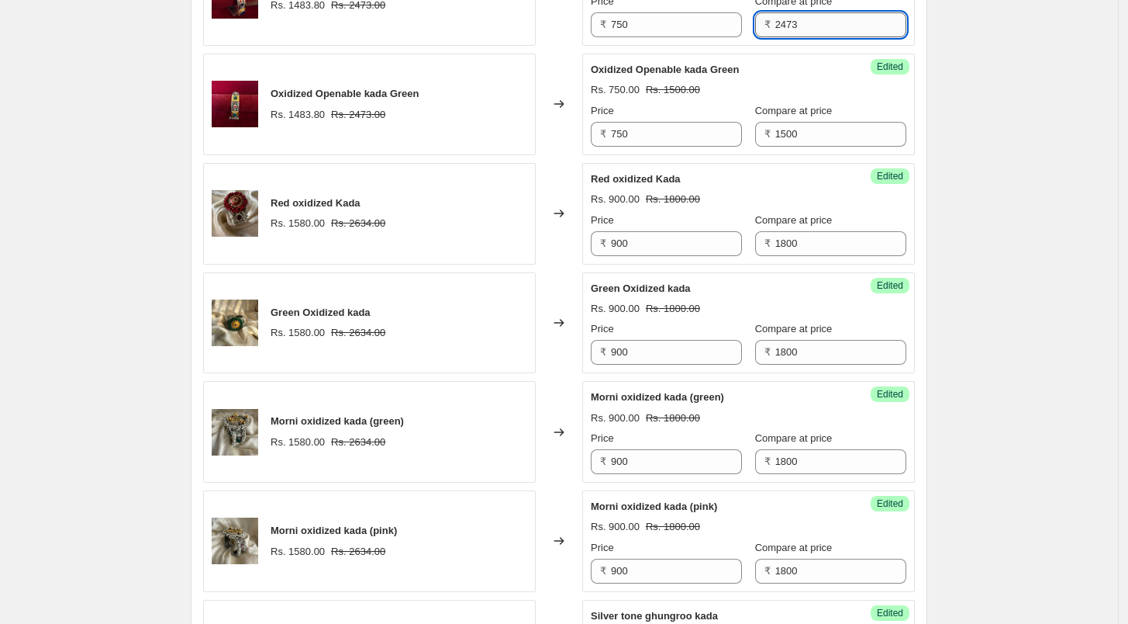
click at [800, 22] on input "2473" at bounding box center [841, 24] width 131 height 25
type input "1500"
click at [983, 70] on div "Create new price change job. This page is ready Create new price change job Dra…" at bounding box center [559, 63] width 1118 height 1850
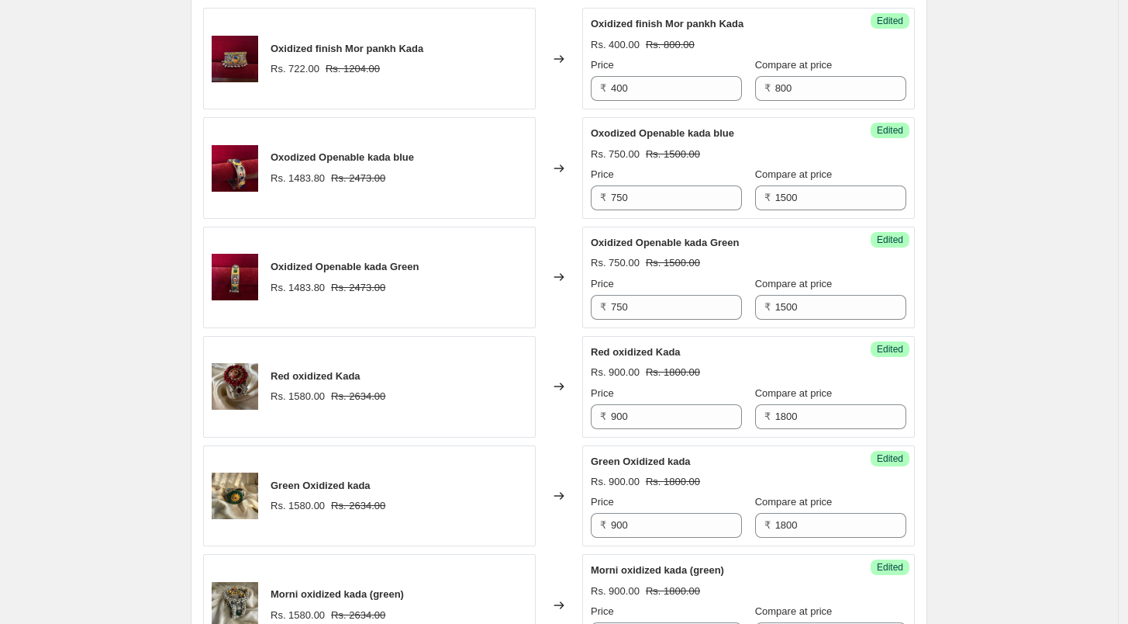
click at [1085, 197] on div "Create new price change job. This page is ready Create new price change job Dra…" at bounding box center [559, 236] width 1118 height 1850
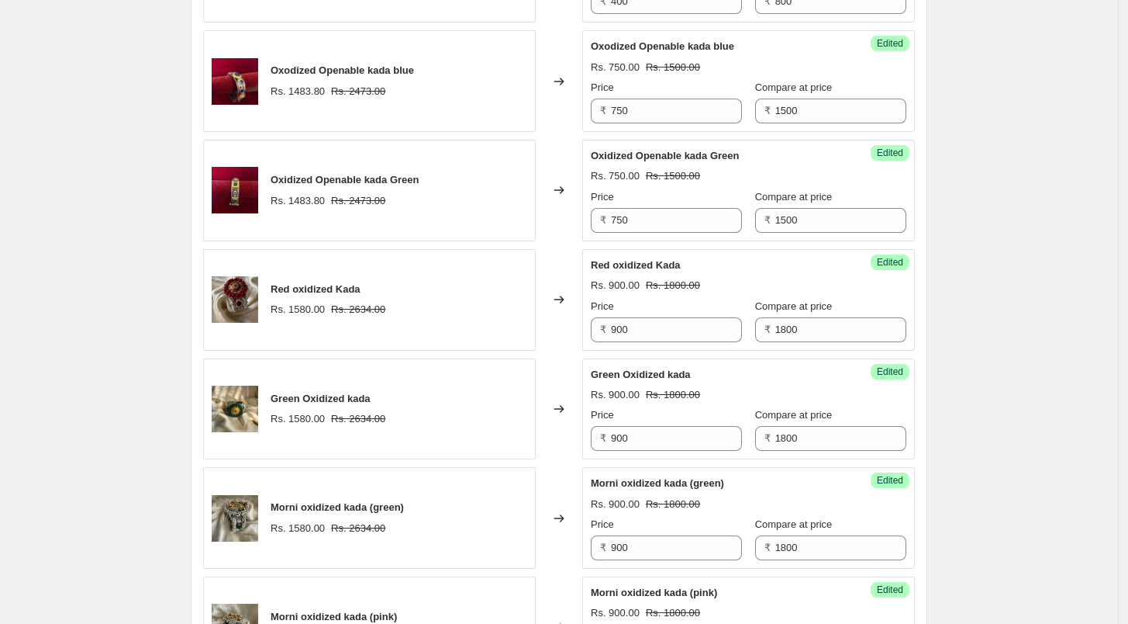
scroll to position [1223, 0]
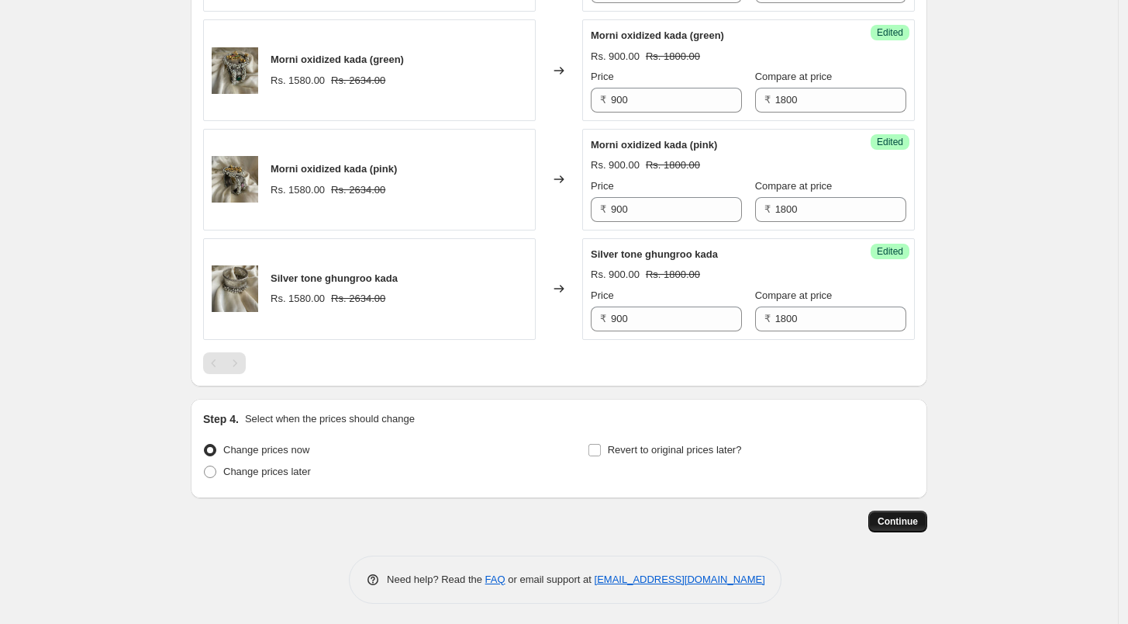
click at [902, 510] on button "Continue" at bounding box center [898, 521] width 59 height 22
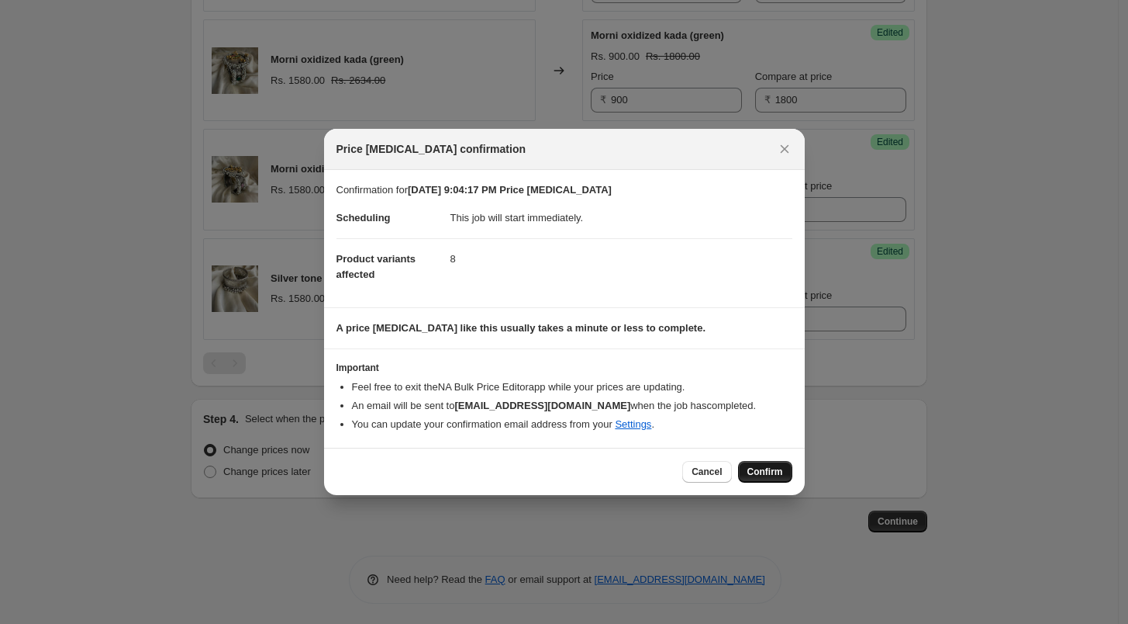
click at [757, 471] on span "Confirm" at bounding box center [766, 471] width 36 height 12
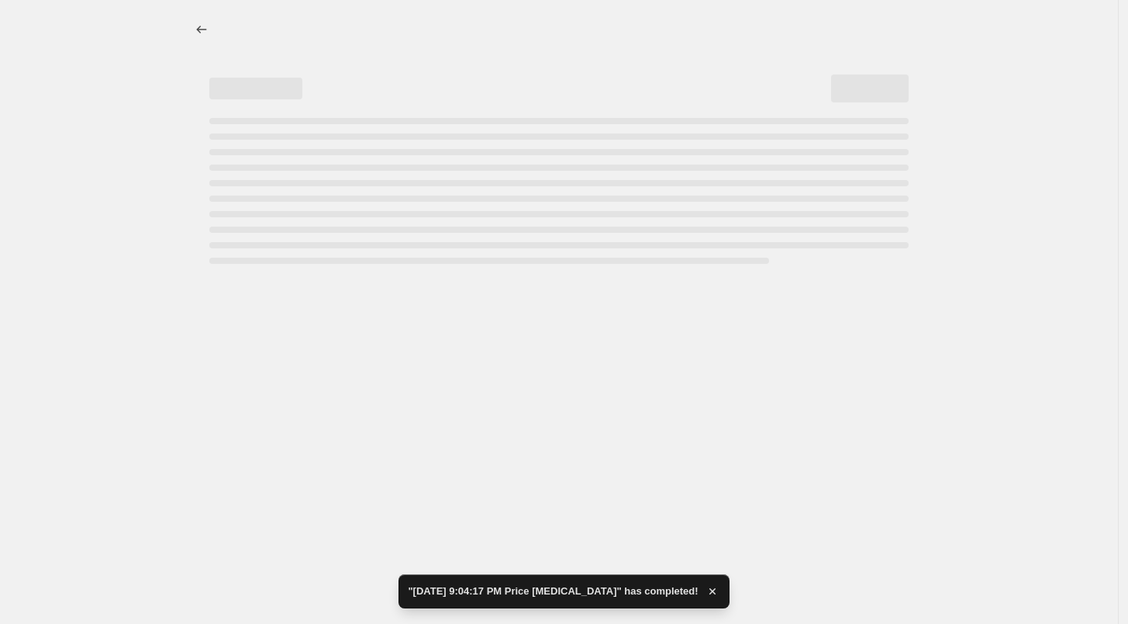
select select "collection"
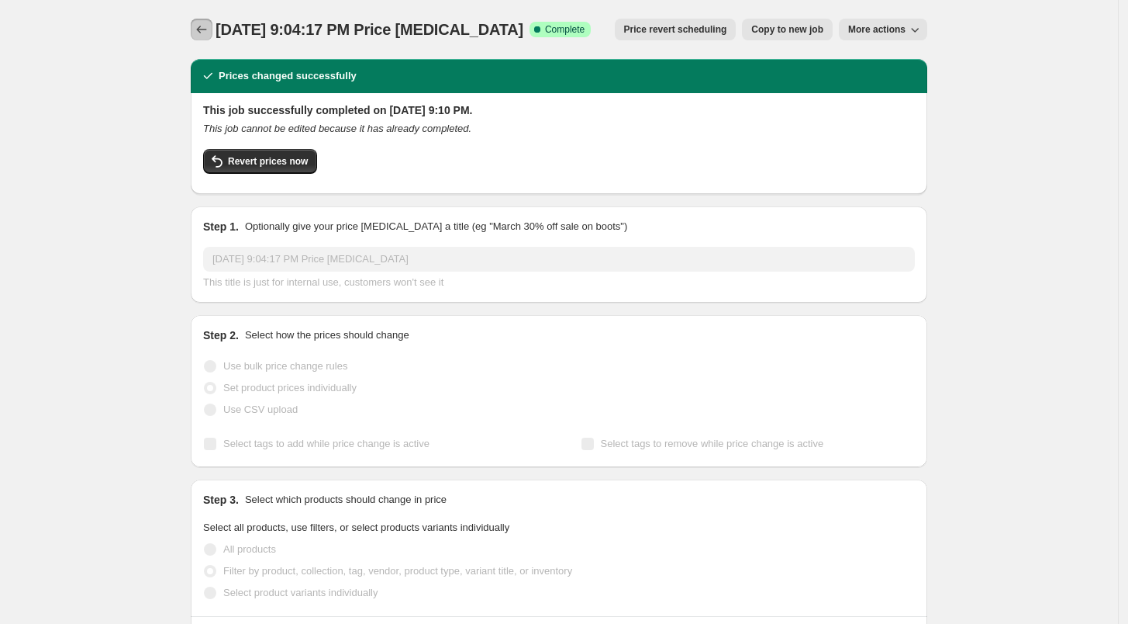
click at [209, 26] on icon "Price change jobs" at bounding box center [202, 30] width 16 height 16
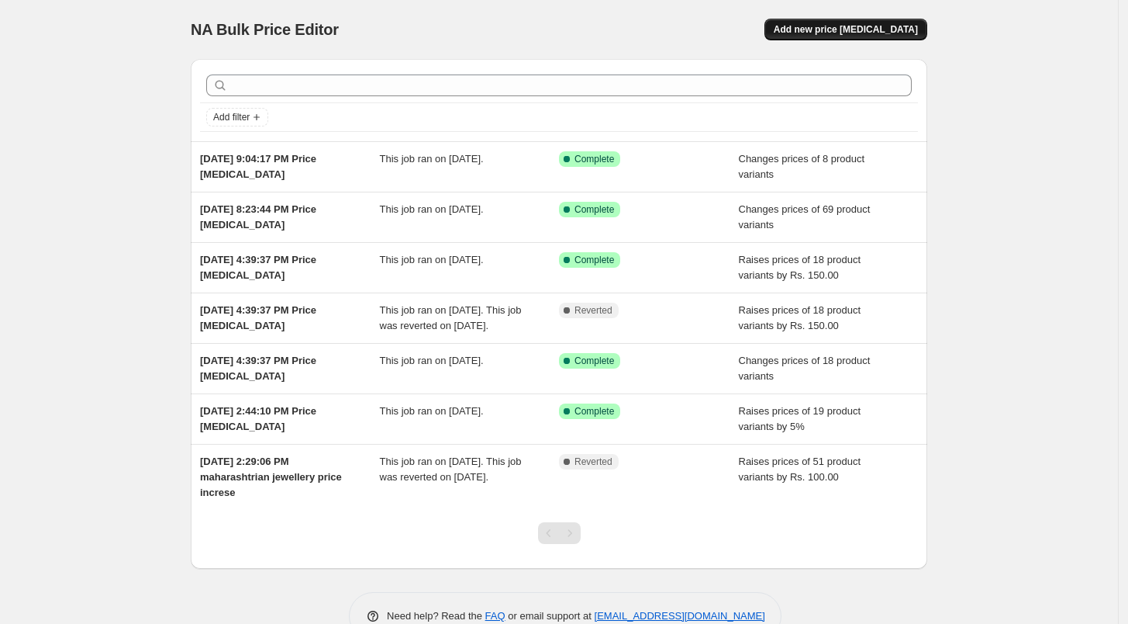
click at [858, 32] on span "Add new price [MEDICAL_DATA]" at bounding box center [846, 29] width 144 height 12
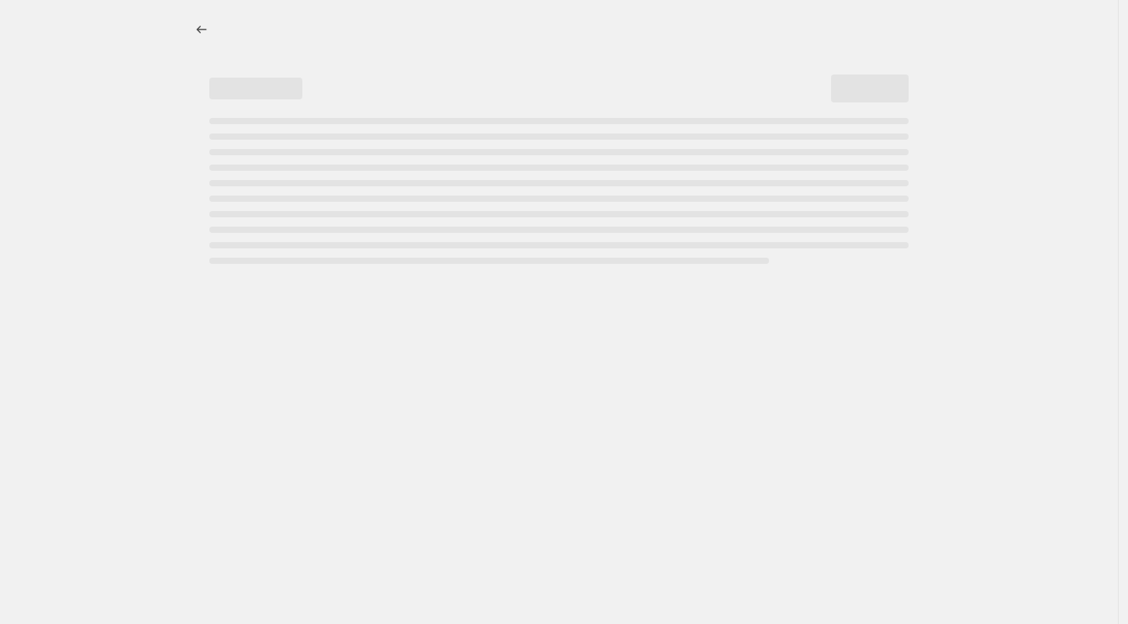
select select "percentage"
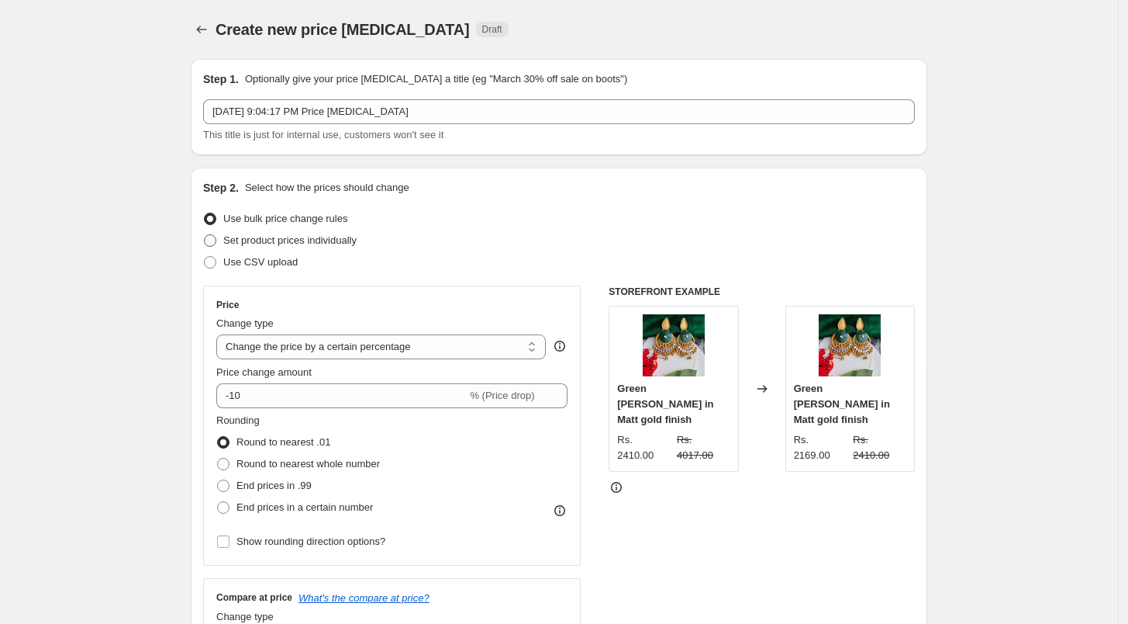
click at [214, 240] on span at bounding box center [210, 240] width 12 height 12
click at [205, 235] on input "Set product prices individually" at bounding box center [204, 234] width 1 height 1
radio input "true"
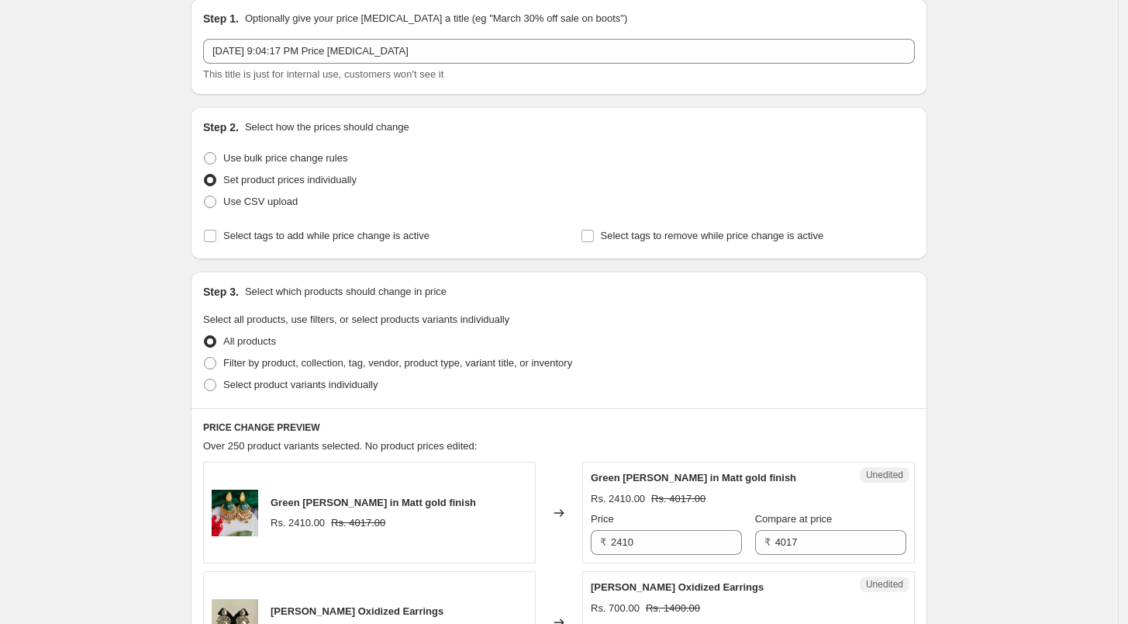
scroll to position [86, 0]
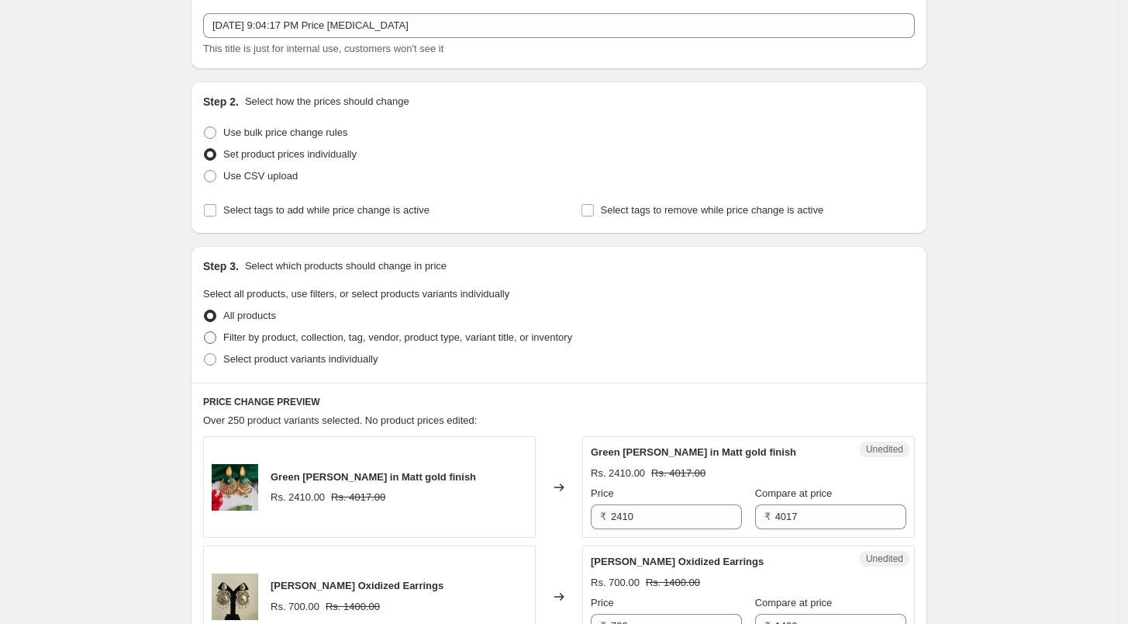
click at [246, 339] on span "Filter by product, collection, tag, vendor, product type, variant title, or inv…" at bounding box center [397, 337] width 349 height 12
click at [205, 332] on input "Filter by product, collection, tag, vendor, product type, variant title, or inv…" at bounding box center [204, 331] width 1 height 1
radio input "true"
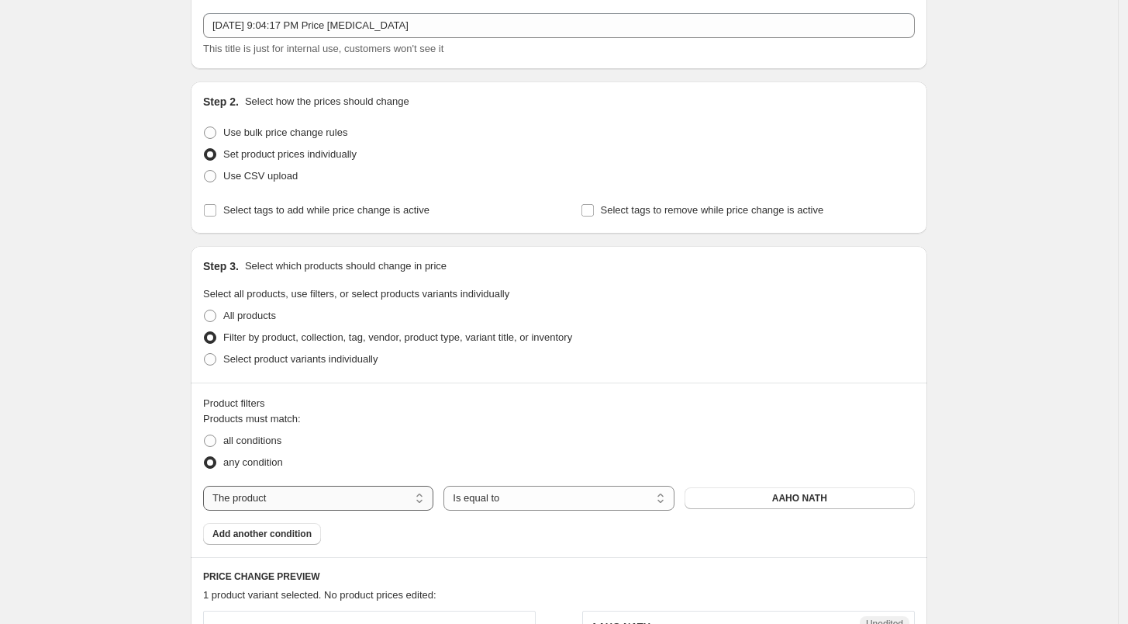
click at [286, 490] on select "The product The product's collection The product's tag The product's vendor The…" at bounding box center [318, 497] width 230 height 25
select select "collection"
click at [865, 501] on button "bangle/kada" at bounding box center [800, 498] width 230 height 22
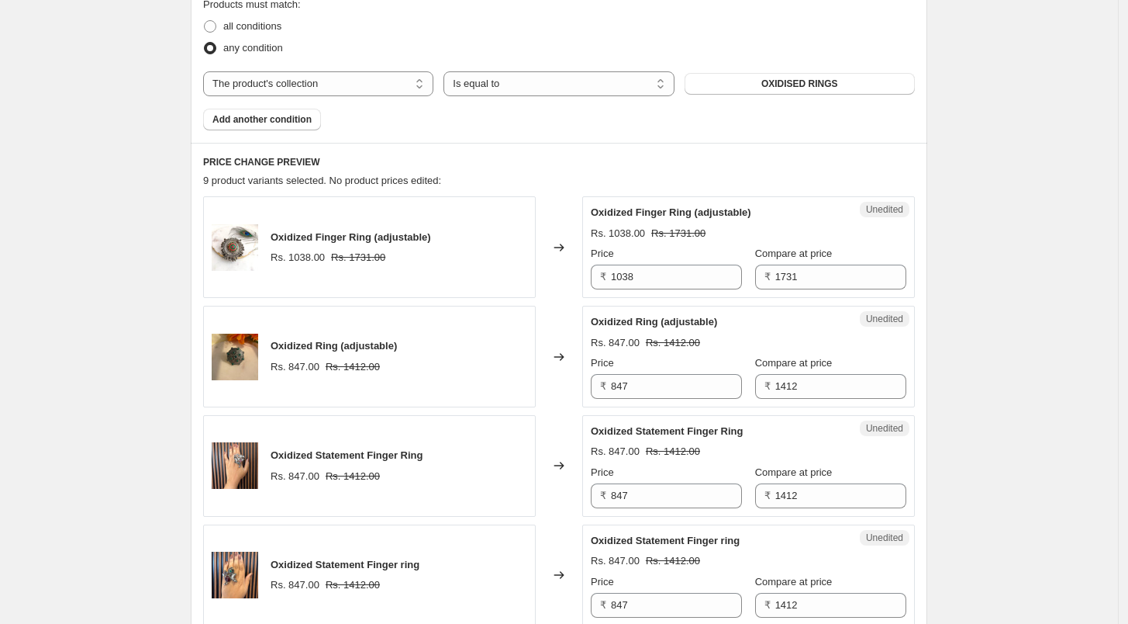
scroll to position [516, 0]
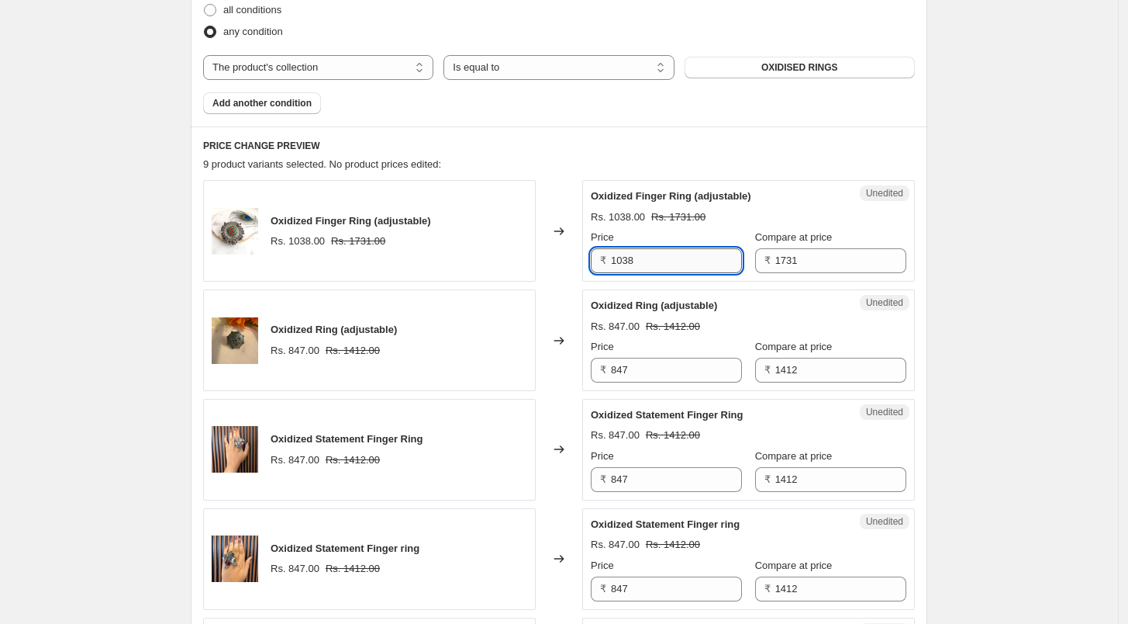
click at [645, 261] on input "1038" at bounding box center [676, 260] width 131 height 25
type input "730"
click at [825, 250] on input "1731" at bounding box center [841, 260] width 131 height 25
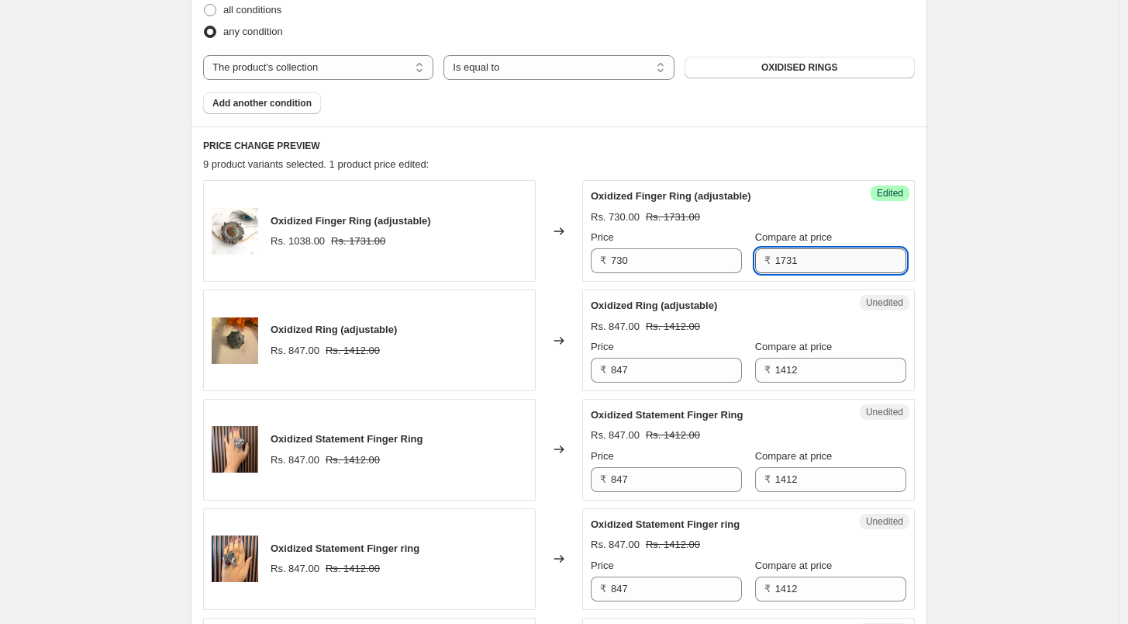
click at [825, 250] on input "1731" at bounding box center [841, 260] width 131 height 25
type input "1460"
click at [644, 371] on input "847" at bounding box center [676, 370] width 131 height 25
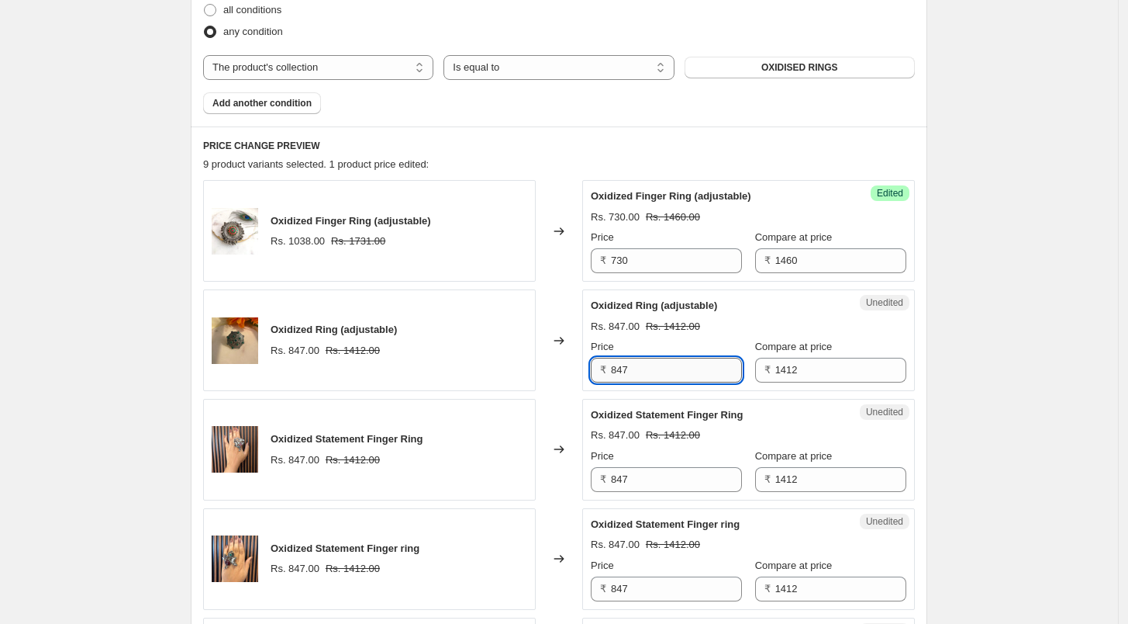
click at [644, 371] on input "847" at bounding box center [676, 370] width 131 height 25
type input "500"
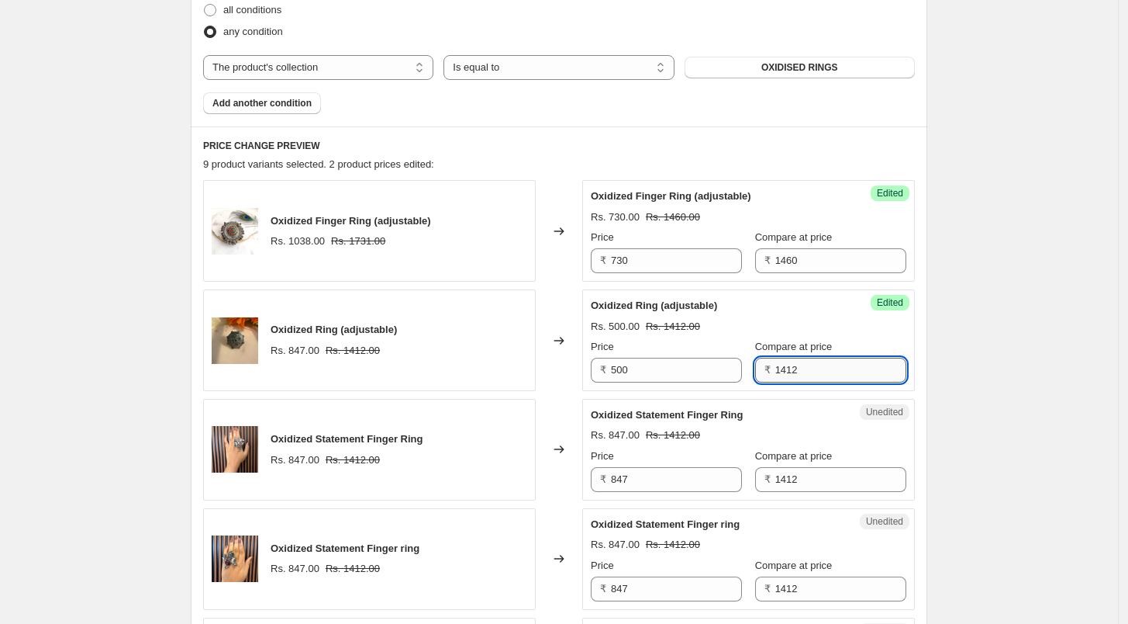
click at [796, 367] on input "1412" at bounding box center [841, 370] width 131 height 25
type input "1000"
click at [664, 475] on input "847" at bounding box center [676, 479] width 131 height 25
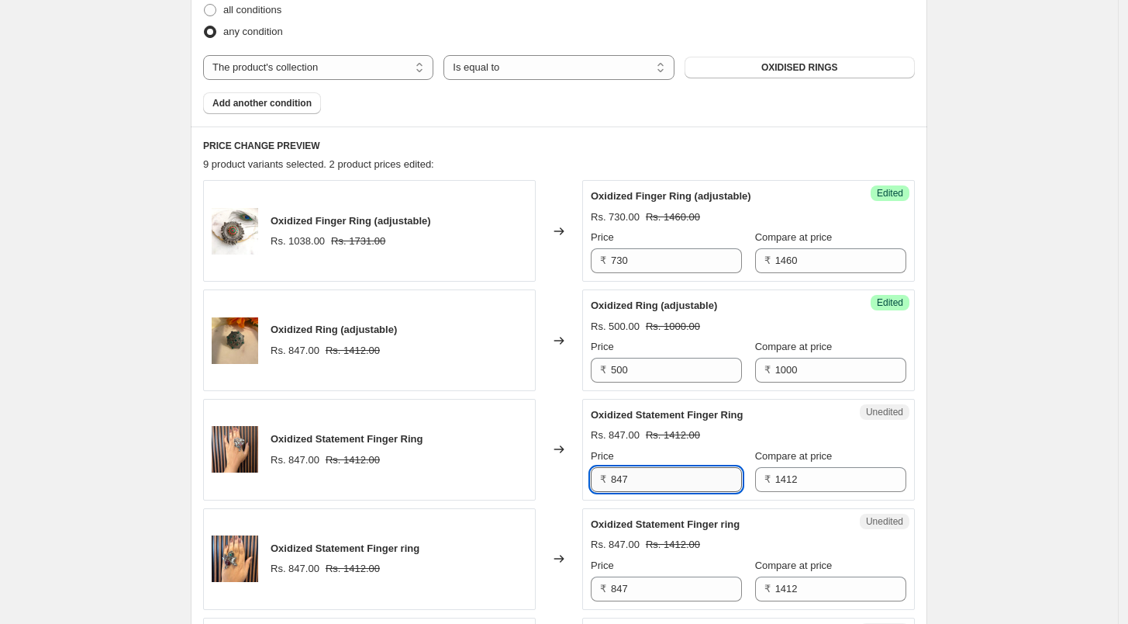
click at [664, 475] on input "847" at bounding box center [676, 479] width 131 height 25
type input "550"
click at [798, 479] on input "1412" at bounding box center [841, 479] width 131 height 25
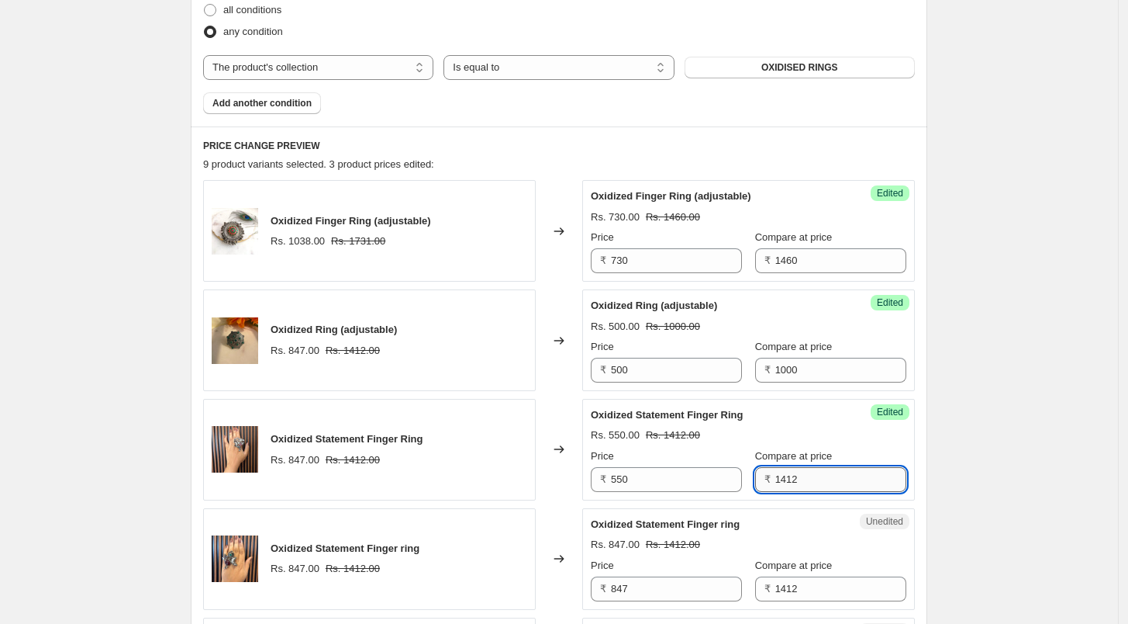
click at [798, 479] on input "1412" at bounding box center [841, 479] width 131 height 25
type input "1100"
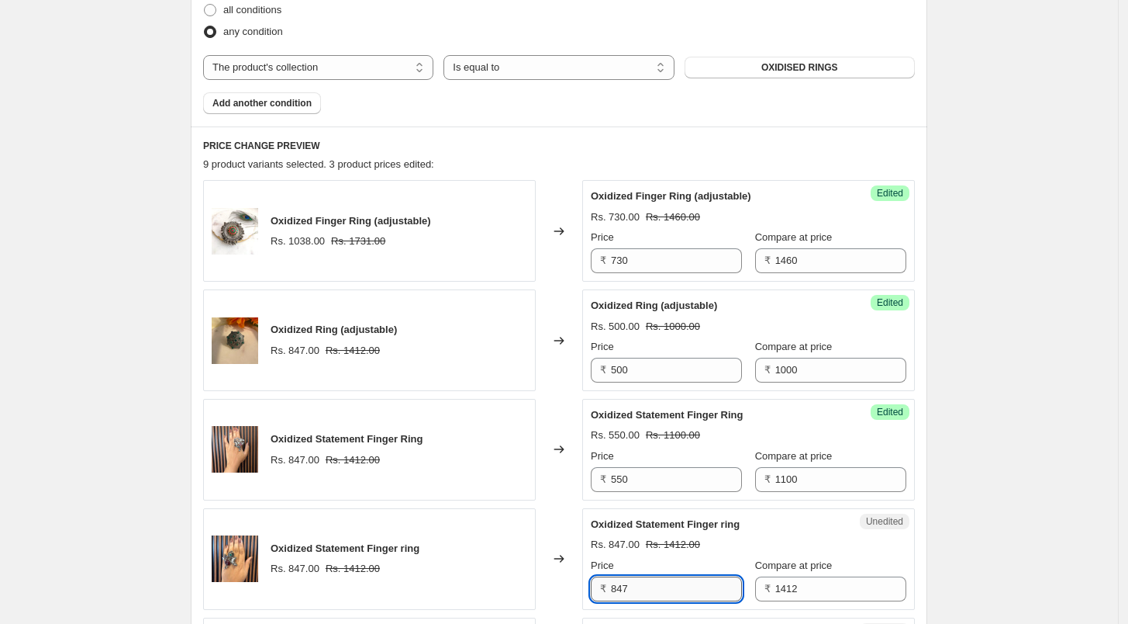
click at [664, 584] on input "847" at bounding box center [676, 588] width 131 height 25
type input "550"
click at [832, 593] on input "1412" at bounding box center [841, 588] width 131 height 25
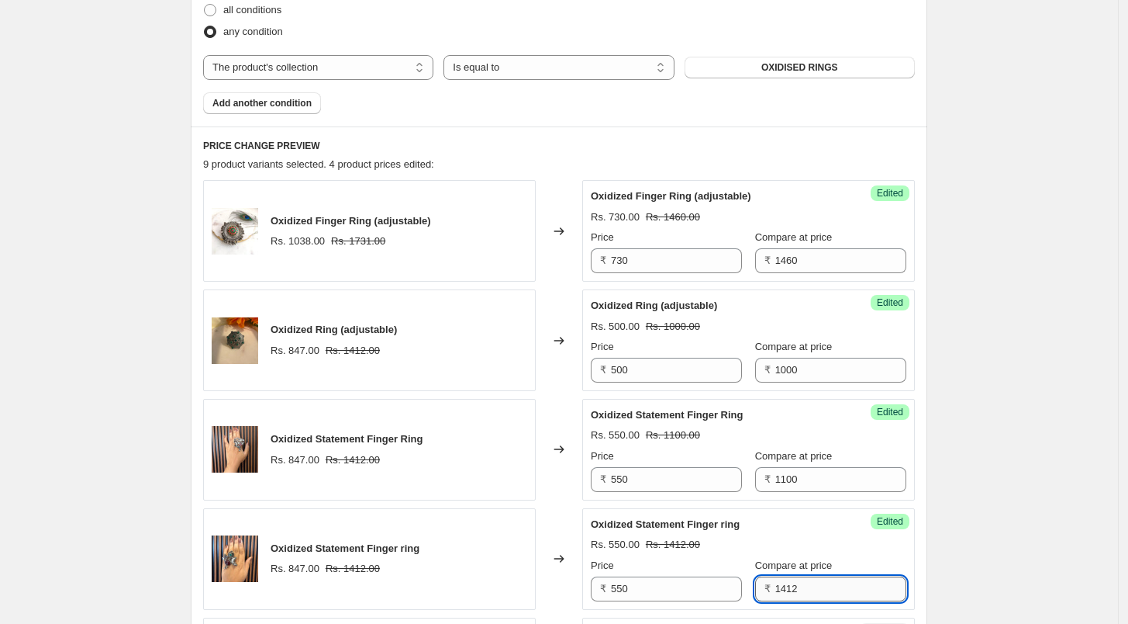
click at [832, 593] on input "1412" at bounding box center [841, 588] width 131 height 25
type input "1100"
click at [954, 557] on div "Create new price change job. This page is ready Create new price change job Dra…" at bounding box center [559, 463] width 1118 height 1958
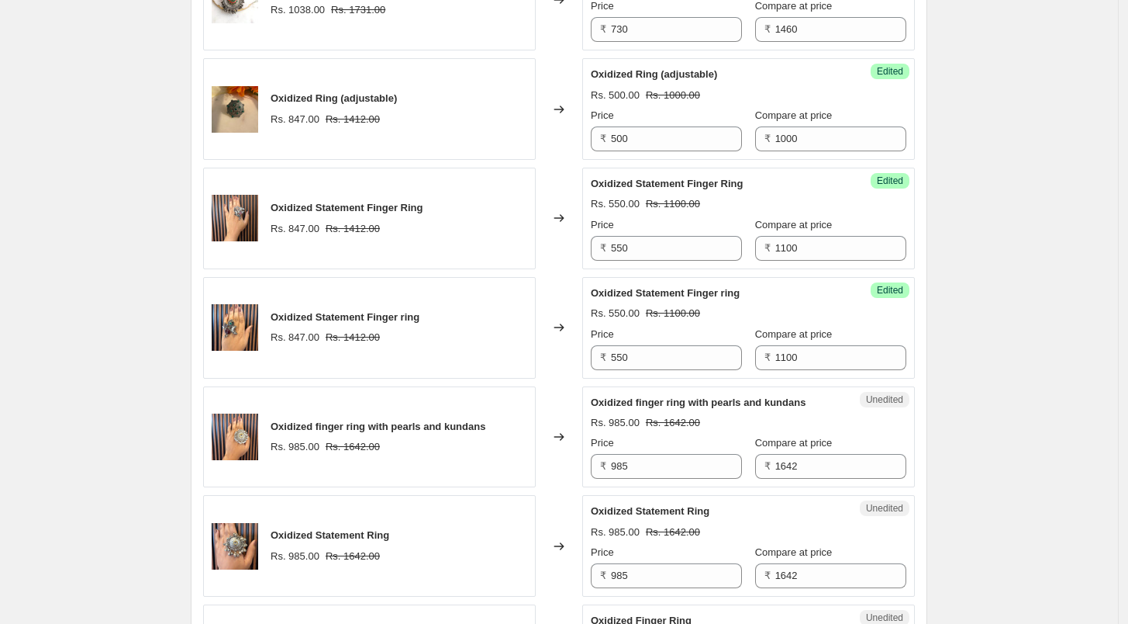
scroll to position [776, 0]
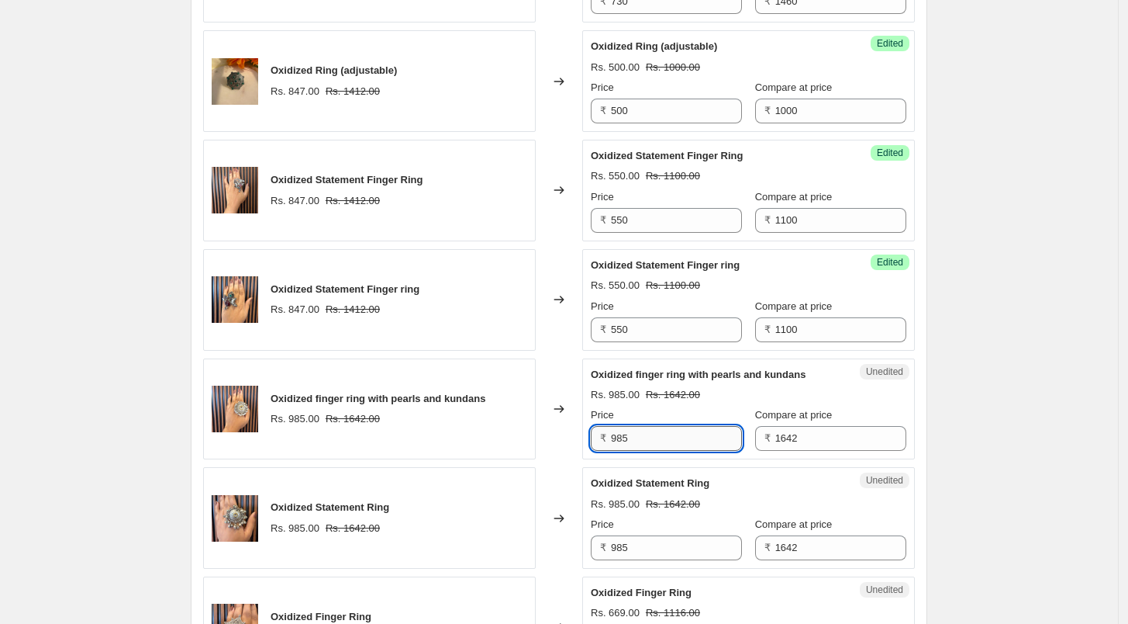
click at [631, 432] on input "985" at bounding box center [676, 438] width 131 height 25
type input "650"
click at [785, 434] on input "1642" at bounding box center [841, 438] width 131 height 25
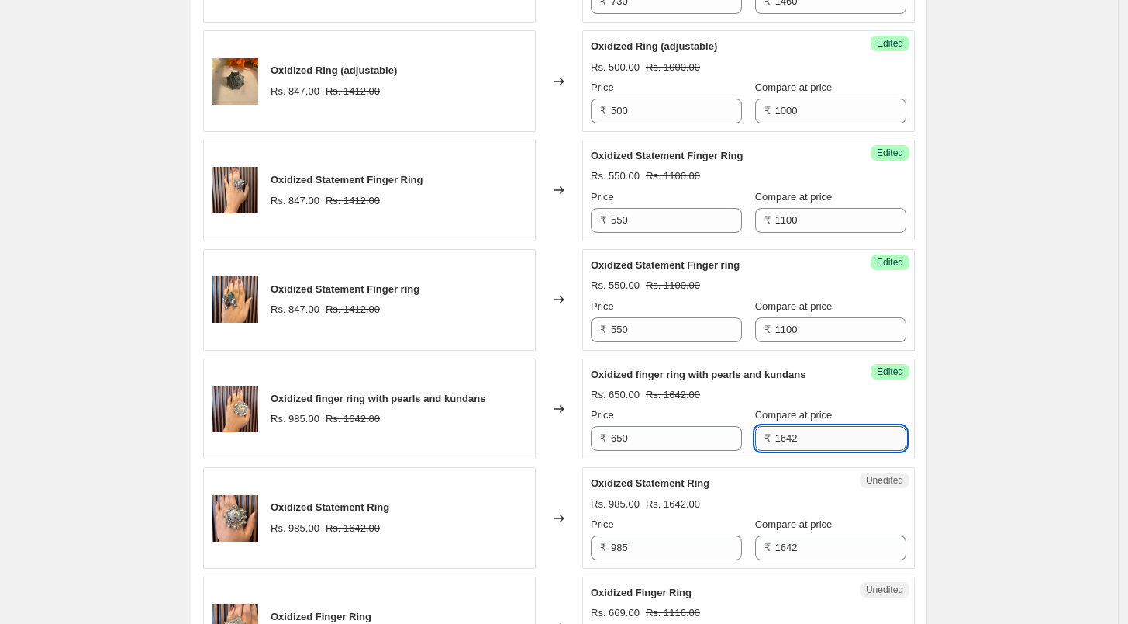
click at [808, 432] on input "1642" at bounding box center [841, 438] width 131 height 25
type input "1300"
click at [673, 551] on input "985" at bounding box center [676, 547] width 131 height 25
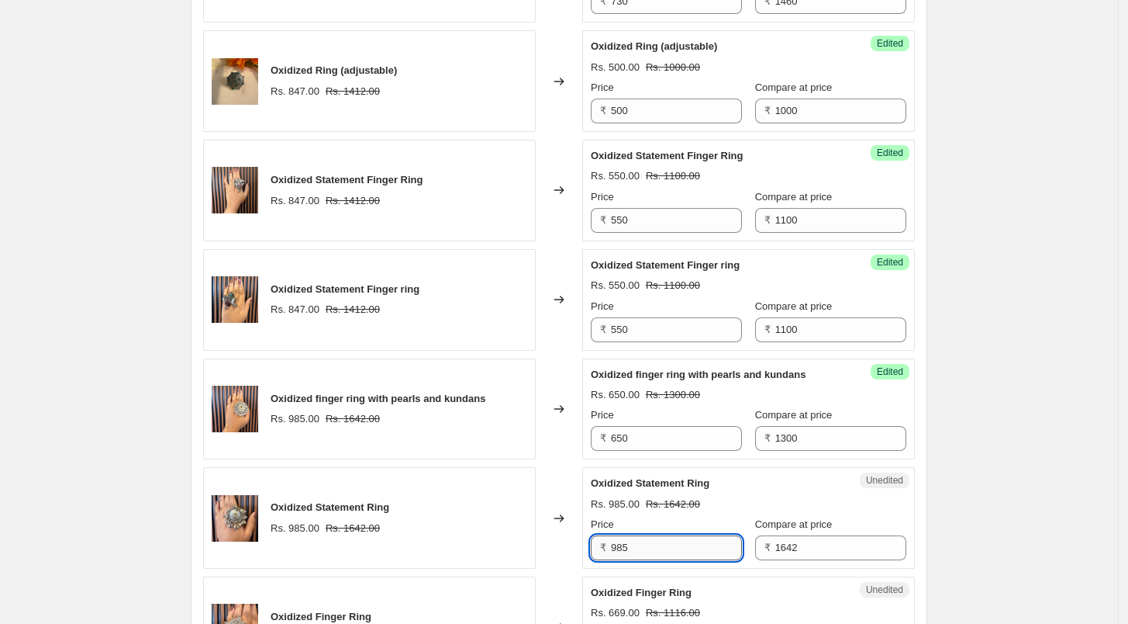
click at [673, 551] on input "985" at bounding box center [676, 547] width 131 height 25
type input "650"
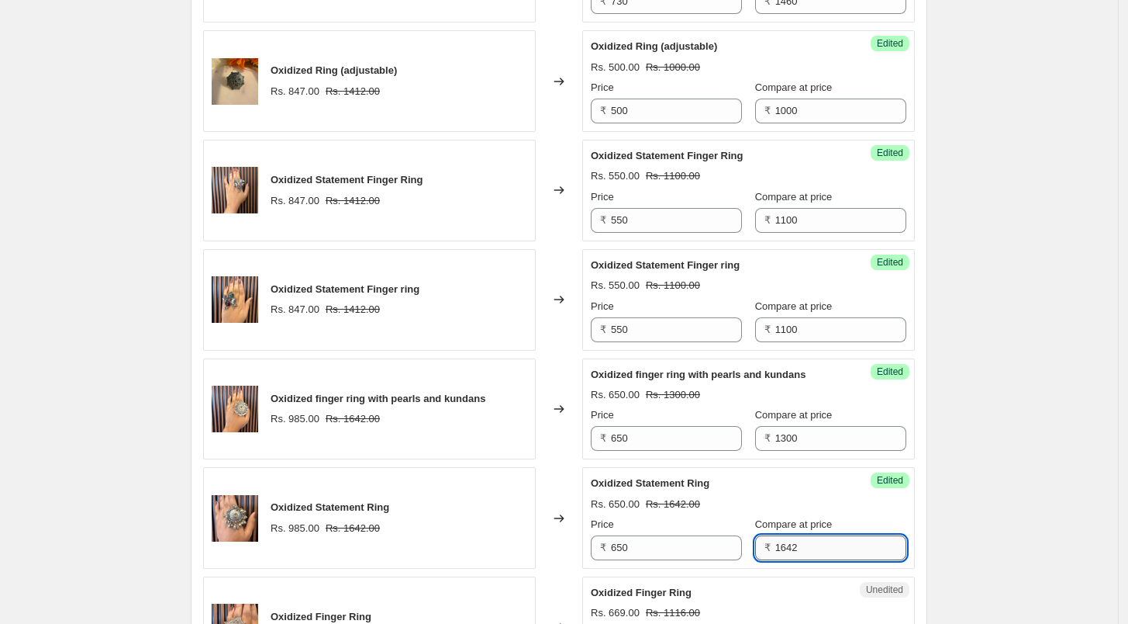
click at [835, 554] on input "1642" at bounding box center [841, 547] width 131 height 25
type input "1300"
click at [915, 529] on div "Success Edited Oxidized Statement Ring Rs. 650.00 Rs. 1642.00 Price ₹ 650 Compa…" at bounding box center [748, 518] width 333 height 102
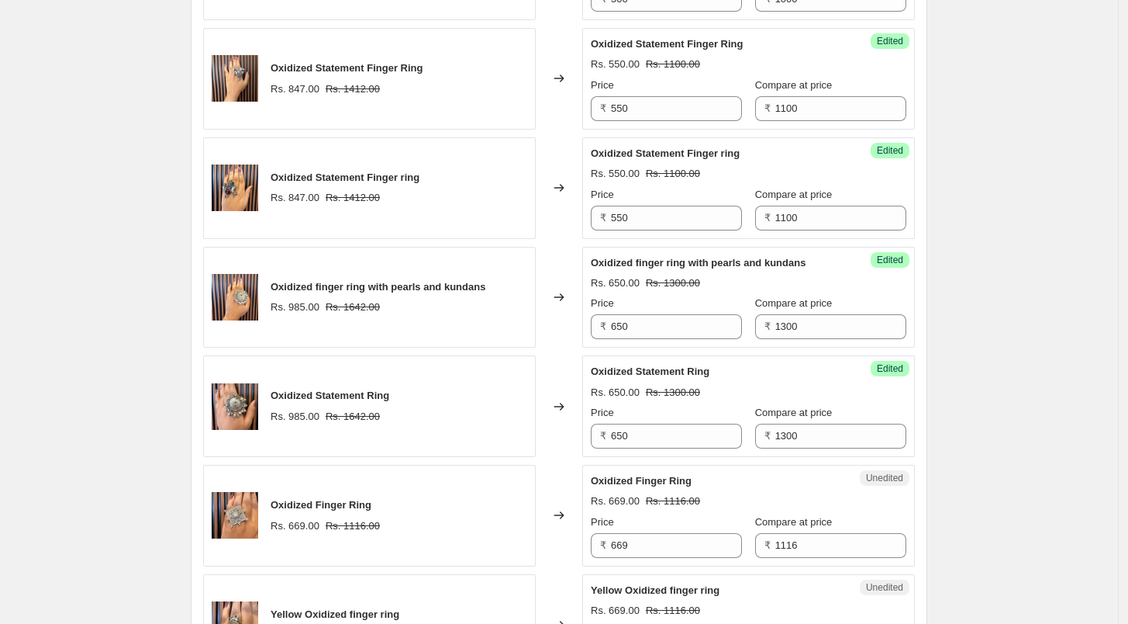
scroll to position [1034, 0]
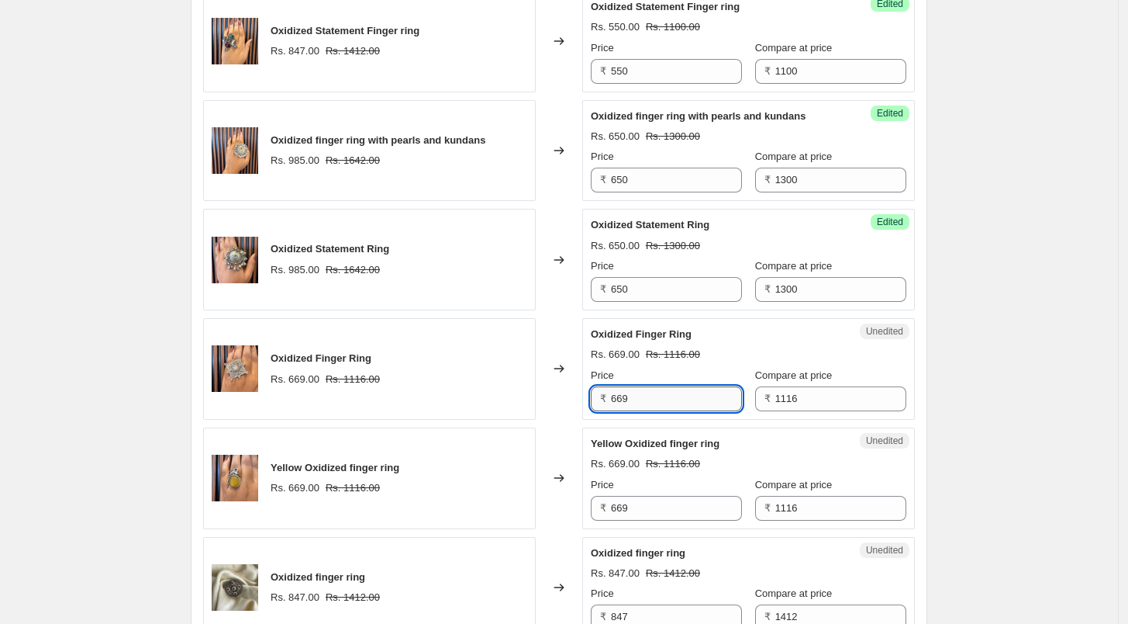
click at [633, 396] on input "669" at bounding box center [676, 398] width 131 height 25
type input "450"
click at [776, 399] on input "1116" at bounding box center [841, 398] width 131 height 25
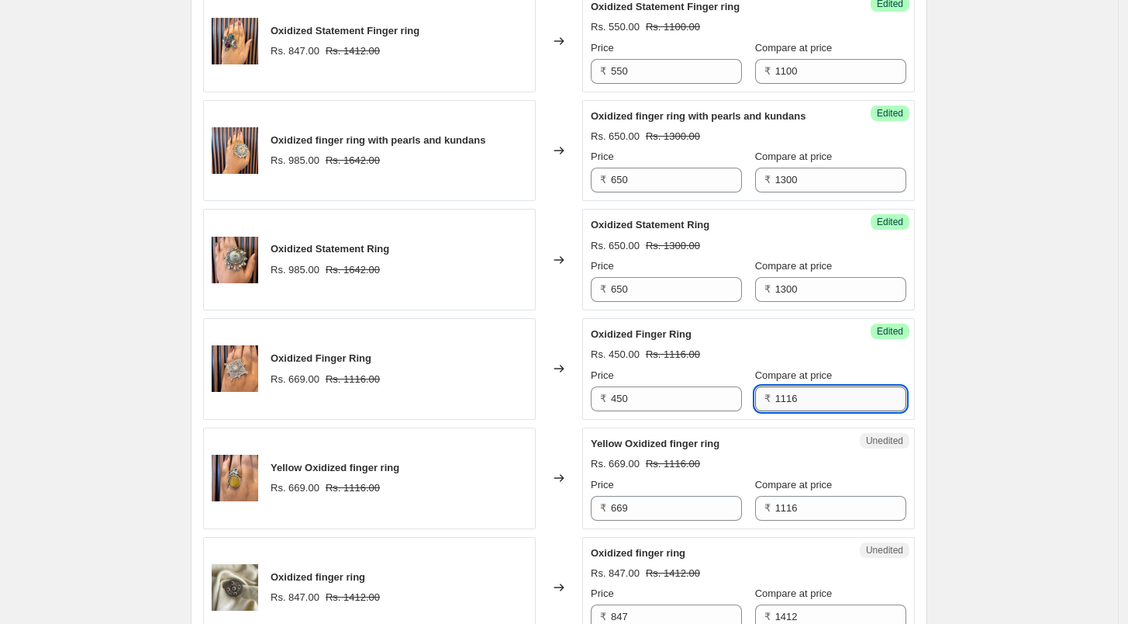
click at [776, 399] on input "1116" at bounding box center [841, 398] width 131 height 25
type input "900"
click at [667, 500] on input "669" at bounding box center [676, 508] width 131 height 25
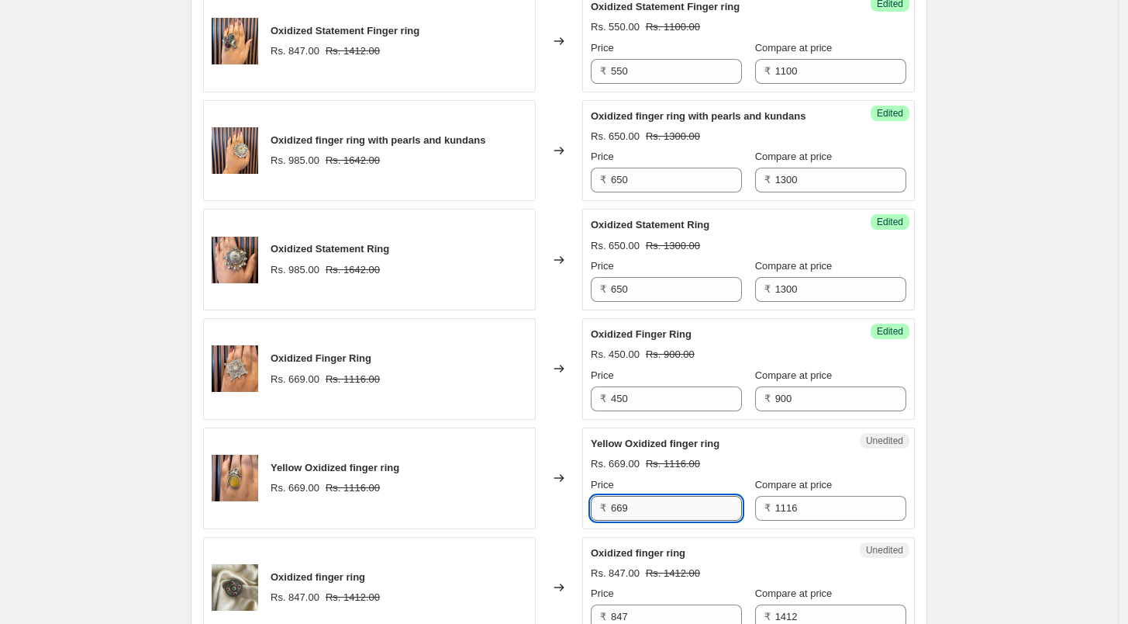
click at [667, 500] on input "669" at bounding box center [676, 508] width 131 height 25
type input "450"
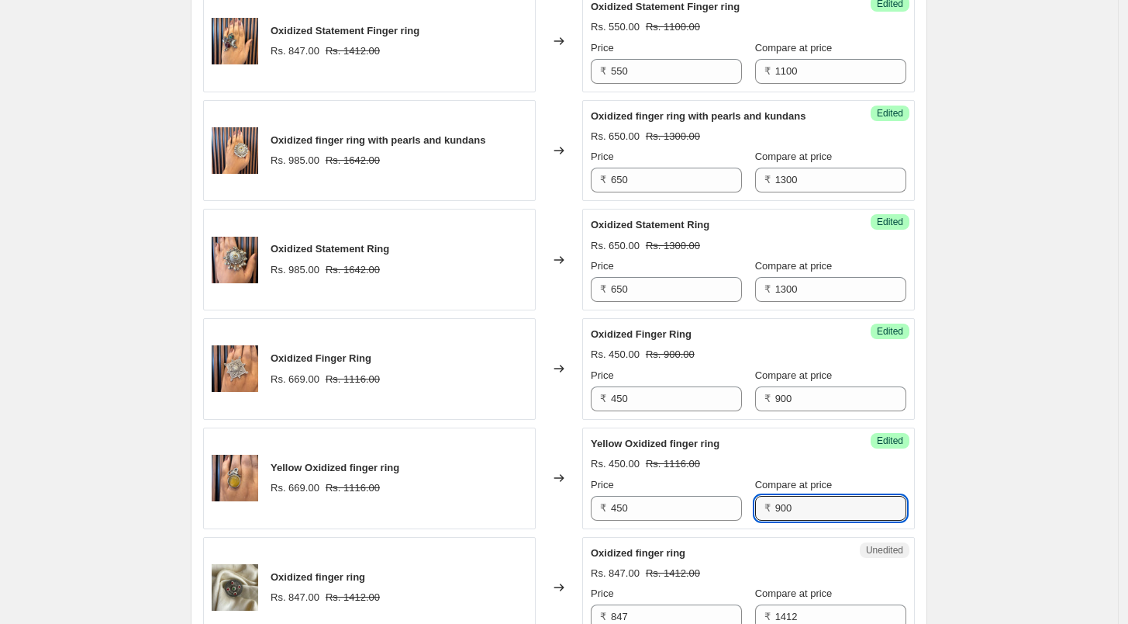
type input "900"
click at [777, 572] on div "Rs. 847.00 Rs. 1412.00" at bounding box center [749, 573] width 316 height 16
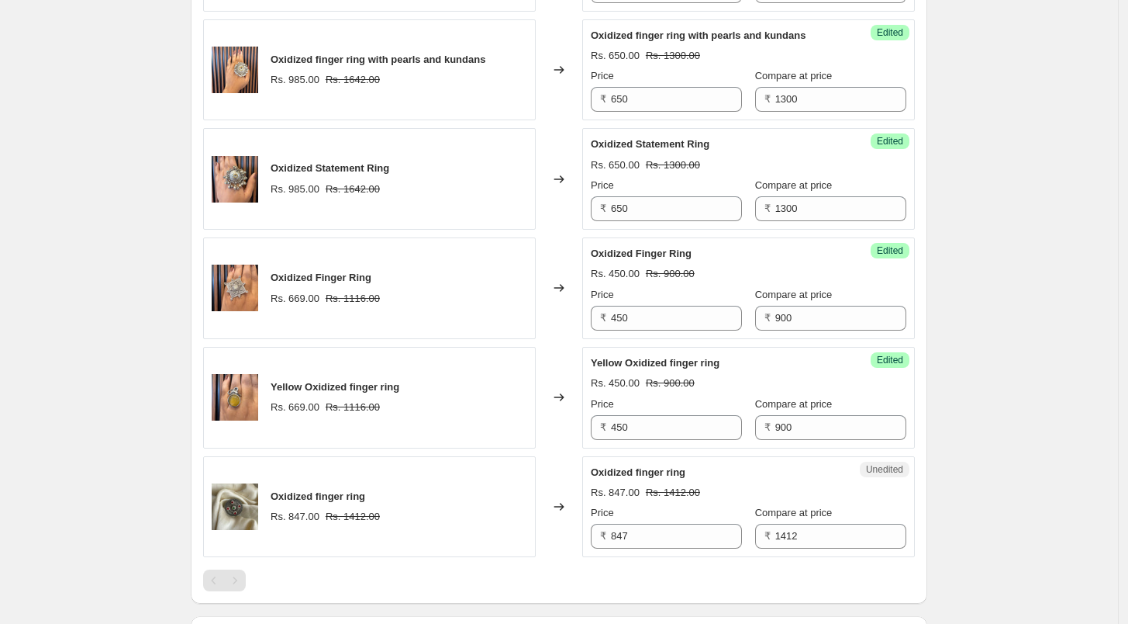
scroll to position [1206, 0]
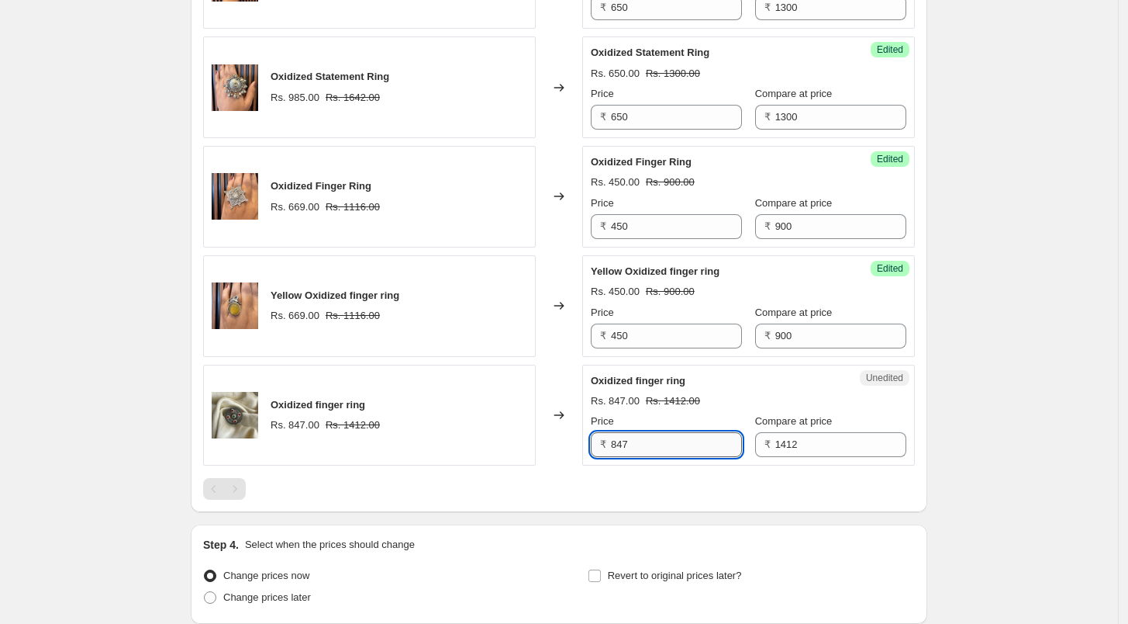
click at [656, 437] on input "847" at bounding box center [676, 444] width 131 height 25
type input "2"
type input "550"
click at [801, 441] on input "1412" at bounding box center [841, 444] width 131 height 25
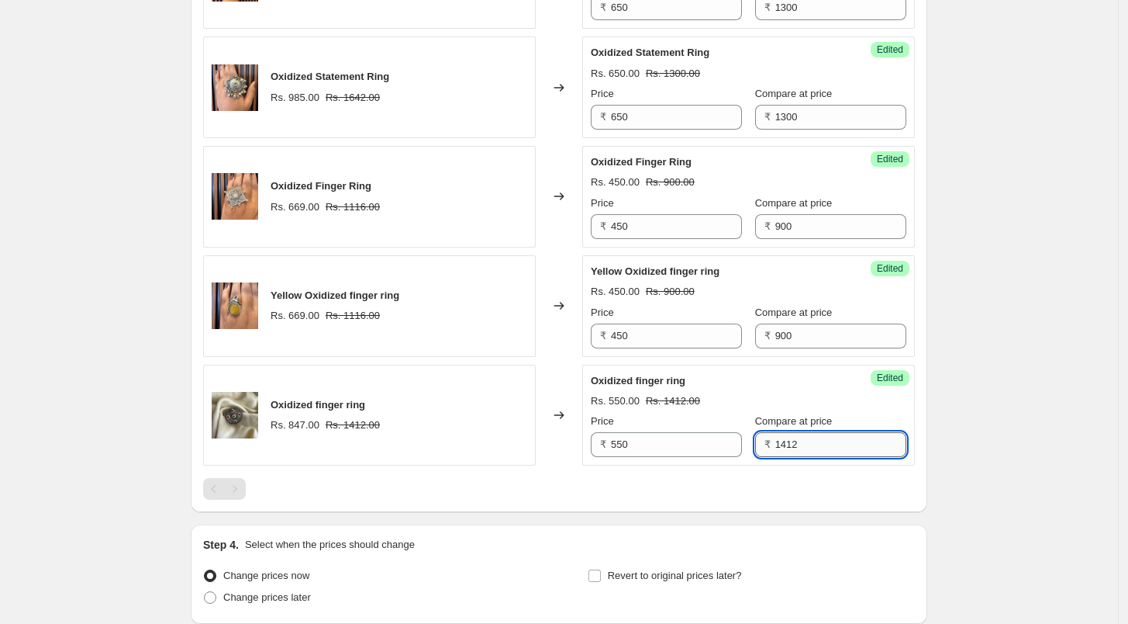
click at [801, 441] on input "1412" at bounding box center [841, 444] width 131 height 25
type input "1100"
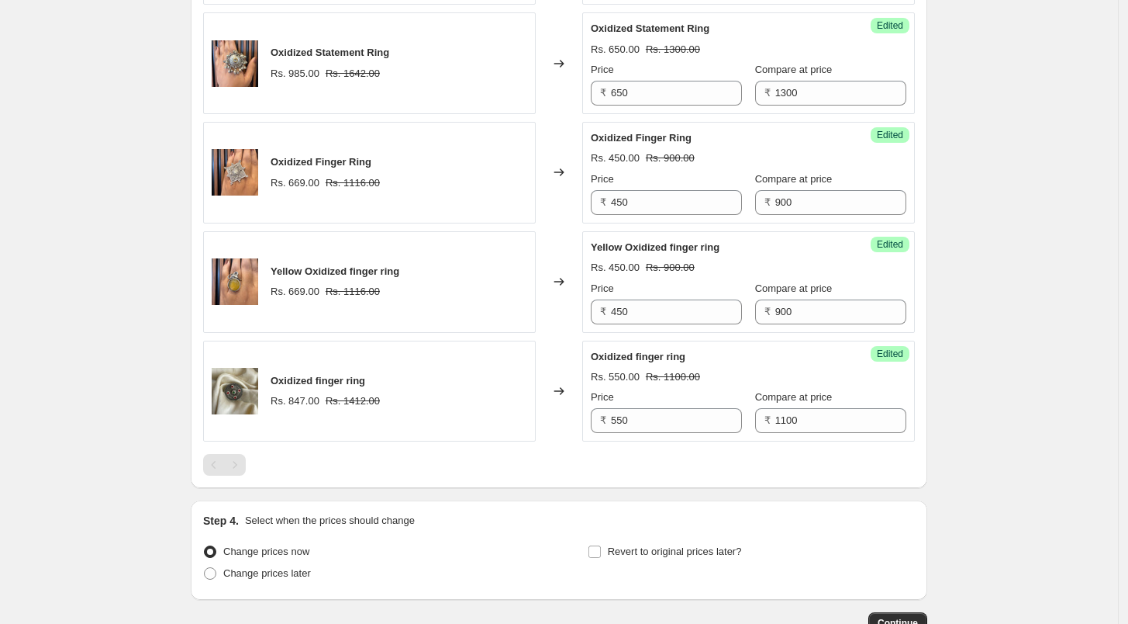
scroll to position [1332, 0]
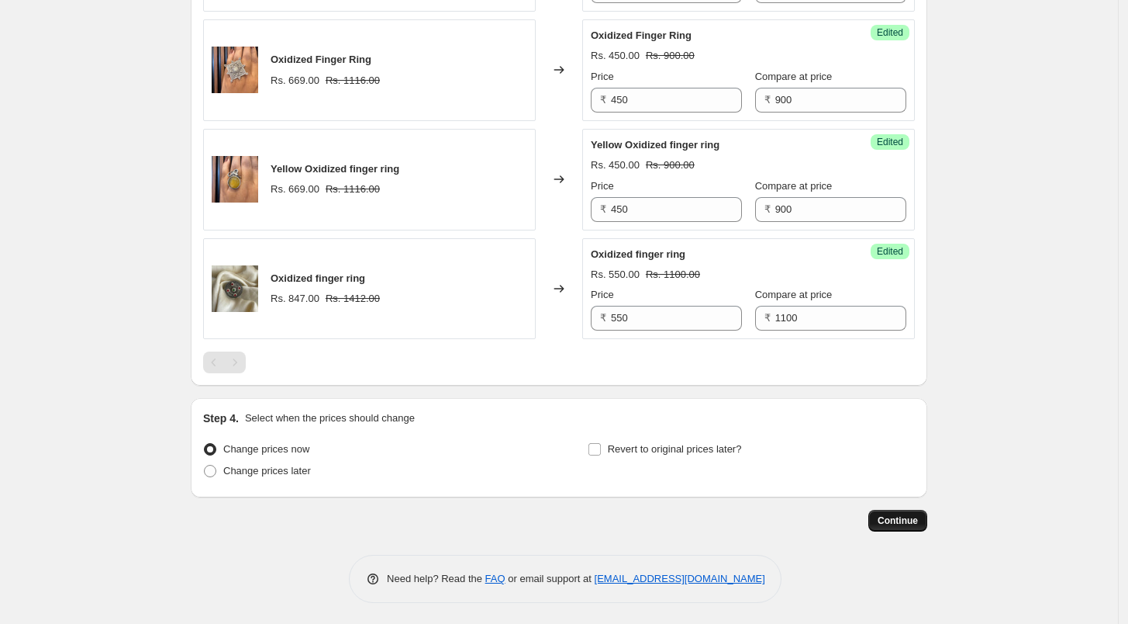
click at [898, 523] on span "Continue" at bounding box center [898, 520] width 40 height 12
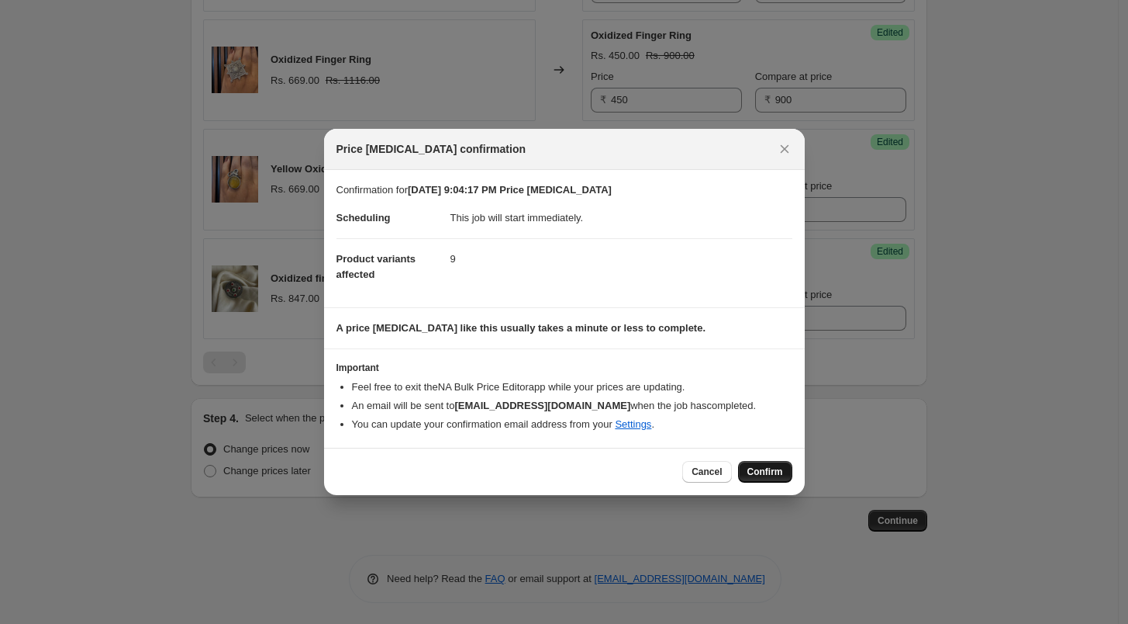
click at [765, 473] on span "Confirm" at bounding box center [766, 471] width 36 height 12
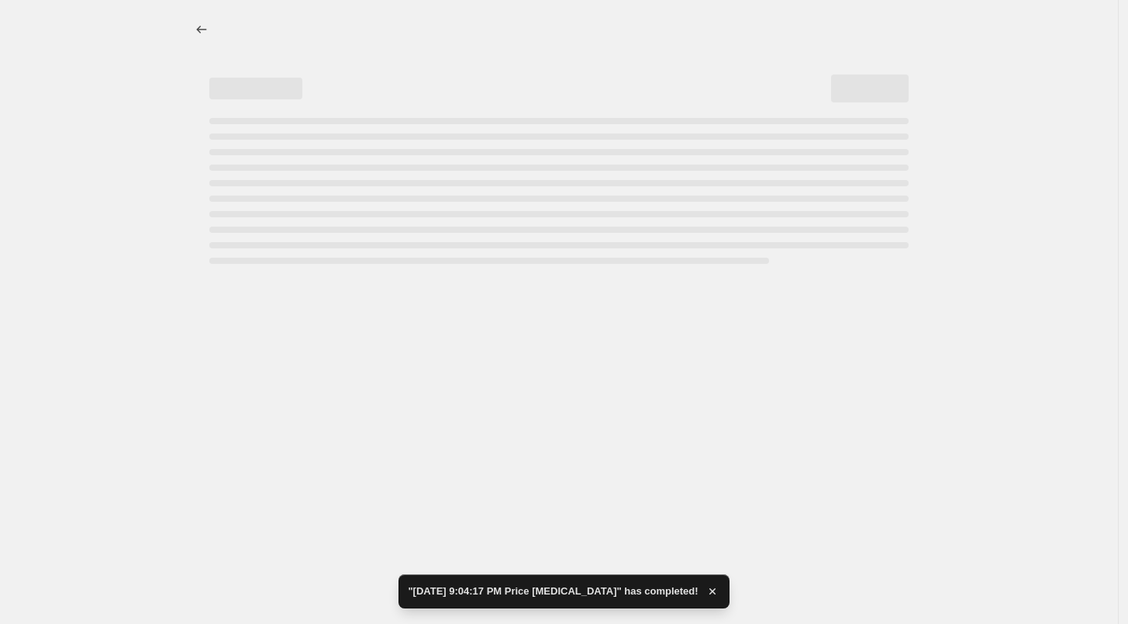
select select "collection"
